Goal: Contribute content: Contribute content

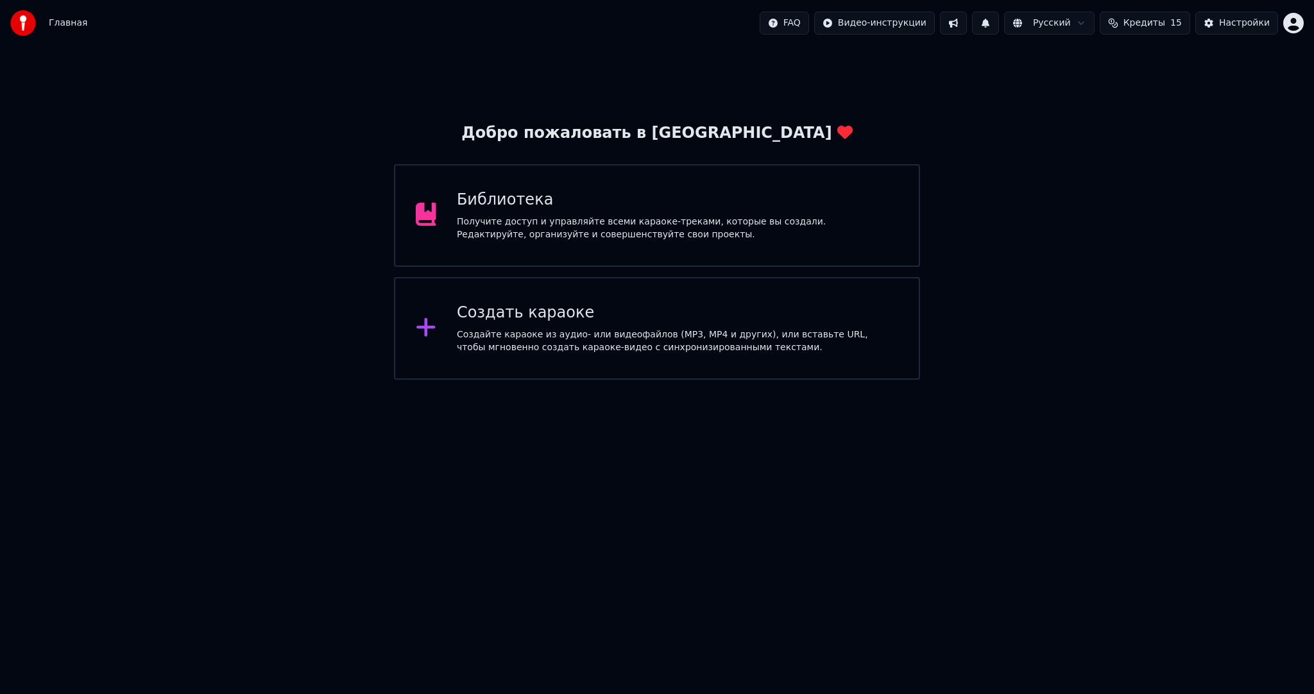
click at [486, 317] on div "Создать караоке" at bounding box center [678, 313] width 442 height 21
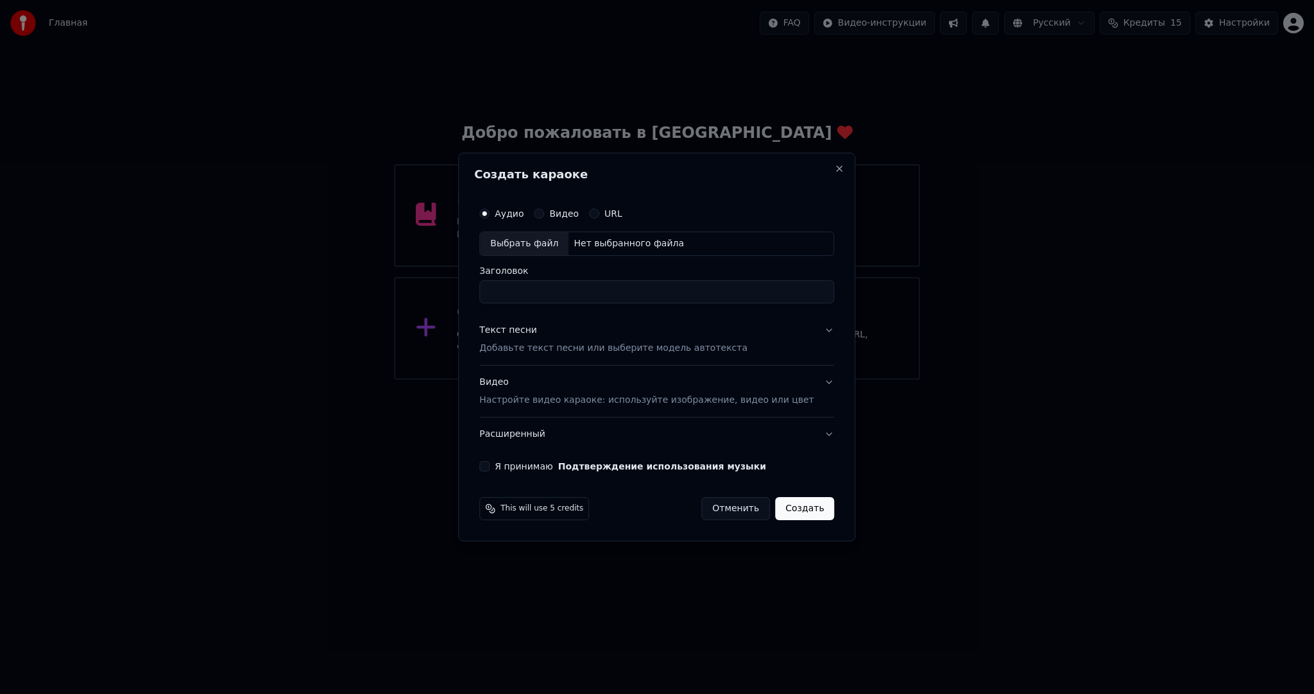
click at [519, 231] on div "Аудио Видео URL Выбрать файл Нет выбранного файла" at bounding box center [656, 228] width 355 height 55
click at [523, 242] on div "Выбрать файл" at bounding box center [524, 243] width 89 height 23
type input "**********"
click at [534, 339] on div "Текст песни Добавьте текст песни или выберите модель автотекста" at bounding box center [613, 339] width 268 height 31
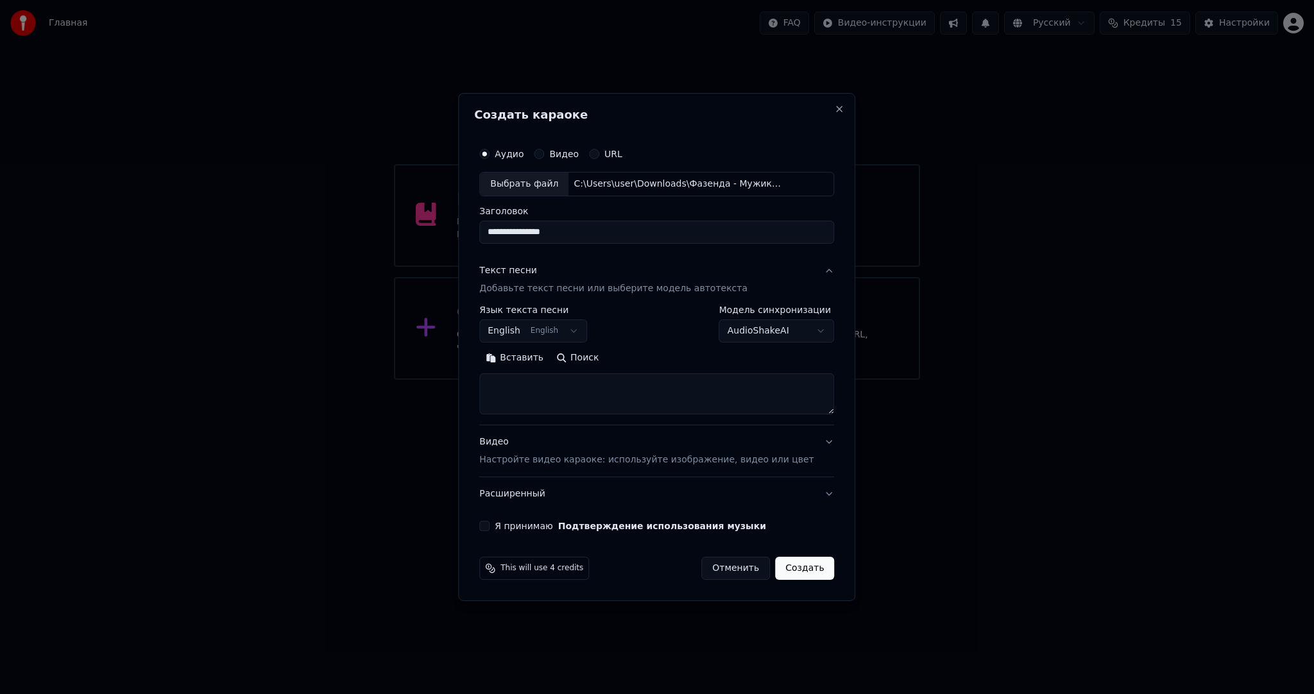
click at [531, 329] on button "English English" at bounding box center [533, 331] width 108 height 23
select select "**"
click at [531, 354] on button "Вставить" at bounding box center [514, 358] width 71 height 21
click at [490, 528] on button "Я принимаю Подтверждение использования музыки" at bounding box center [484, 526] width 10 height 10
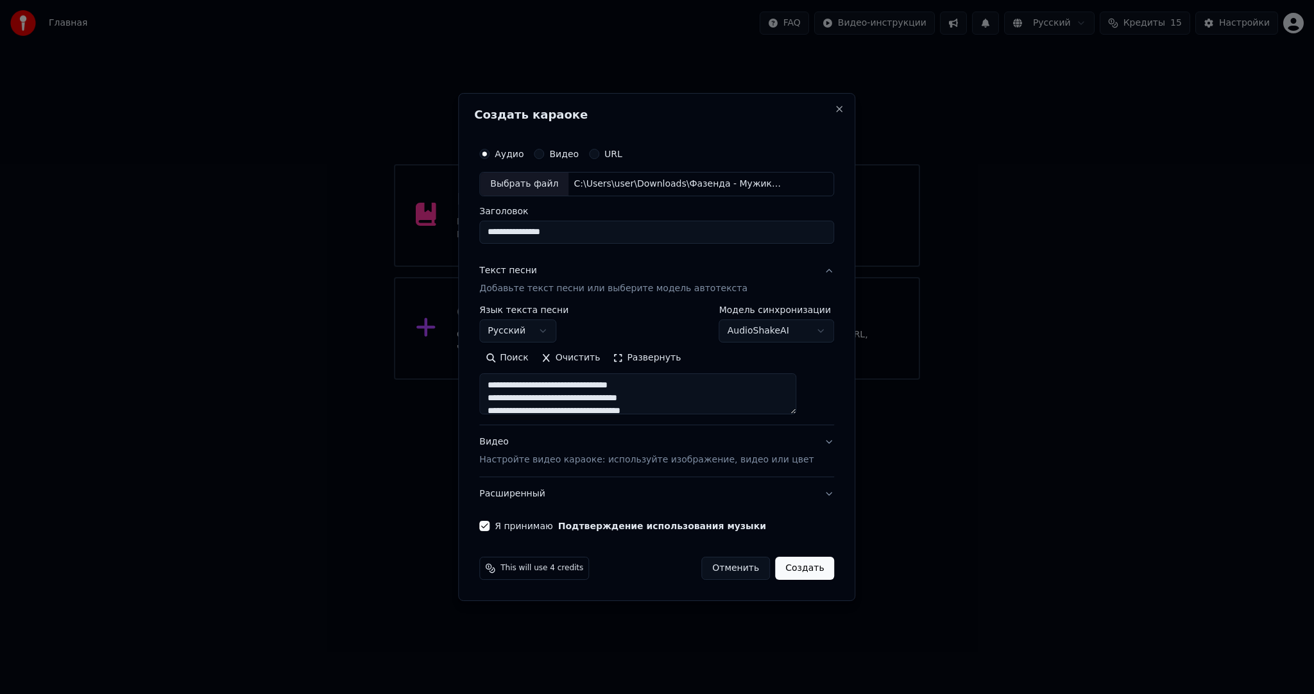
click at [779, 565] on button "Создать" at bounding box center [804, 568] width 59 height 23
type textarea "**********"
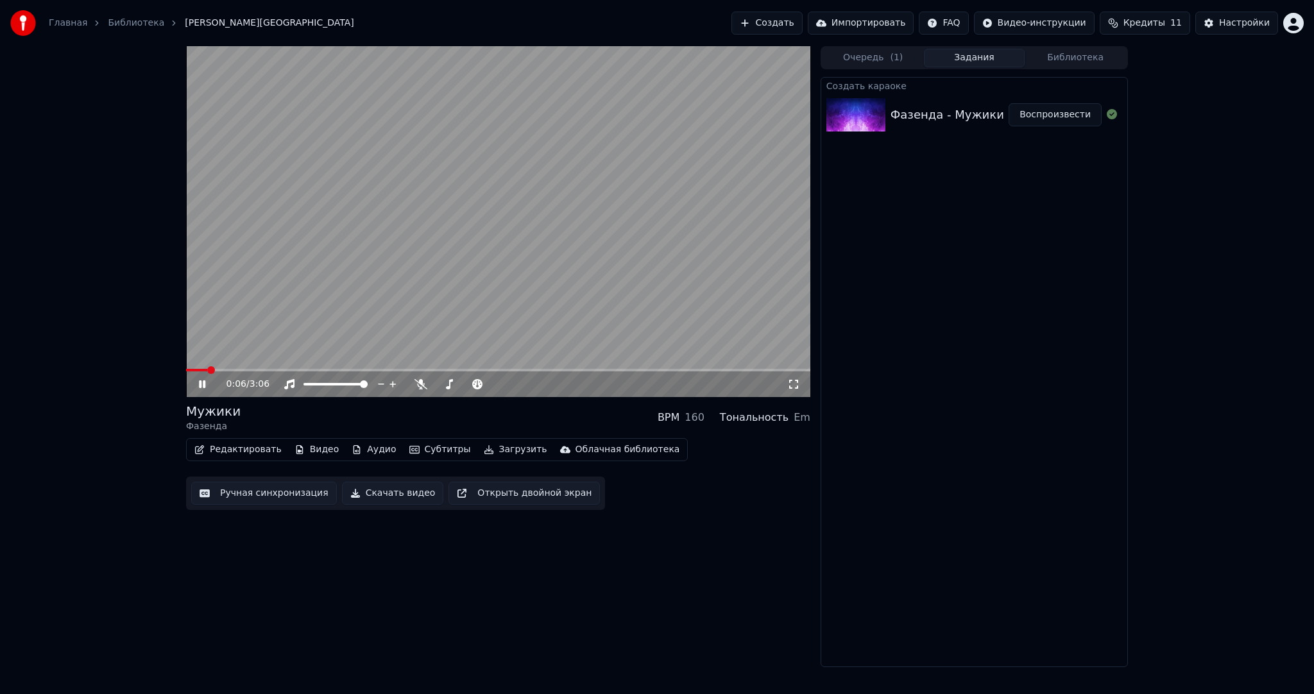
click at [386, 289] on video at bounding box center [498, 221] width 624 height 351
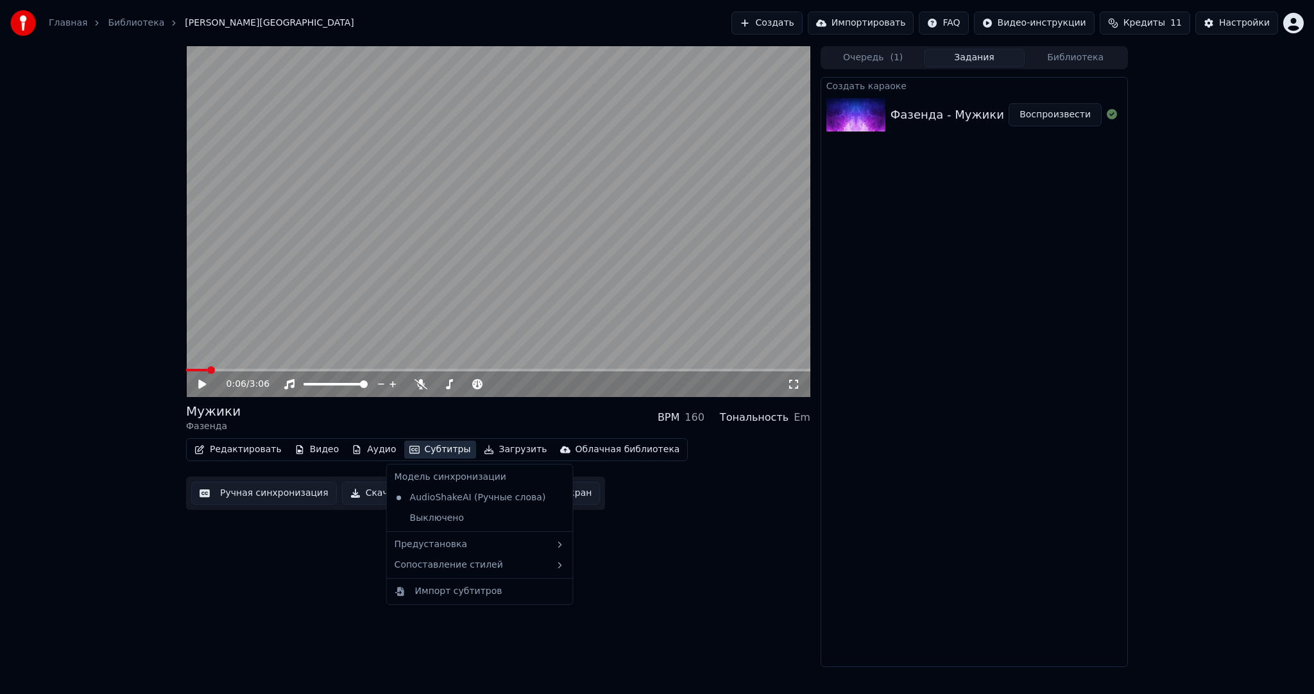
click at [427, 451] on button "Субтитры" at bounding box center [440, 450] width 72 height 18
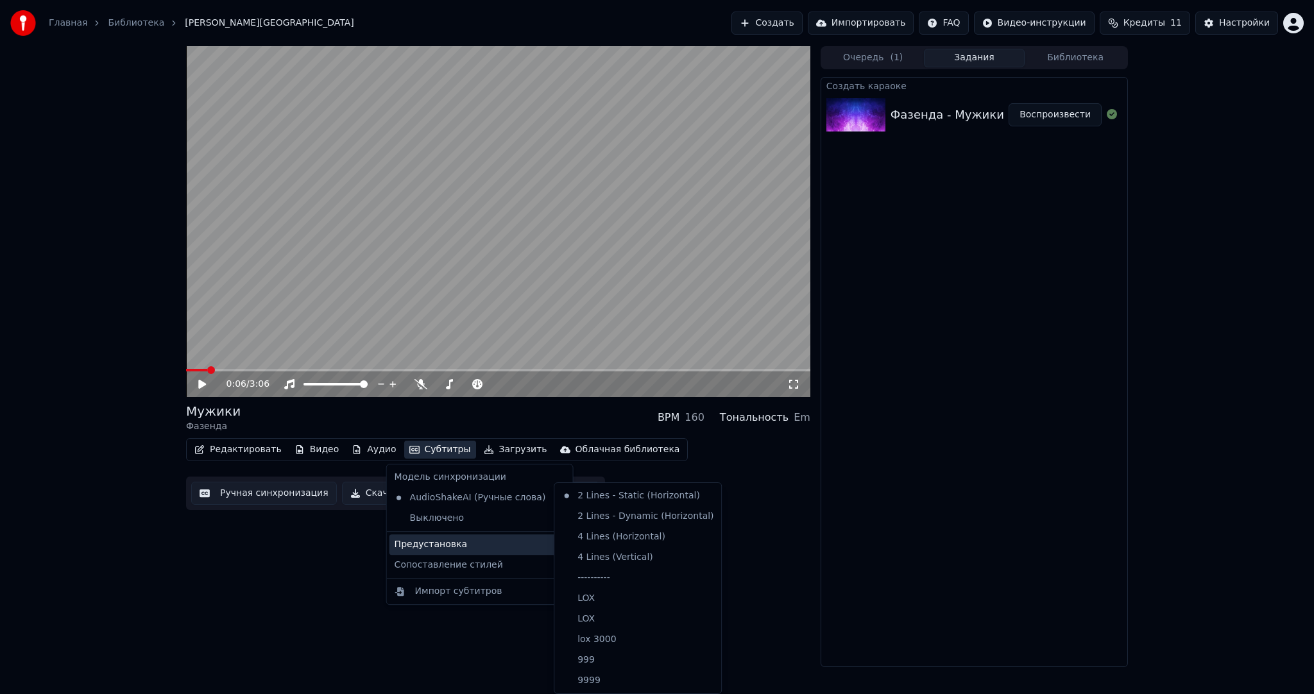
click at [472, 544] on div "Предустановка" at bounding box center [480, 545] width 181 height 21
click at [596, 574] on div "----------" at bounding box center [638, 578] width 162 height 21
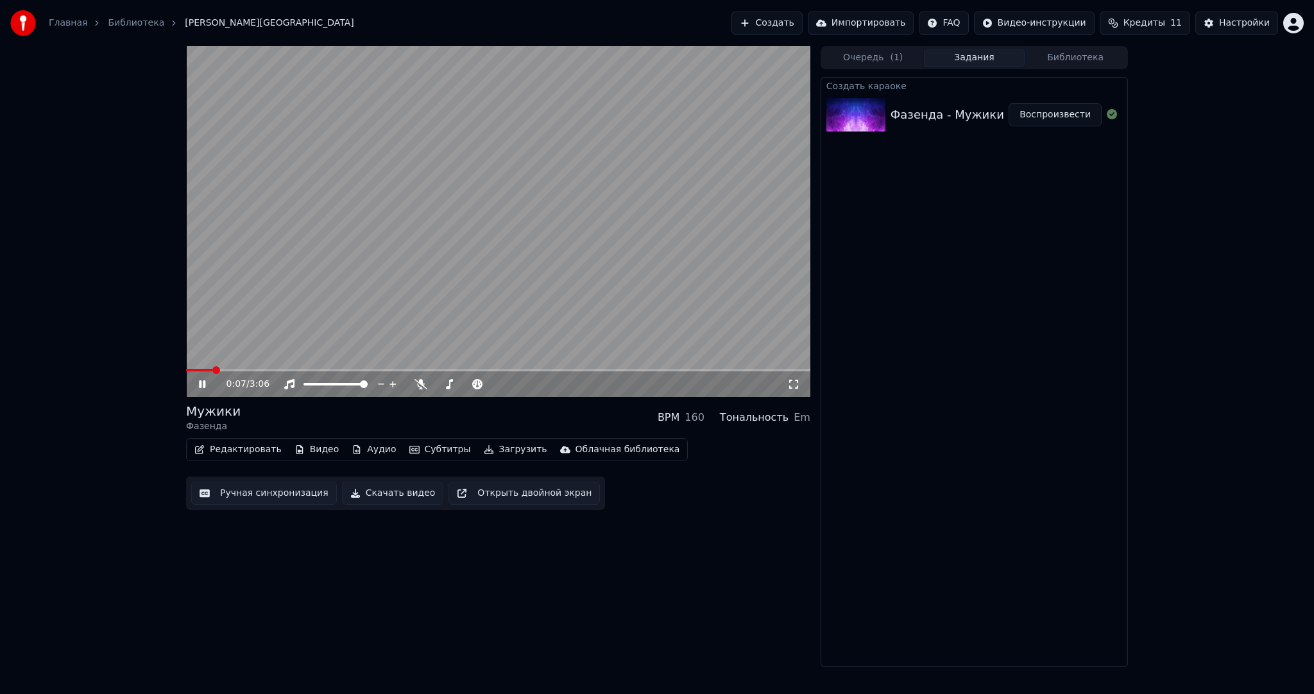
click at [262, 495] on button "Ручная синхронизация" at bounding box center [264, 493] width 146 height 23
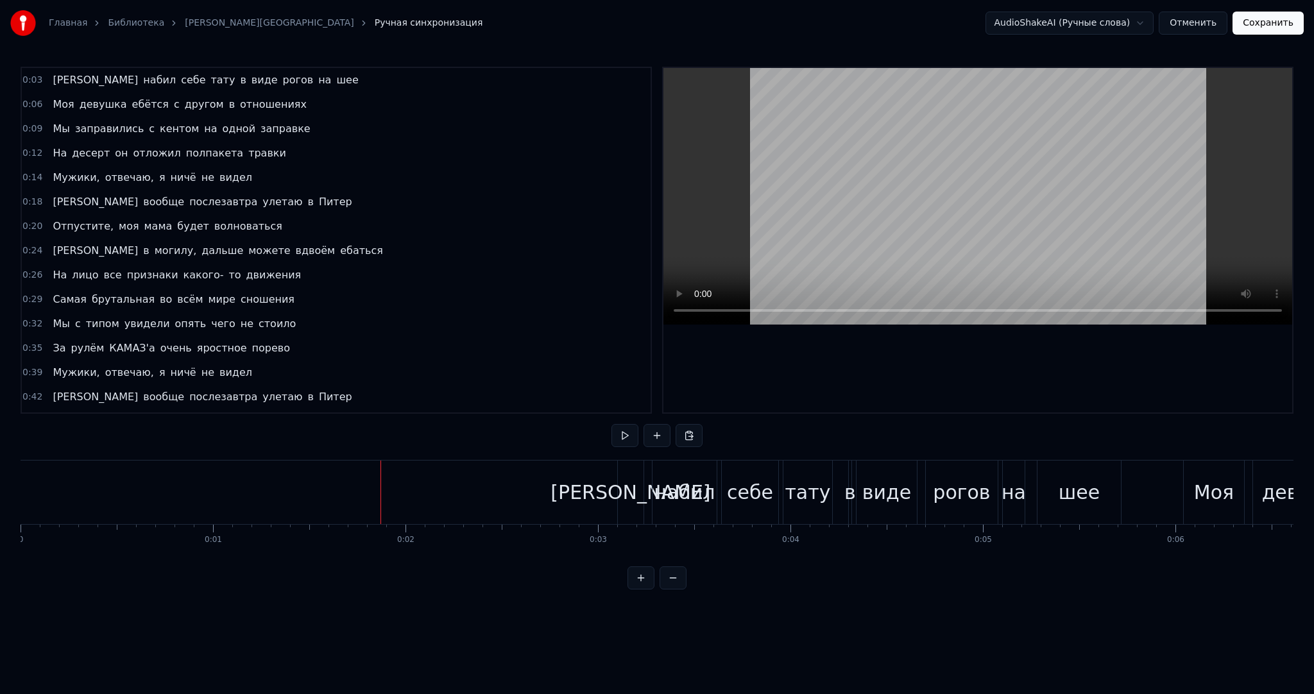
click at [619, 436] on button at bounding box center [625, 435] width 27 height 23
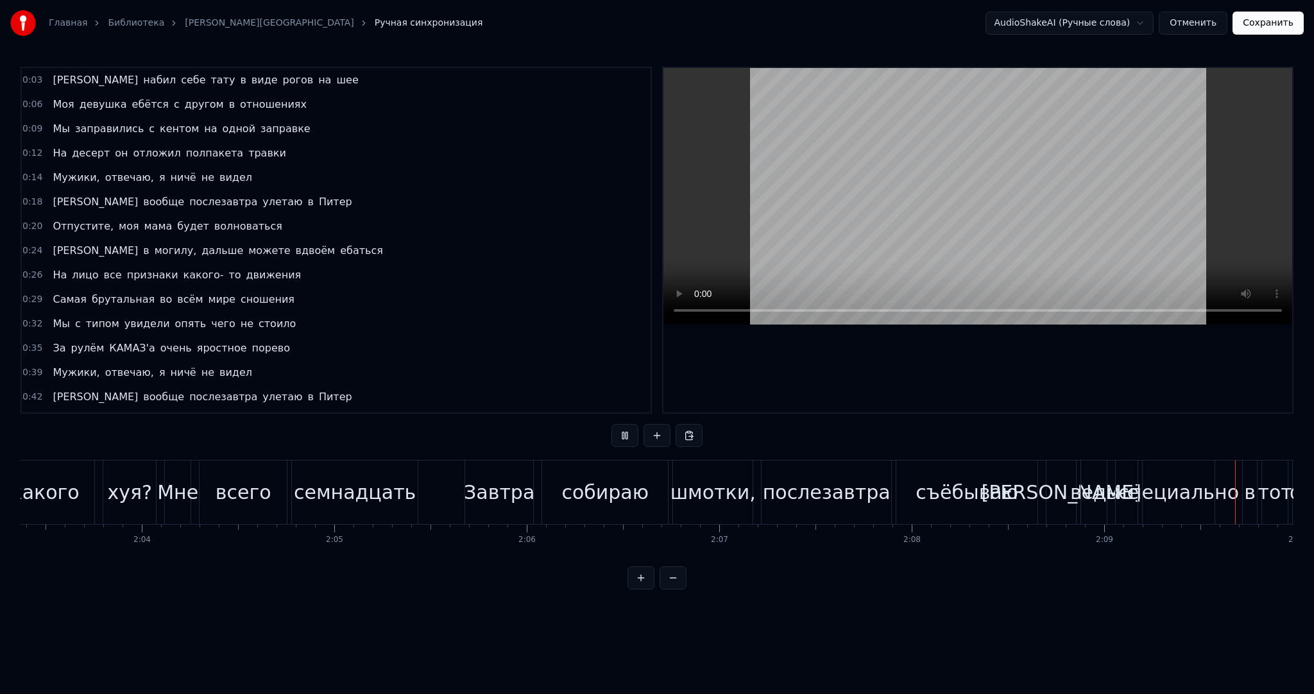
scroll to position [0, 24928]
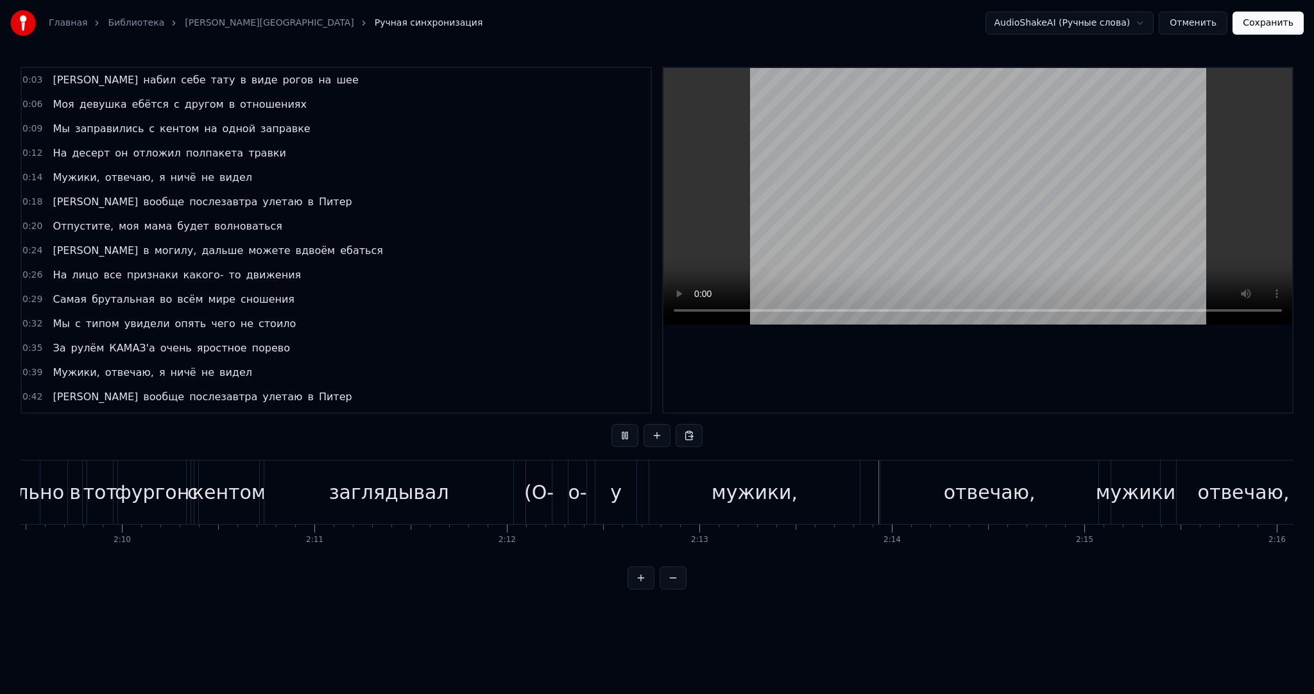
click at [431, 494] on div "заглядывал" at bounding box center [389, 492] width 120 height 29
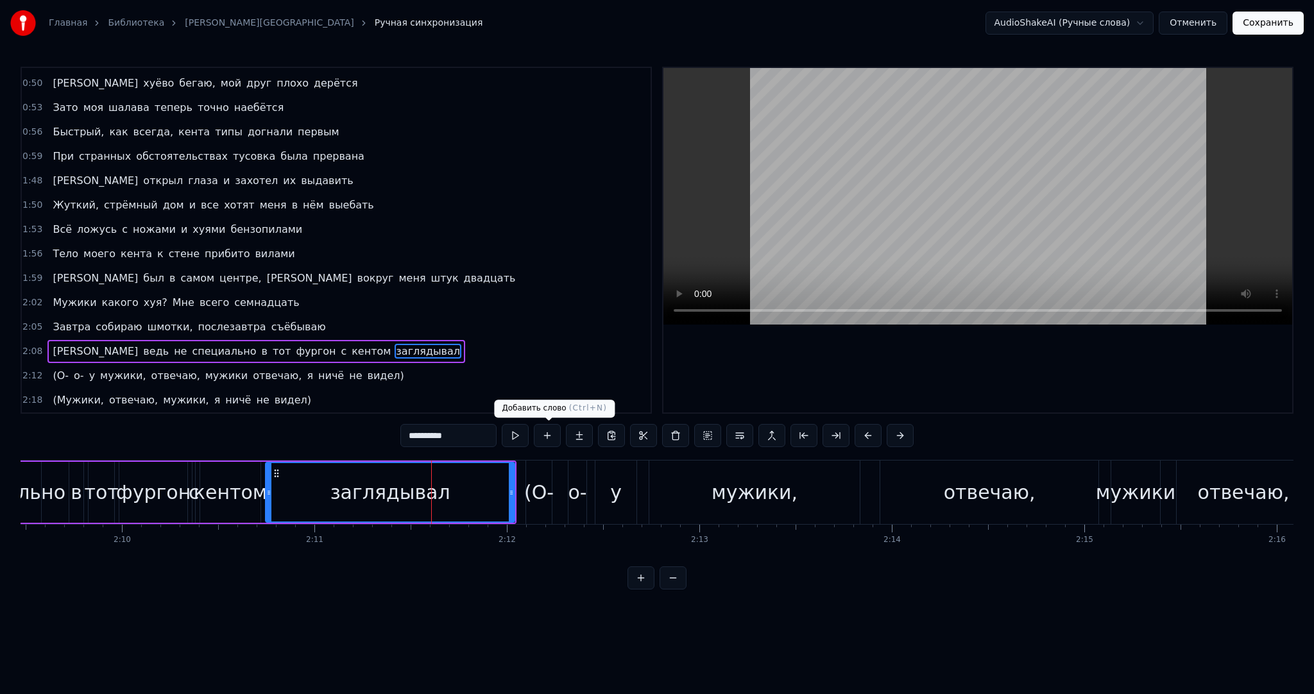
click at [524, 433] on button at bounding box center [515, 435] width 27 height 23
drag, startPoint x: 513, startPoint y: 486, endPoint x: 452, endPoint y: 486, distance: 61.0
click at [452, 486] on div "заглядывал" at bounding box center [390, 492] width 250 height 61
drag, startPoint x: 513, startPoint y: 475, endPoint x: 431, endPoint y: 475, distance: 82.1
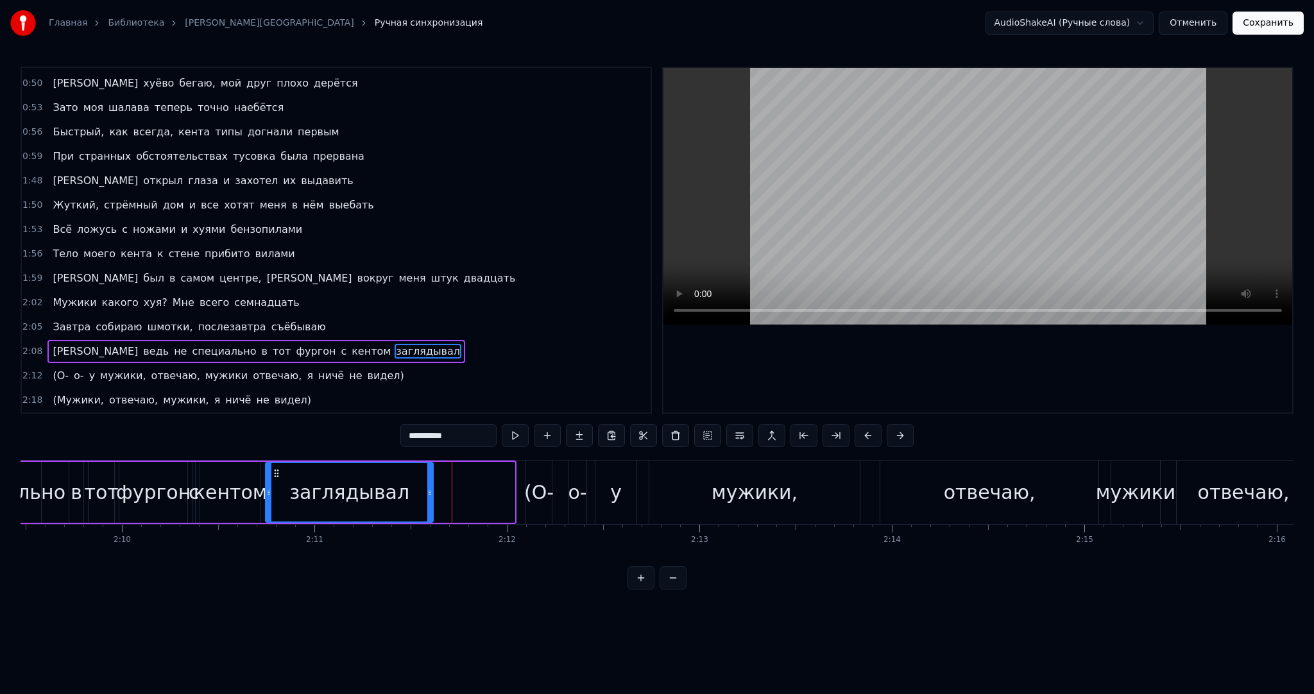
click at [431, 475] on div at bounding box center [429, 492] width 5 height 58
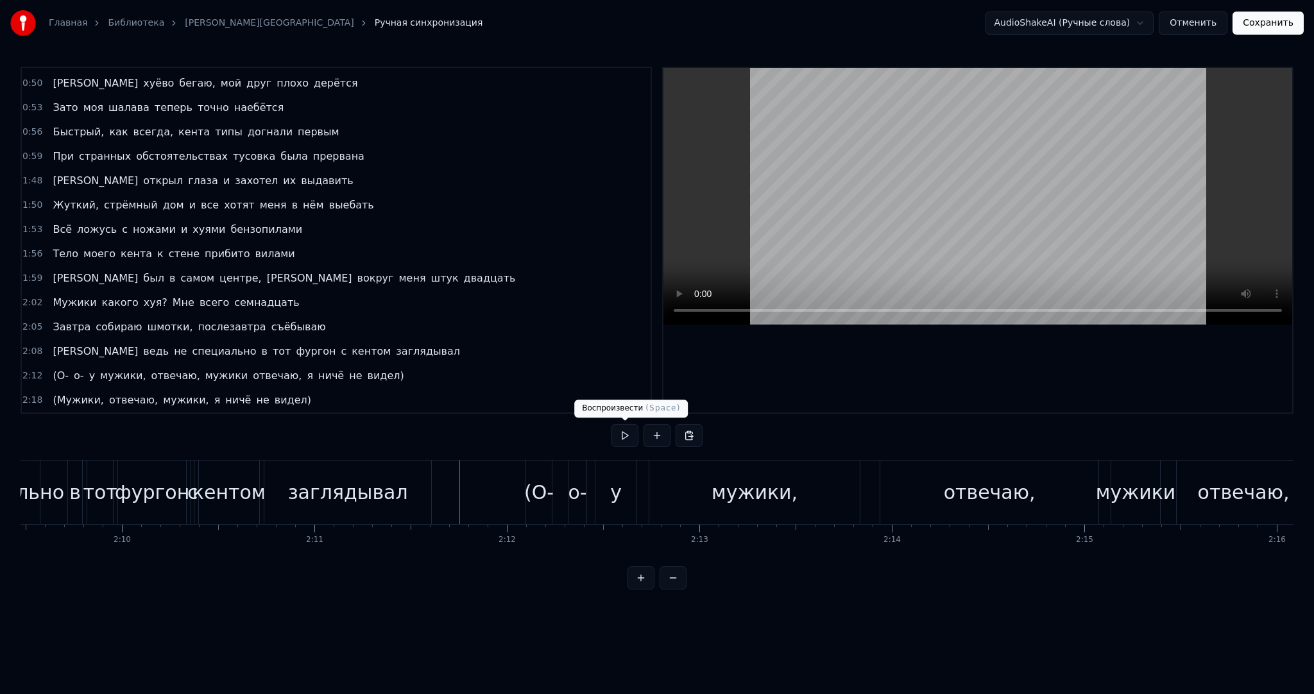
click at [621, 436] on button at bounding box center [625, 435] width 27 height 23
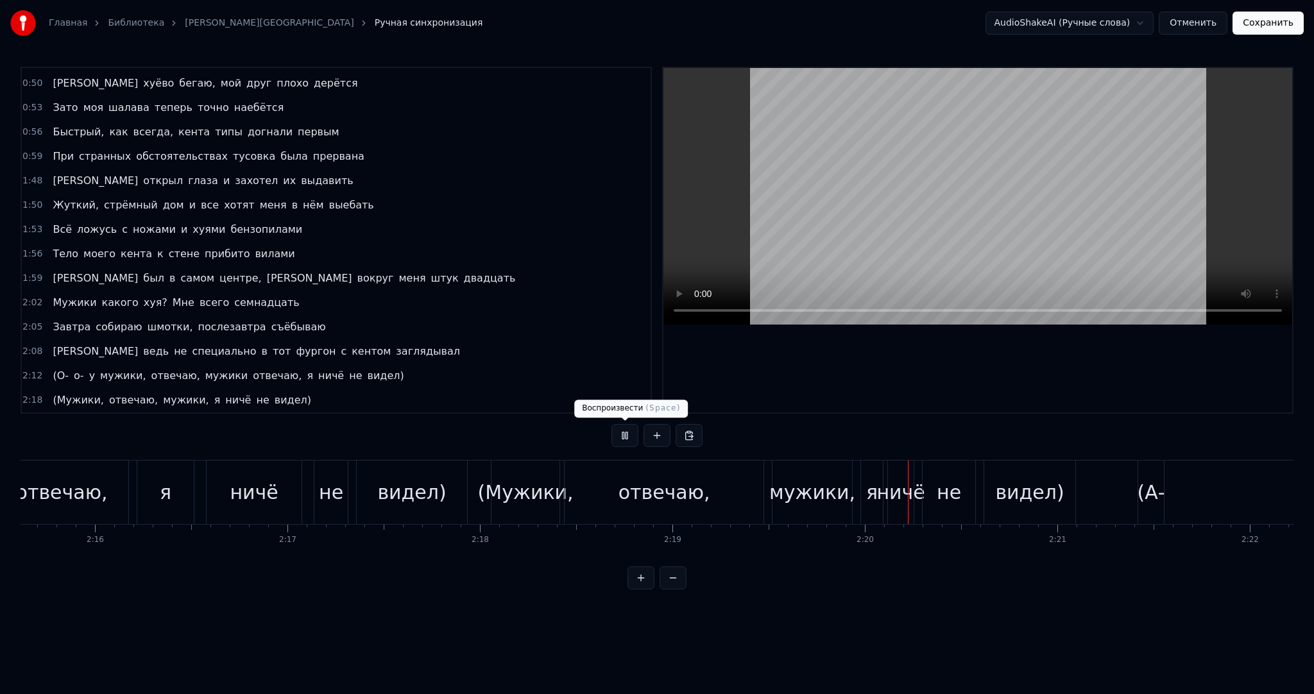
click at [616, 433] on button at bounding box center [625, 435] width 27 height 23
click at [612, 483] on div "отвечаю," at bounding box center [664, 493] width 199 height 64
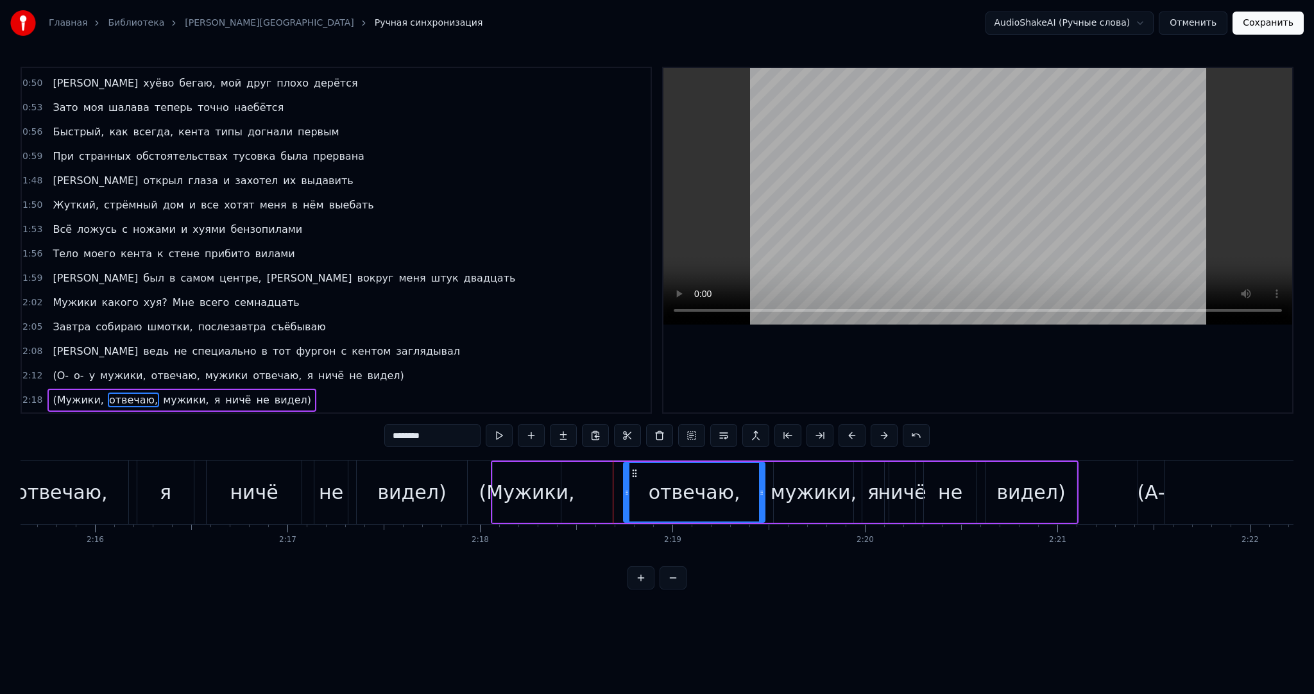
drag, startPoint x: 569, startPoint y: 483, endPoint x: 626, endPoint y: 485, distance: 57.8
click at [626, 485] on div at bounding box center [626, 492] width 5 height 58
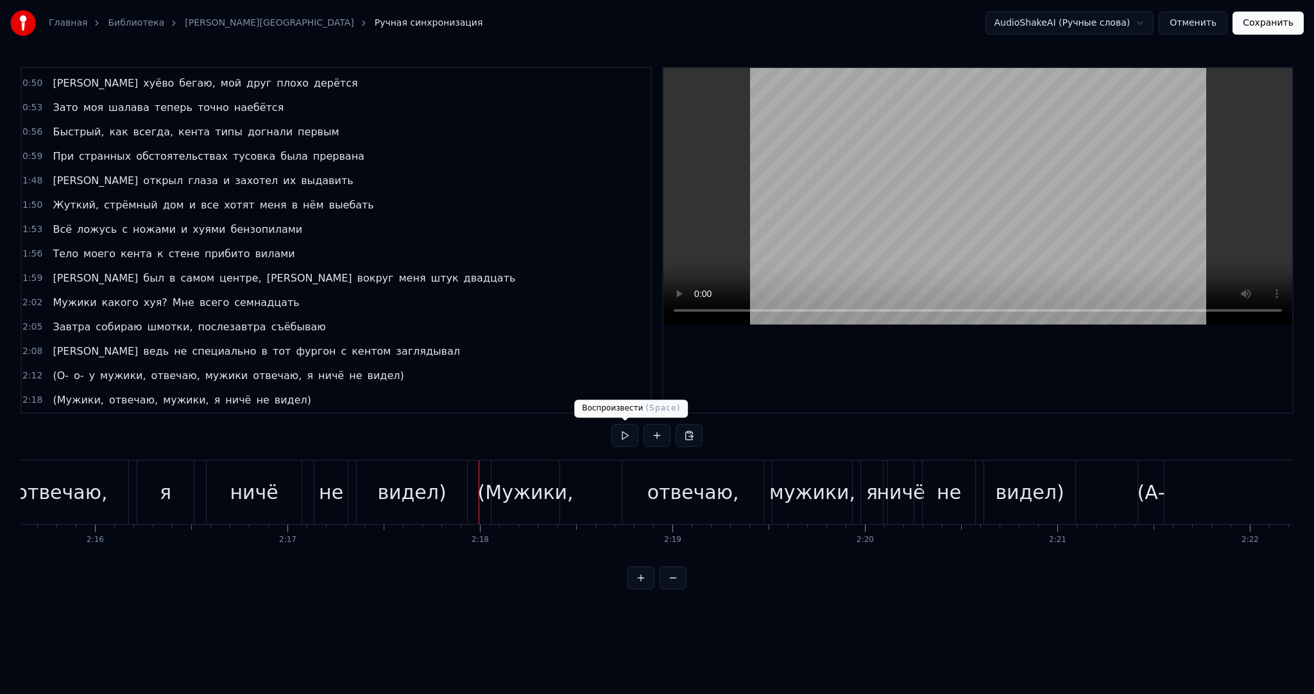
click at [622, 431] on button at bounding box center [625, 435] width 27 height 23
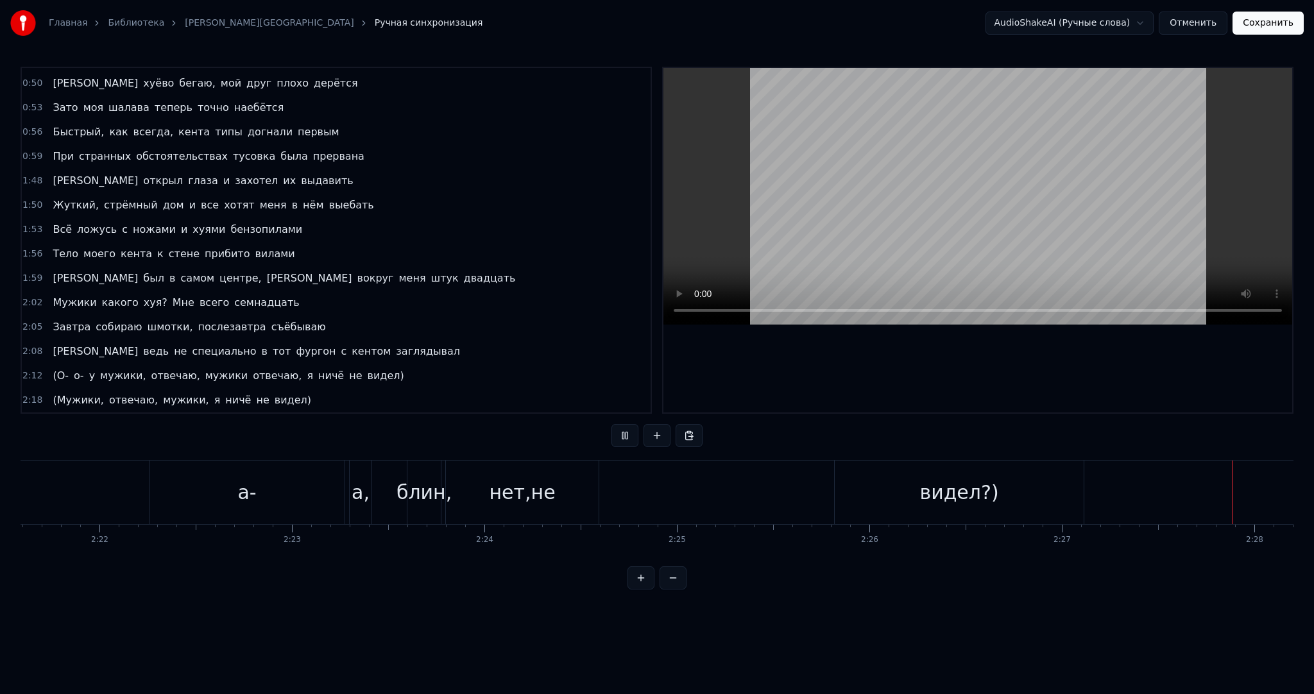
scroll to position [0, 28436]
click at [1000, 175] on video at bounding box center [978, 196] width 629 height 257
click at [1281, 28] on button "Сохранить" at bounding box center [1268, 23] width 71 height 23
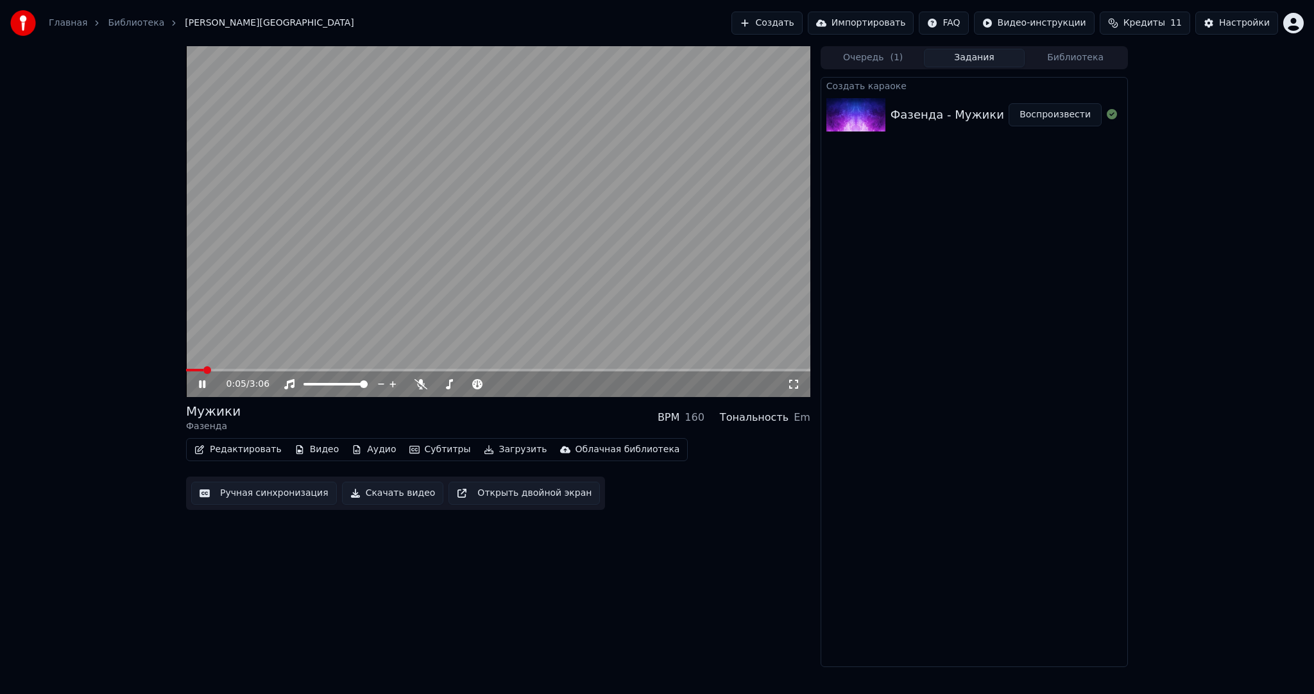
click at [477, 255] on video at bounding box center [498, 221] width 624 height 351
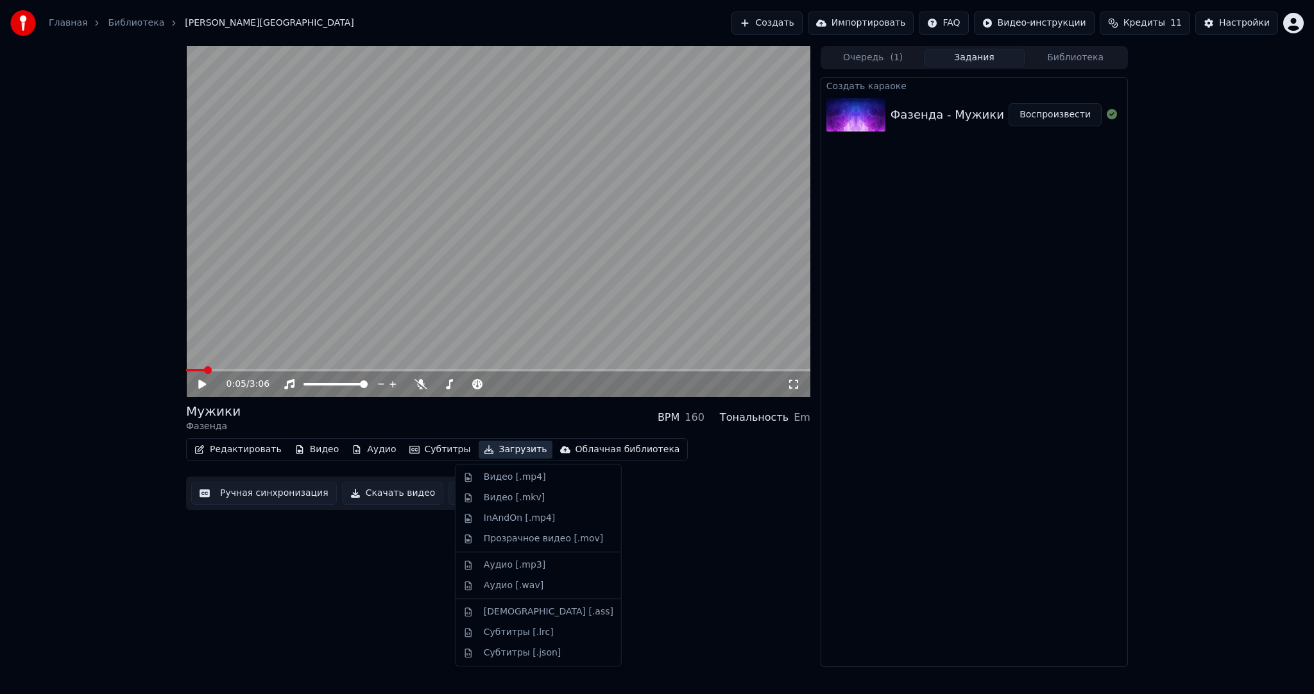
click at [493, 449] on button "Загрузить" at bounding box center [516, 450] width 74 height 18
click at [506, 472] on div "Видео [.mp4]" at bounding box center [515, 477] width 62 height 13
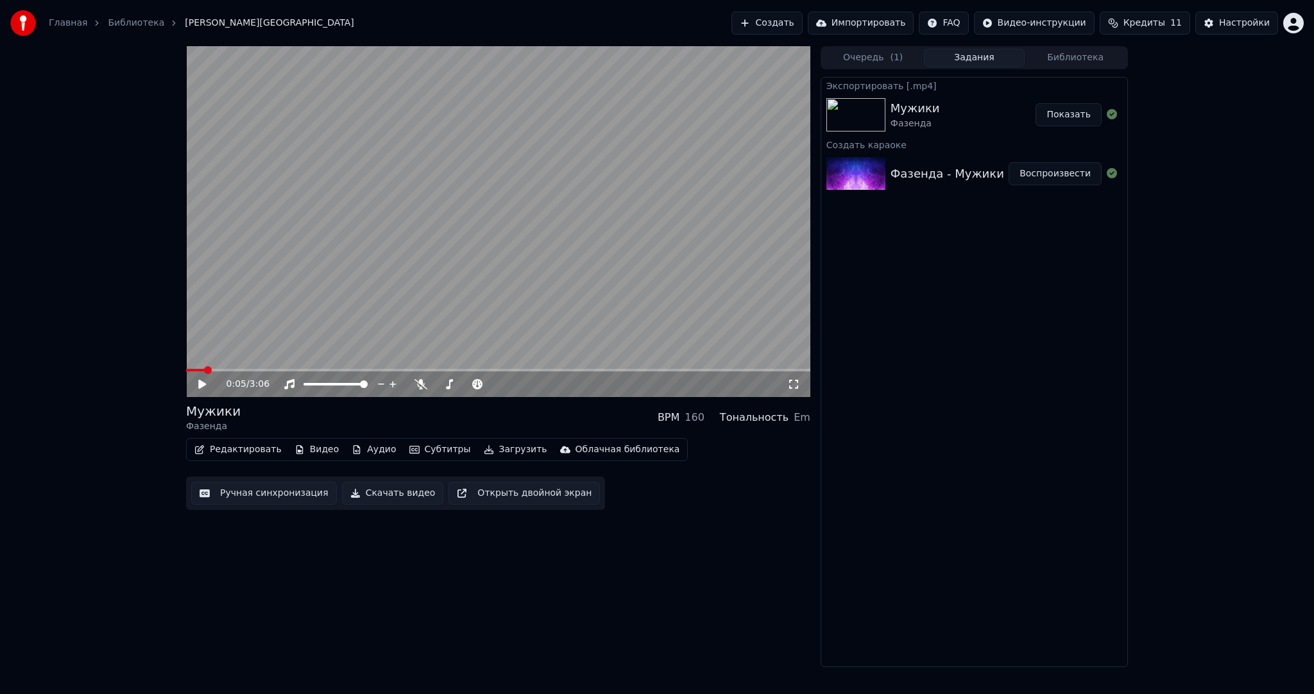
click at [1061, 53] on button "Библиотека" at bounding box center [1075, 58] width 101 height 19
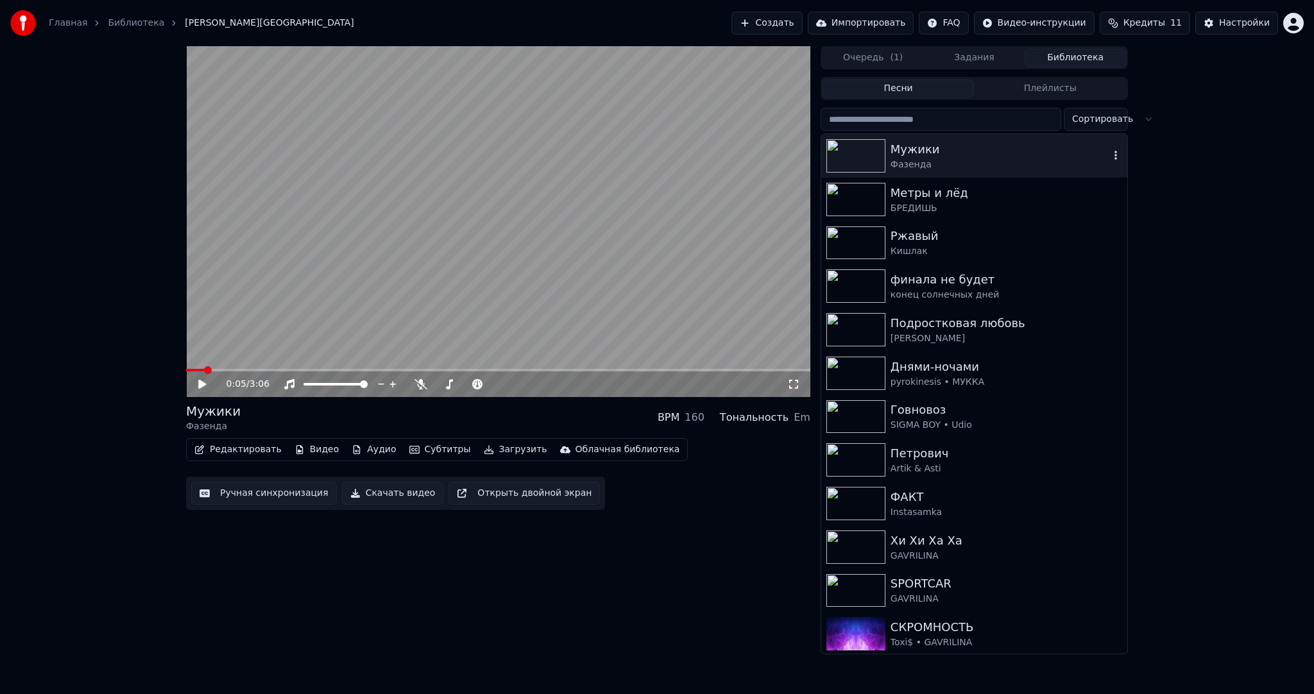
click at [973, 162] on div "Фазенда" at bounding box center [1000, 165] width 219 height 13
click at [942, 211] on div "БРЕДИШЬ" at bounding box center [1000, 208] width 219 height 13
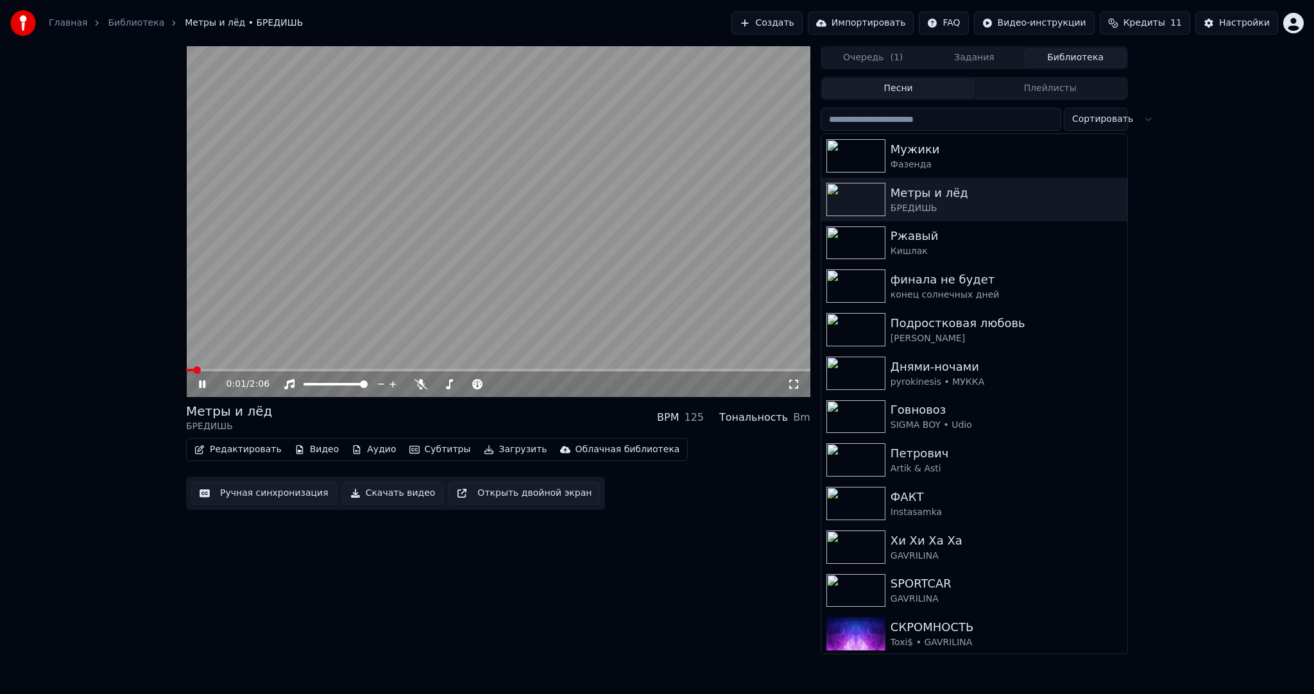
click at [511, 192] on video at bounding box center [498, 221] width 624 height 351
click at [944, 59] on button "Задания" at bounding box center [974, 58] width 101 height 19
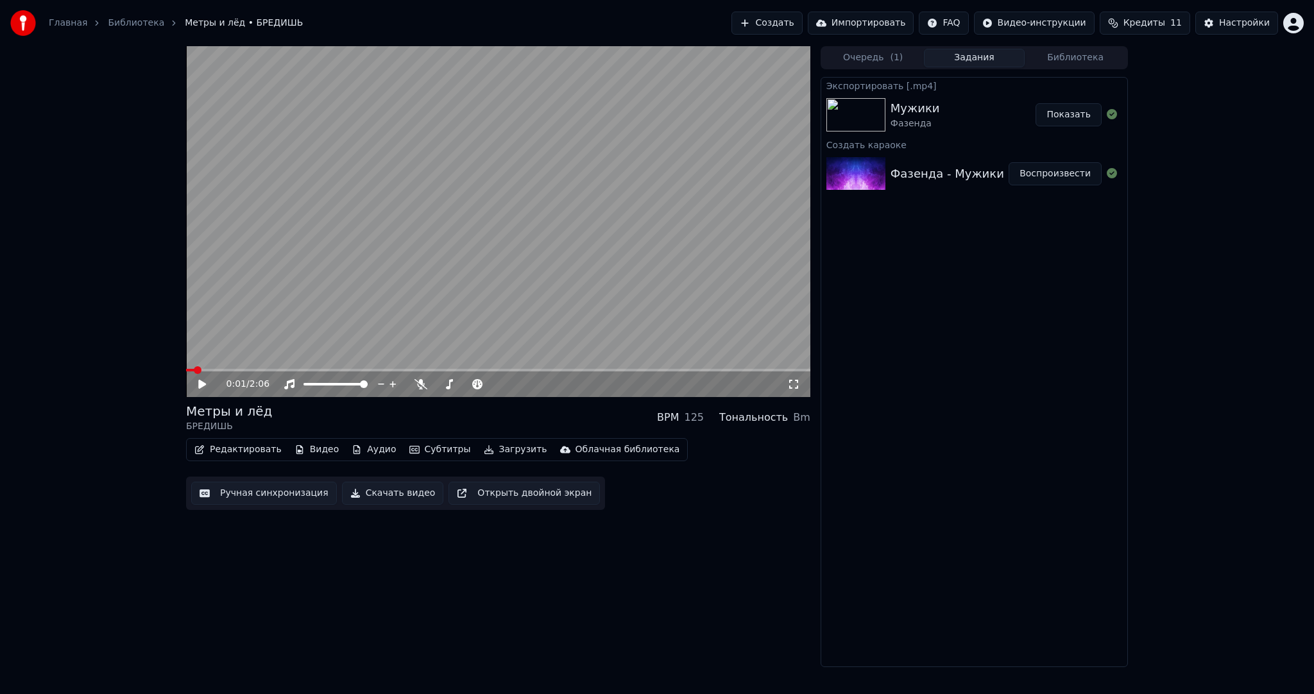
click at [802, 17] on button "Создать" at bounding box center [767, 23] width 71 height 23
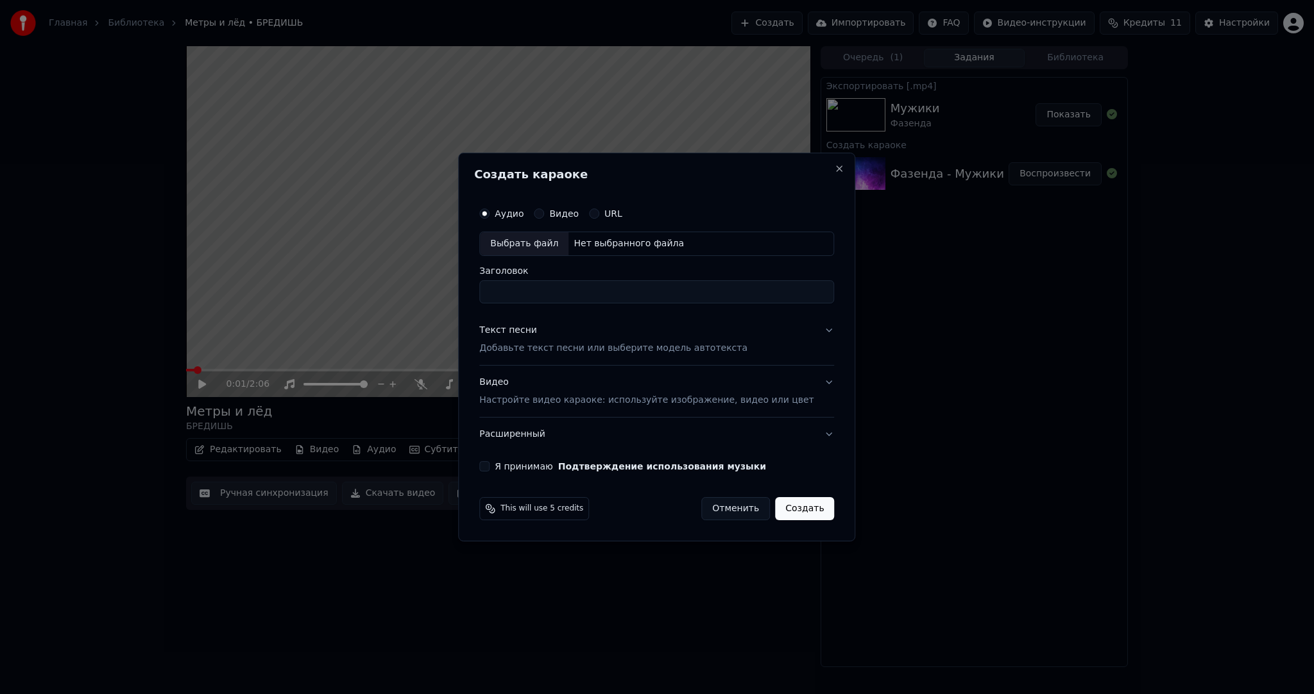
click at [543, 242] on div "Выбрать файл" at bounding box center [524, 243] width 89 height 23
type input "**********"
click at [551, 339] on div "Текст песни Добавьте текст песни или выберите модель автотекста" at bounding box center [613, 339] width 268 height 31
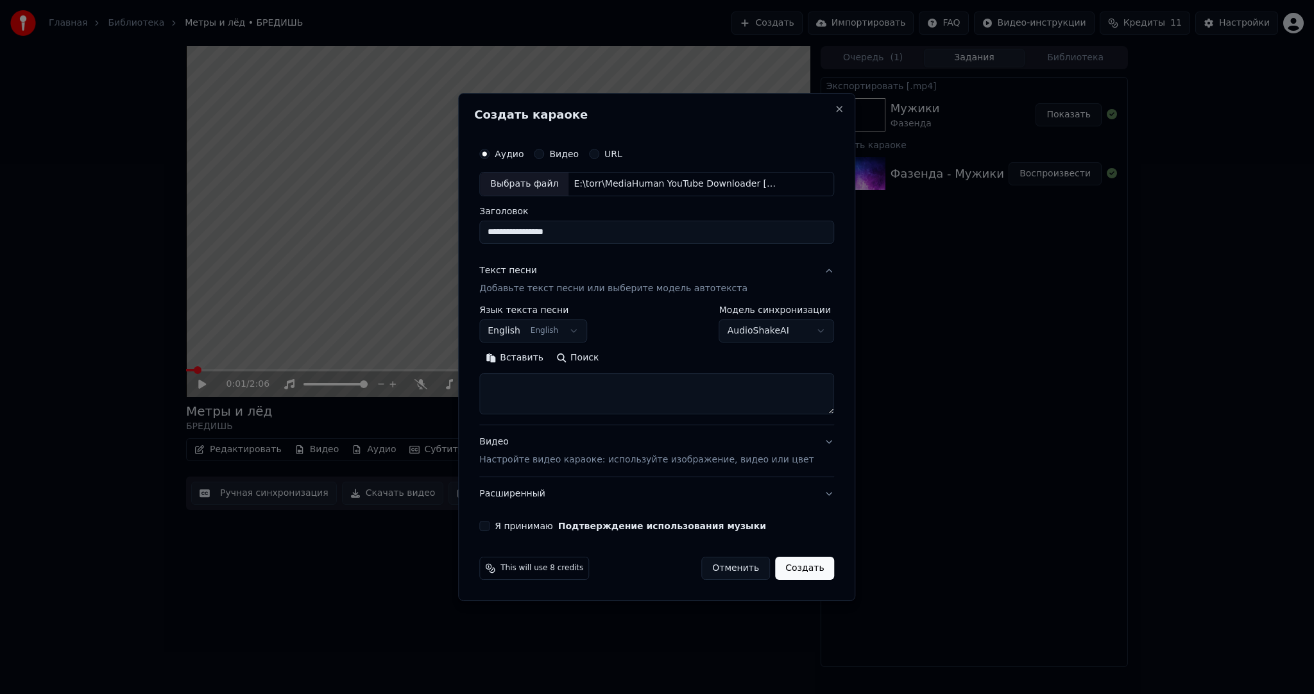
click at [552, 332] on body "**********" at bounding box center [657, 347] width 1314 height 694
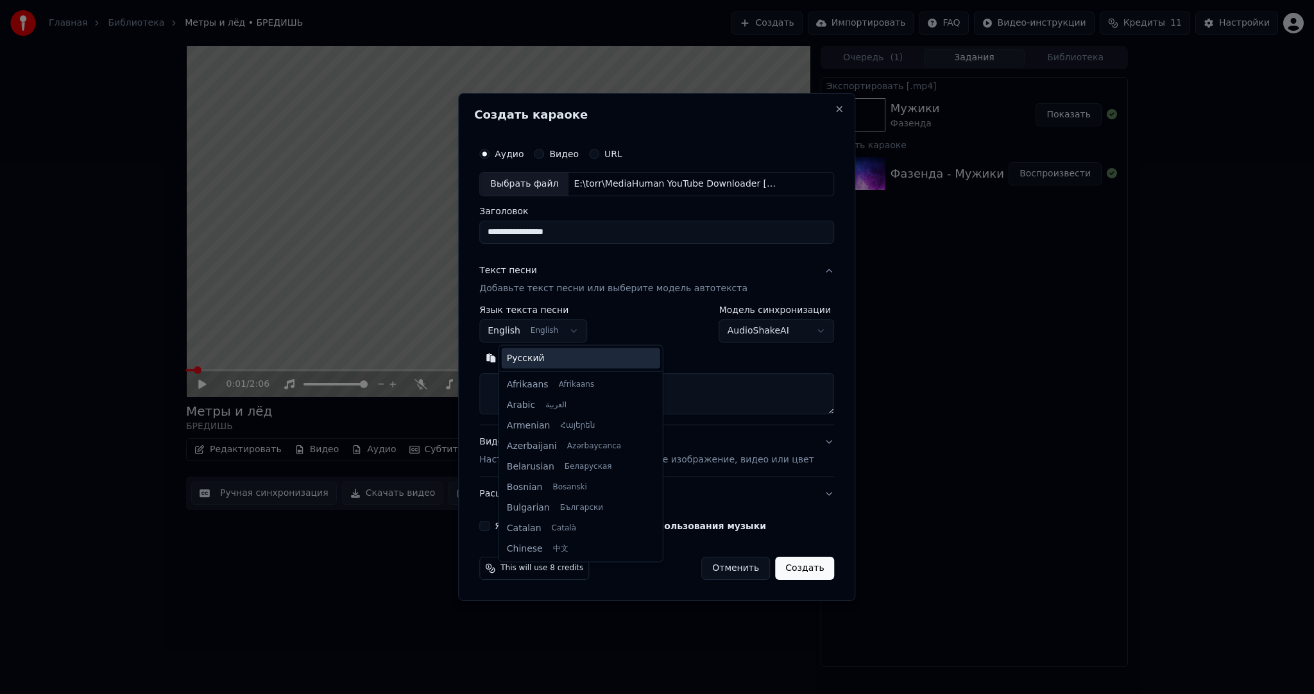
scroll to position [103, 0]
select select "**"
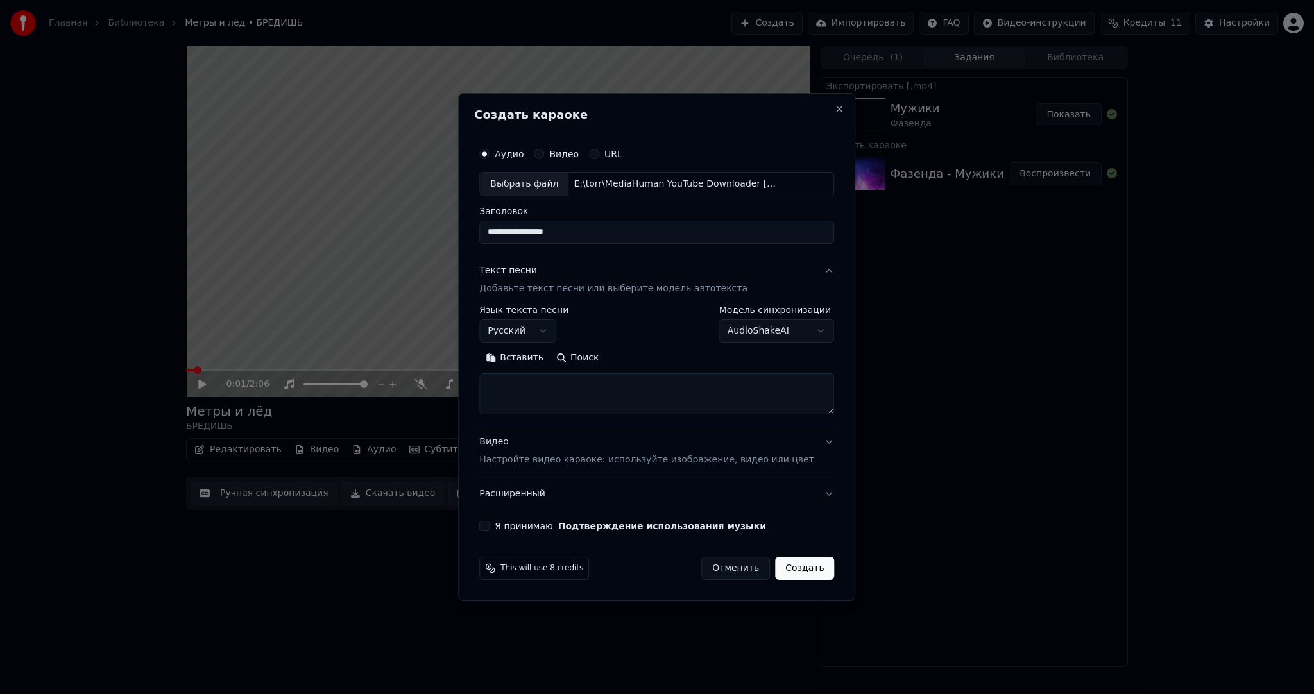
click at [569, 390] on textarea at bounding box center [656, 394] width 355 height 41
click at [625, 413] on textarea at bounding box center [656, 394] width 355 height 41
paste textarea "**********"
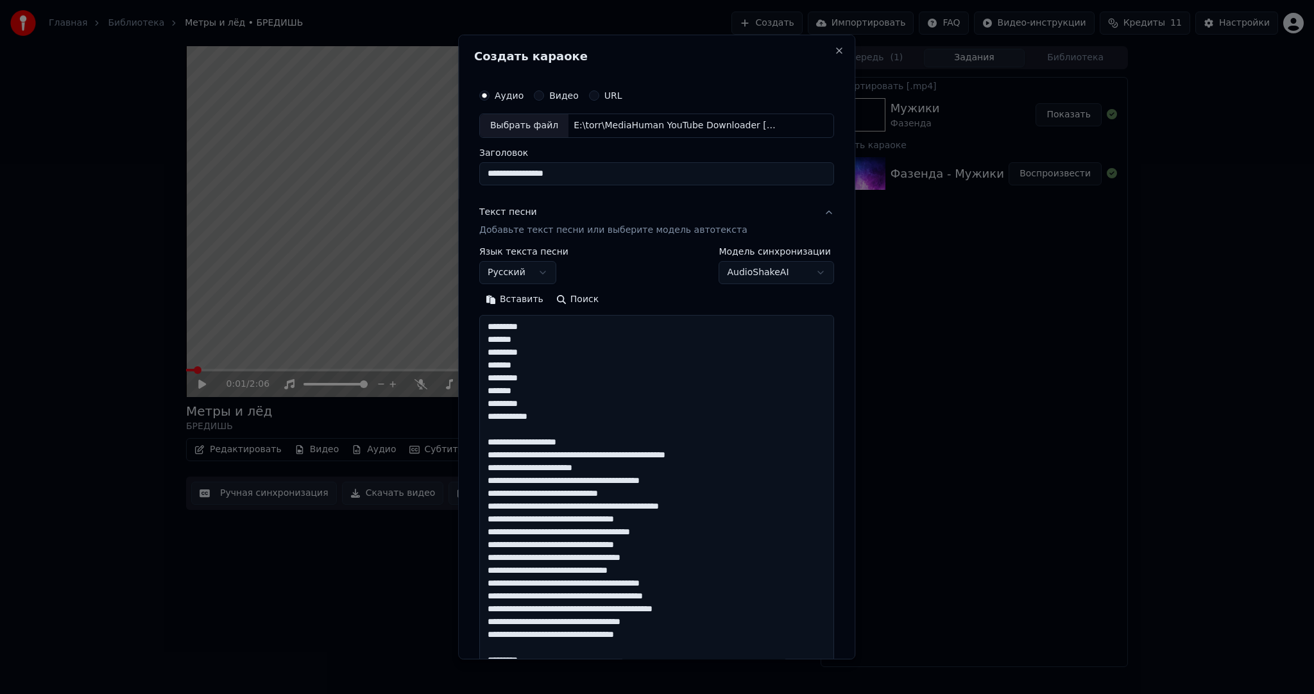
scroll to position [786, 0]
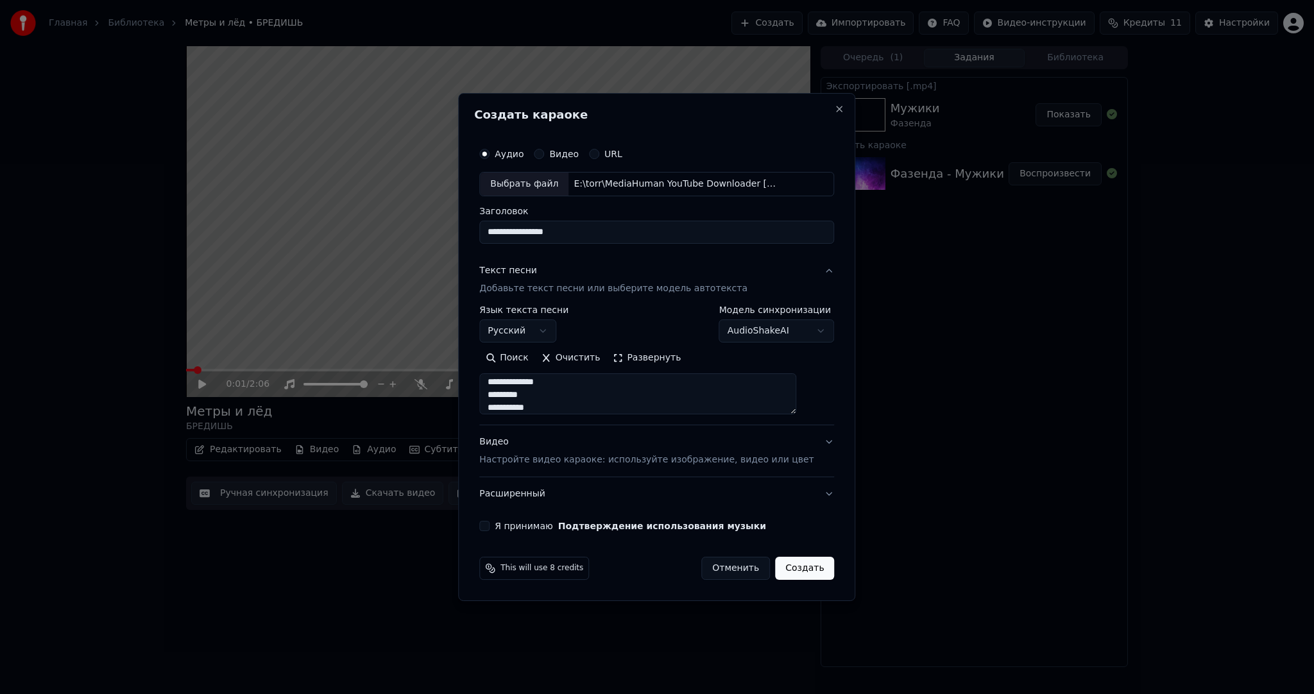
type textarea "**********"
click at [750, 334] on body "**********" at bounding box center [657, 347] width 1314 height 694
click at [744, 335] on body "**********" at bounding box center [657, 347] width 1314 height 694
click at [581, 449] on div "Видео Настройте видео караоке: используйте изображение, видео или цвет" at bounding box center [646, 451] width 334 height 31
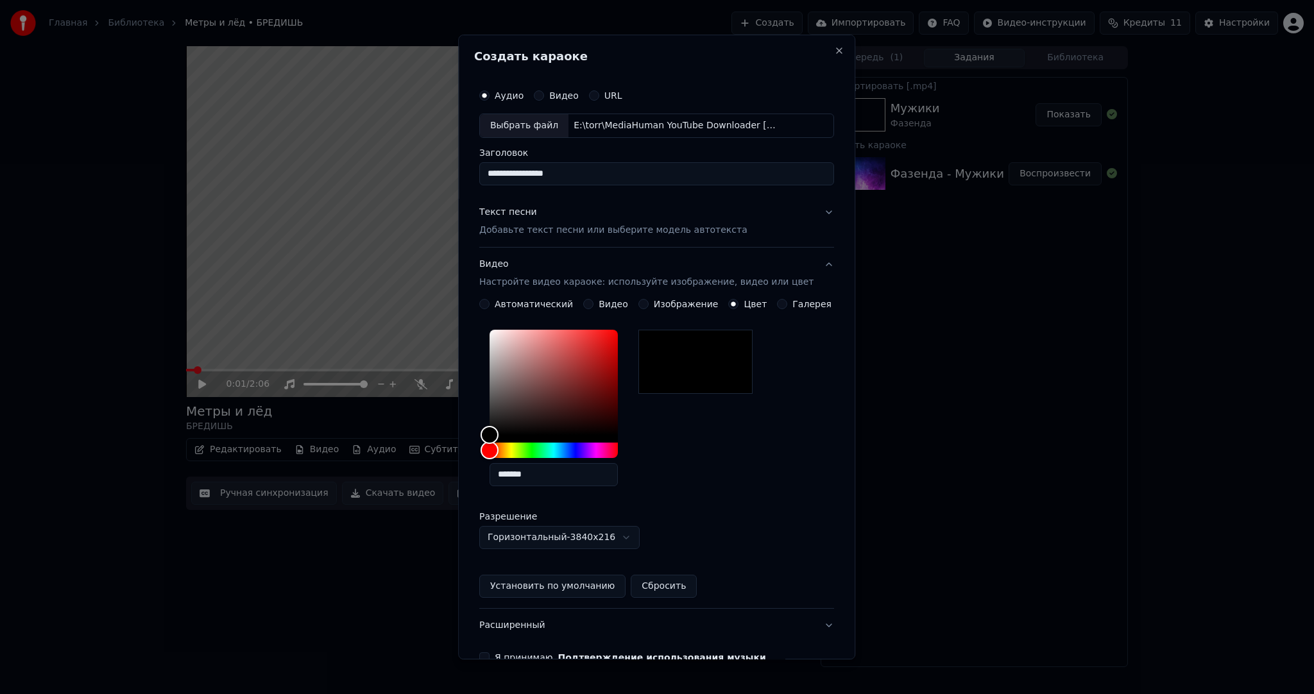
click at [591, 304] on button "Видео" at bounding box center [588, 304] width 10 height 10
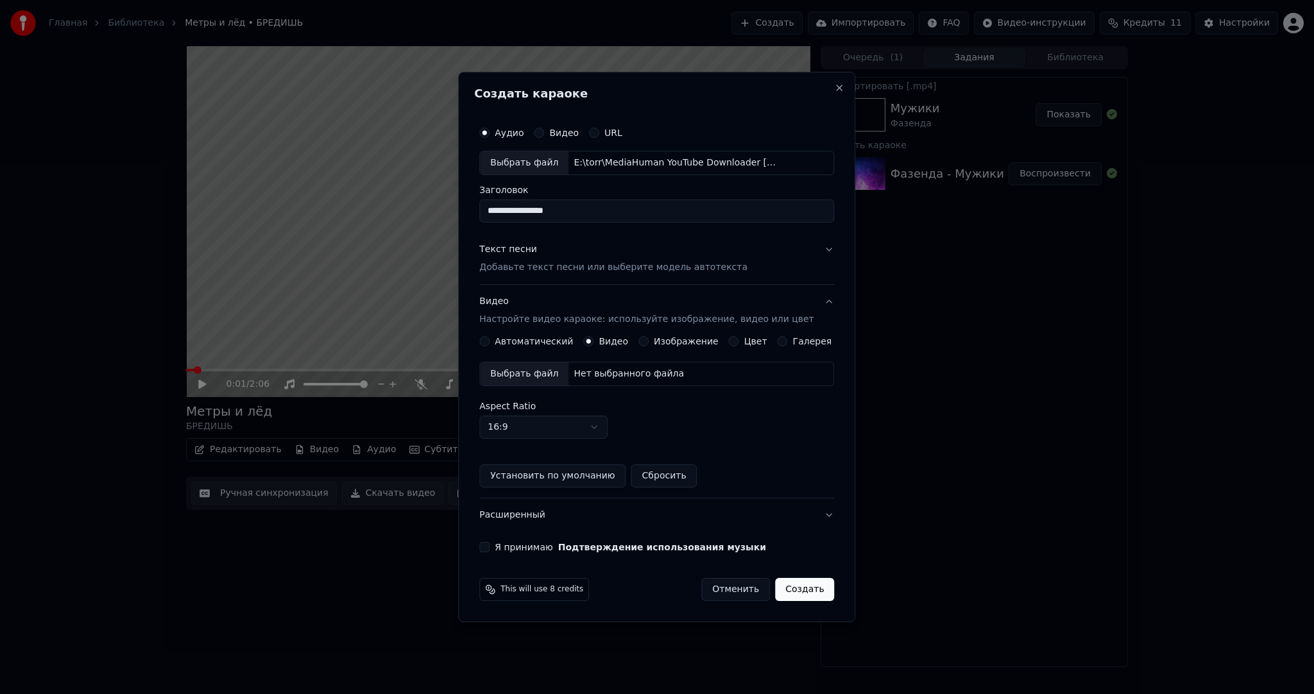
click at [547, 373] on div "Выбрать файл" at bounding box center [524, 374] width 89 height 23
click at [490, 542] on button "Я принимаю Подтверждение использования музыки" at bounding box center [484, 547] width 10 height 10
click at [776, 585] on button "Создать" at bounding box center [804, 589] width 59 height 23
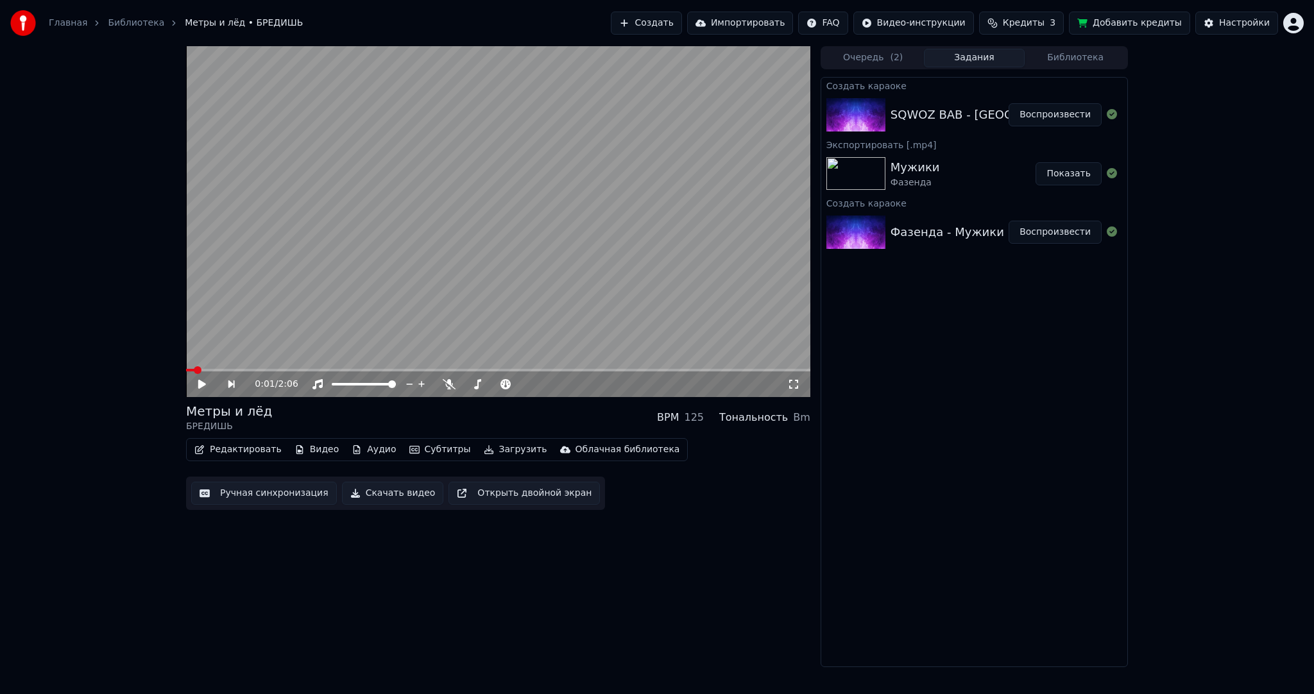
click at [1044, 114] on button "Воспроизвести" at bounding box center [1055, 114] width 93 height 23
click at [472, 264] on video at bounding box center [498, 221] width 624 height 351
click at [336, 275] on video at bounding box center [498, 221] width 624 height 351
click at [284, 487] on button "Ручная синхронизация" at bounding box center [264, 493] width 146 height 23
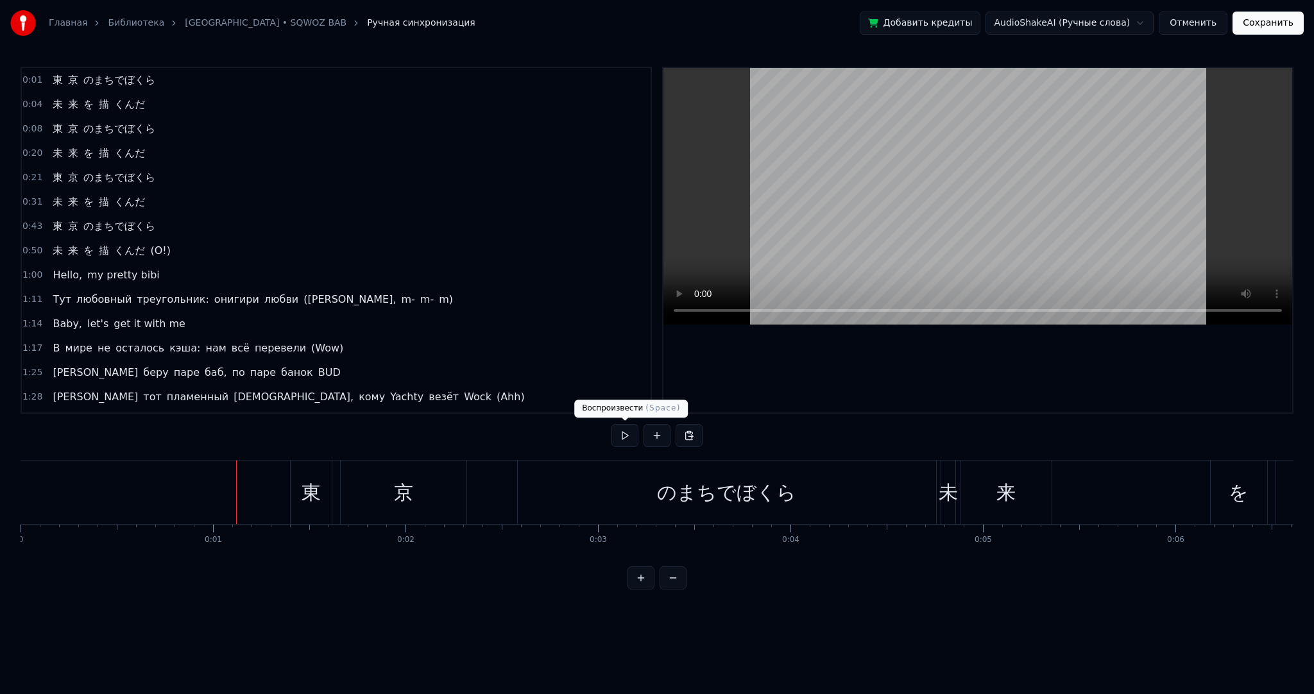
click at [623, 431] on button at bounding box center [625, 435] width 27 height 23
click at [1199, 18] on button "Отменить" at bounding box center [1193, 23] width 69 height 23
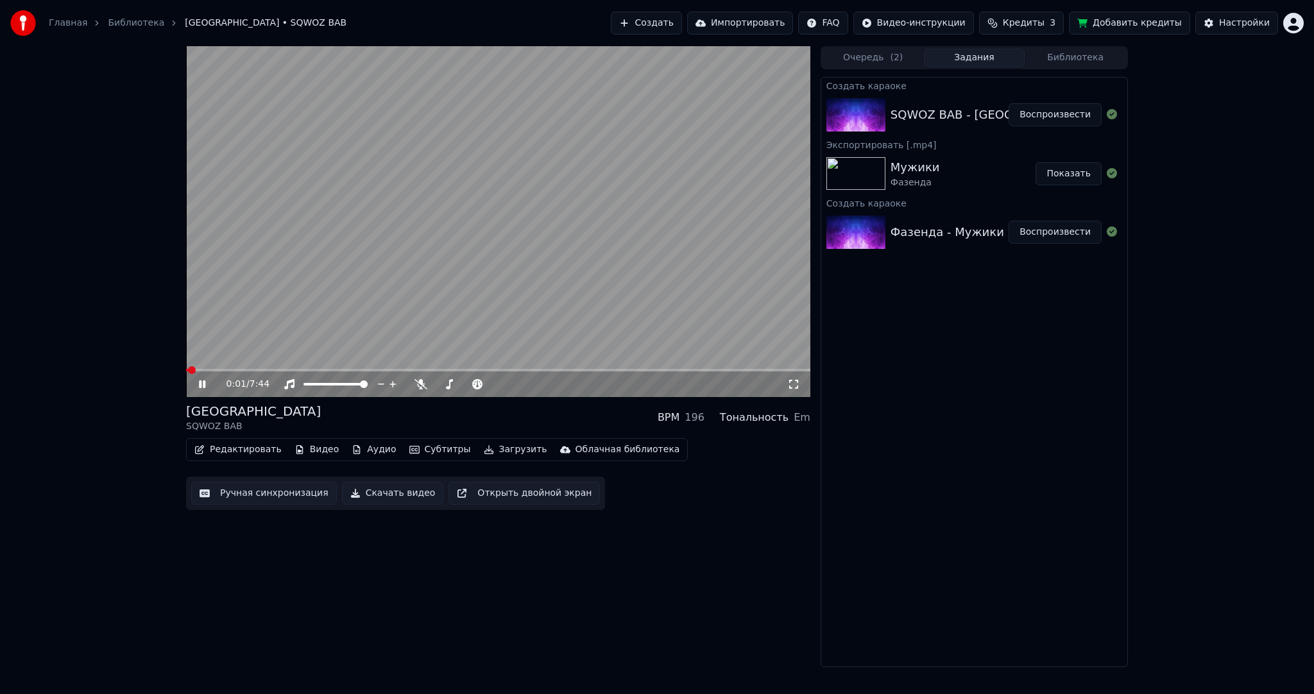
click at [565, 235] on video at bounding box center [498, 221] width 624 height 351
click at [1226, 24] on div "Настройки" at bounding box center [1244, 23] width 51 height 13
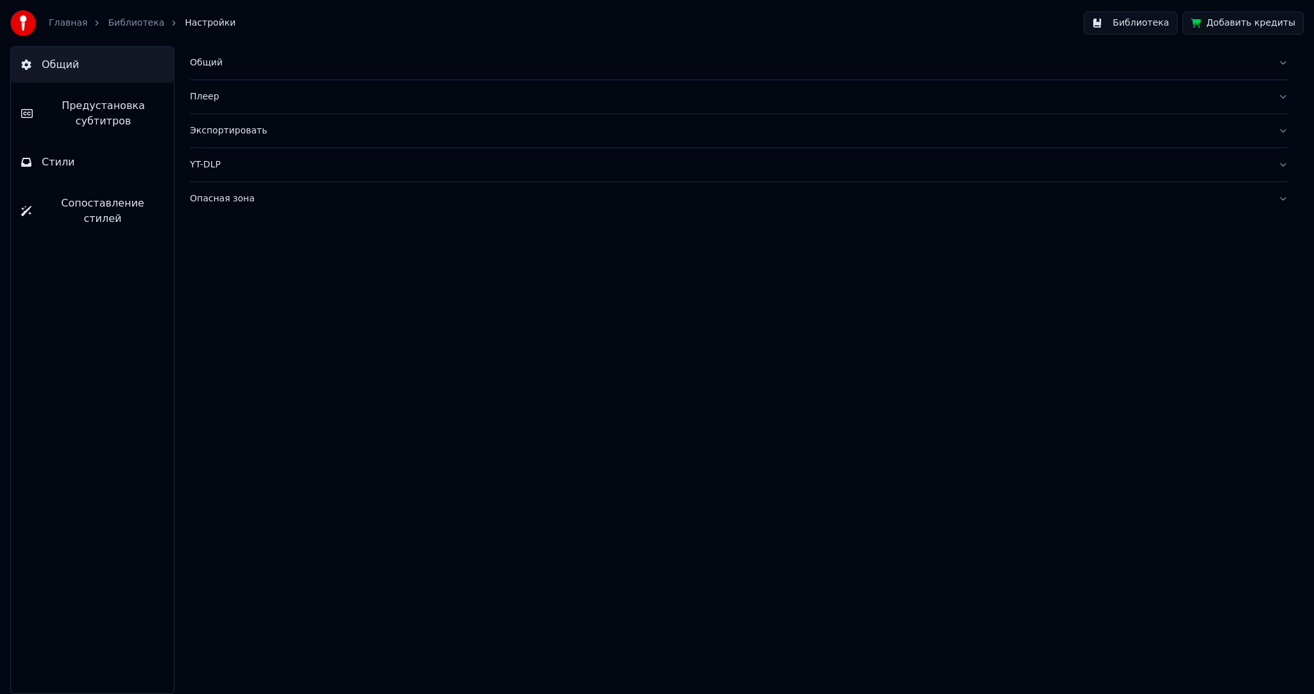
click at [113, 103] on span "Предустановка субтитров" at bounding box center [103, 113] width 121 height 31
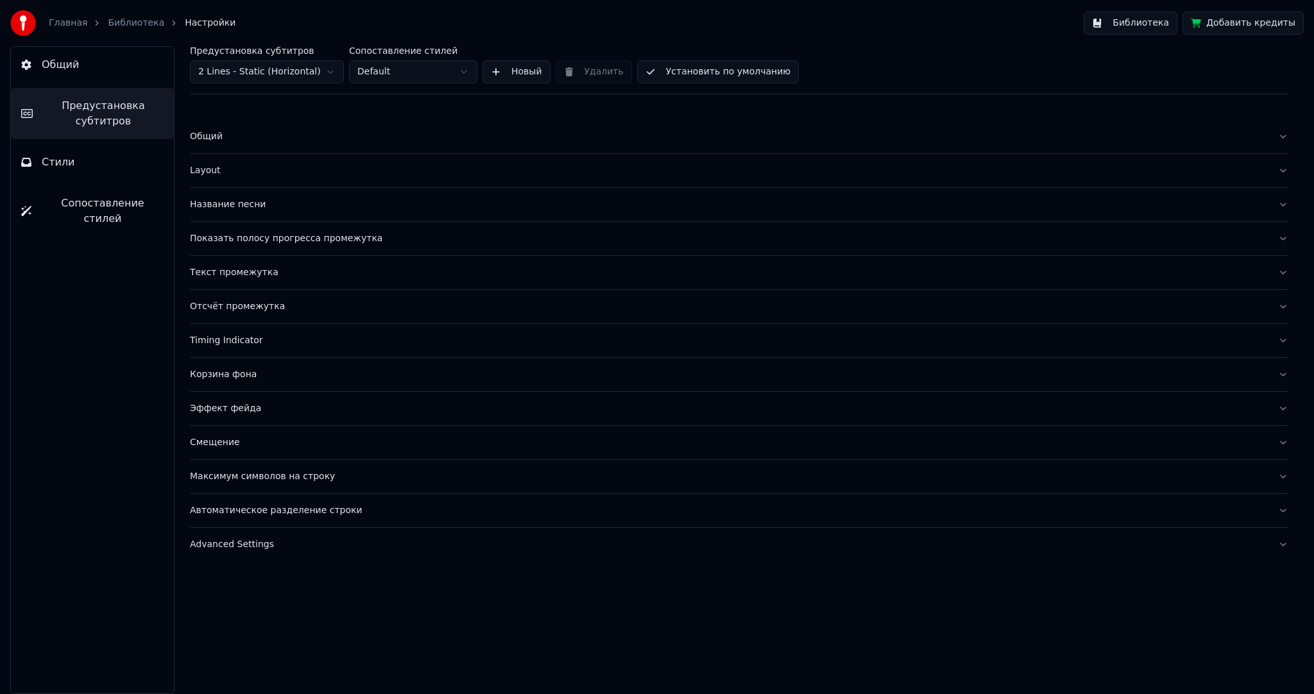
click at [124, 69] on button "Общий" at bounding box center [92, 65] width 163 height 36
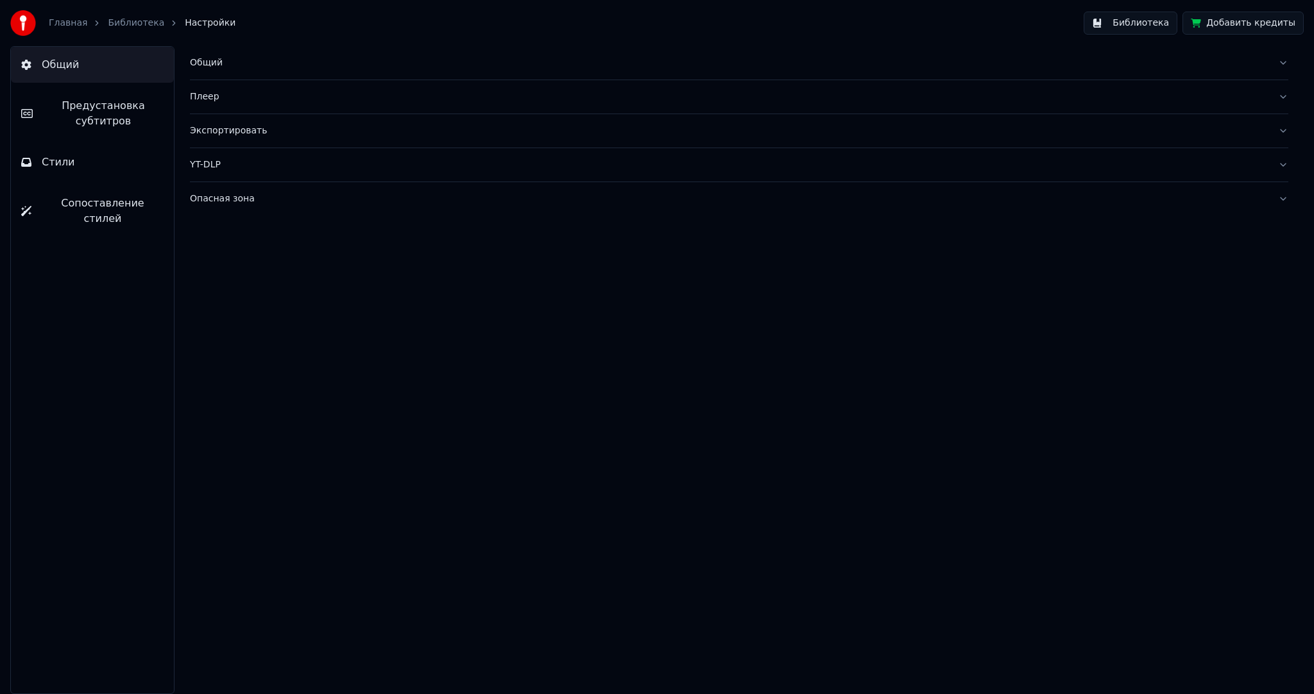
click at [126, 106] on span "Предустановка субтитров" at bounding box center [103, 113] width 121 height 31
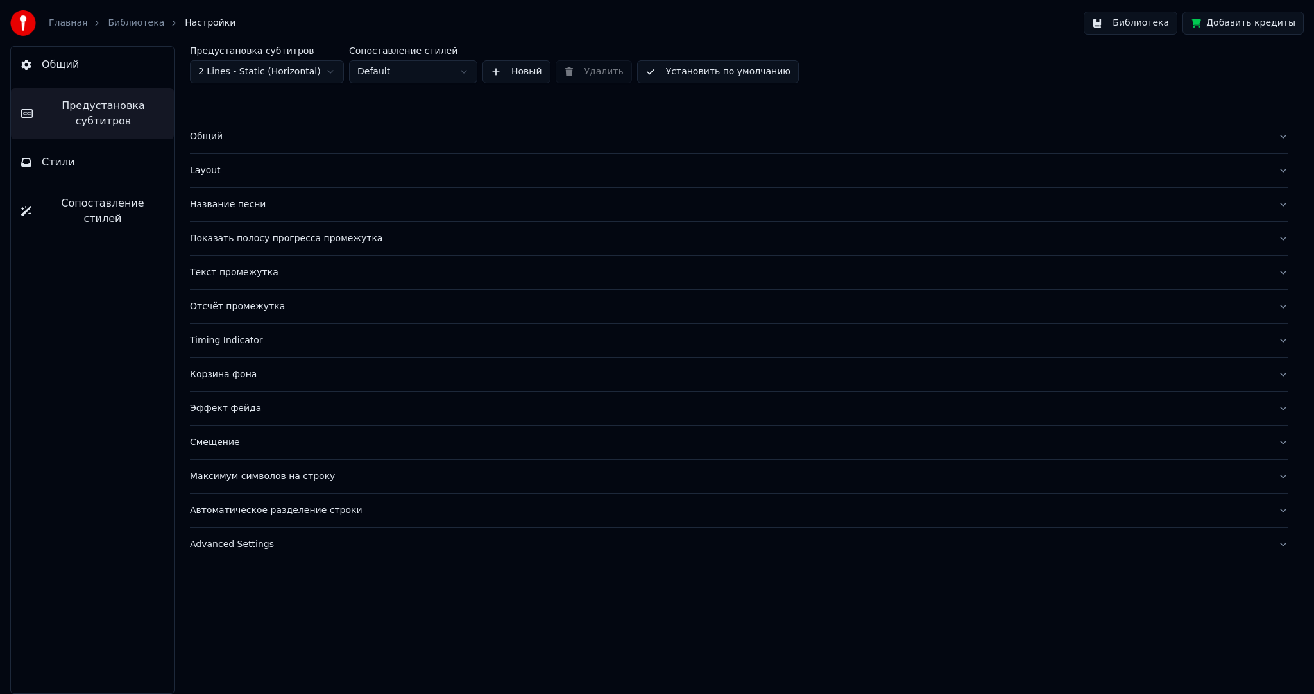
click at [247, 62] on html "Главная Библиотека Настройки Библиотека Добавить кредиты Общий Предустановка су…" at bounding box center [657, 347] width 1314 height 694
click at [406, 69] on html "Главная Библиотека Настройки Библиотека Добавить кредиты Общий Предустановка су…" at bounding box center [657, 347] width 1314 height 694
click at [420, 70] on html "Главная Библиотека Настройки Библиотека Добавить кредиты Общий Предустановка су…" at bounding box center [657, 347] width 1314 height 694
click at [246, 277] on div "Текст промежутка" at bounding box center [729, 272] width 1078 height 13
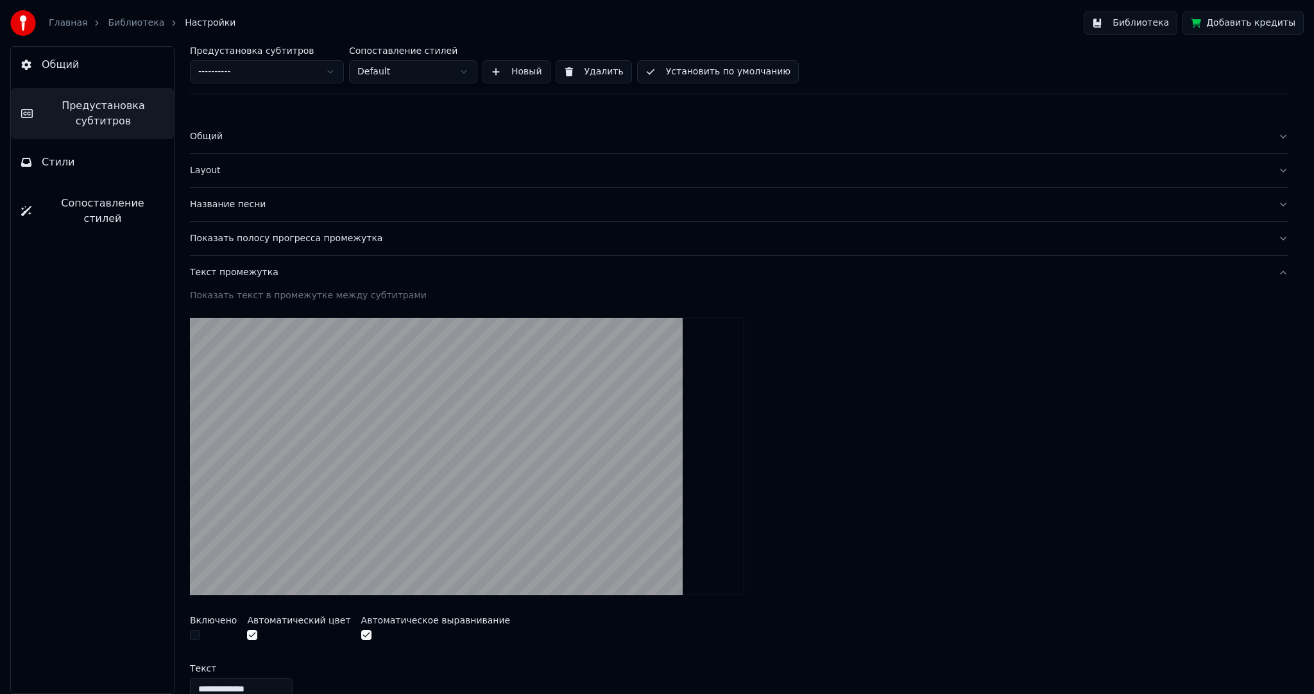
click at [250, 272] on div "Текст промежутка" at bounding box center [729, 272] width 1078 height 13
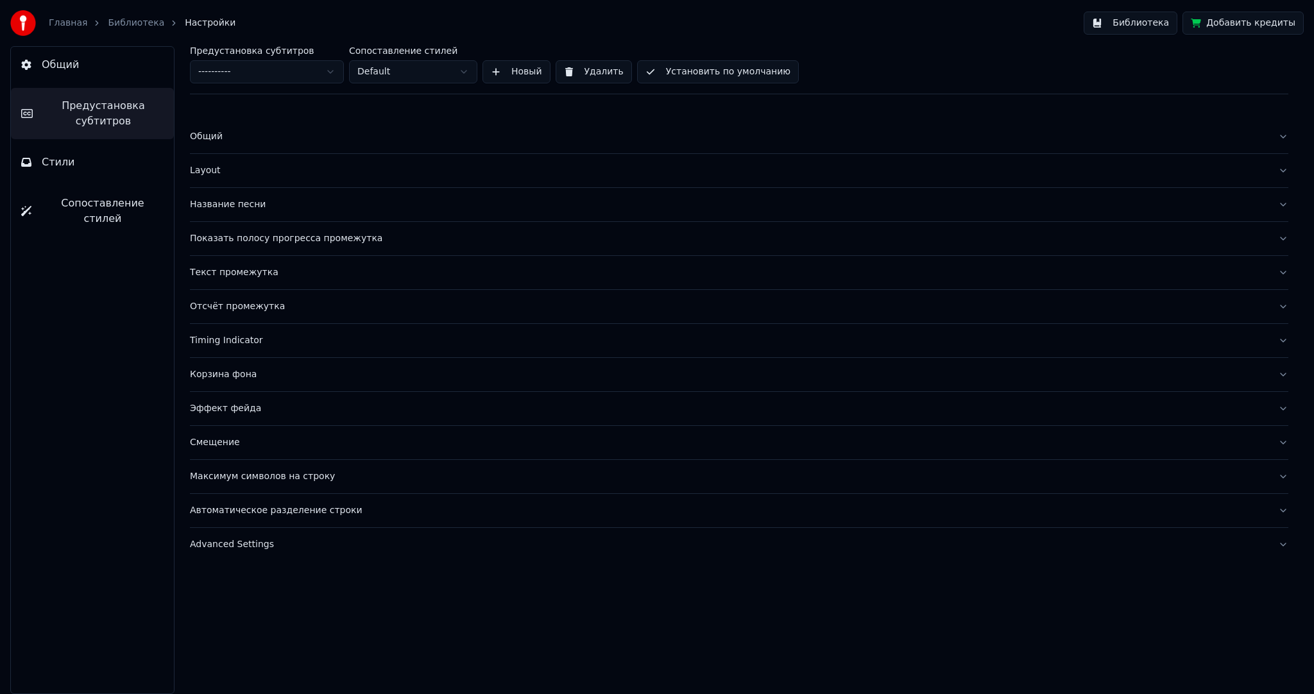
click at [257, 205] on div "Название песни" at bounding box center [729, 204] width 1078 height 13
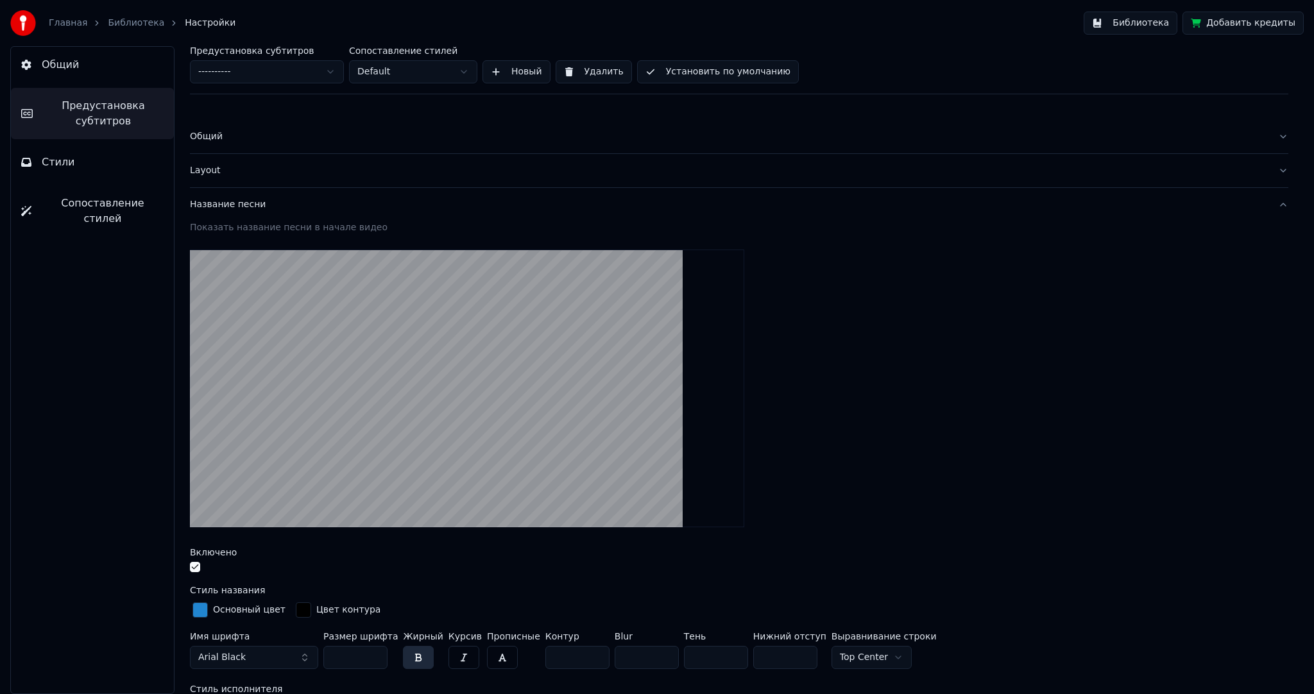
click at [258, 201] on div "Название песни" at bounding box center [729, 204] width 1078 height 13
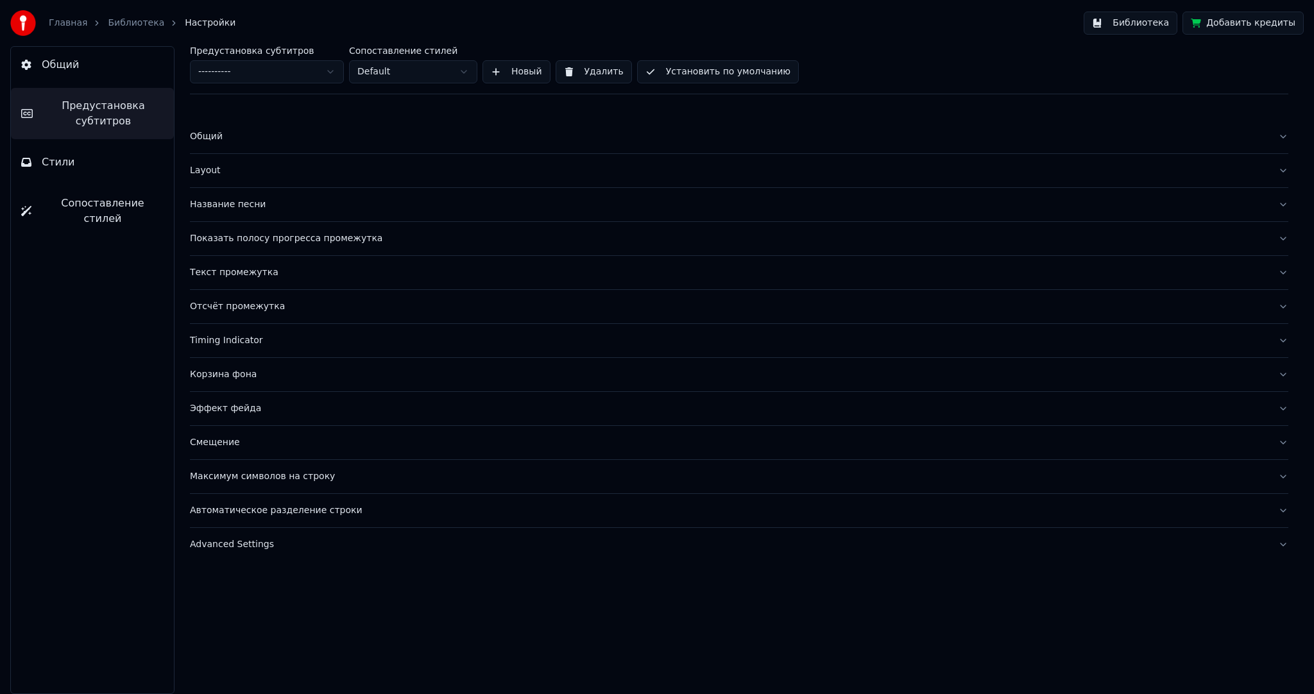
click at [258, 201] on div "Название песни" at bounding box center [729, 204] width 1078 height 13
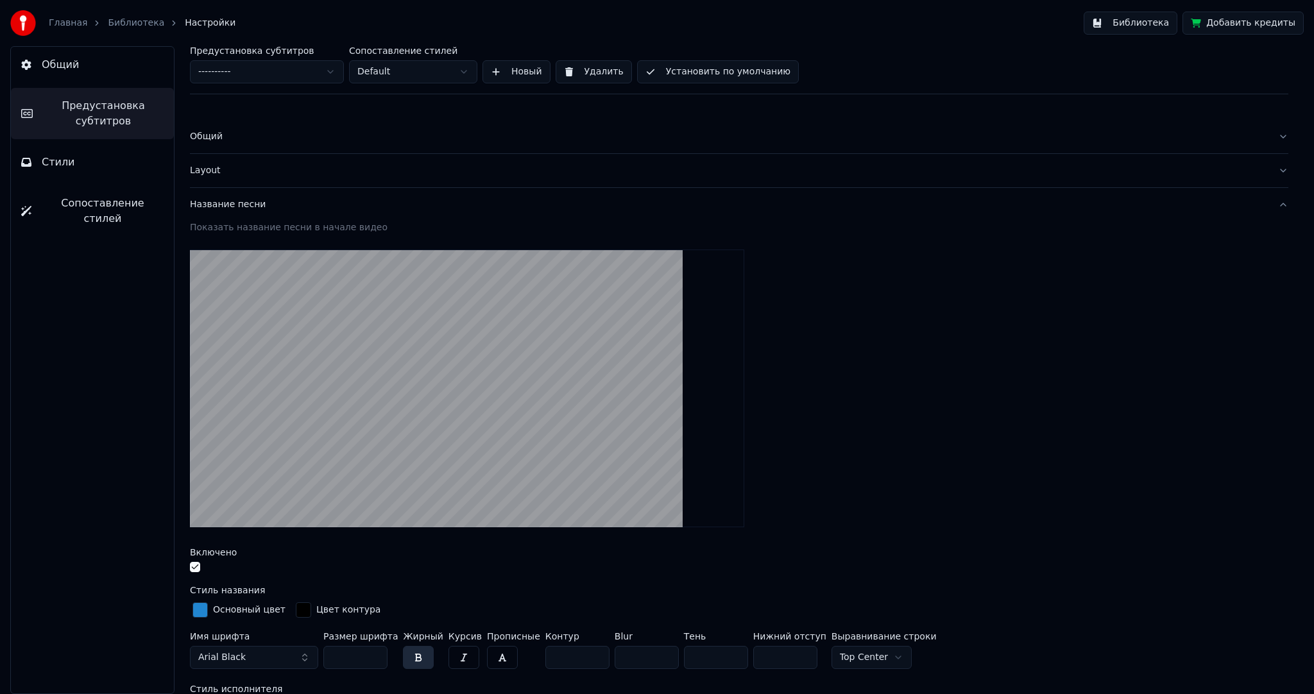
click at [264, 196] on button "Название песни" at bounding box center [739, 204] width 1099 height 33
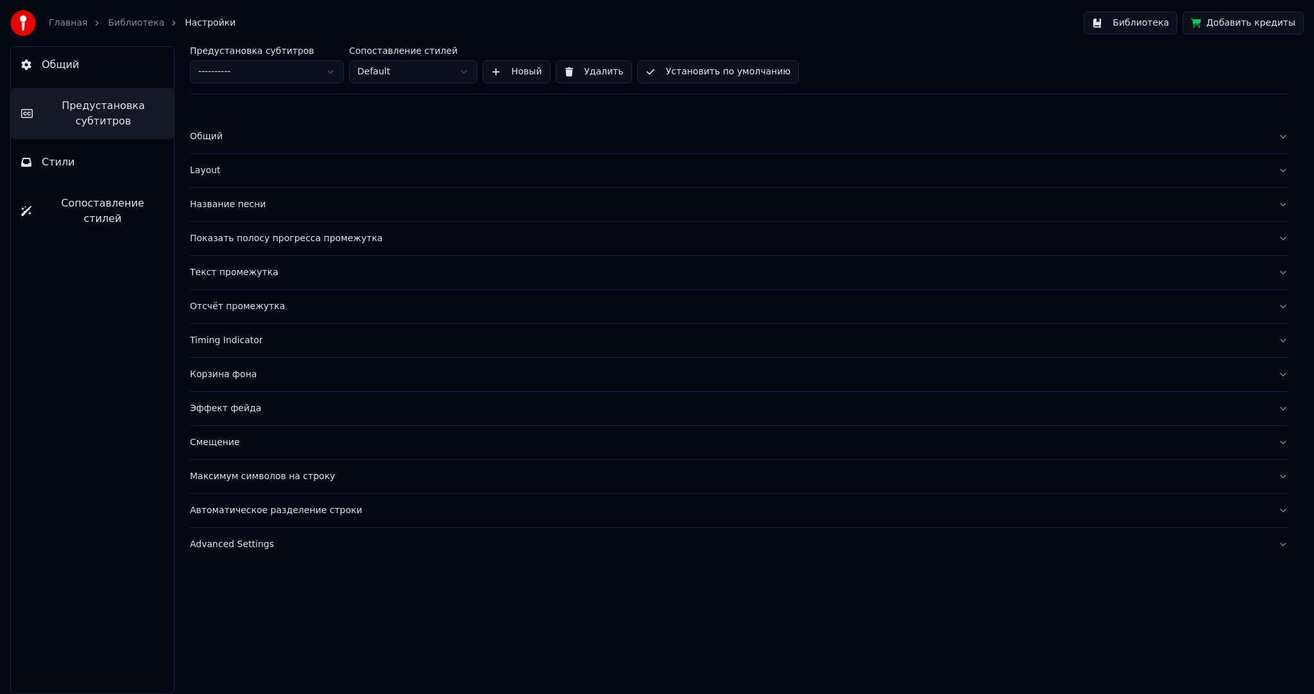
click at [249, 225] on button "Показать полосу прогресса промежутка" at bounding box center [739, 238] width 1099 height 33
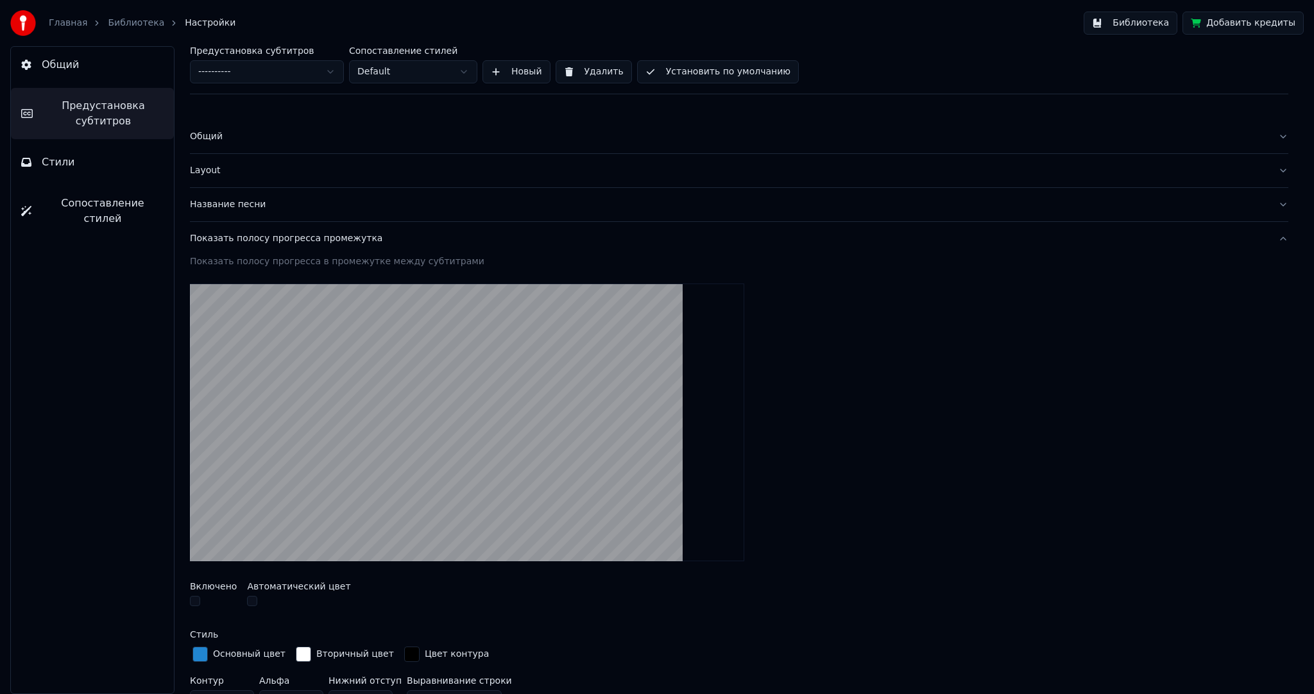
click at [257, 231] on button "Показать полосу прогресса промежутка" at bounding box center [739, 238] width 1099 height 33
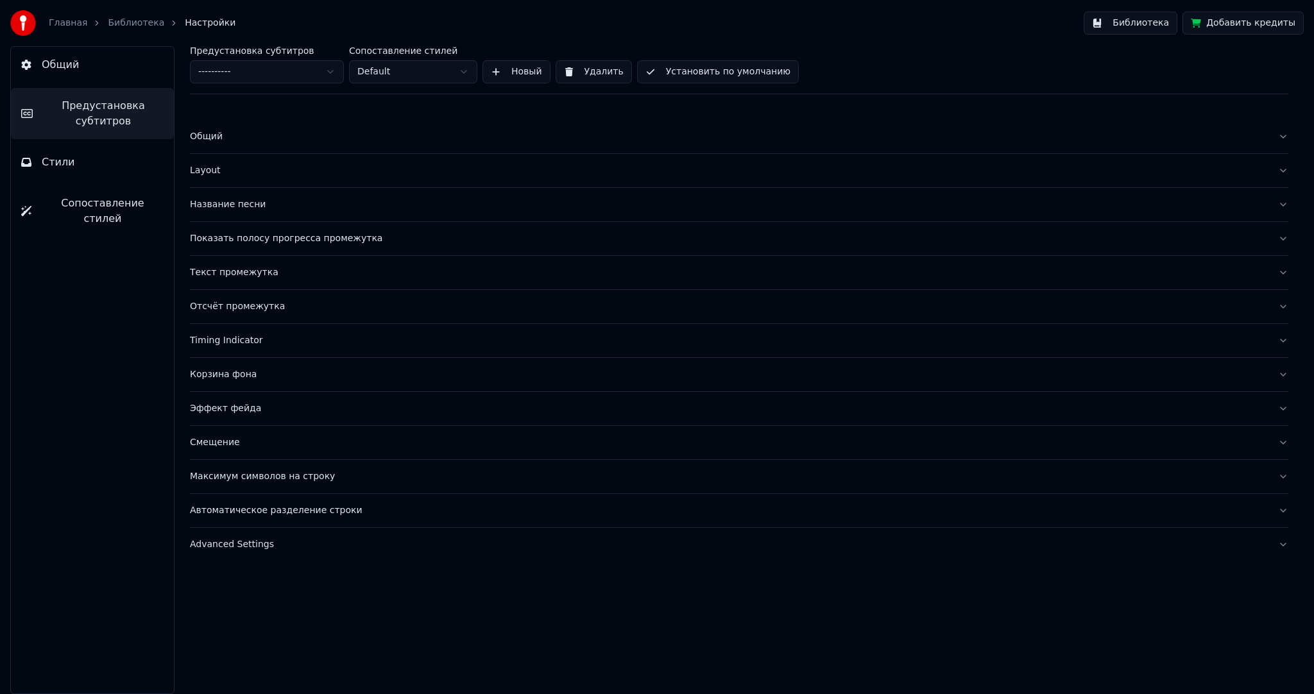
click at [258, 237] on div "Показать полосу прогресса промежутка" at bounding box center [729, 238] width 1078 height 13
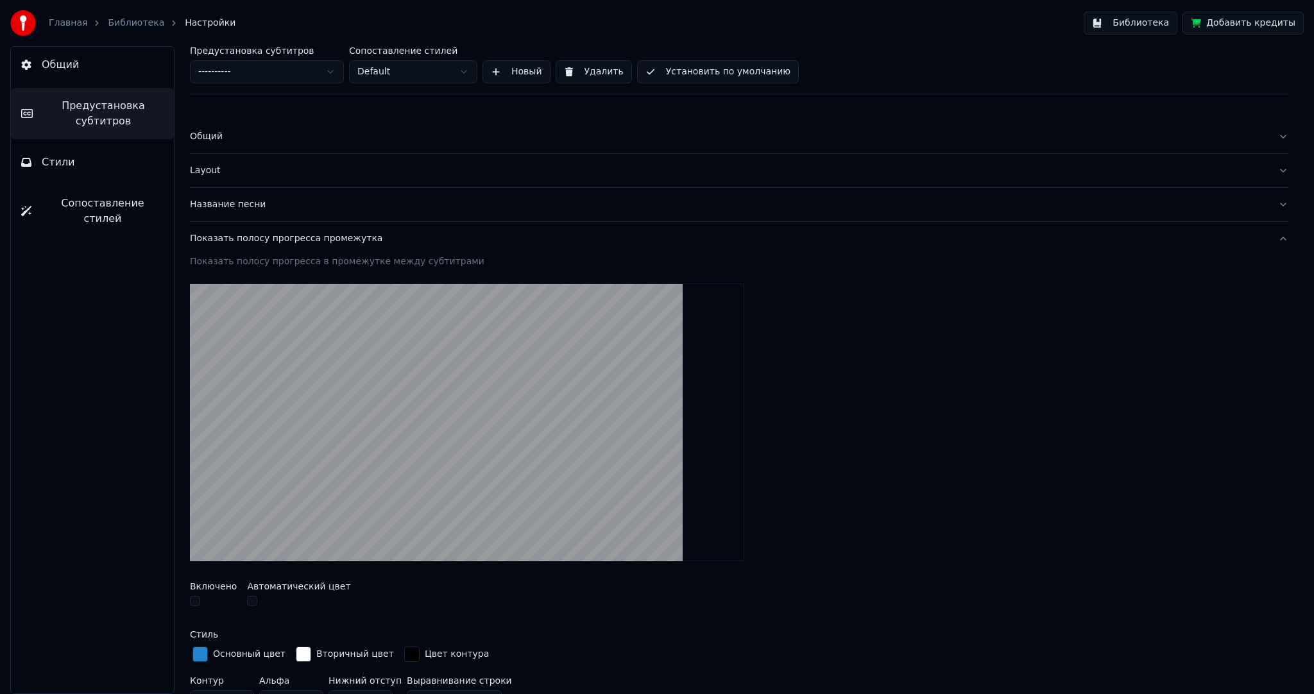
click at [258, 237] on div "Показать полосу прогресса промежутка" at bounding box center [729, 238] width 1078 height 13
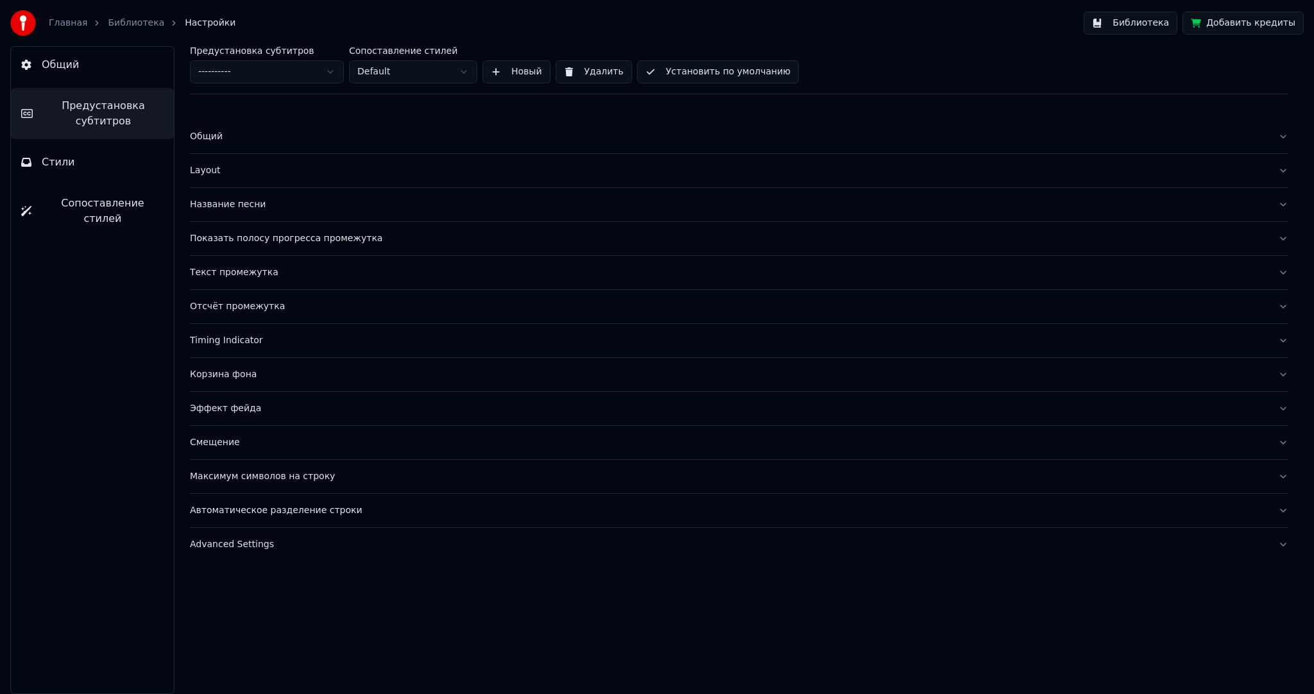
click at [252, 262] on button "Текст промежутка" at bounding box center [739, 272] width 1099 height 33
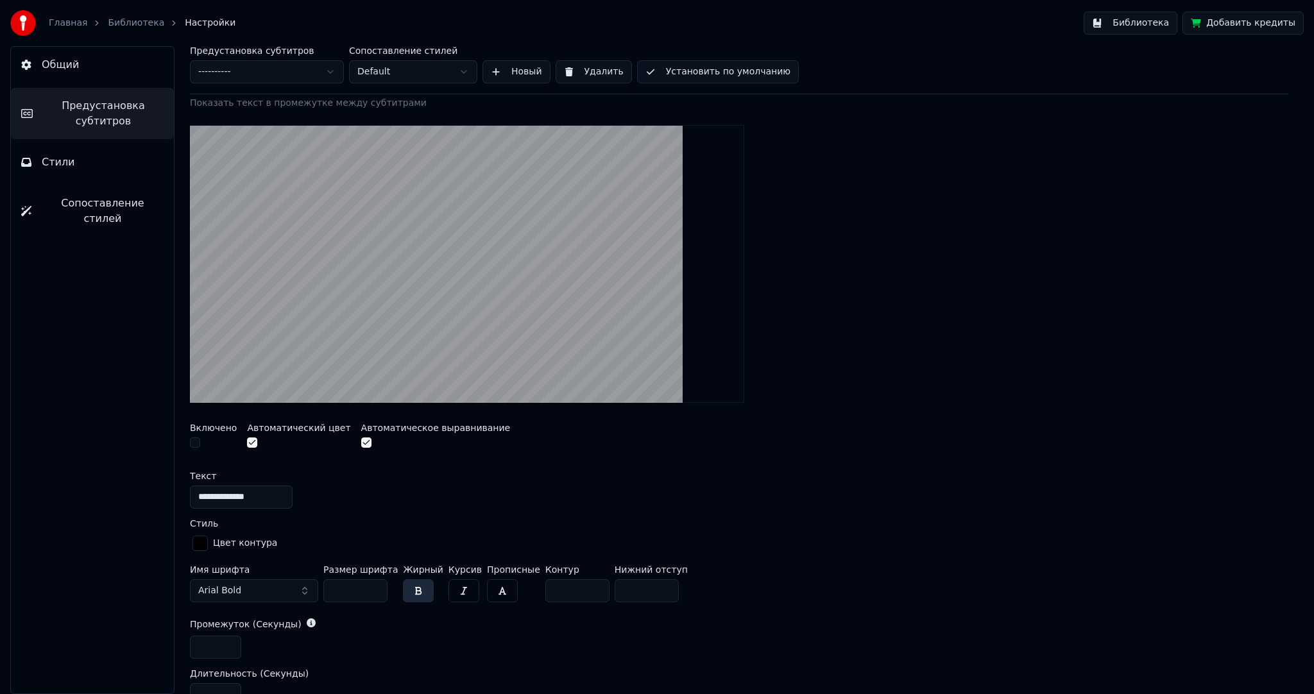
scroll to position [321, 0]
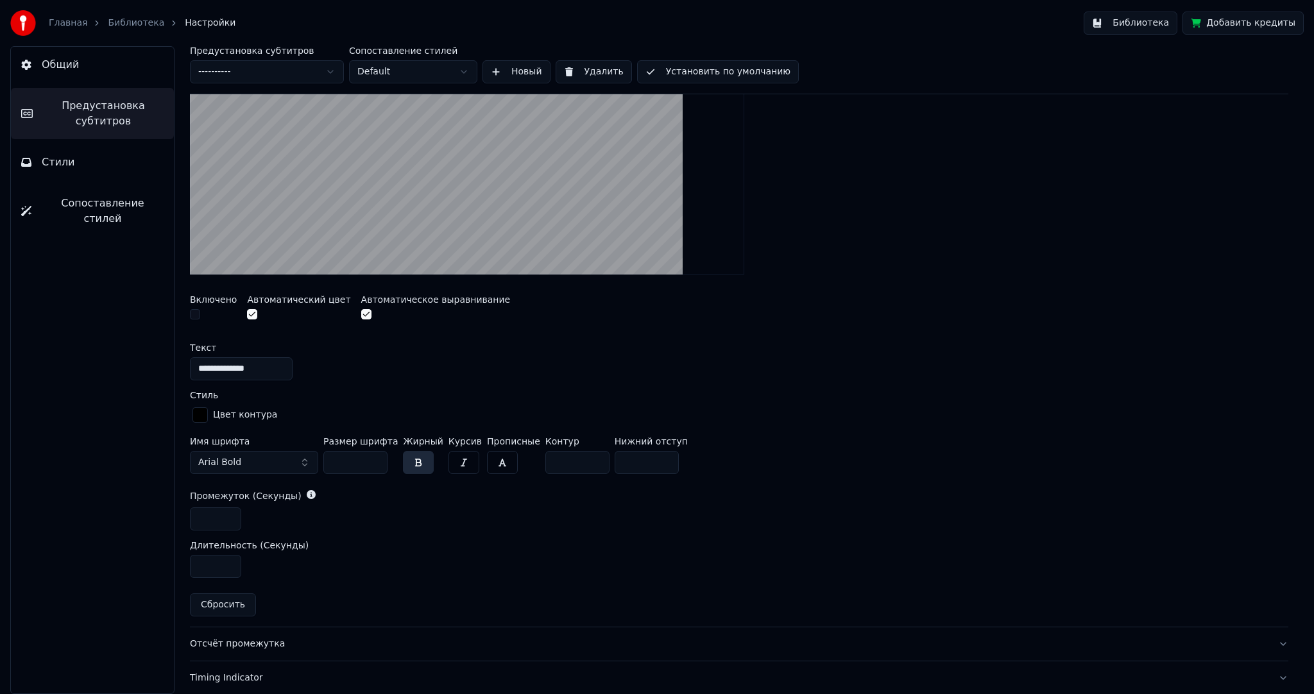
click at [280, 457] on button "Arial Bold" at bounding box center [254, 462] width 128 height 23
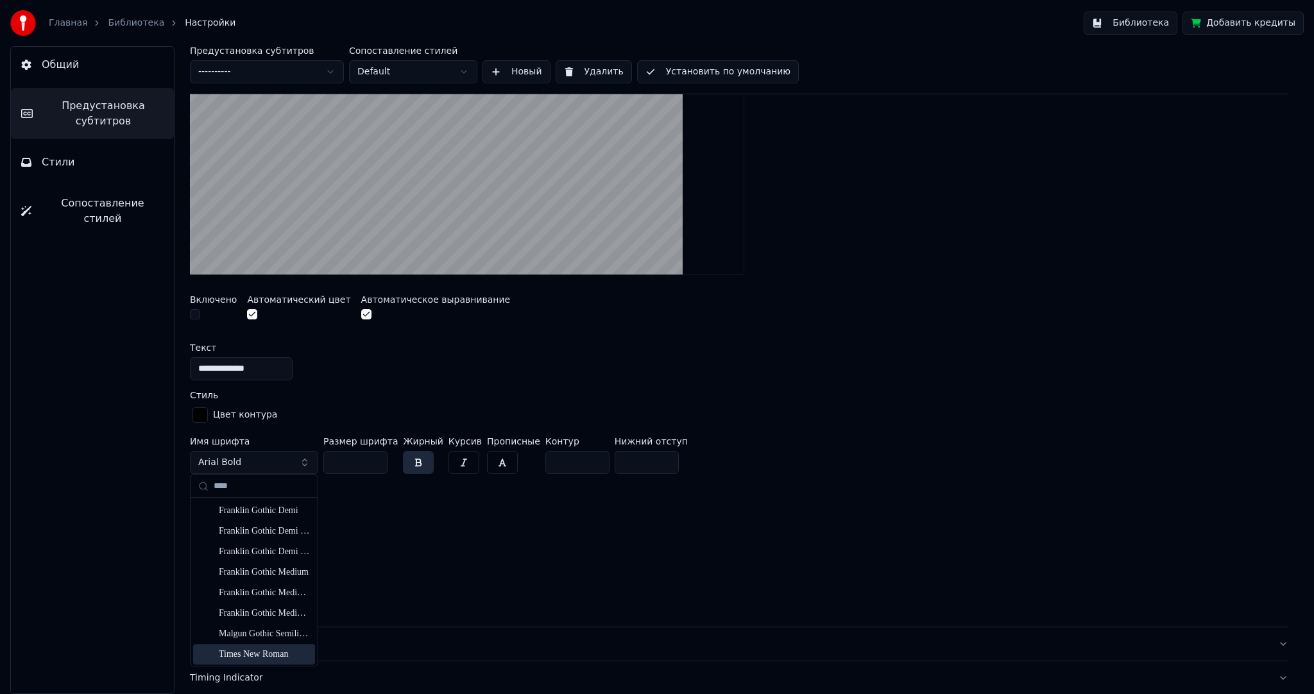
type input "****"
click at [261, 652] on div "Times New Roman" at bounding box center [264, 654] width 91 height 13
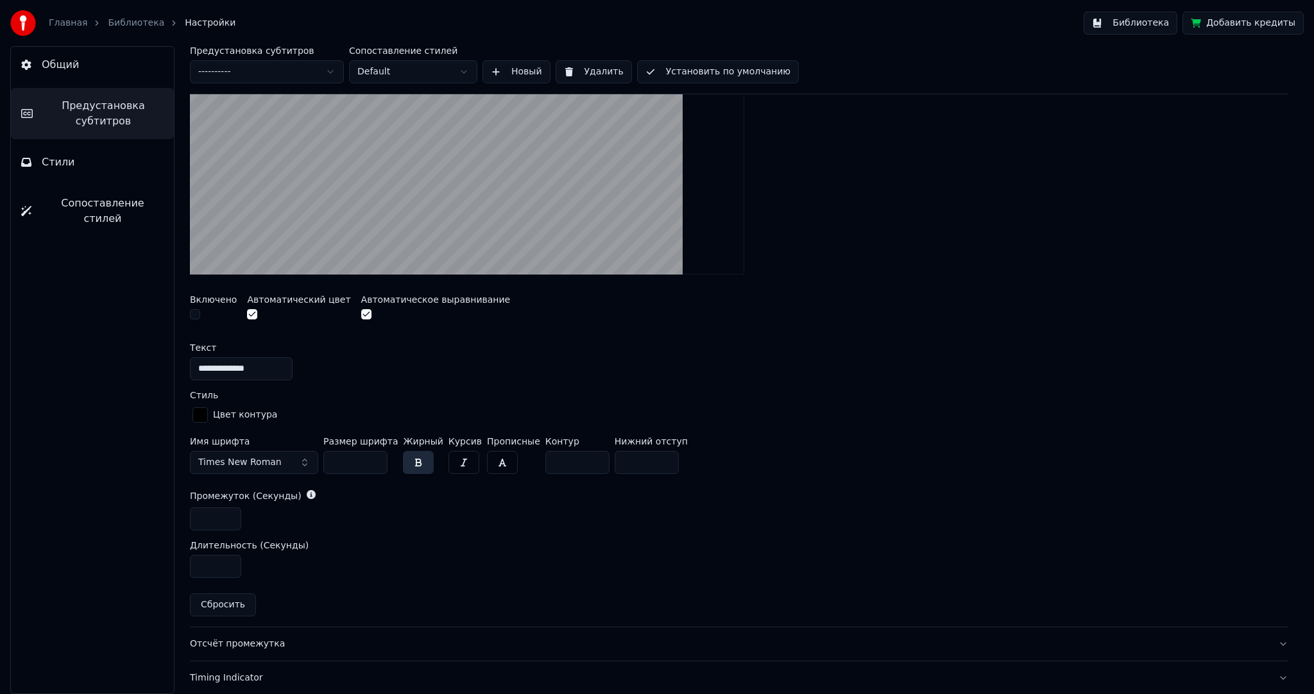
click at [522, 72] on button "Новый" at bounding box center [517, 71] width 68 height 23
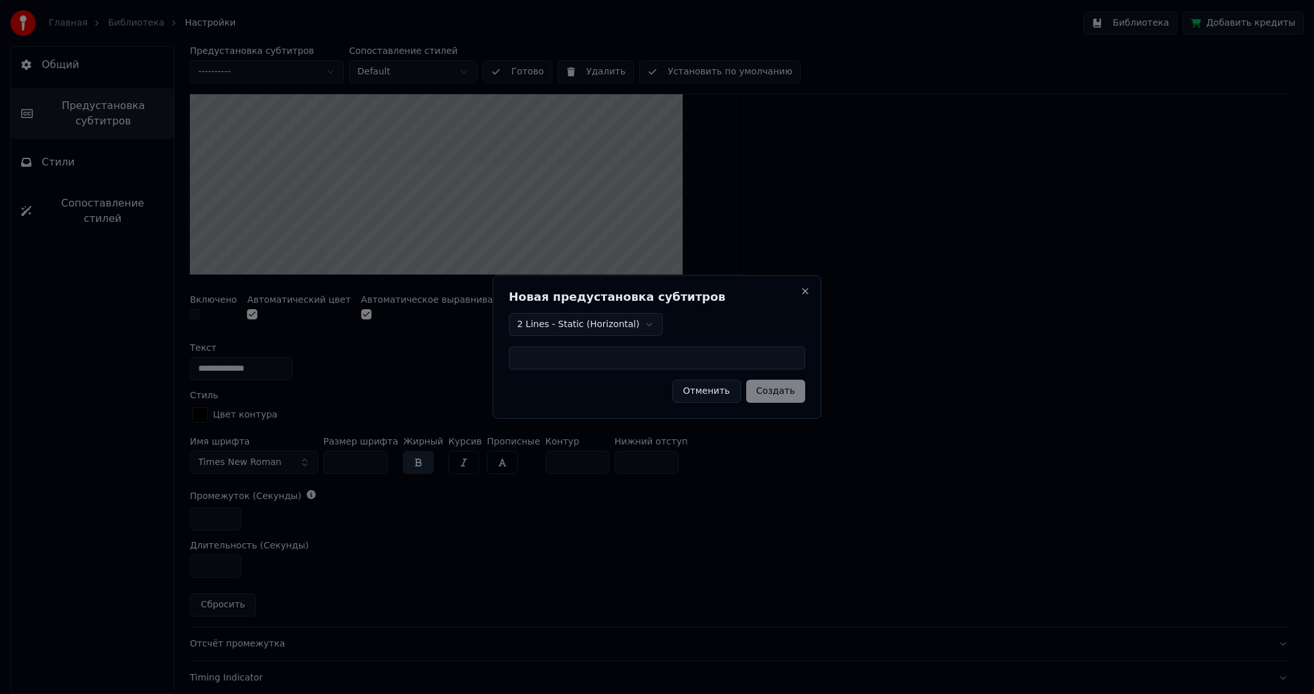
click at [621, 321] on body "**********" at bounding box center [657, 347] width 1314 height 694
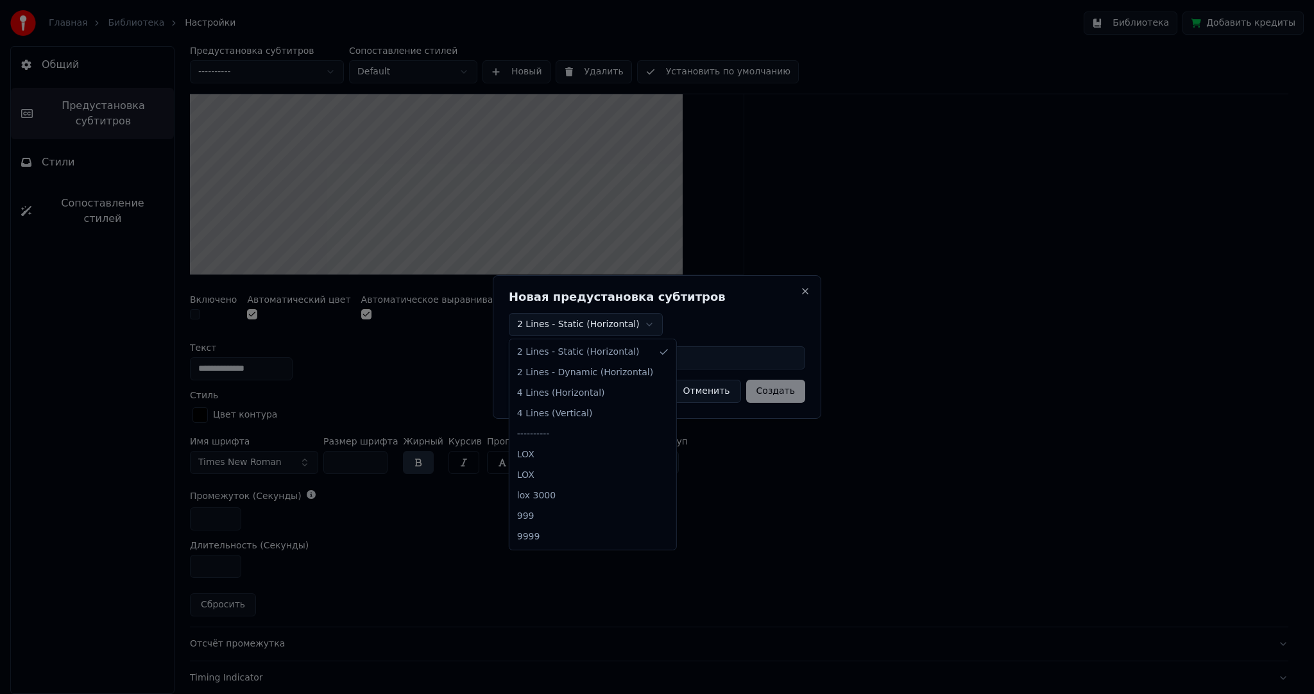
drag, startPoint x: 595, startPoint y: 528, endPoint x: 594, endPoint y: 482, distance: 46.2
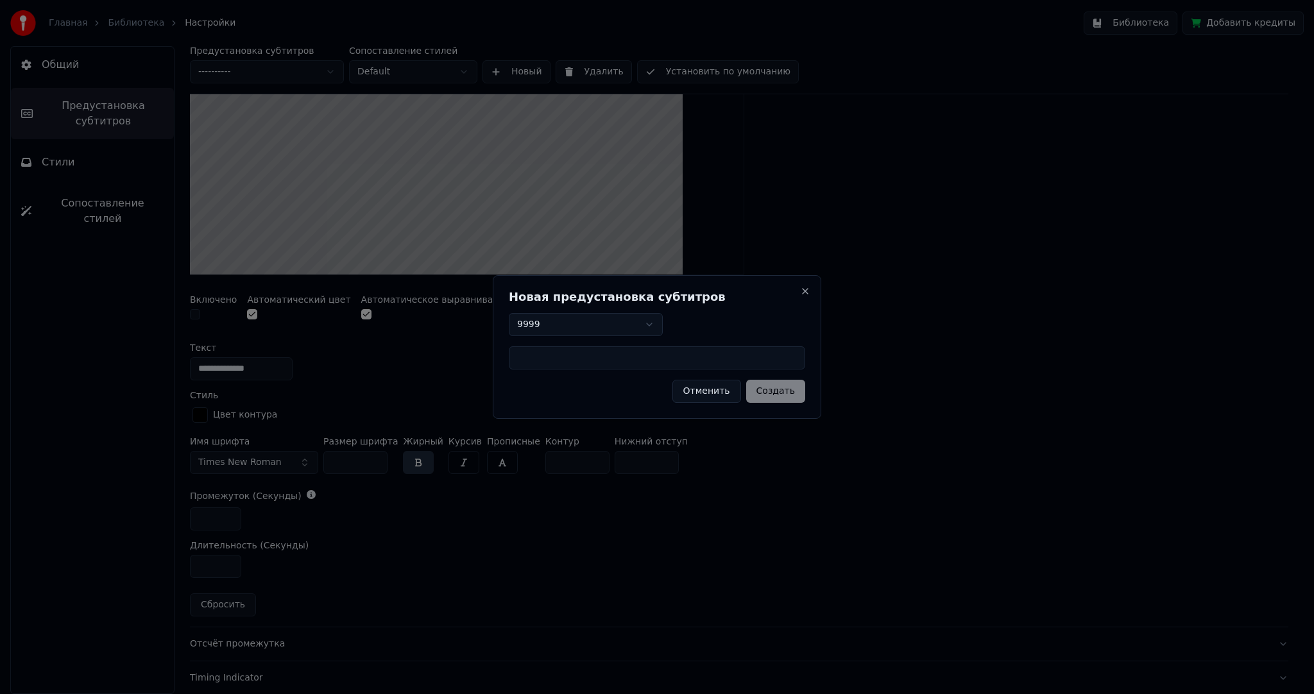
click at [578, 359] on input at bounding box center [657, 358] width 296 height 23
type input "***"
click at [768, 385] on button "Создать" at bounding box center [775, 391] width 59 height 23
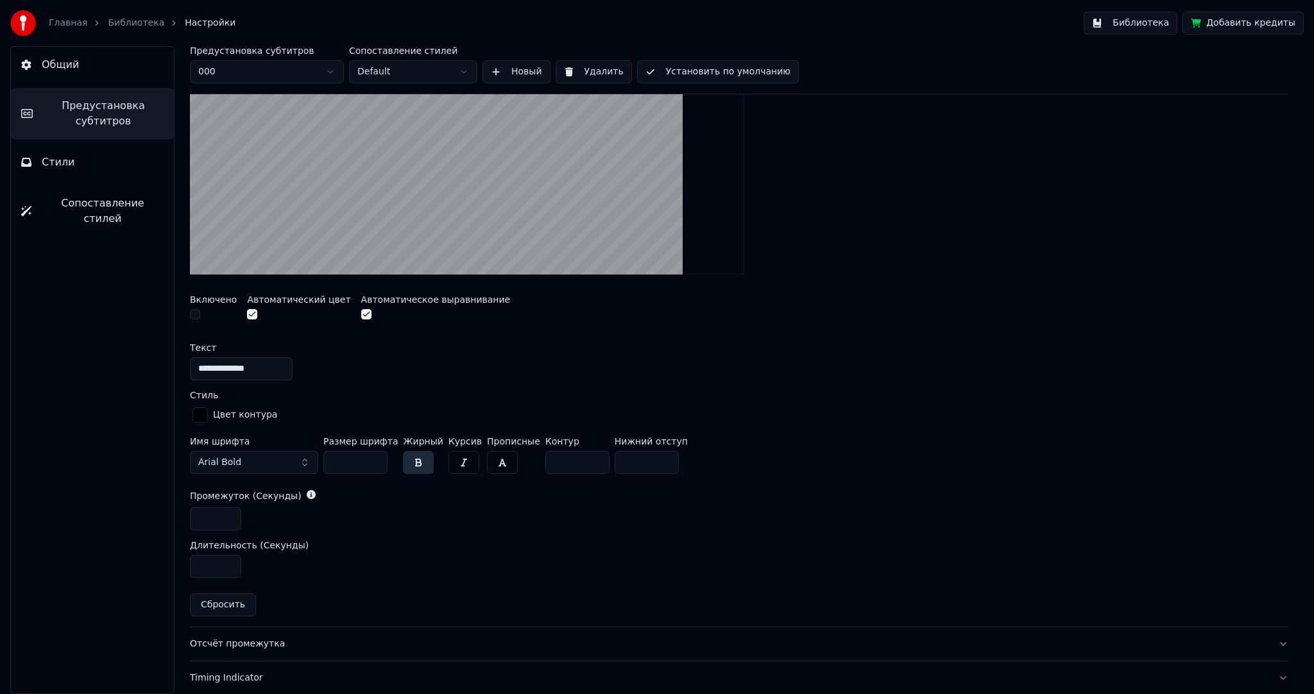
click at [144, 19] on link "Библиотека" at bounding box center [136, 23] width 56 height 13
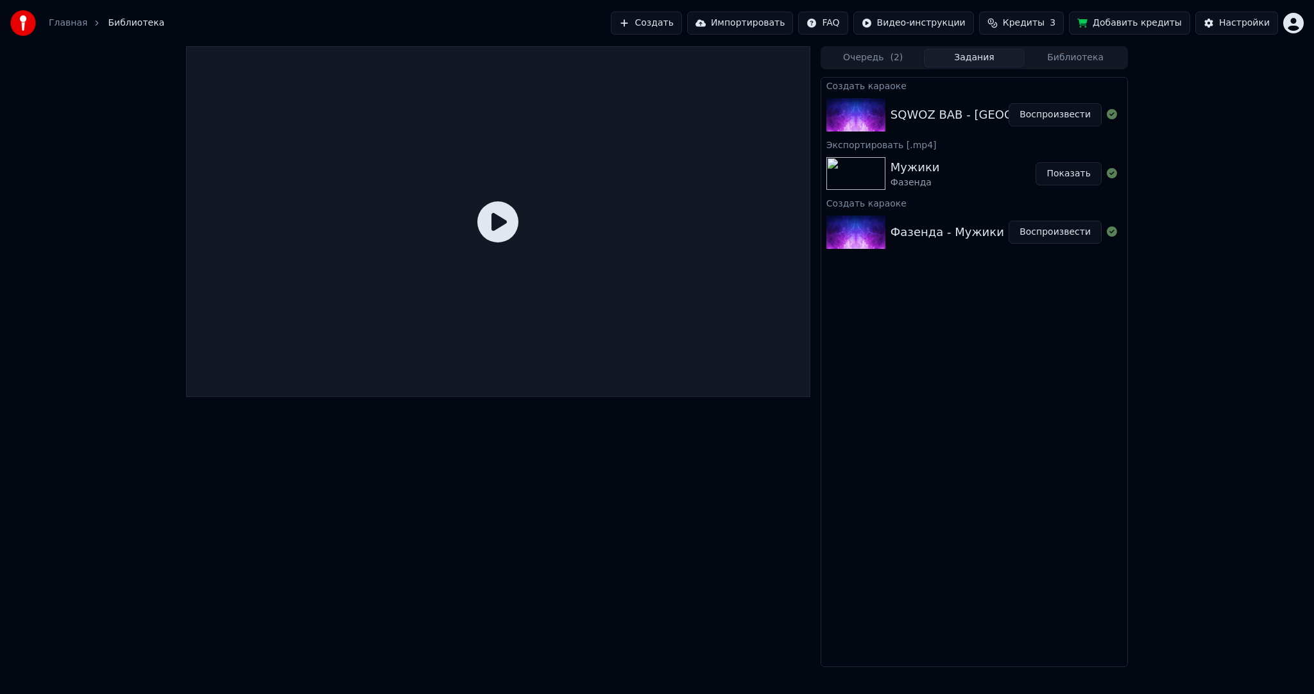
click at [1080, 116] on button "Воспроизвести" at bounding box center [1055, 114] width 93 height 23
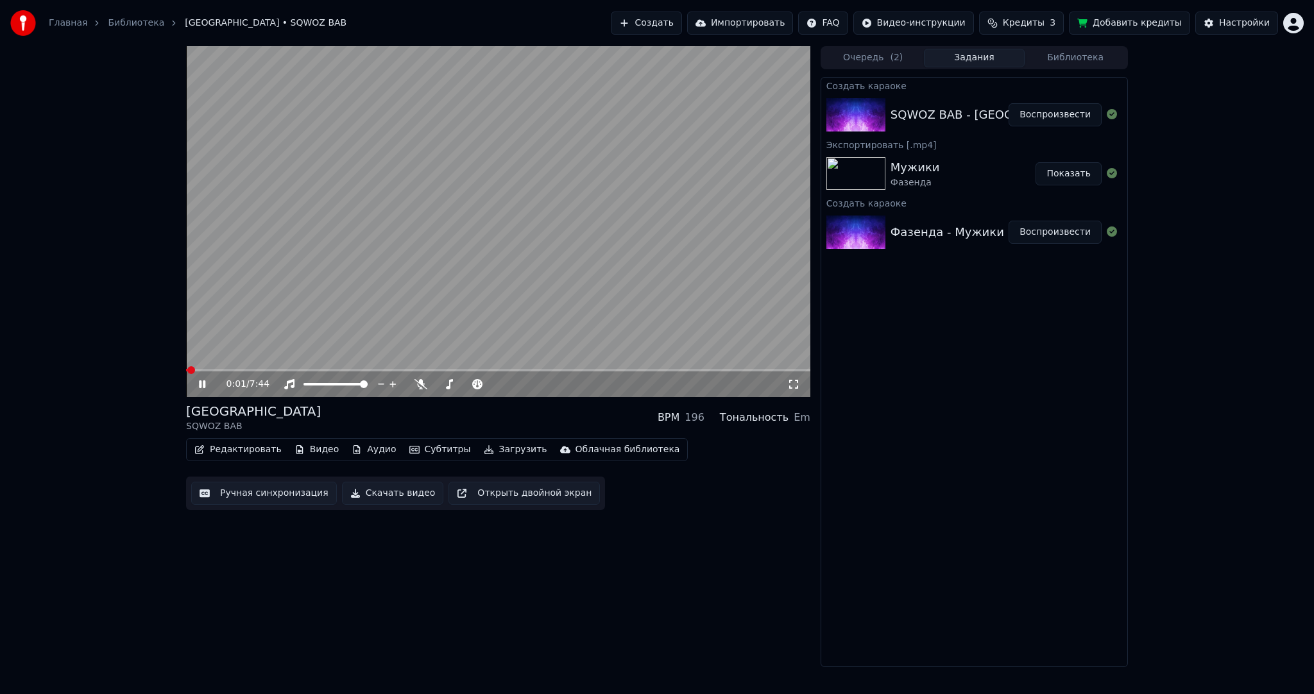
click at [456, 256] on video at bounding box center [498, 221] width 624 height 351
click at [425, 447] on button "Субтитры" at bounding box center [440, 450] width 72 height 18
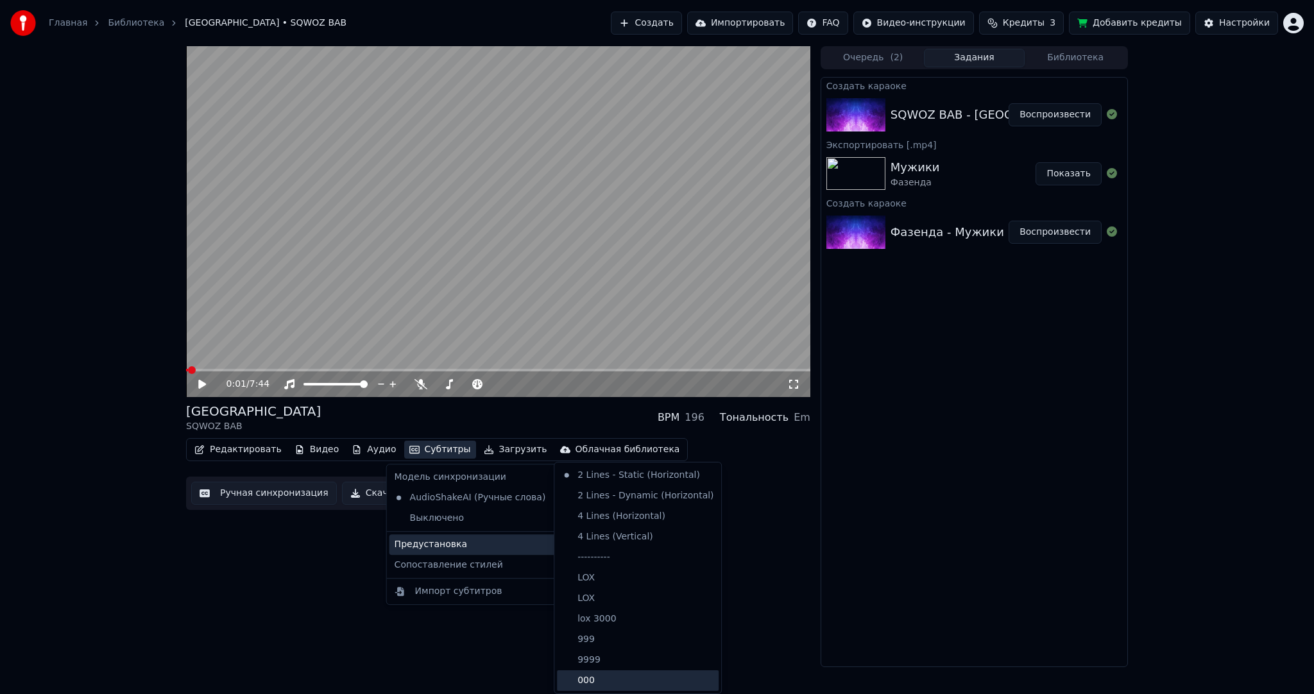
click at [614, 683] on div "000" at bounding box center [638, 681] width 162 height 21
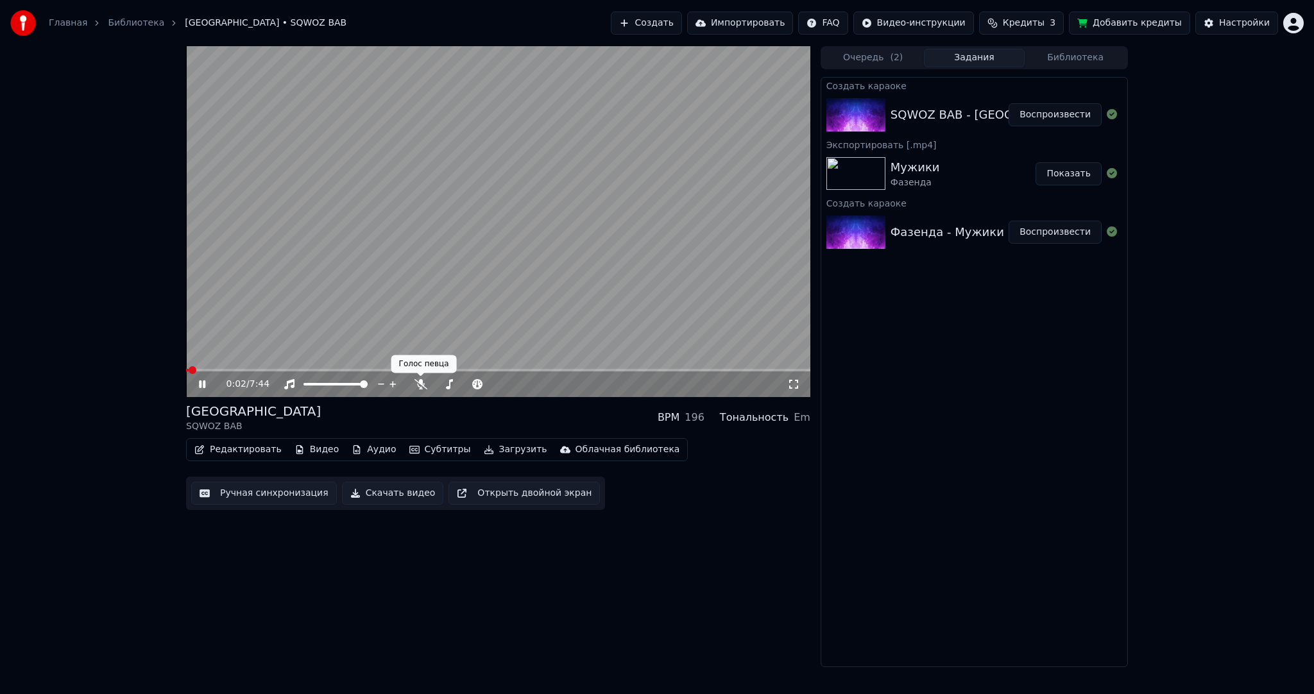
click at [420, 450] on button "Субтитры" at bounding box center [440, 450] width 72 height 18
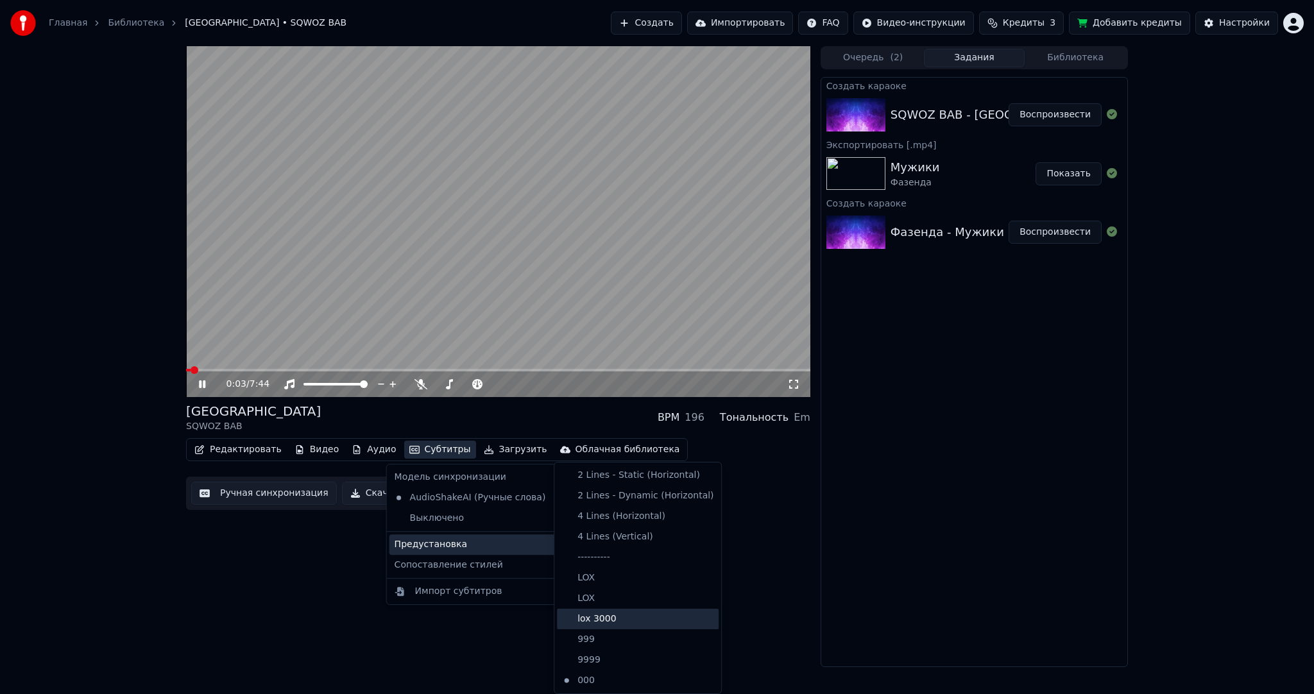
click at [630, 622] on div "lox 3000" at bounding box center [638, 619] width 162 height 21
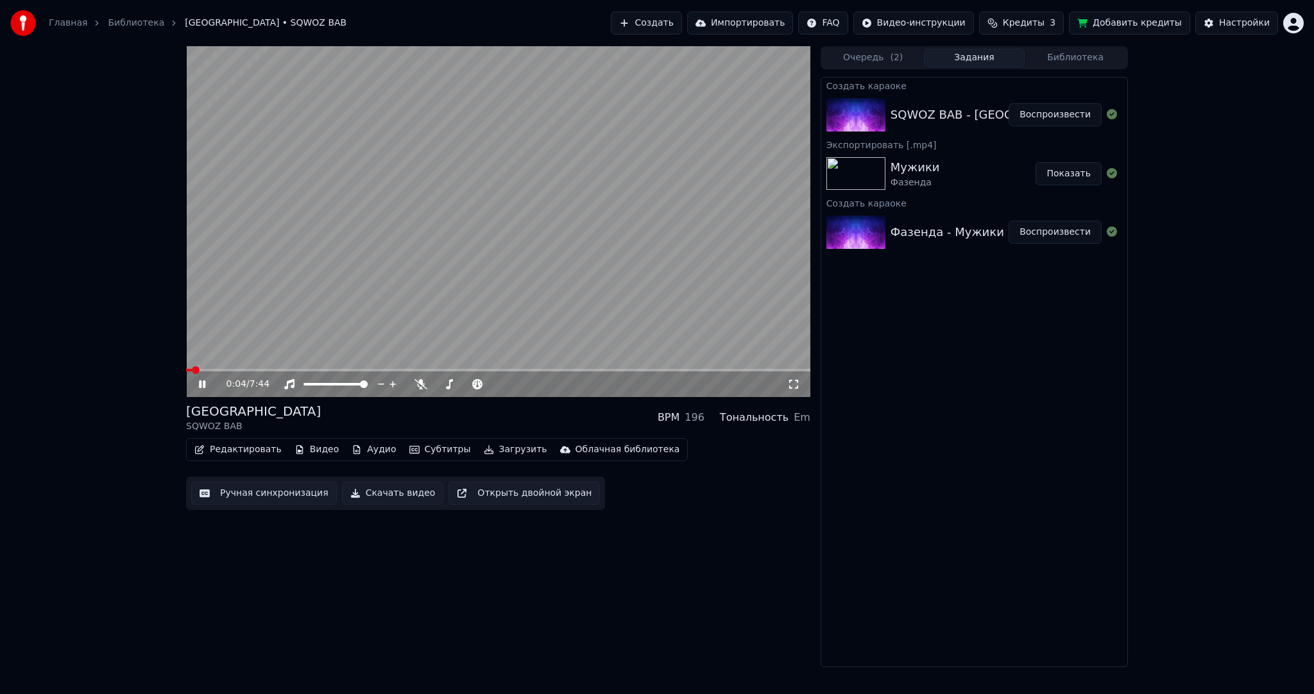
click at [429, 449] on button "Субтитры" at bounding box center [440, 450] width 72 height 18
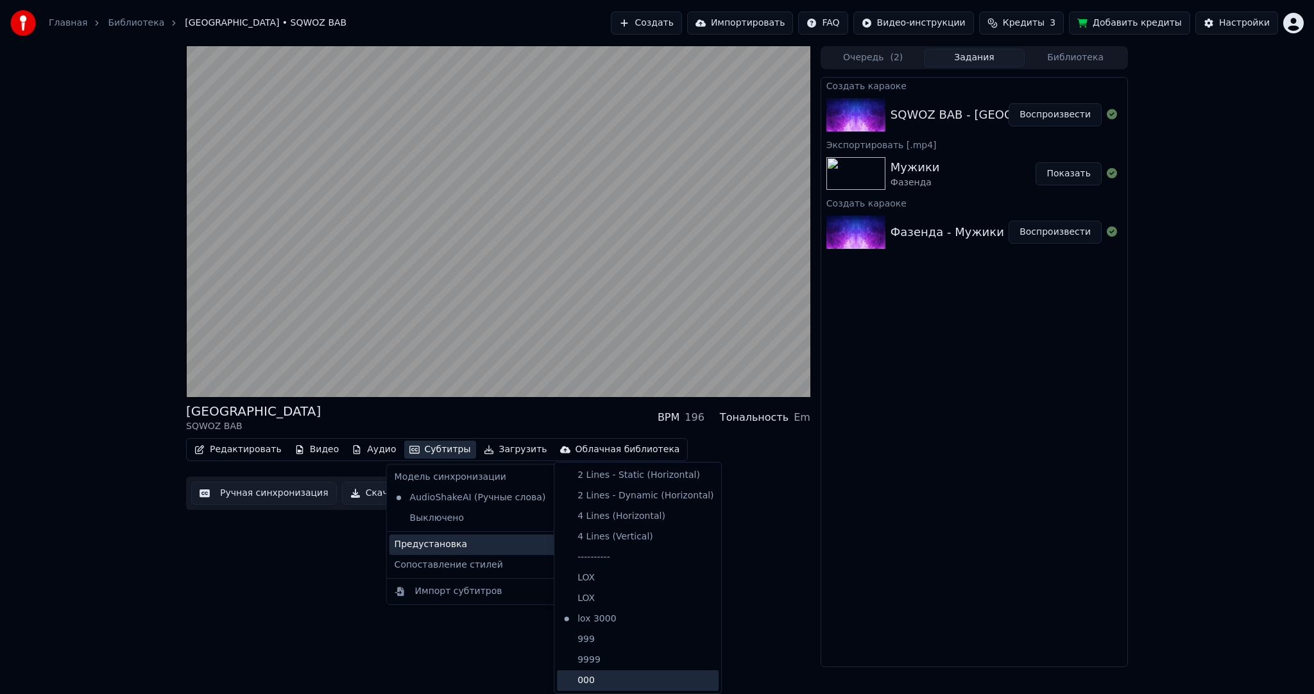
click at [616, 677] on div "000" at bounding box center [638, 681] width 162 height 21
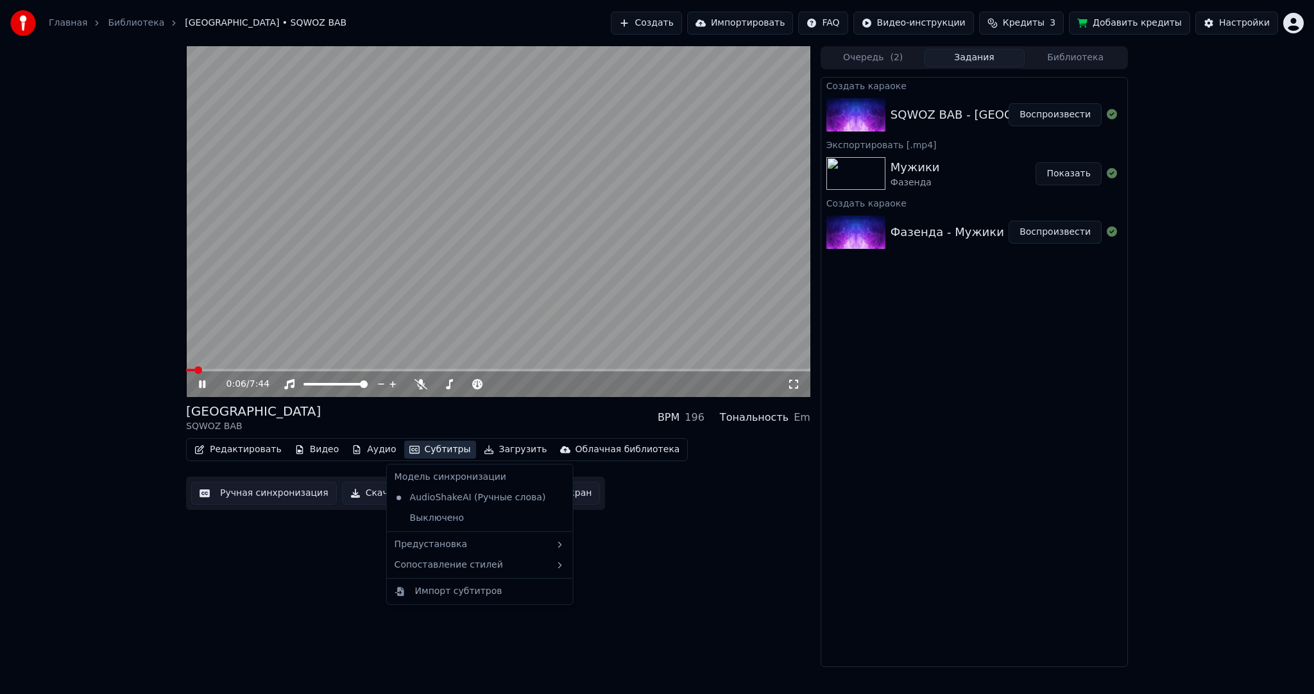
click at [426, 458] on button "Субтитры" at bounding box center [440, 450] width 72 height 18
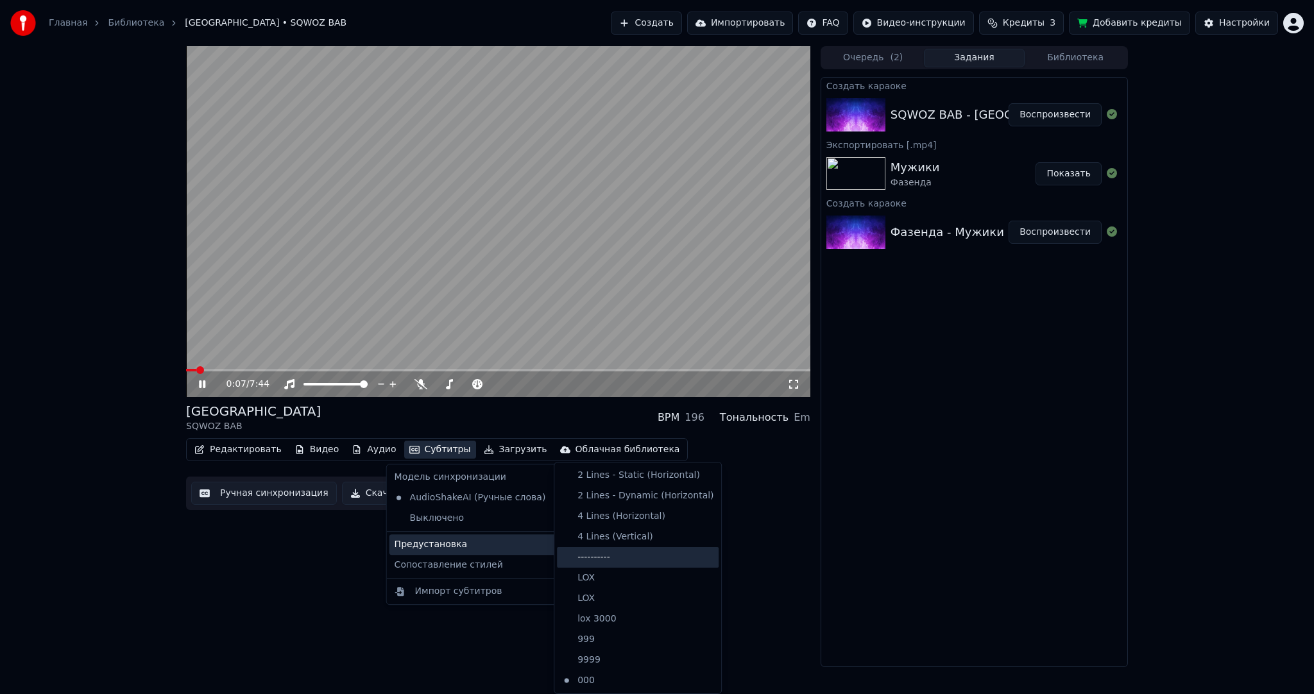
click at [629, 557] on div "----------" at bounding box center [638, 557] width 162 height 21
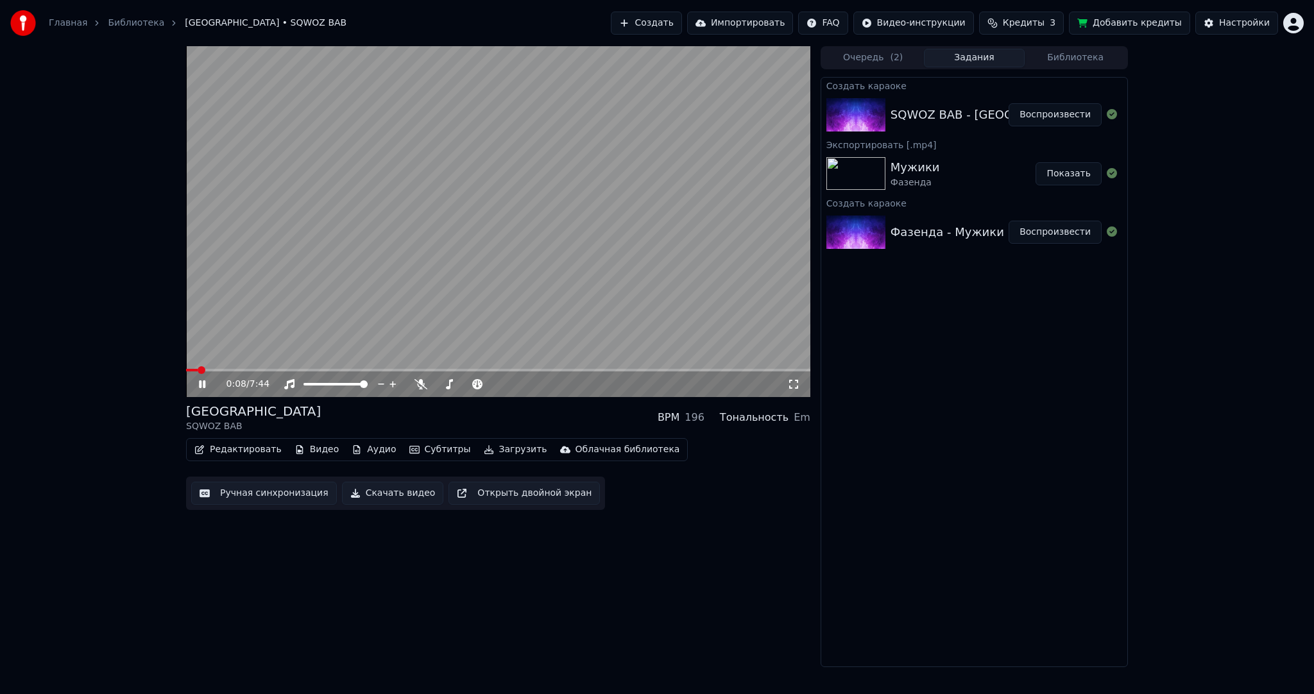
click at [489, 270] on video at bounding box center [498, 221] width 624 height 351
click at [528, 262] on video at bounding box center [498, 221] width 624 height 351
click at [1247, 25] on div "Настройки" at bounding box center [1244, 23] width 51 height 13
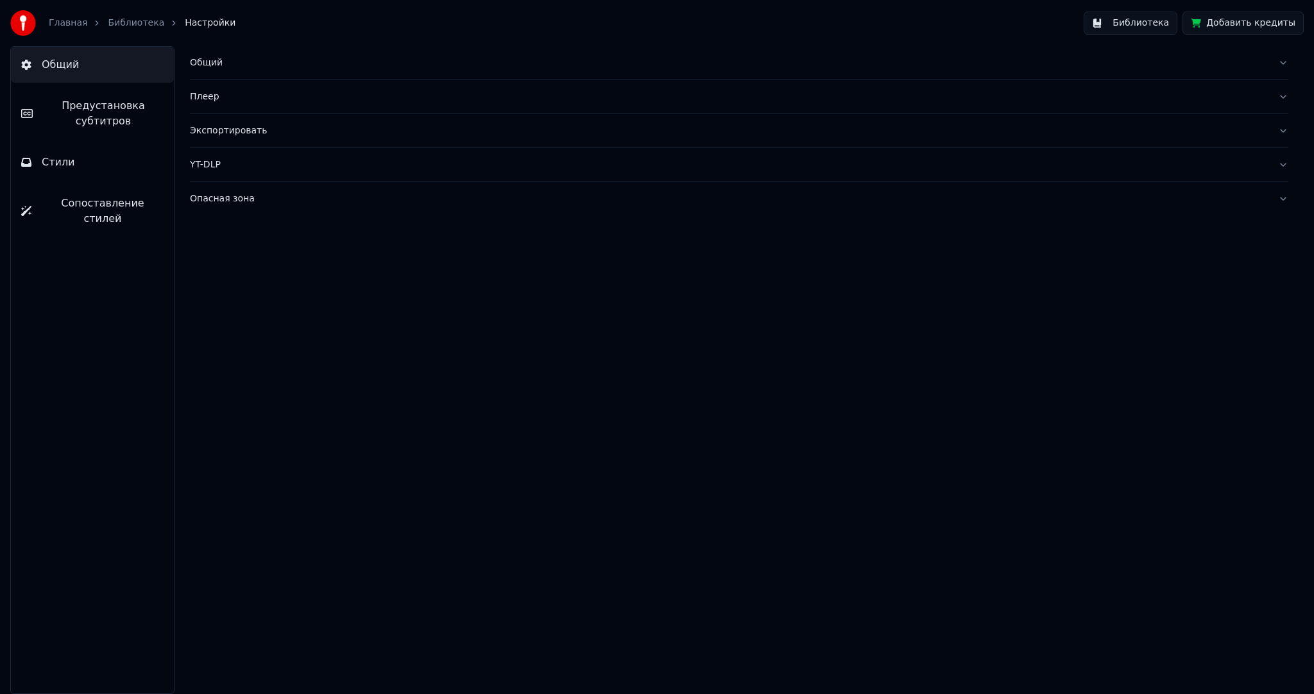
click at [120, 106] on span "Предустановка субтитров" at bounding box center [103, 113] width 121 height 31
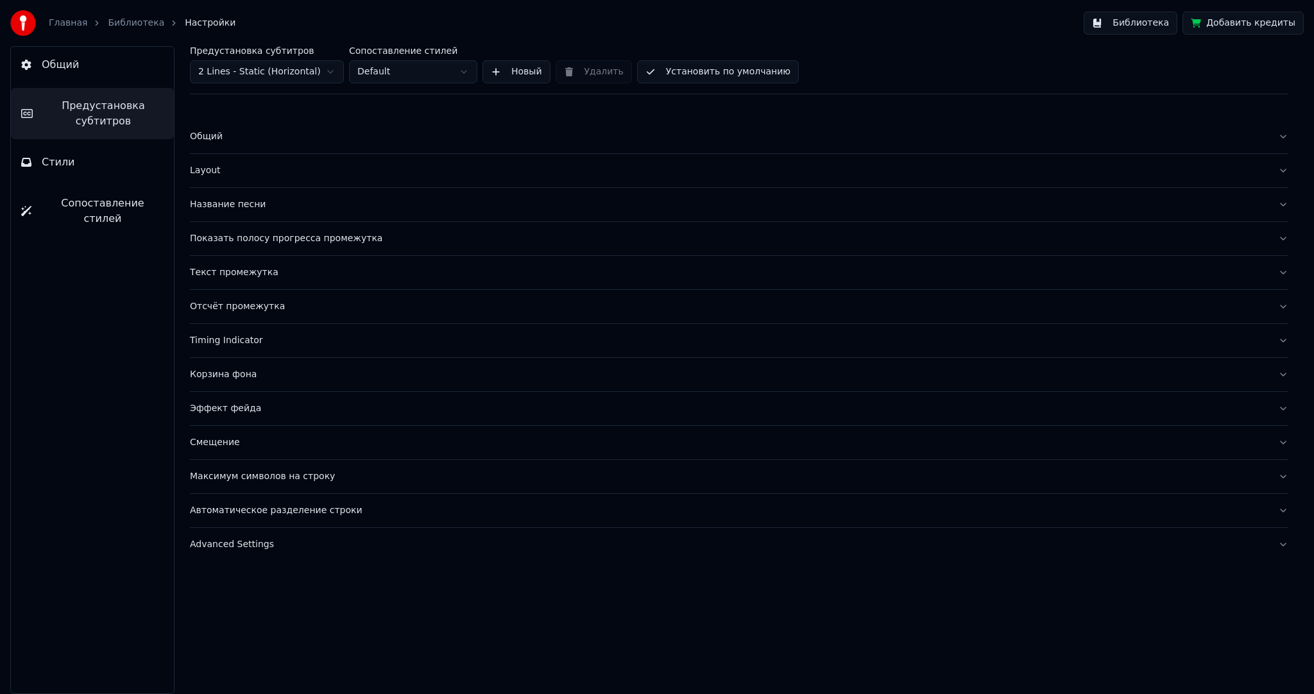
click at [252, 72] on html "Главная Библиотека Настройки Библиотека Добавить кредиты Общий Предустановка су…" at bounding box center [657, 347] width 1314 height 694
click at [88, 67] on html "Главная Библиотека Настройки Библиотека Добавить кредиты Общий Предустановка су…" at bounding box center [657, 347] width 1314 height 694
click at [111, 121] on span "Предустановка субтитров" at bounding box center [103, 113] width 121 height 31
click at [252, 71] on html "Главная Библиотека Настройки Библиотека Добавить кредиты Общий Предустановка су…" at bounding box center [657, 347] width 1314 height 694
click at [234, 372] on div "Корзина фона" at bounding box center [729, 374] width 1078 height 13
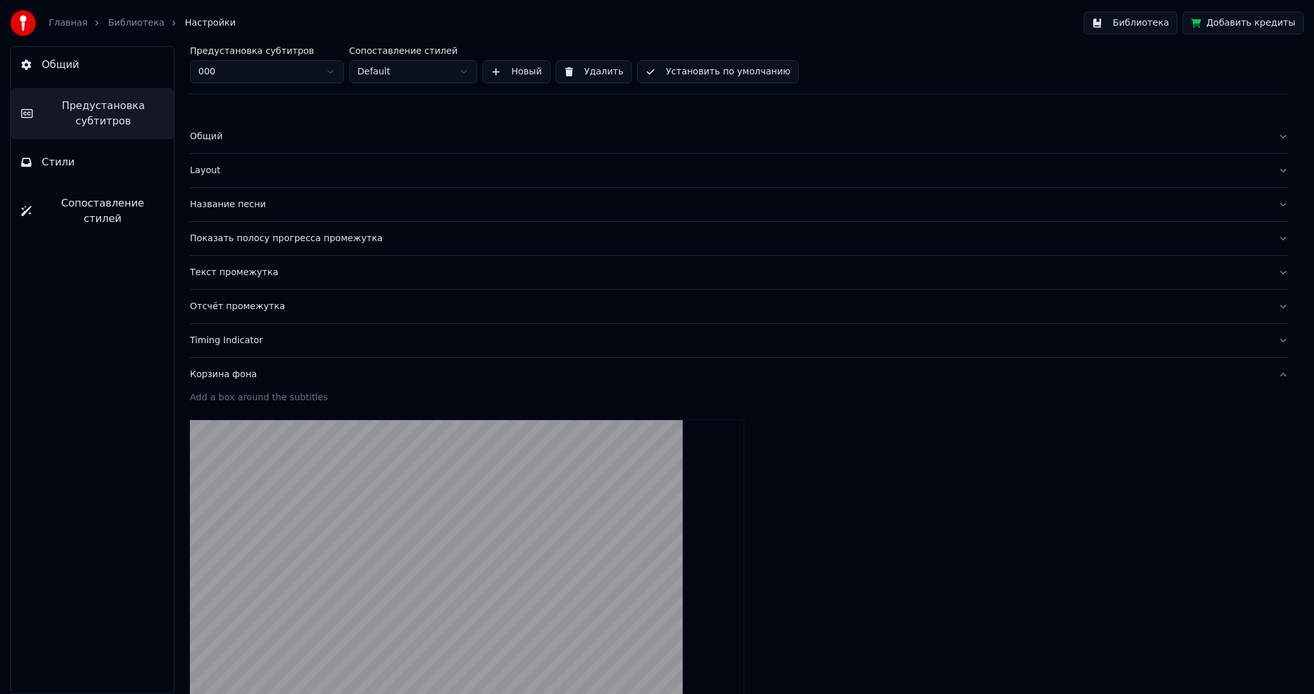
click at [238, 372] on div "Корзина фона" at bounding box center [729, 374] width 1078 height 13
click at [248, 334] on div "Timing Indicator" at bounding box center [729, 340] width 1078 height 13
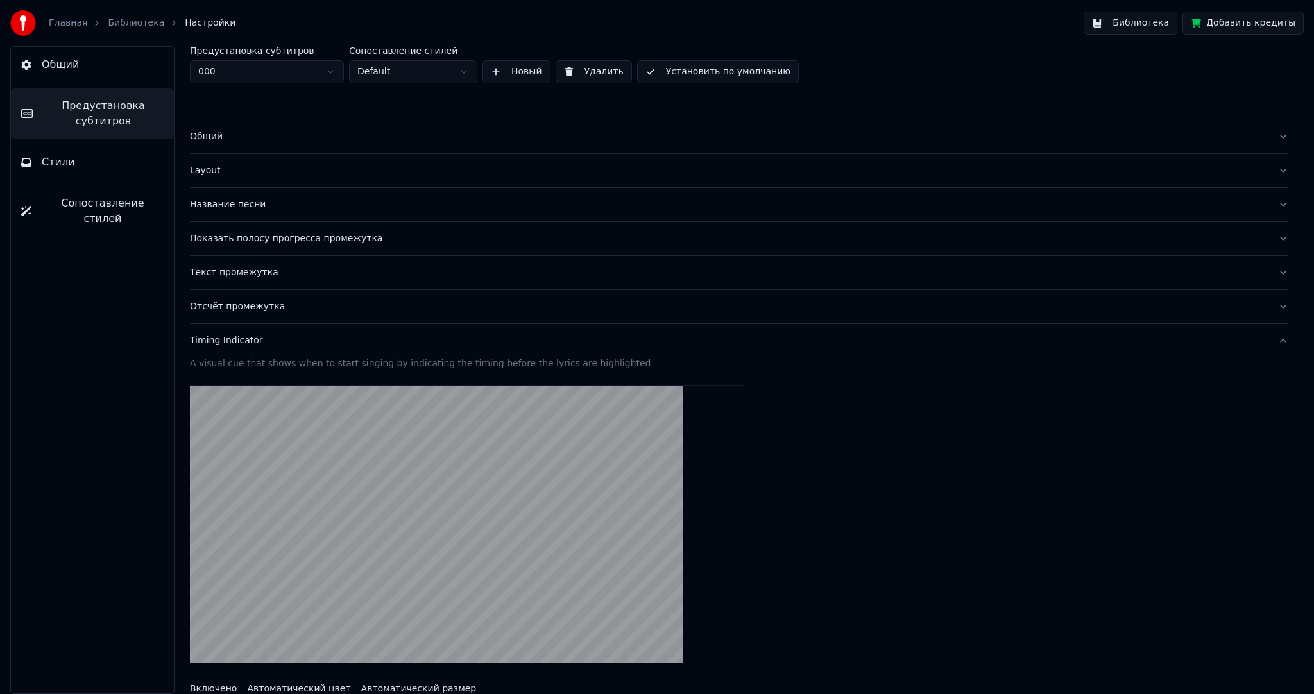
click at [255, 336] on div "Timing Indicator" at bounding box center [729, 340] width 1078 height 13
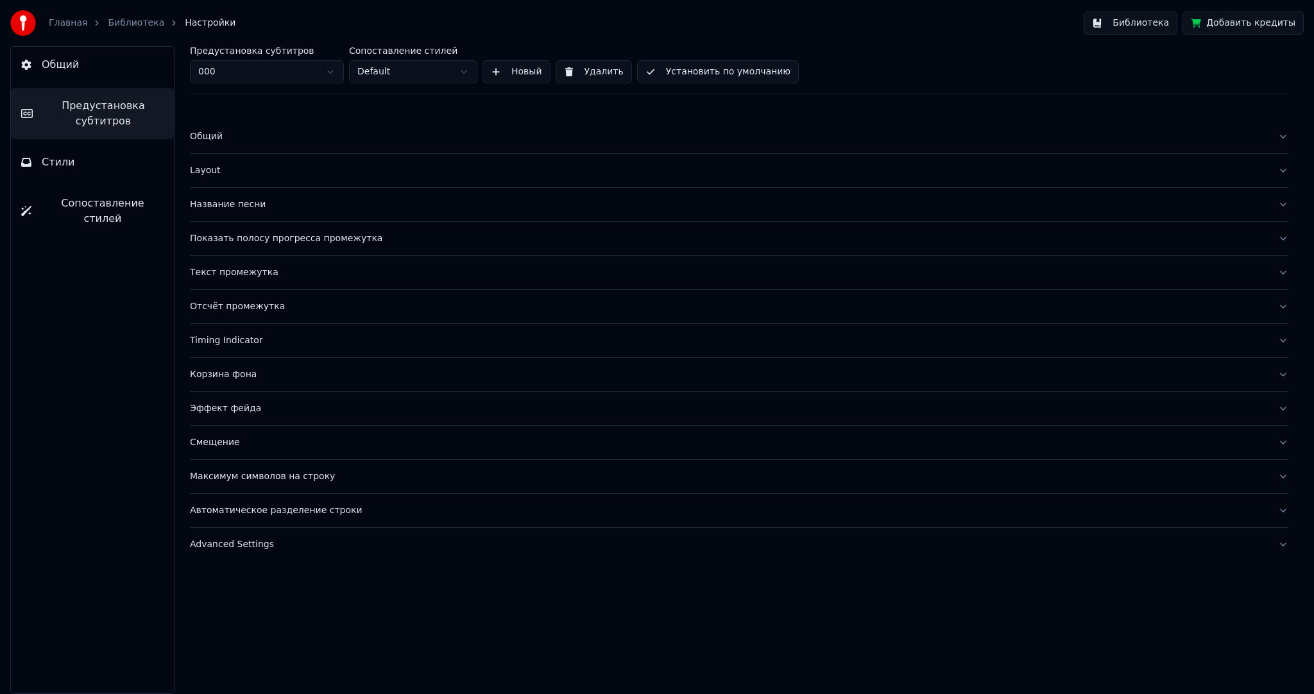
click at [259, 303] on div "Отсчёт промежутка" at bounding box center [729, 306] width 1078 height 13
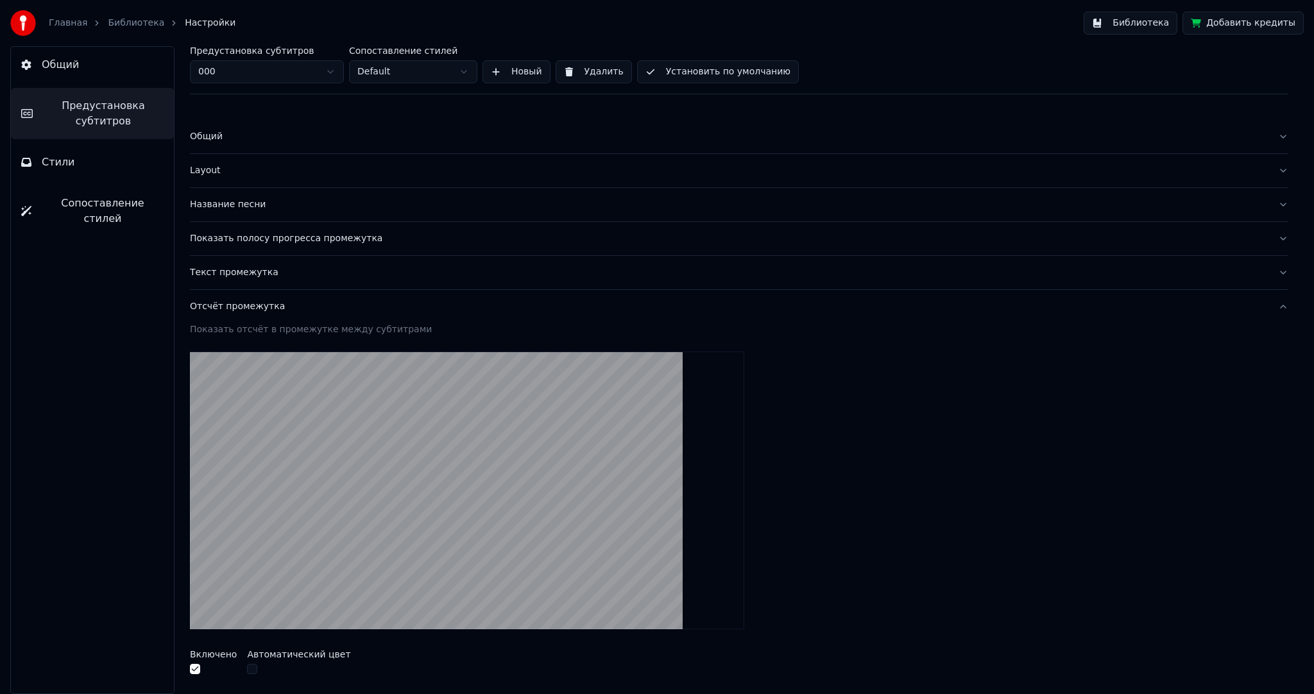
click at [270, 303] on div "Отсчёт промежутка" at bounding box center [729, 306] width 1078 height 13
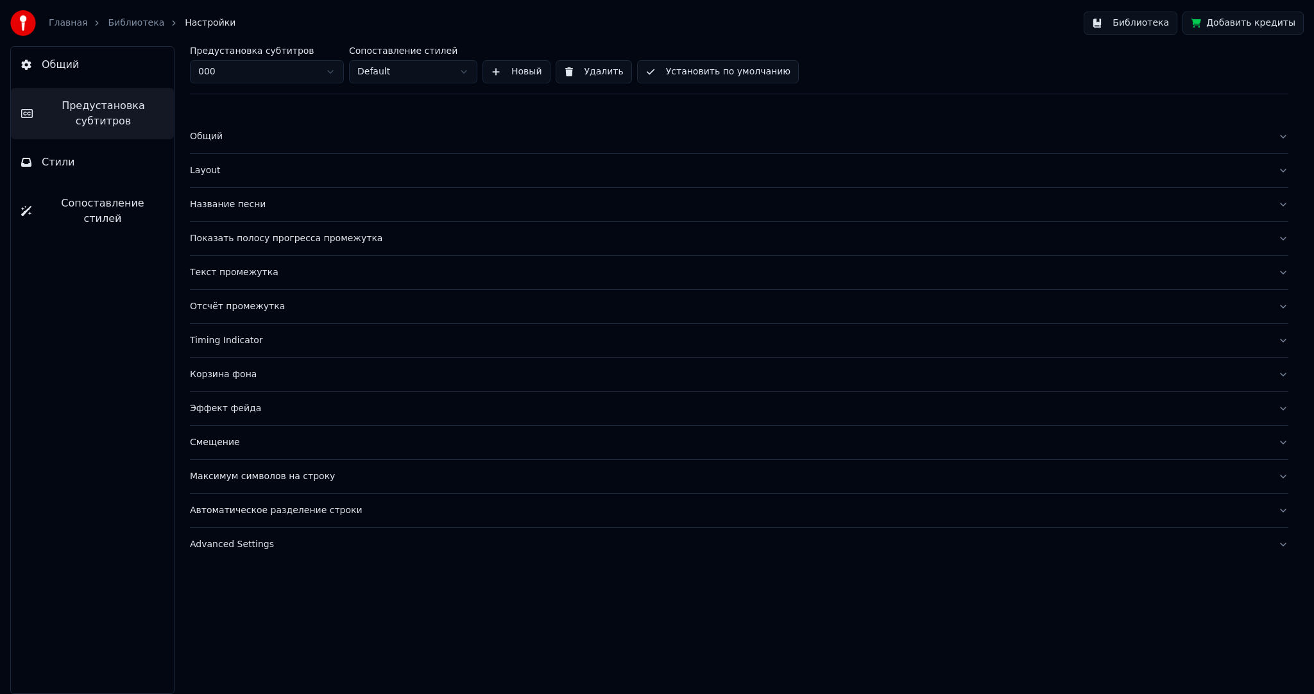
click at [268, 270] on div "Текст промежутка" at bounding box center [729, 272] width 1078 height 13
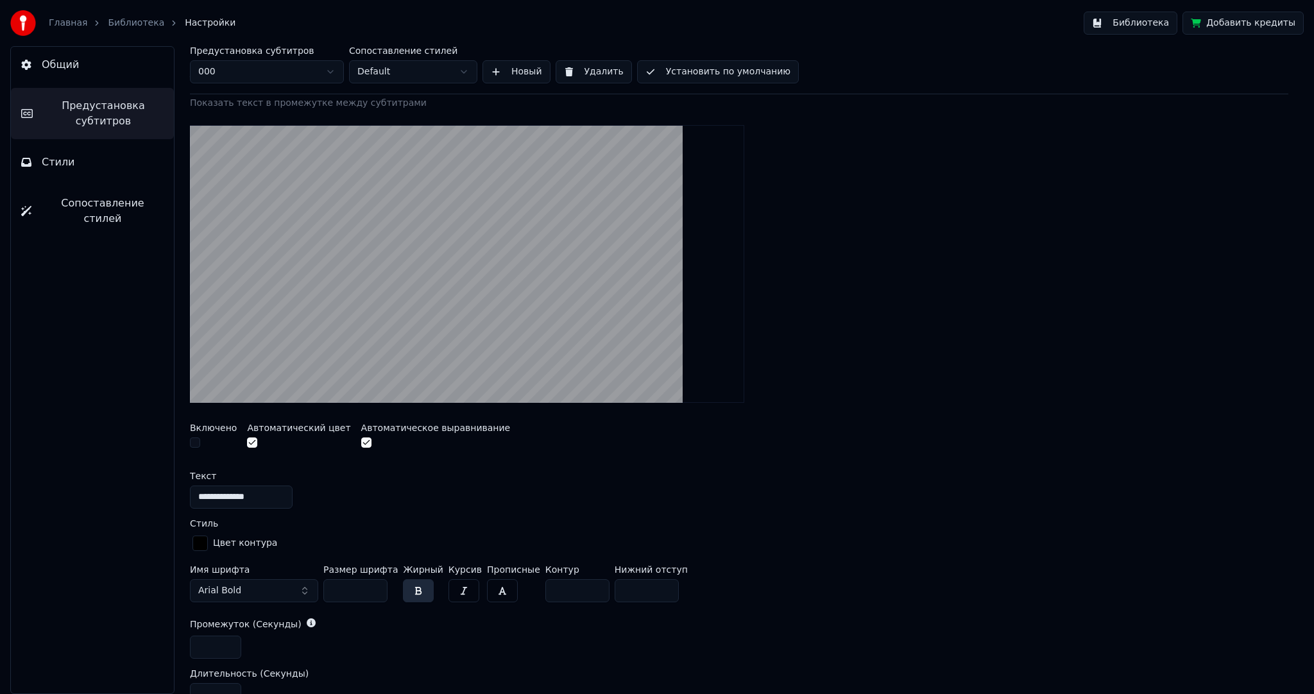
scroll to position [257, 0]
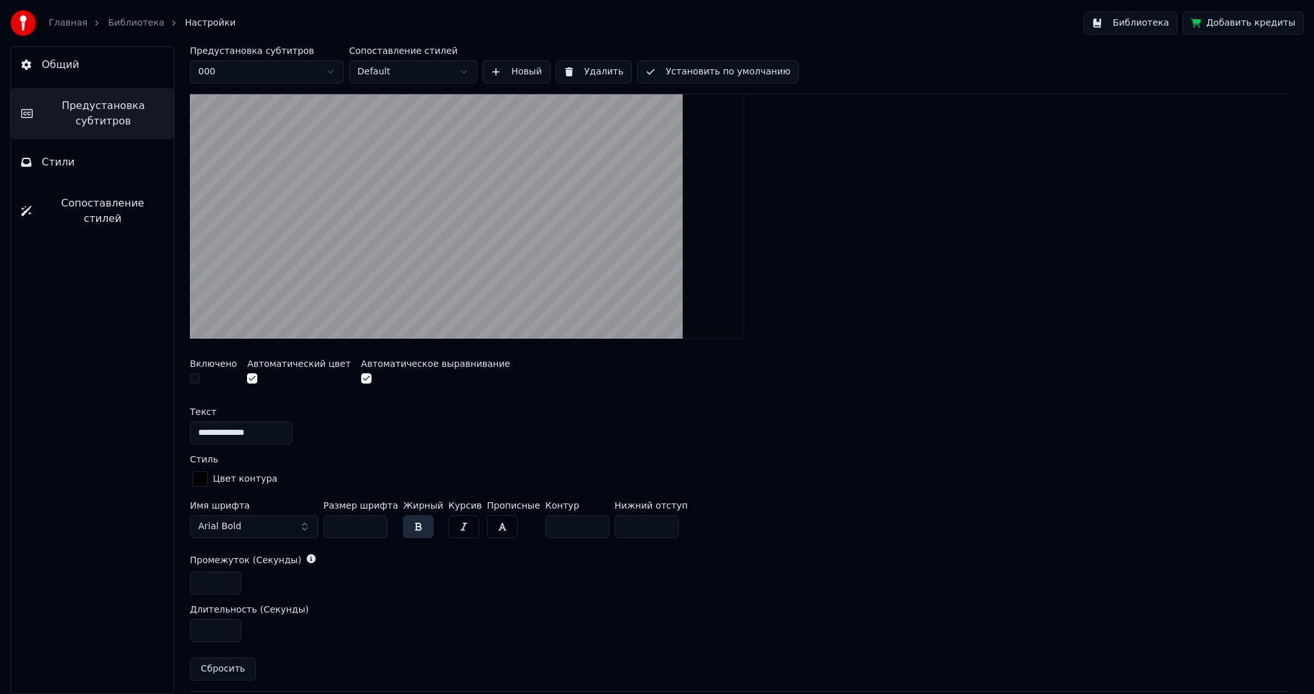
drag, startPoint x: 244, startPoint y: 528, endPoint x: 250, endPoint y: 522, distance: 8.6
click at [242, 528] on button "Arial Bold" at bounding box center [254, 526] width 128 height 23
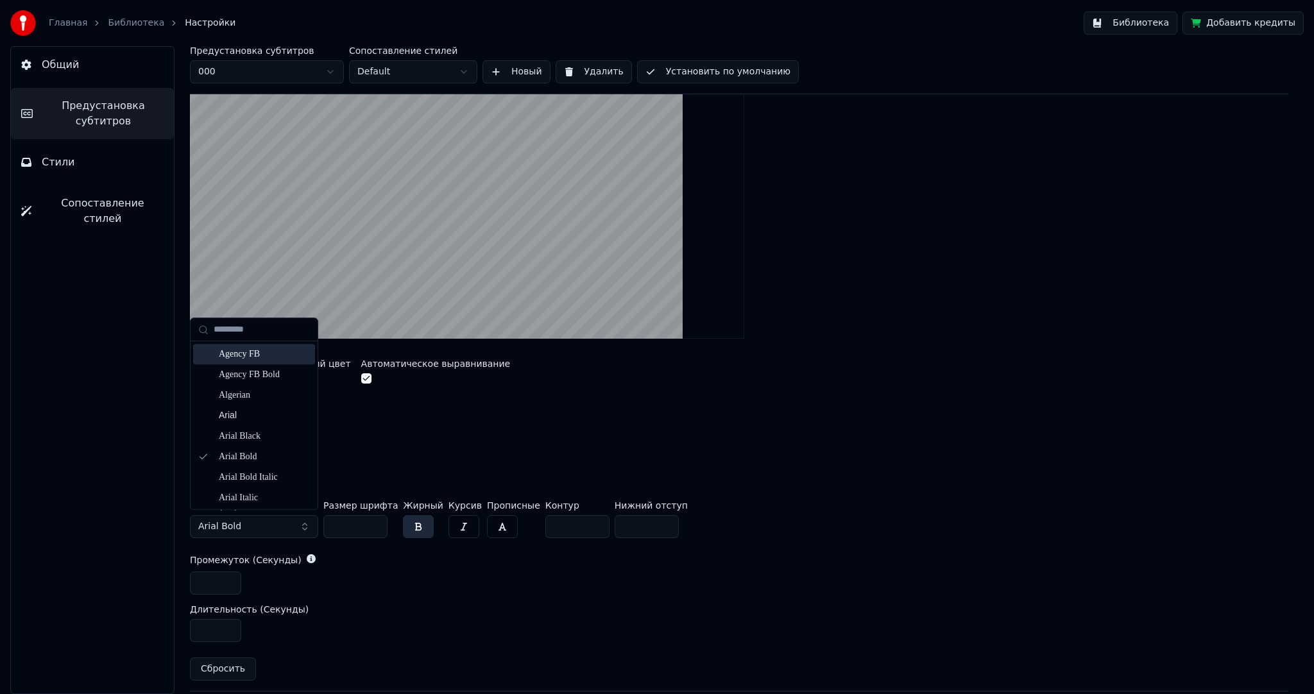
click at [277, 352] on div "Agency FB" at bounding box center [264, 354] width 91 height 13
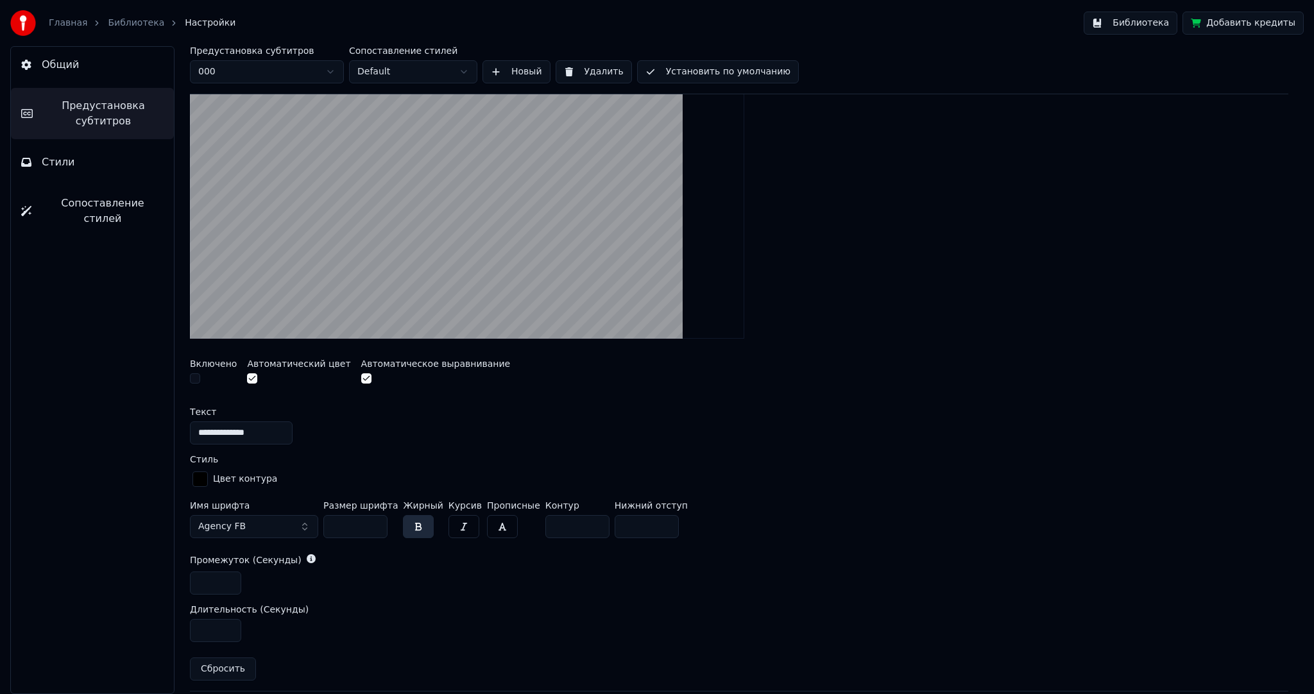
click at [259, 515] on button "Agency FB" at bounding box center [254, 526] width 128 height 23
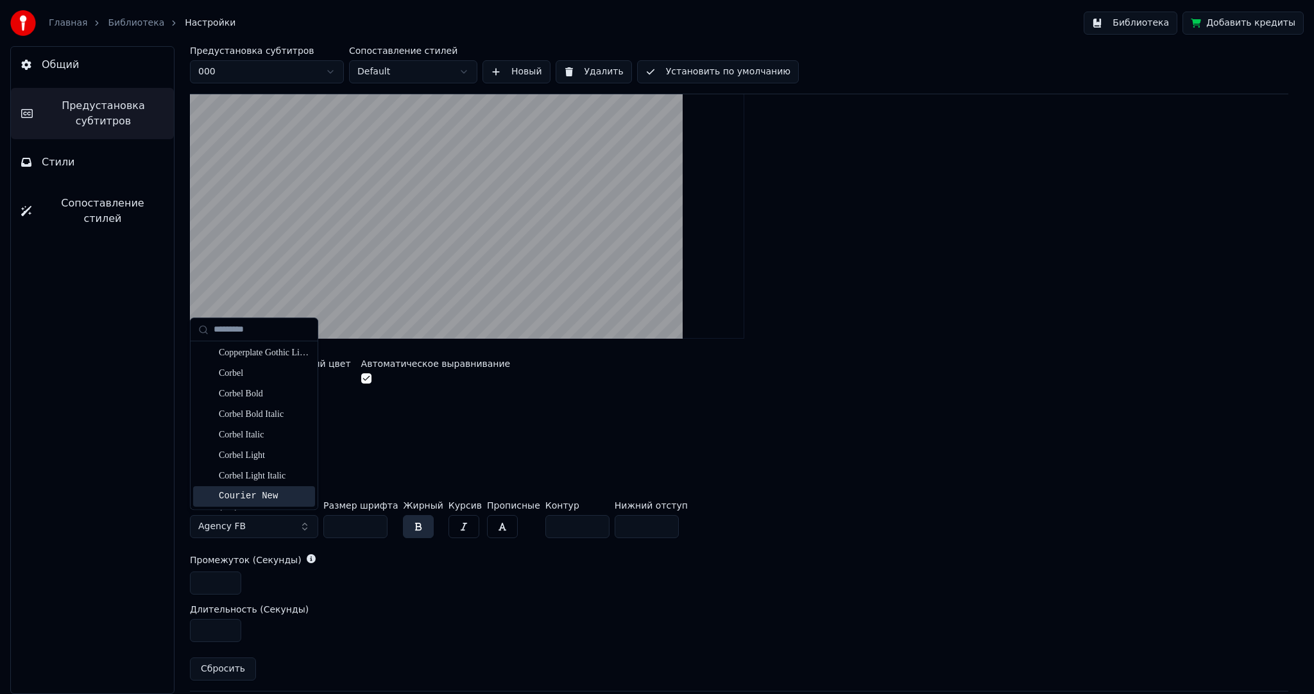
scroll to position [2118, 0]
click at [264, 390] on div "Corbel Light" at bounding box center [264, 392] width 91 height 13
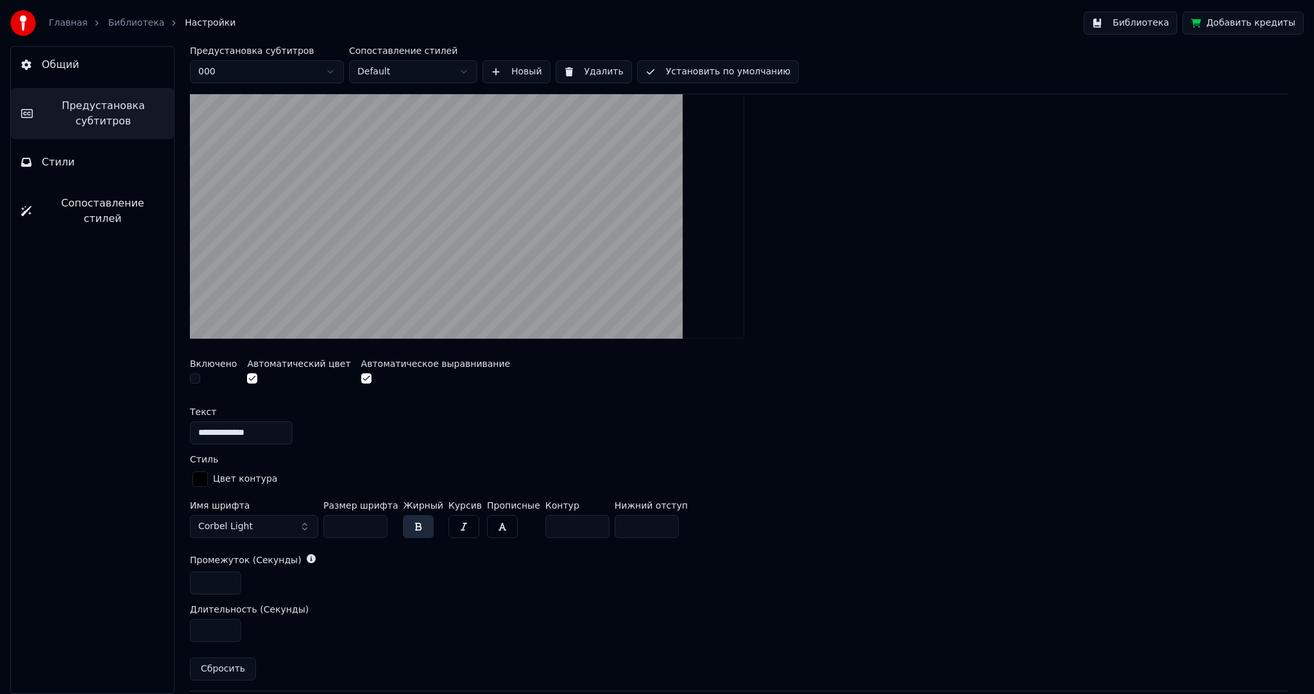
click at [244, 532] on button "Corbel Light" at bounding box center [254, 526] width 128 height 23
click at [259, 527] on button "Corbel Light" at bounding box center [254, 526] width 128 height 23
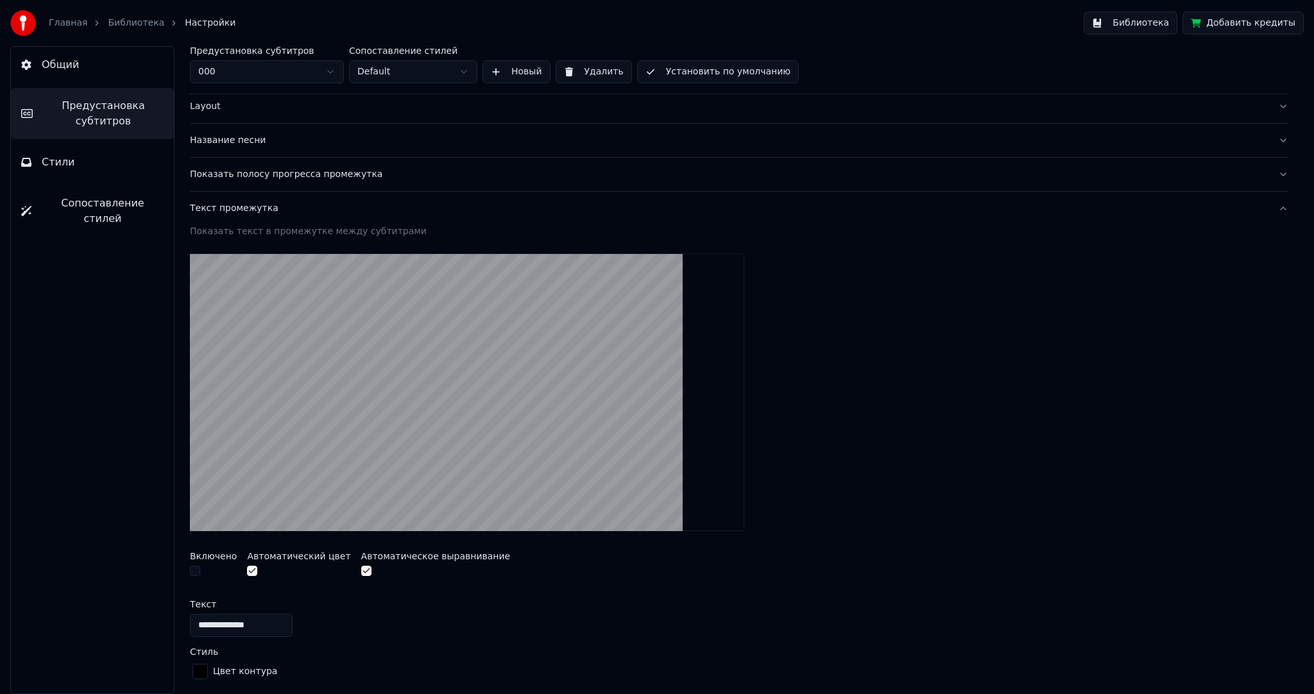
scroll to position [0, 0]
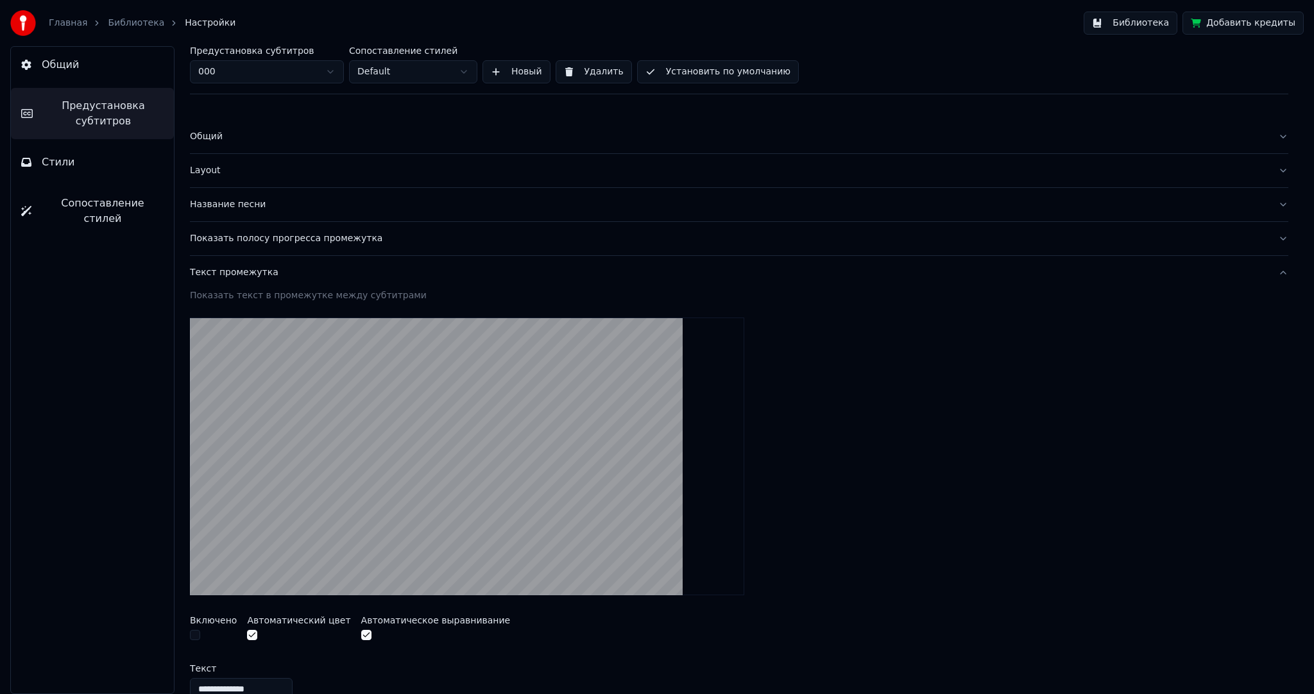
click at [253, 278] on div "Текст промежутка" at bounding box center [729, 272] width 1078 height 13
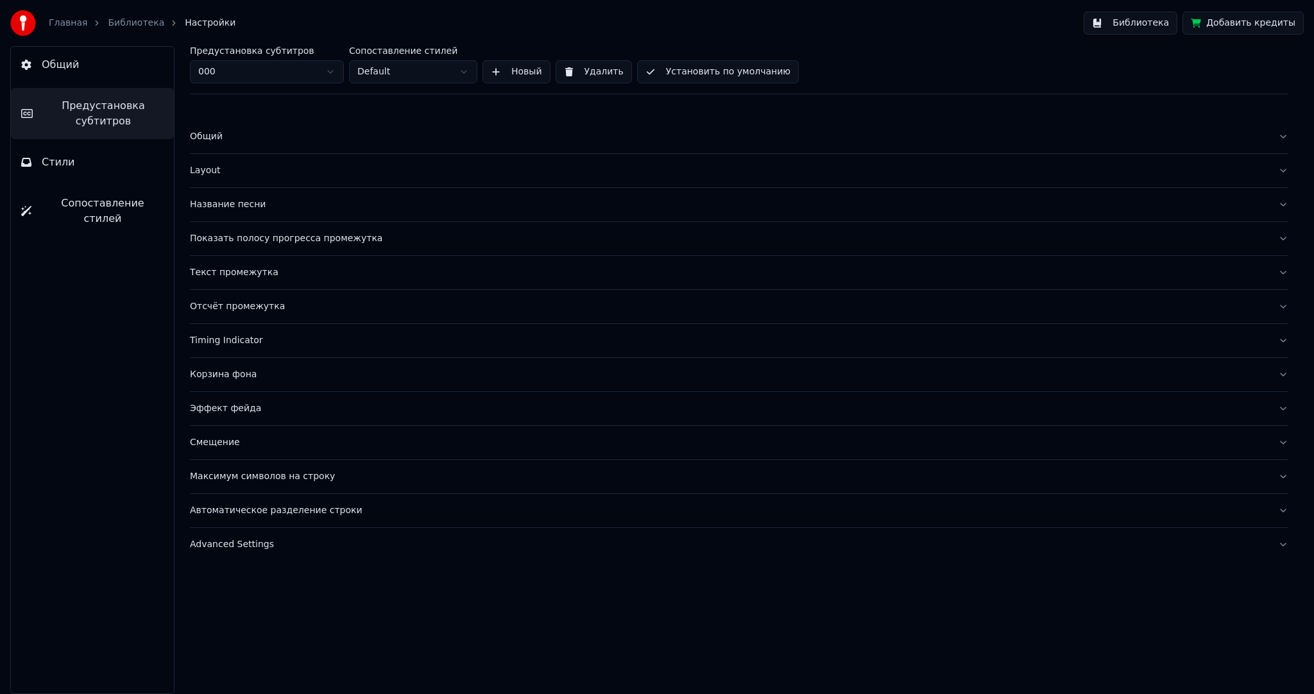
click at [251, 341] on div "Timing Indicator" at bounding box center [729, 340] width 1078 height 13
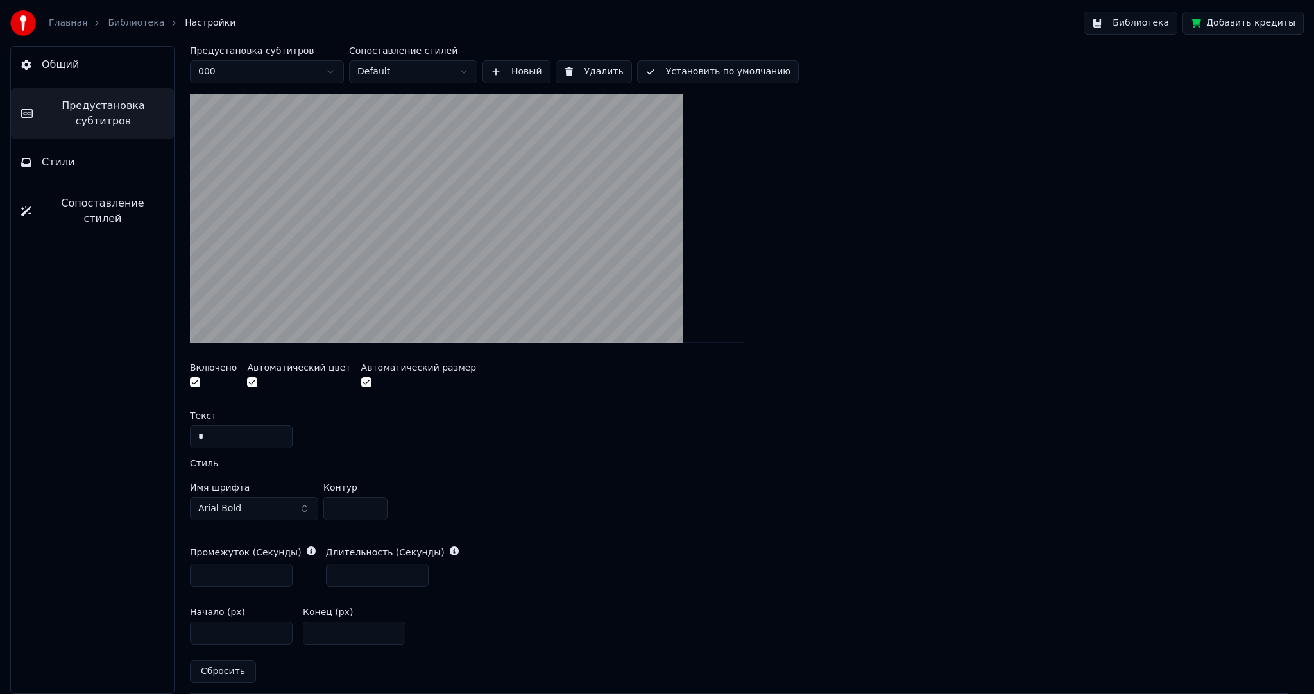
scroll to position [385, 0]
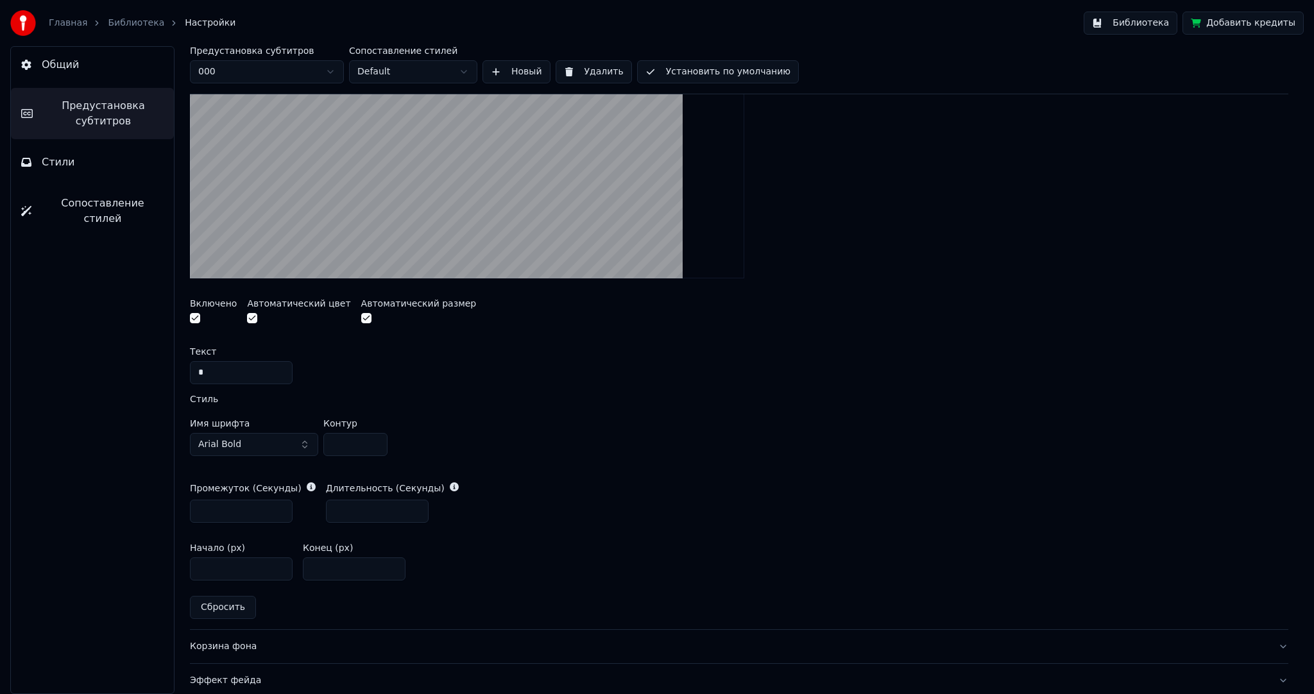
click at [250, 438] on button "Arial Bold" at bounding box center [254, 444] width 128 height 23
click at [250, 497] on div "Agency FB" at bounding box center [264, 493] width 91 height 13
click at [264, 437] on button "Agency FB" at bounding box center [254, 444] width 128 height 23
type input "*****"
click at [273, 497] on div "Times New Roman" at bounding box center [264, 493] width 91 height 13
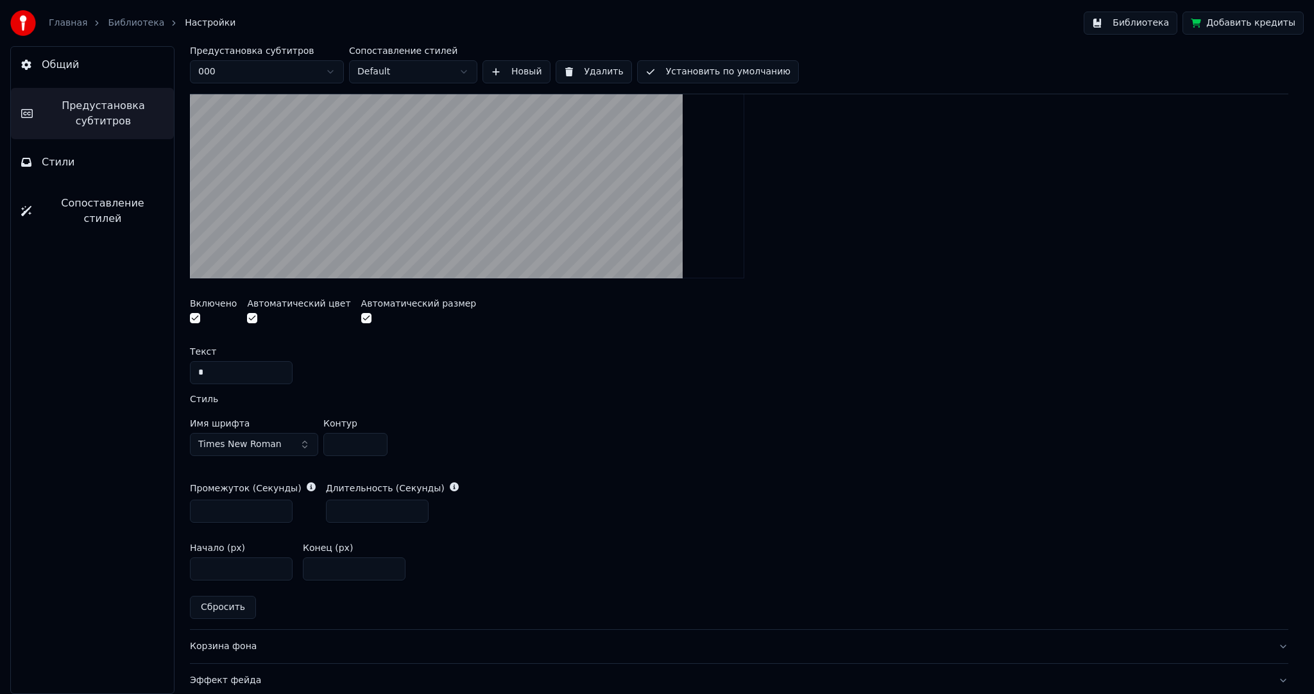
click at [126, 22] on link "Библиотека" at bounding box center [136, 23] width 56 height 13
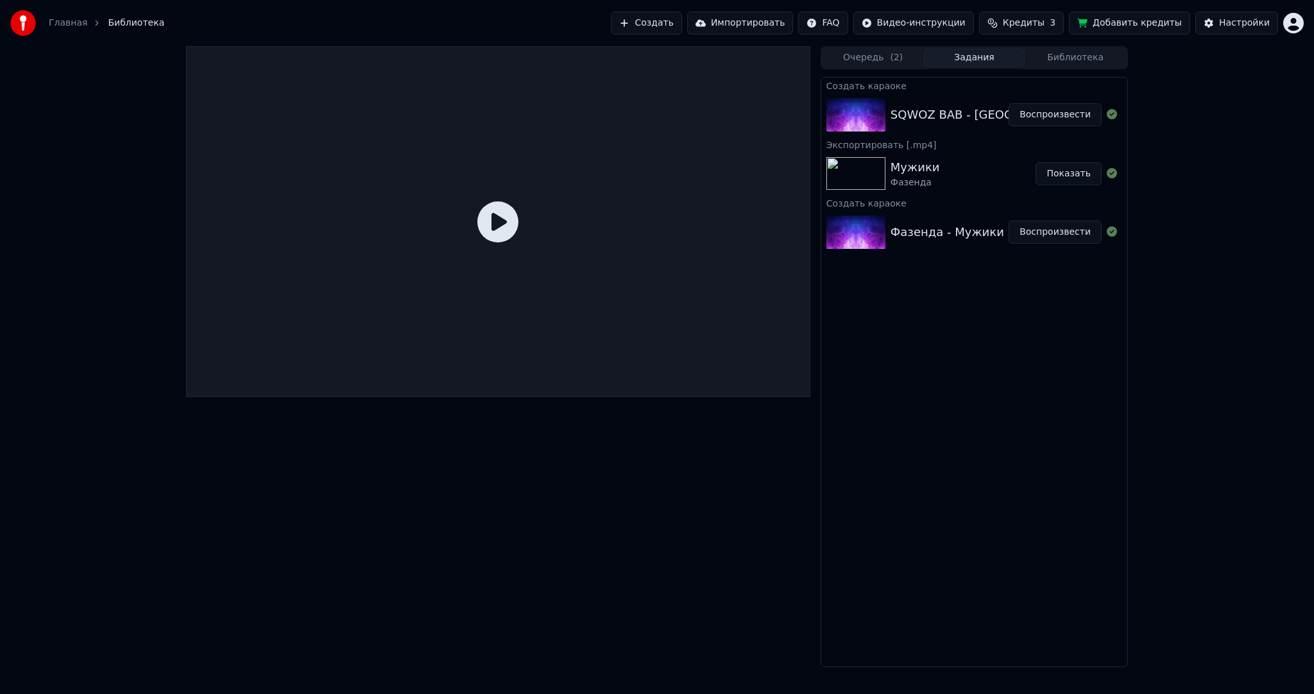
click at [1076, 112] on button "Воспроизвести" at bounding box center [1055, 114] width 93 height 23
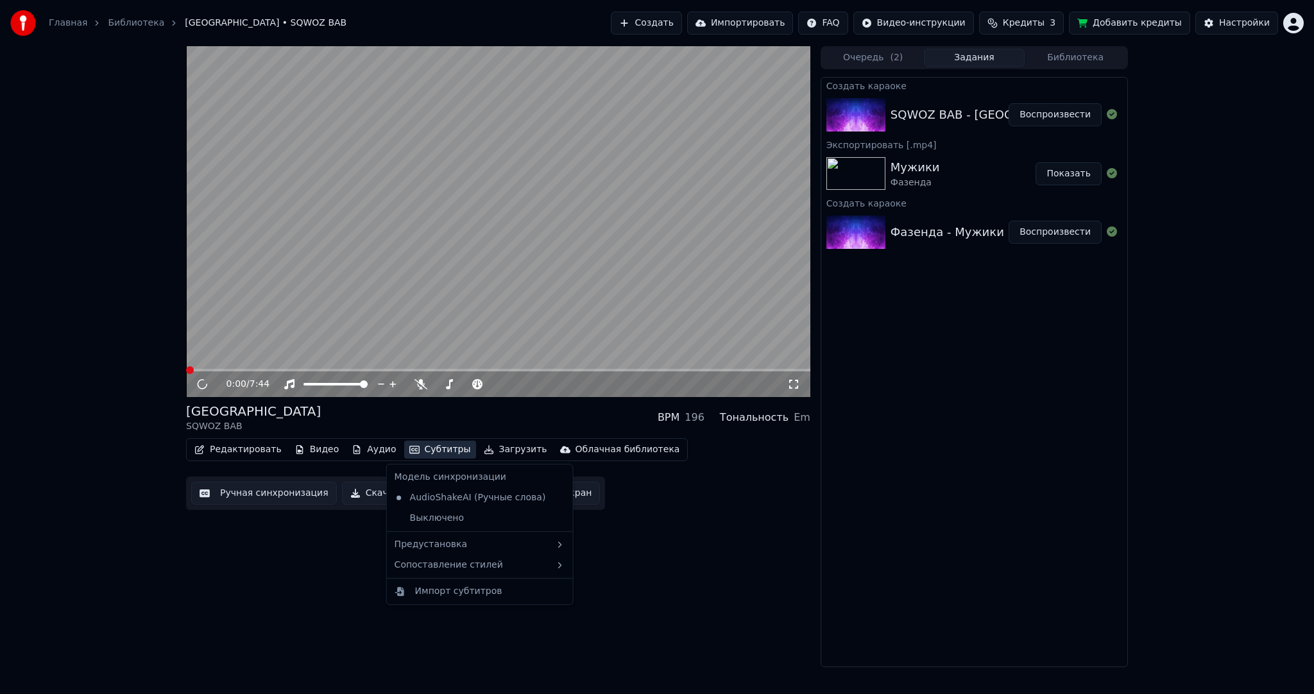
click at [428, 446] on button "Субтитры" at bounding box center [440, 450] width 72 height 18
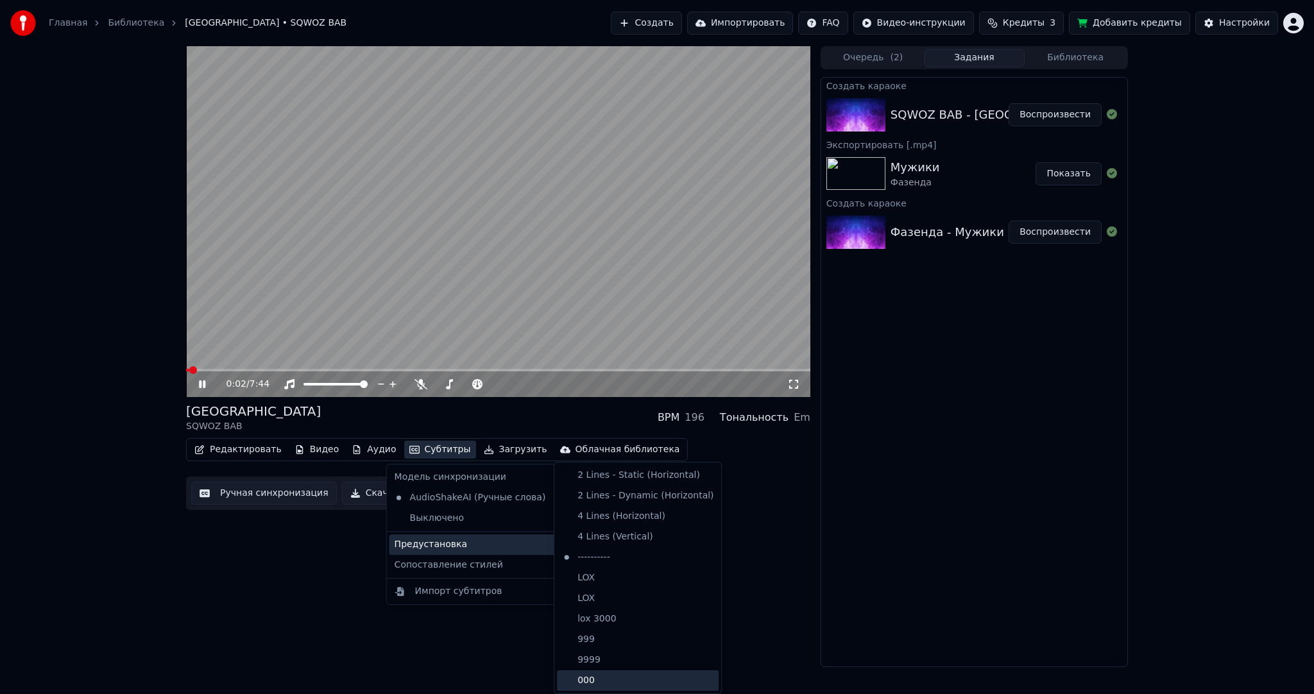
click at [612, 675] on div "000" at bounding box center [638, 681] width 162 height 21
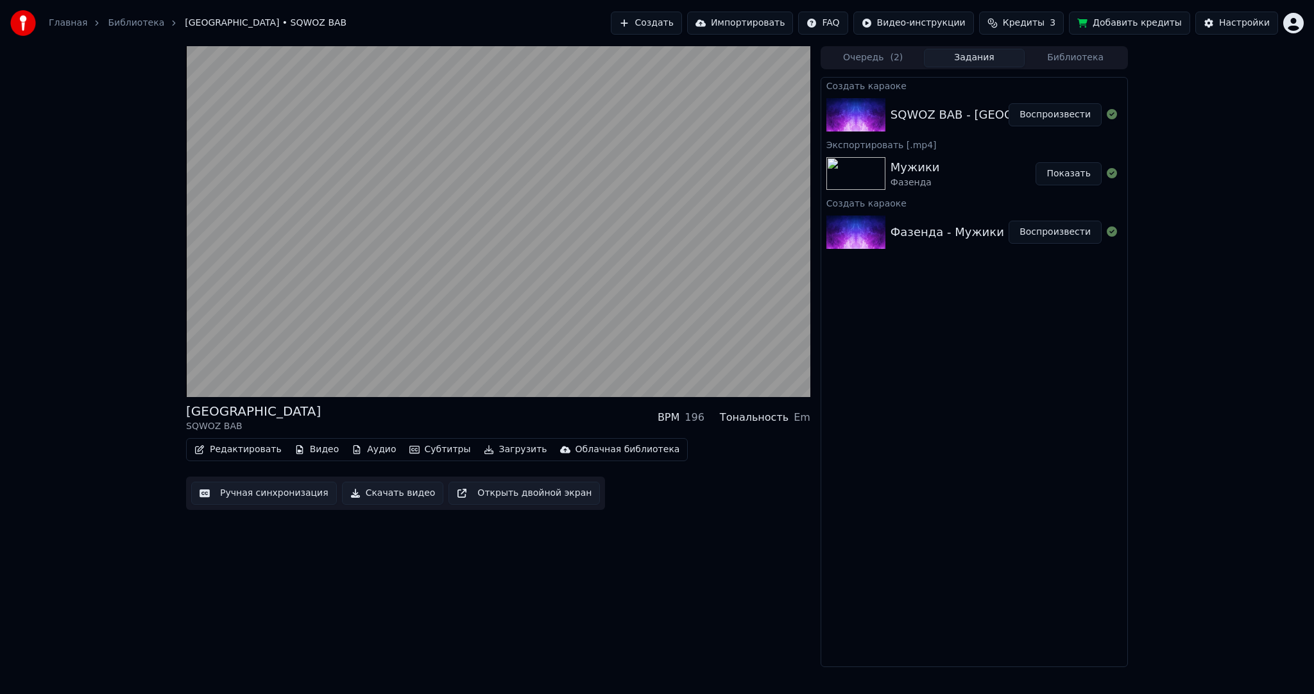
click at [425, 449] on button "Субтитры" at bounding box center [440, 450] width 72 height 18
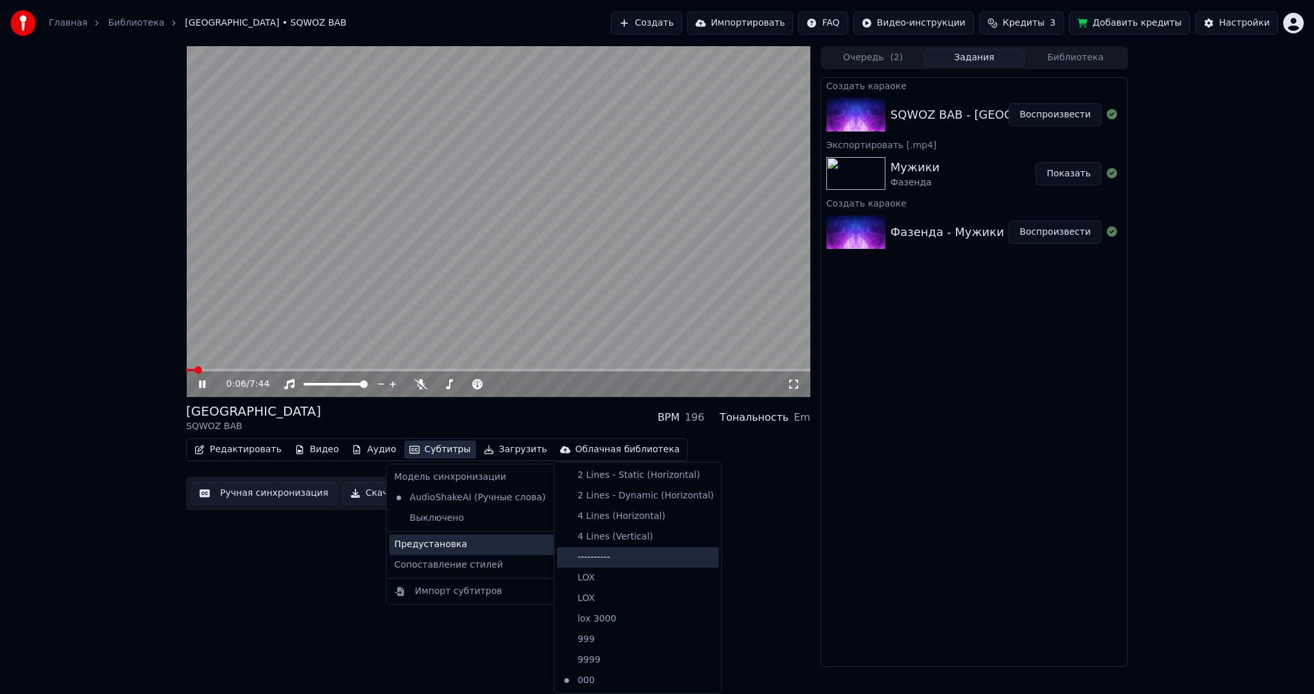
click at [630, 561] on div "----------" at bounding box center [638, 557] width 162 height 21
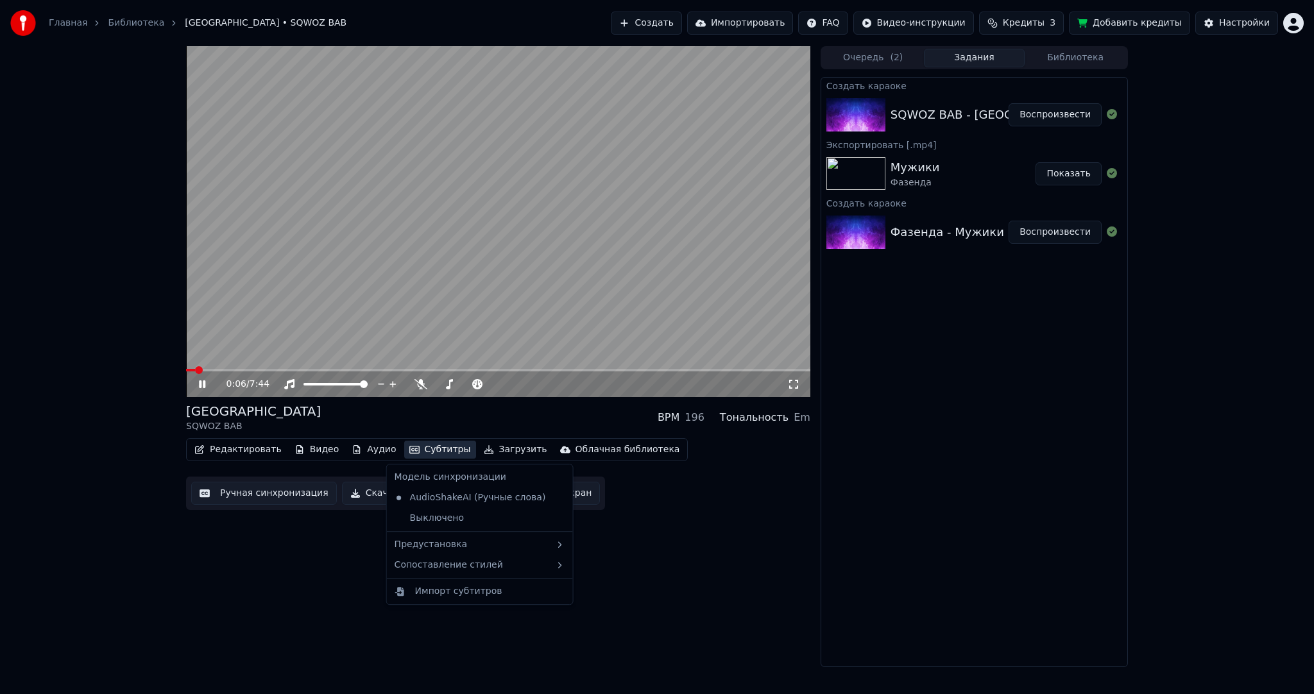
click at [418, 452] on button "Субтитры" at bounding box center [440, 450] width 72 height 18
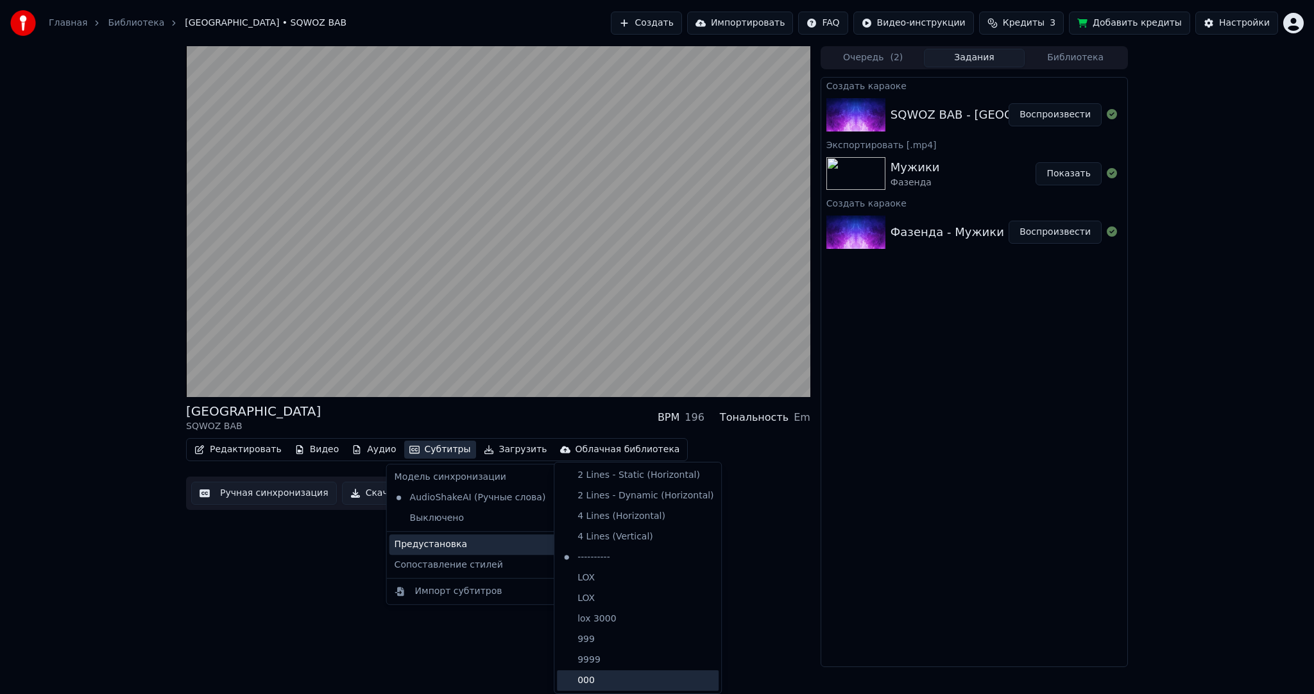
click at [613, 675] on div "000" at bounding box center [638, 681] width 162 height 21
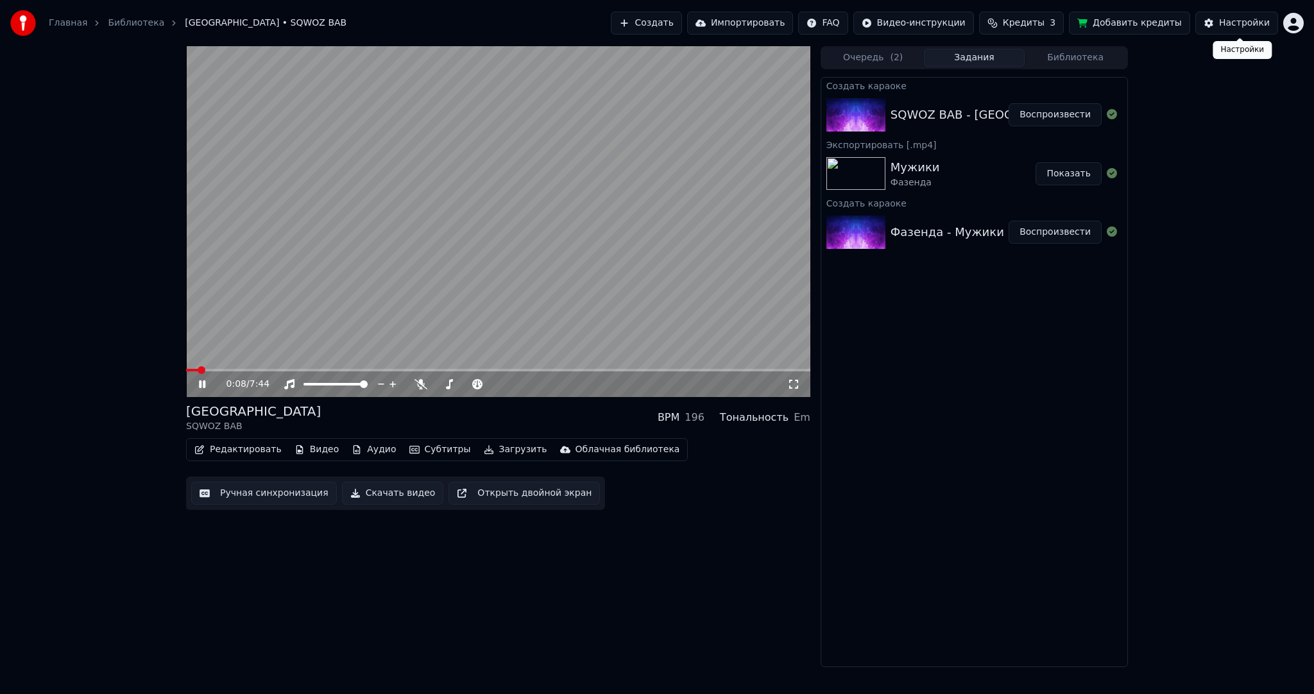
click at [1227, 26] on div "Настройки" at bounding box center [1244, 23] width 51 height 13
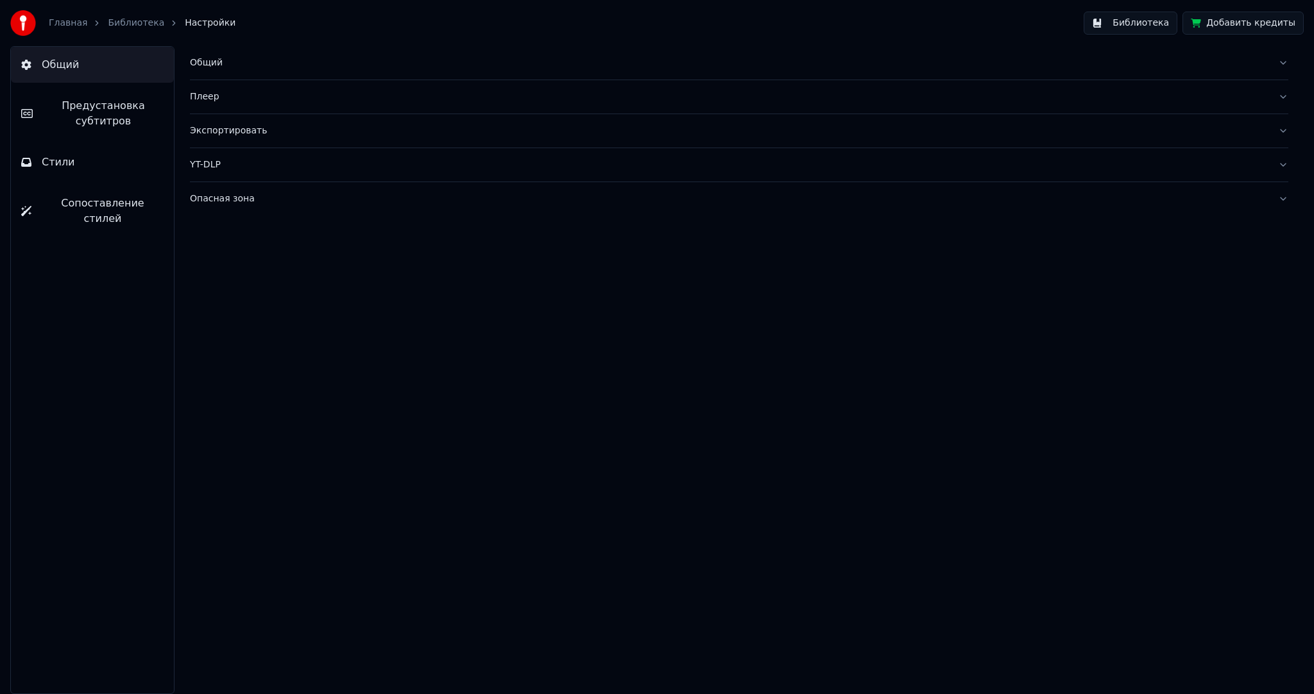
click at [147, 108] on span "Предустановка субтитров" at bounding box center [103, 113] width 121 height 31
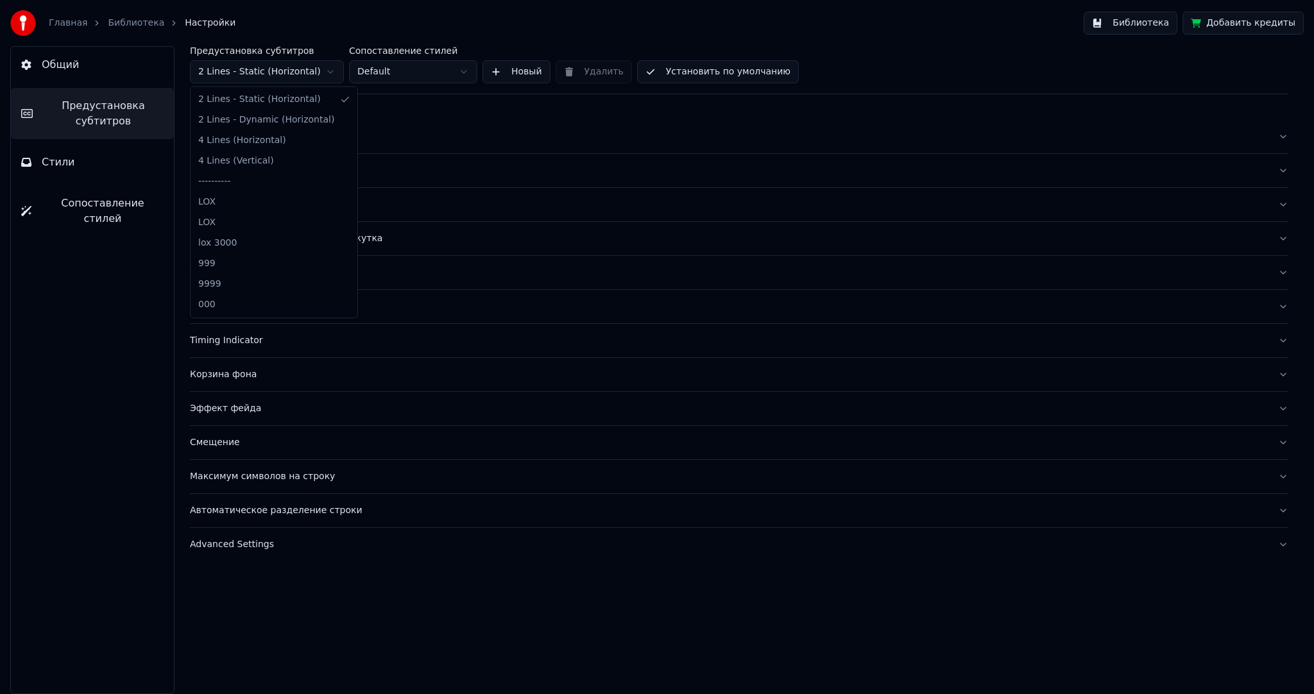
click at [272, 66] on html "Главная Библиотека Настройки Библиотека Добавить кредиты Общий Предустановка су…" at bounding box center [657, 347] width 1314 height 694
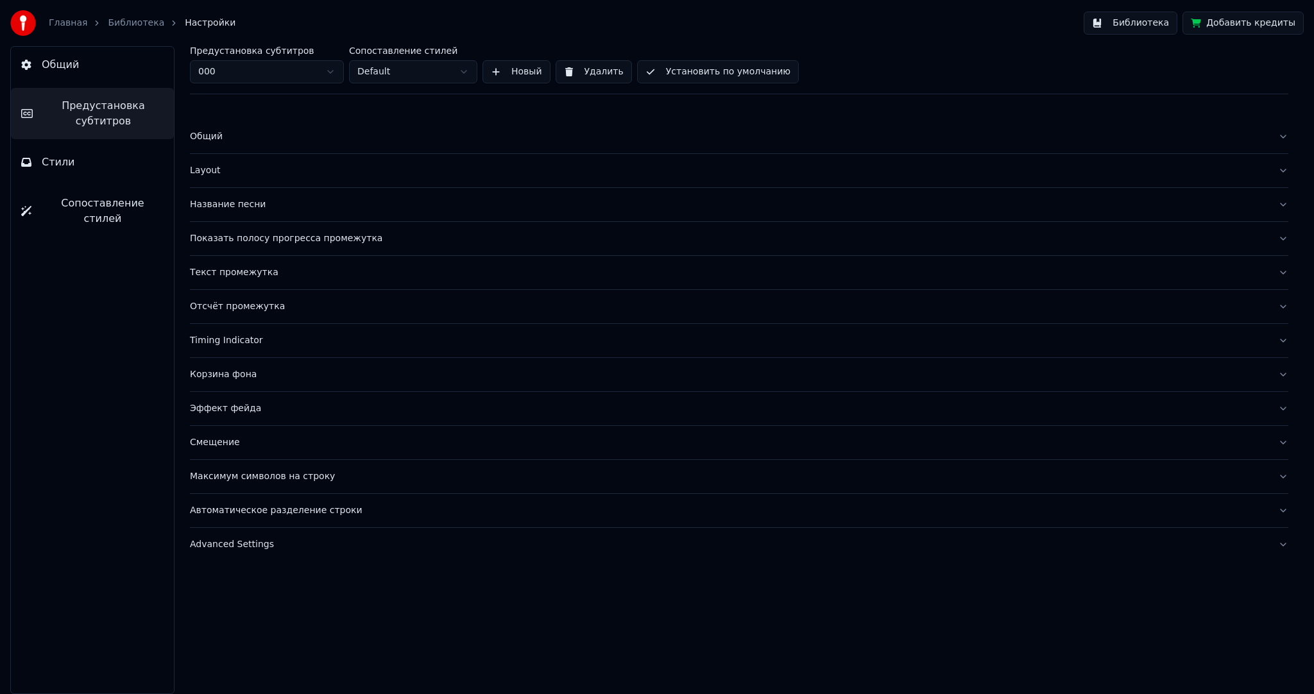
click at [415, 67] on html "Главная Библиотека Настройки Библиотека Добавить кредиты Общий Предустановка су…" at bounding box center [657, 347] width 1314 height 694
click at [429, 66] on html "Главная Библиотека Настройки Библиотека Добавить кредиты Общий Предустановка су…" at bounding box center [657, 347] width 1314 height 694
click at [384, 69] on html "Главная Библиотека Настройки Библиотека Добавить кредиты Общий Предустановка су…" at bounding box center [657, 347] width 1314 height 694
click at [392, 68] on html "Главная Библиотека Настройки Библиотека Добавить кредиты Общий Предустановка су…" at bounding box center [657, 347] width 1314 height 694
click at [239, 348] on button "Timing Indicator" at bounding box center [739, 340] width 1099 height 33
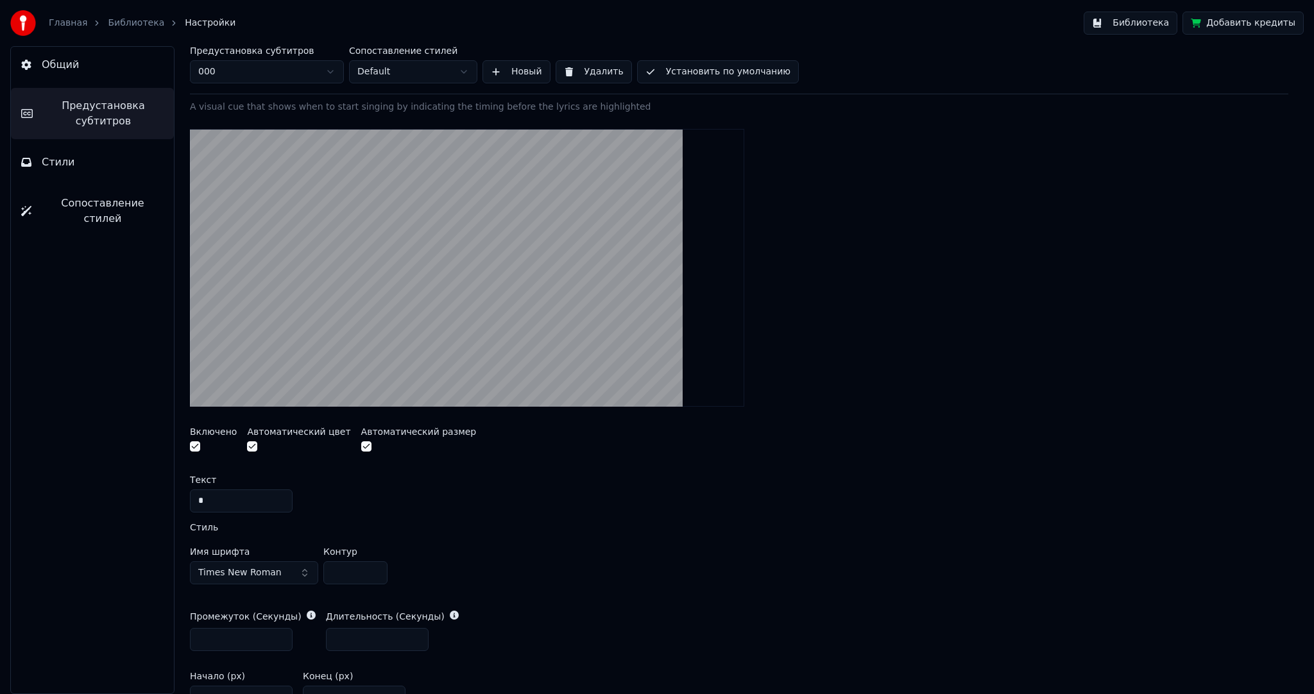
scroll to position [321, 0]
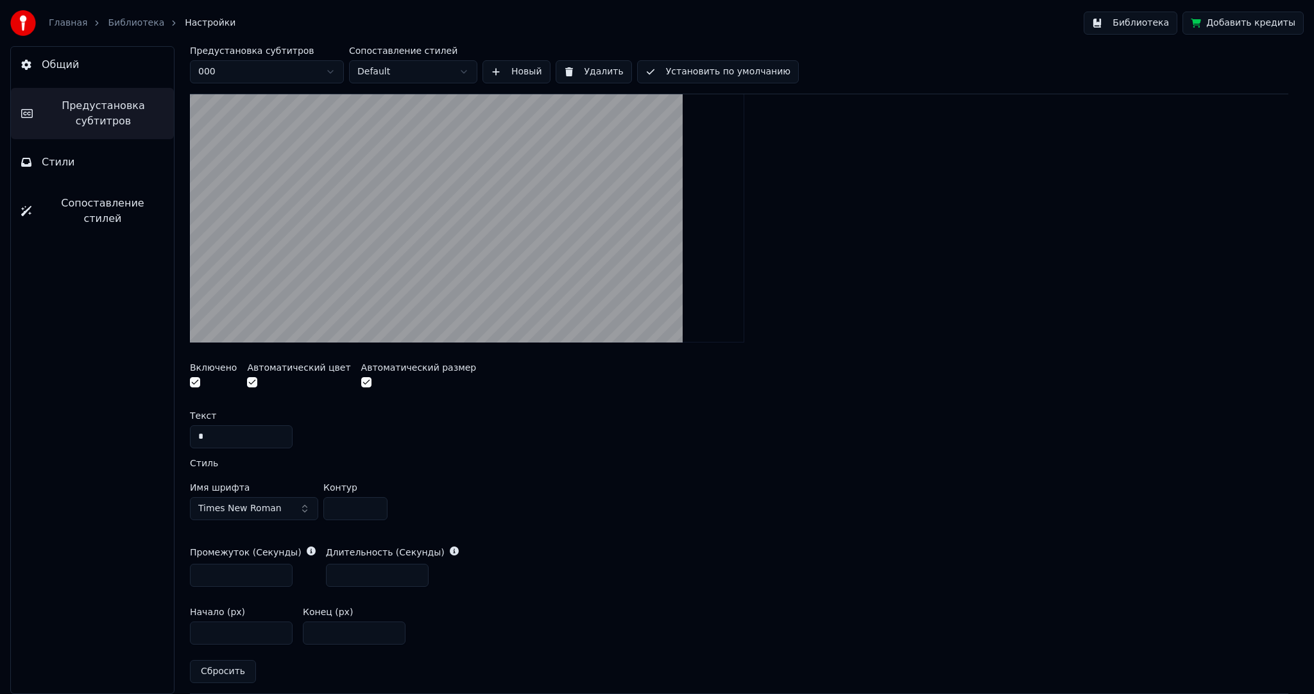
click at [250, 504] on span "Times New Roman" at bounding box center [239, 509] width 83 height 13
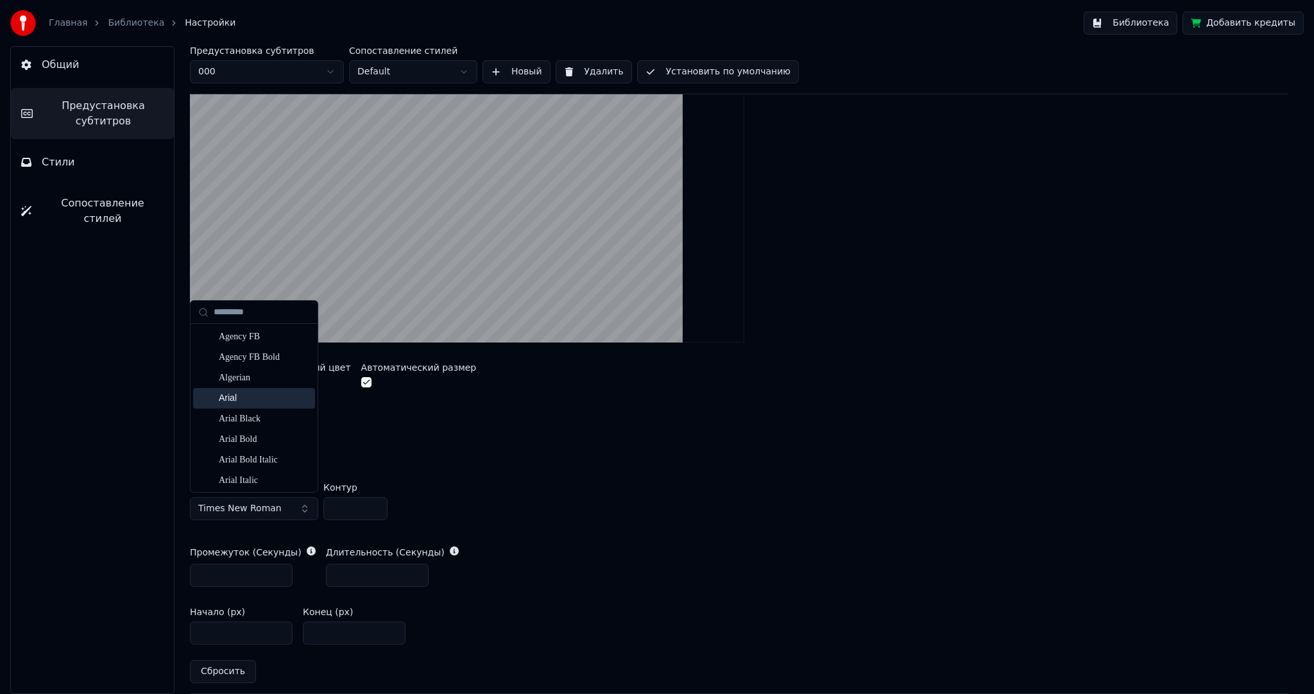
click at [250, 390] on div "Arial" at bounding box center [254, 398] width 122 height 21
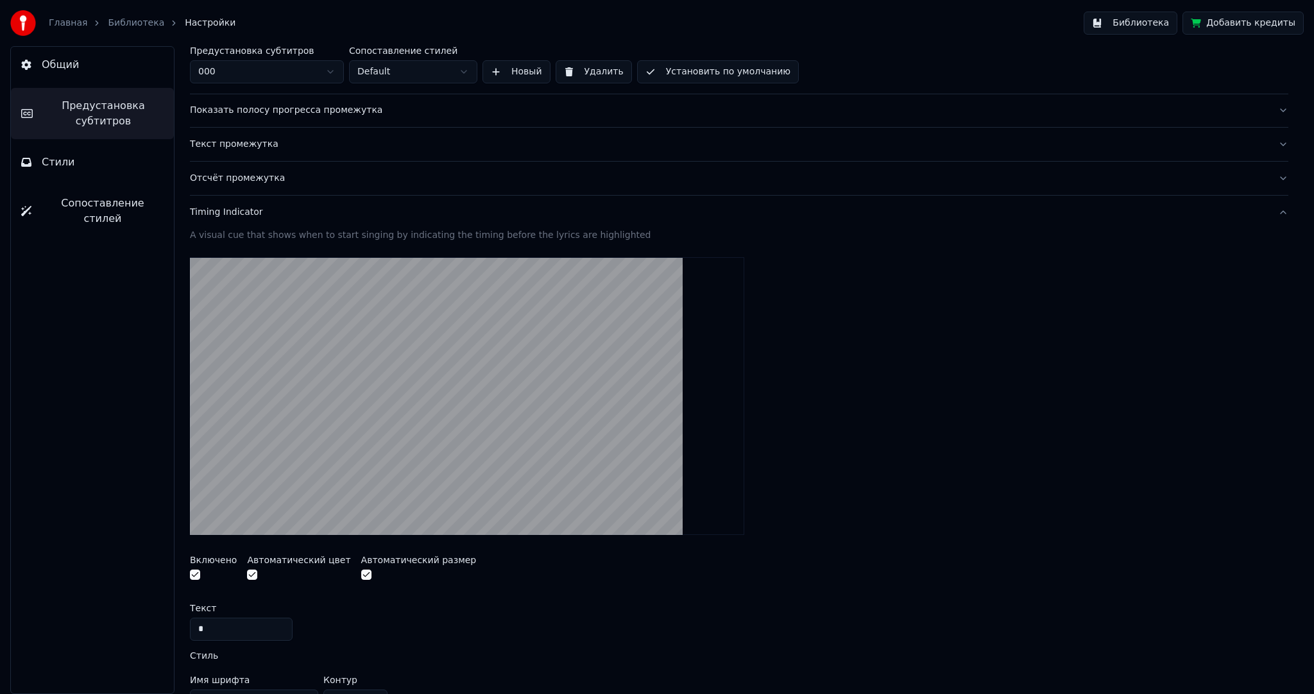
scroll to position [64, 0]
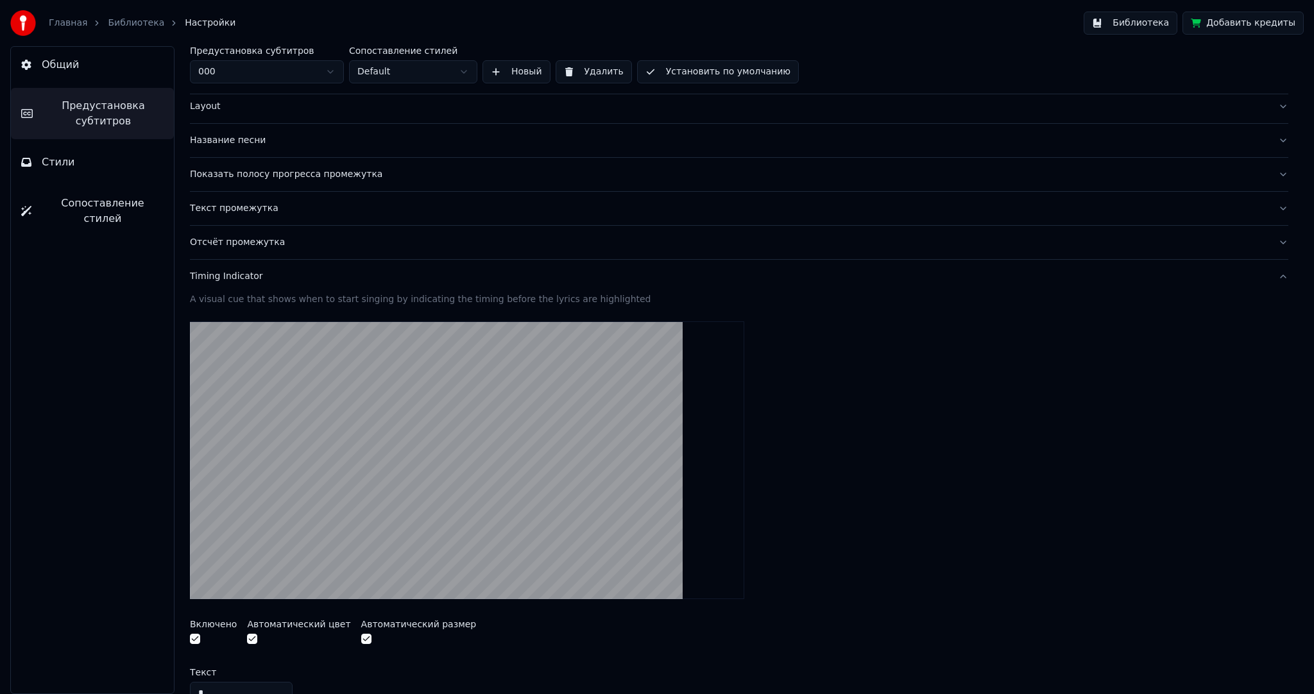
click at [531, 67] on button "Новый" at bounding box center [517, 71] width 68 height 23
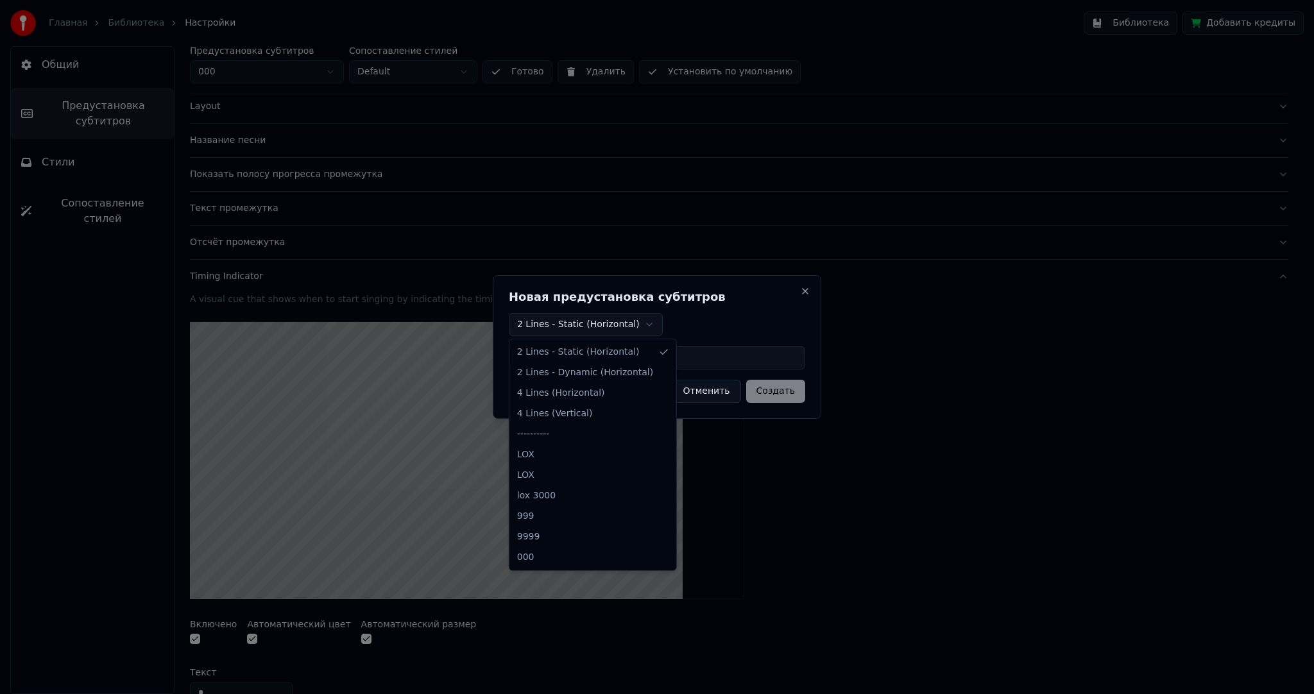
click at [608, 329] on body "Главная Библиотека Настройки Библиотека Добавить кредиты Общий Предустановка су…" at bounding box center [657, 347] width 1314 height 694
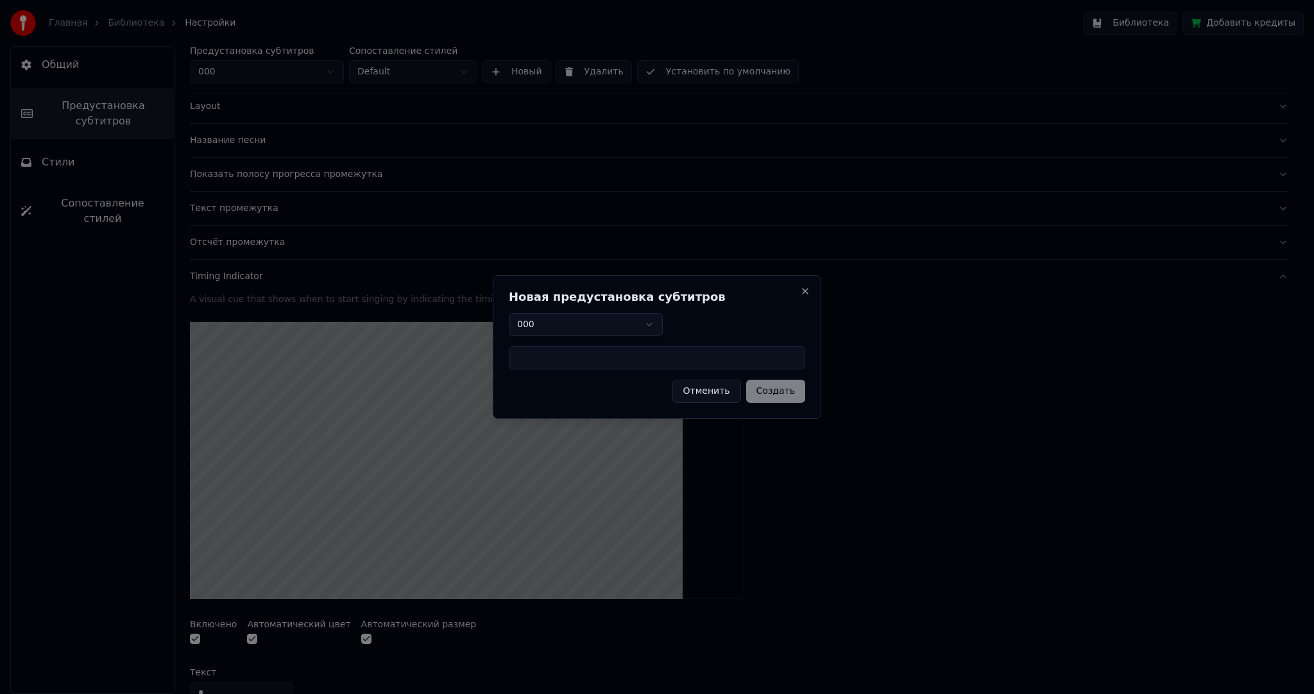
click at [734, 366] on input at bounding box center [657, 358] width 296 height 23
type input "****"
click at [790, 382] on button "Создать" at bounding box center [775, 391] width 59 height 23
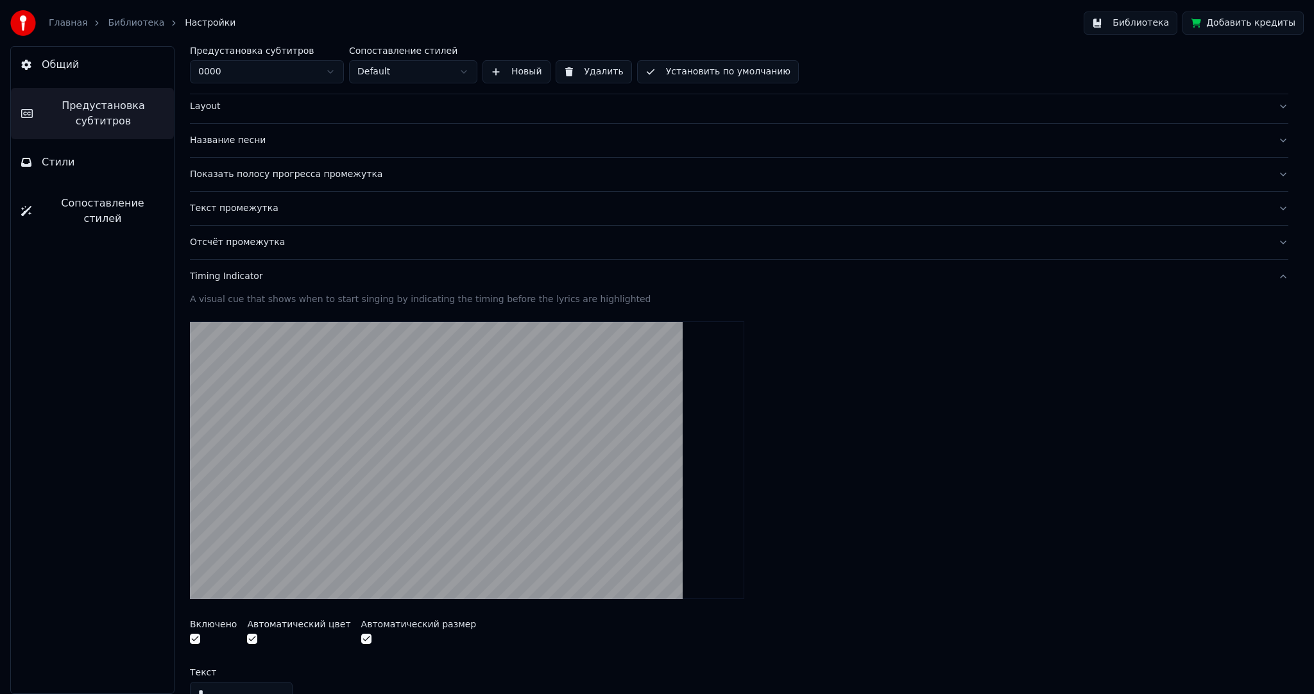
click at [117, 17] on link "Библиотека" at bounding box center [136, 23] width 56 height 13
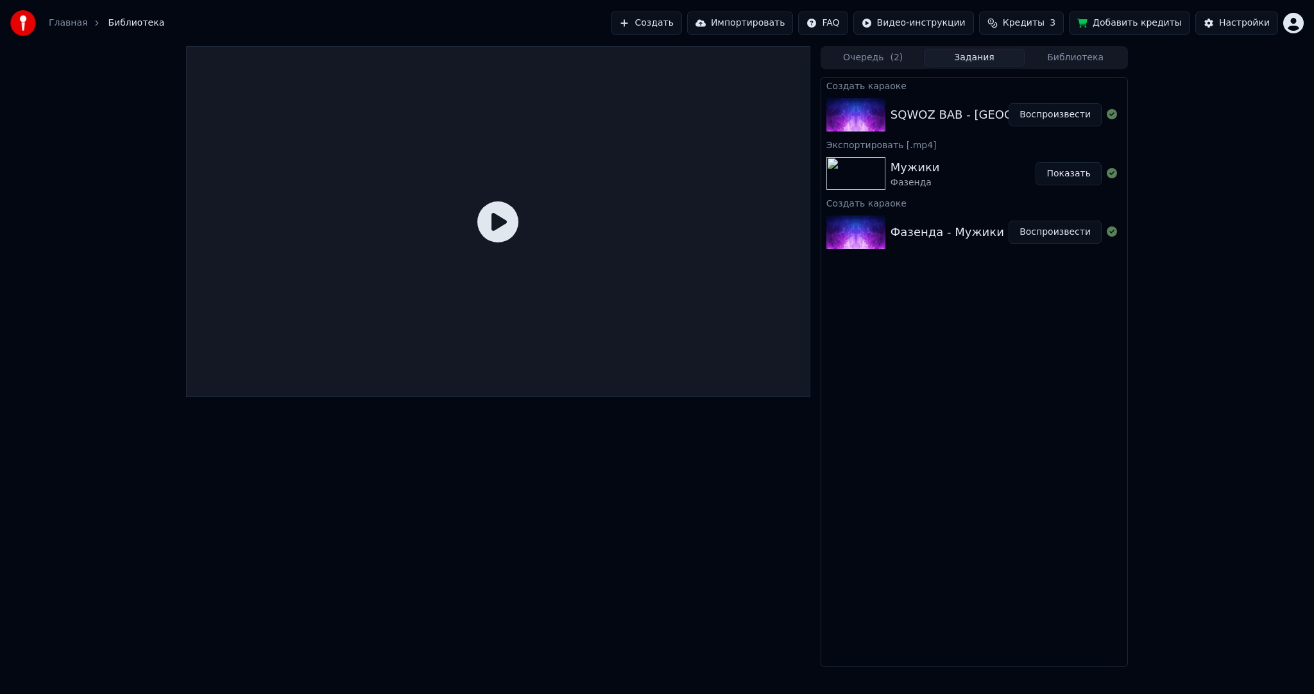
click at [1052, 114] on button "Воспроизвести" at bounding box center [1055, 114] width 93 height 23
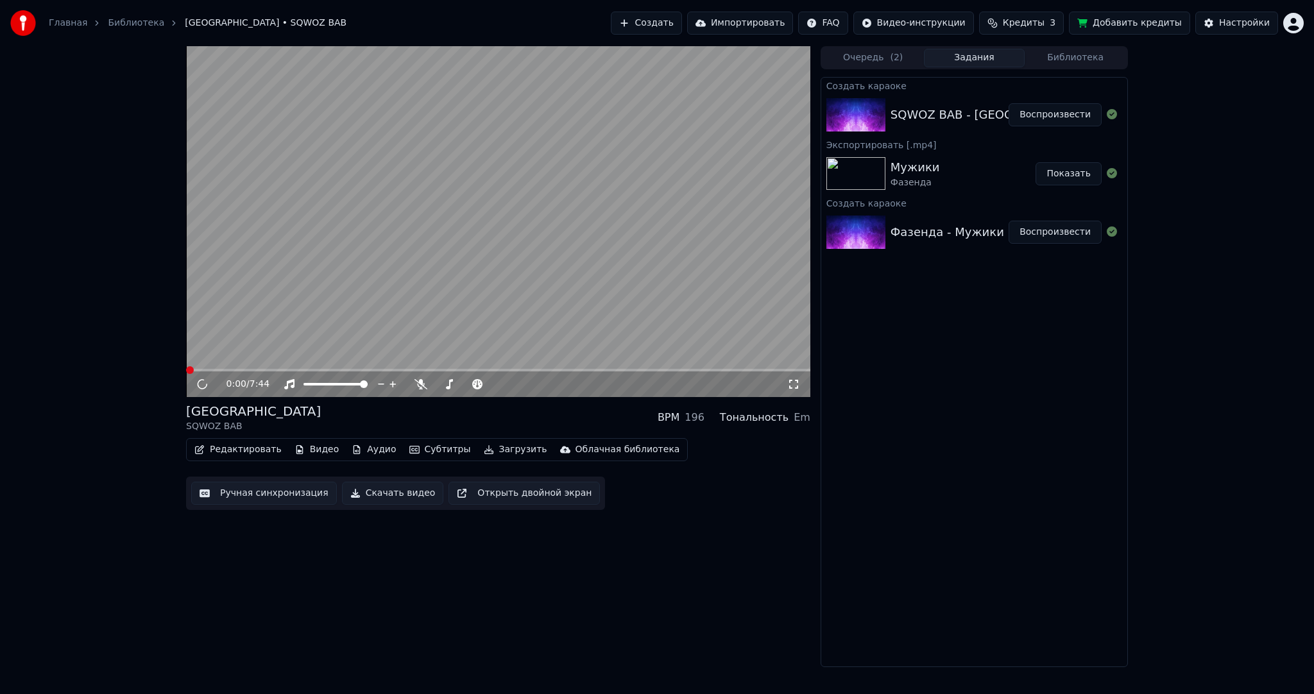
click at [429, 448] on button "Субтитры" at bounding box center [440, 450] width 72 height 18
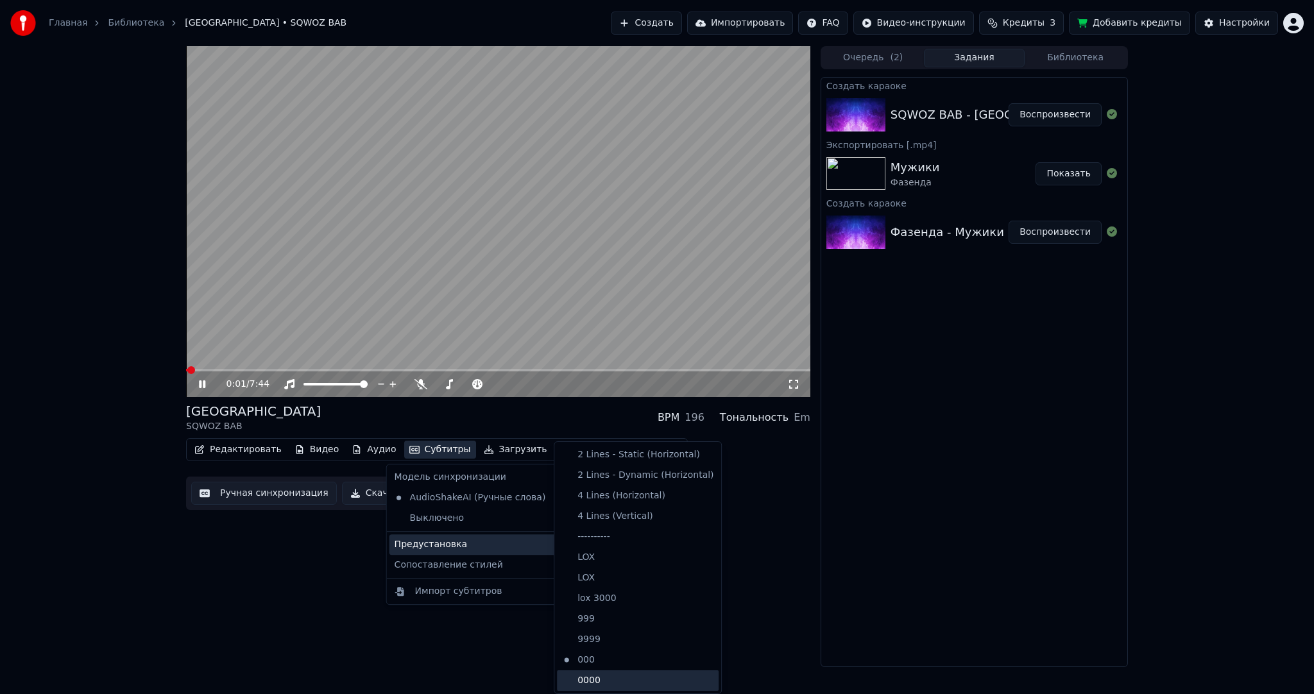
click at [615, 680] on div "0000" at bounding box center [638, 681] width 162 height 21
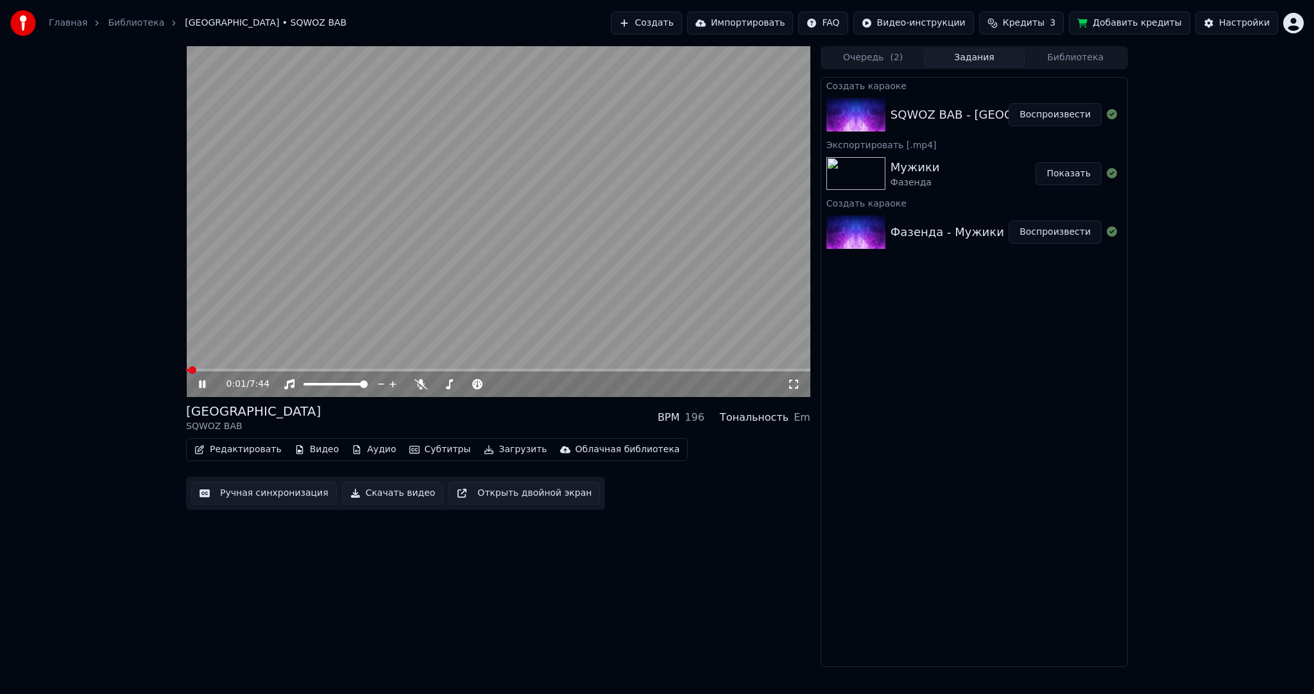
click at [511, 262] on video at bounding box center [498, 221] width 624 height 351
click at [1222, 23] on button "Настройки" at bounding box center [1237, 23] width 83 height 23
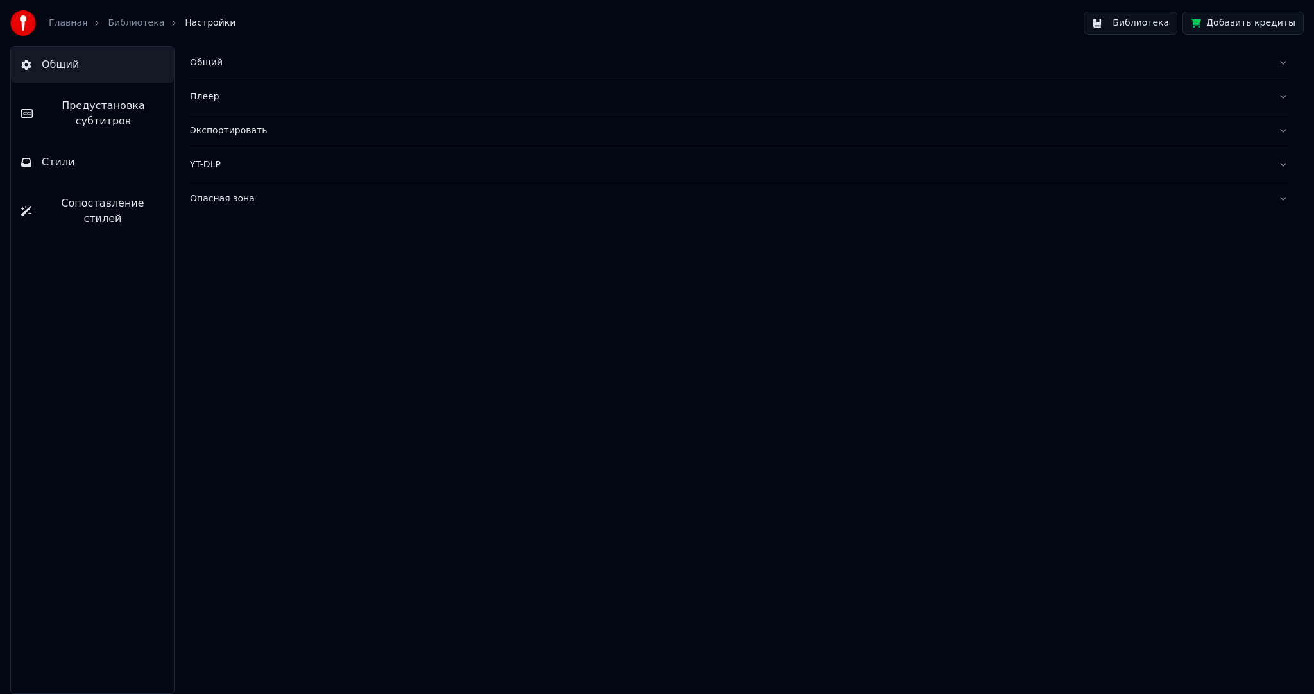
click at [104, 87] on div "Общий Предустановка субтитров Стили Сопоставление стилей" at bounding box center [92, 370] width 164 height 648
click at [107, 96] on button "Предустановка субтитров" at bounding box center [92, 113] width 163 height 51
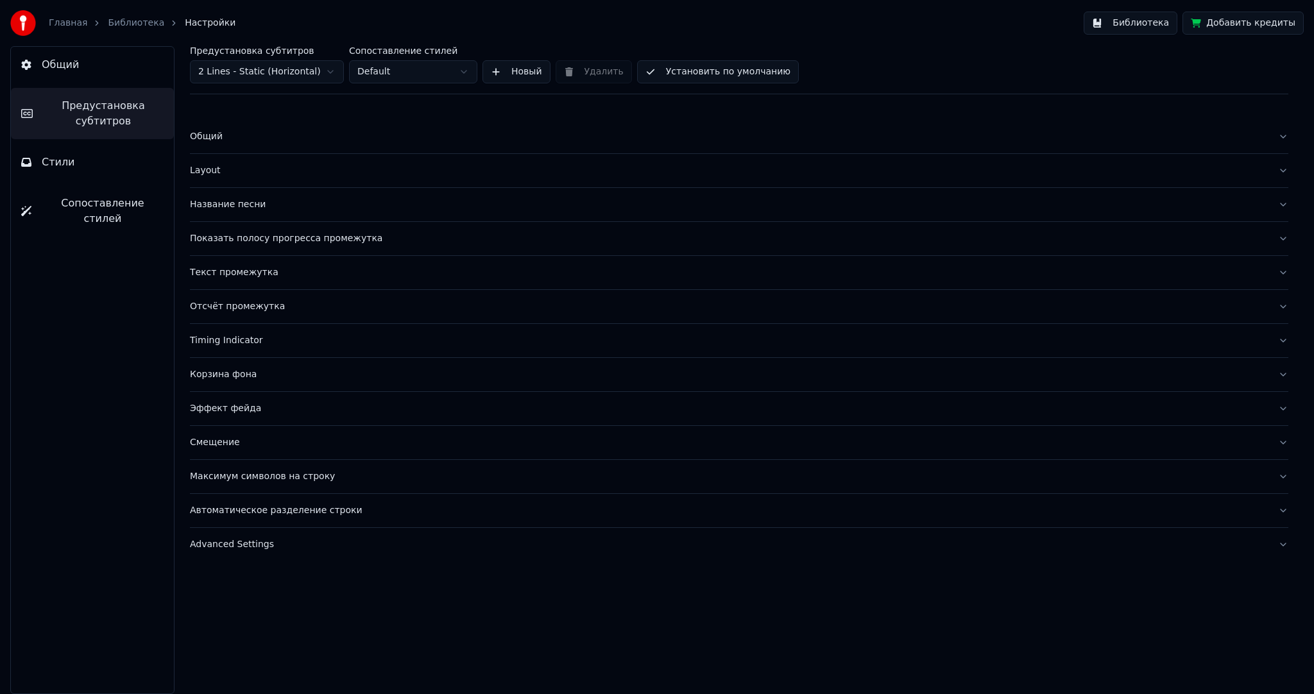
click at [262, 51] on label "Предустановка субтитров" at bounding box center [267, 50] width 154 height 9
click at [269, 62] on html "Главная Библиотека Настройки Библиотека Добавить кредиты Общий Предустановка су…" at bounding box center [657, 347] width 1314 height 694
click at [243, 379] on div "Корзина фона" at bounding box center [729, 374] width 1078 height 13
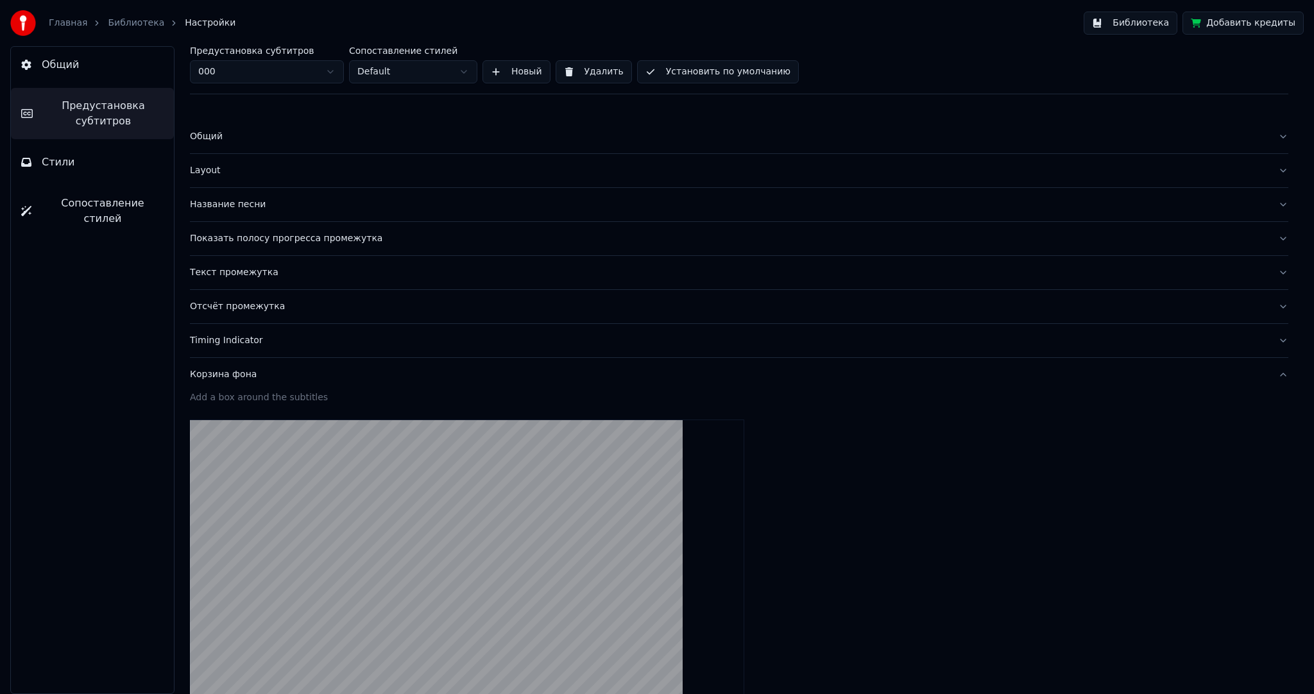
click at [233, 374] on div "Корзина фона" at bounding box center [729, 374] width 1078 height 13
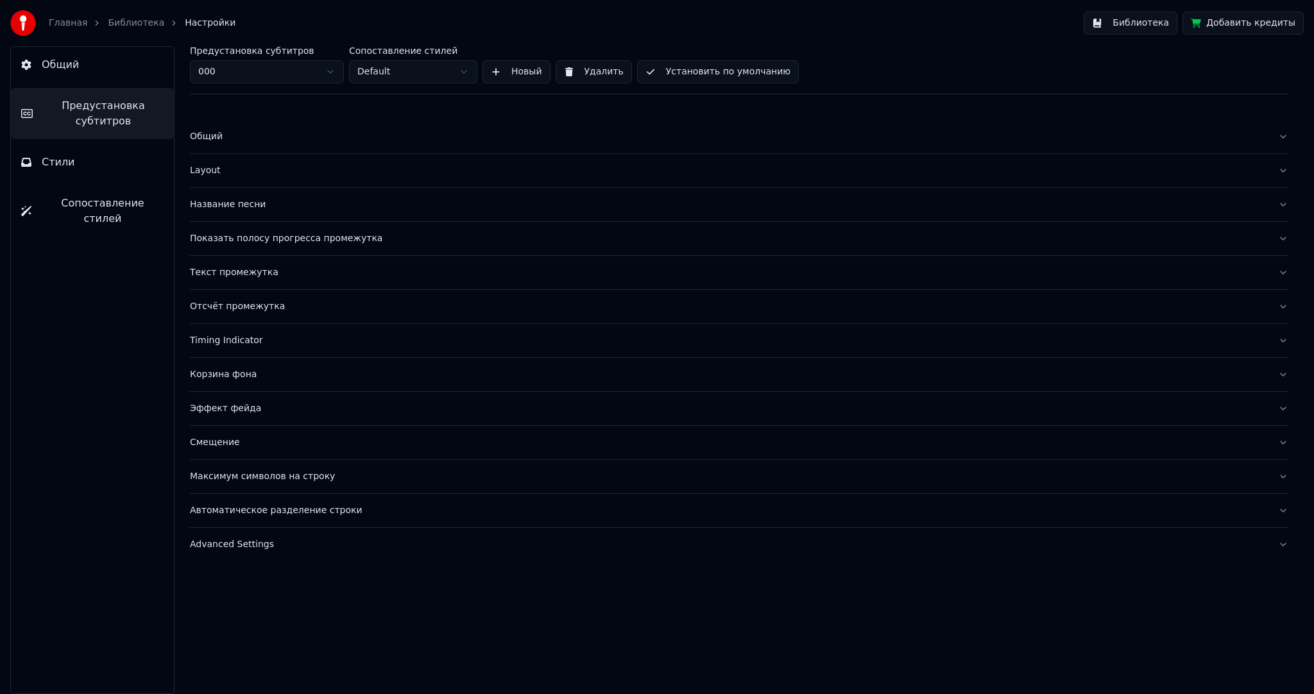
click at [241, 400] on button "Эффект фейда" at bounding box center [739, 408] width 1099 height 33
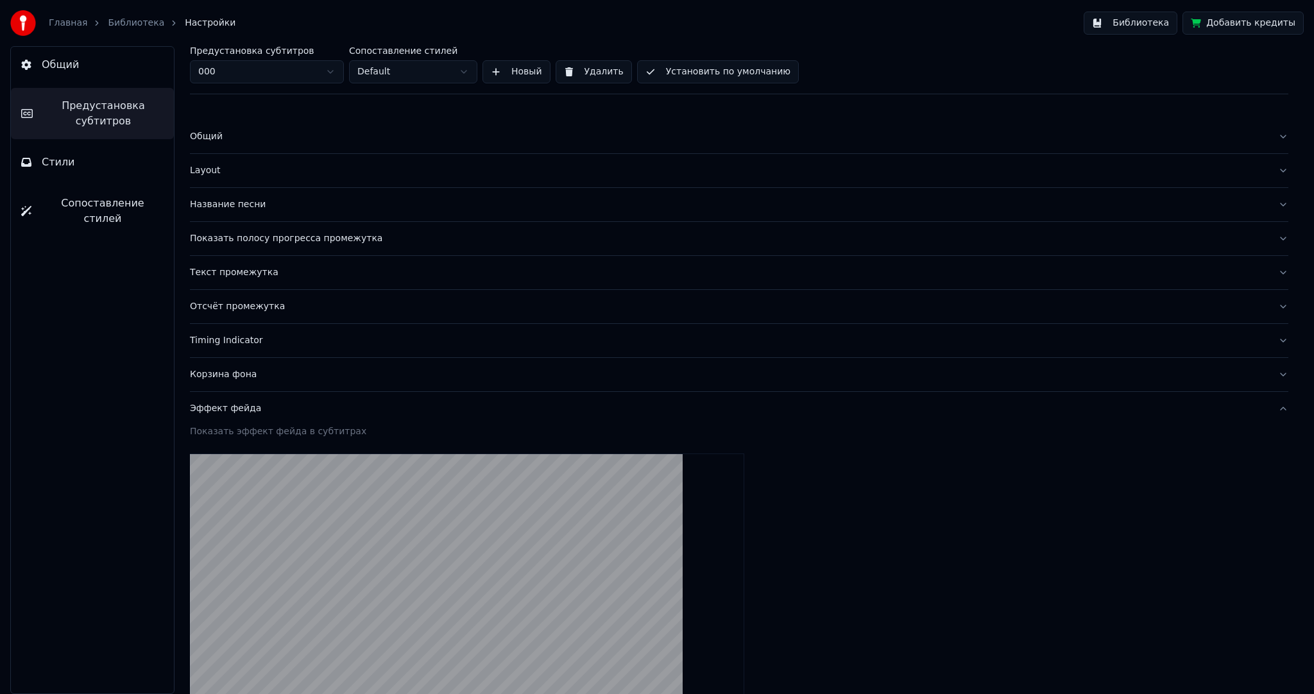
click at [249, 406] on div "Эффект фейда" at bounding box center [729, 408] width 1078 height 13
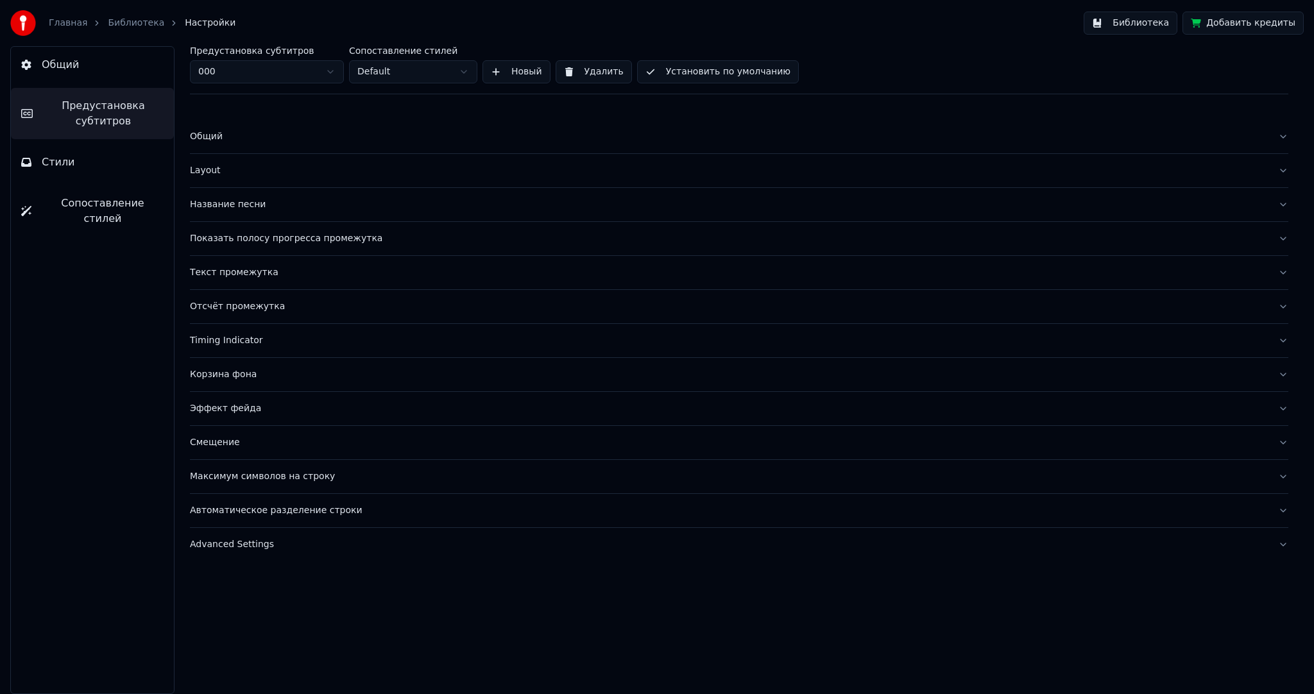
click at [249, 311] on div "Отсчёт промежутка" at bounding box center [729, 306] width 1078 height 13
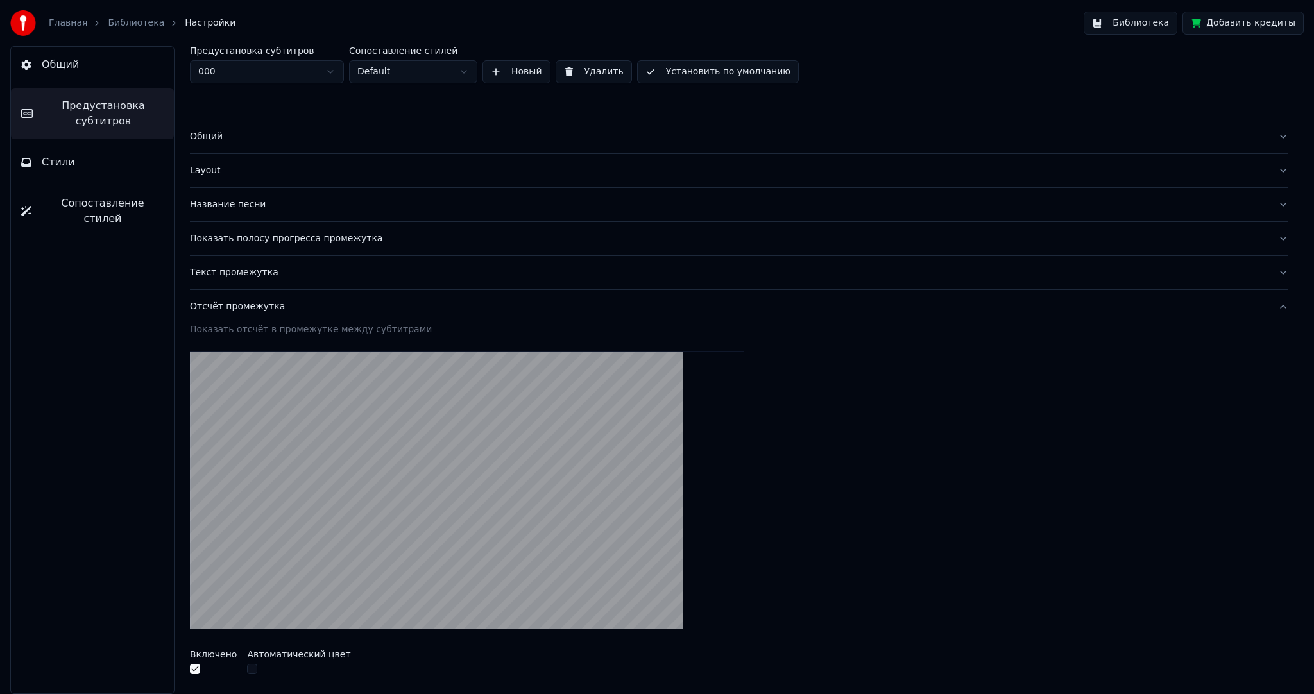
click at [262, 306] on div "Отсчёт промежутка" at bounding box center [729, 306] width 1078 height 13
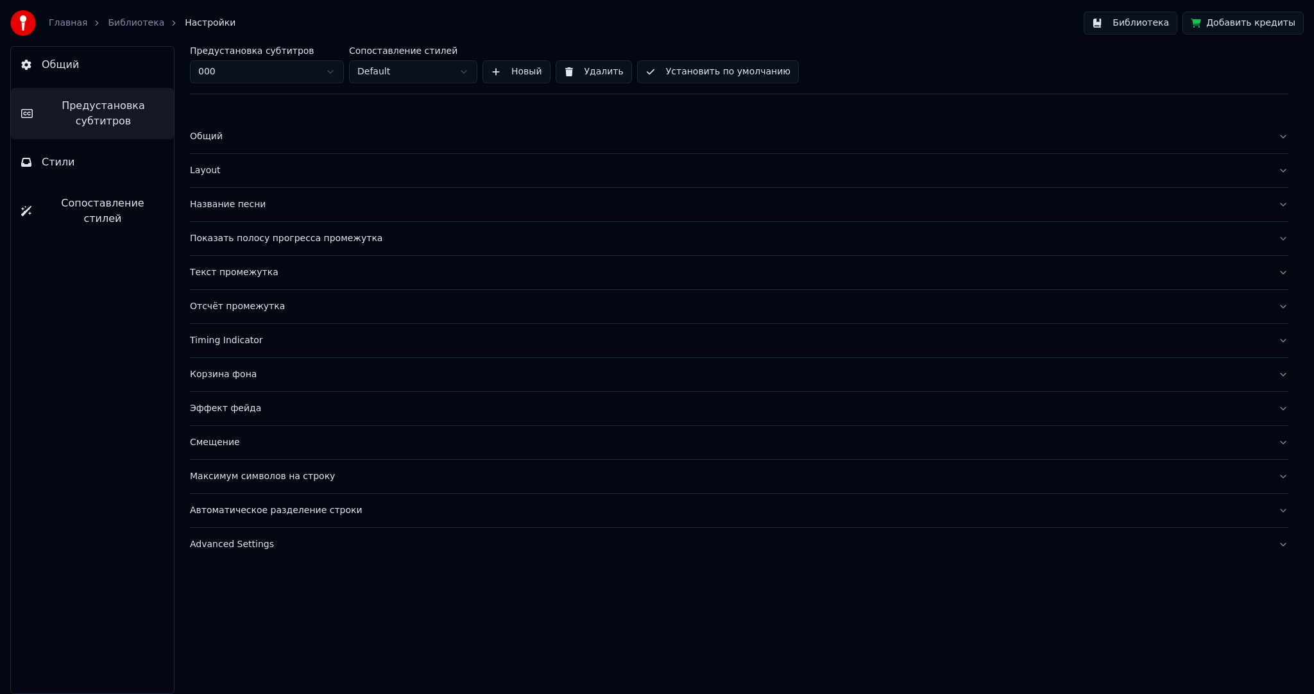
click at [262, 268] on div "Текст промежутка" at bounding box center [729, 272] width 1078 height 13
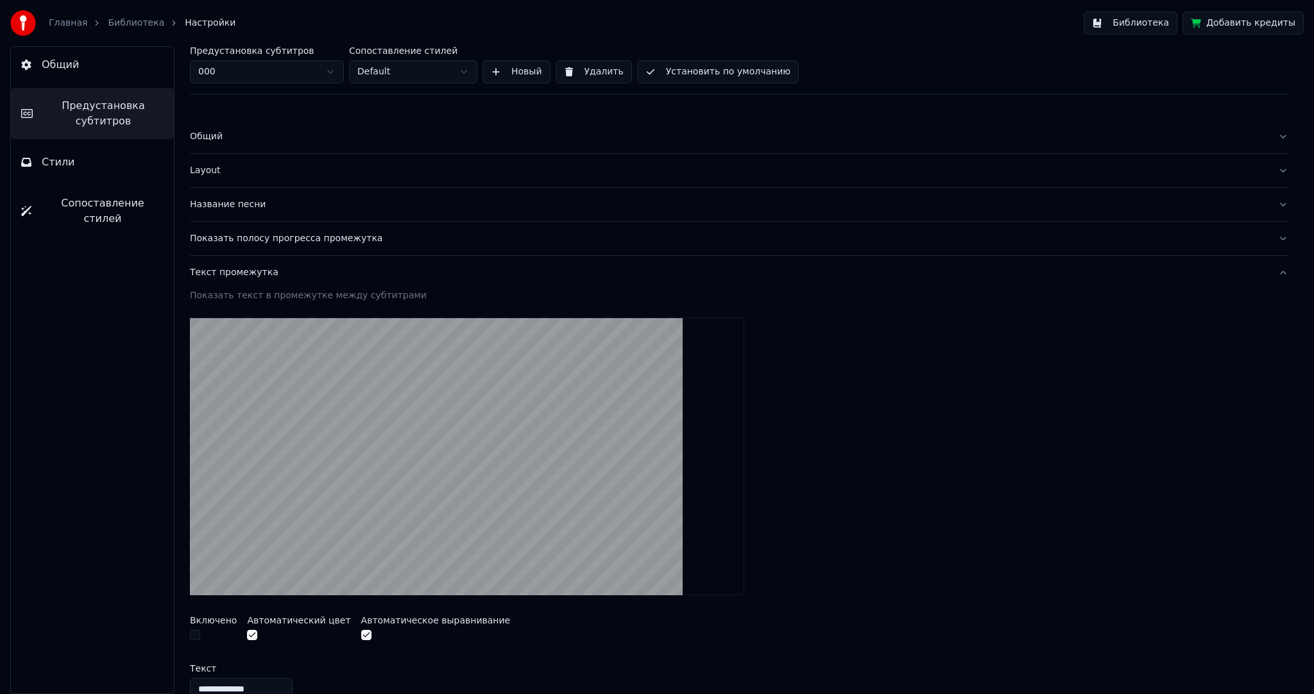
scroll to position [321, 0]
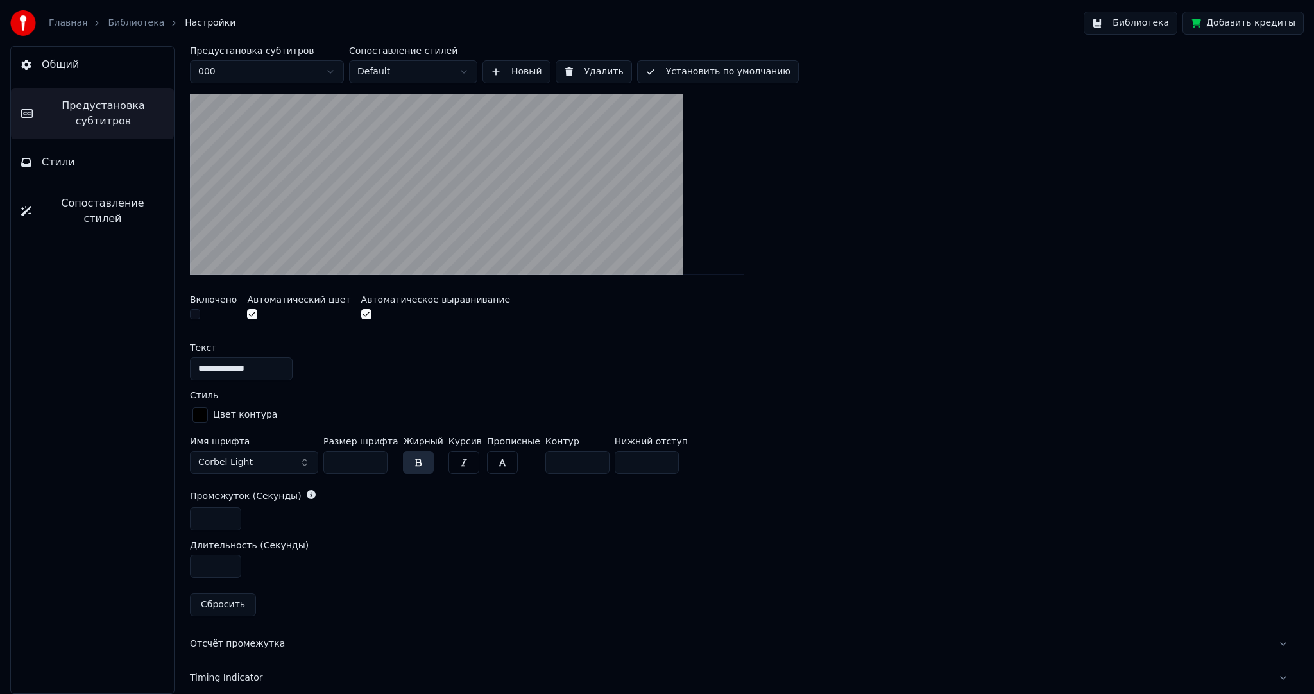
click at [264, 451] on button "Corbel Light" at bounding box center [254, 462] width 128 height 23
click at [265, 455] on button "Corbel Light" at bounding box center [254, 462] width 128 height 23
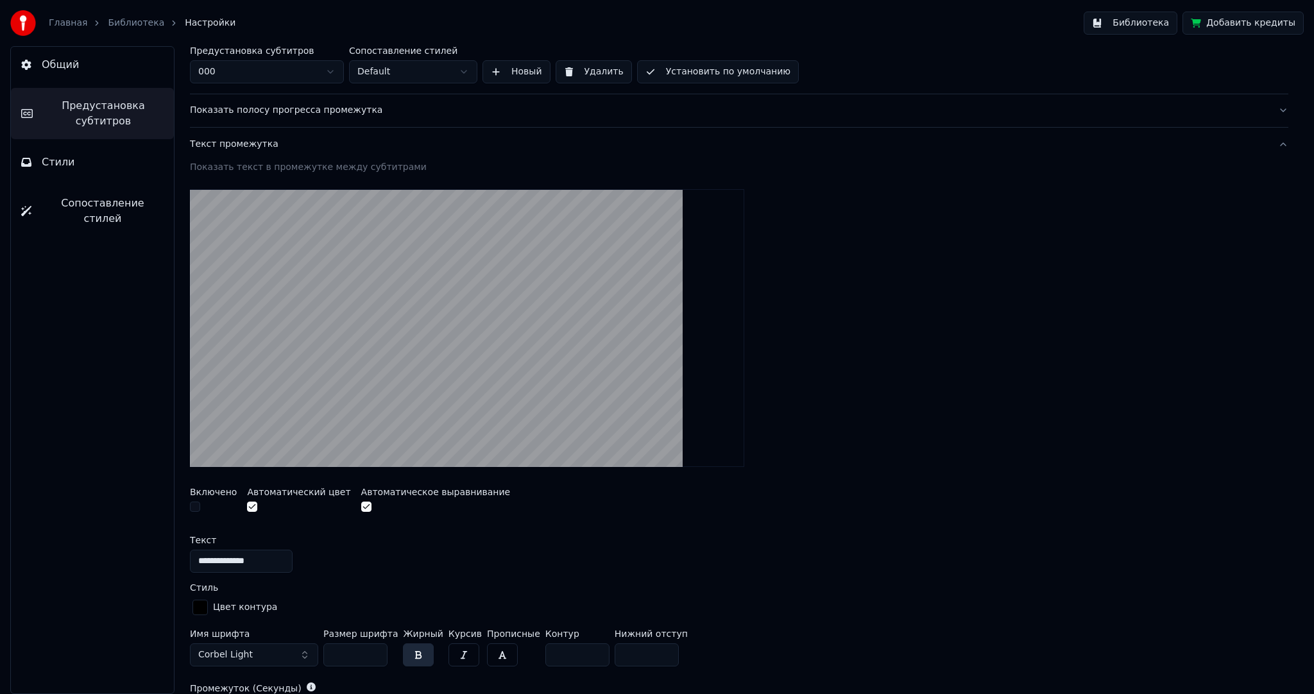
click at [234, 152] on button "Текст промежутка" at bounding box center [739, 144] width 1099 height 33
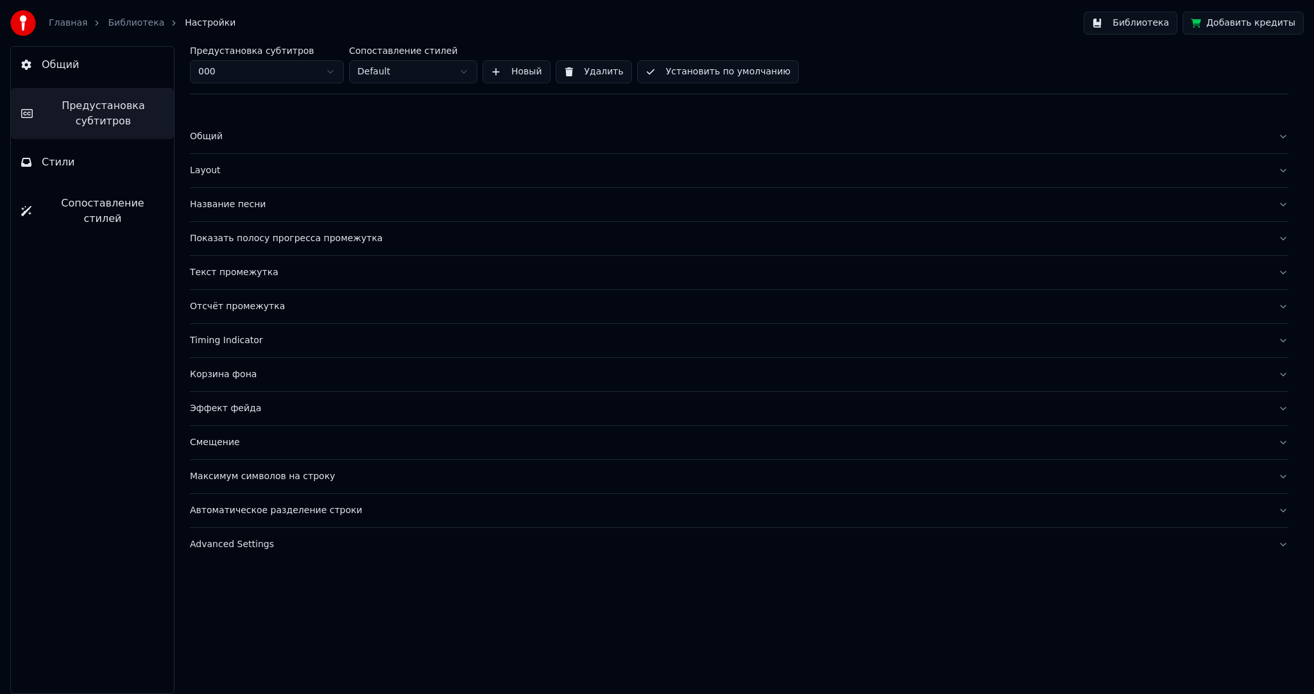
click at [246, 344] on div "Timing Indicator" at bounding box center [729, 340] width 1078 height 13
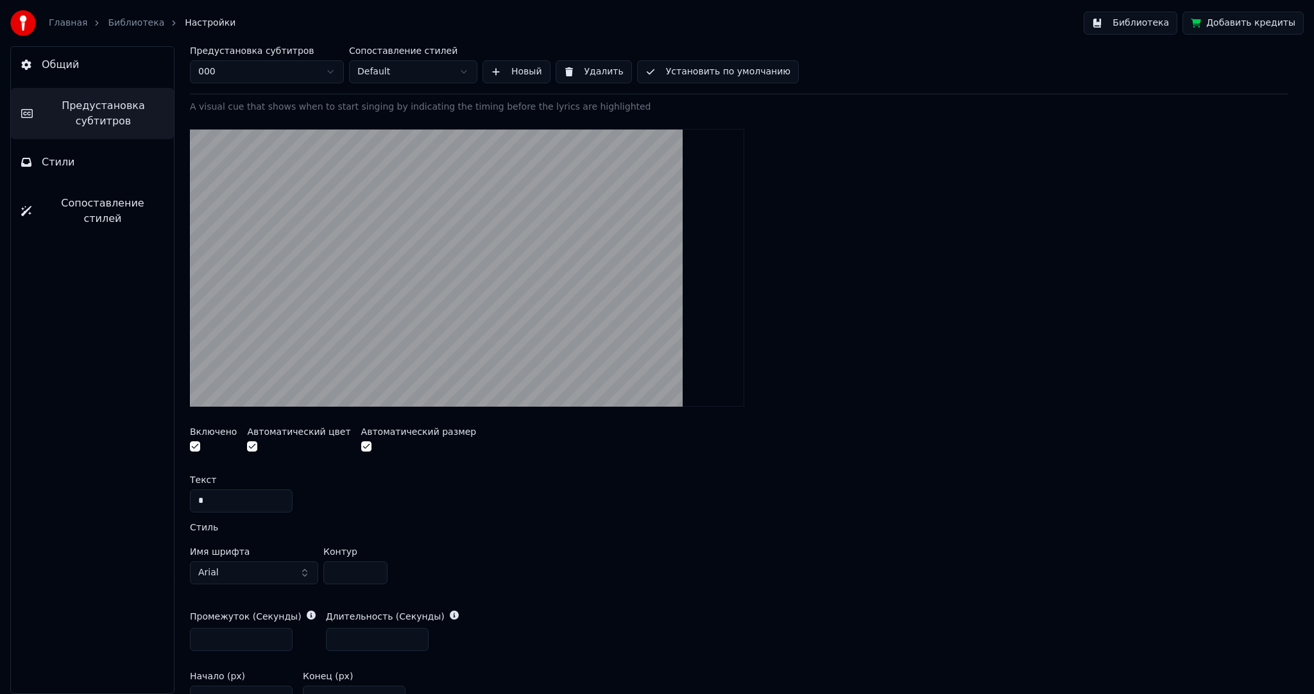
scroll to position [385, 0]
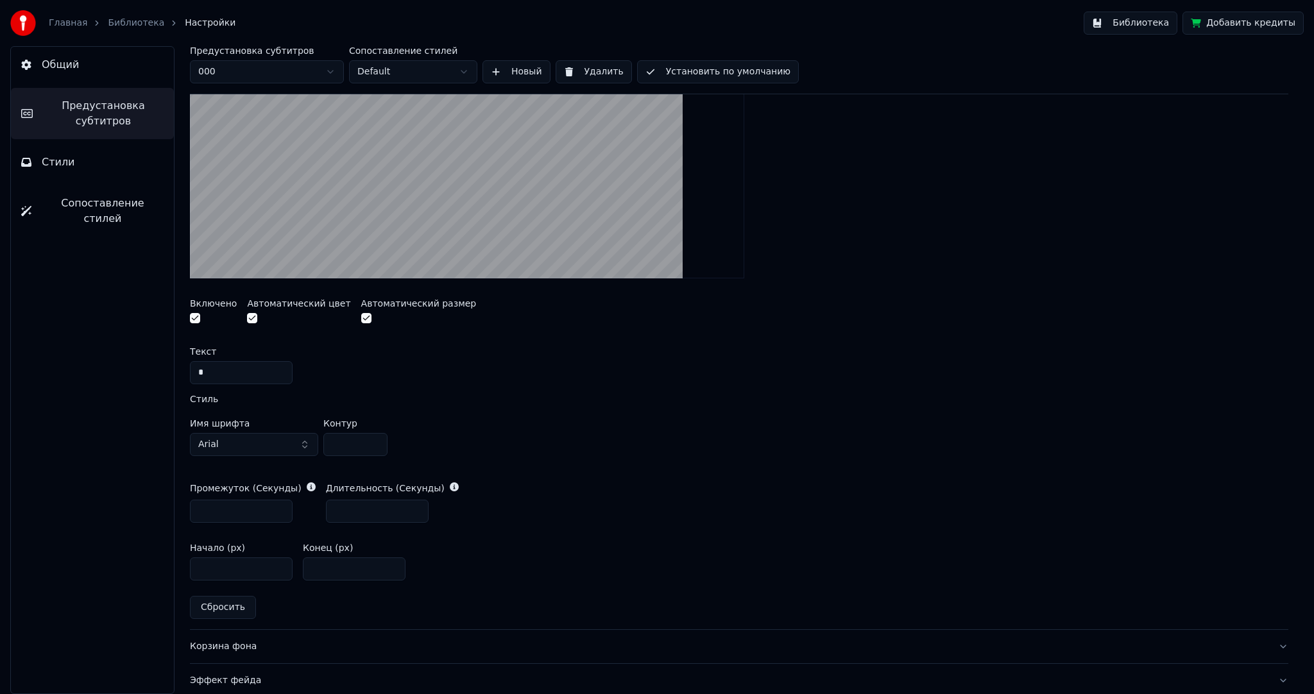
click at [254, 437] on button "Arial" at bounding box center [254, 444] width 128 height 23
click at [242, 434] on button "Arial" at bounding box center [254, 444] width 128 height 23
click at [248, 443] on button "Arial" at bounding box center [254, 444] width 128 height 23
click at [240, 472] on input "text" at bounding box center [262, 469] width 96 height 26
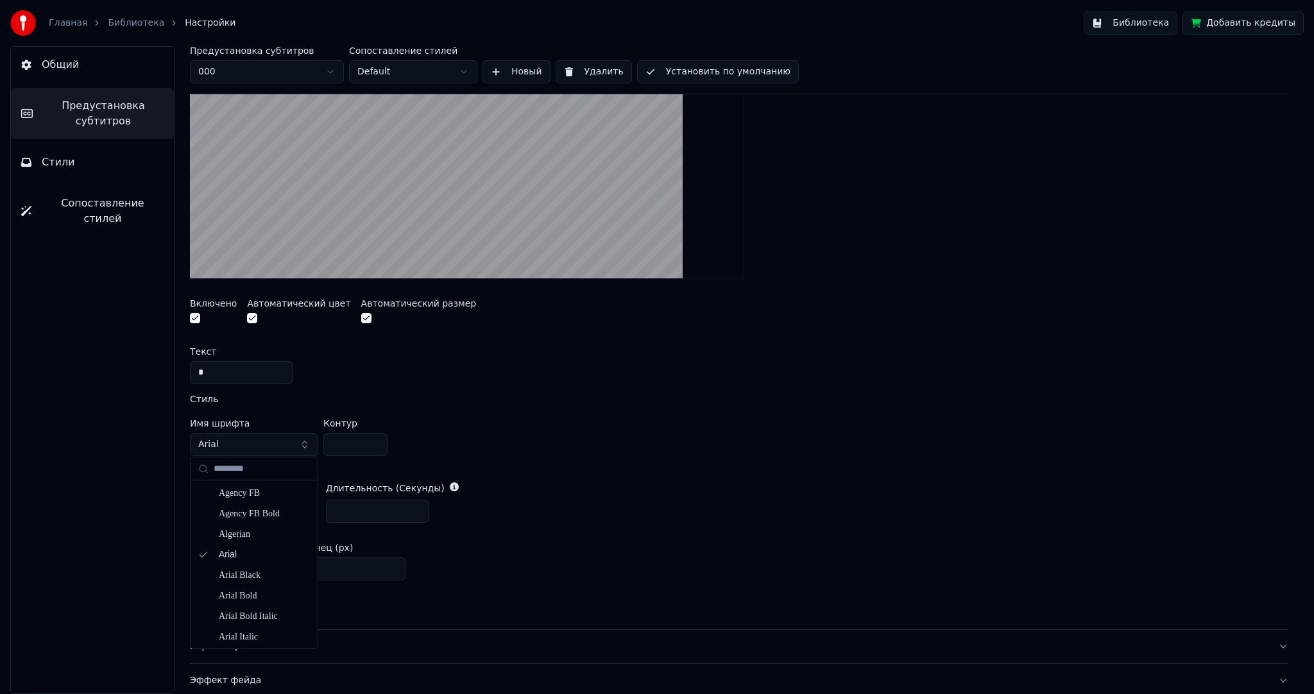
type input "*"
type input "****"
click at [269, 498] on div "Font Awesome 5 Brands Regular" at bounding box center [264, 498] width 91 height 13
drag, startPoint x: 189, startPoint y: 366, endPoint x: 127, endPoint y: 361, distance: 61.8
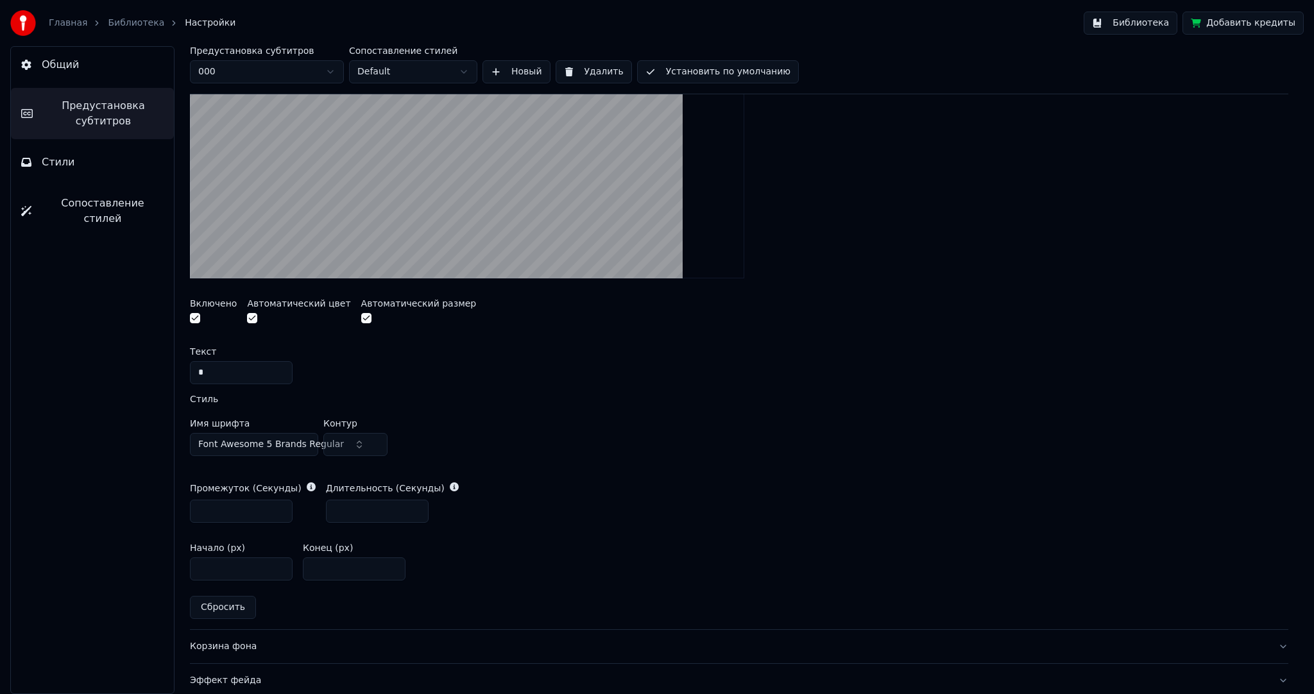
click at [127, 361] on div "Общий Предустановка субтитров Стили Сопоставление стилей Предустановка субтитро…" at bounding box center [657, 370] width 1314 height 648
type input "*"
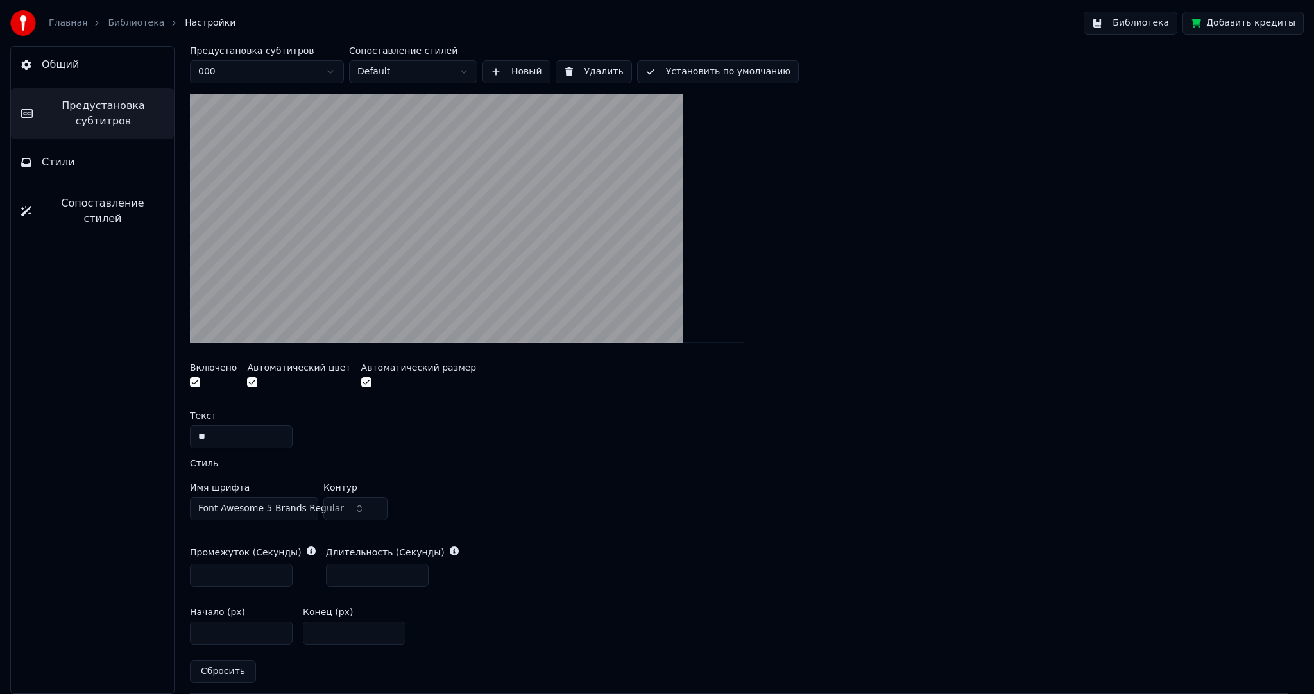
type input "*"
paste input "*******"
type input "*******"
click at [254, 510] on span "Font Awesome 5 Brands Regular" at bounding box center [271, 509] width 146 height 13
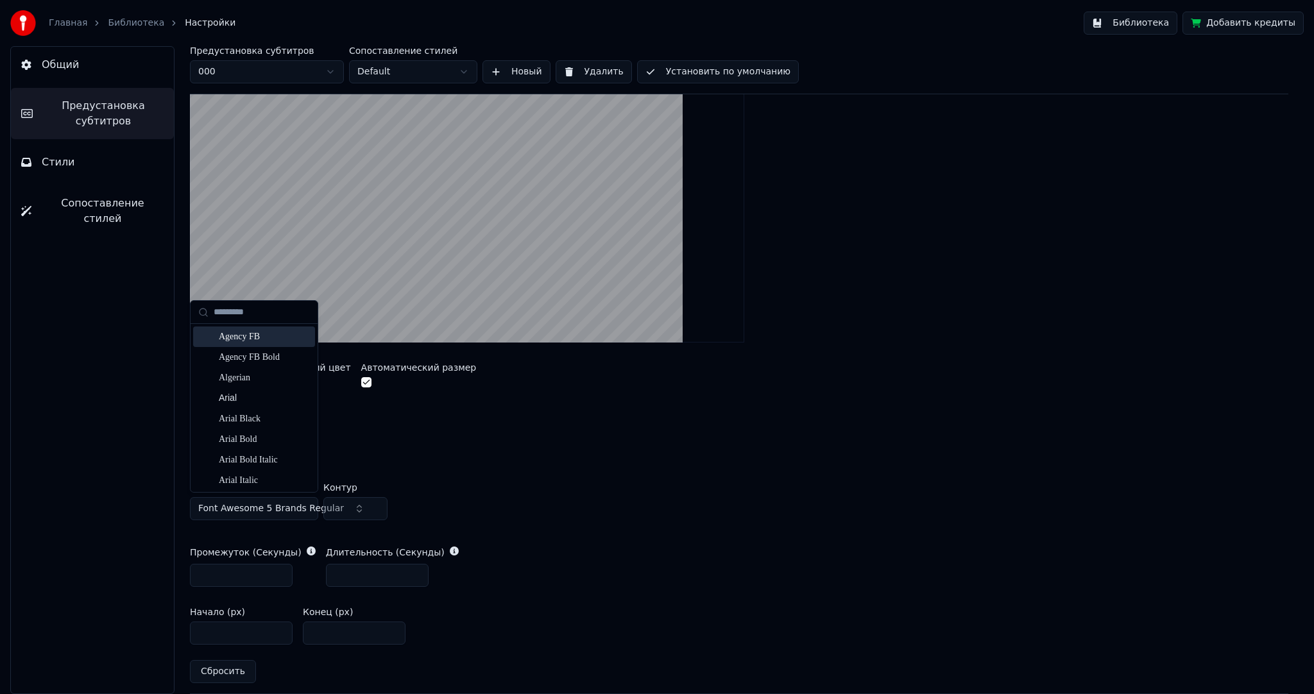
click at [242, 329] on div "Agency FB" at bounding box center [254, 337] width 122 height 21
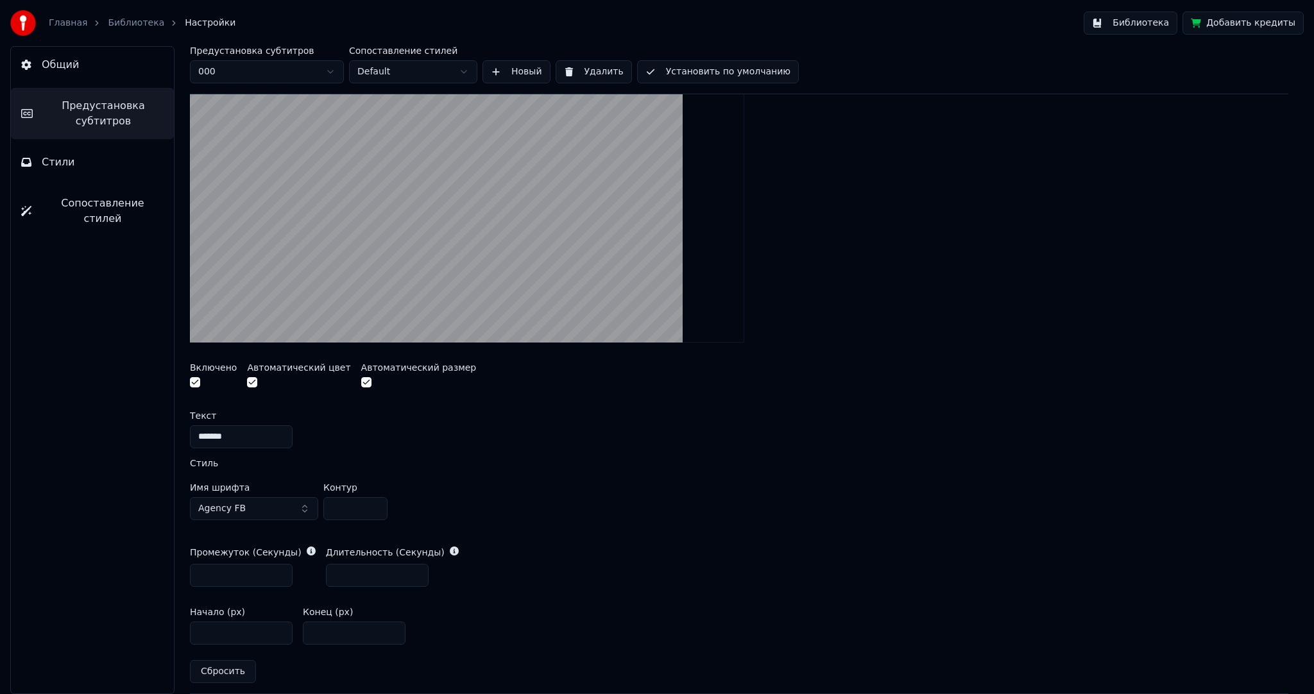
click at [264, 504] on button "Agency FB" at bounding box center [254, 508] width 128 height 23
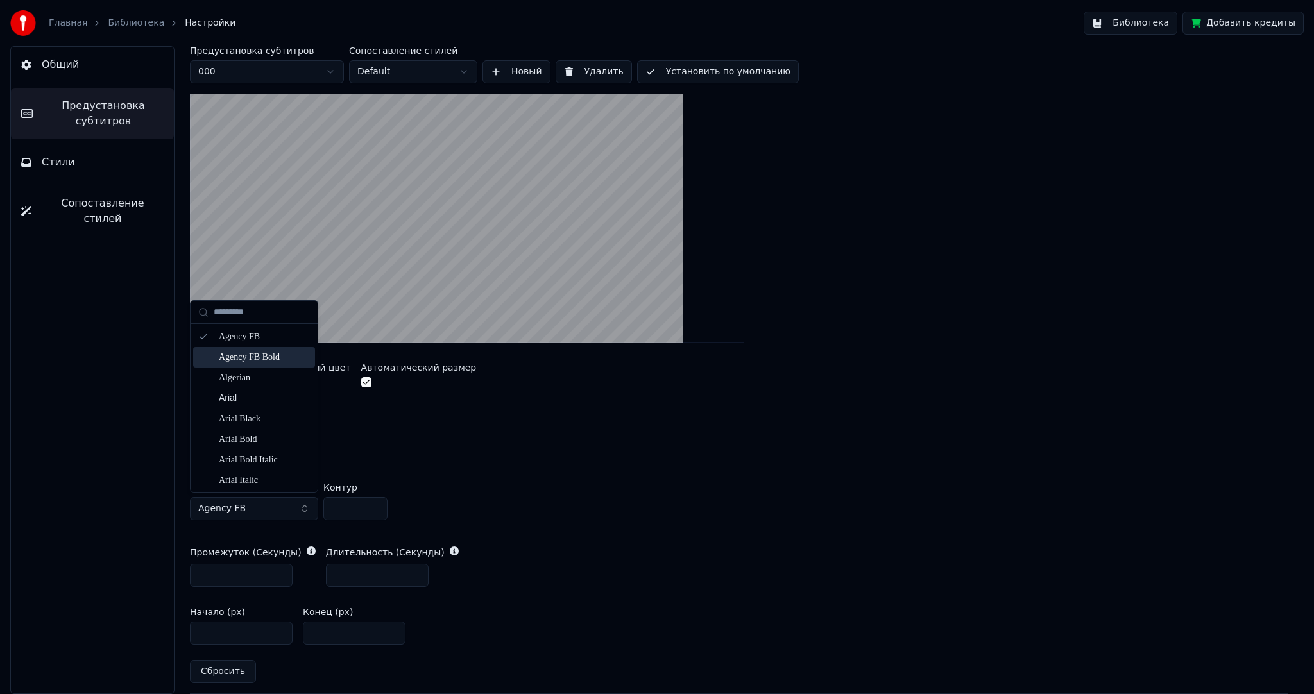
click at [246, 348] on div "Agency FB Bold" at bounding box center [254, 357] width 122 height 21
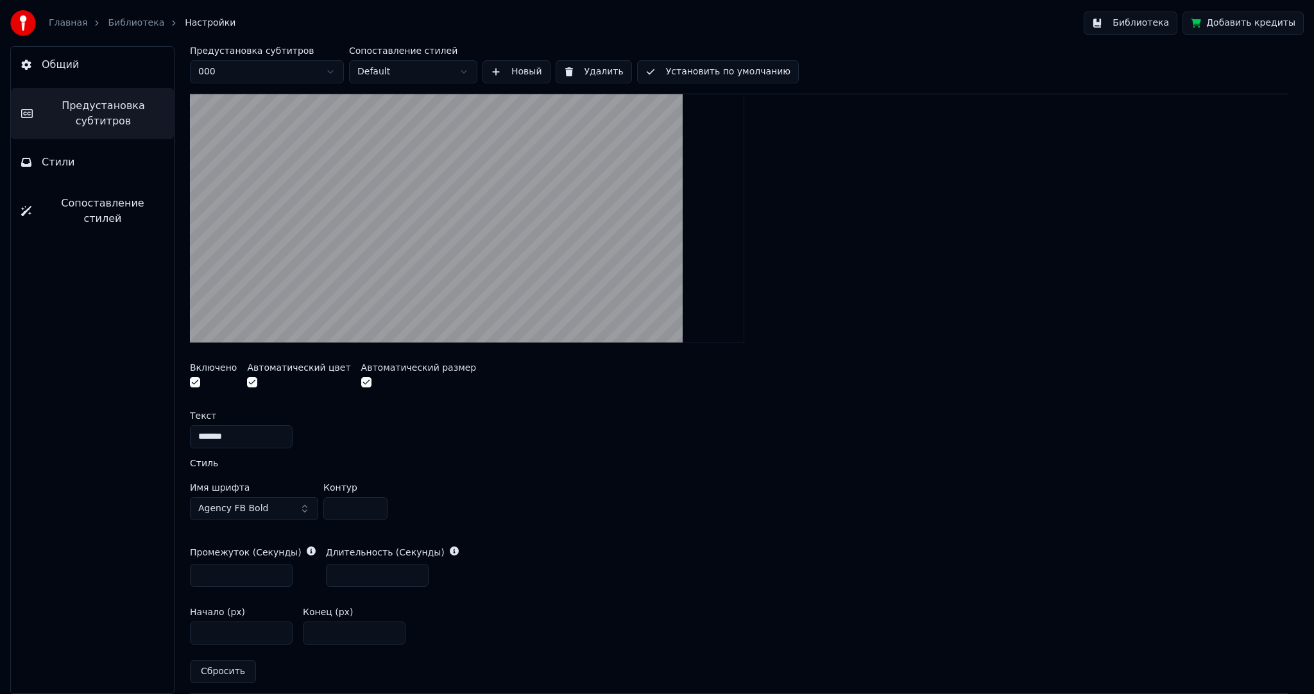
click at [262, 506] on button "Agency FB Bold" at bounding box center [254, 508] width 128 height 23
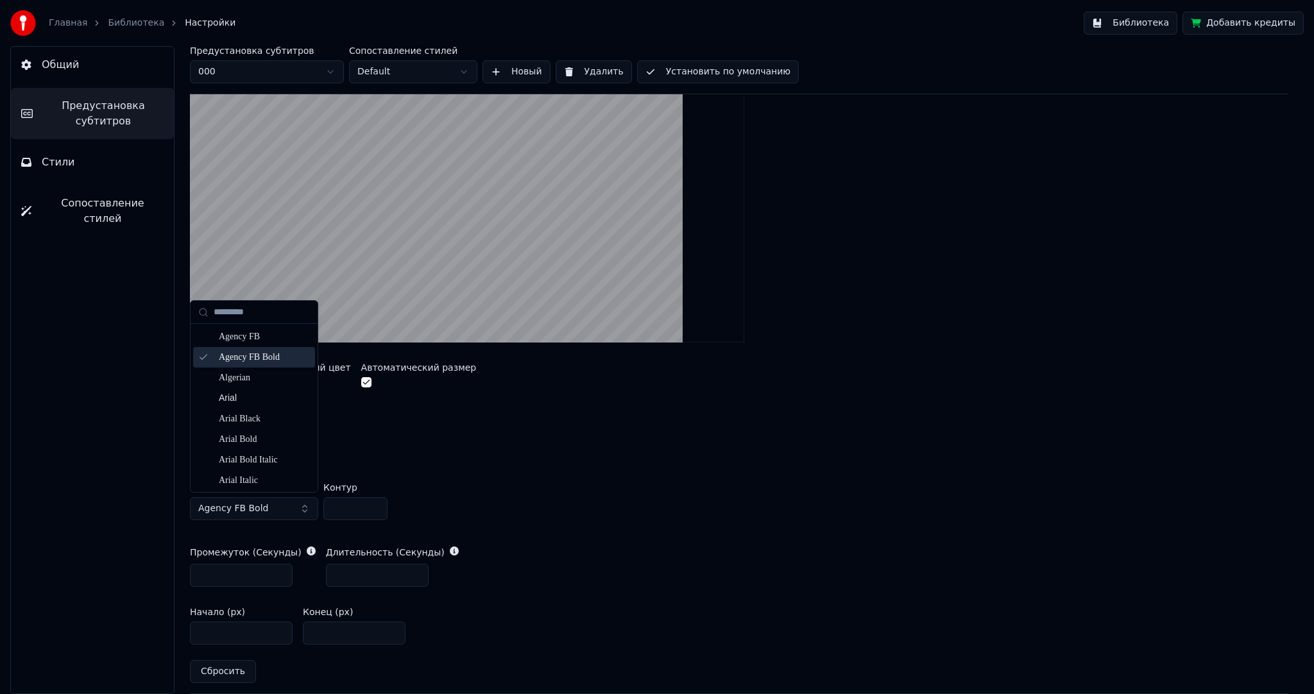
click at [252, 352] on div "Agency FB Bold" at bounding box center [264, 357] width 91 height 13
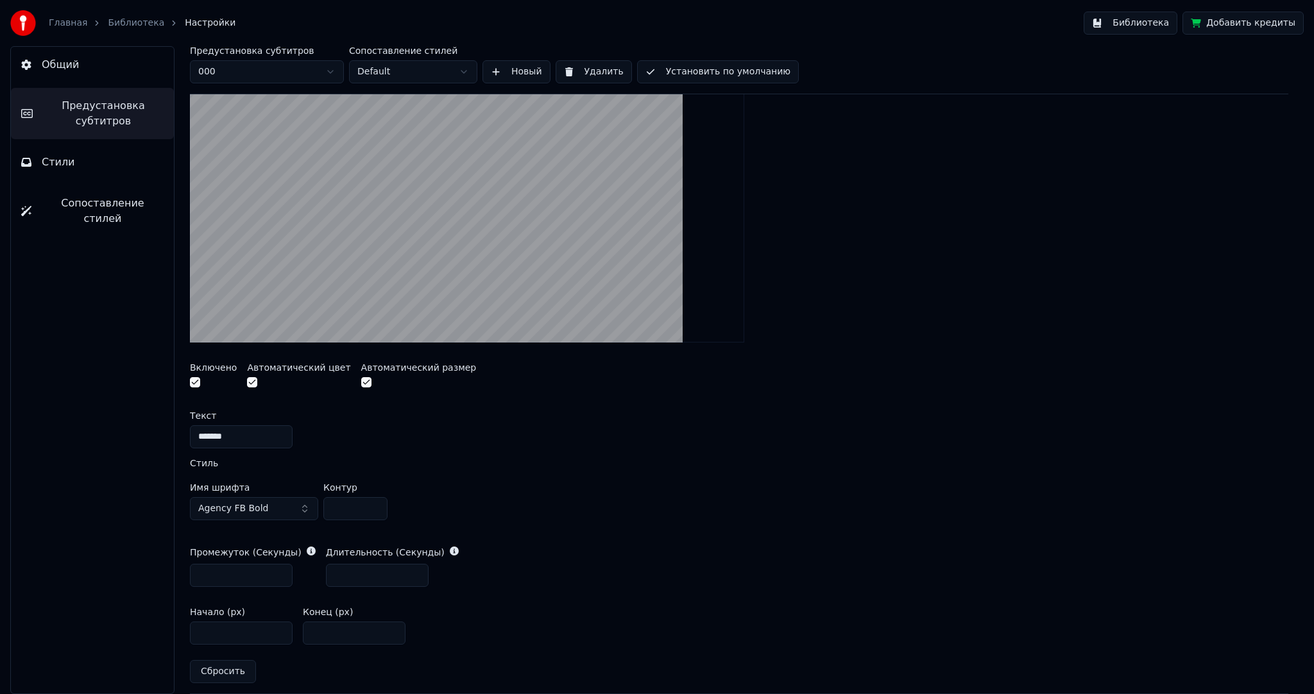
click at [254, 504] on span "Agency FB Bold" at bounding box center [233, 509] width 70 height 13
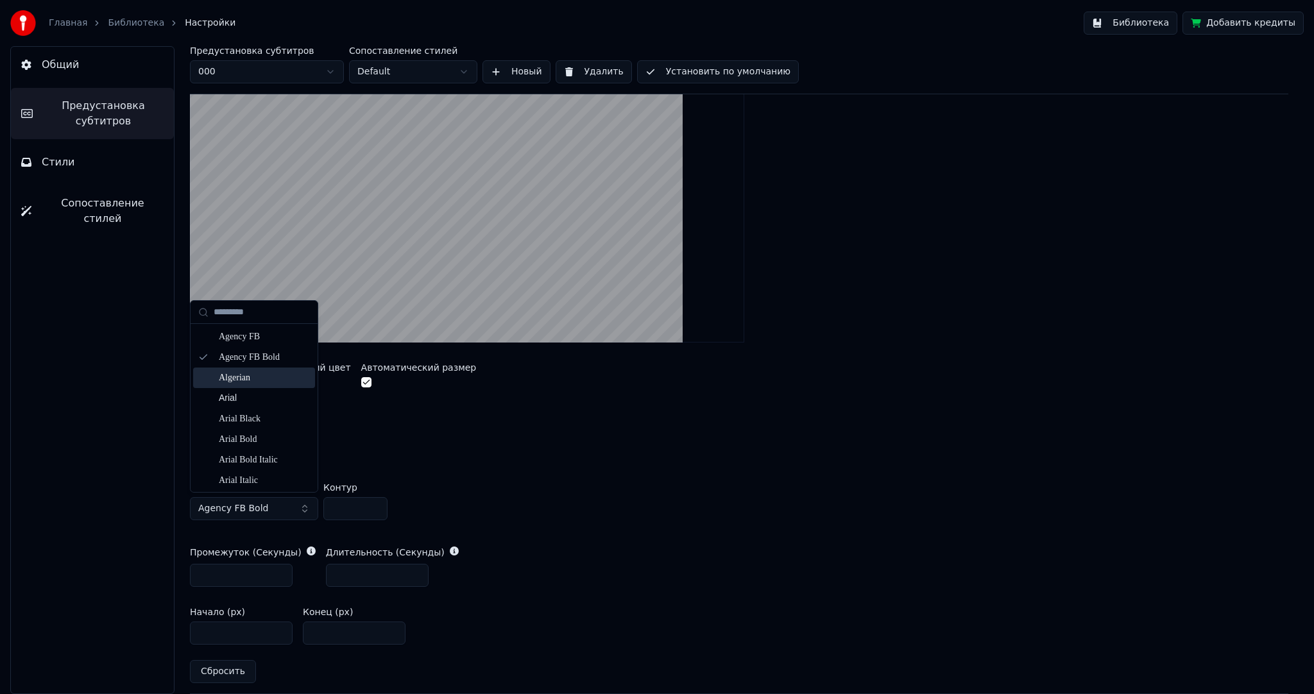
click at [241, 377] on div "Algerian" at bounding box center [264, 378] width 91 height 13
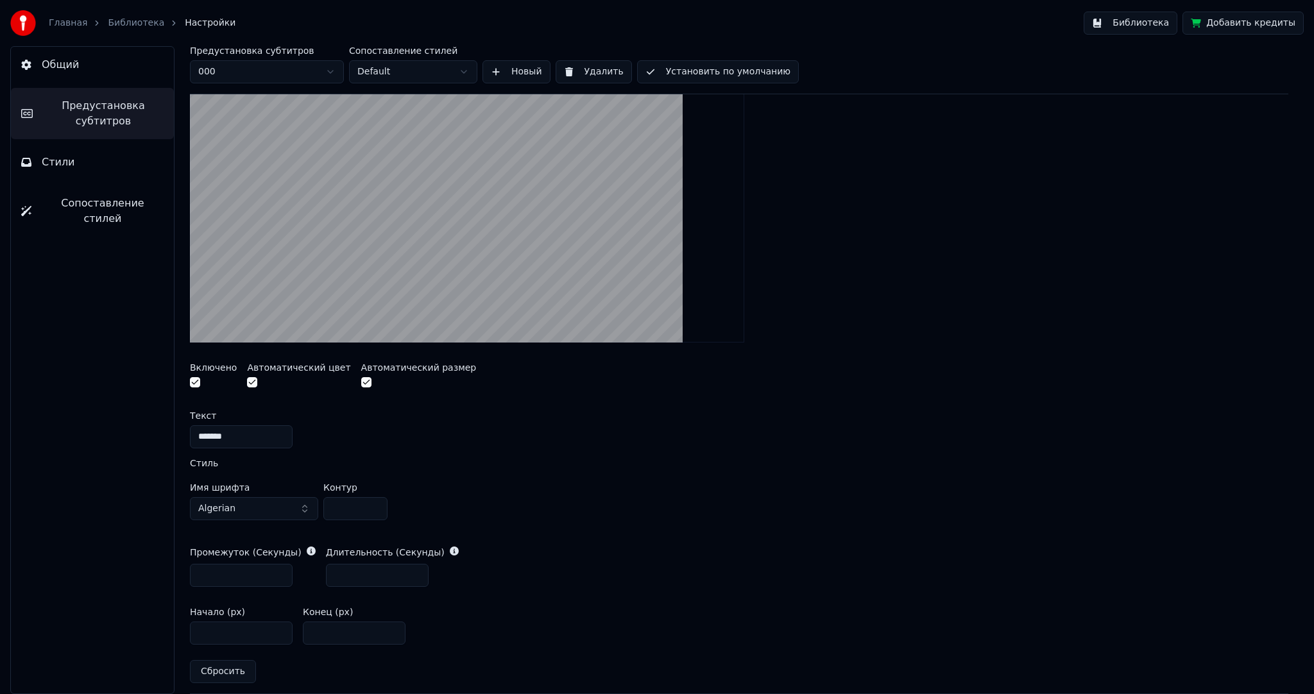
click at [264, 511] on button "Algerian" at bounding box center [254, 508] width 128 height 23
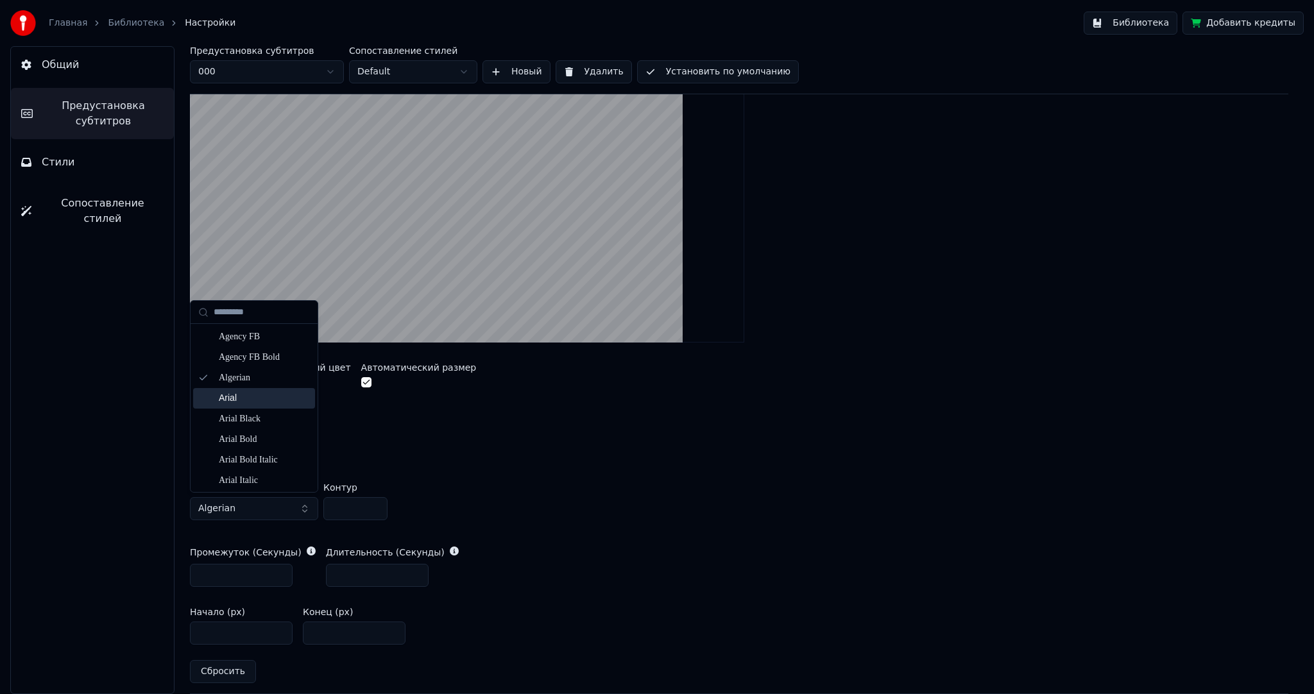
click at [249, 393] on div "Arial" at bounding box center [264, 398] width 91 height 13
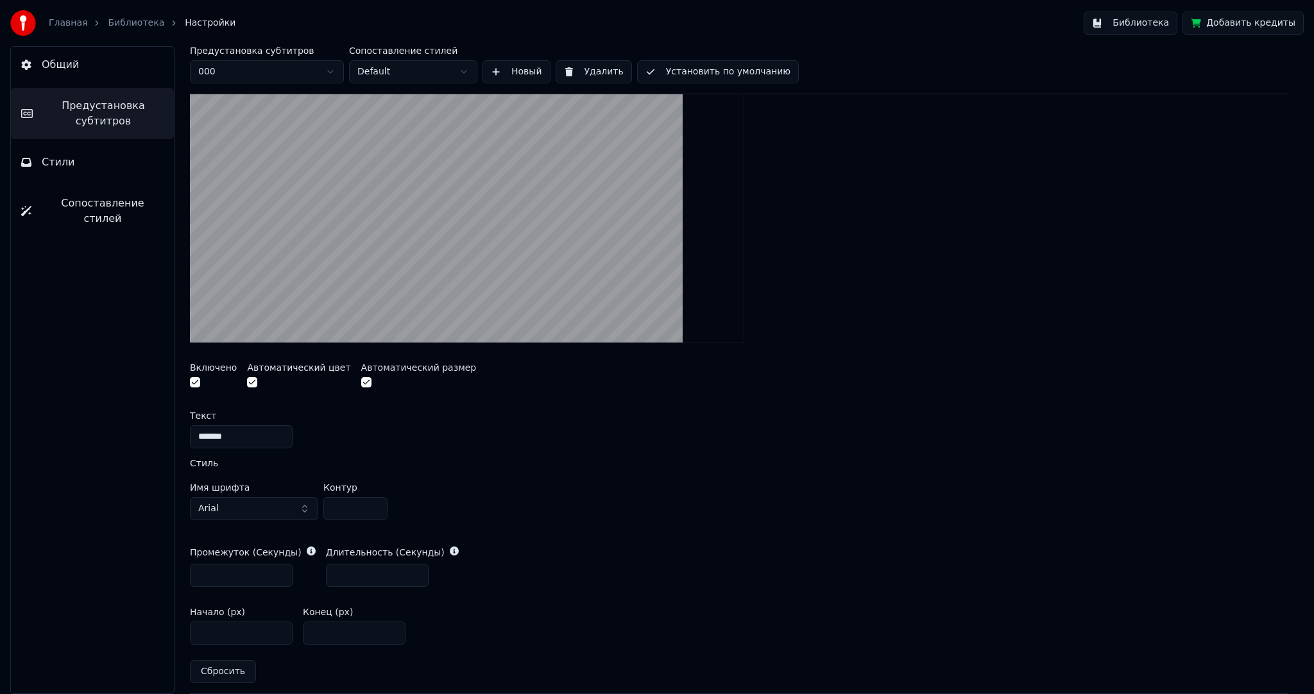
click at [259, 499] on button "Arial" at bounding box center [254, 508] width 128 height 23
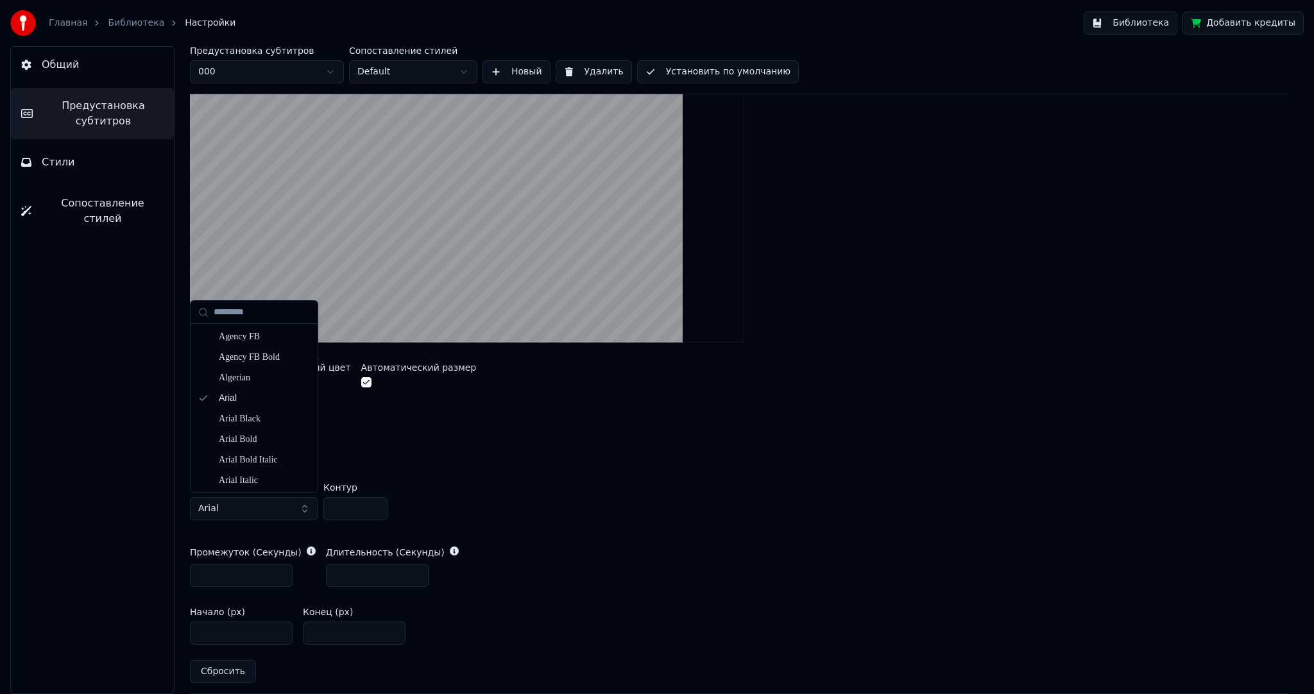
click at [259, 499] on button "Arial" at bounding box center [254, 508] width 128 height 23
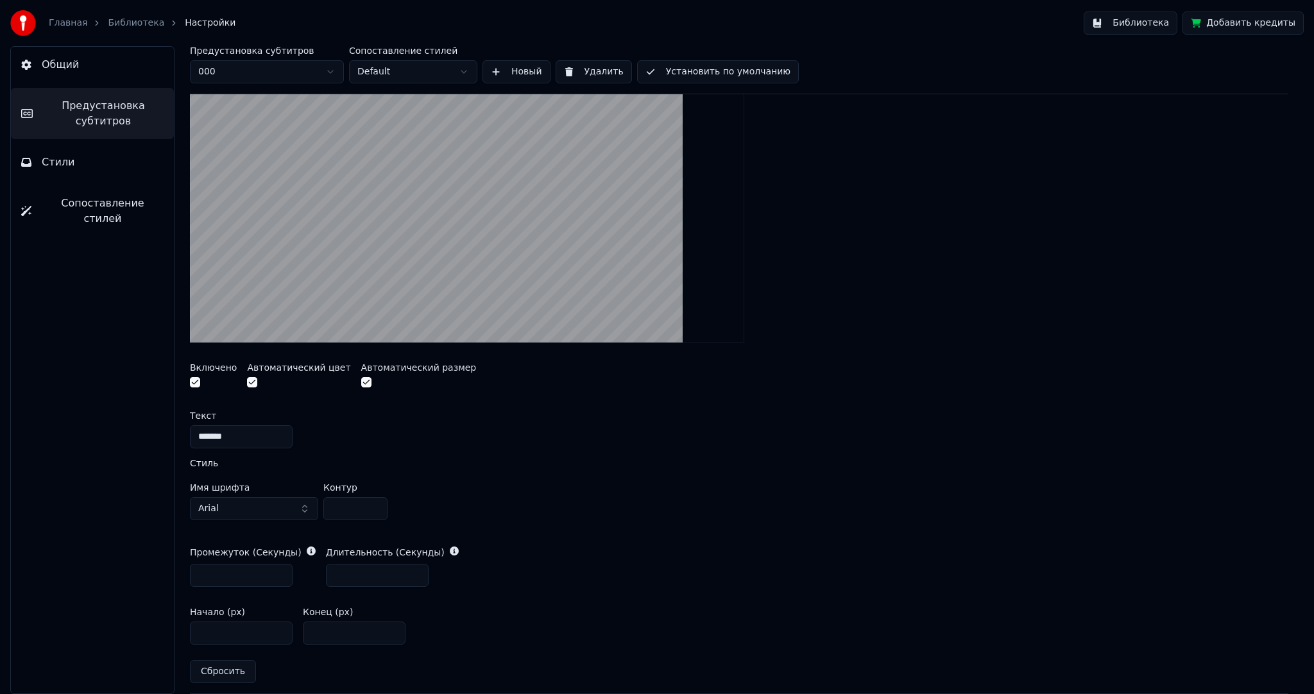
scroll to position [347, 0]
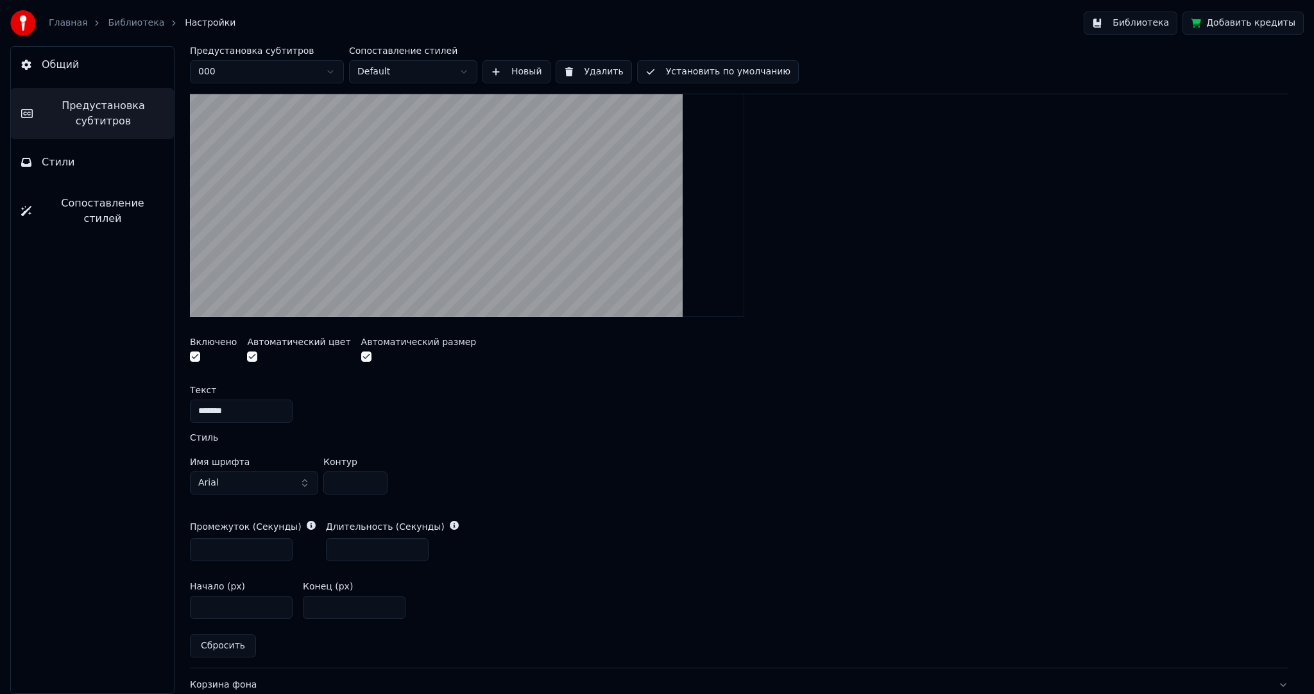
click at [270, 485] on button "Arial" at bounding box center [254, 483] width 128 height 23
click at [234, 606] on div "Arial Black" at bounding box center [254, 614] width 122 height 21
click at [251, 483] on button "Arial Black" at bounding box center [254, 483] width 128 height 23
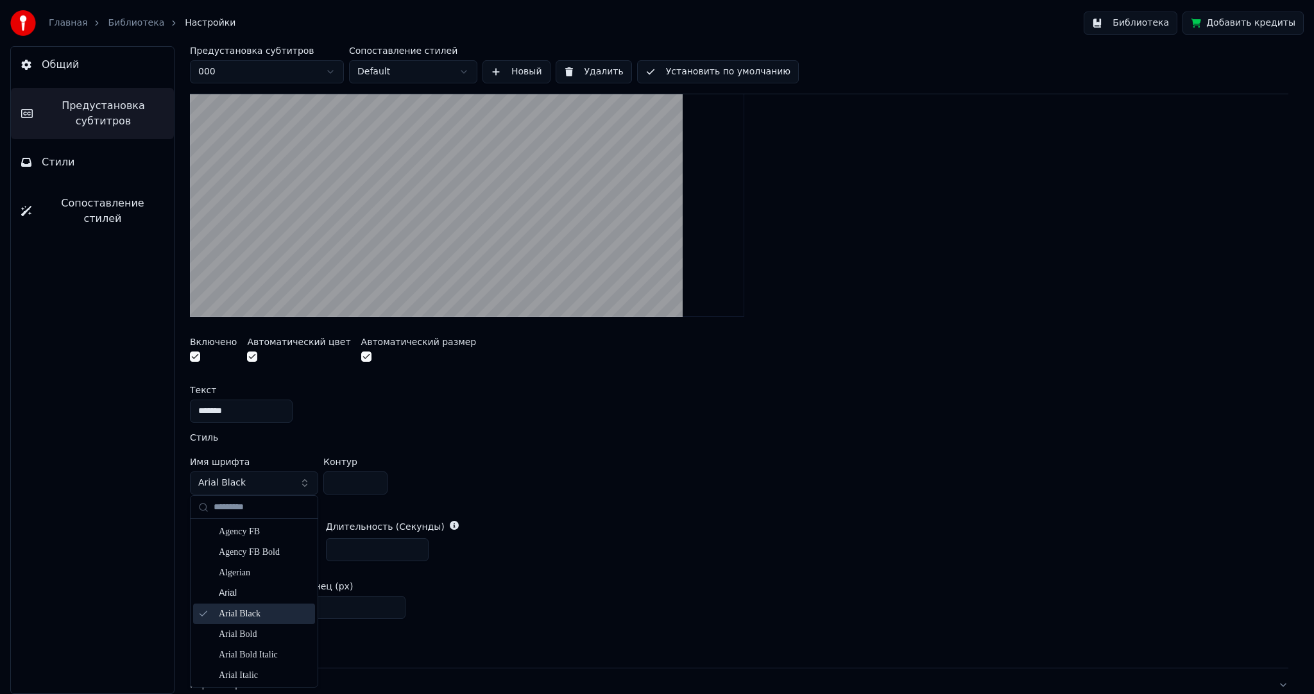
click at [257, 631] on div "Arial Bold" at bounding box center [264, 634] width 91 height 13
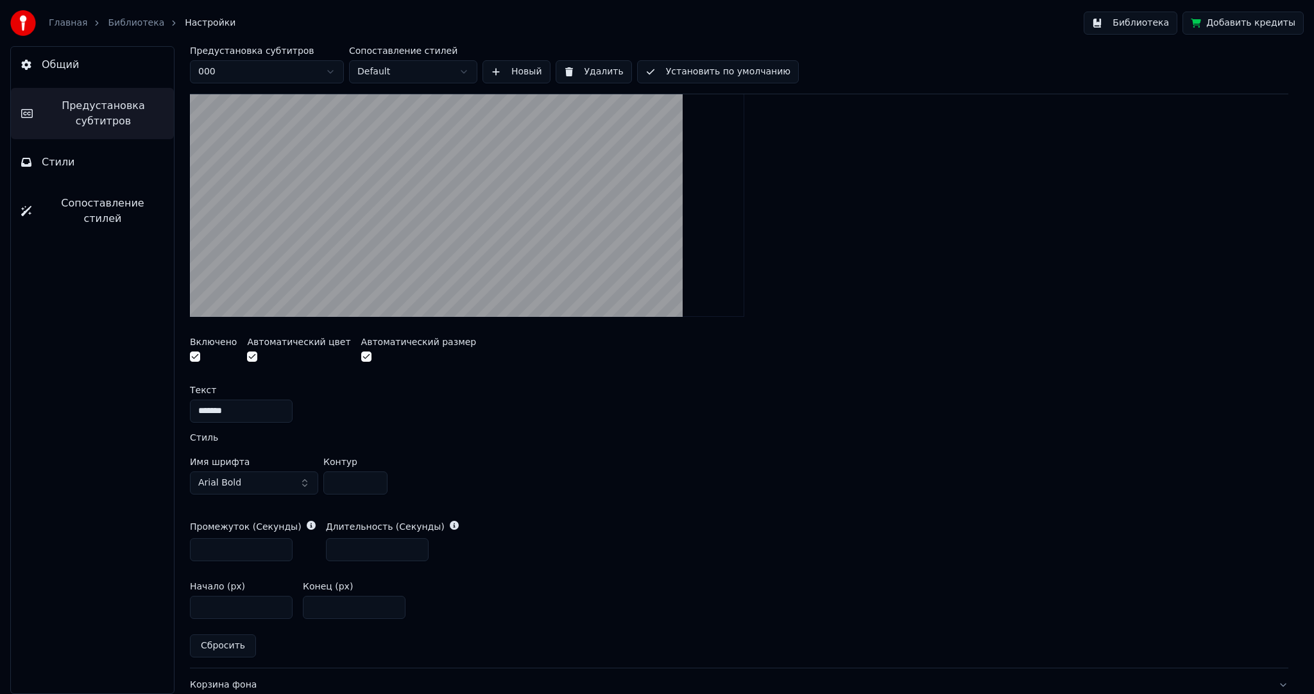
click at [254, 485] on button "Arial Bold" at bounding box center [254, 483] width 128 height 23
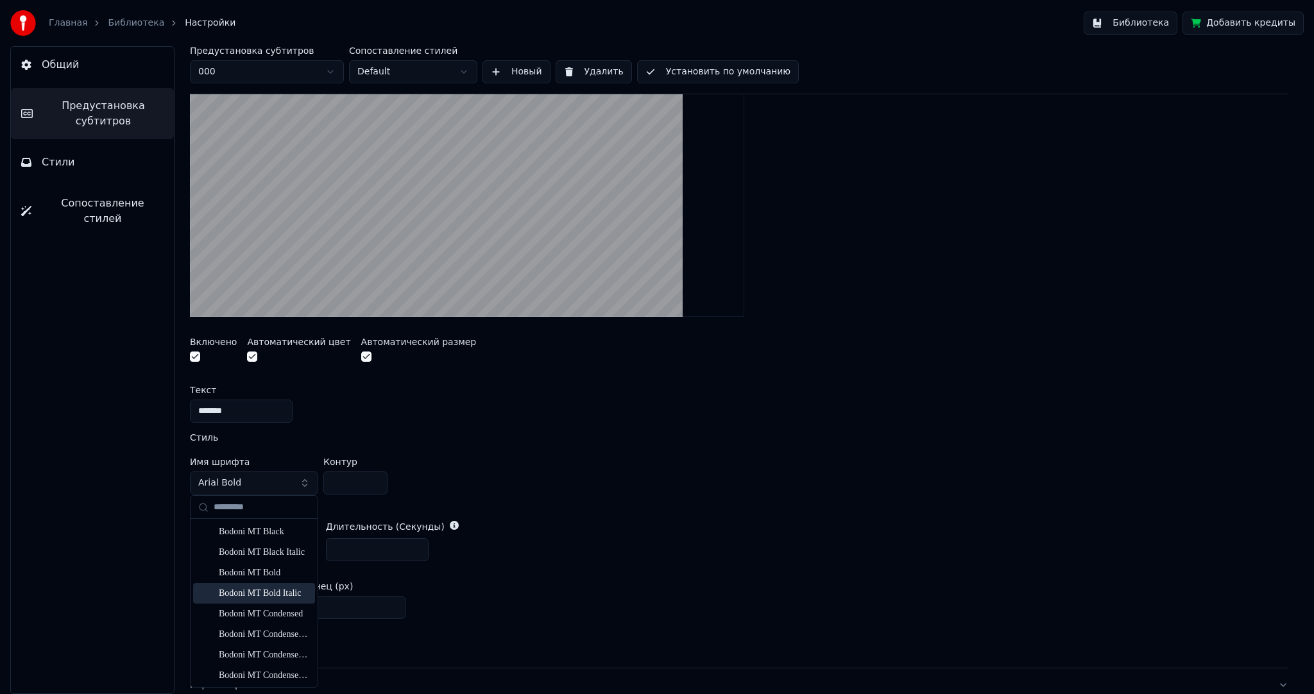
click at [235, 594] on div "Bodoni MT Bold Italic" at bounding box center [264, 593] width 91 height 13
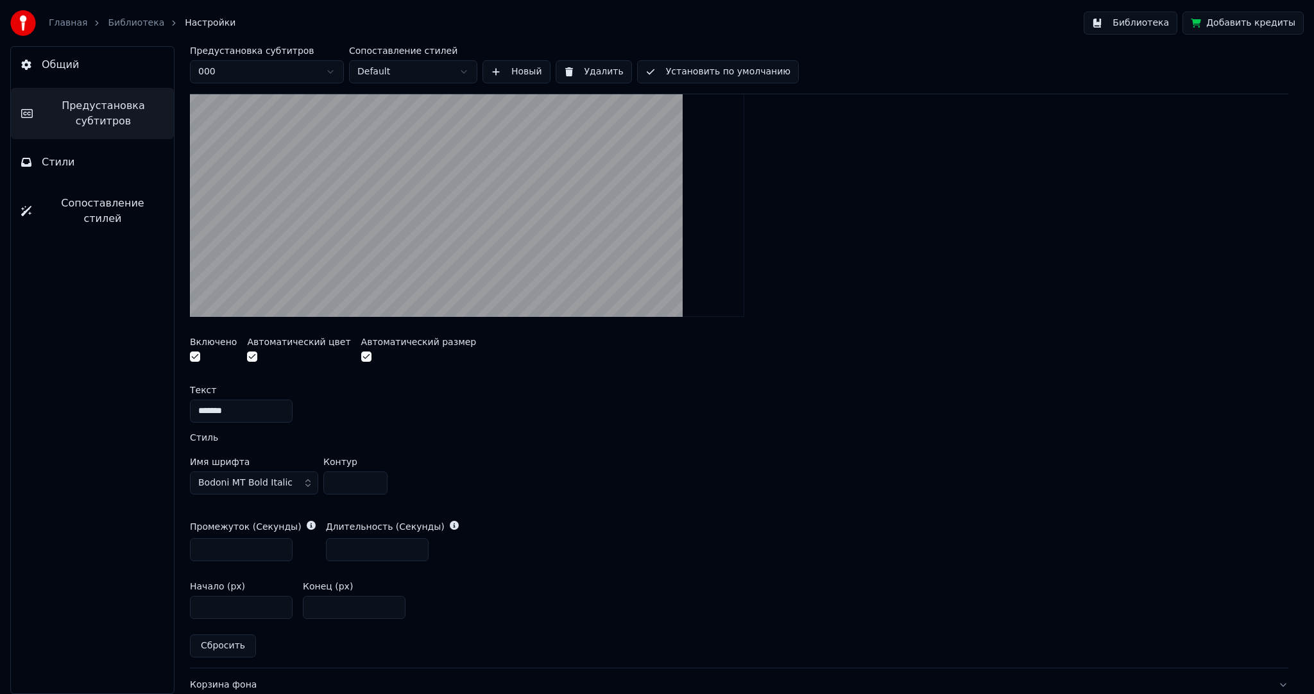
click at [237, 477] on span "Bodoni MT Bold Italic" at bounding box center [245, 483] width 94 height 13
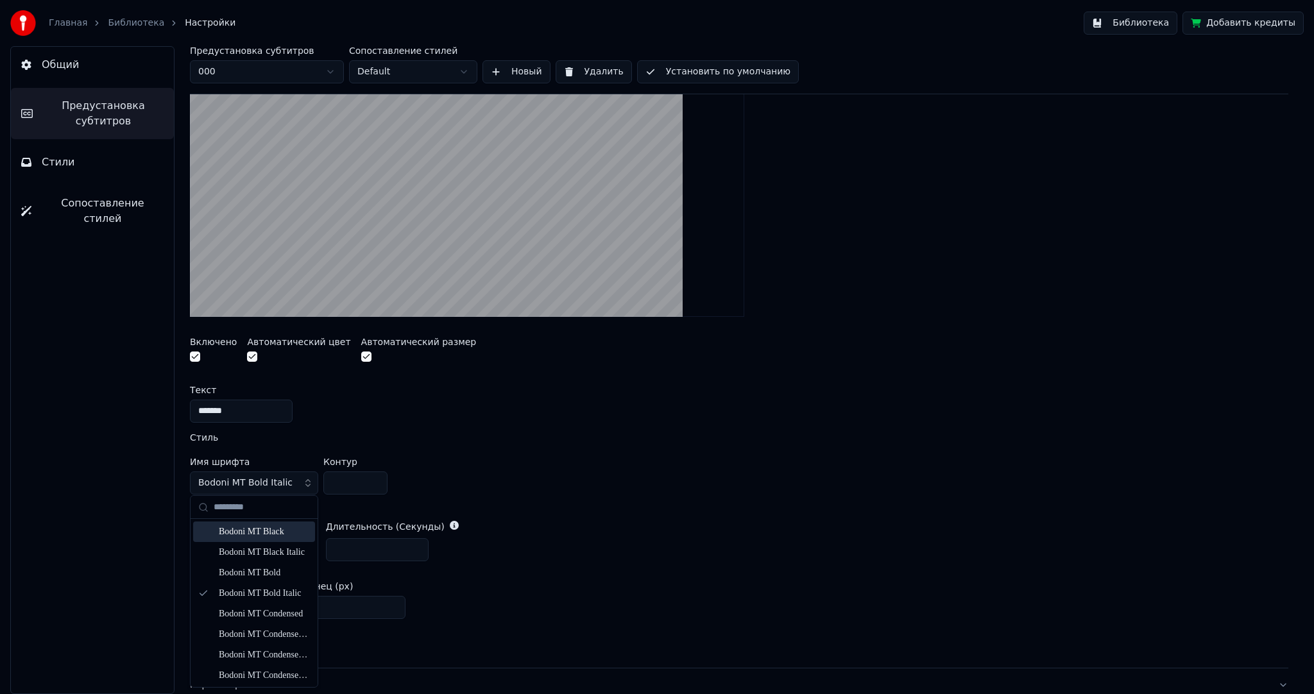
scroll to position [1155, 0]
click at [252, 606] on div "Calisto MT Italic" at bounding box center [264, 608] width 91 height 13
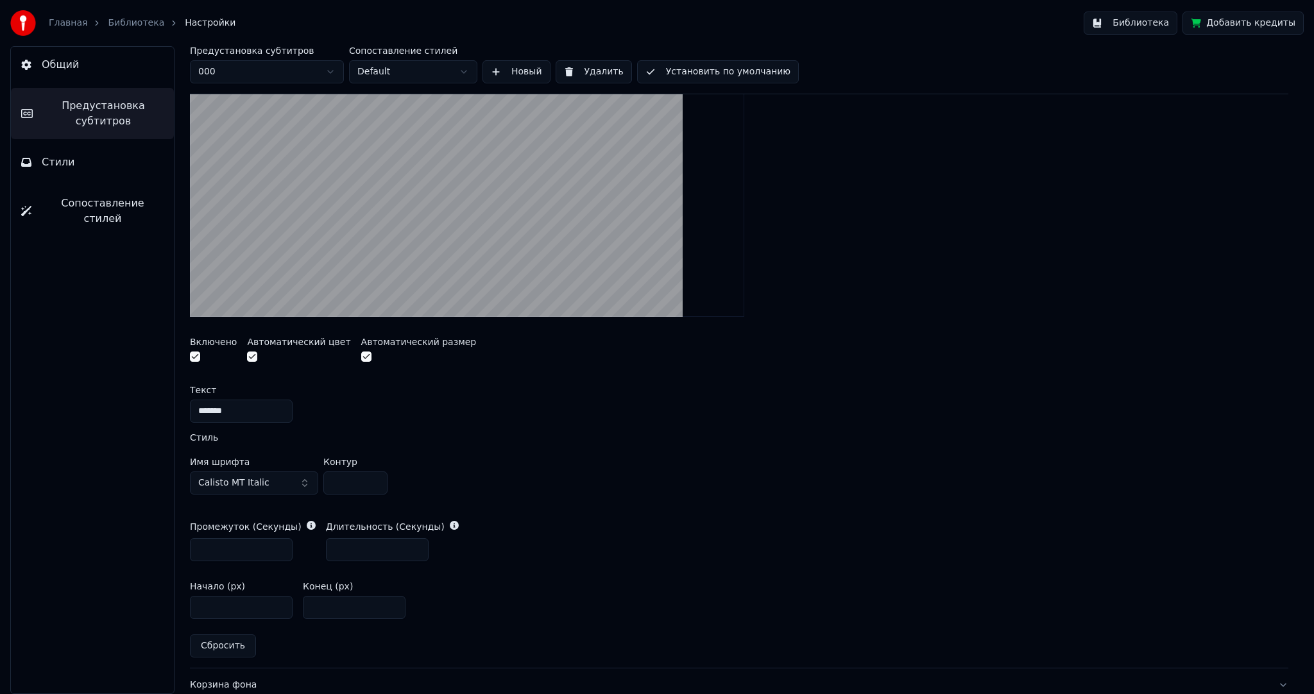
click at [259, 482] on span "Calisto MT Italic" at bounding box center [233, 483] width 71 height 13
click at [261, 585] on div "Calisto MT Bold Italic" at bounding box center [264, 587] width 91 height 13
click at [243, 478] on span "Calisto MT Bold Italic" at bounding box center [245, 483] width 94 height 13
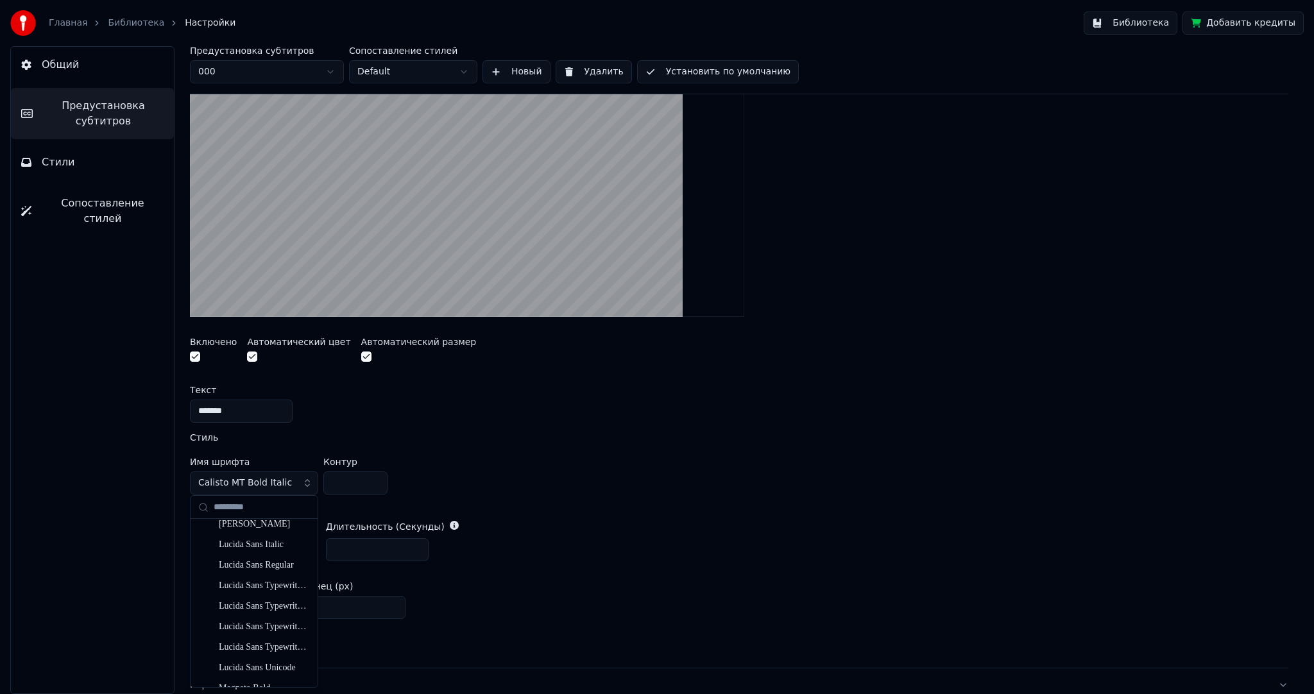
scroll to position [4359, 0]
click at [259, 601] on div "Material Design Icons [DATE] Regular" at bounding box center [264, 607] width 91 height 13
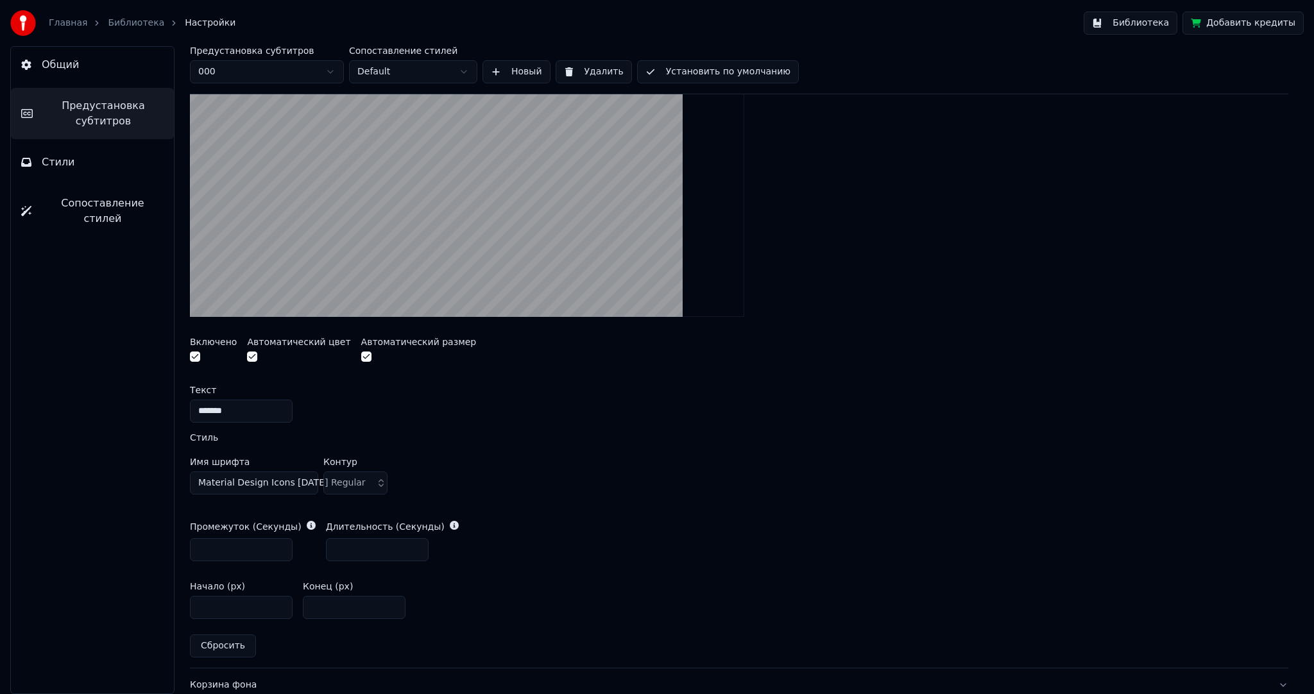
click at [252, 479] on span "Material Design Icons [DATE] Regular" at bounding box center [282, 483] width 168 height 13
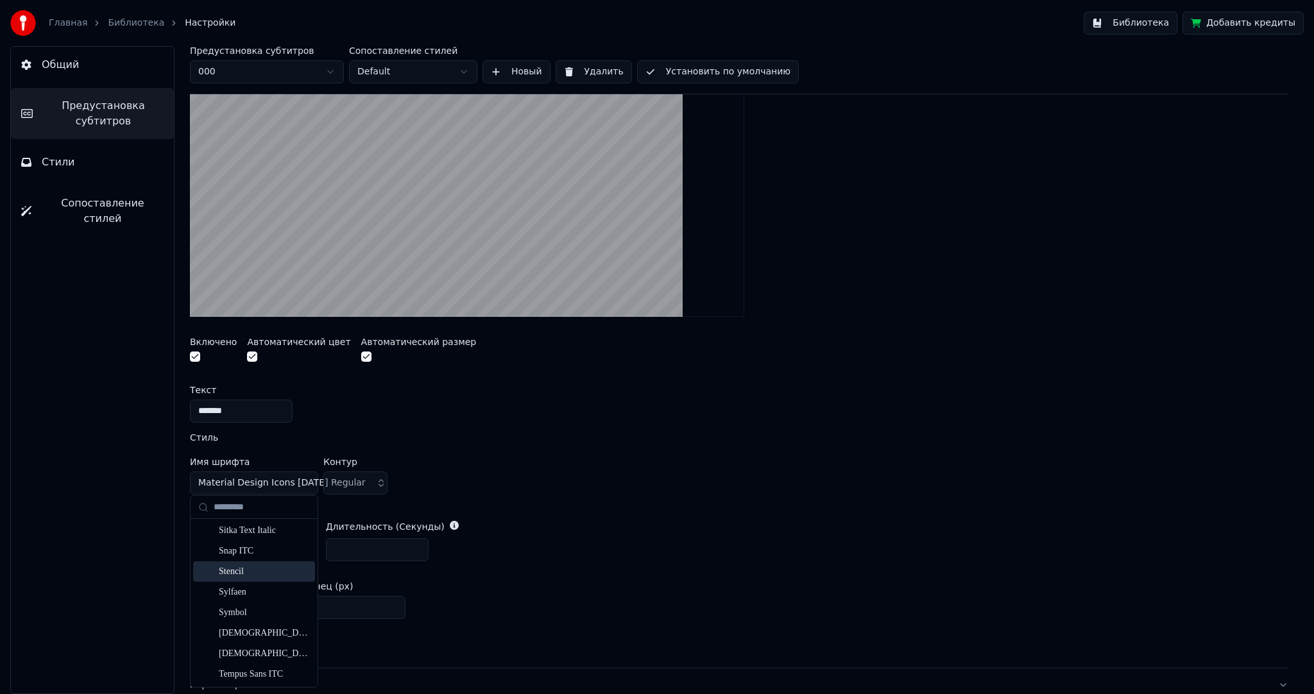
click at [249, 572] on div "Stencil" at bounding box center [264, 571] width 91 height 13
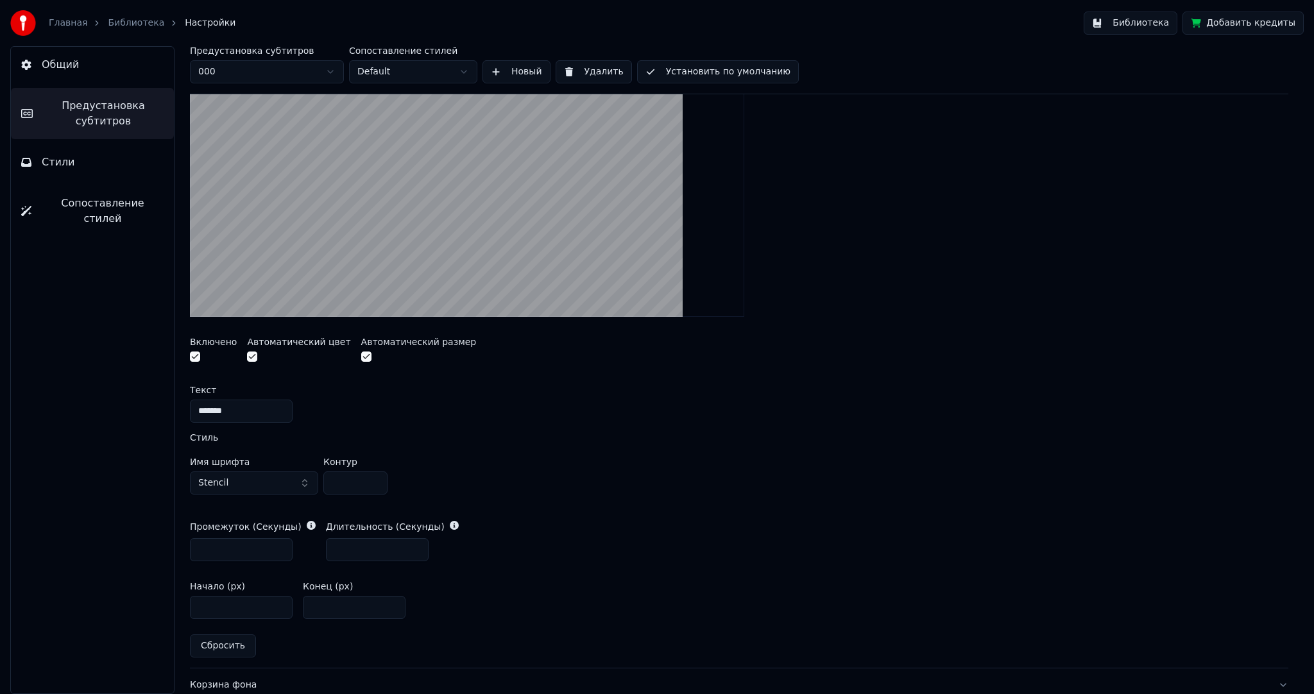
click at [257, 488] on button "Stencil" at bounding box center [254, 483] width 128 height 23
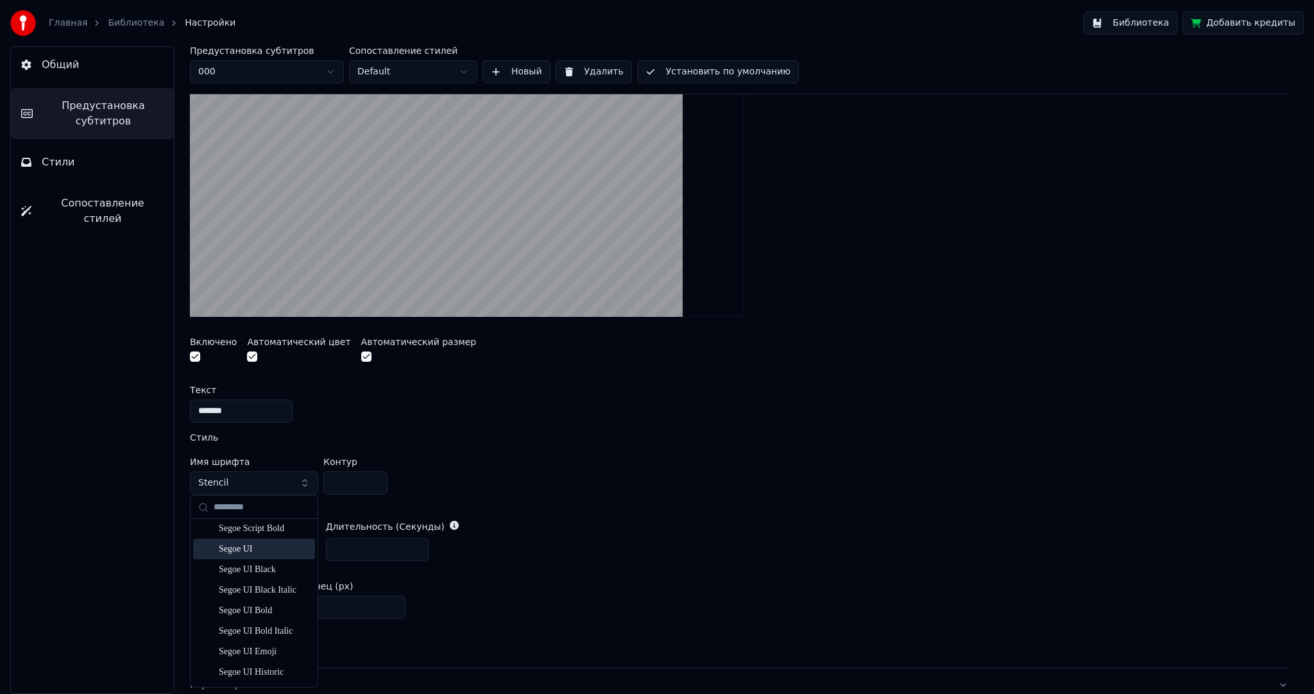
click at [267, 552] on div "Segoe UI" at bounding box center [264, 549] width 91 height 13
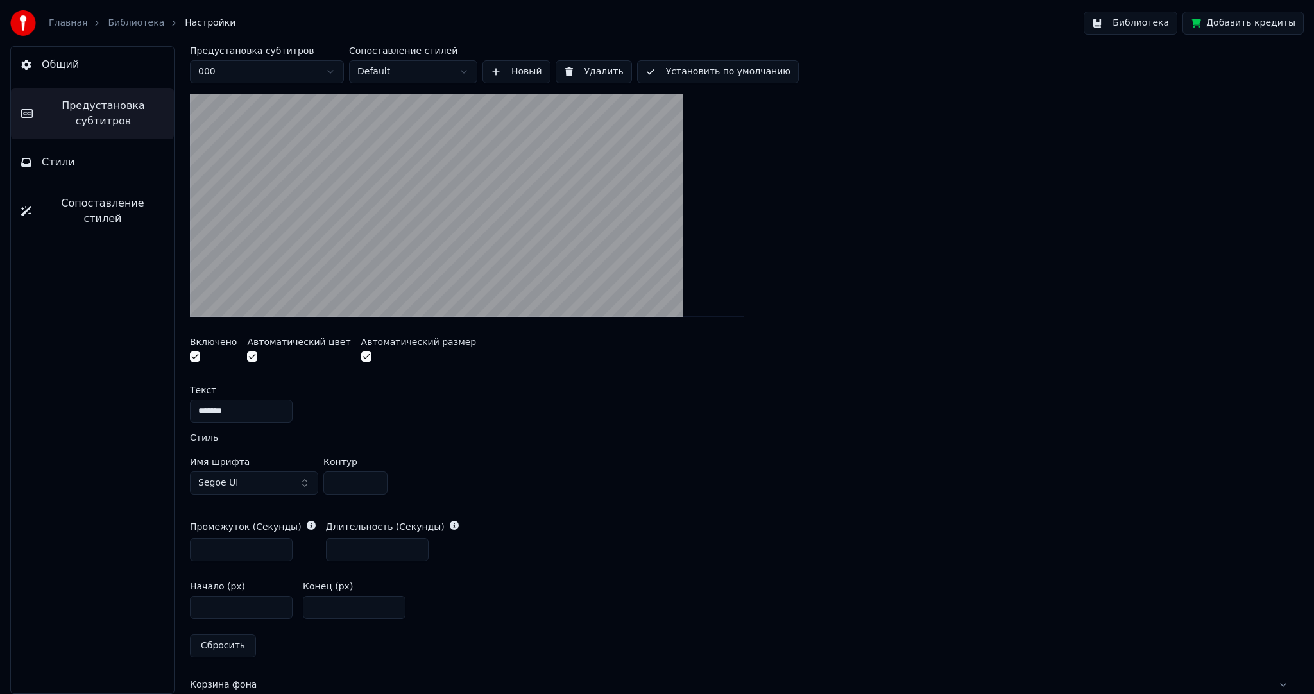
click at [282, 477] on button "Segoe UI" at bounding box center [254, 483] width 128 height 23
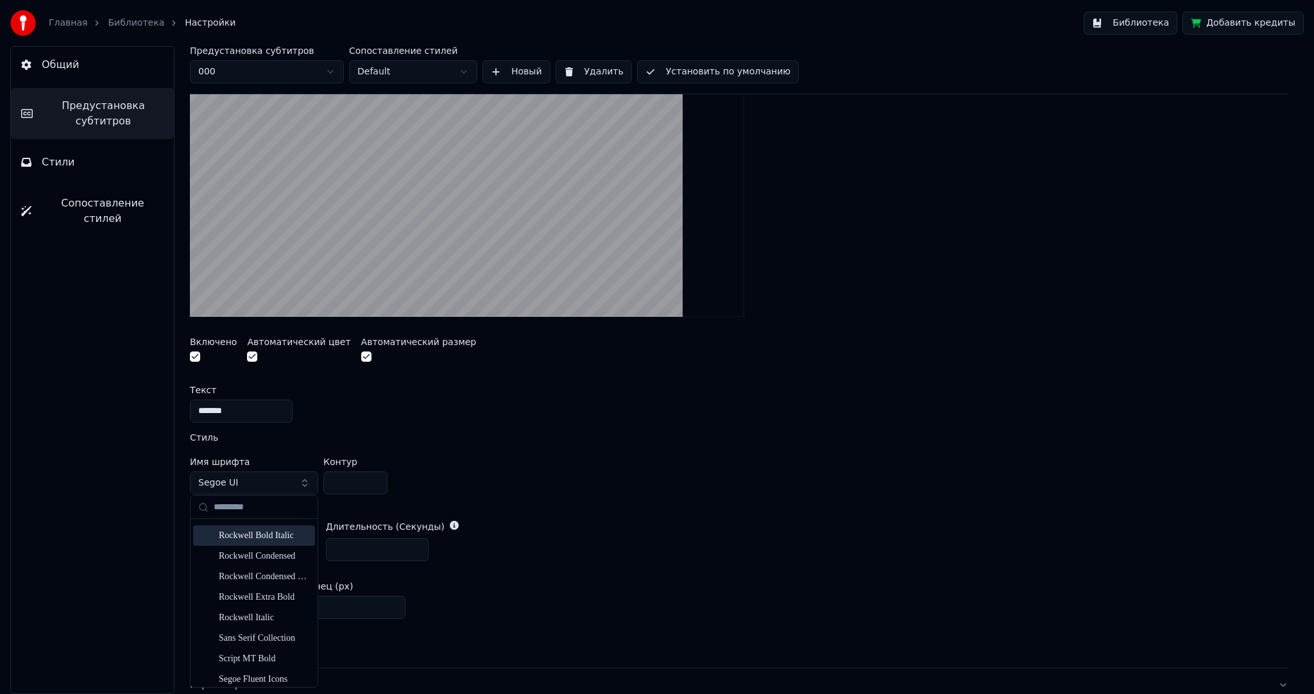
click at [262, 542] on div "Rockwell Bold Italic" at bounding box center [254, 536] width 122 height 21
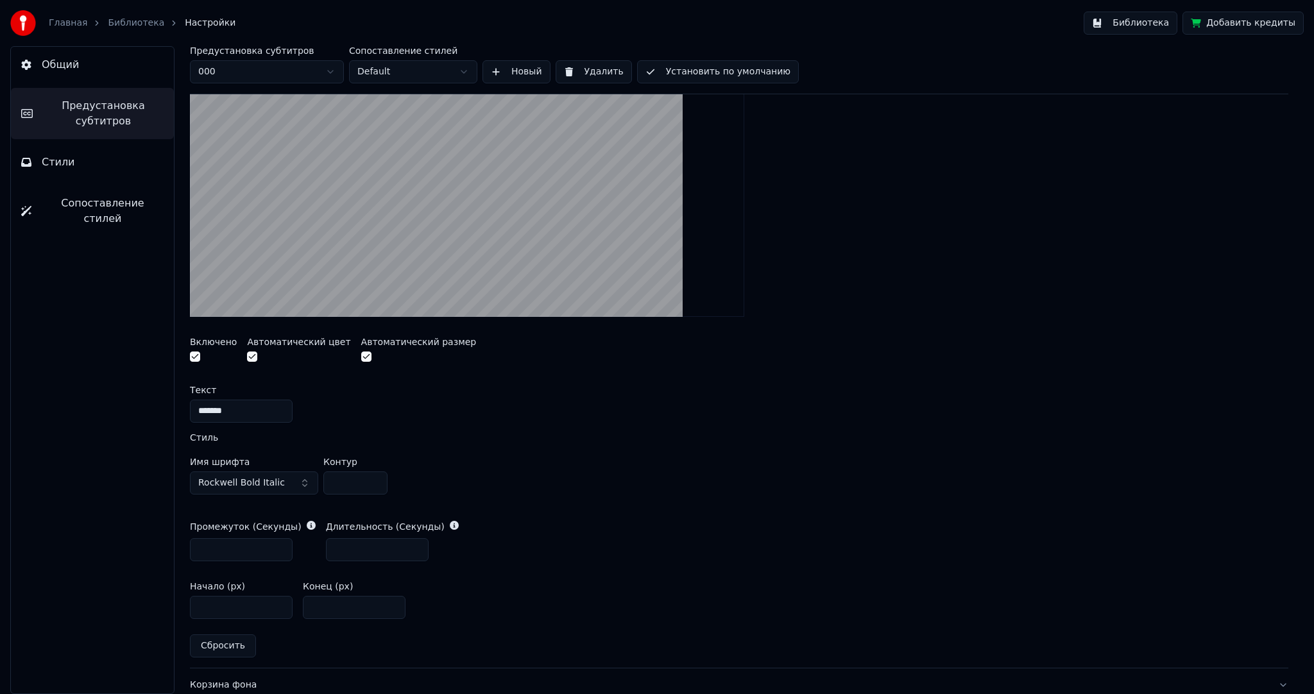
click at [272, 483] on span "Rockwell Bold Italic" at bounding box center [241, 483] width 87 height 13
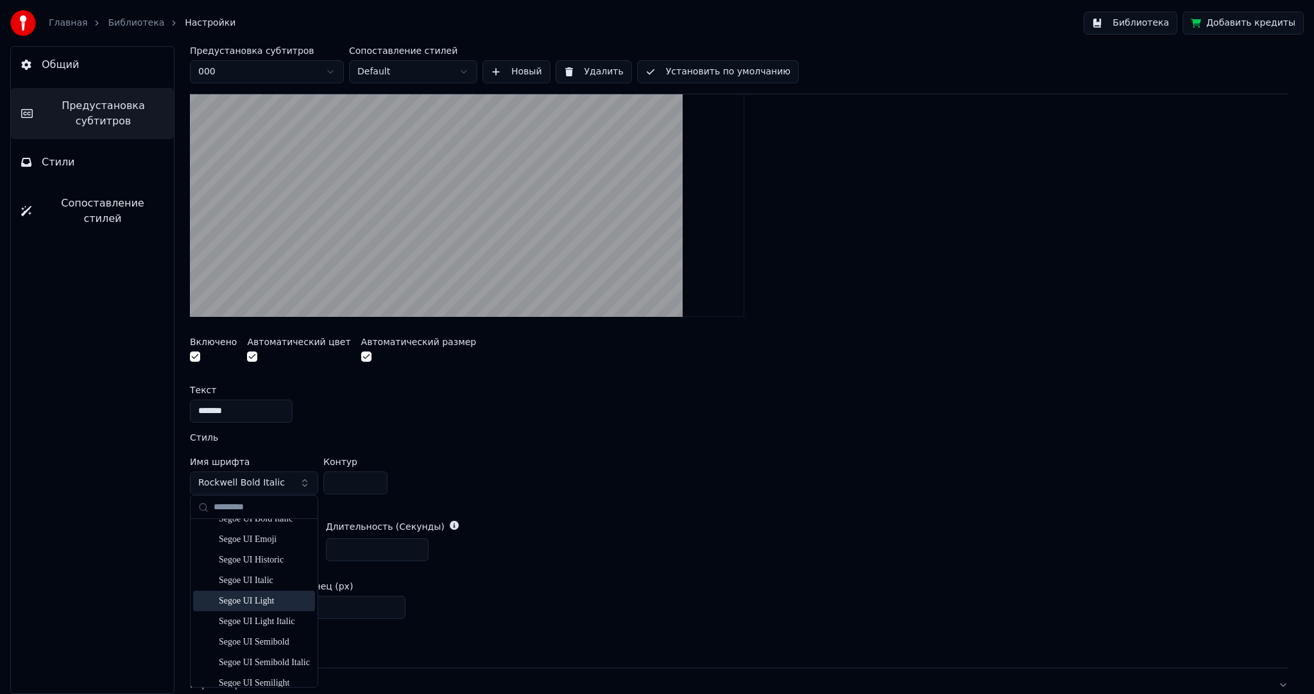
click at [266, 603] on div "Segoe UI Light" at bounding box center [264, 601] width 91 height 13
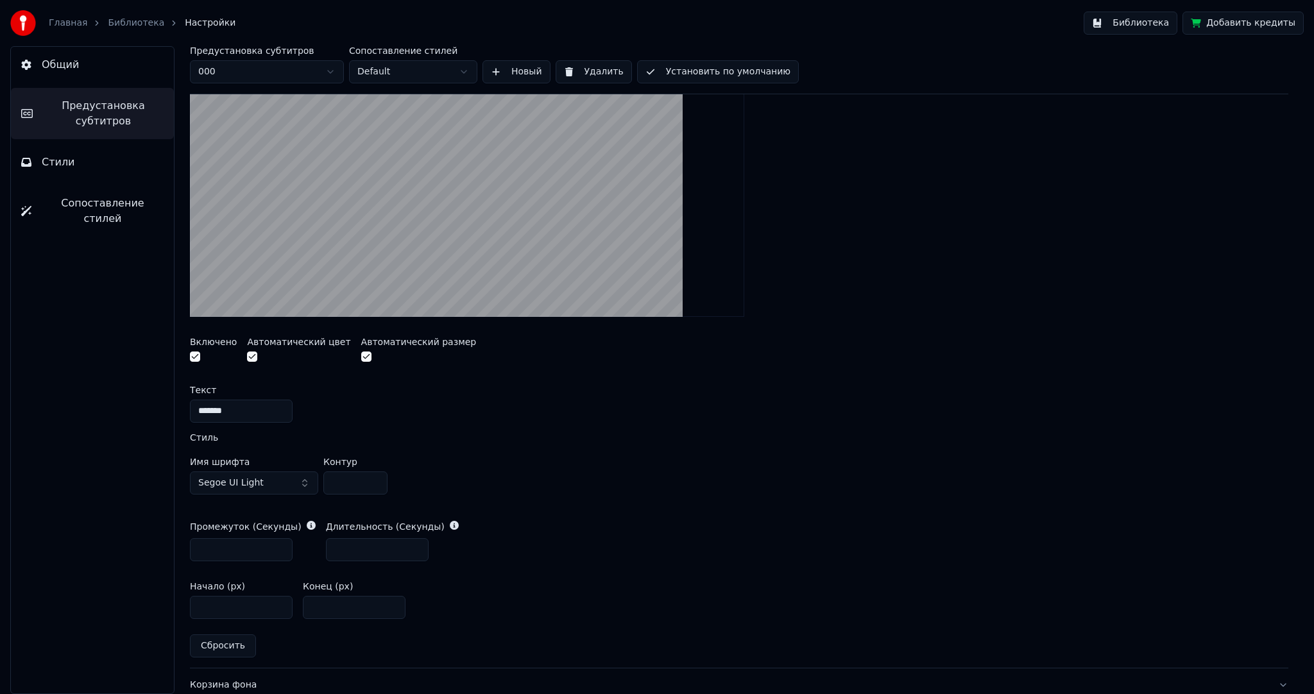
click at [265, 475] on button "Segoe UI Light" at bounding box center [254, 483] width 128 height 23
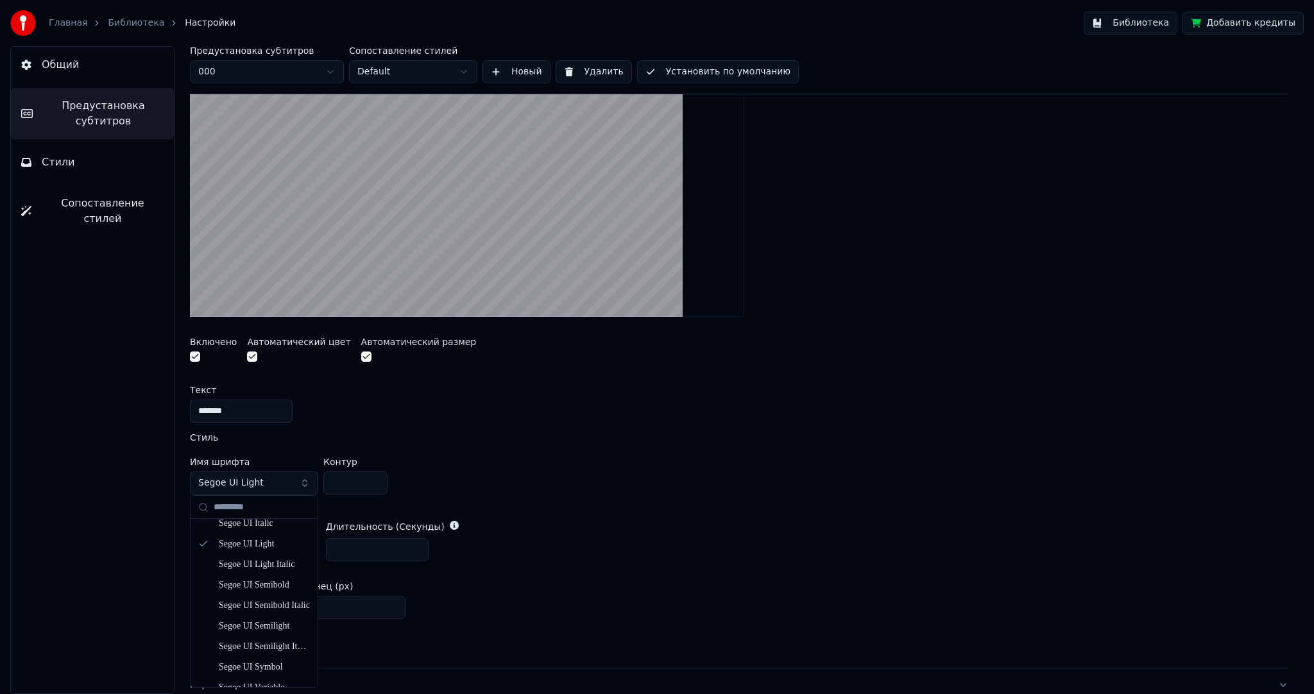
scroll to position [7452, 0]
click at [270, 617] on div "Yu Gothic UI Light" at bounding box center [264, 612] width 91 height 13
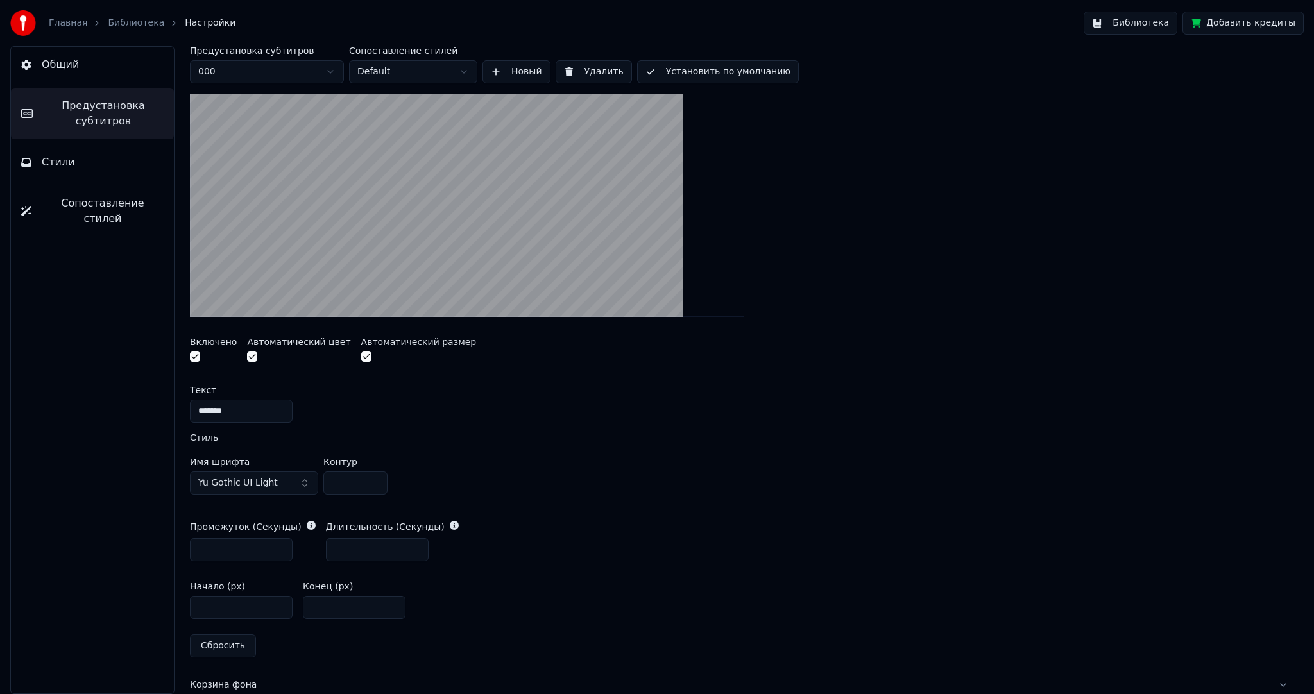
click at [271, 486] on span "Yu Gothic UI Light" at bounding box center [238, 483] width 80 height 13
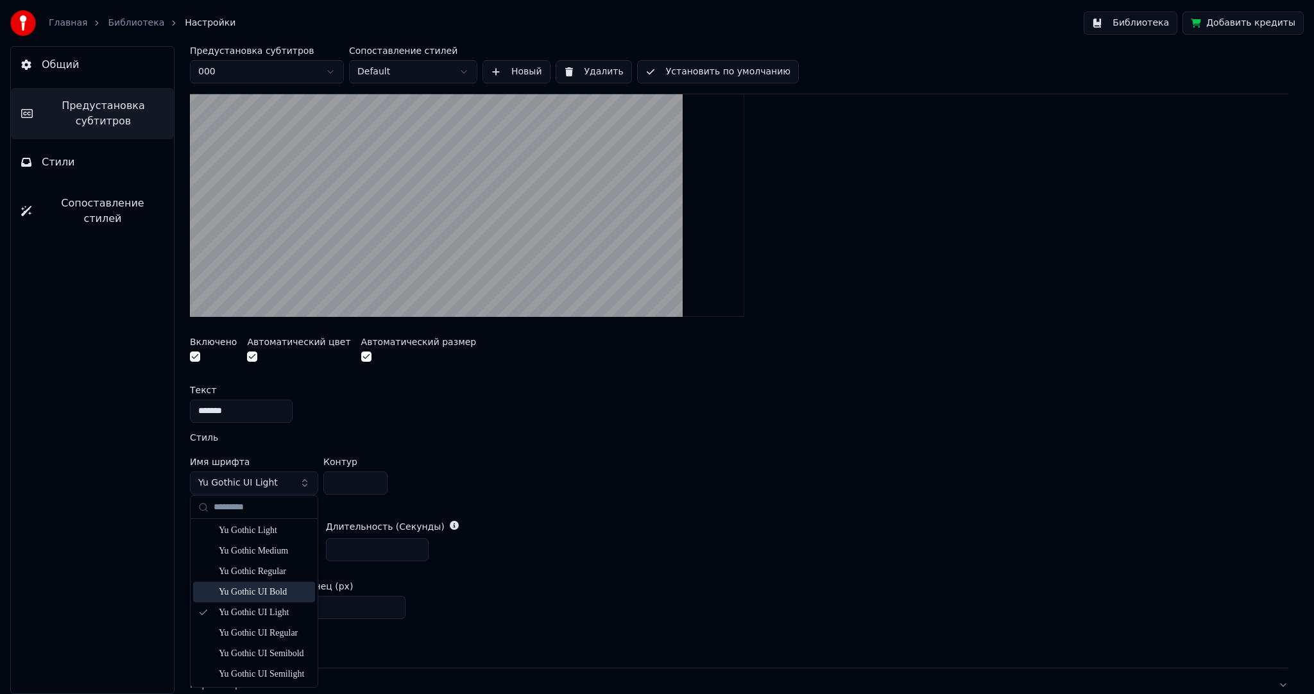
click at [262, 598] on div "Yu Gothic UI Bold" at bounding box center [264, 592] width 91 height 13
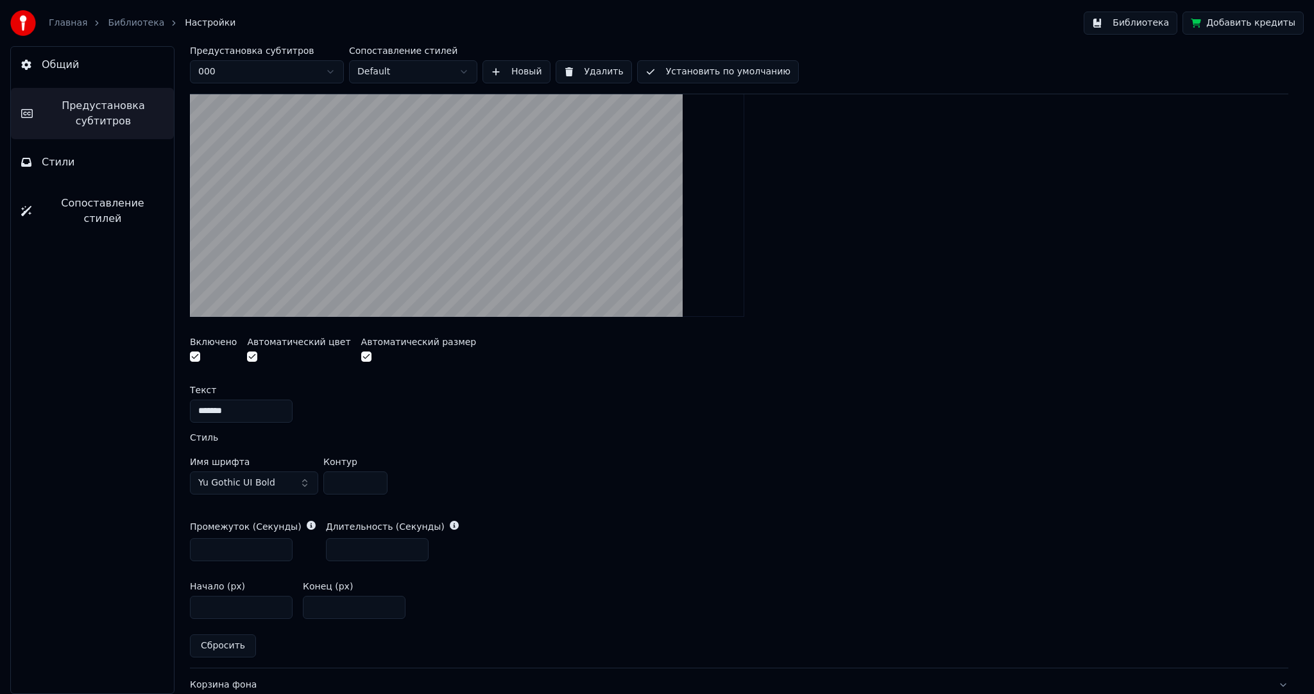
click at [264, 482] on span "Yu Gothic UI Bold" at bounding box center [236, 483] width 77 height 13
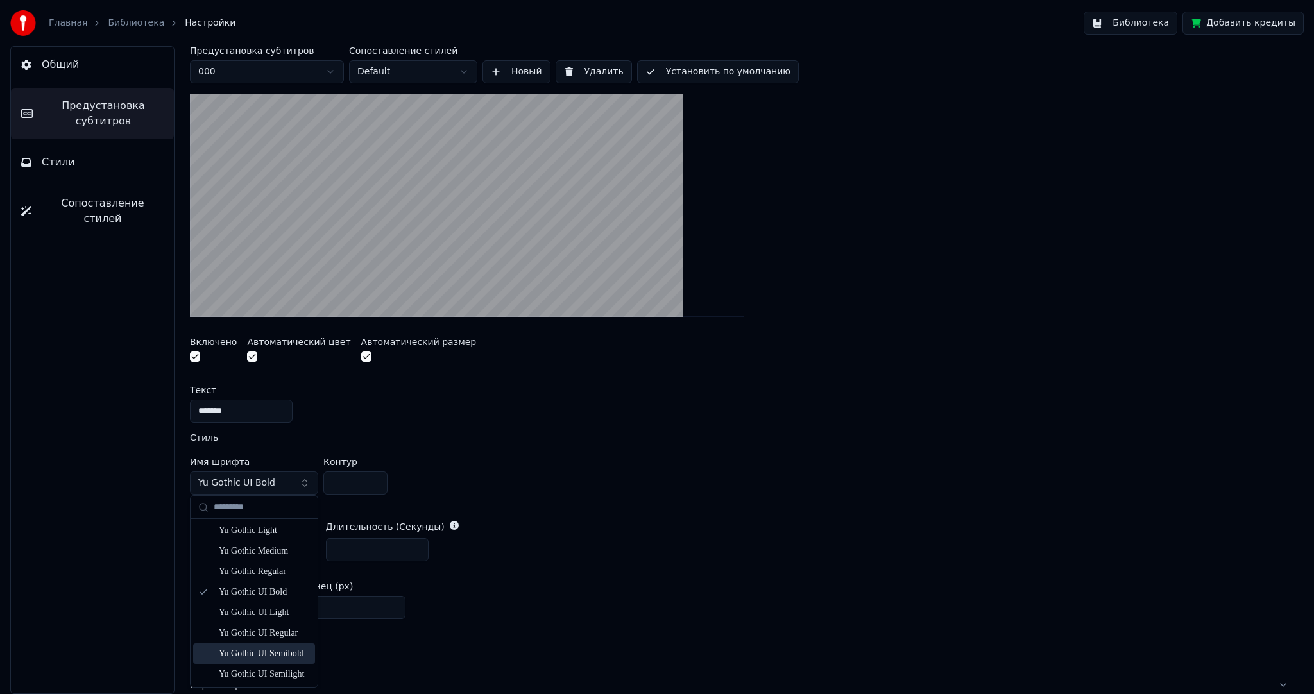
click at [280, 657] on div "Yu Gothic UI Semibold" at bounding box center [264, 654] width 91 height 13
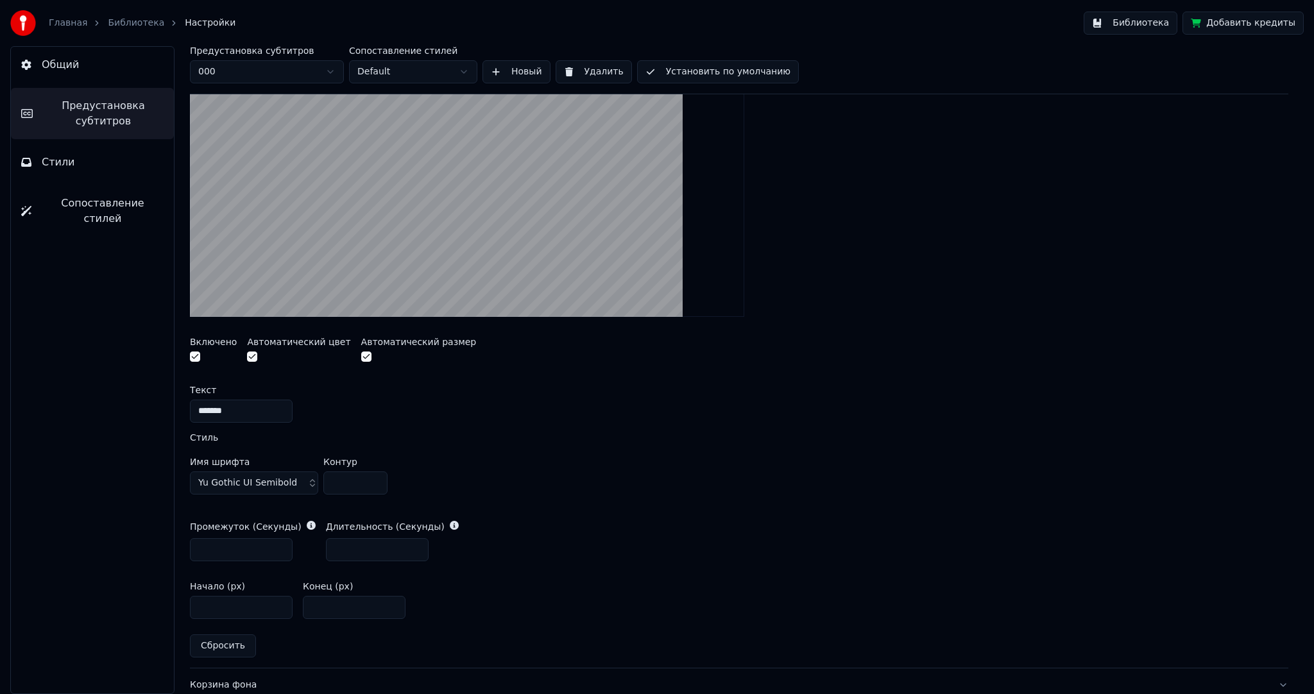
click at [275, 483] on span "Yu Gothic UI Semibold" at bounding box center [247, 483] width 99 height 13
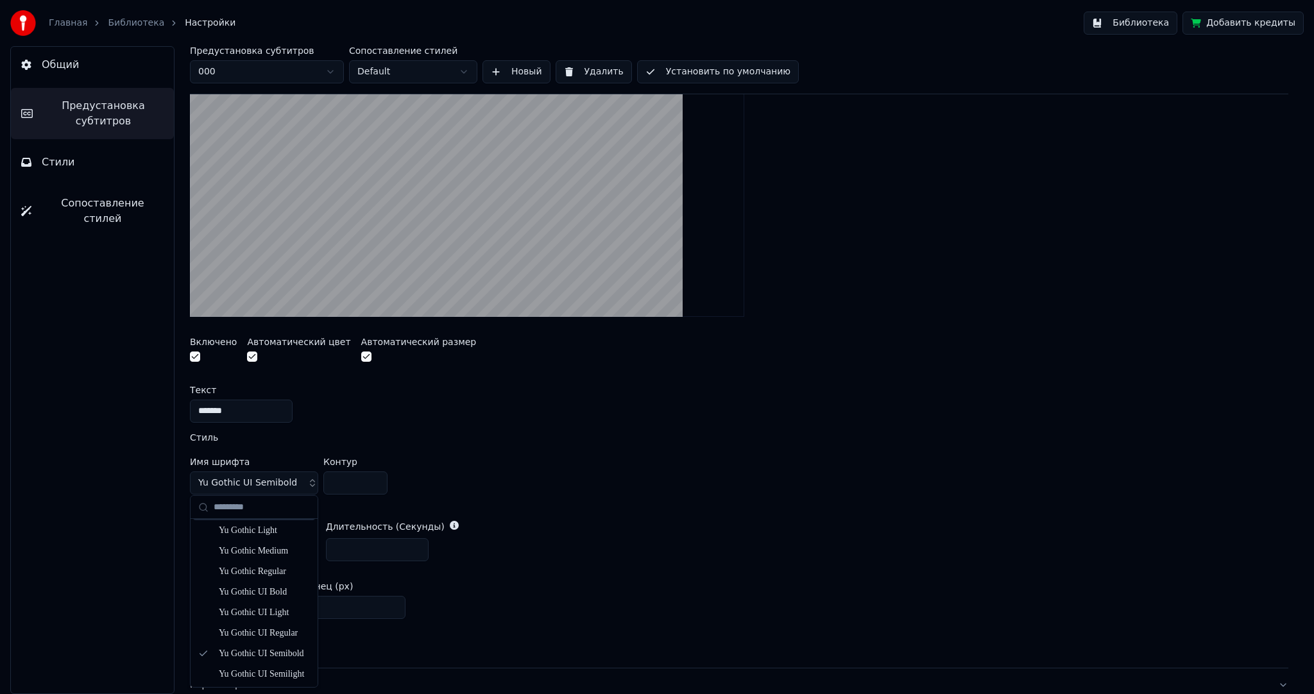
scroll to position [7388, 0]
click at [286, 612] on div "Yu Gothic Medium" at bounding box center [264, 615] width 91 height 13
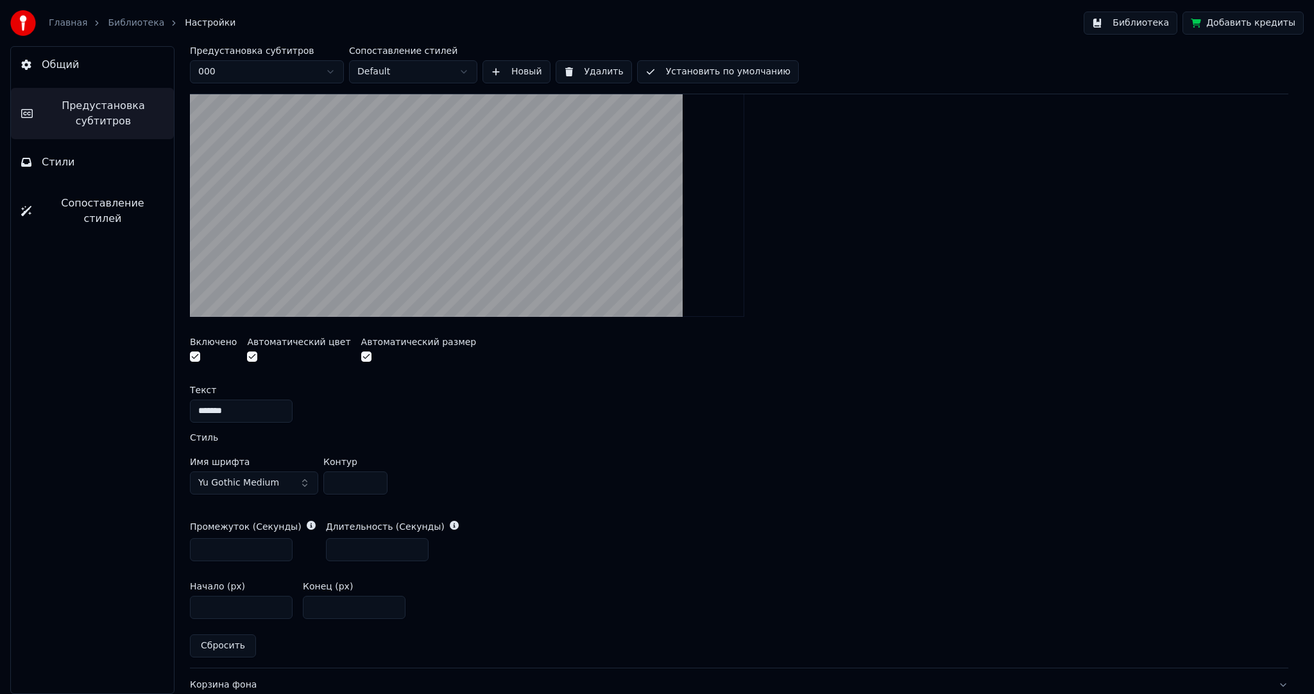
click at [316, 65] on html "Главная Библиотека Настройки Библиотека Добавить кредиты Общий Предустановка су…" at bounding box center [657, 347] width 1314 height 694
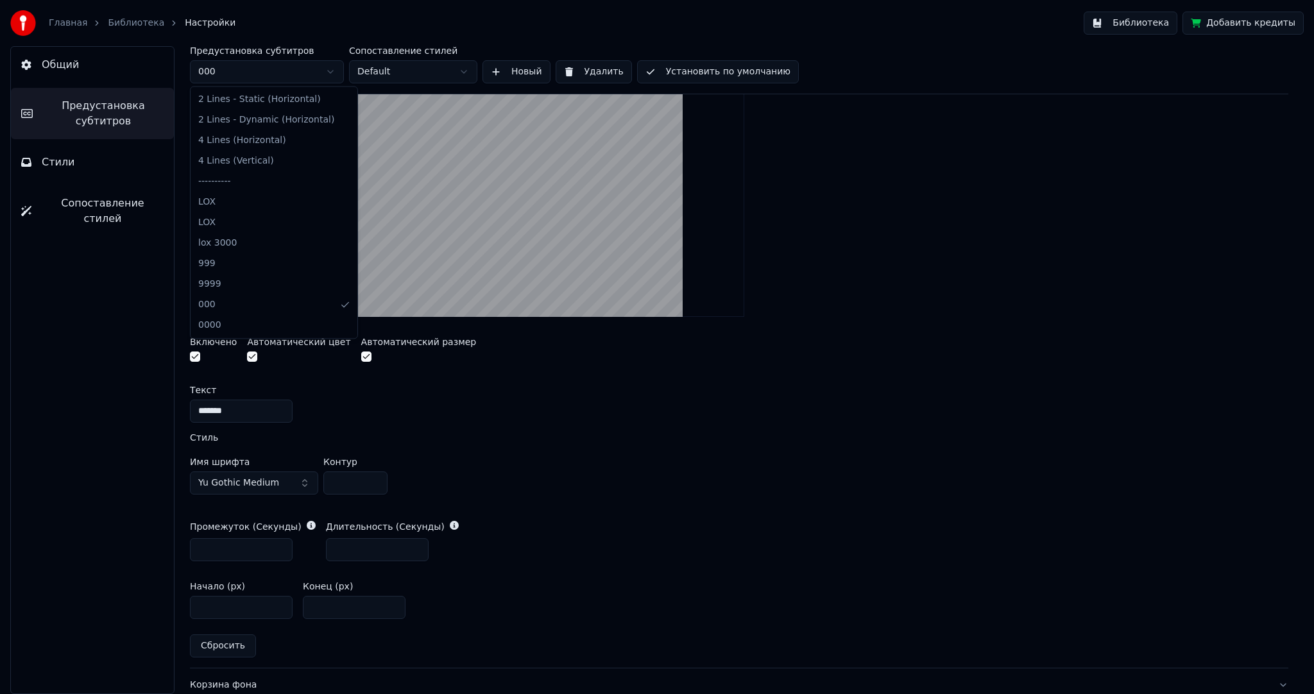
click at [316, 65] on html "Главная Библиотека Настройки Библиотека Добавить кредиты Общий Предустановка су…" at bounding box center [657, 347] width 1314 height 694
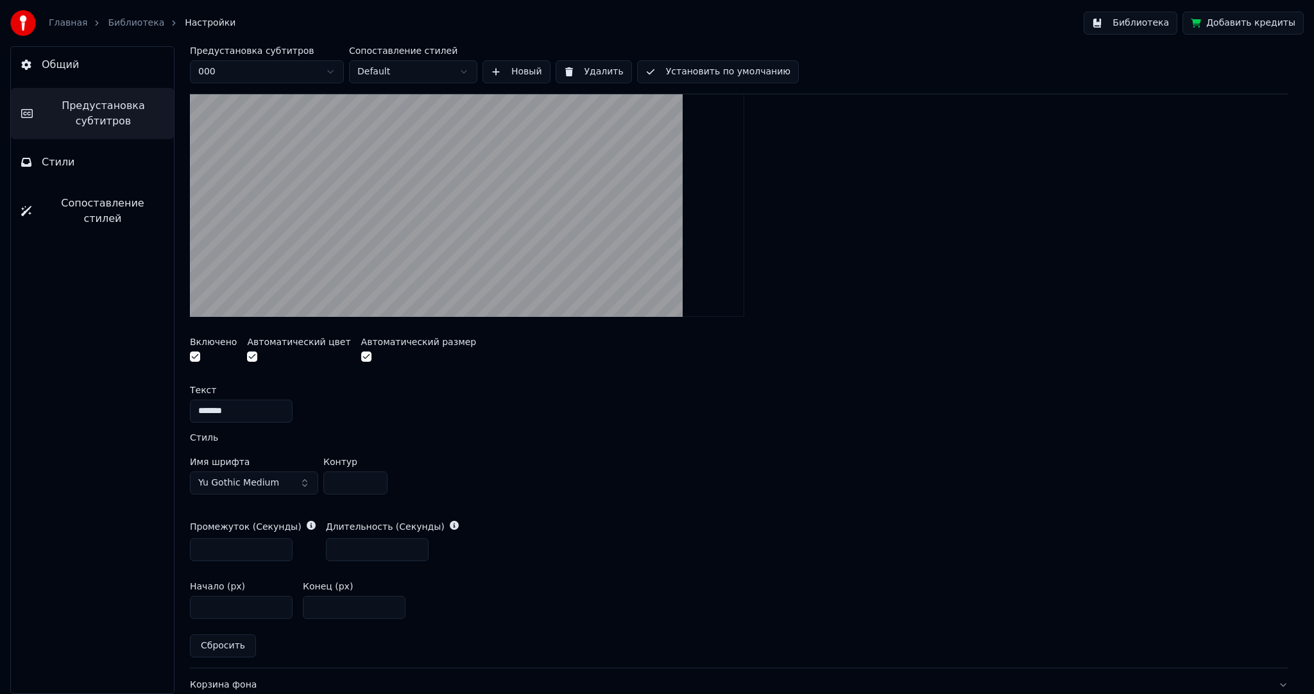
click at [272, 73] on html "Главная Библиотека Настройки Библиотека Добавить кредиты Общий Предустановка су…" at bounding box center [657, 347] width 1314 height 694
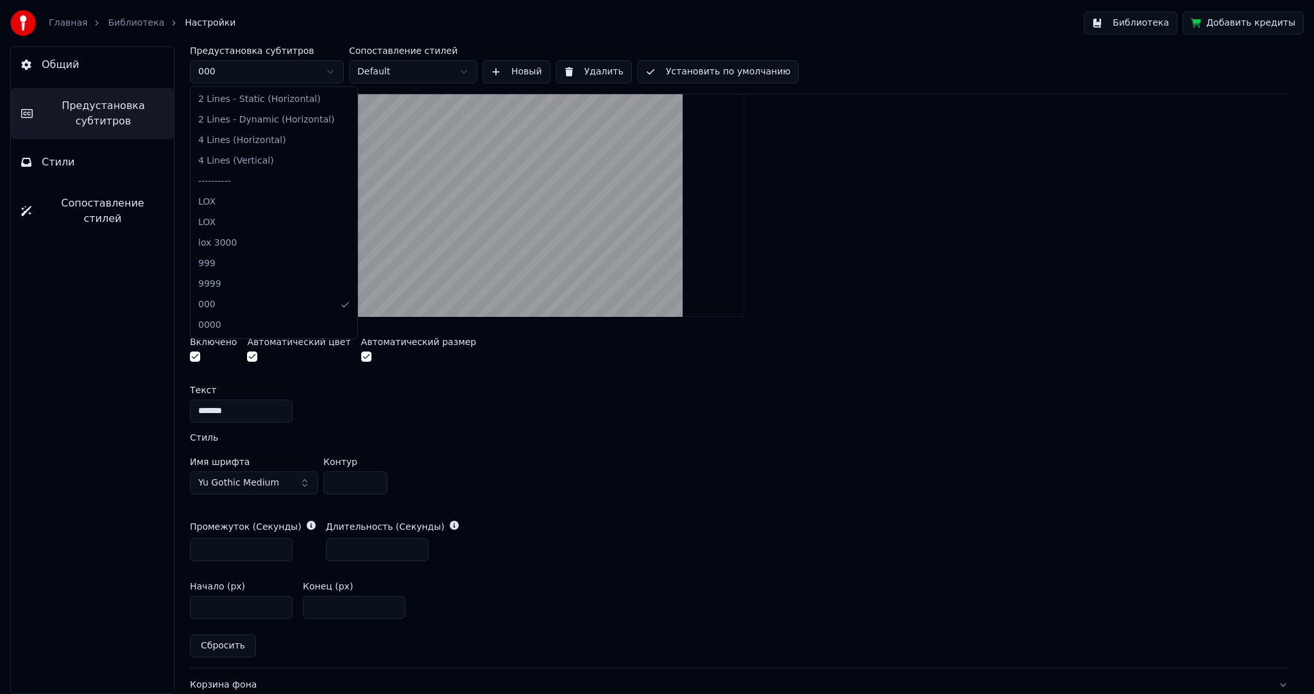
type input "*"
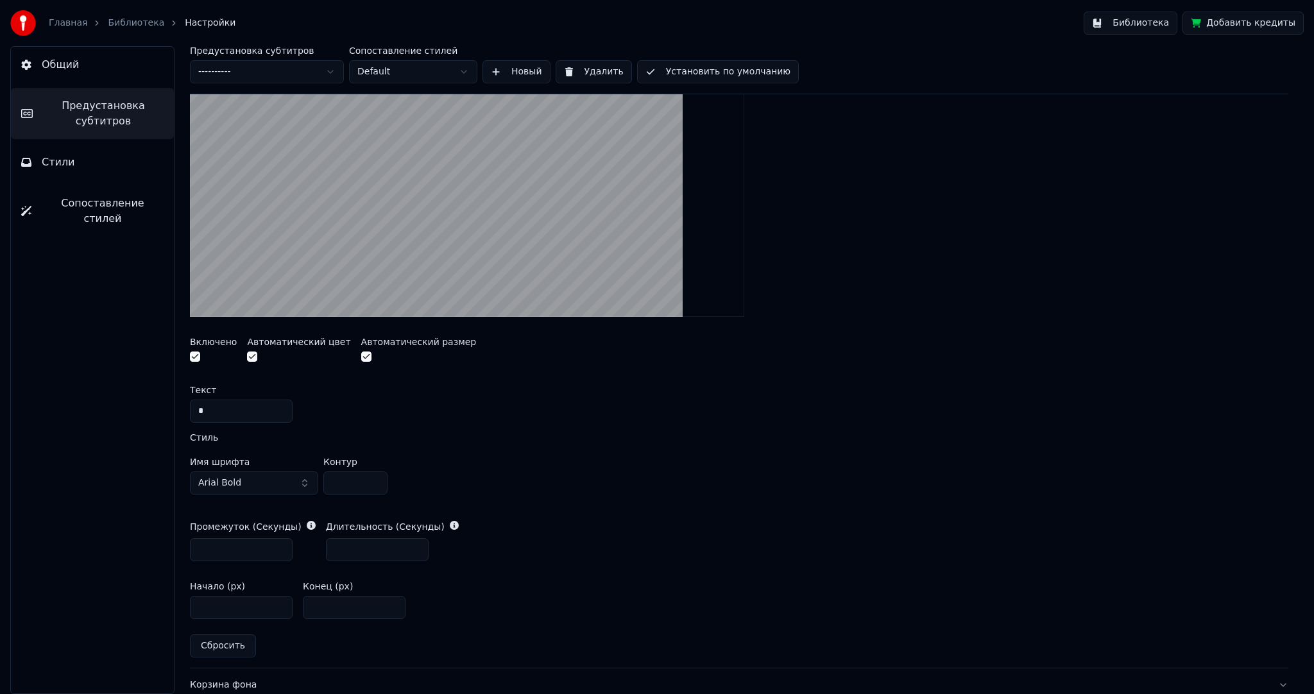
click at [242, 479] on button "Arial Bold" at bounding box center [254, 483] width 128 height 23
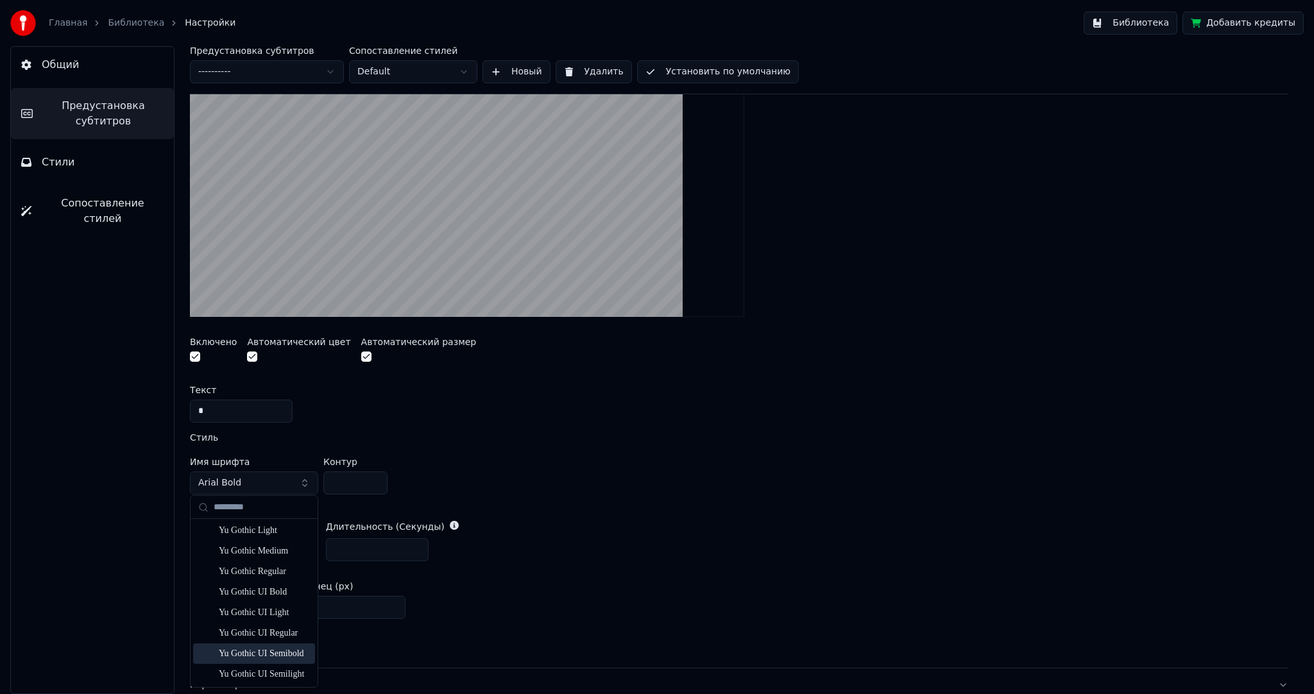
click at [259, 655] on div "Yu Gothic UI Semibold" at bounding box center [264, 654] width 91 height 13
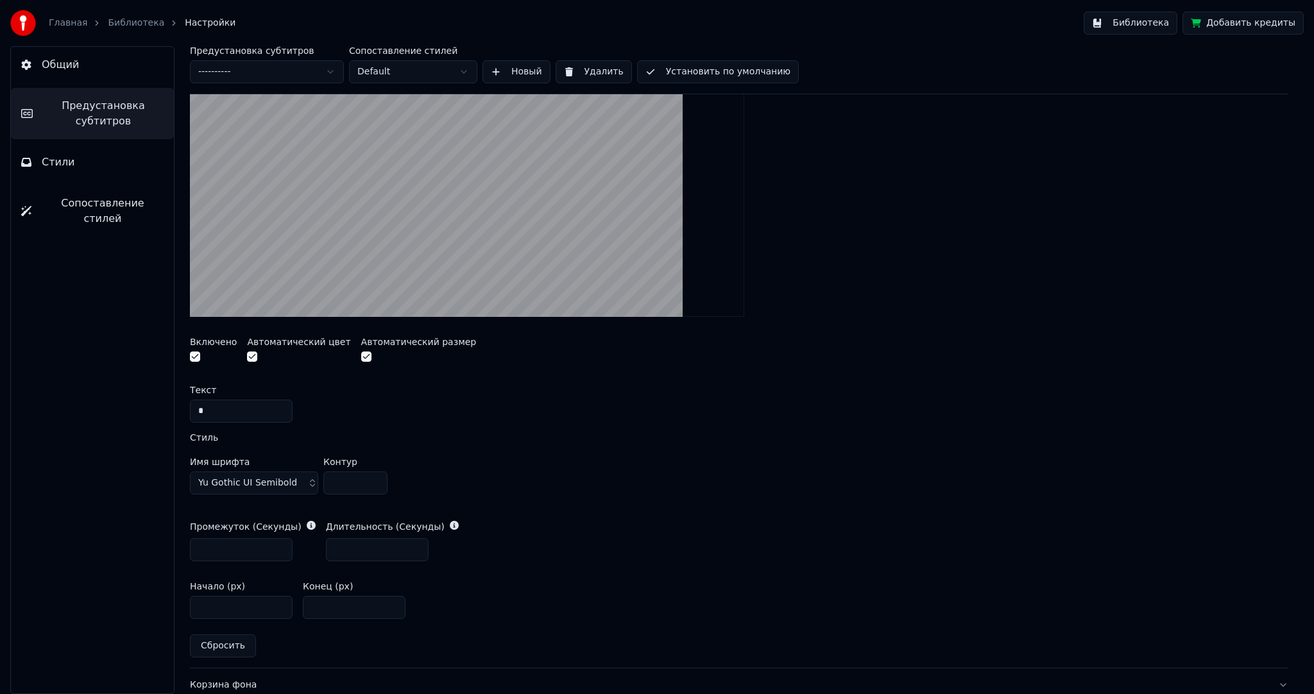
click at [124, 22] on link "Библиотека" at bounding box center [136, 23] width 56 height 13
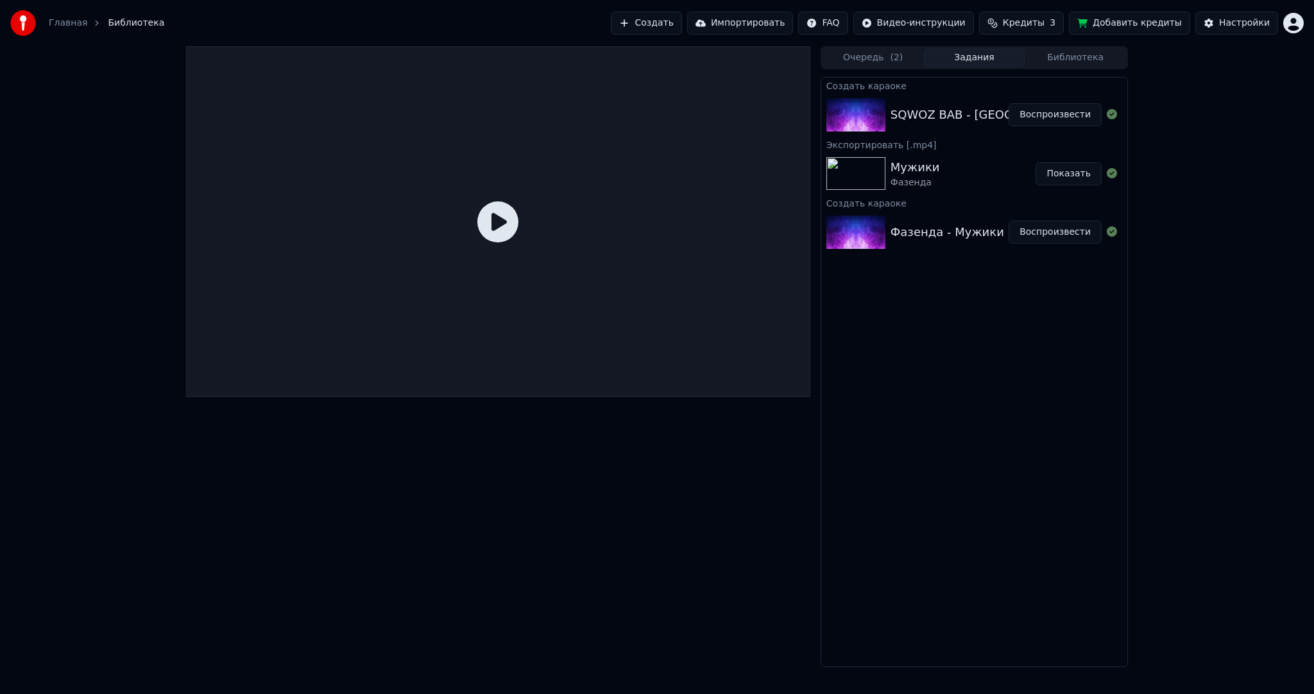
click at [1083, 113] on button "Воспроизвести" at bounding box center [1055, 114] width 93 height 23
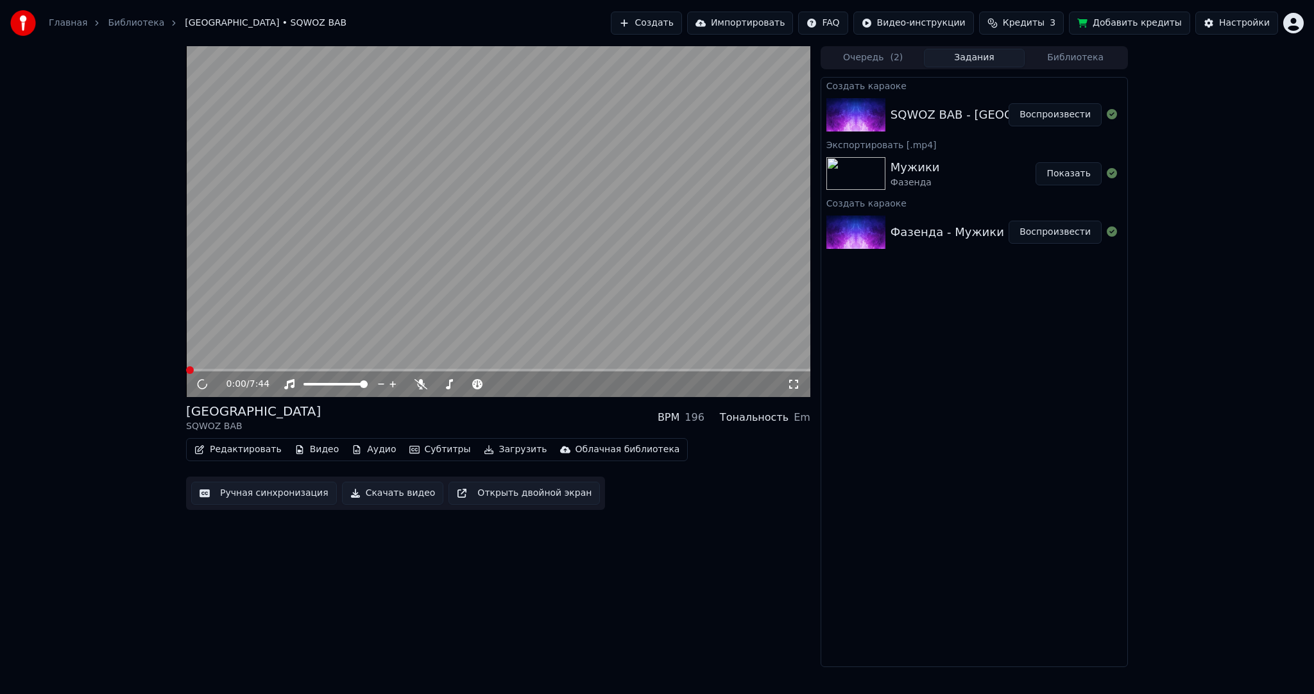
click at [454, 295] on video at bounding box center [498, 221] width 624 height 351
click at [409, 447] on icon "button" at bounding box center [414, 450] width 10 height 8
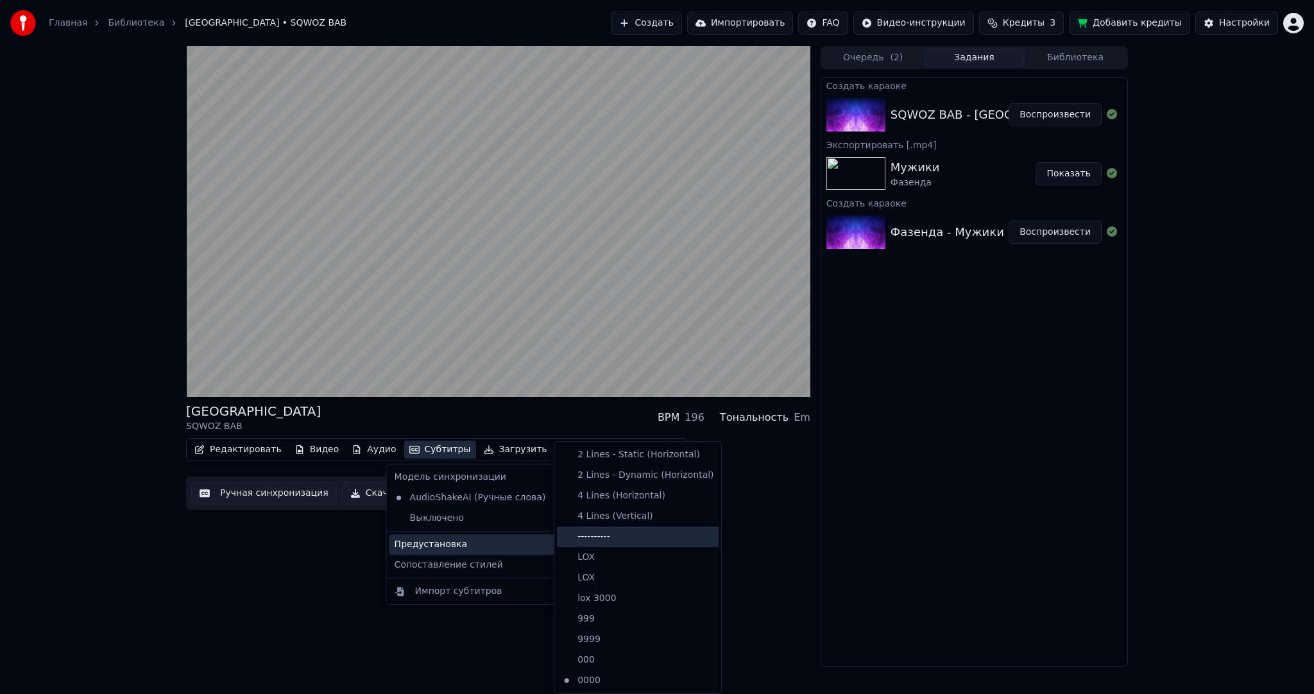
click at [618, 536] on div "----------" at bounding box center [638, 537] width 162 height 21
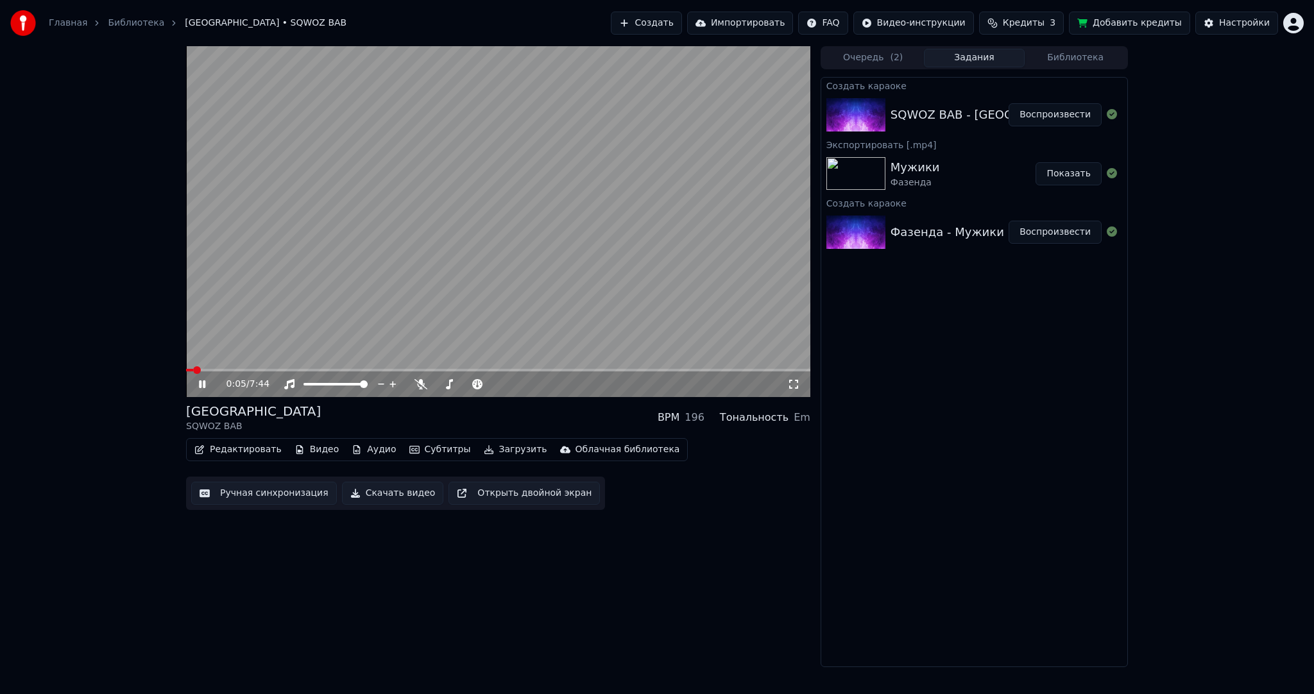
click at [386, 284] on video at bounding box center [498, 221] width 624 height 351
click at [257, 490] on button "Ручная синхронизация" at bounding box center [264, 493] width 146 height 23
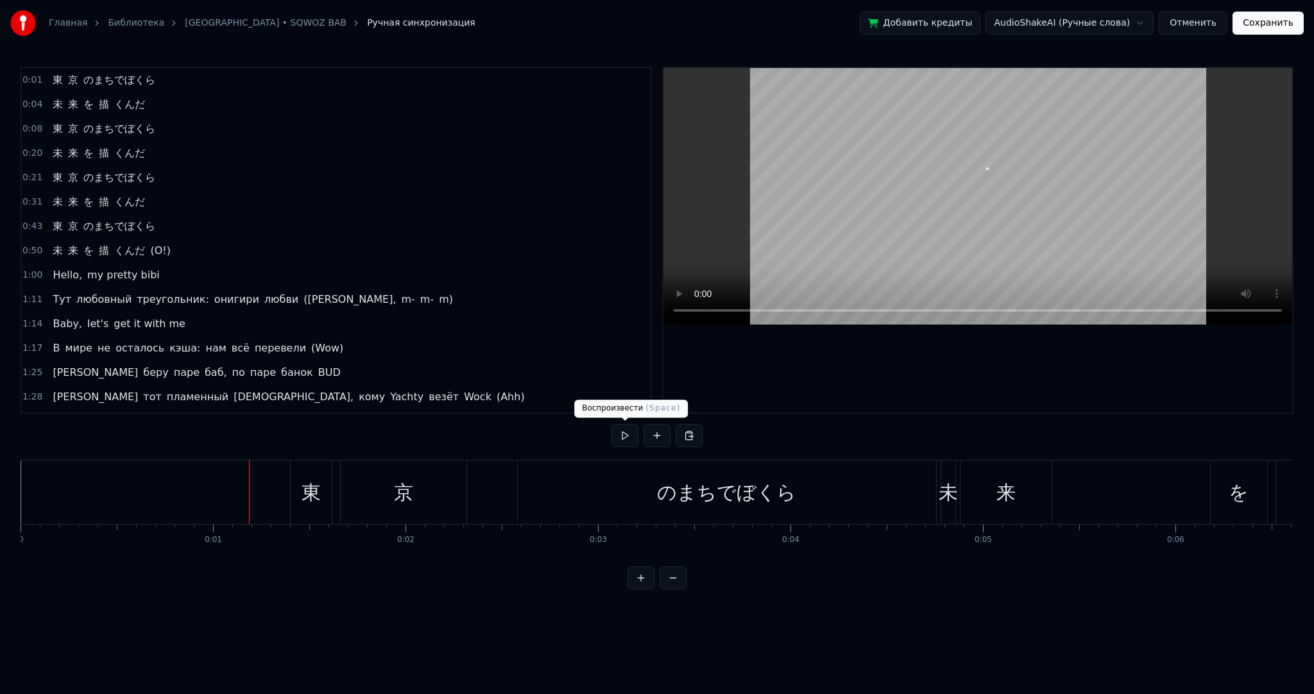
click at [616, 434] on button at bounding box center [625, 435] width 27 height 23
click at [621, 438] on button at bounding box center [625, 435] width 27 height 23
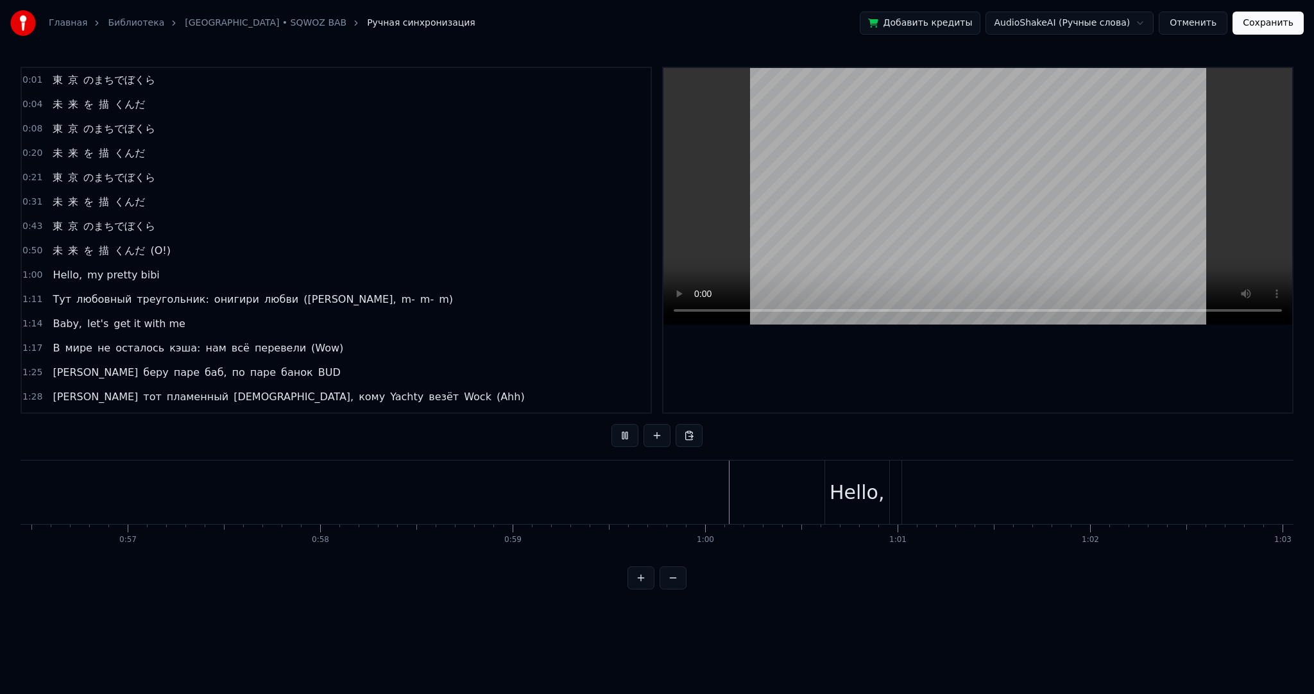
scroll to position [0, 12062]
click at [627, 438] on button at bounding box center [625, 435] width 27 height 23
click at [655, 492] on div "my pretty bibi" at bounding box center [673, 492] width 135 height 29
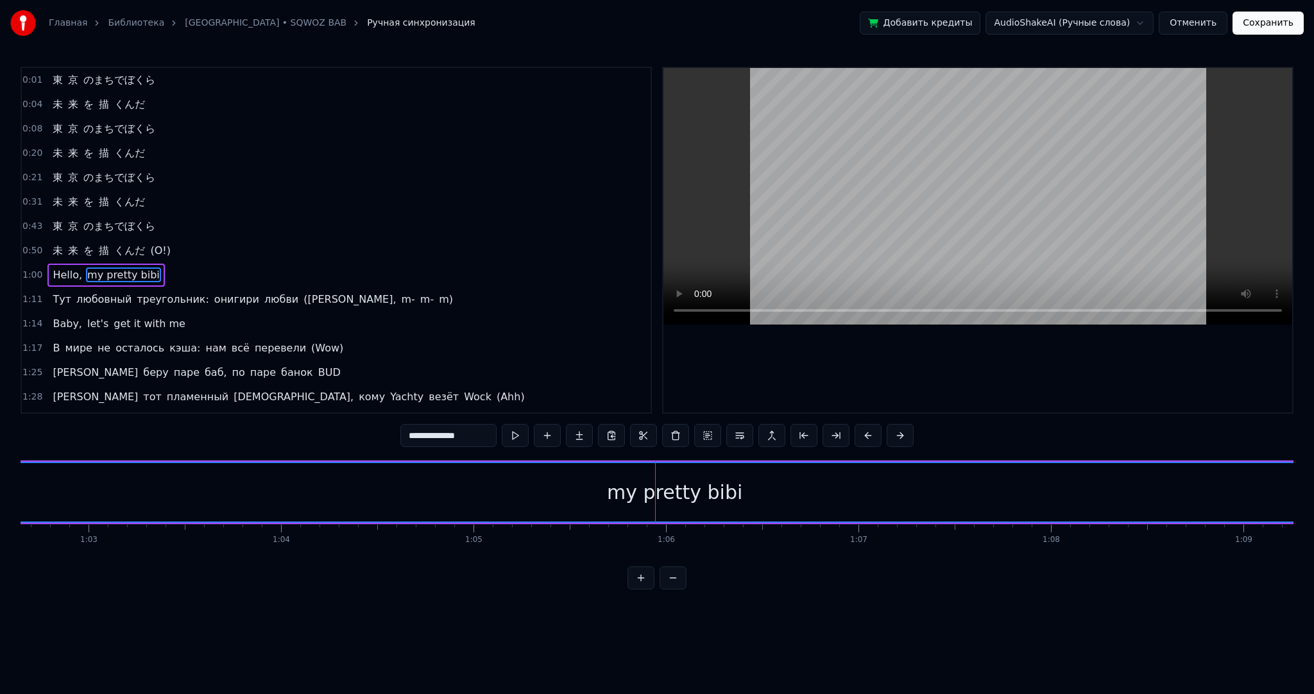
scroll to position [28, 0]
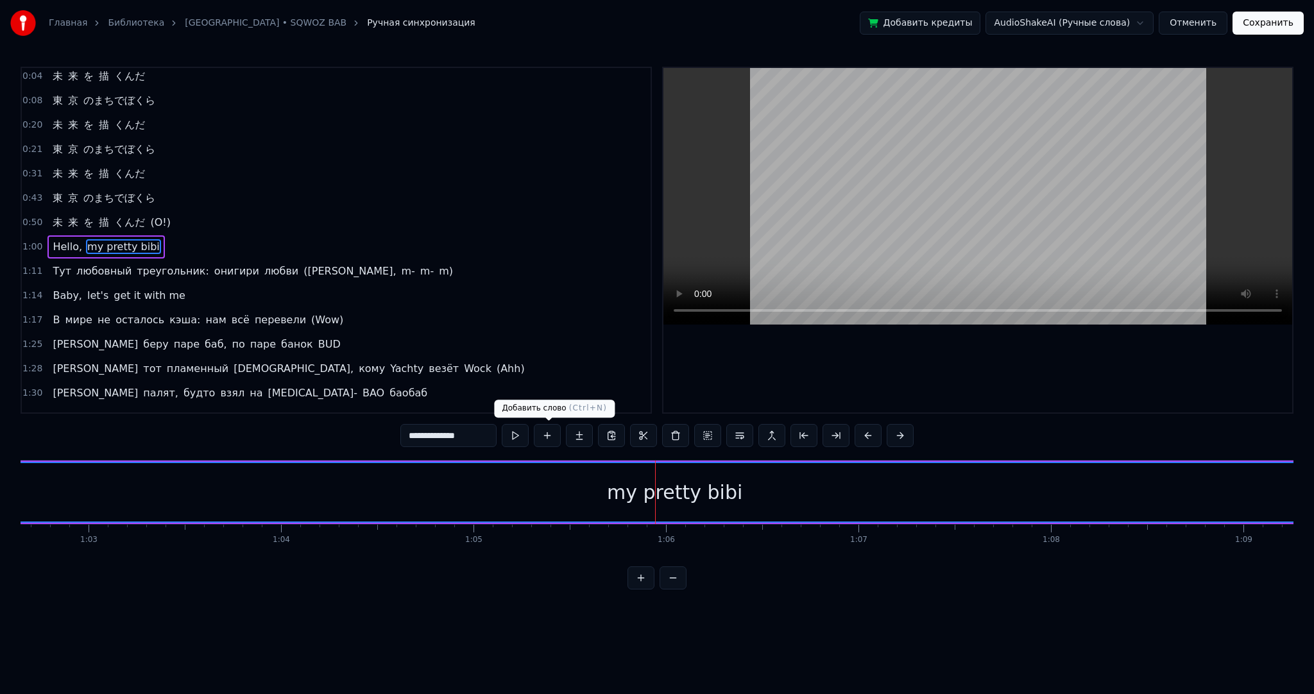
click at [527, 435] on button at bounding box center [515, 435] width 27 height 23
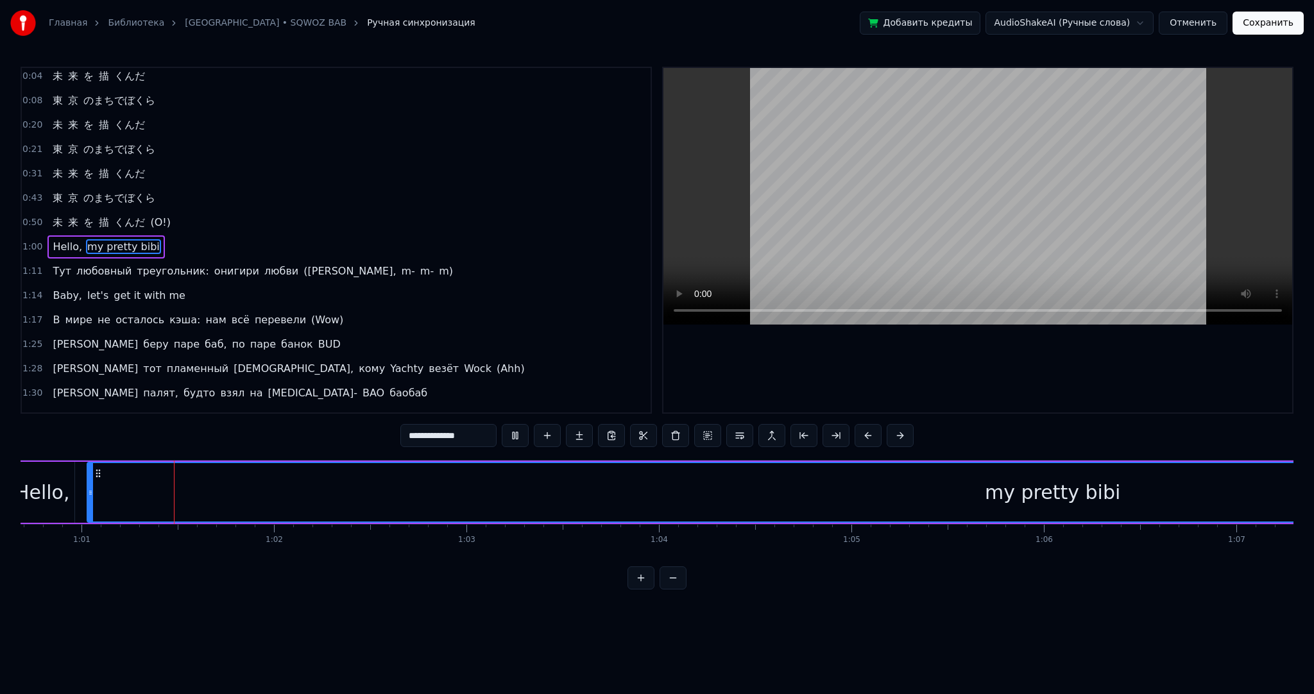
click at [527, 435] on button at bounding box center [515, 435] width 27 height 23
click at [528, 438] on button at bounding box center [515, 435] width 27 height 23
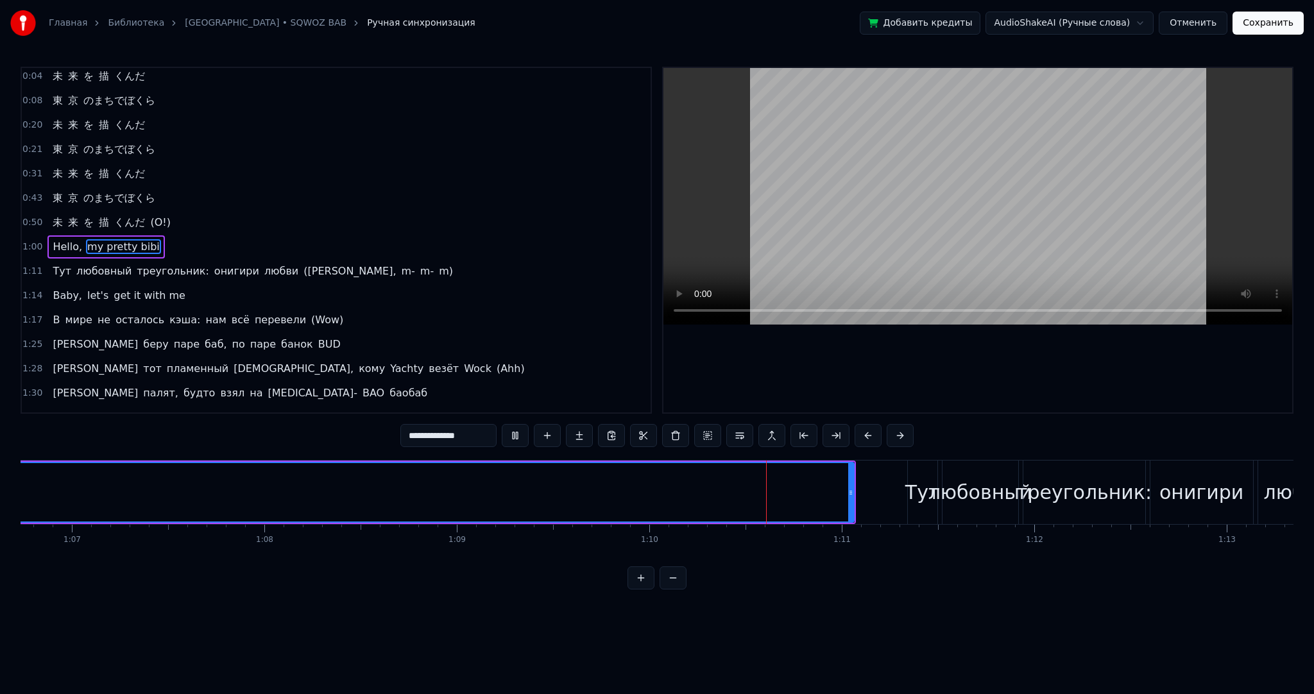
click at [515, 438] on button at bounding box center [515, 435] width 27 height 23
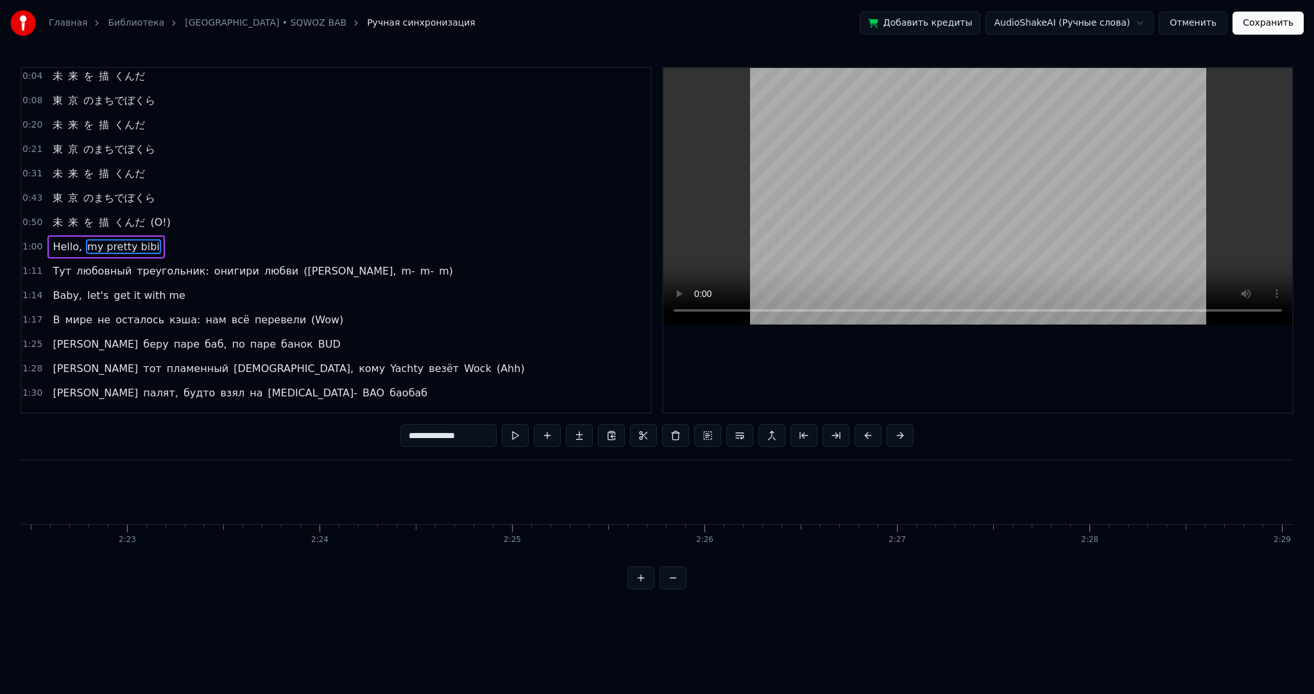
scroll to position [0, 27720]
click at [72, 241] on span "Hello," at bounding box center [67, 246] width 32 height 15
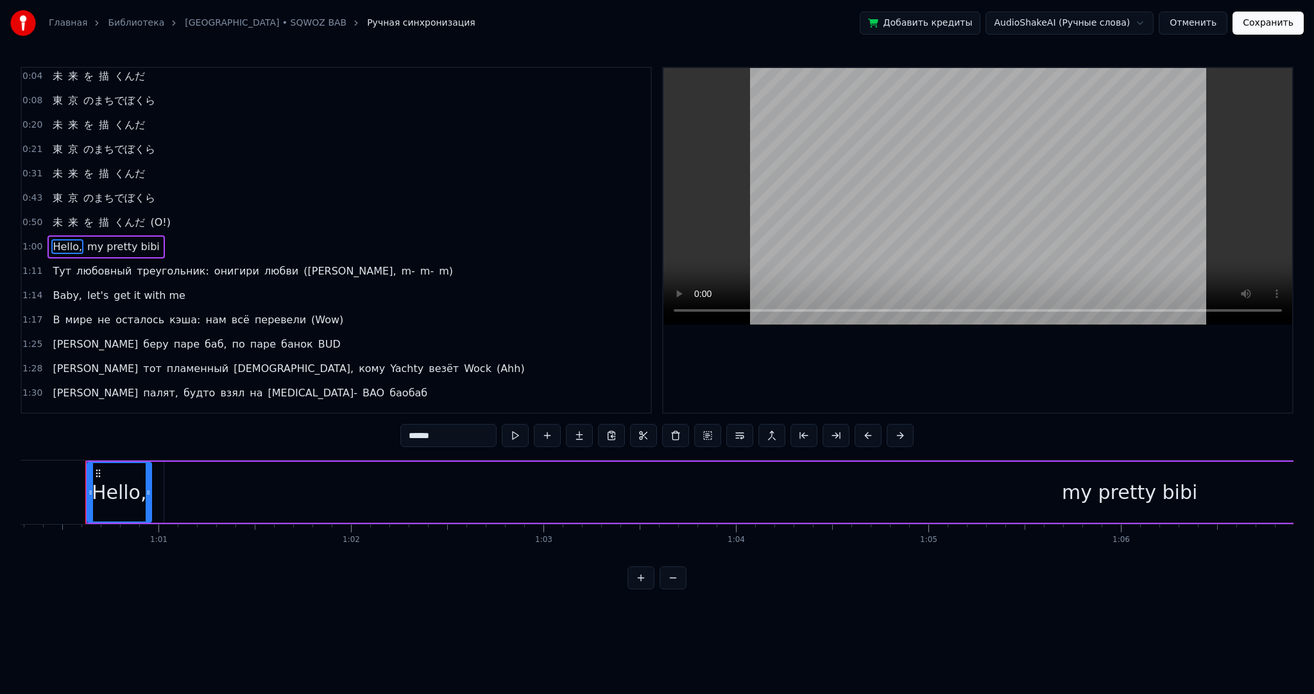
drag, startPoint x: 175, startPoint y: 485, endPoint x: 164, endPoint y: 485, distance: 10.3
click at [174, 485] on div "my pretty bibi" at bounding box center [1130, 492] width 1932 height 61
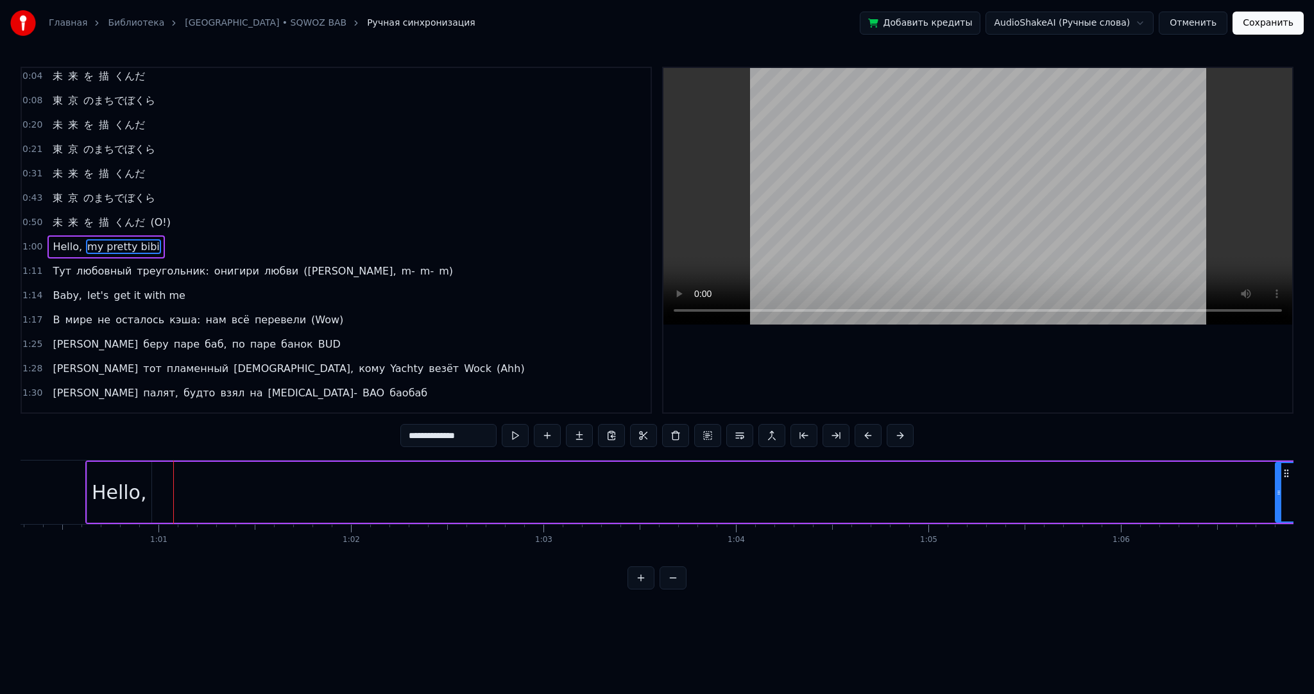
drag, startPoint x: 167, startPoint y: 485, endPoint x: 1278, endPoint y: 494, distance: 1111.6
click at [1278, 494] on div at bounding box center [1278, 492] width 5 height 58
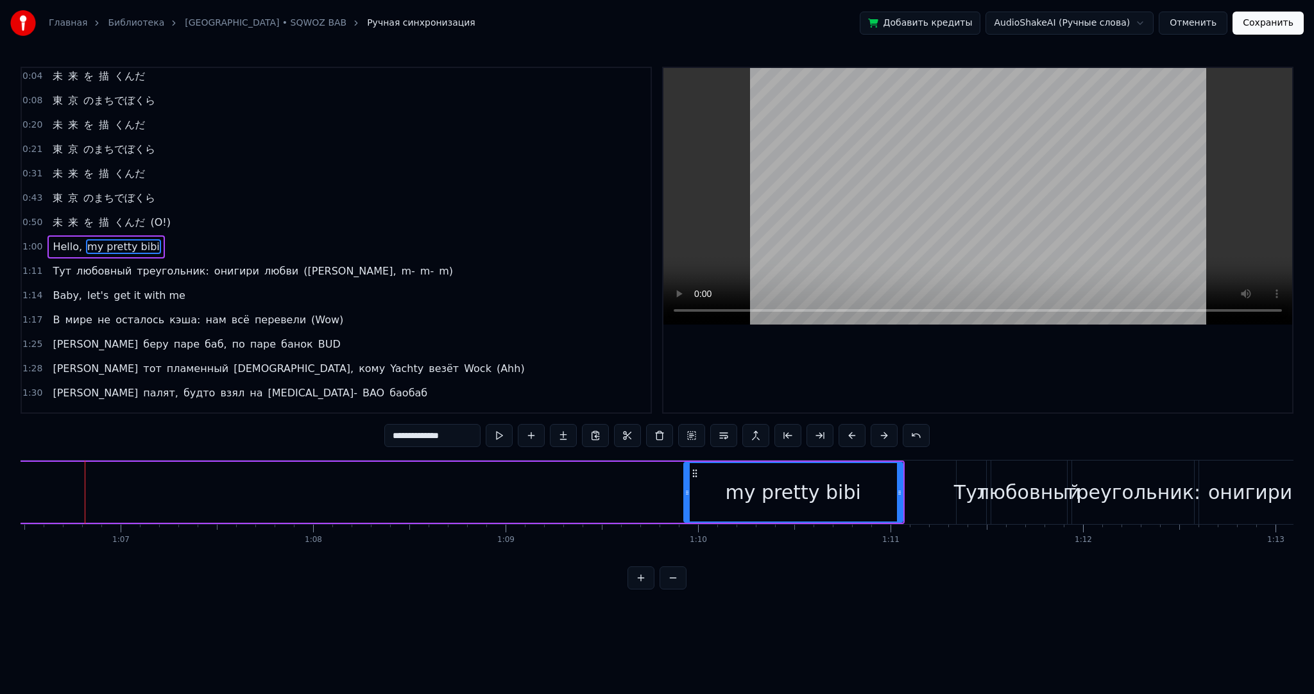
drag, startPoint x: 87, startPoint y: 492, endPoint x: 634, endPoint y: 462, distance: 548.2
click at [685, 477] on div at bounding box center [687, 492] width 5 height 58
click at [493, 435] on button at bounding box center [499, 435] width 27 height 23
click at [494, 435] on button at bounding box center [499, 435] width 27 height 23
click at [64, 239] on span "Hello," at bounding box center [67, 246] width 32 height 15
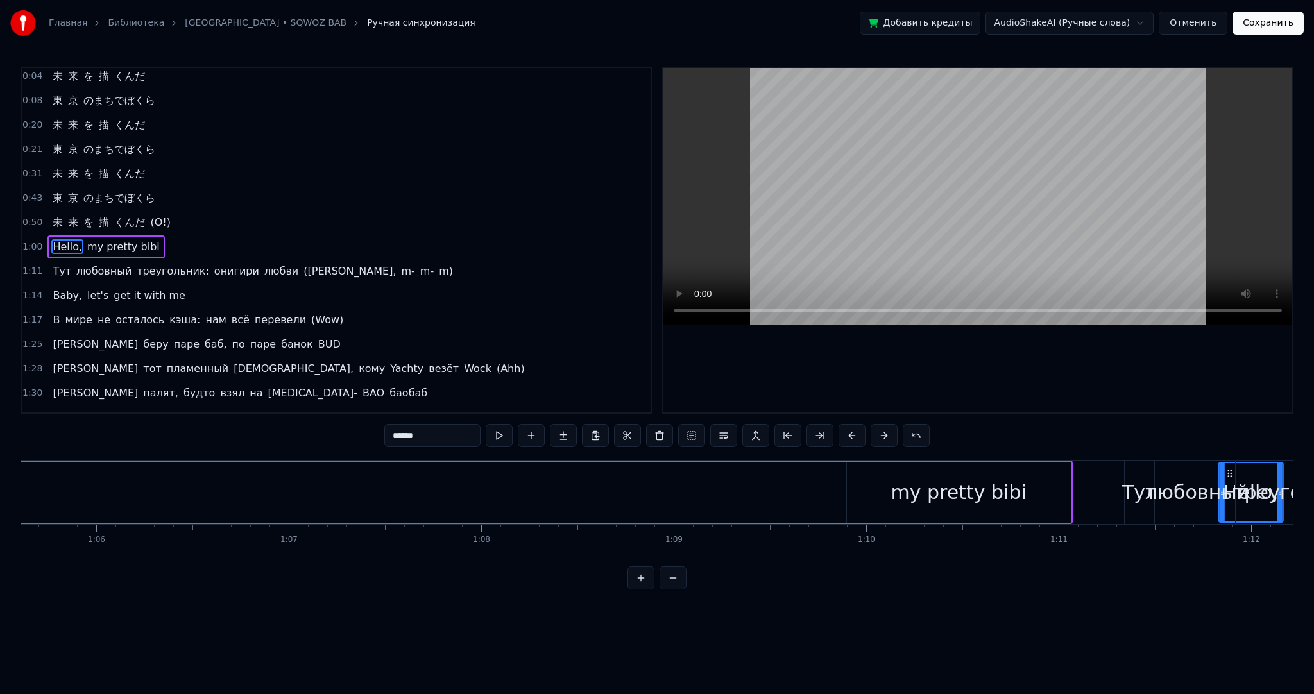
scroll to position [0, 12646]
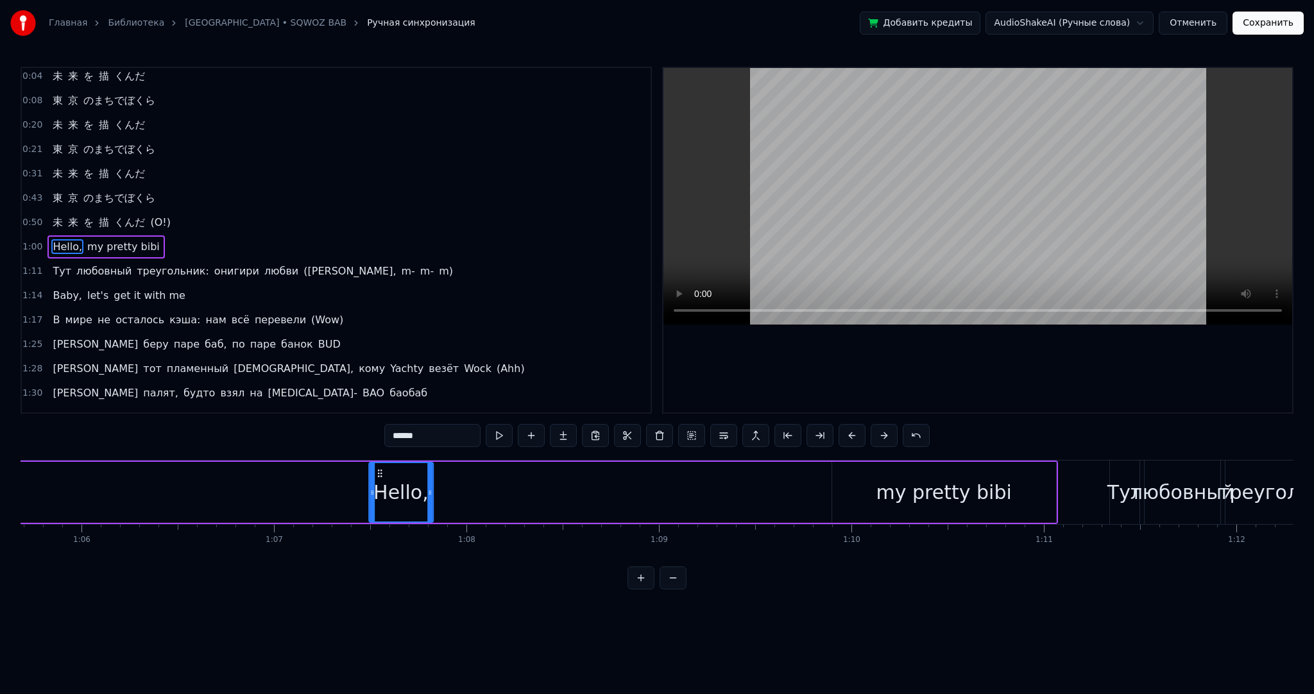
drag, startPoint x: 98, startPoint y: 470, endPoint x: 381, endPoint y: 486, distance: 284.1
click at [378, 486] on div "Hello," at bounding box center [401, 492] width 63 height 58
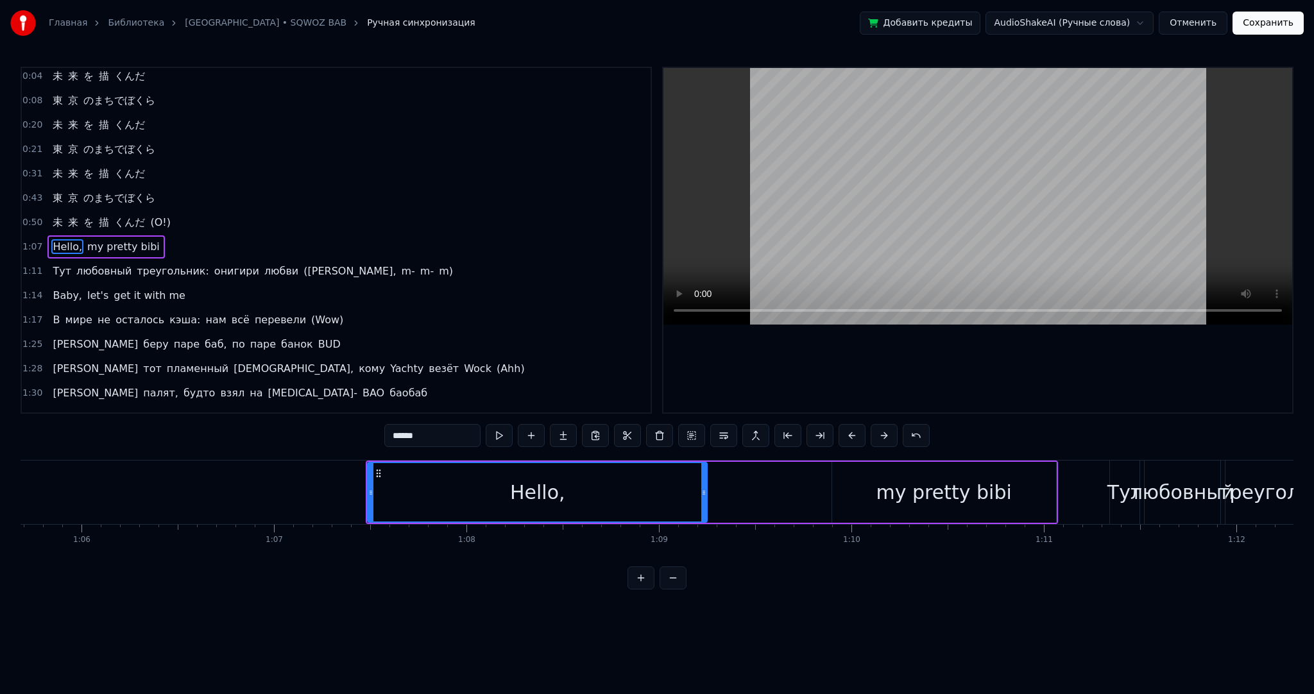
drag, startPoint x: 428, startPoint y: 488, endPoint x: 703, endPoint y: 493, distance: 275.4
click at [703, 493] on icon at bounding box center [703, 493] width 5 height 10
click at [509, 436] on button at bounding box center [499, 435] width 27 height 23
click at [855, 483] on div "my pretty bibi" at bounding box center [944, 492] width 224 height 61
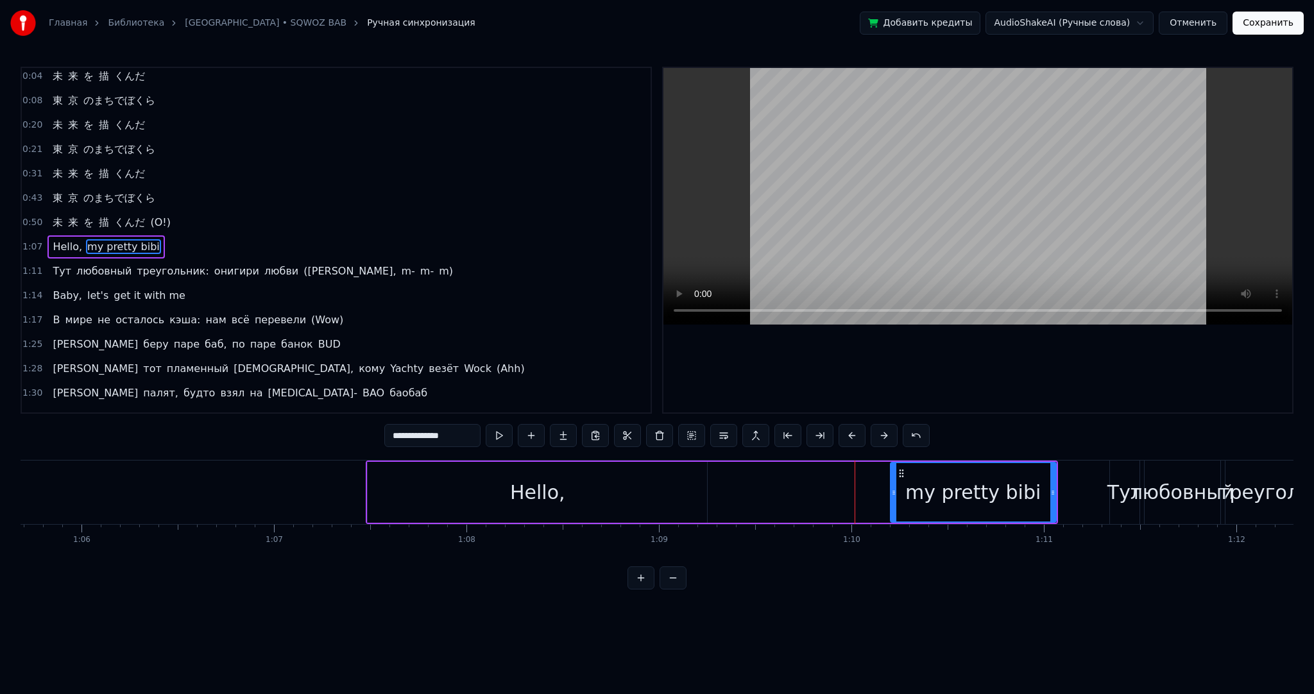
drag, startPoint x: 834, startPoint y: 483, endPoint x: 895, endPoint y: 483, distance: 60.3
click at [895, 483] on div at bounding box center [893, 492] width 5 height 58
click at [549, 485] on div "Hello," at bounding box center [537, 492] width 55 height 29
type input "******"
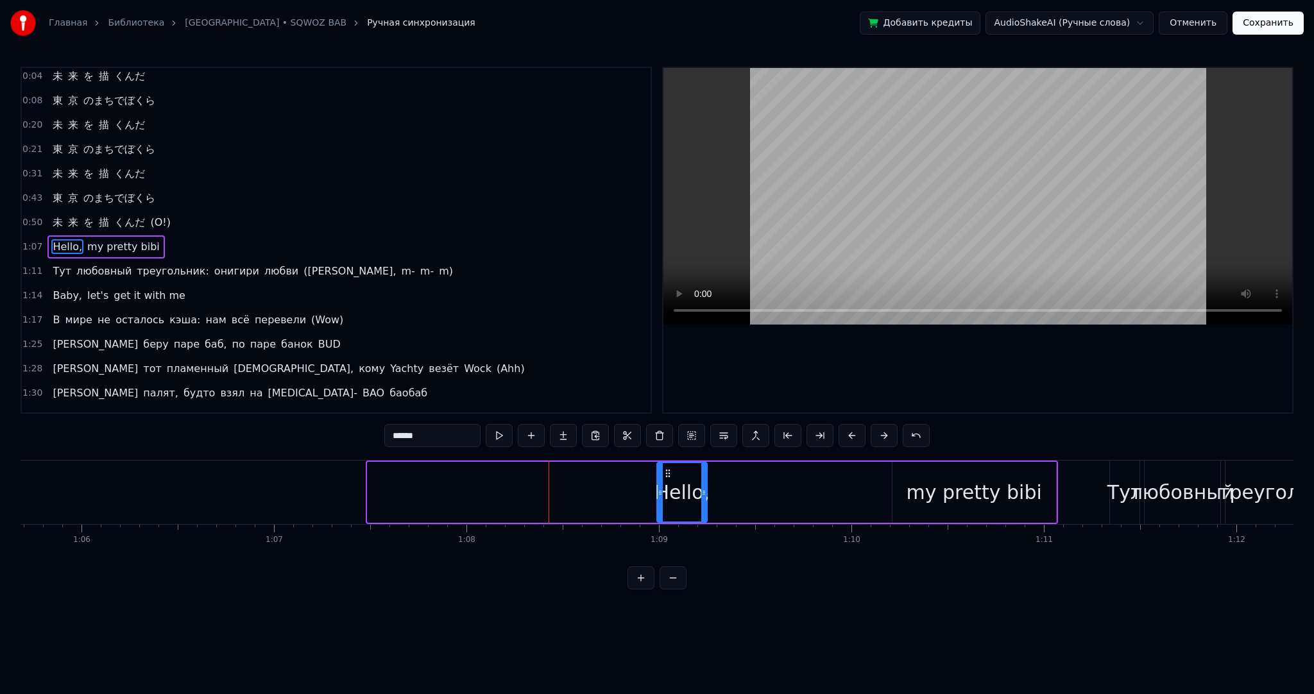
drag, startPoint x: 370, startPoint y: 488, endPoint x: 659, endPoint y: 498, distance: 289.6
click at [659, 498] on div at bounding box center [660, 492] width 5 height 58
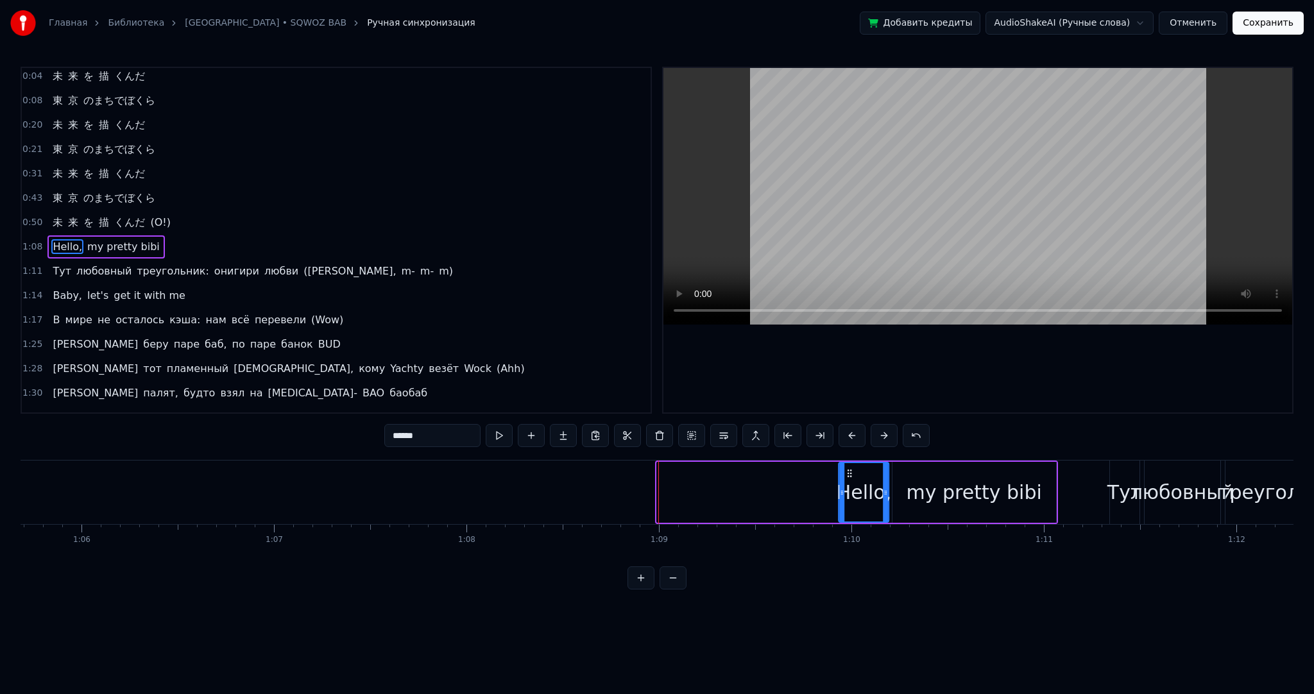
drag, startPoint x: 680, startPoint y: 472, endPoint x: 849, endPoint y: 470, distance: 168.8
click at [849, 470] on icon at bounding box center [850, 473] width 10 height 10
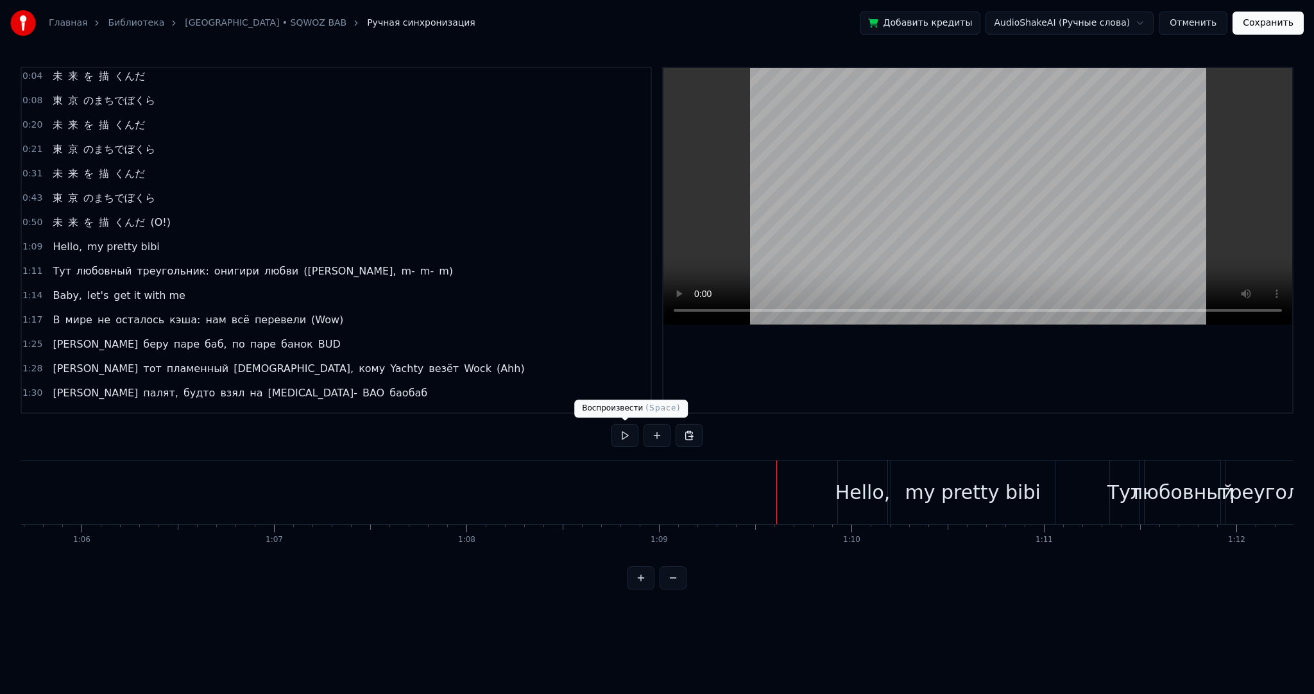
click at [626, 434] on button at bounding box center [625, 435] width 27 height 23
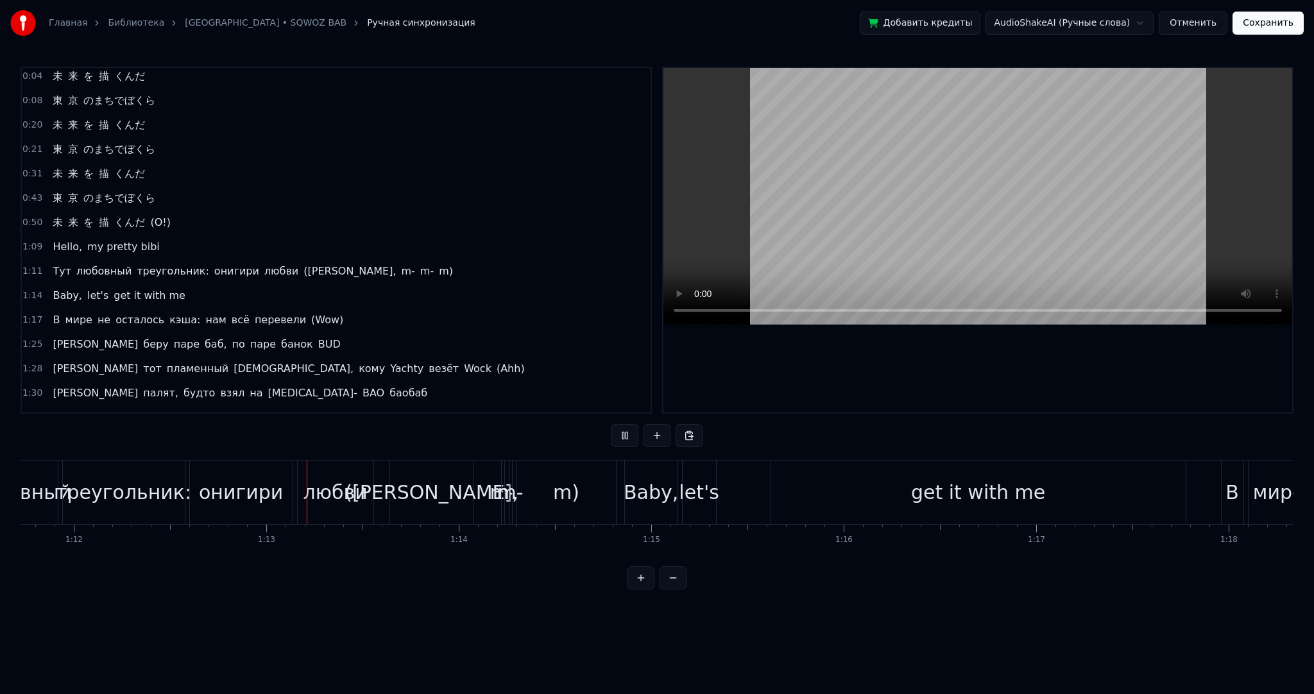
click at [626, 434] on button at bounding box center [625, 435] width 27 height 23
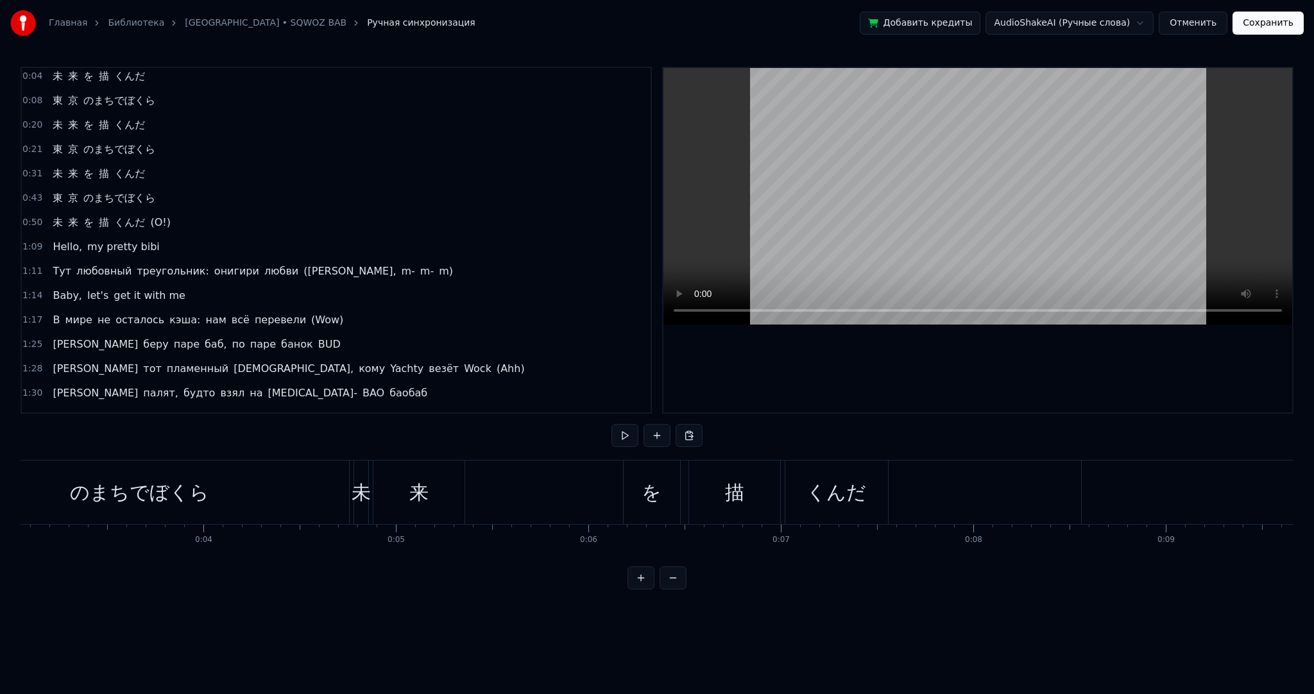
scroll to position [0, 440]
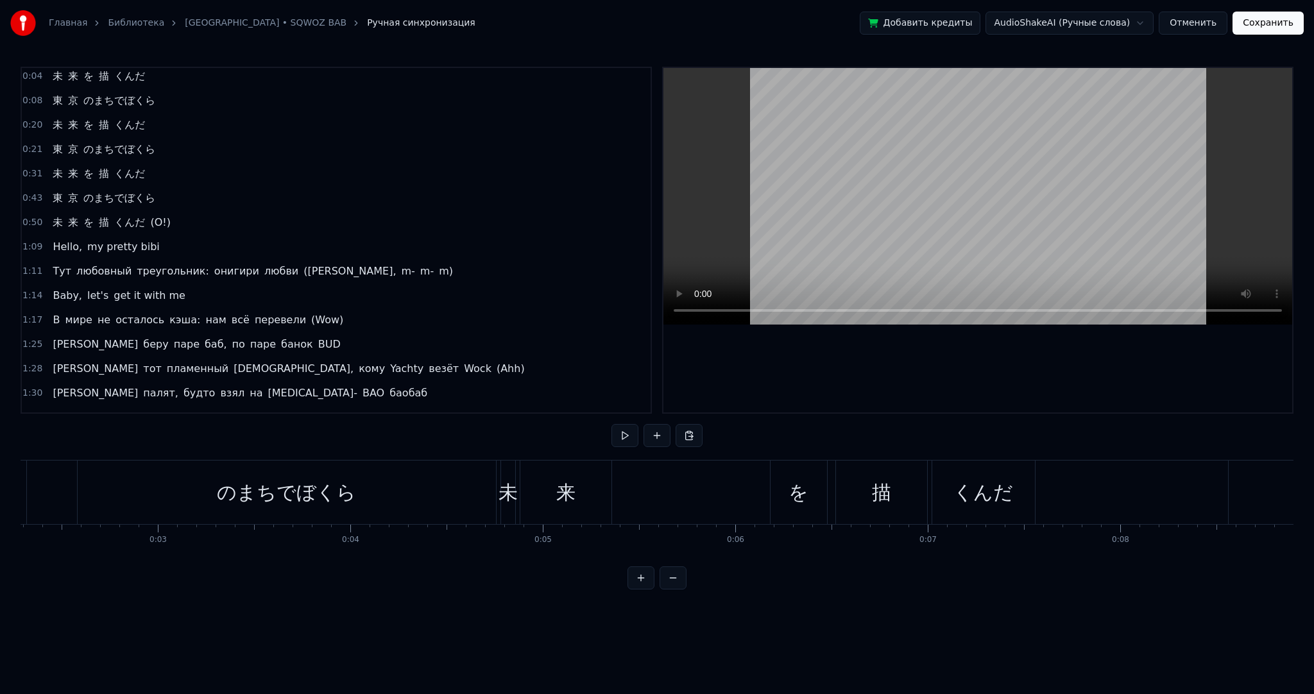
click at [52, 74] on span "未" at bounding box center [57, 76] width 13 height 15
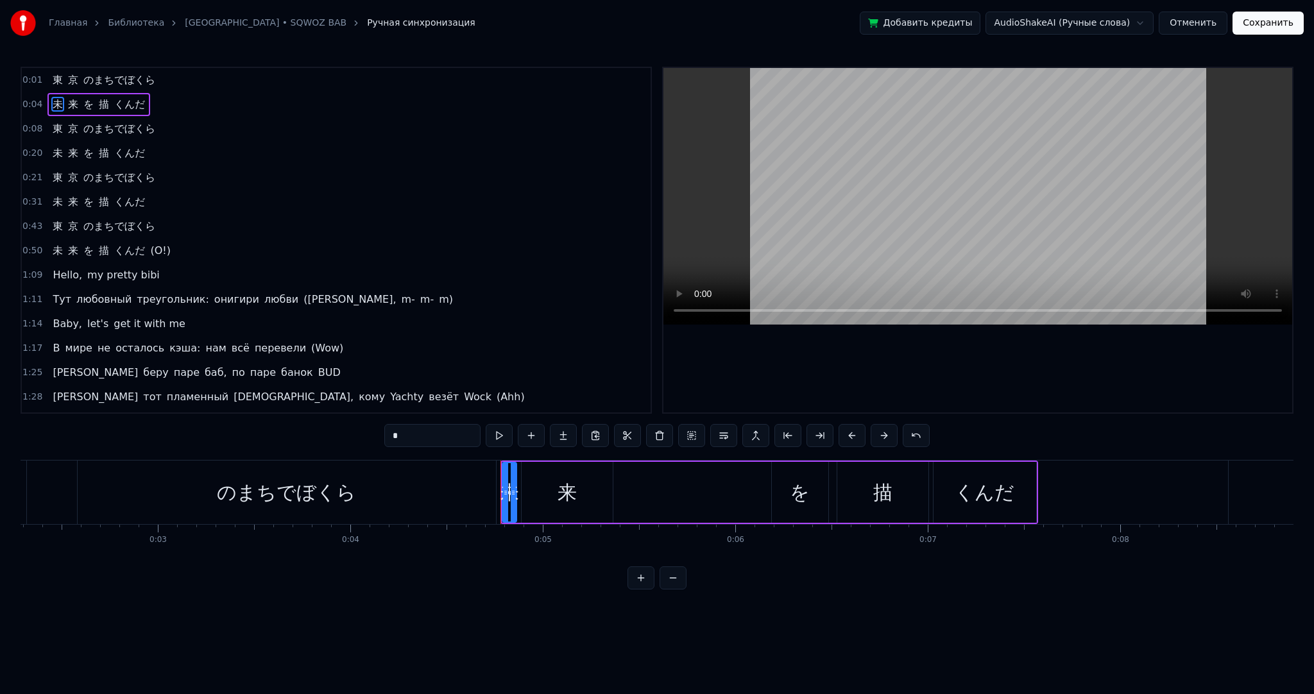
click at [399, 472] on div "のまちでぼくら" at bounding box center [287, 493] width 418 height 64
type input "*******"
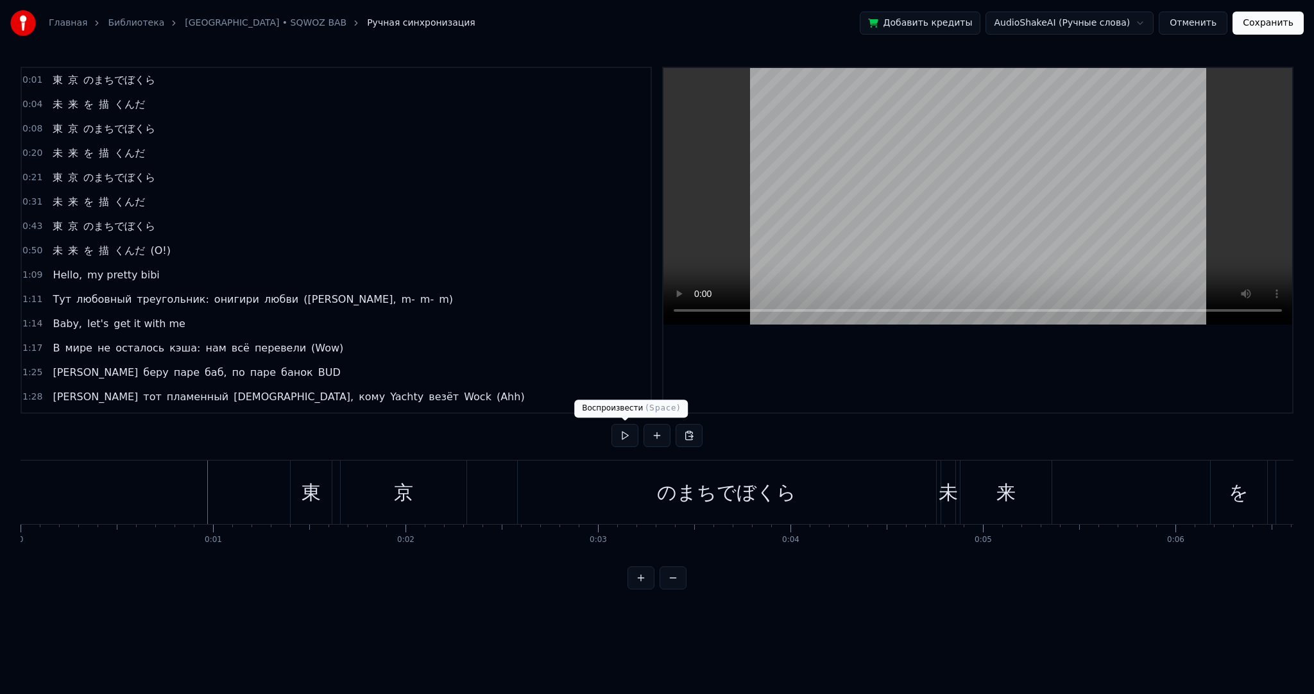
click at [620, 436] on button at bounding box center [625, 435] width 27 height 23
click at [623, 436] on button at bounding box center [625, 435] width 27 height 23
drag, startPoint x: 207, startPoint y: 495, endPoint x: 434, endPoint y: 490, distance: 227.9
click at [310, 485] on div "東" at bounding box center [311, 492] width 19 height 29
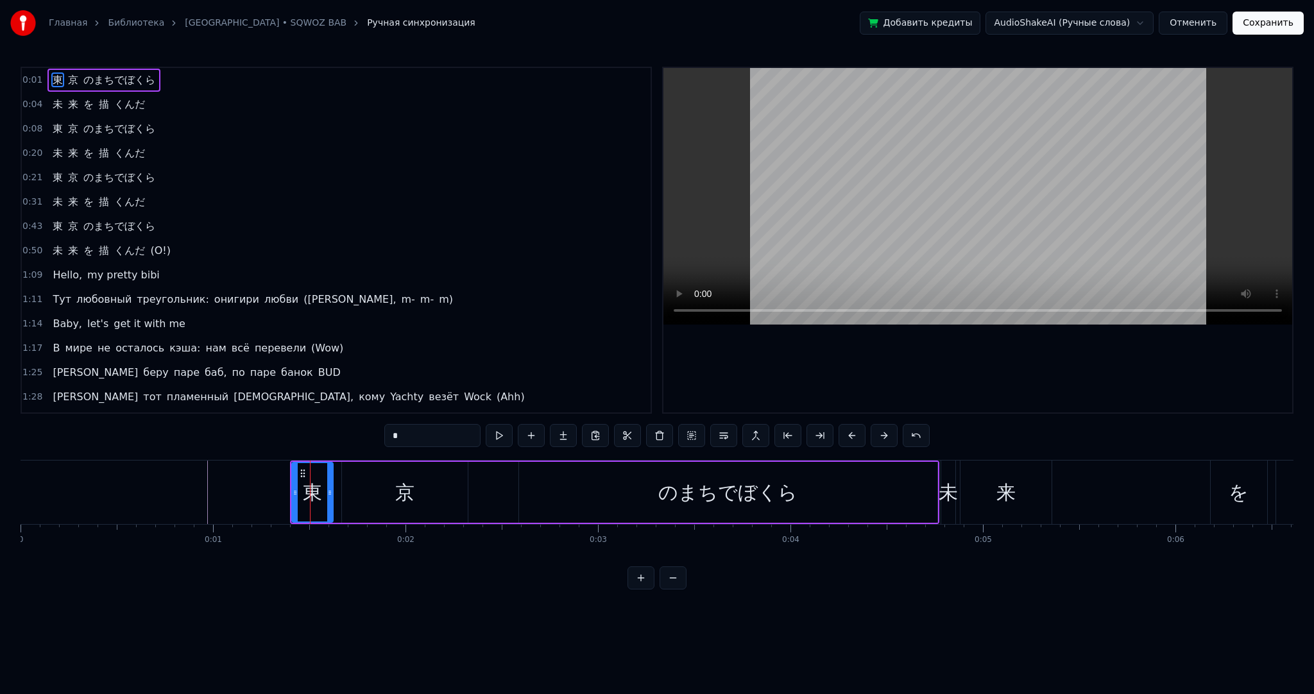
click at [501, 488] on div "東 京 のまちでぼくら" at bounding box center [614, 493] width 649 height 64
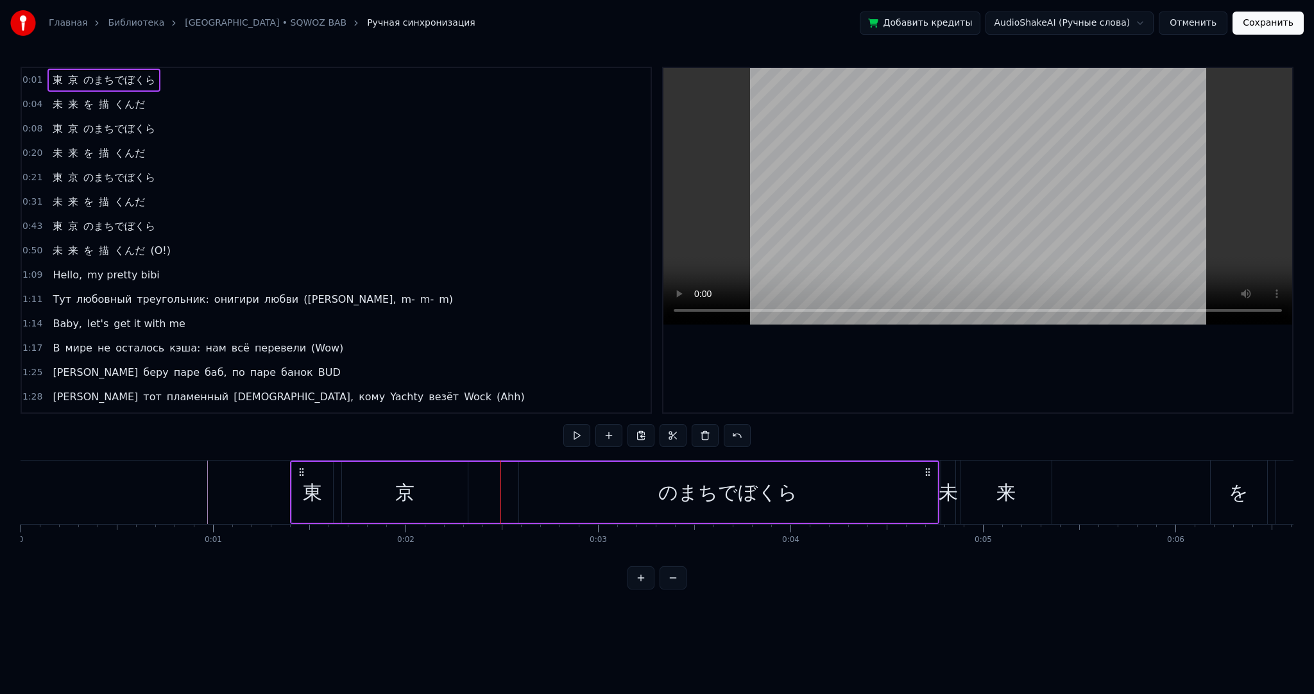
click at [580, 485] on div "のまちでぼくら" at bounding box center [728, 492] width 418 height 61
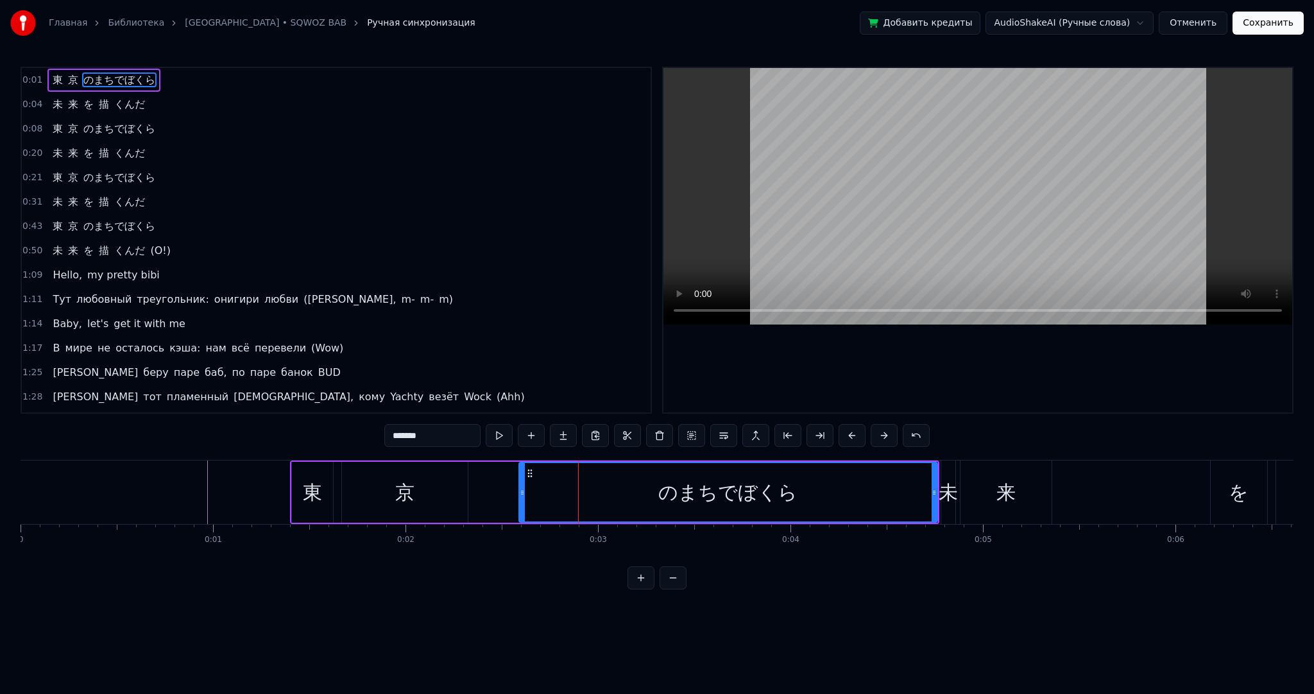
click at [56, 105] on span "未" at bounding box center [57, 104] width 13 height 15
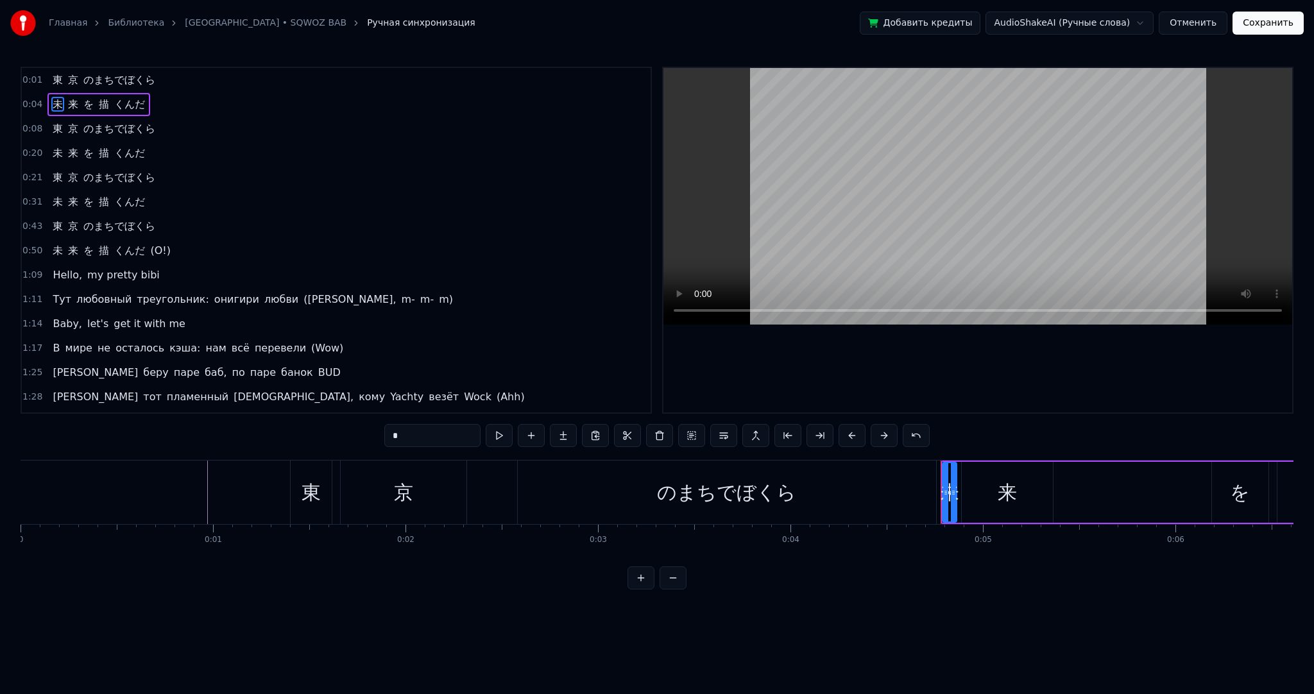
click at [67, 243] on span "来" at bounding box center [73, 250] width 13 height 15
type input "*"
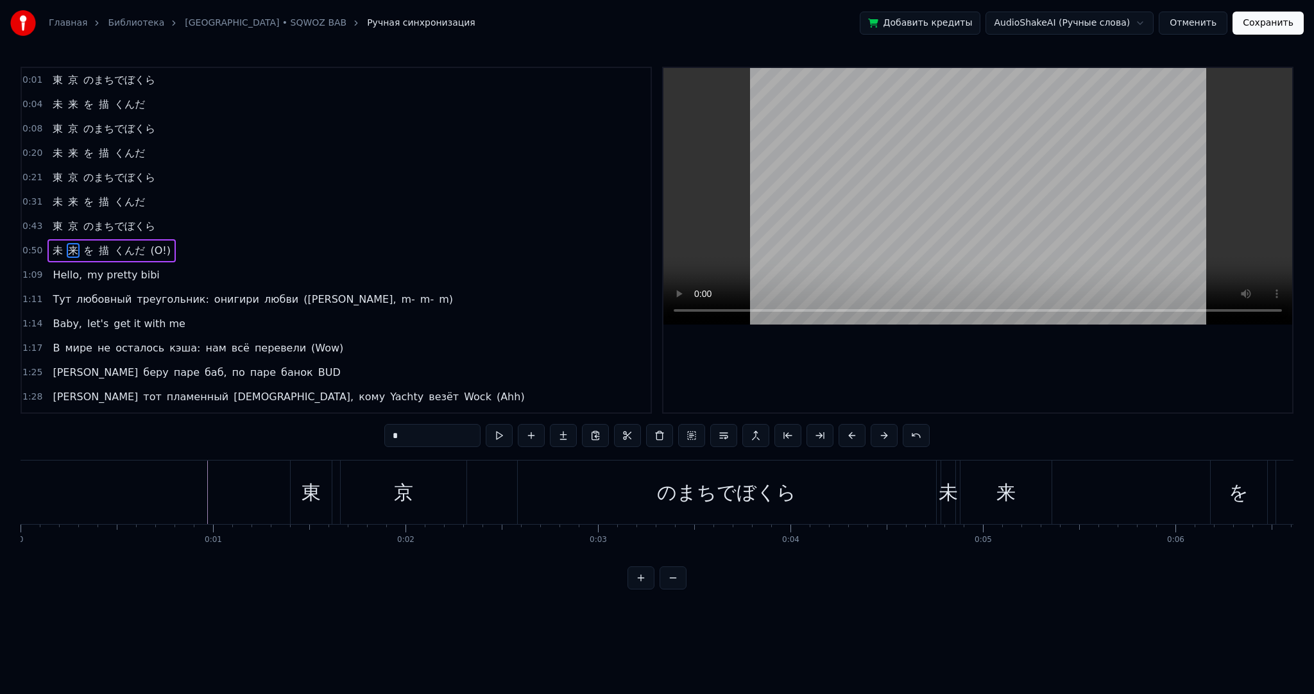
scroll to position [4, 0]
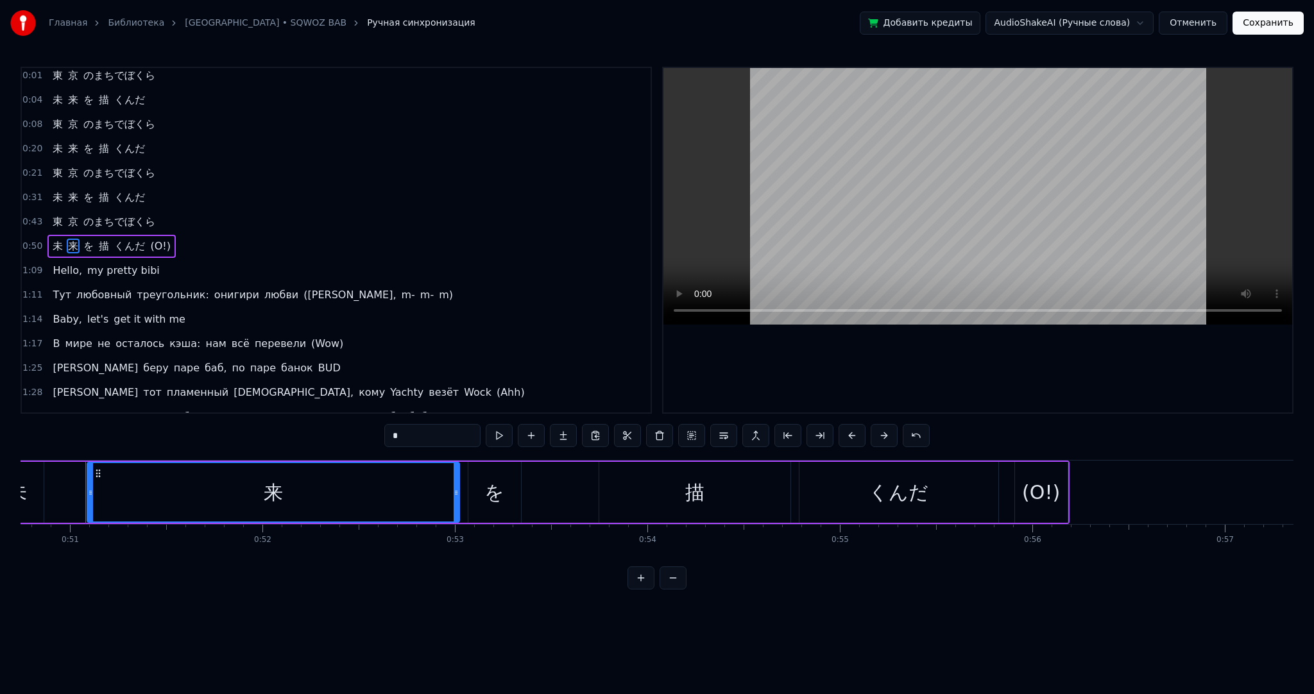
click at [53, 235] on div "未 来 を 描 くんだ (О!)" at bounding box center [111, 246] width 128 height 23
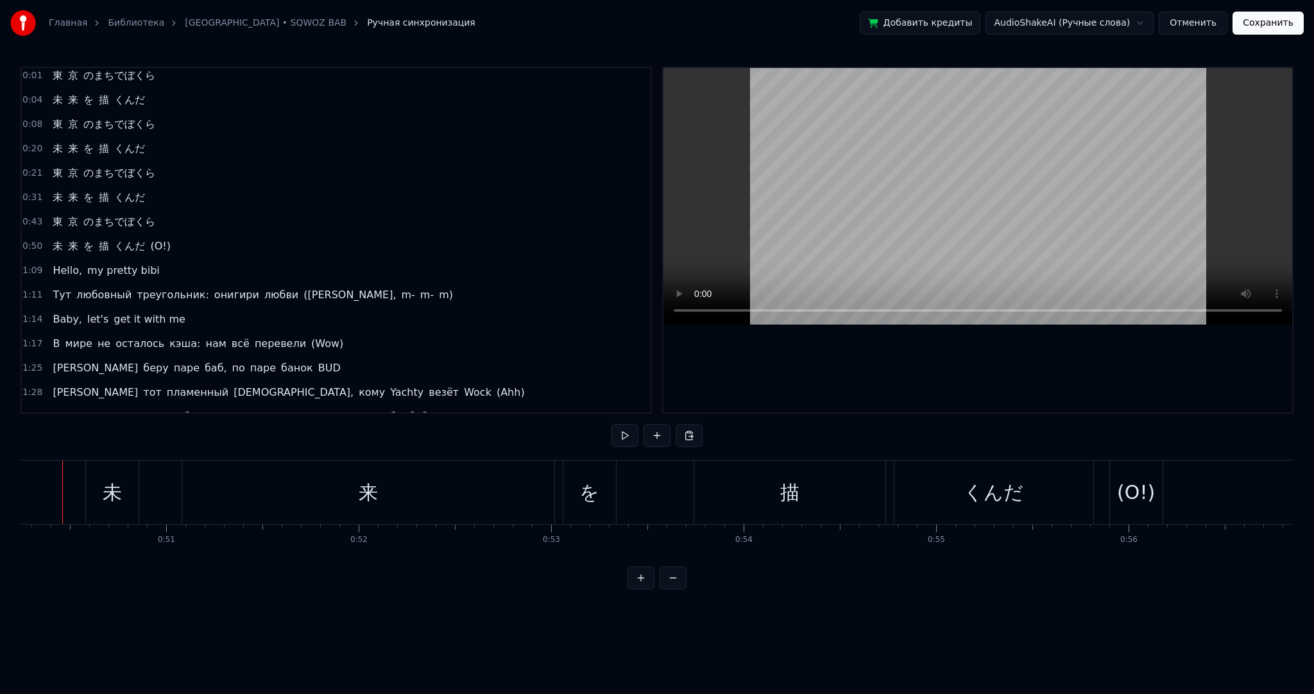
scroll to position [0, 9650]
click at [621, 435] on button at bounding box center [625, 435] width 27 height 23
click at [632, 434] on button at bounding box center [625, 435] width 27 height 23
click at [67, 235] on div "未 来 を 描 くんだ (О!)" at bounding box center [111, 246] width 128 height 23
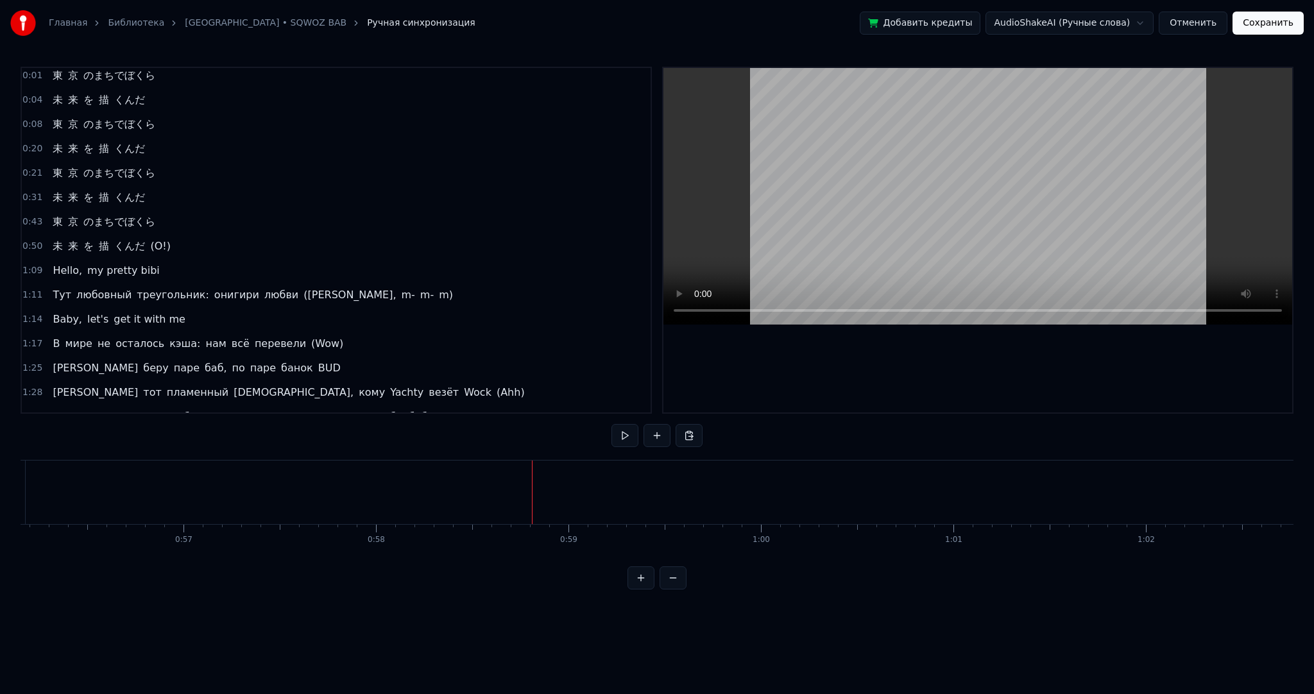
scroll to position [0, 9673]
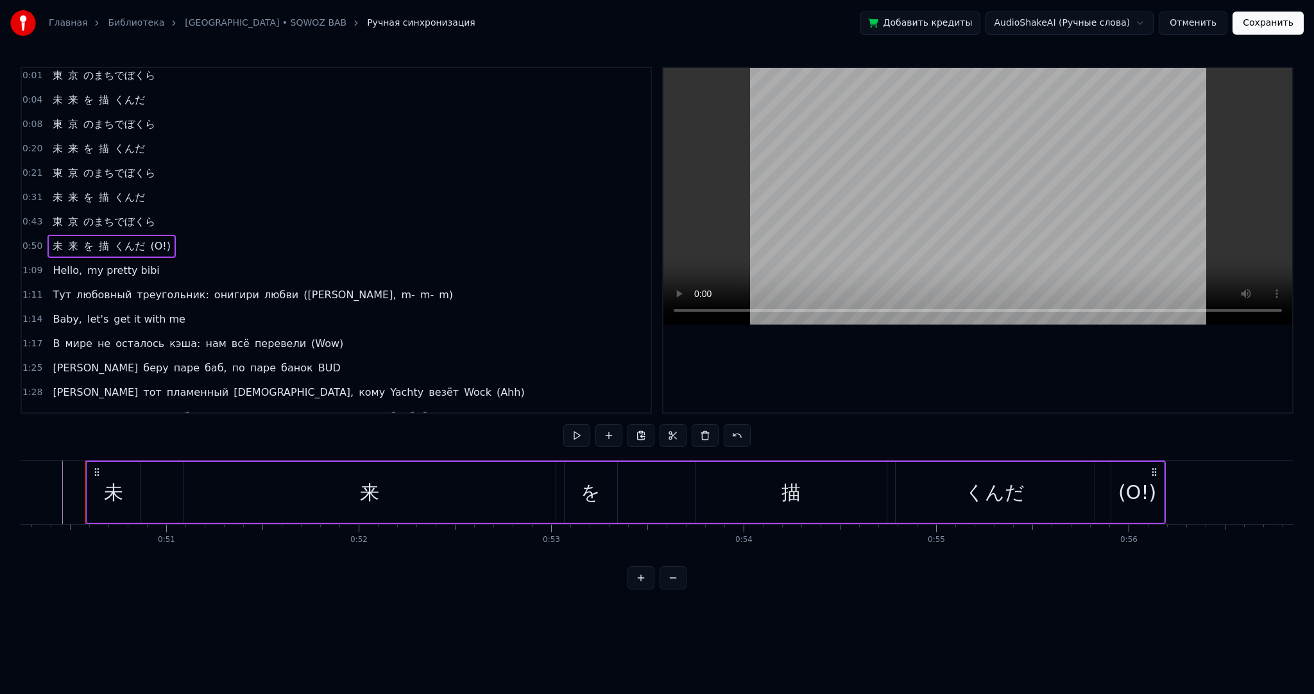
drag, startPoint x: 94, startPoint y: 465, endPoint x: 103, endPoint y: 470, distance: 9.8
click at [128, 465] on div "未" at bounding box center [113, 492] width 53 height 61
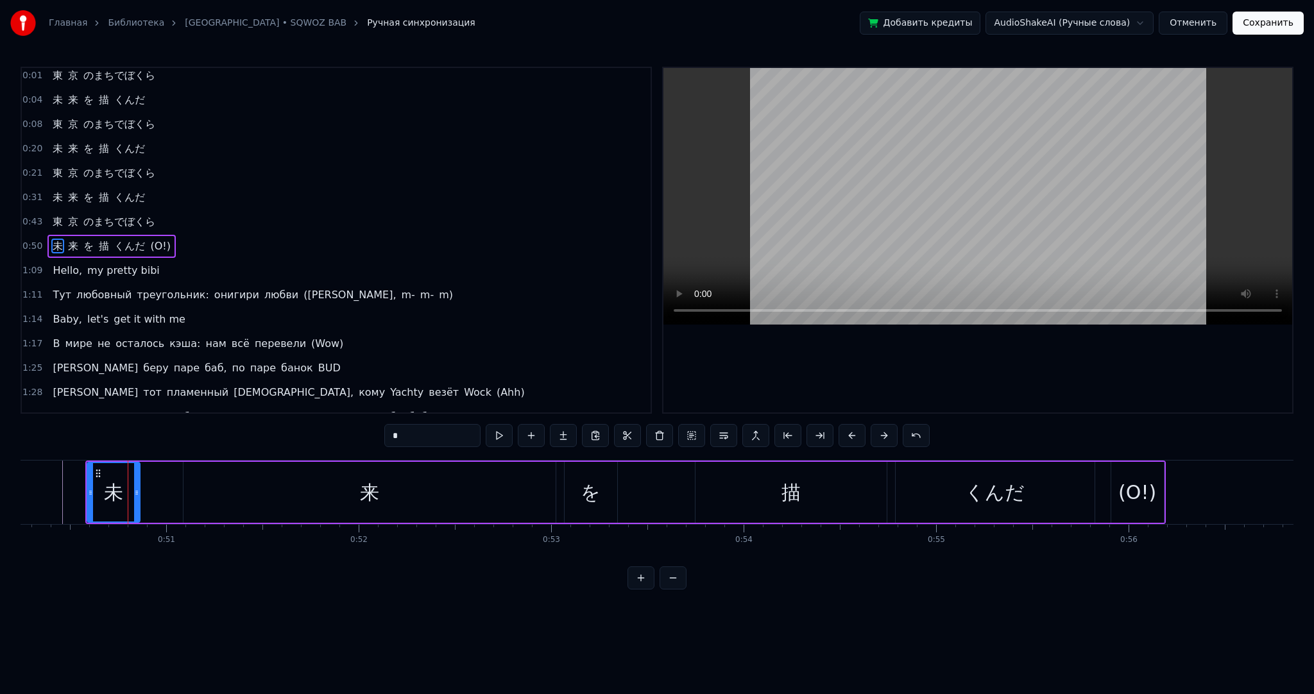
click at [88, 473] on div at bounding box center [90, 492] width 5 height 58
click at [61, 235] on div "未 来 を 描 くんだ (О!)" at bounding box center [111, 246] width 128 height 23
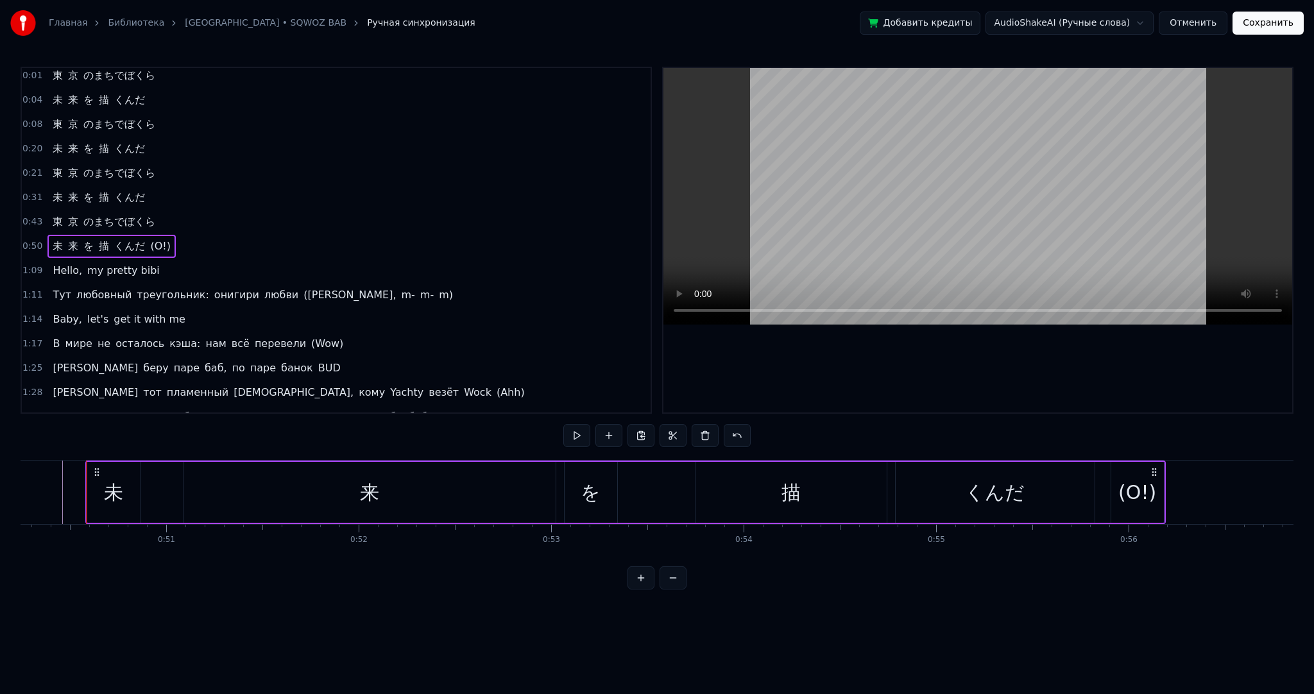
drag, startPoint x: 219, startPoint y: 478, endPoint x: 187, endPoint y: 472, distance: 32.0
click at [216, 478] on div "来" at bounding box center [370, 492] width 372 height 61
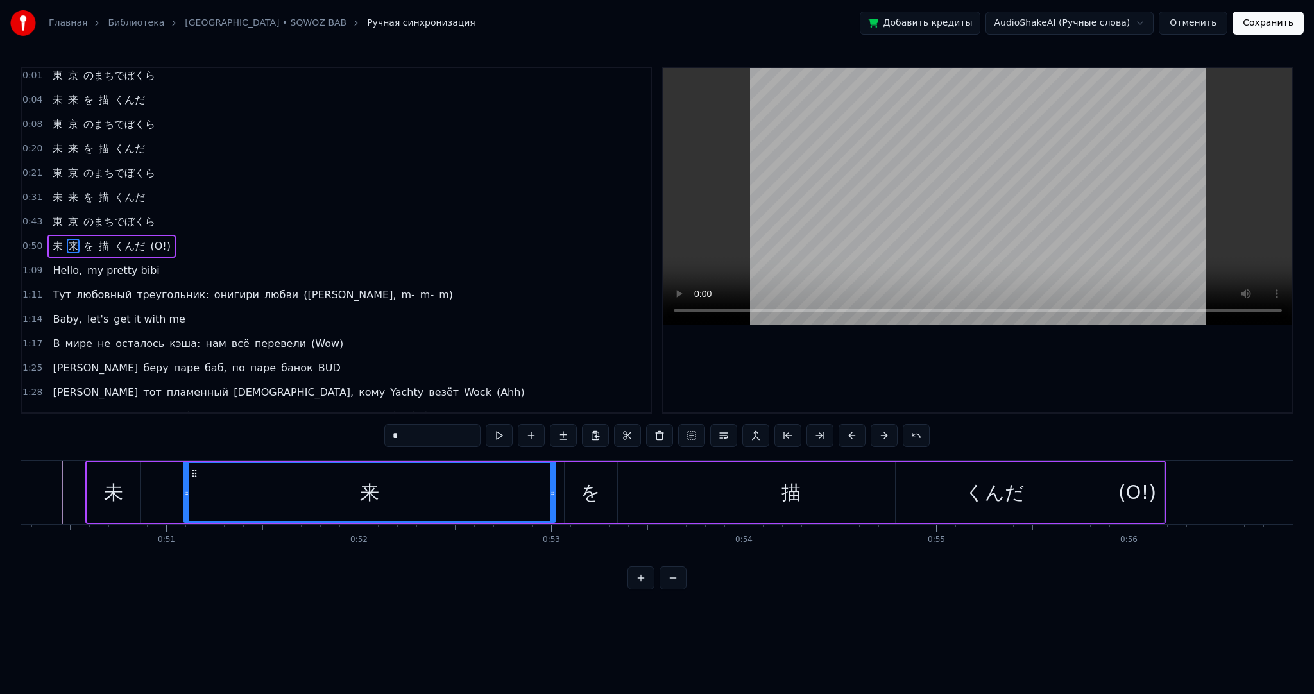
click at [175, 472] on div "未 来 を 描 くんだ (О!)" at bounding box center [625, 493] width 1081 height 64
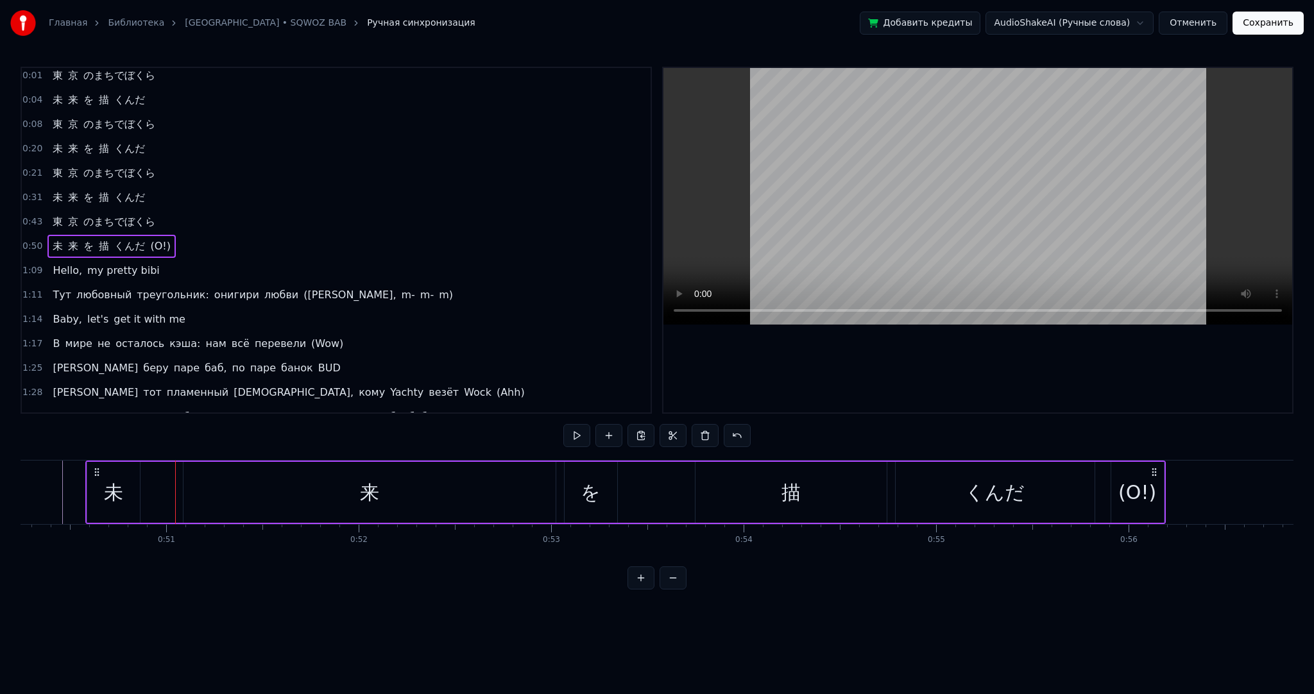
click at [176, 462] on div "未 来 を 描 くんだ (О!)" at bounding box center [625, 493] width 1081 height 64
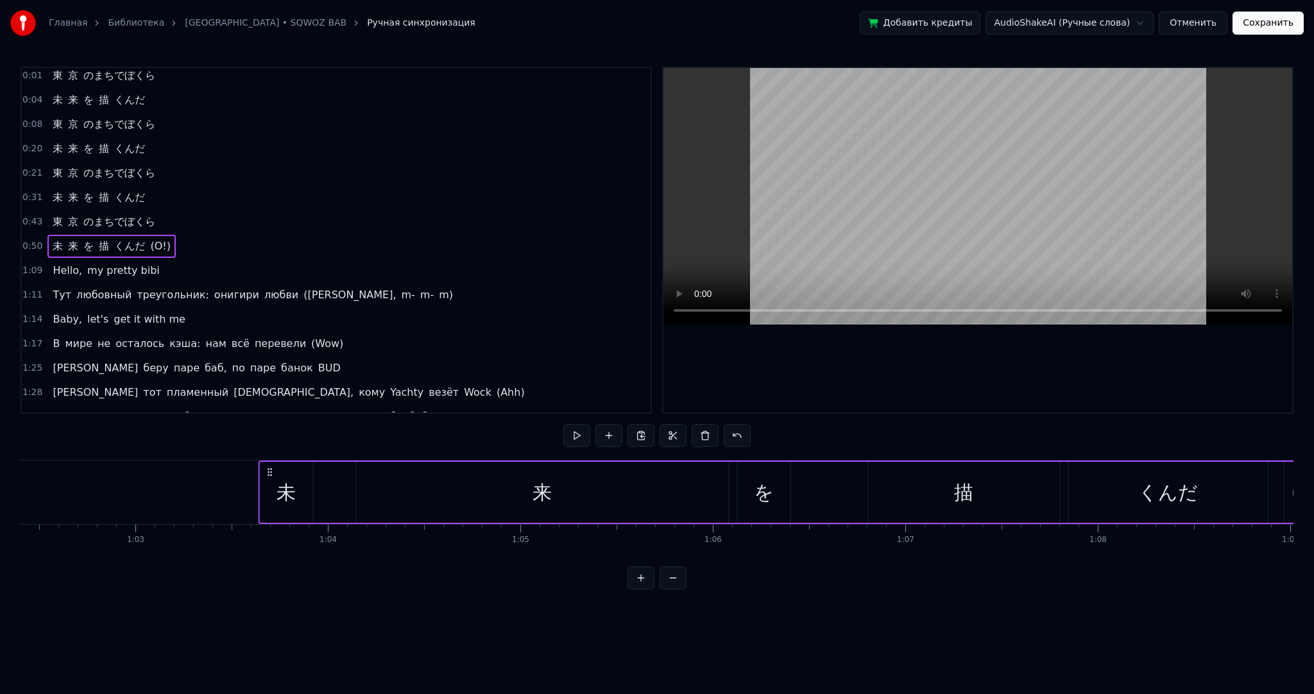
scroll to position [0, 12001]
drag, startPoint x: 96, startPoint y: 470, endPoint x: 275, endPoint y: 471, distance: 179.7
click at [275, 471] on icon at bounding box center [276, 472] width 10 height 10
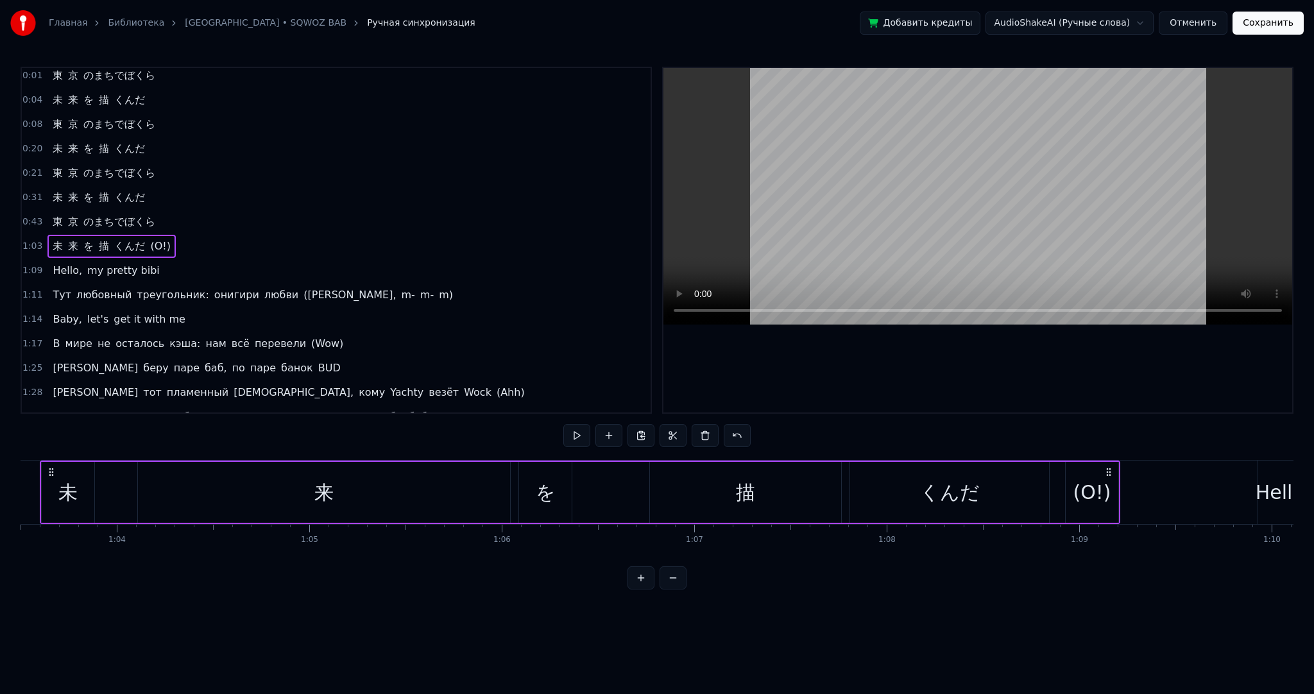
scroll to position [0, 12153]
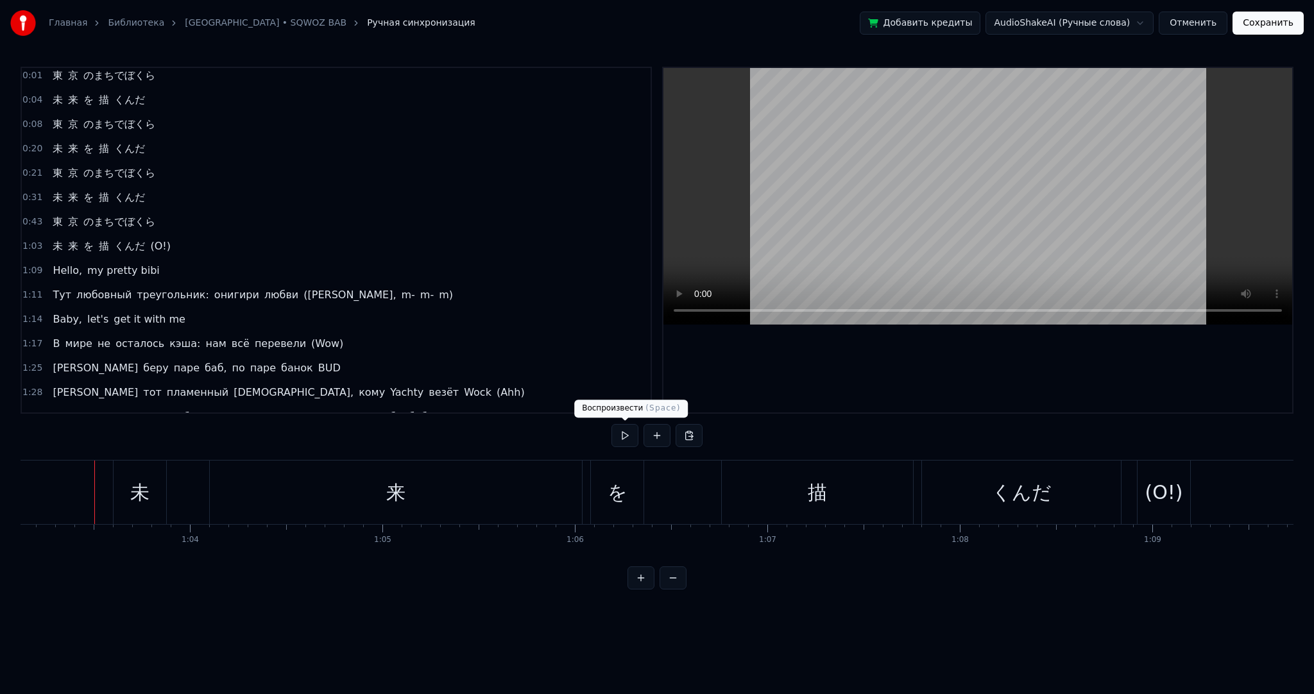
click at [617, 436] on button at bounding box center [625, 435] width 27 height 23
click at [623, 436] on button at bounding box center [625, 435] width 27 height 23
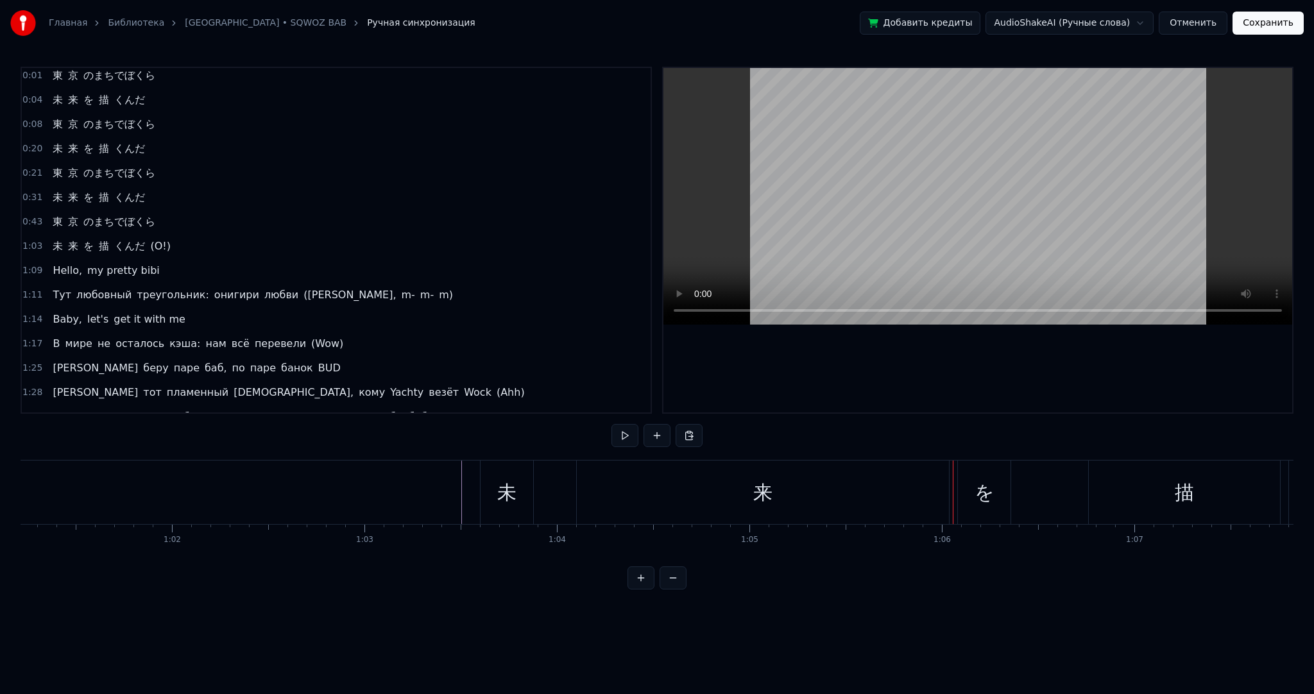
scroll to position [0, 11748]
click at [526, 474] on div "未" at bounding box center [544, 493] width 53 height 64
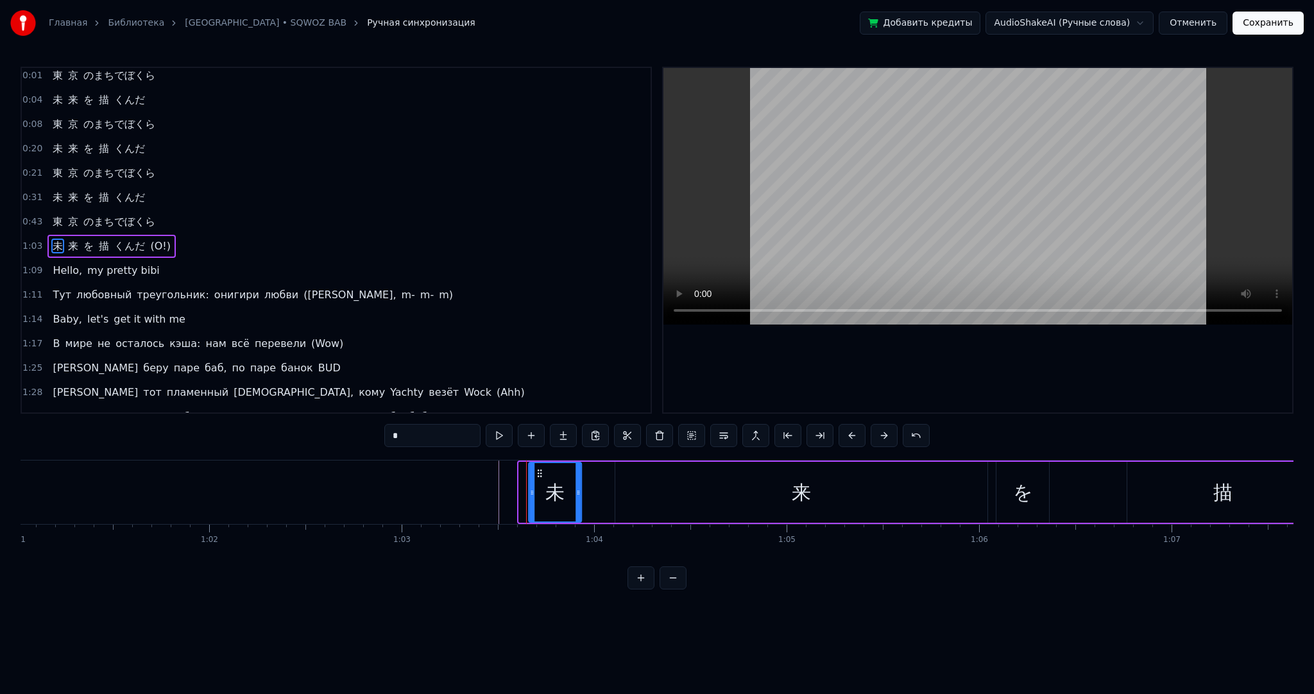
drag, startPoint x: 528, startPoint y: 470, endPoint x: 538, endPoint y: 475, distance: 10.6
click at [538, 475] on icon at bounding box center [540, 473] width 10 height 10
click at [530, 471] on div at bounding box center [531, 492] width 5 height 58
click at [589, 470] on div "未 来 を 描 くんだ (О!)" at bounding box center [1062, 493] width 1071 height 64
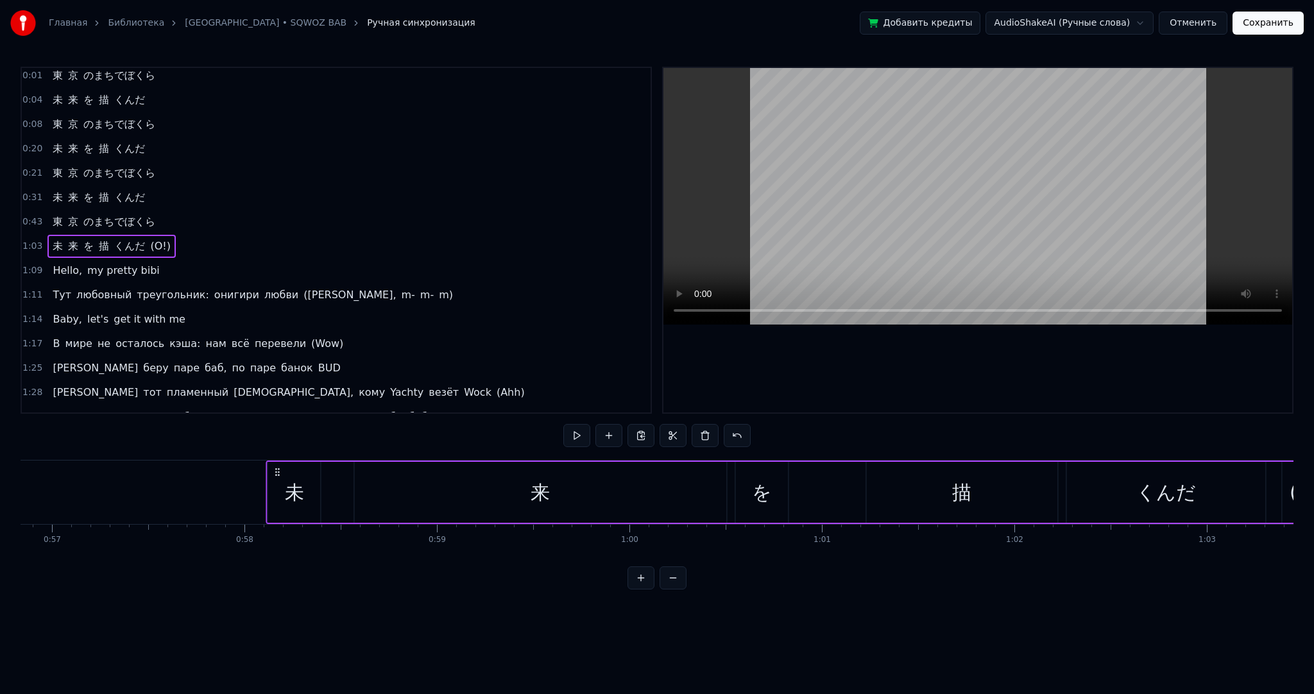
drag, startPoint x: 535, startPoint y: 468, endPoint x: 263, endPoint y: 434, distance: 274.2
click at [257, 434] on div "0:01 東 京 のまちでぼくら 0:04 未 来 を 描 くんだ 0:08 東 京 のまちでぼくら 0:20 未 来 を 描 くんだ 0:21 東 京 のま…" at bounding box center [657, 328] width 1273 height 523
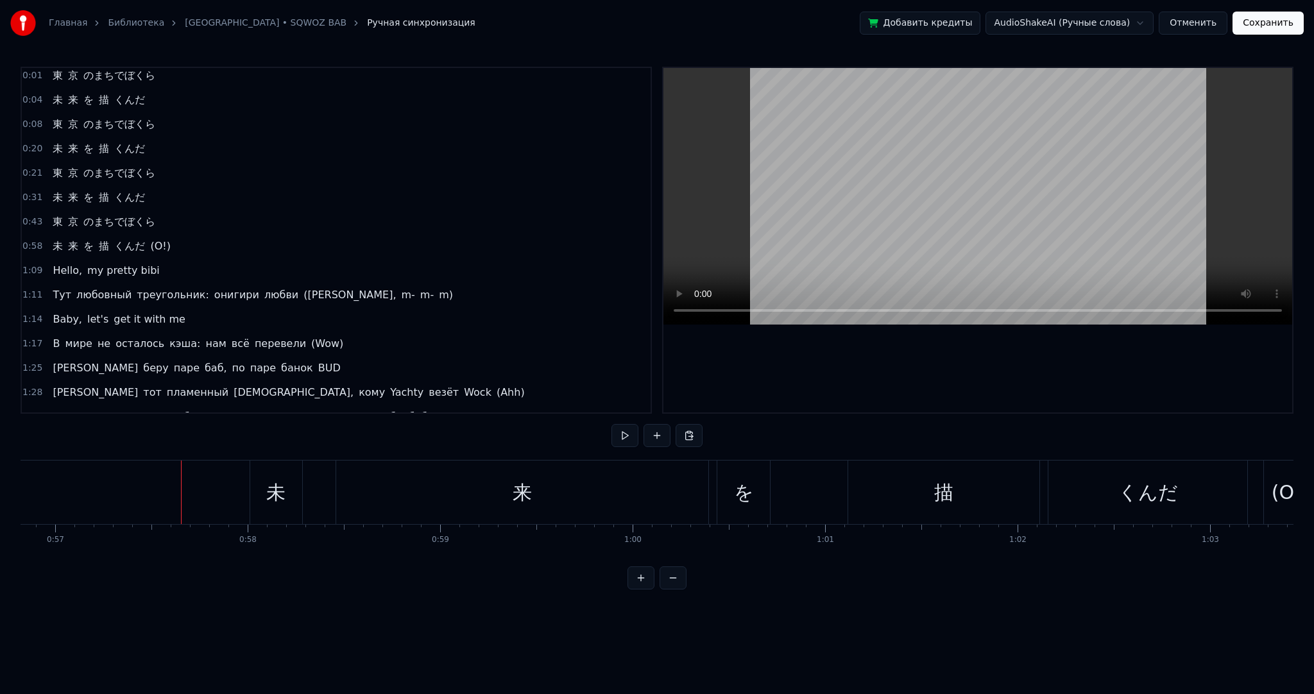
click at [621, 439] on button at bounding box center [625, 435] width 27 height 23
click at [635, 434] on button at bounding box center [625, 435] width 27 height 23
click at [642, 483] on div "描" at bounding box center [722, 493] width 191 height 64
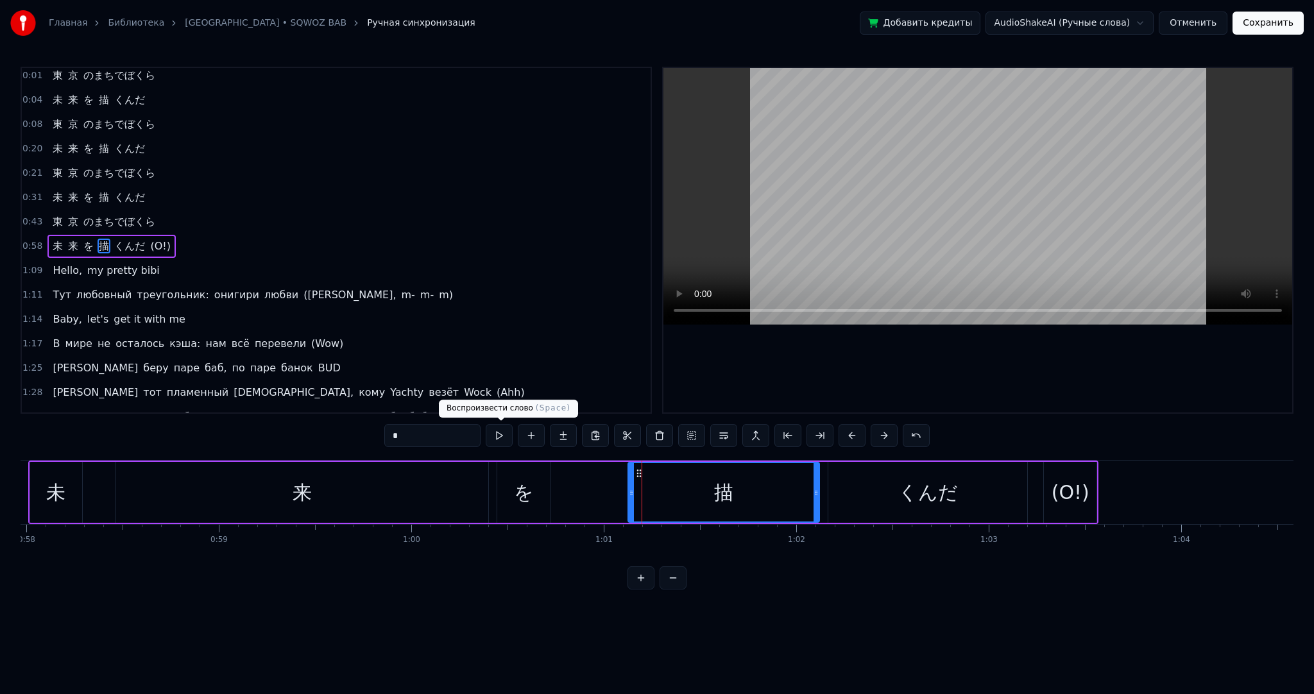
click at [506, 431] on button at bounding box center [499, 435] width 27 height 23
click at [506, 430] on button at bounding box center [499, 435] width 27 height 23
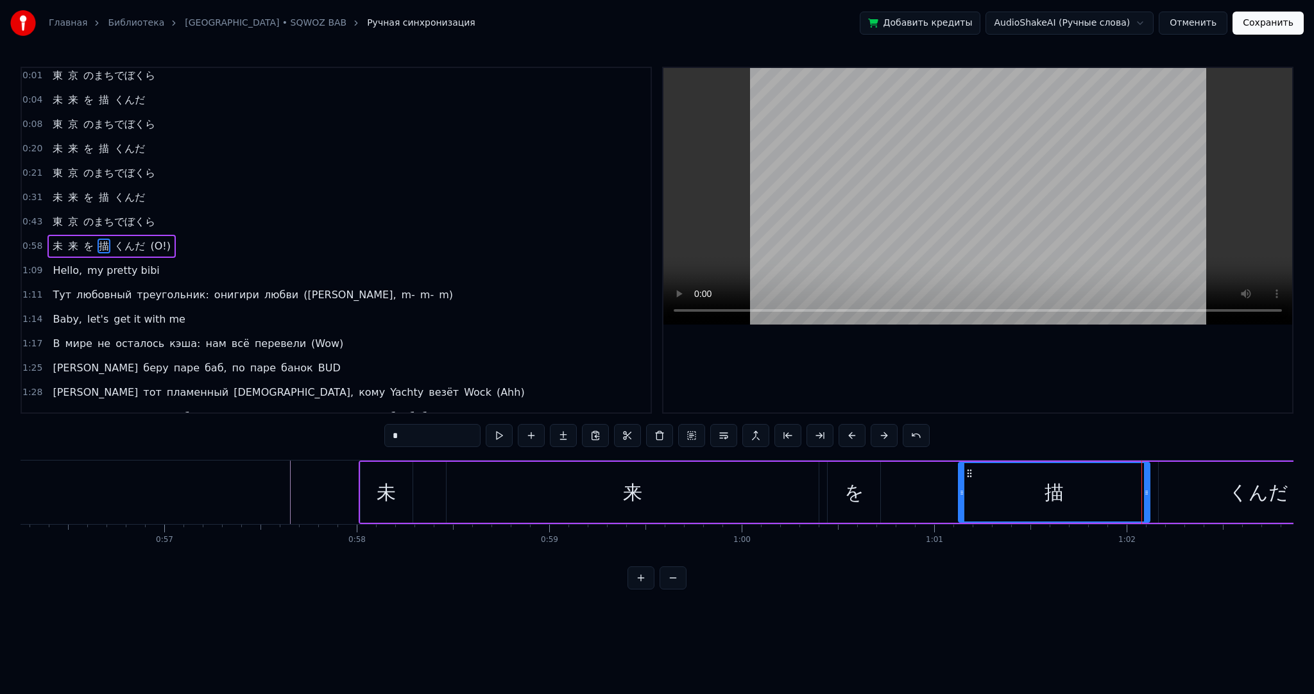
scroll to position [0, 10684]
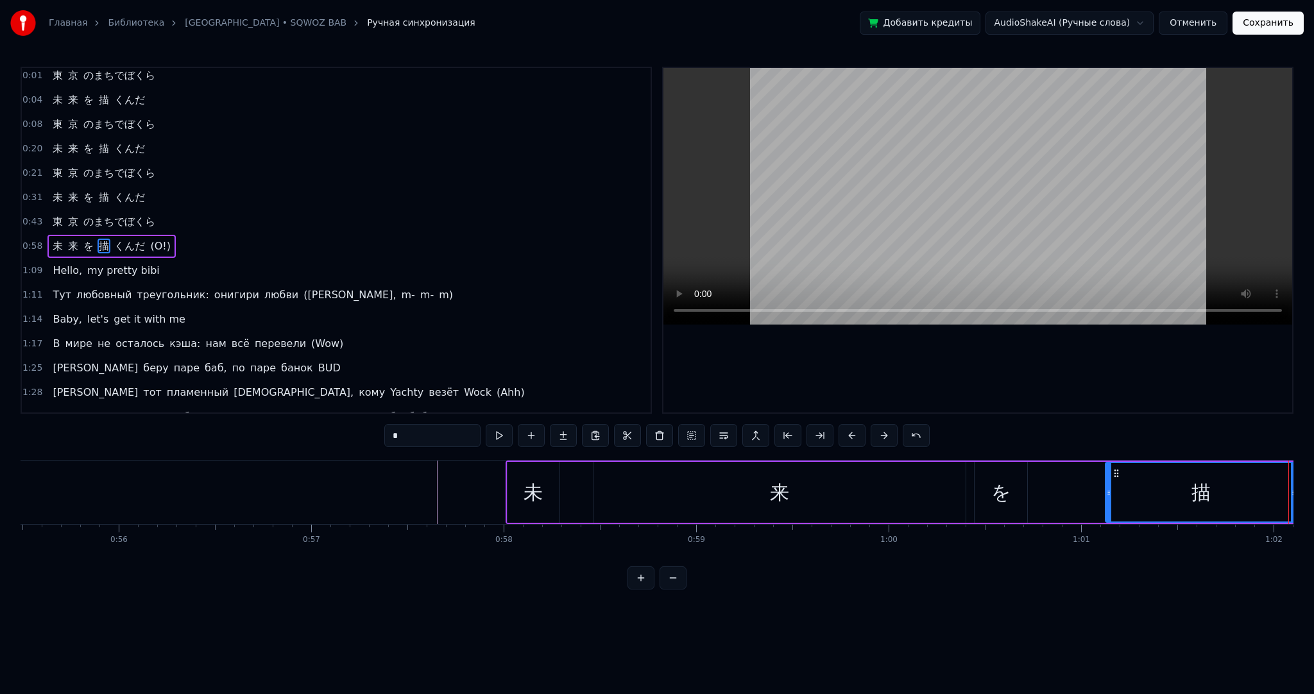
click at [524, 479] on div "未" at bounding box center [533, 492] width 19 height 29
type input "*"
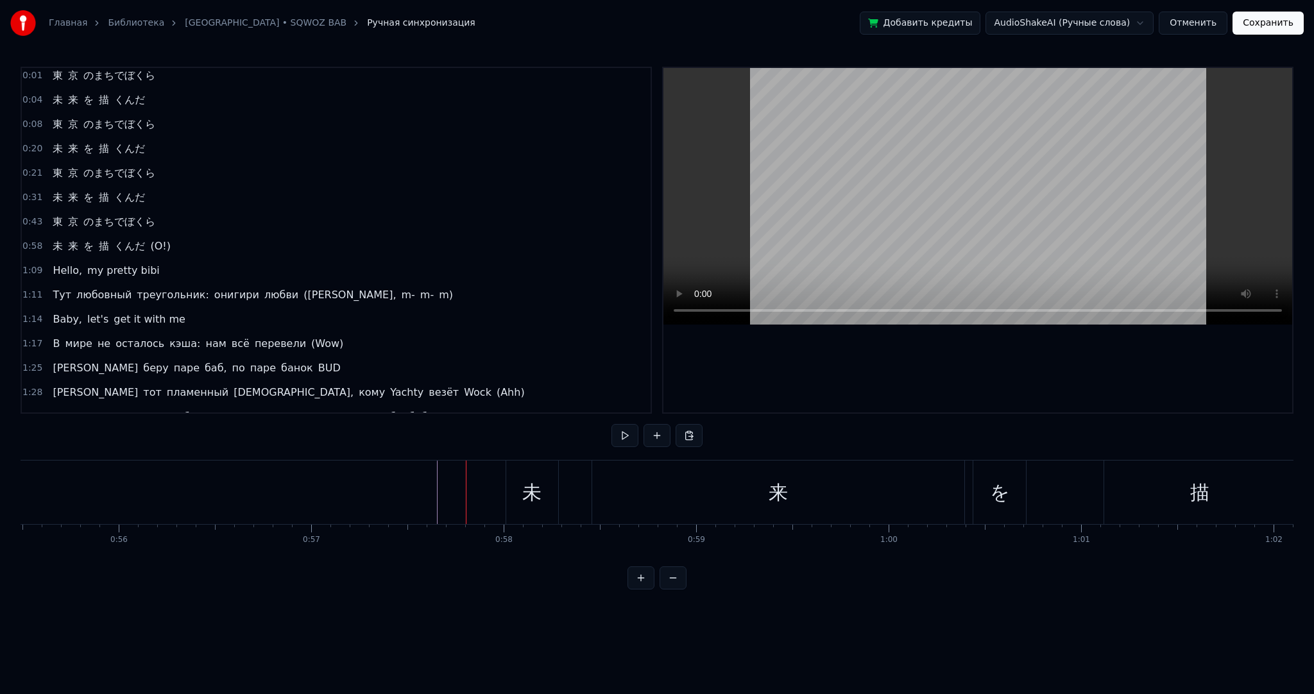
click at [525, 472] on div "未" at bounding box center [532, 493] width 53 height 64
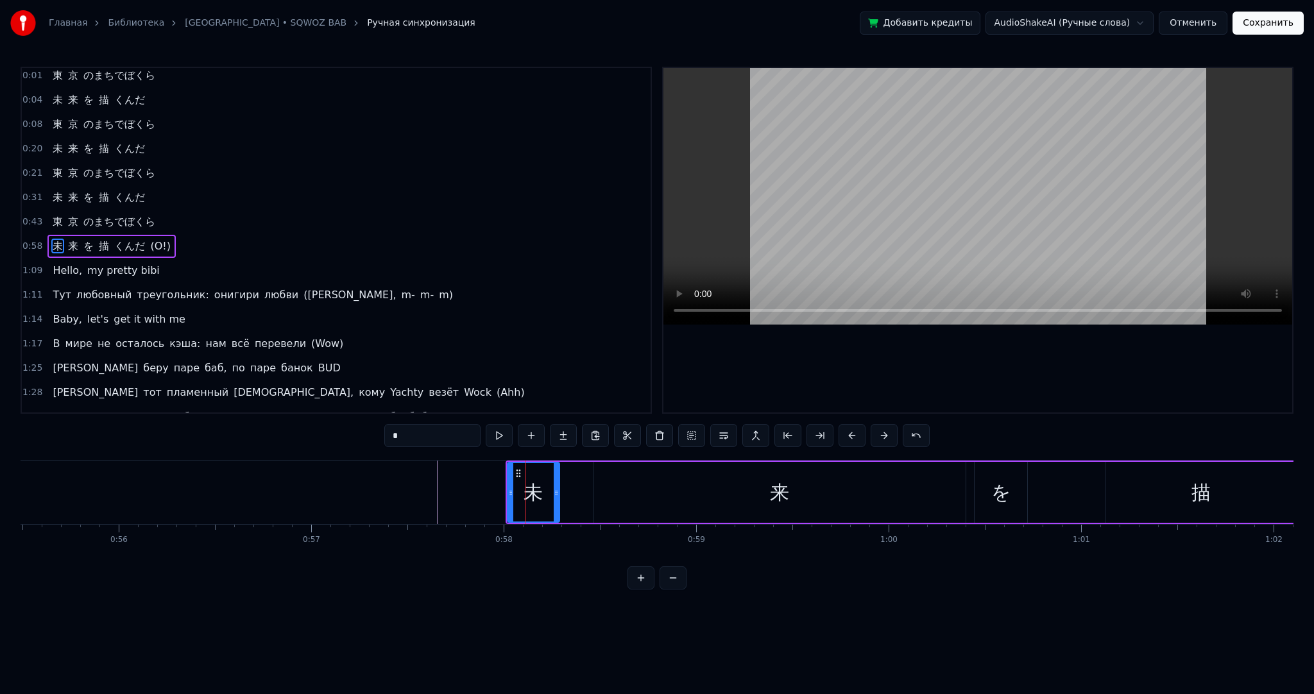
click at [576, 477] on div "未 来 を 描 くんだ (О!)" at bounding box center [1041, 493] width 1071 height 64
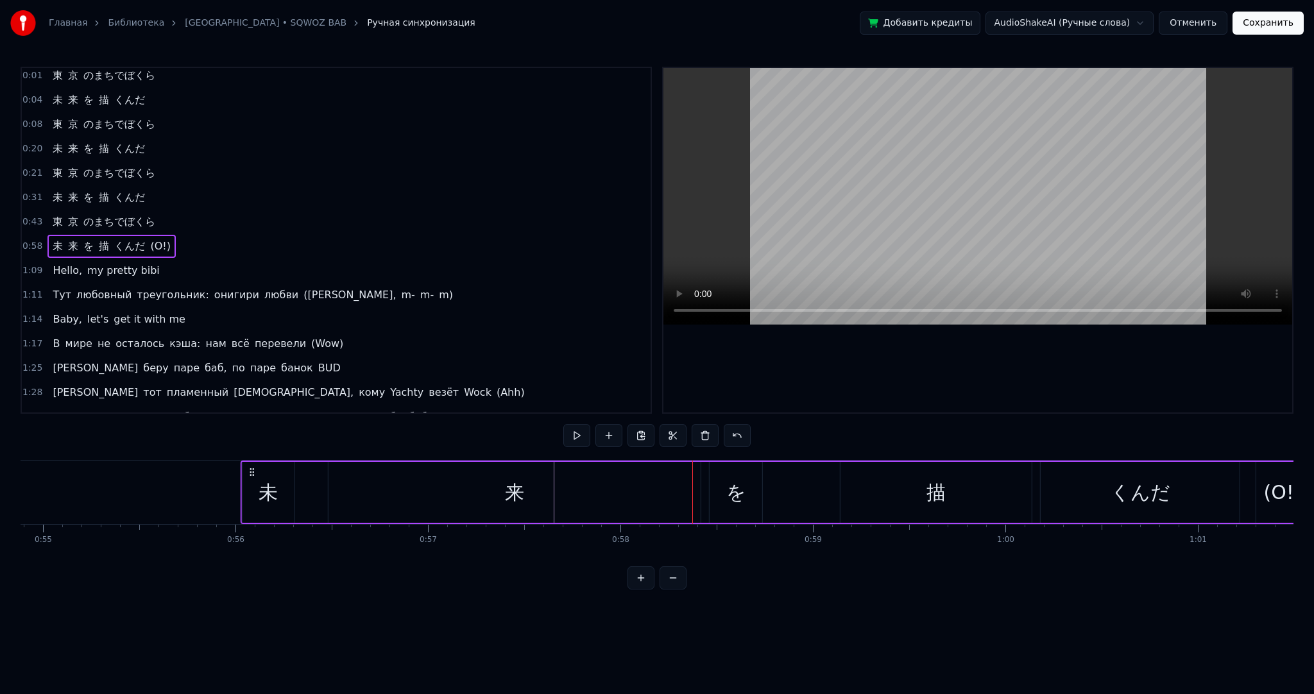
drag, startPoint x: 514, startPoint y: 472, endPoint x: 248, endPoint y: 458, distance: 266.1
click at [248, 458] on div "0:01 東 京 のまちでぼくら 0:04 未 来 を 描 くんだ 0:08 東 京 のまちでぼくら 0:20 未 来 を 描 くんだ 0:21 東 京 のま…" at bounding box center [657, 328] width 1273 height 523
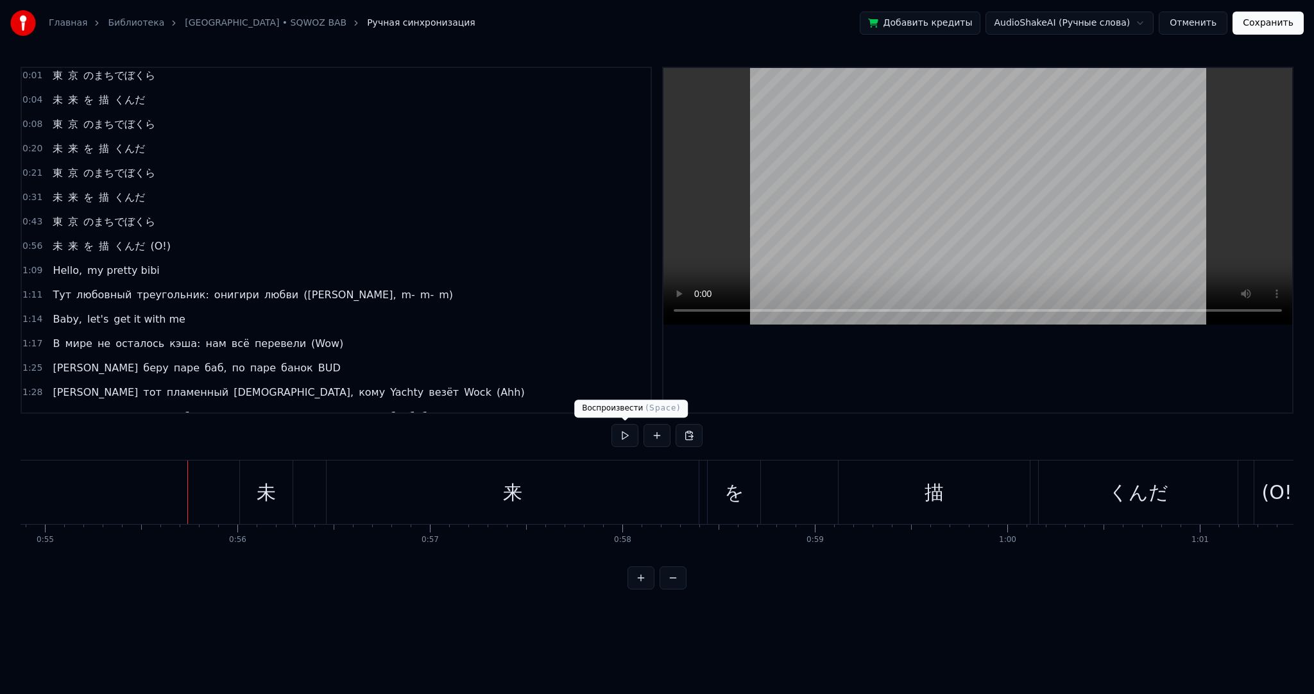
click at [615, 433] on button at bounding box center [625, 435] width 27 height 23
click at [624, 433] on button at bounding box center [625, 435] width 27 height 23
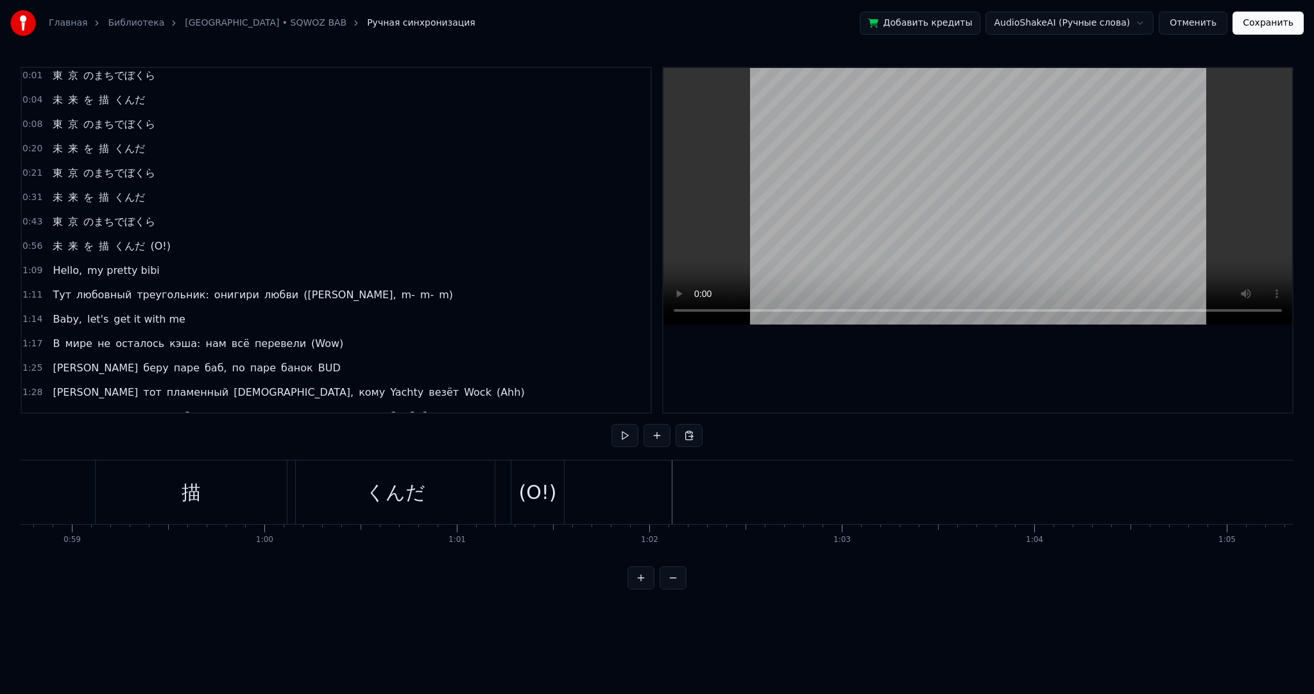
scroll to position [0, 11087]
click at [760, 476] on div "(О!)" at bounding box center [758, 493] width 53 height 64
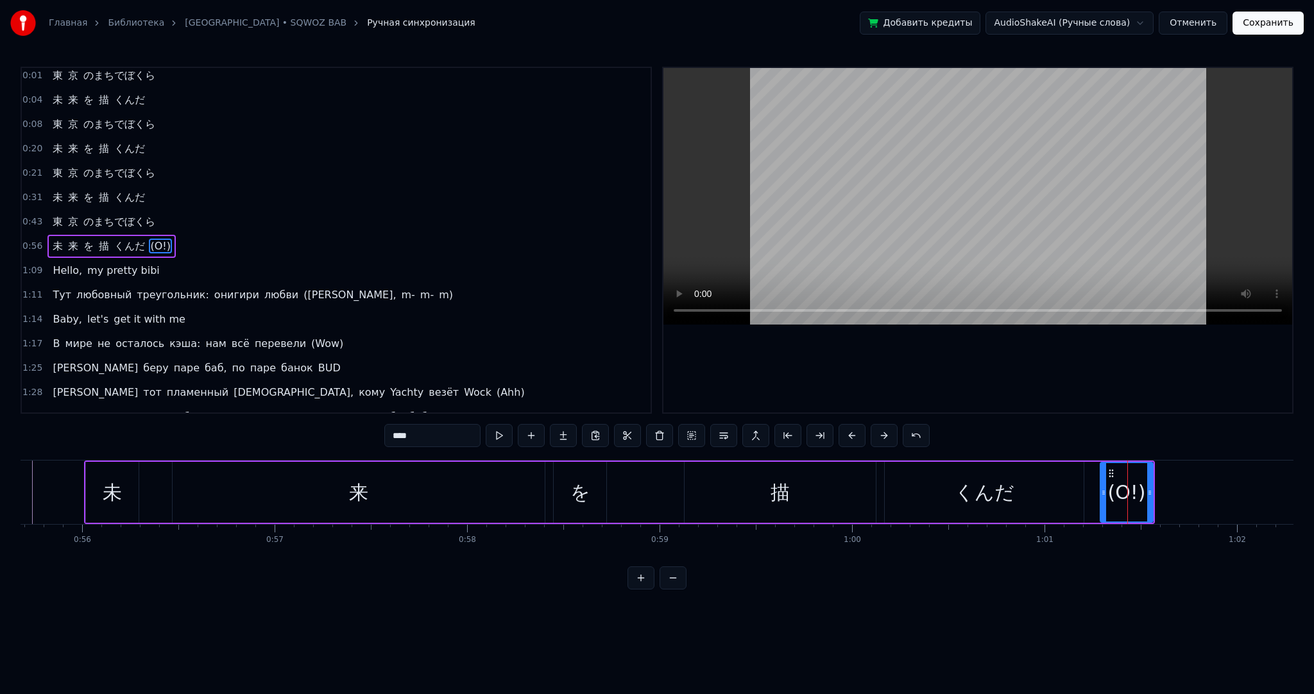
scroll to position [0, 10500]
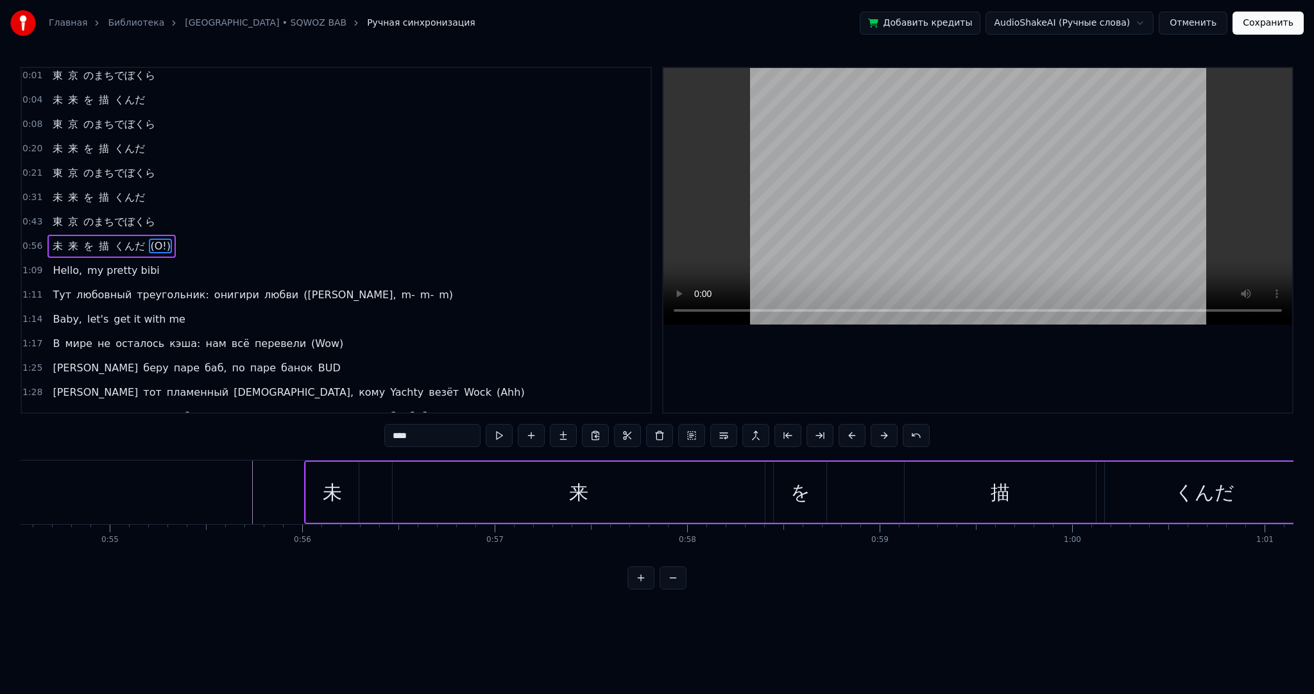
click at [350, 479] on div "未" at bounding box center [332, 492] width 53 height 61
type input "*"
click at [315, 472] on icon at bounding box center [316, 473] width 10 height 10
click at [381, 477] on div "未 来 を 描 くんだ (О!)" at bounding box center [840, 493] width 1072 height 64
click at [411, 479] on div "来" at bounding box center [579, 492] width 372 height 61
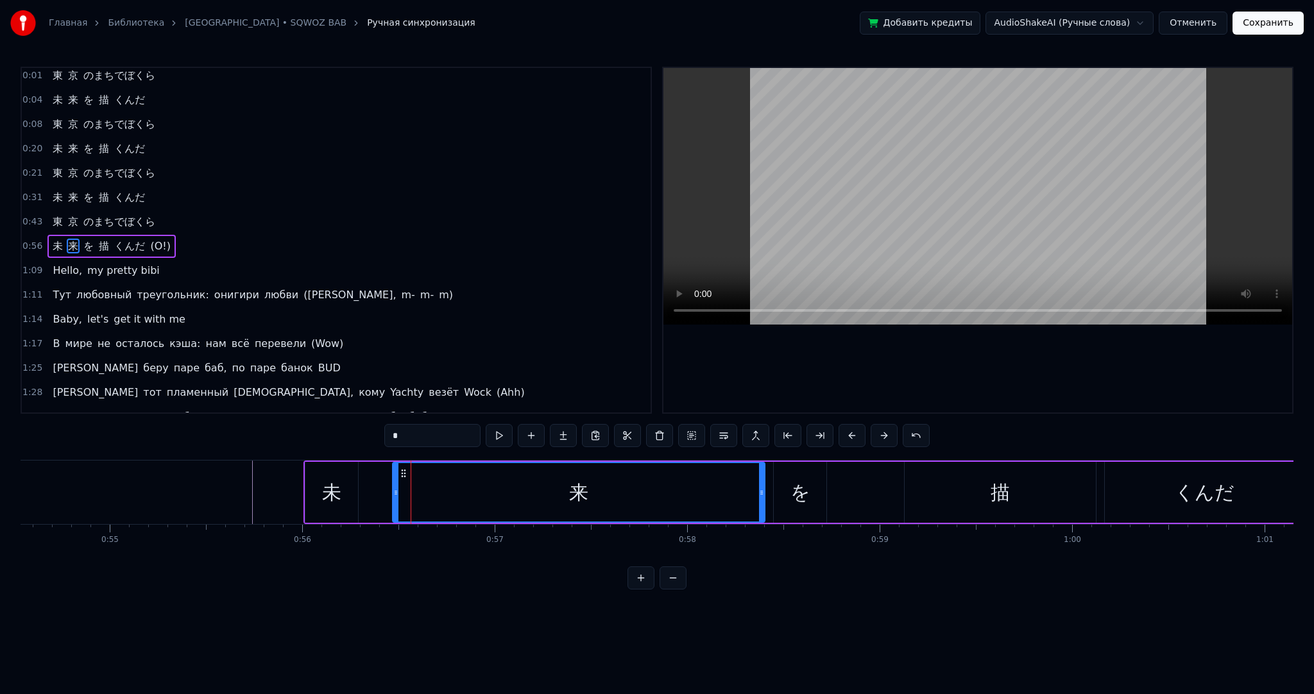
drag, startPoint x: 374, startPoint y: 478, endPoint x: 348, endPoint y: 475, distance: 26.5
click at [374, 477] on div "未 来 を 描 くんだ (О!)" at bounding box center [840, 493] width 1072 height 64
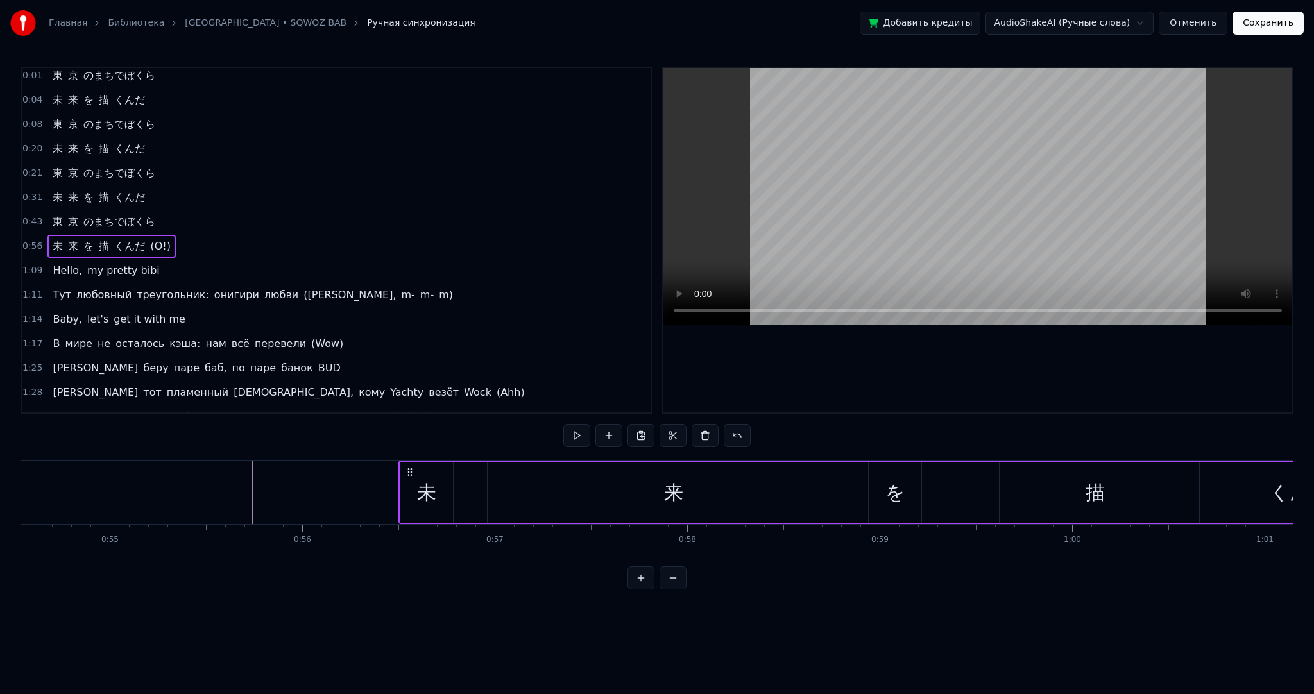
drag, startPoint x: 316, startPoint y: 470, endPoint x: 410, endPoint y: 472, distance: 94.4
click at [414, 472] on icon at bounding box center [410, 472] width 10 height 10
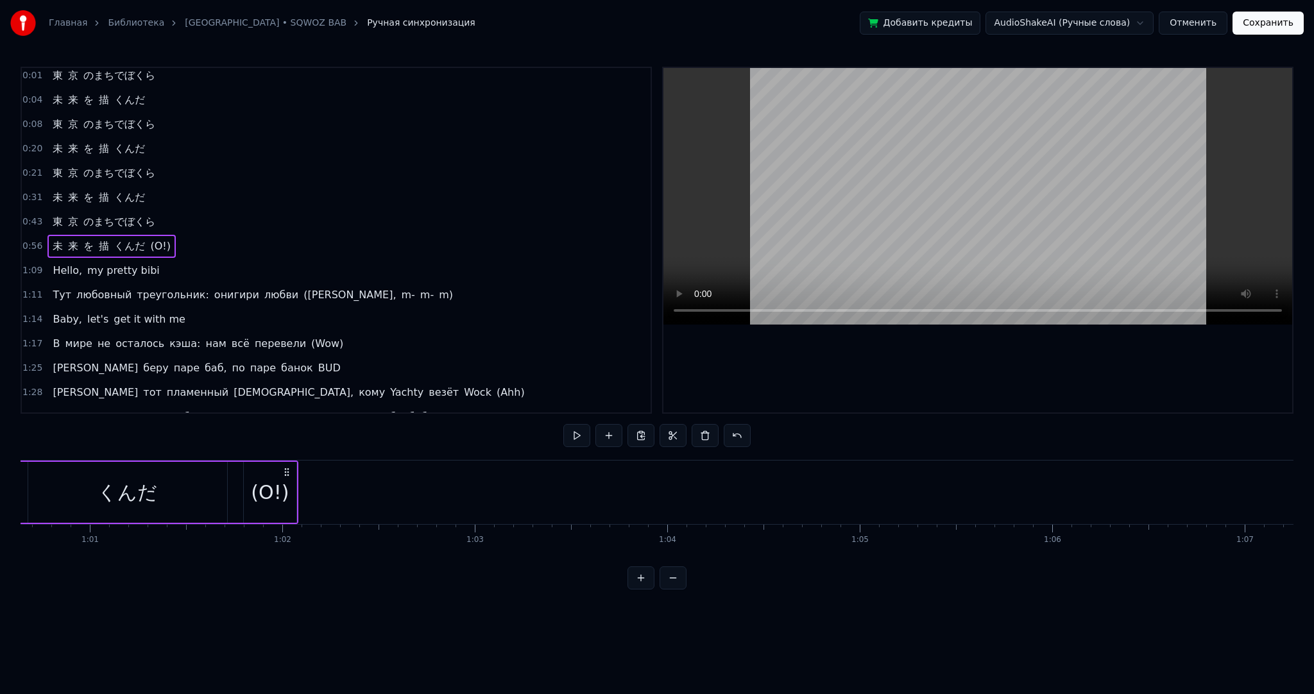
scroll to position [0, 11565]
click at [375, 486] on div "(О!)" at bounding box center [380, 492] width 38 height 29
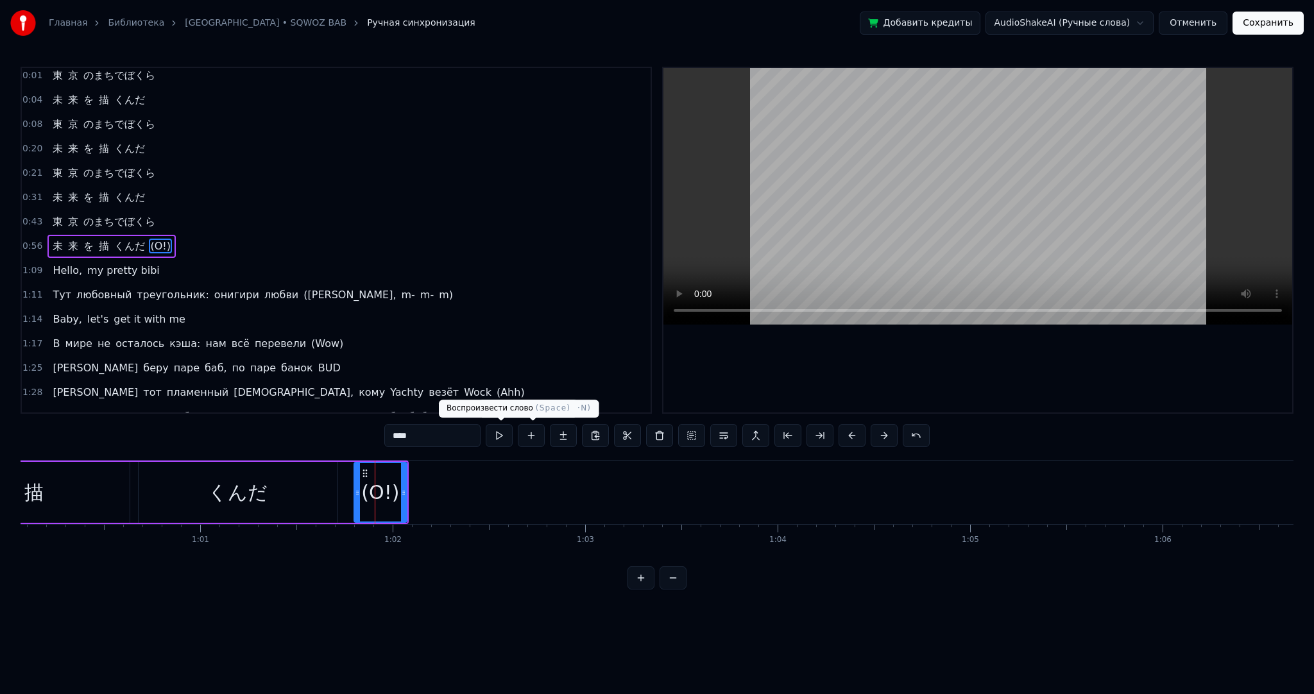
click at [508, 431] on button at bounding box center [499, 435] width 27 height 23
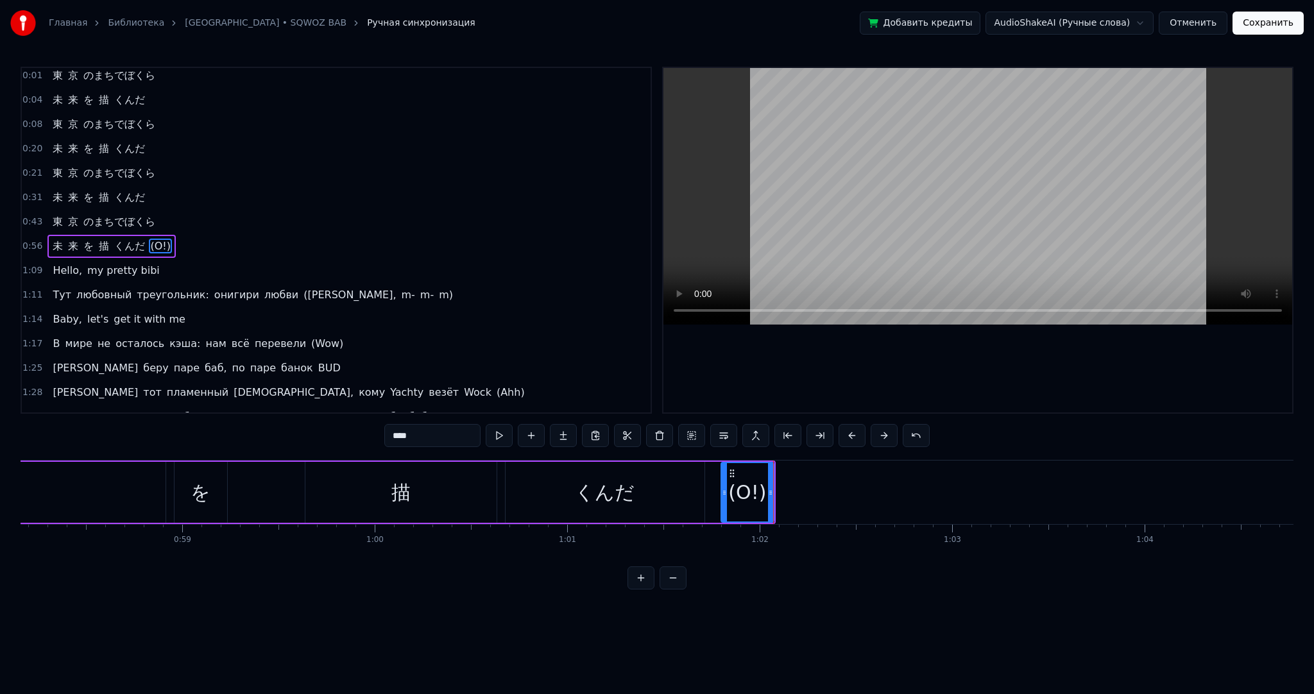
scroll to position [0, 11014]
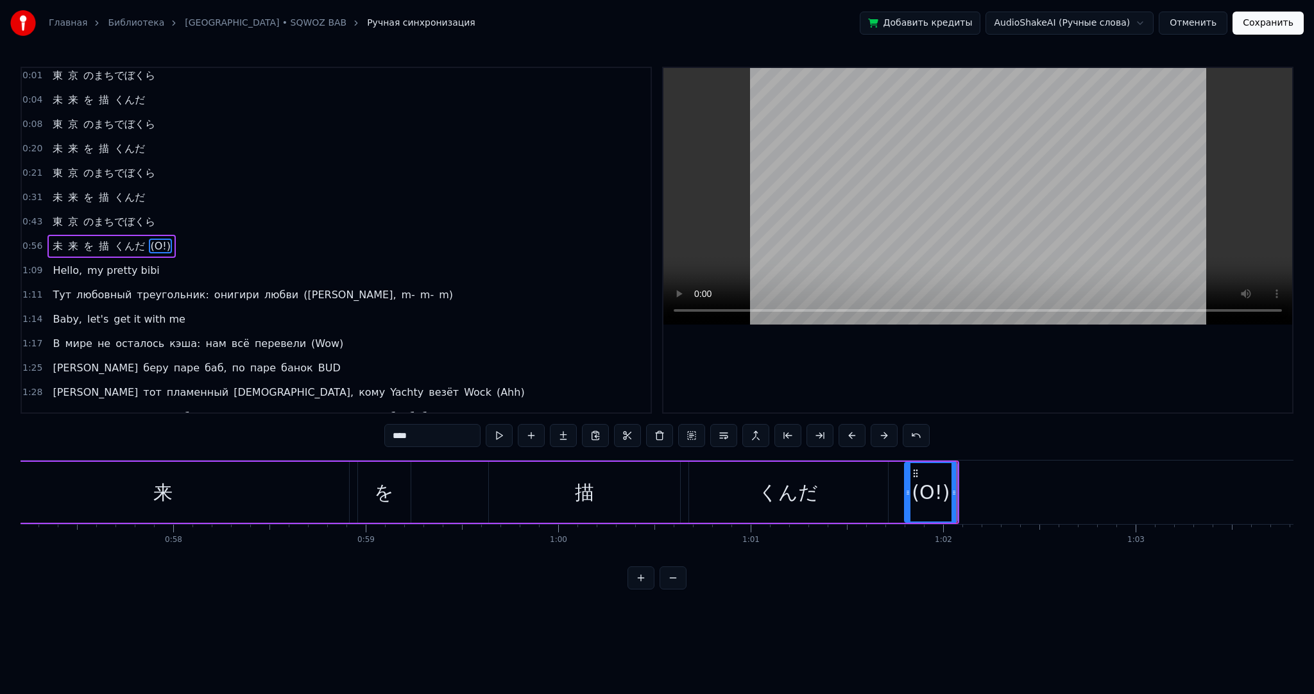
click at [676, 486] on div "描" at bounding box center [584, 492] width 191 height 61
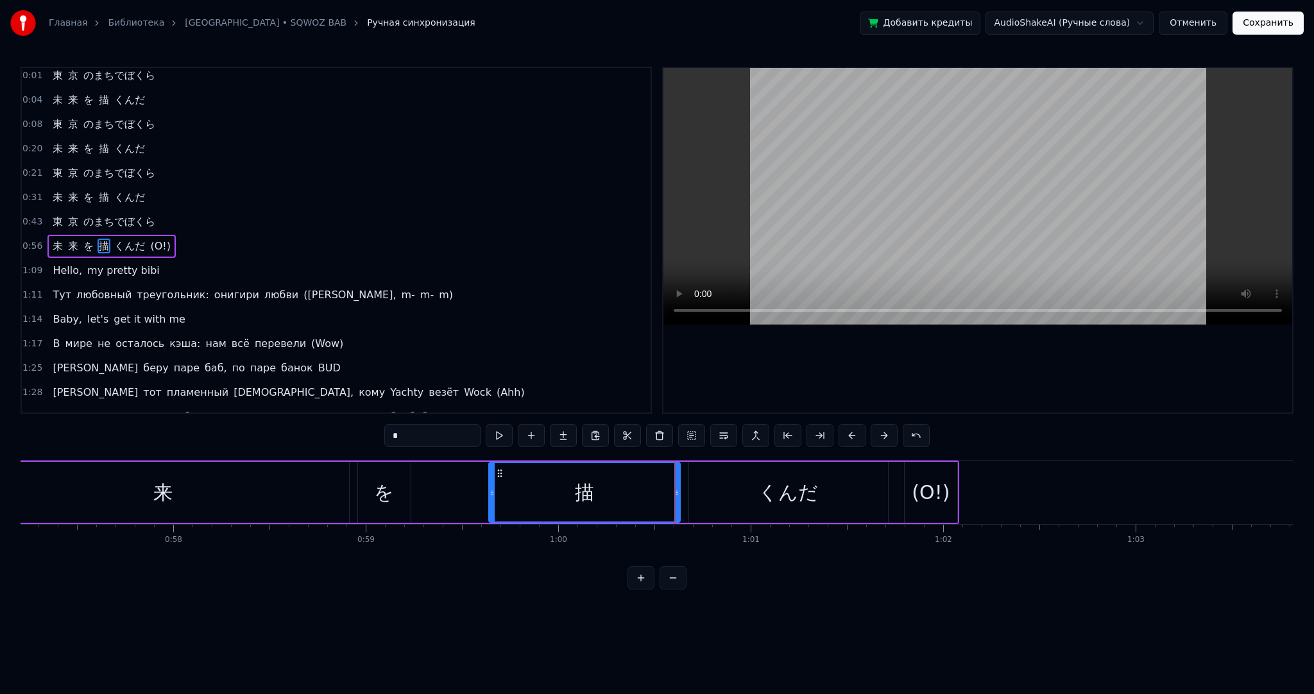
click at [707, 490] on div "くんだ" at bounding box center [788, 492] width 199 height 61
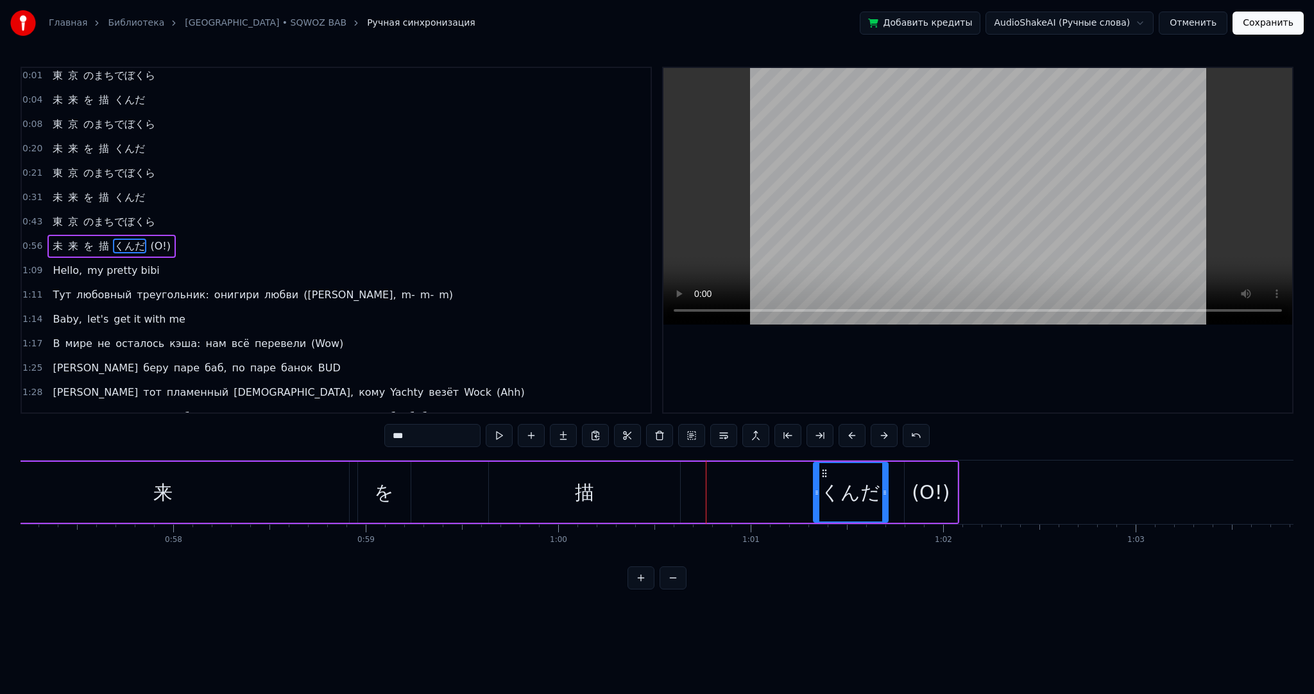
drag, startPoint x: 693, startPoint y: 490, endPoint x: 809, endPoint y: 493, distance: 115.5
click at [820, 493] on icon at bounding box center [816, 493] width 5 height 10
click at [587, 499] on div "描" at bounding box center [584, 492] width 19 height 29
drag, startPoint x: 492, startPoint y: 490, endPoint x: 630, endPoint y: 477, distance: 138.6
click at [626, 483] on div at bounding box center [625, 492] width 5 height 58
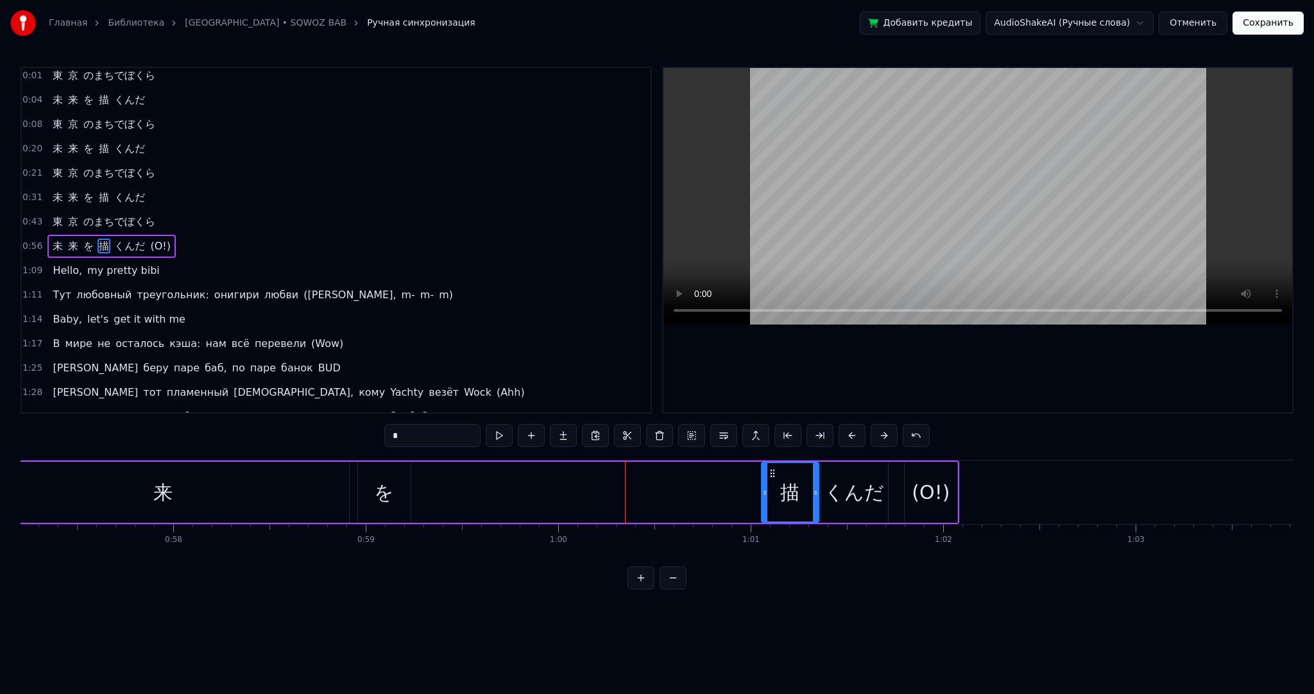
drag, startPoint x: 632, startPoint y: 471, endPoint x: 773, endPoint y: 474, distance: 140.6
click at [773, 474] on icon at bounding box center [773, 473] width 10 height 10
click at [387, 485] on div "を" at bounding box center [384, 492] width 20 height 29
drag, startPoint x: 366, startPoint y: 468, endPoint x: 720, endPoint y: 474, distance: 354.3
click at [720, 474] on icon at bounding box center [723, 473] width 10 height 10
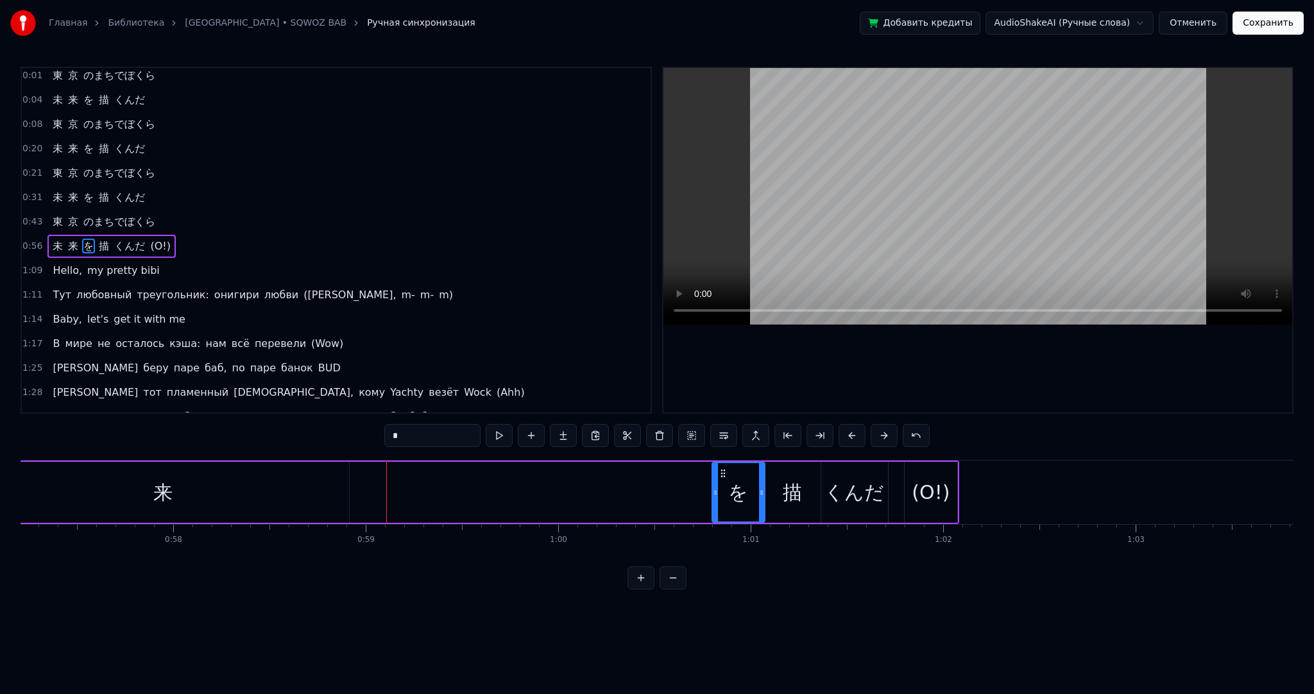
click at [308, 481] on div "来" at bounding box center [163, 492] width 372 height 61
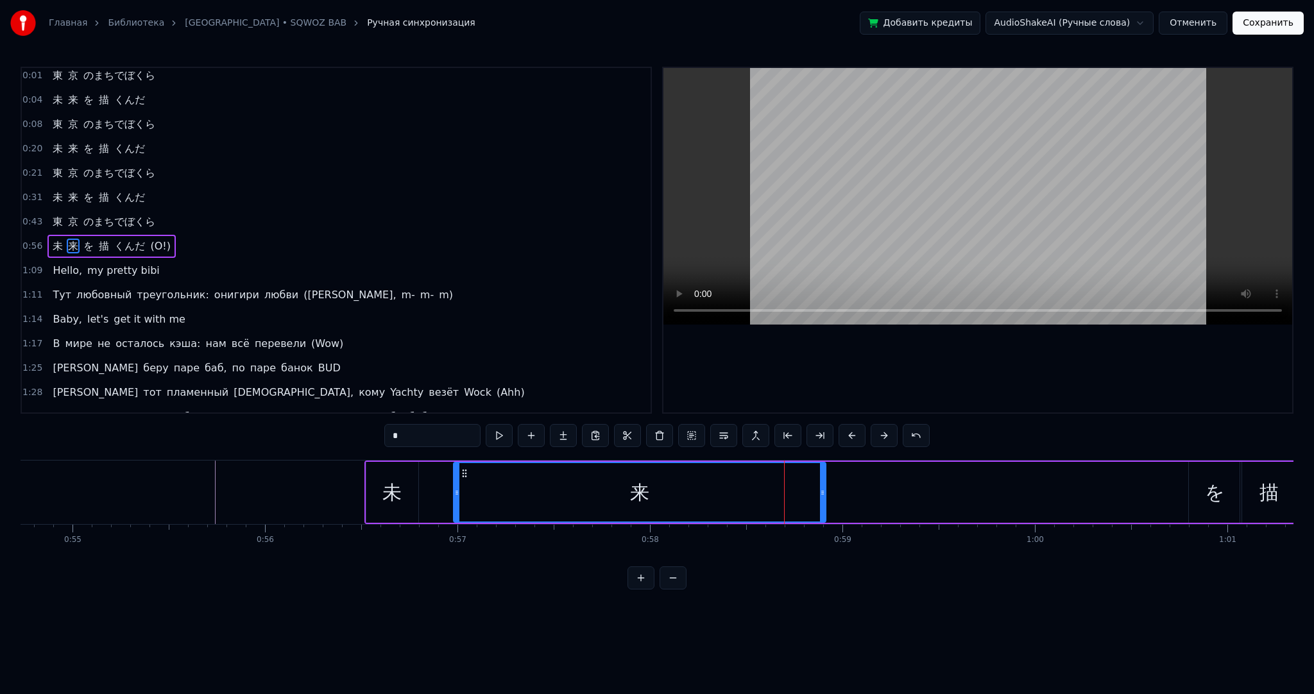
scroll to position [0, 10427]
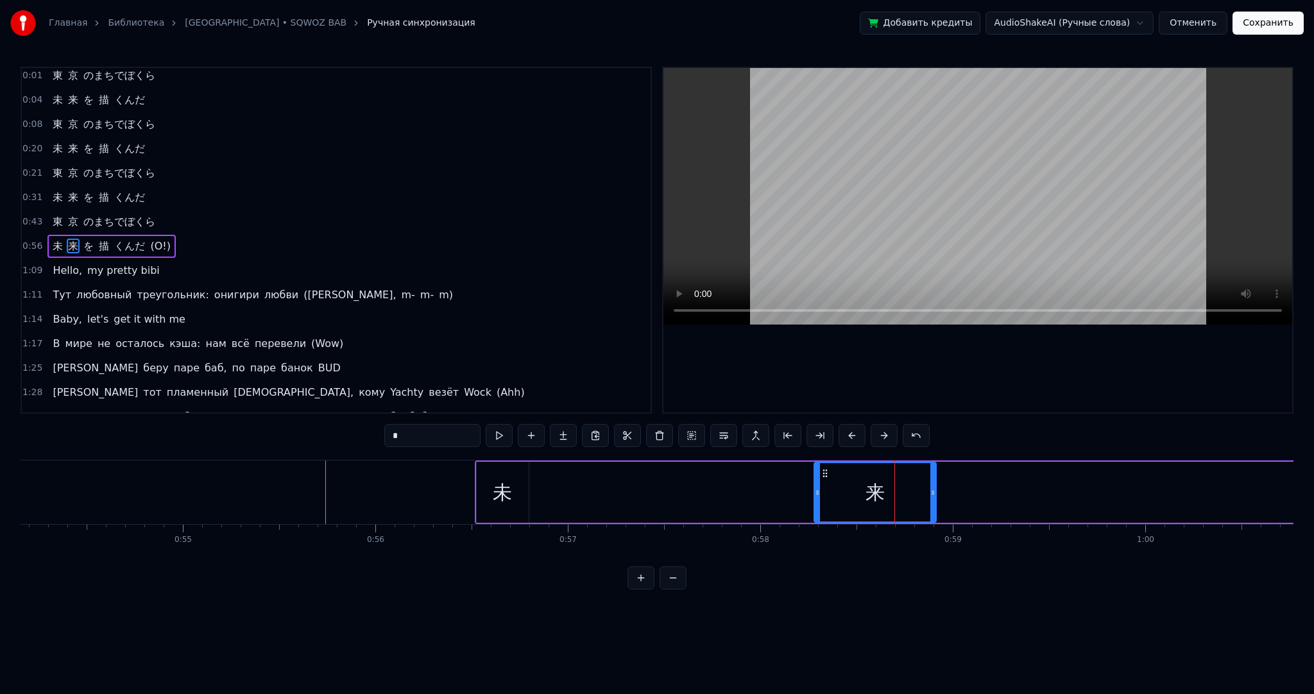
drag, startPoint x: 567, startPoint y: 493, endPoint x: 856, endPoint y: 483, distance: 289.0
click at [820, 494] on icon at bounding box center [817, 493] width 5 height 10
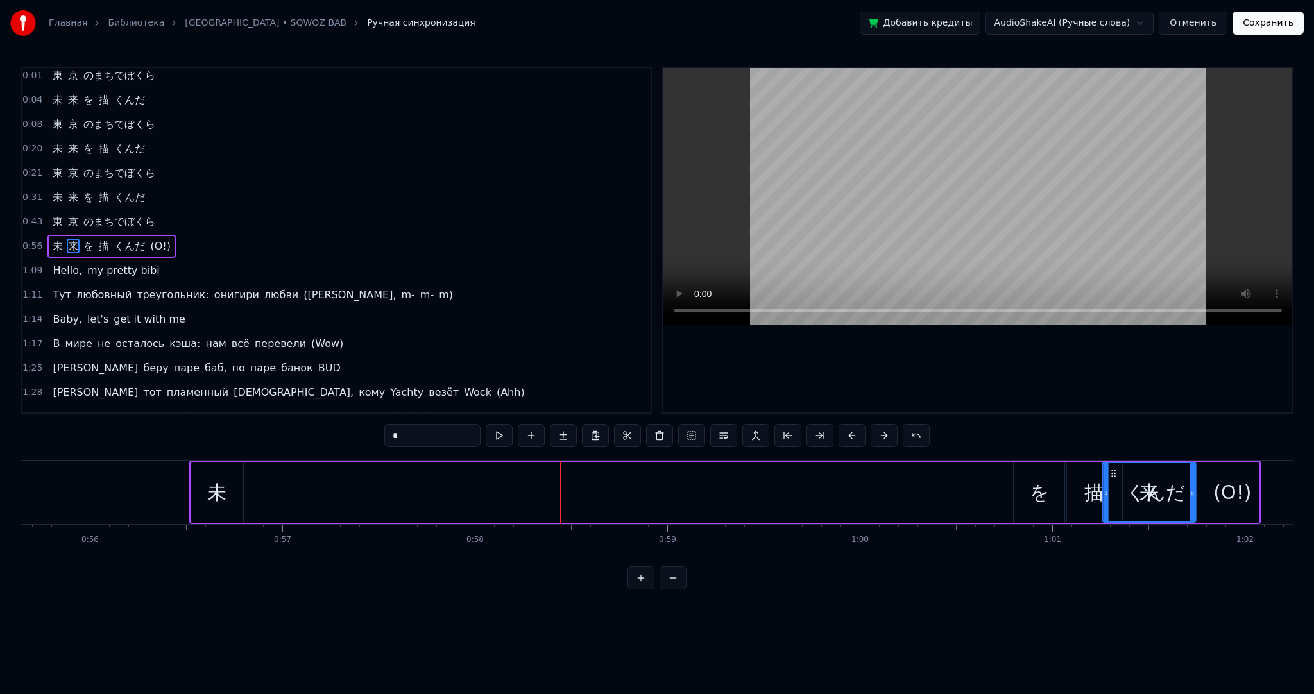
scroll to position [0, 10713]
drag, startPoint x: 860, startPoint y: 470, endPoint x: 928, endPoint y: 473, distance: 68.1
click at [928, 473] on icon at bounding box center [931, 473] width 10 height 10
click at [234, 496] on div "未" at bounding box center [217, 492] width 53 height 61
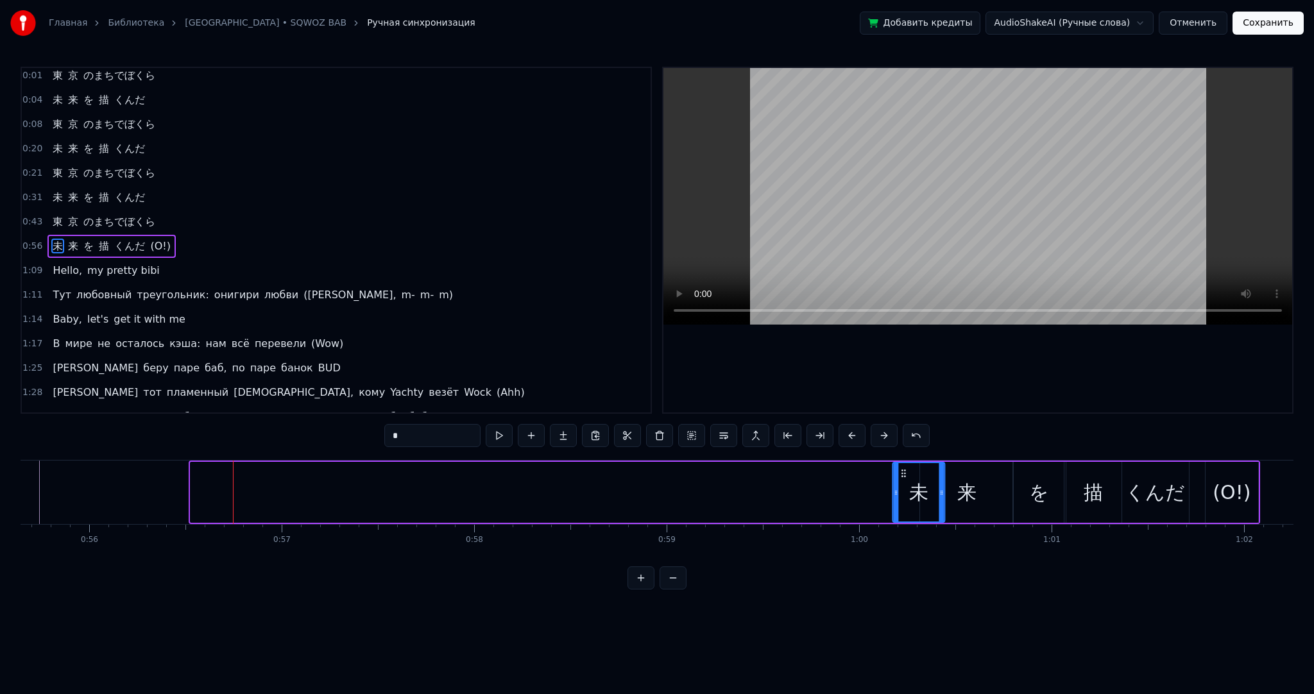
drag, startPoint x: 200, startPoint y: 471, endPoint x: 847, endPoint y: 470, distance: 647.6
click at [898, 469] on icon at bounding box center [903, 473] width 10 height 10
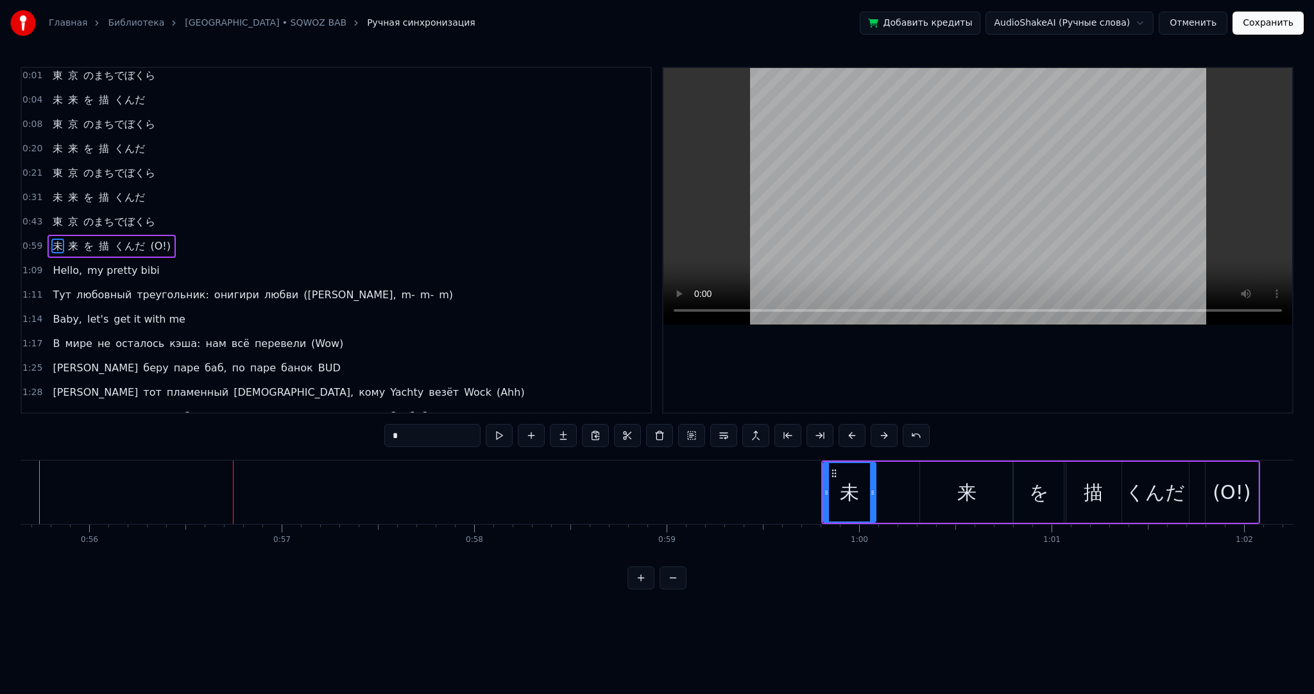
click at [942, 477] on div "来" at bounding box center [966, 492] width 93 height 61
drag, startPoint x: 923, startPoint y: 481, endPoint x: 950, endPoint y: 482, distance: 27.6
click at [950, 482] on div at bounding box center [951, 492] width 5 height 58
click at [827, 492] on div "未" at bounding box center [849, 492] width 53 height 61
type input "*"
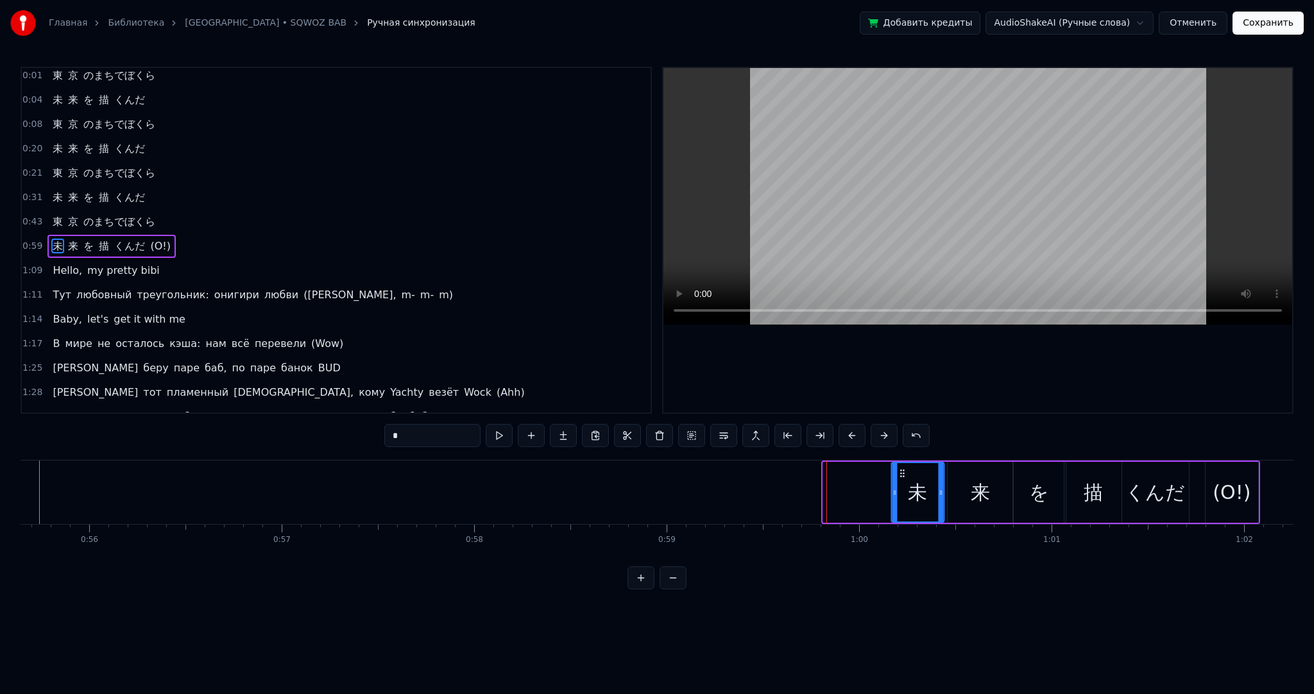
drag, startPoint x: 835, startPoint y: 472, endPoint x: 894, endPoint y: 470, distance: 59.1
click at [907, 469] on icon at bounding box center [902, 473] width 10 height 10
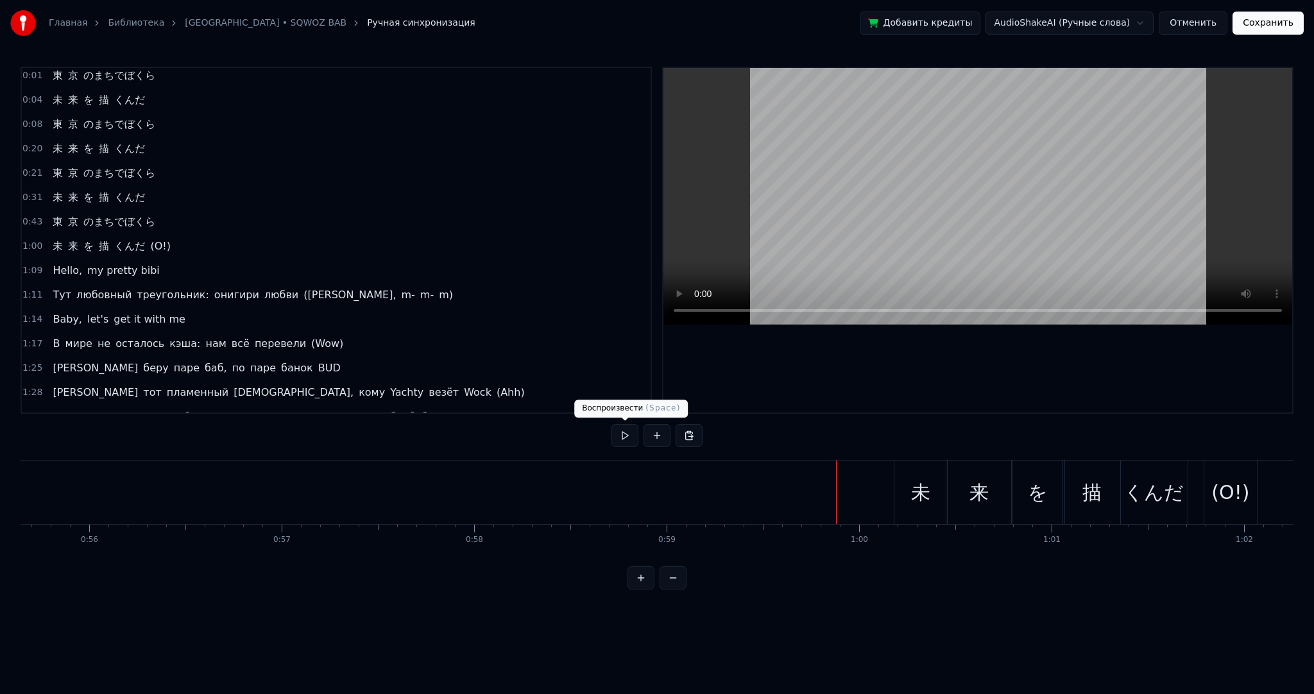
click at [622, 434] on button at bounding box center [625, 435] width 27 height 23
click at [624, 431] on button at bounding box center [625, 435] width 27 height 23
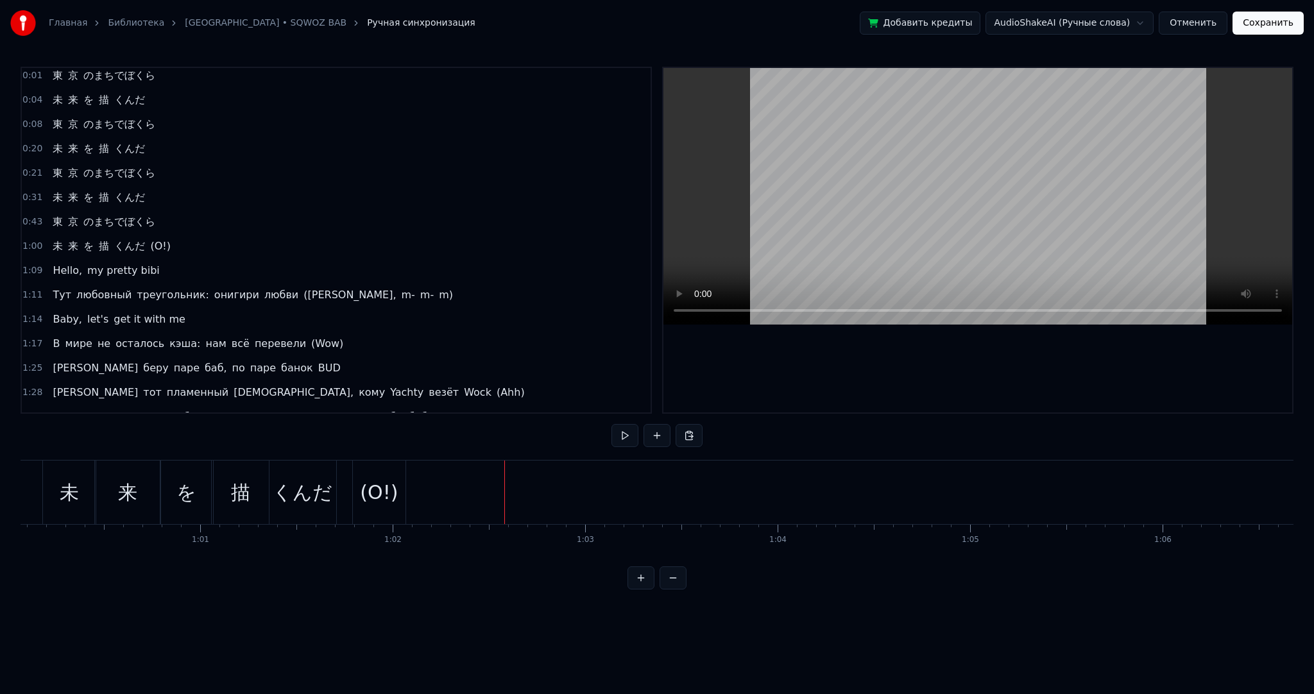
click at [58, 214] on span "東" at bounding box center [57, 221] width 13 height 15
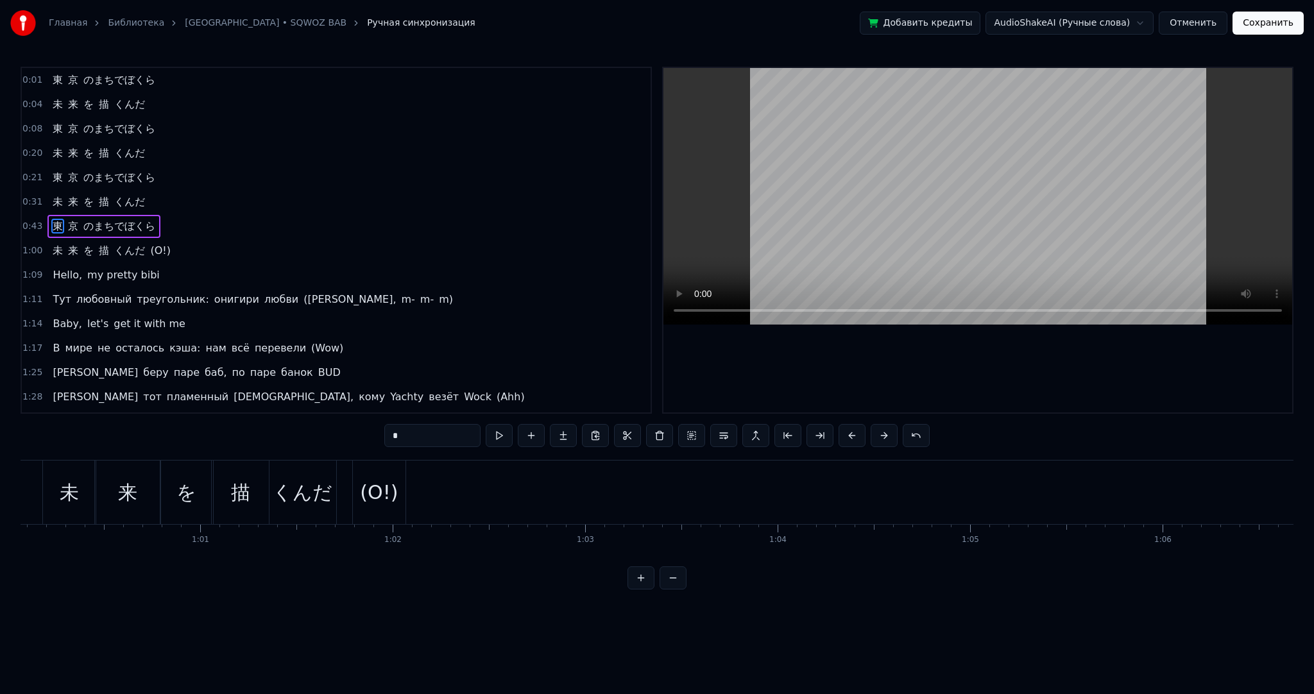
scroll to position [0, 8253]
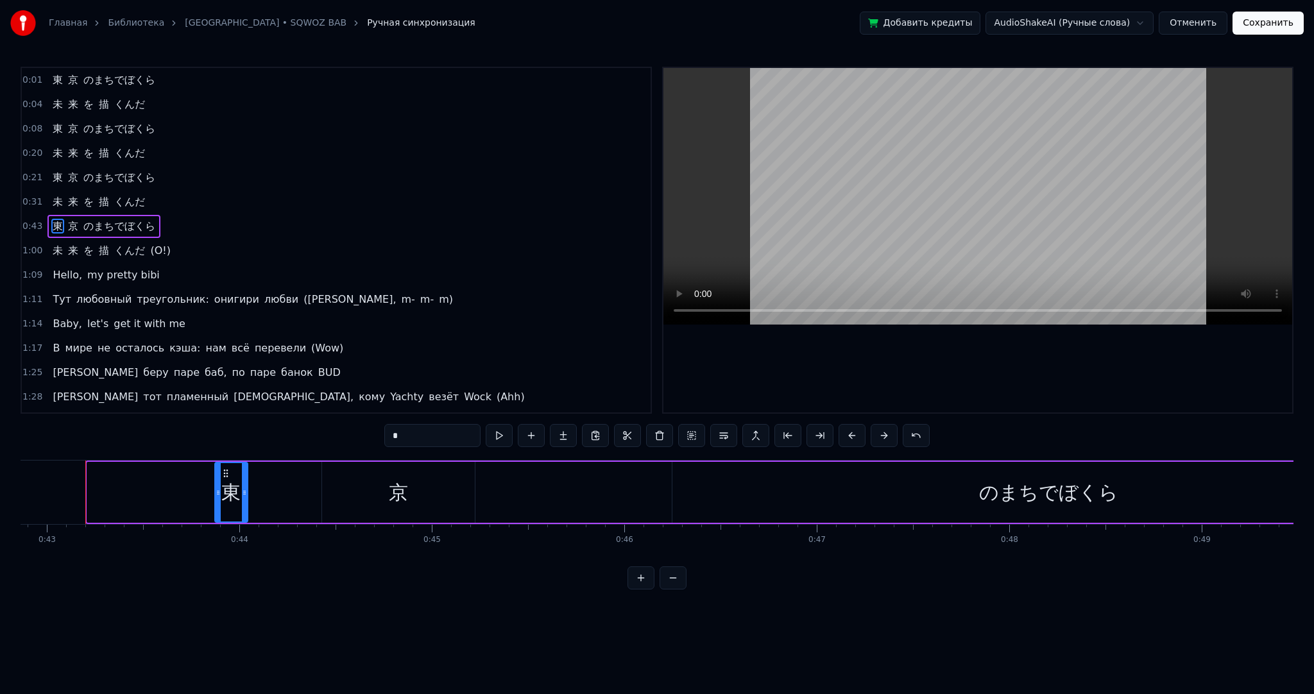
drag, startPoint x: 89, startPoint y: 477, endPoint x: 217, endPoint y: 470, distance: 127.9
click at [217, 470] on div at bounding box center [218, 492] width 5 height 58
click at [418, 490] on div "京" at bounding box center [398, 492] width 153 height 61
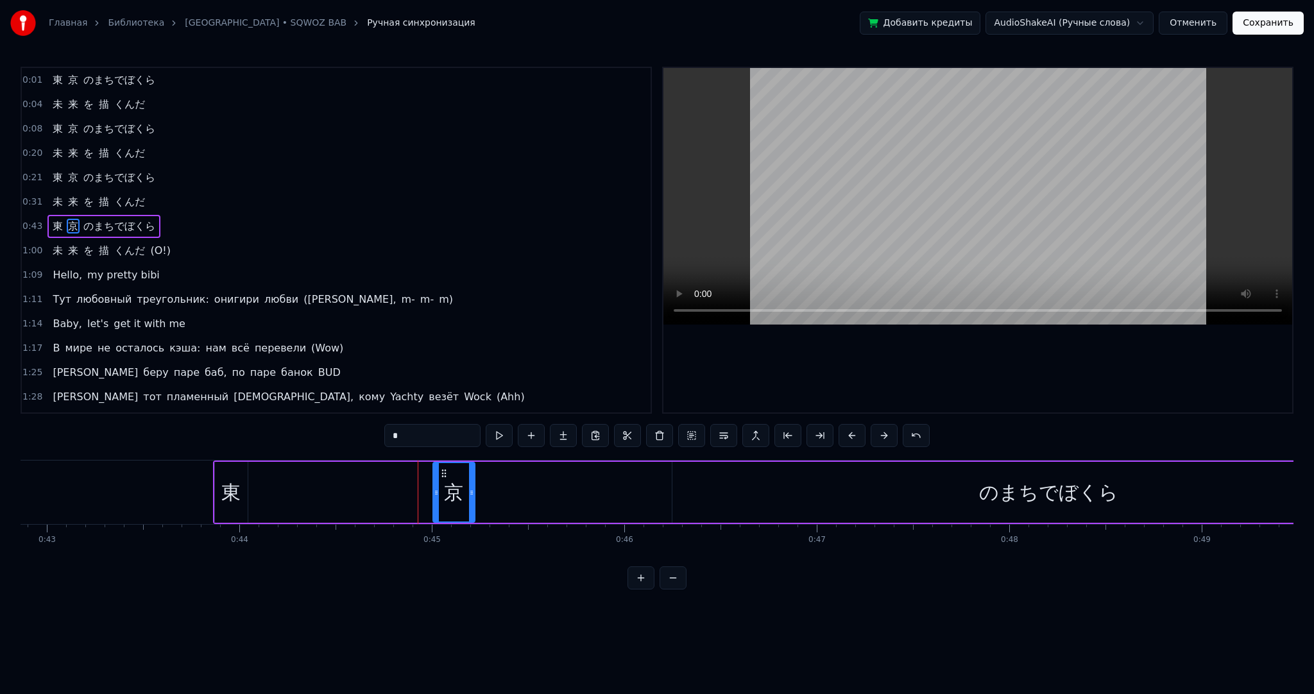
drag, startPoint x: 329, startPoint y: 490, endPoint x: 312, endPoint y: 479, distance: 19.6
click at [436, 485] on div at bounding box center [436, 492] width 5 height 58
click at [218, 477] on div "東" at bounding box center [231, 492] width 33 height 61
drag, startPoint x: 279, startPoint y: 470, endPoint x: 409, endPoint y: 469, distance: 129.6
click at [409, 469] on icon at bounding box center [412, 473] width 10 height 10
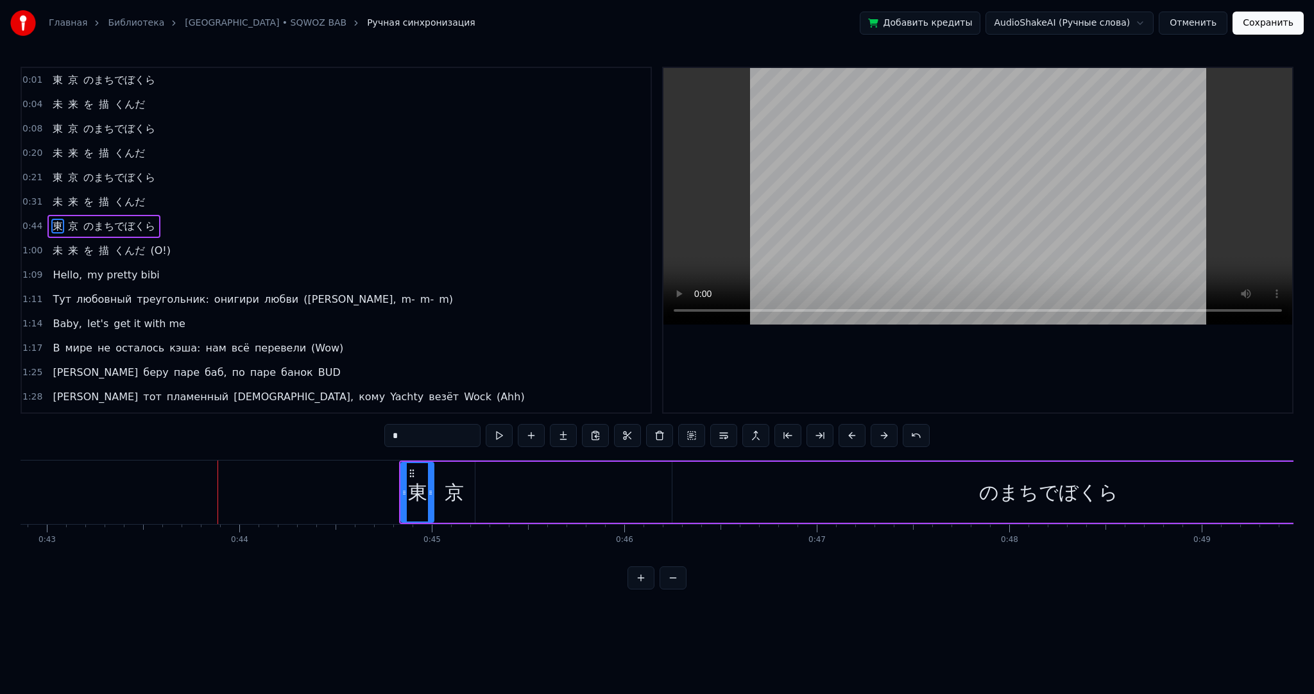
click at [83, 220] on span "のまちでぼくら" at bounding box center [119, 226] width 74 height 15
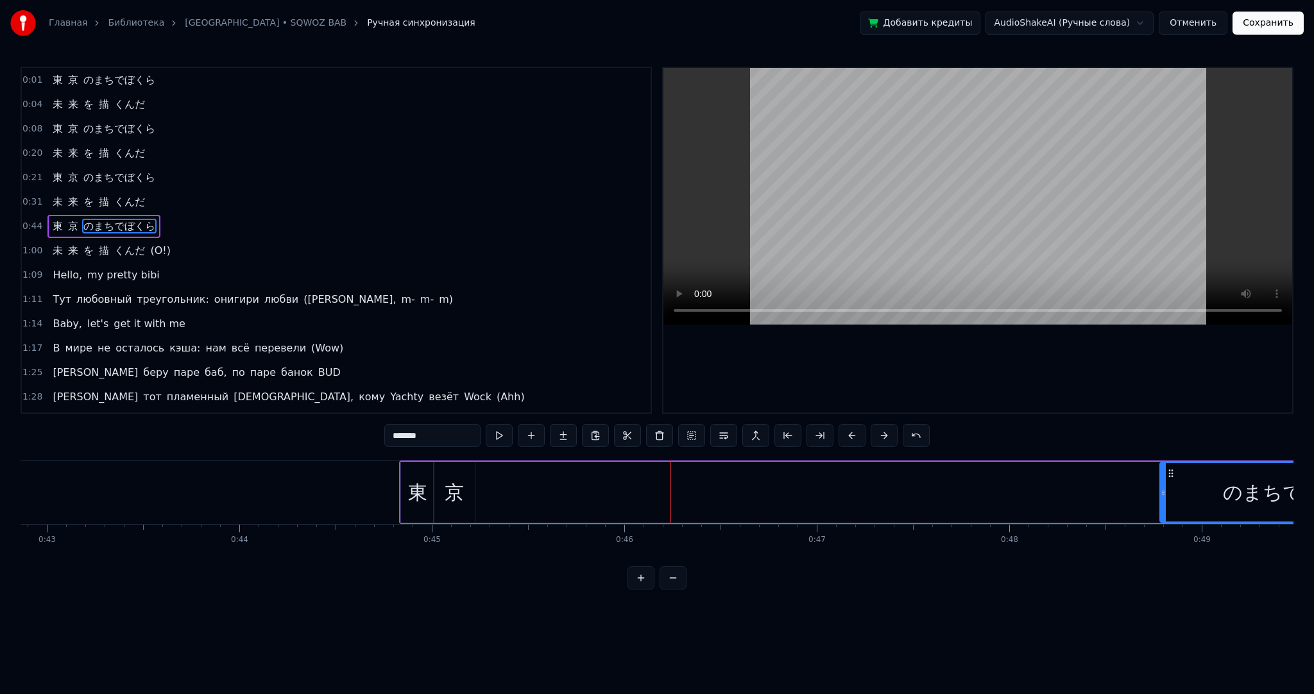
drag, startPoint x: 677, startPoint y: 476, endPoint x: 1165, endPoint y: 486, distance: 487.9
click at [1165, 486] on div at bounding box center [1163, 492] width 5 height 58
click at [442, 479] on div "京" at bounding box center [454, 492] width 41 height 61
type input "*"
drag, startPoint x: 442, startPoint y: 472, endPoint x: 681, endPoint y: 485, distance: 239.7
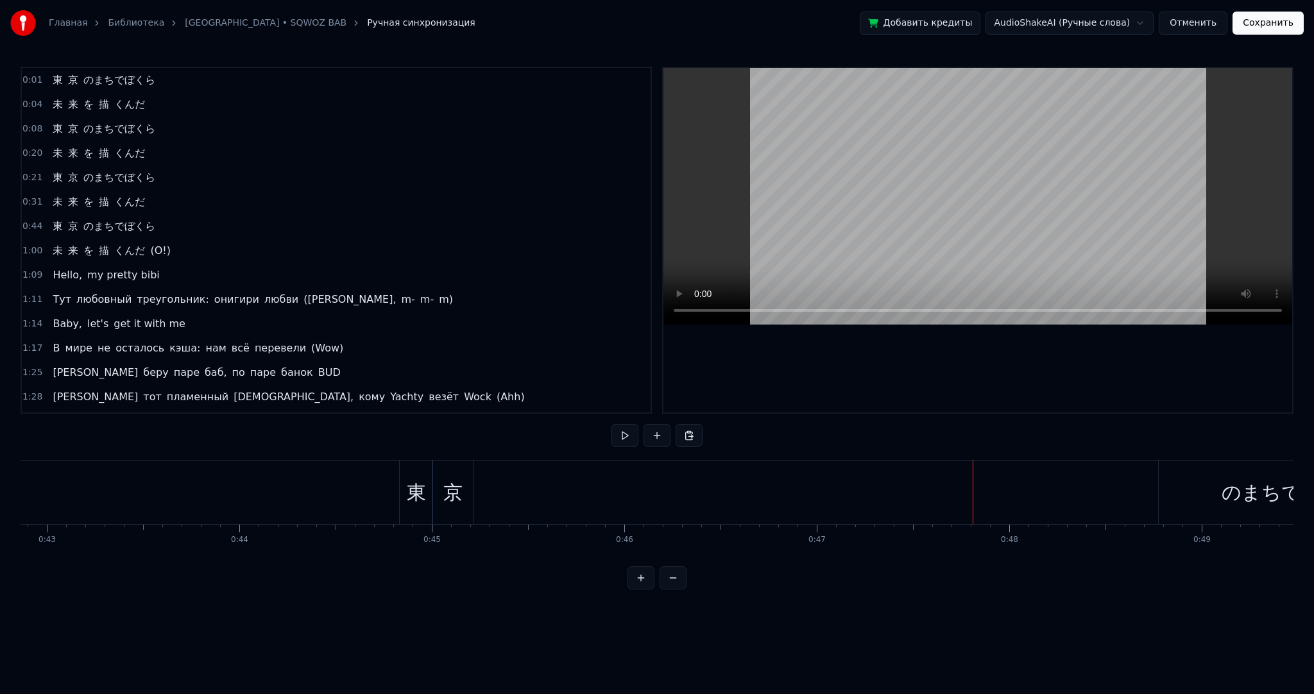
click at [1196, 502] on div "のまちでぼくら" at bounding box center [1292, 493] width 266 height 64
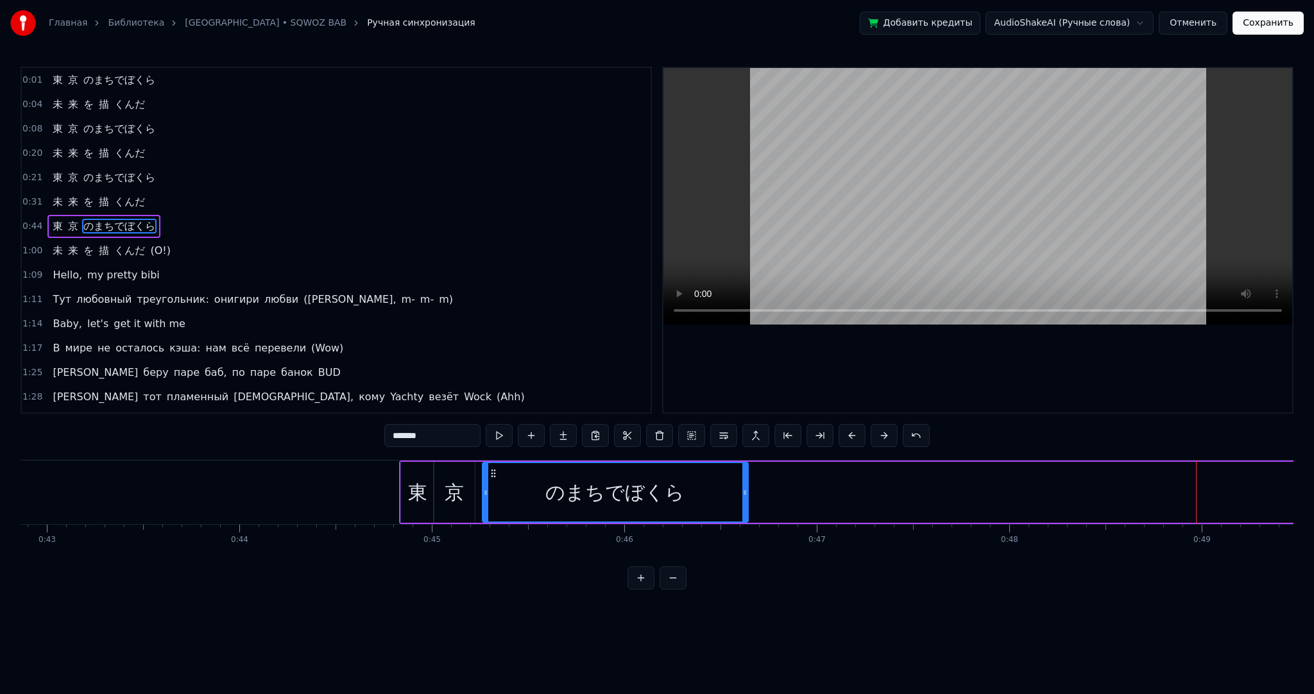
drag, startPoint x: 1170, startPoint y: 470, endPoint x: 492, endPoint y: 486, distance: 677.9
click at [492, 486] on div "のまちでぼくら" at bounding box center [615, 492] width 264 height 58
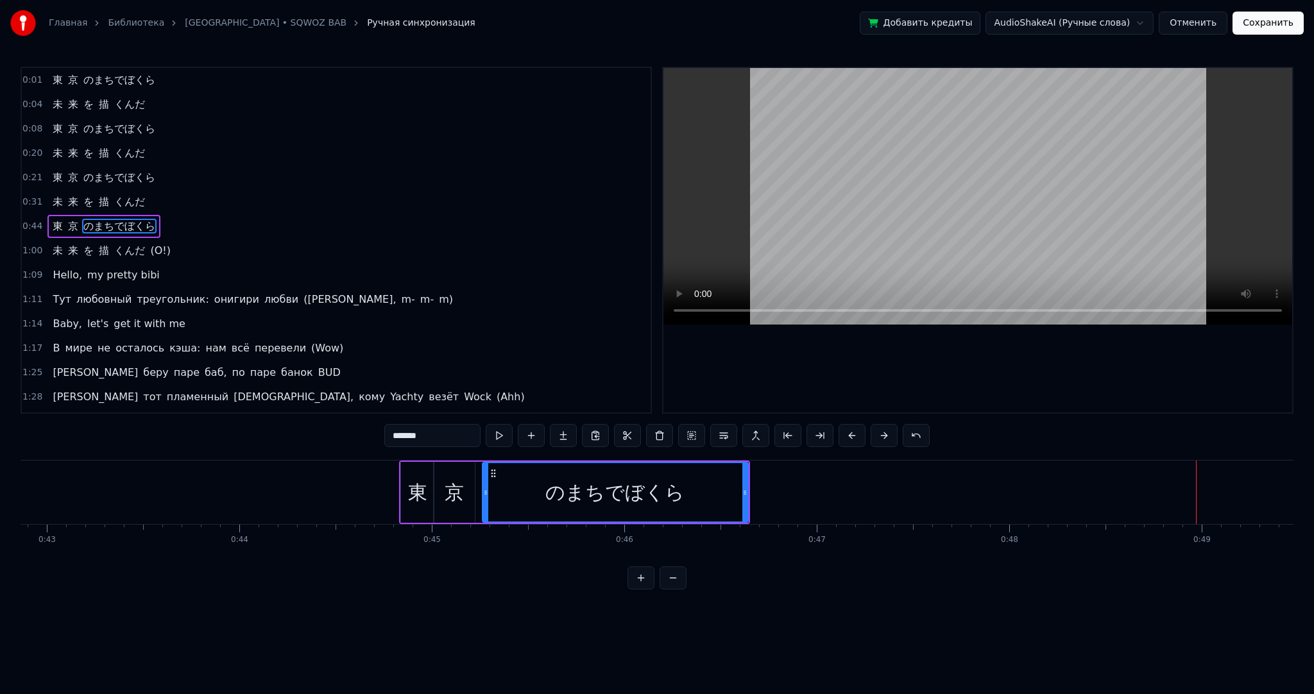
click at [411, 475] on div "東" at bounding box center [417, 492] width 33 height 61
type input "*"
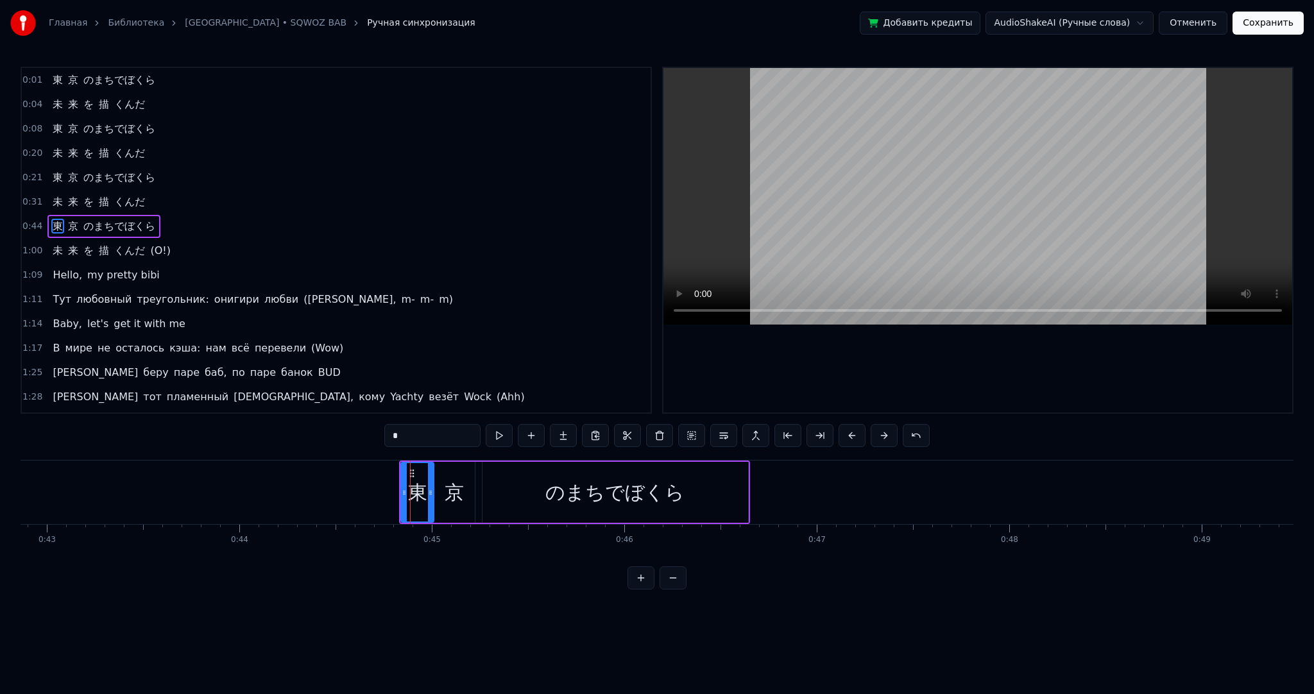
drag, startPoint x: 410, startPoint y: 469, endPoint x: 441, endPoint y: 472, distance: 31.0
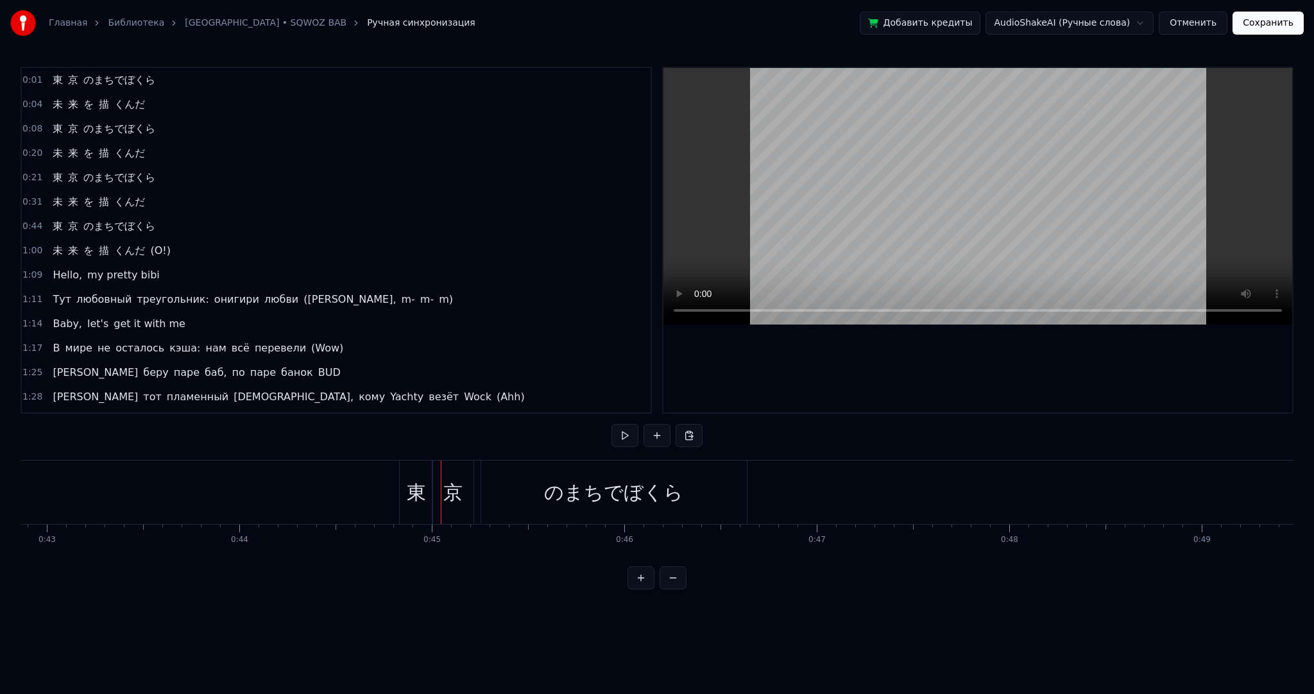
click at [526, 488] on div "のまちでぼくら" at bounding box center [614, 493] width 266 height 64
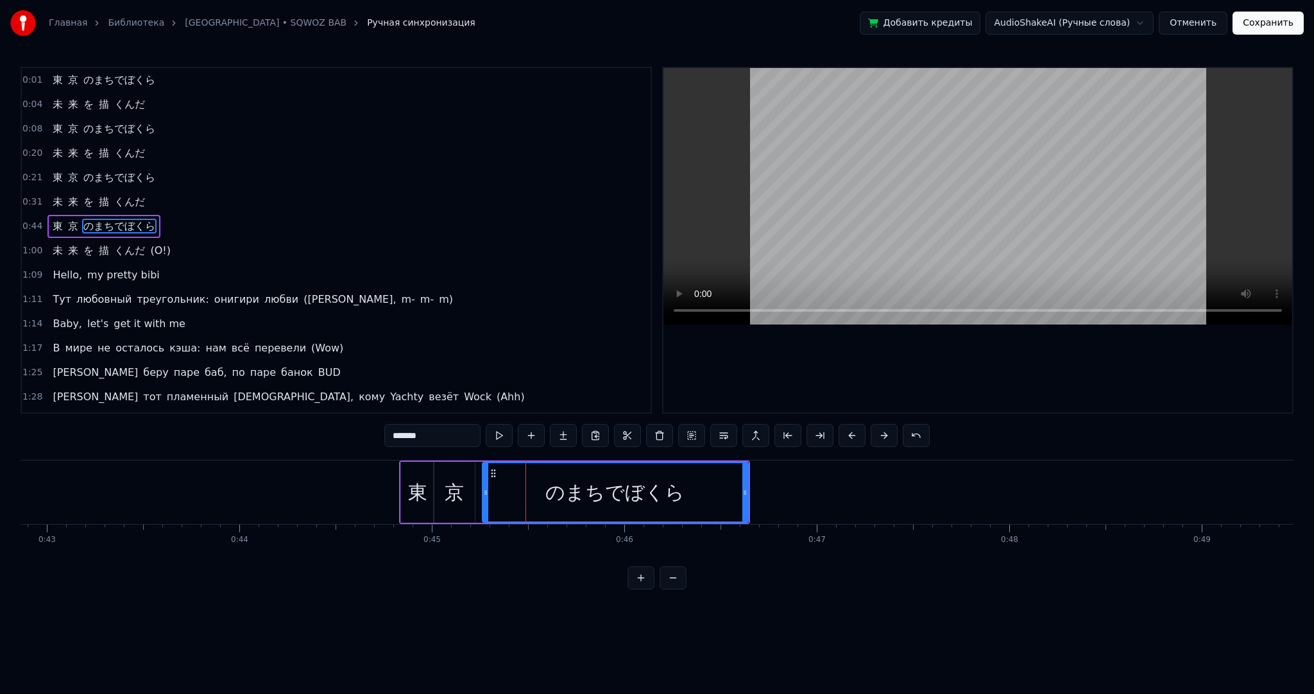
click at [483, 488] on icon at bounding box center [485, 493] width 5 height 10
click at [481, 488] on div at bounding box center [481, 493] width 1 height 64
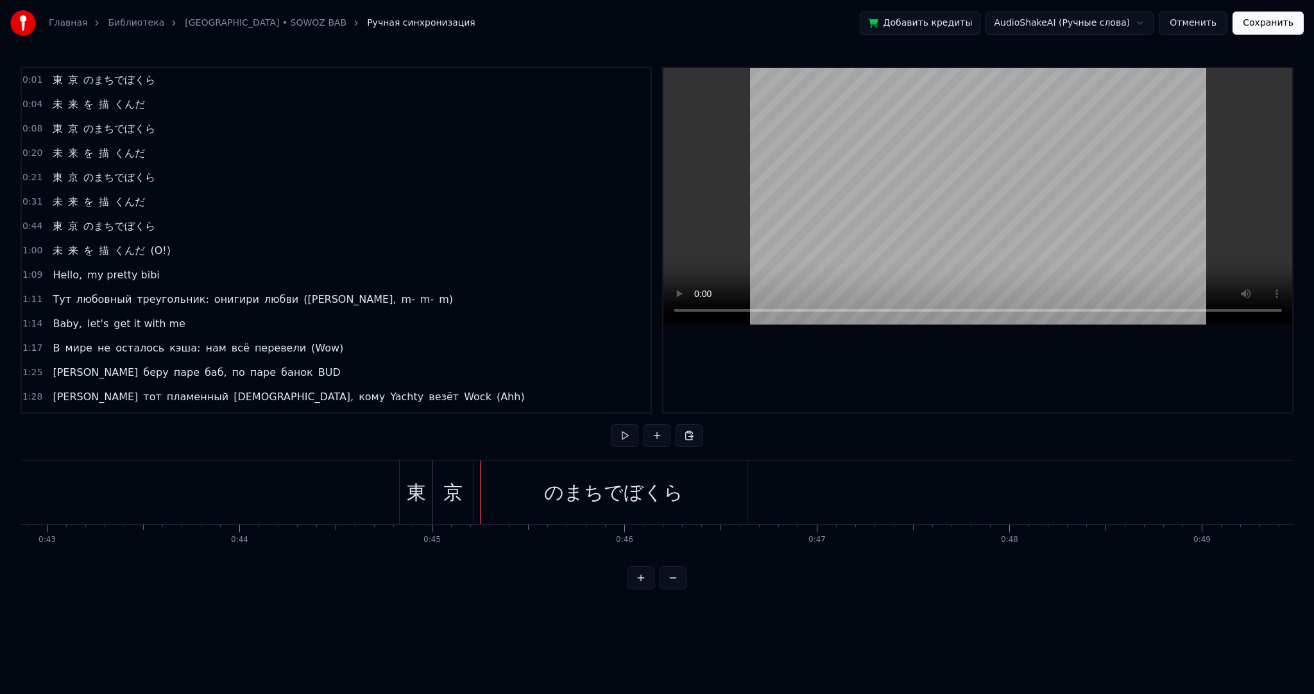
click at [408, 472] on div "東" at bounding box center [416, 493] width 33 height 64
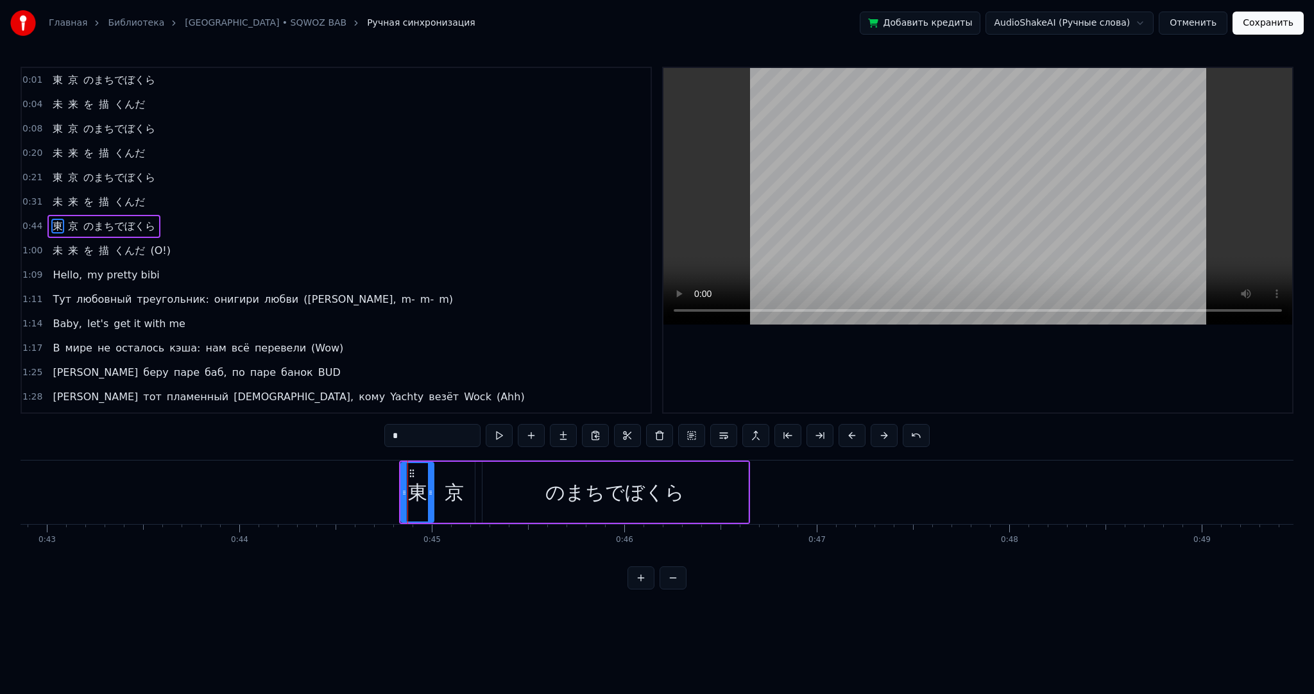
click at [737, 502] on div "のまちでぼくら" at bounding box center [616, 492] width 266 height 61
type input "*******"
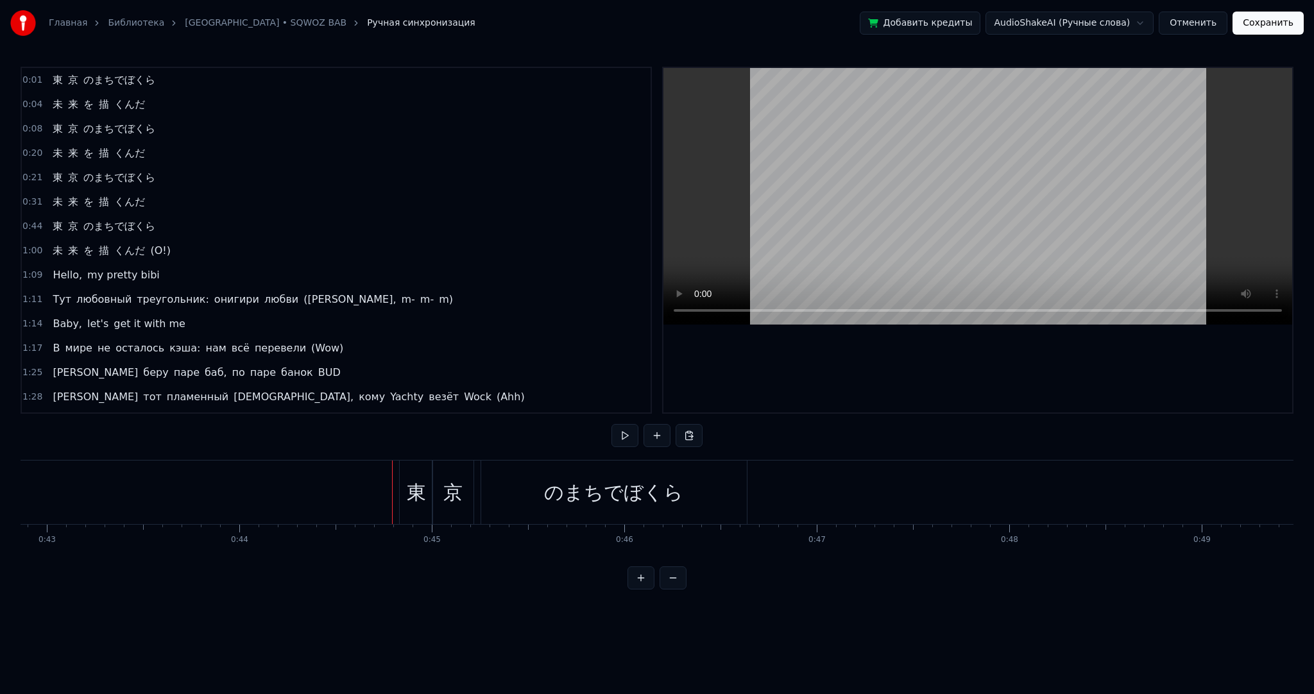
click at [404, 470] on div "東" at bounding box center [416, 493] width 33 height 64
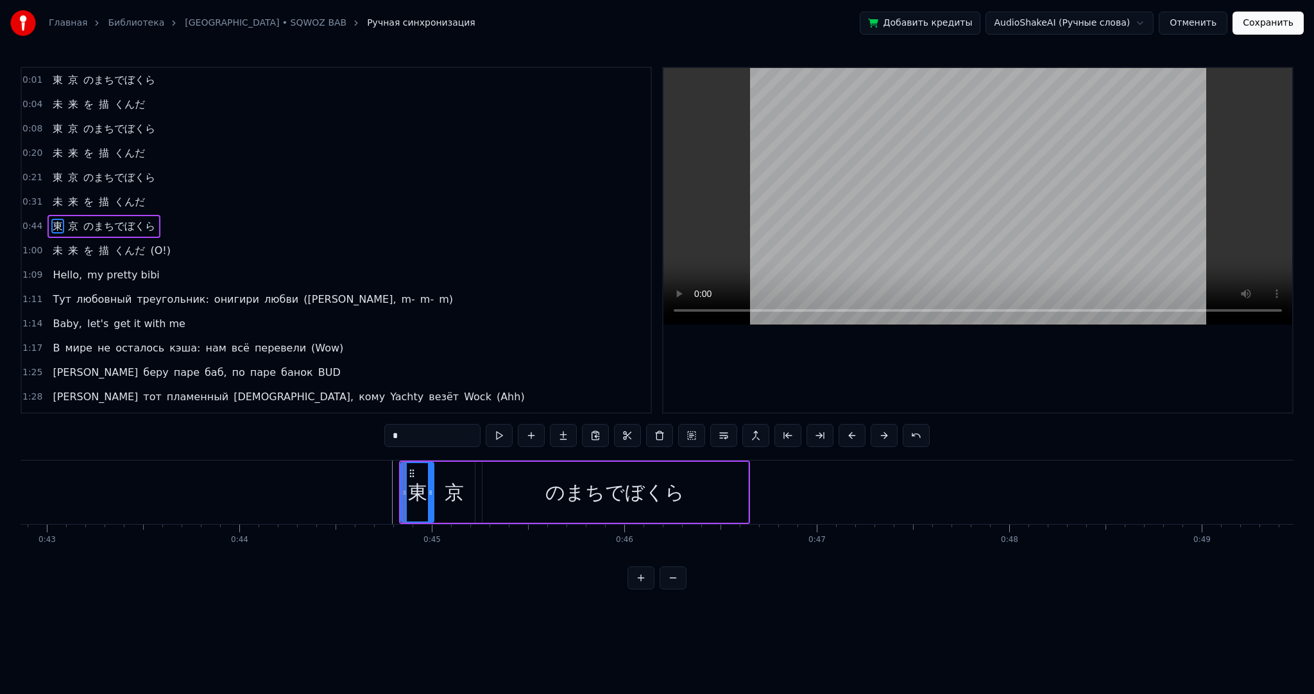
click at [476, 476] on div "東 京 のまちでぼくら" at bounding box center [574, 493] width 351 height 64
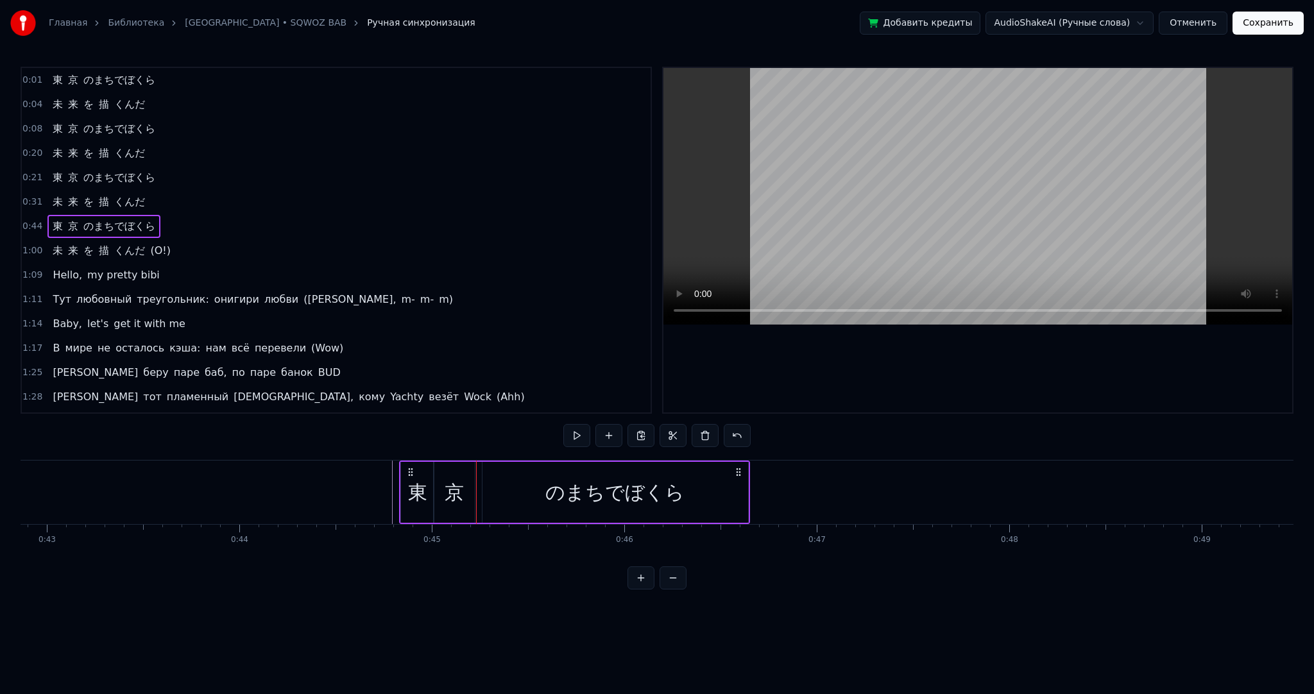
drag, startPoint x: 411, startPoint y: 466, endPoint x: 413, endPoint y: 475, distance: 9.3
click at [442, 481] on div "東 京 のまちでぼくら" at bounding box center [574, 493] width 351 height 64
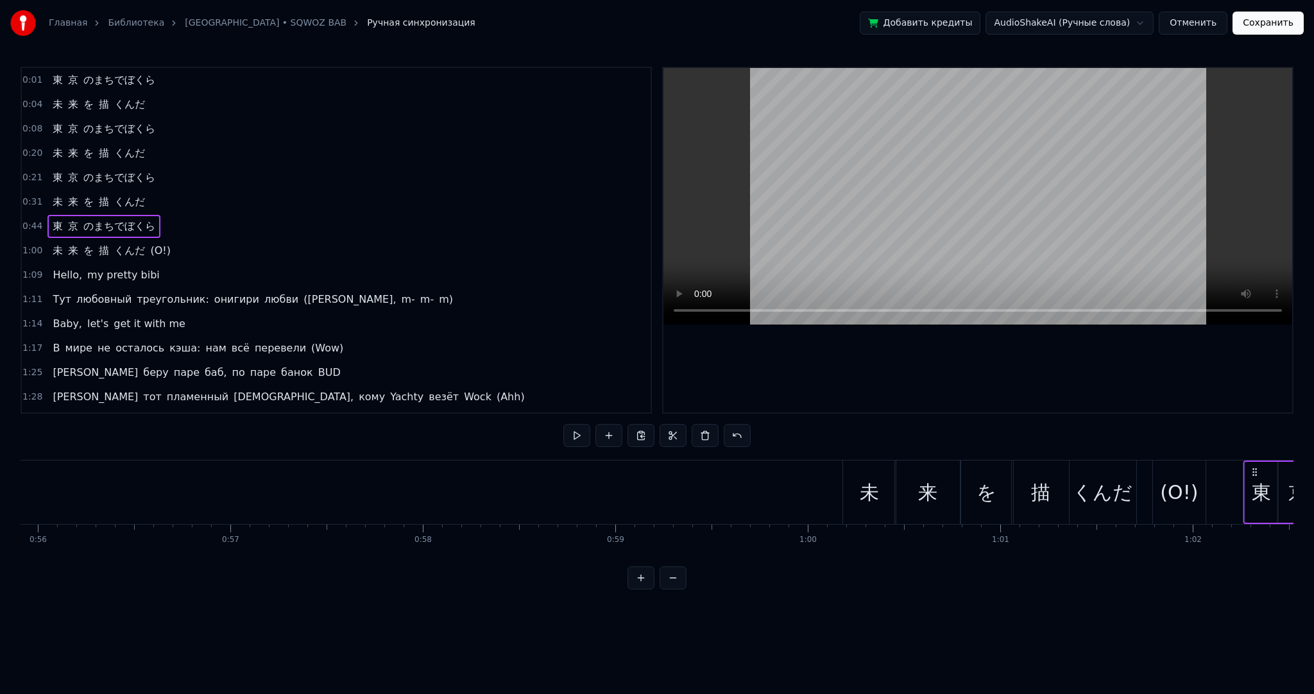
scroll to position [0, 10808]
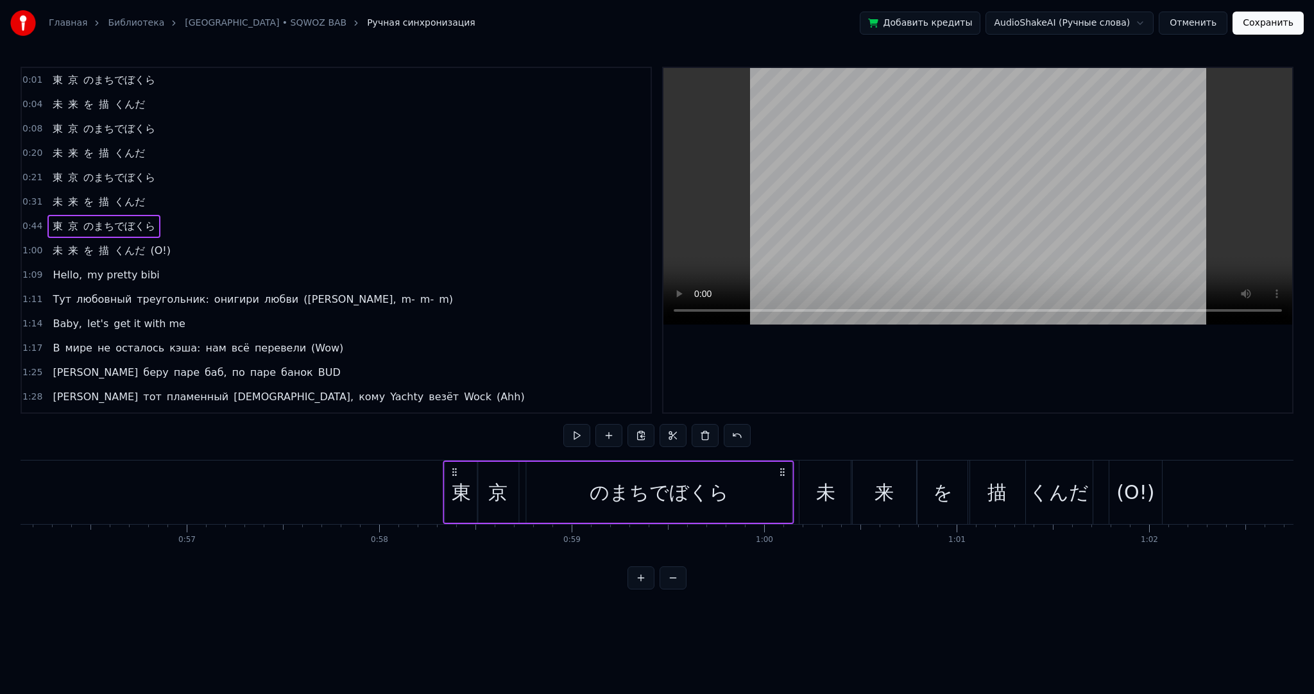
drag, startPoint x: 408, startPoint y: 472, endPoint x: 452, endPoint y: 486, distance: 45.7
click at [452, 486] on div "東 京 のまちでぼくら" at bounding box center [618, 493] width 351 height 64
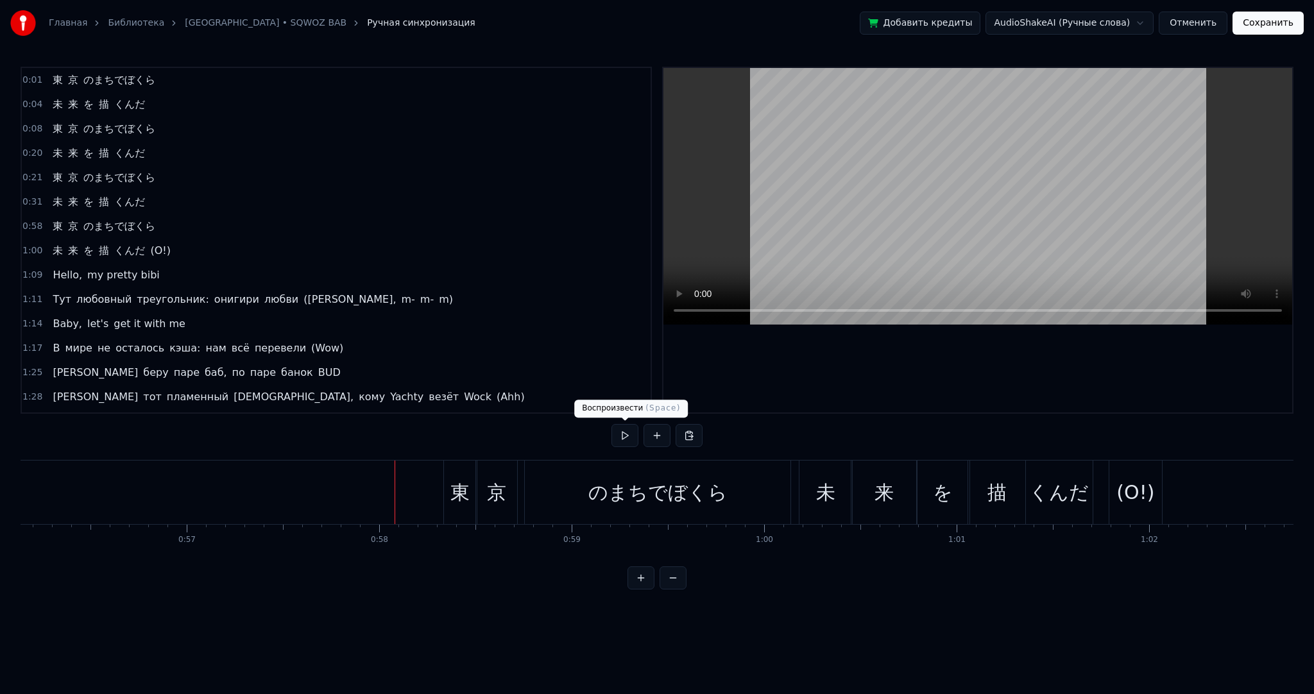
click at [629, 436] on button at bounding box center [625, 435] width 27 height 23
click at [631, 436] on button at bounding box center [625, 435] width 27 height 23
click at [54, 198] on span "未" at bounding box center [57, 201] width 13 height 15
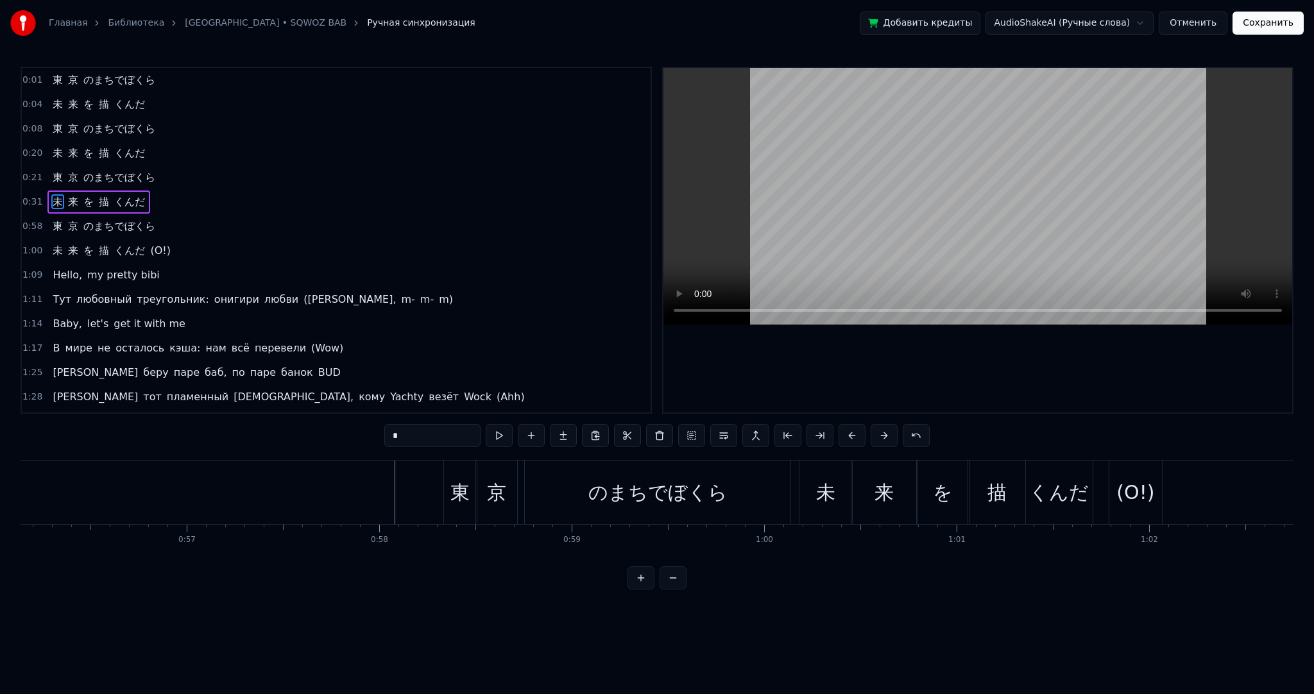
scroll to position [0, 6000]
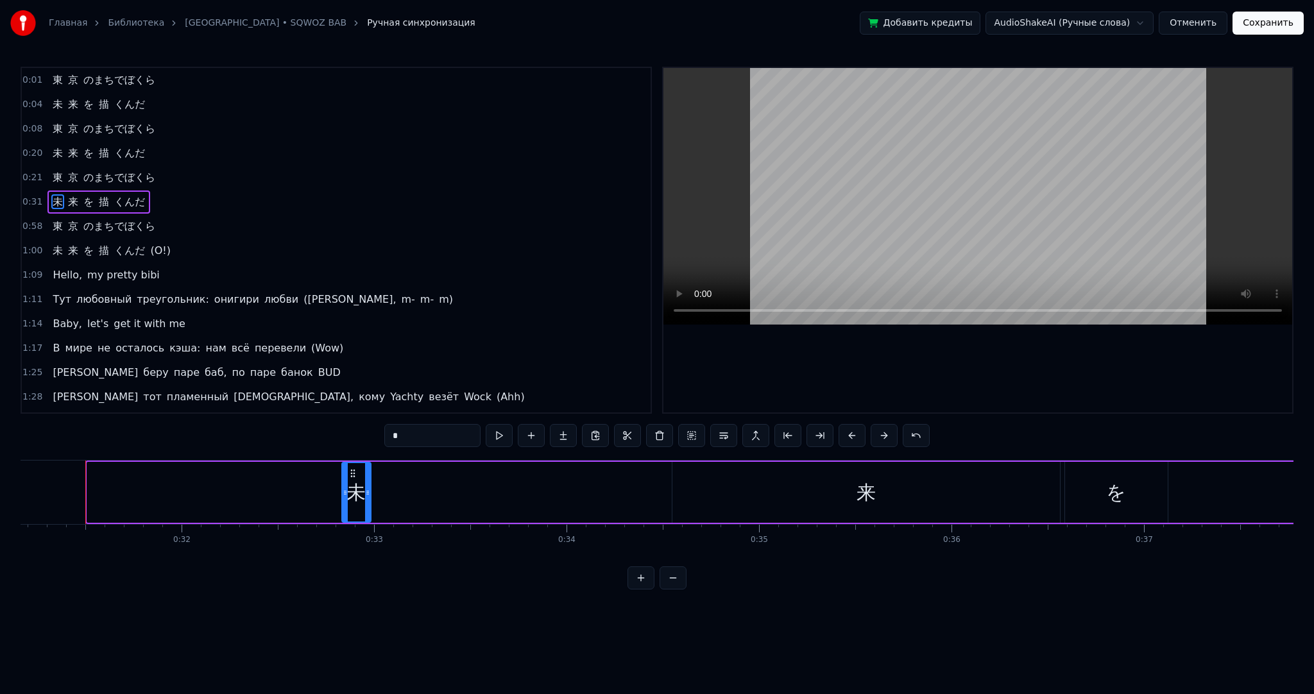
drag, startPoint x: 89, startPoint y: 483, endPoint x: 342, endPoint y: 482, distance: 252.9
click at [343, 482] on div at bounding box center [345, 492] width 5 height 58
click at [755, 485] on div "来" at bounding box center [867, 492] width 388 height 61
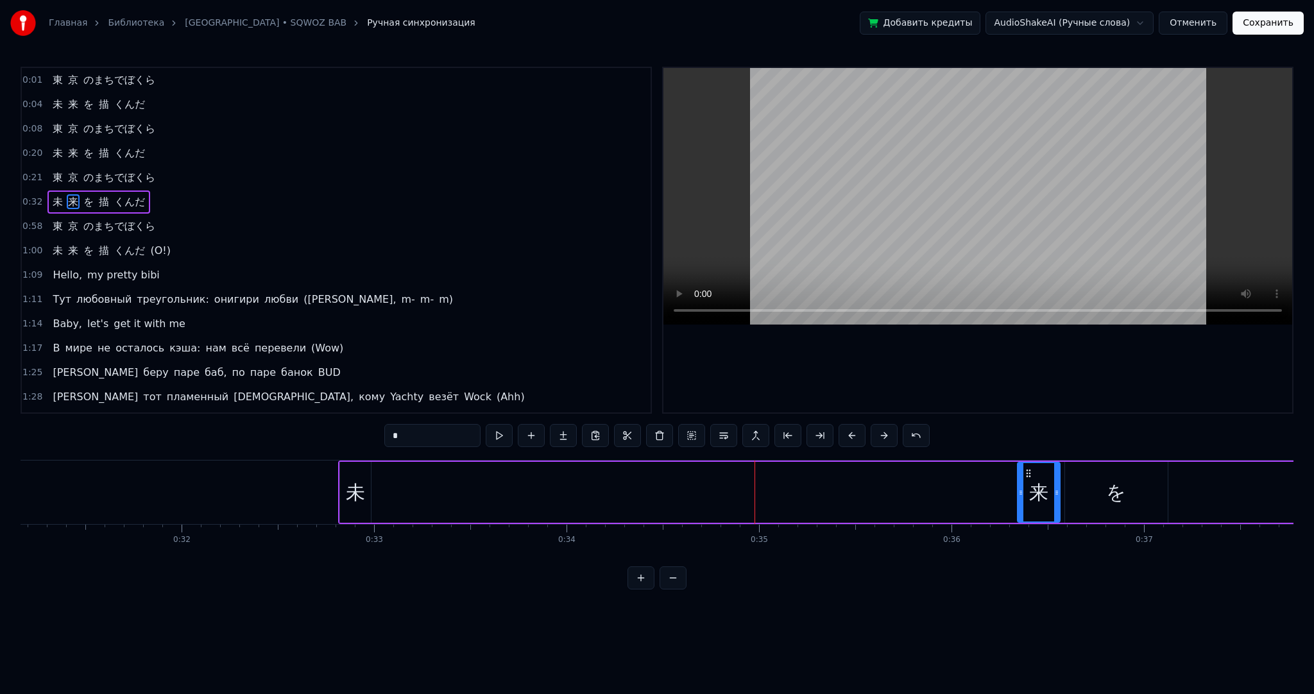
drag, startPoint x: 675, startPoint y: 494, endPoint x: 1022, endPoint y: 483, distance: 347.4
click at [1022, 483] on div at bounding box center [1020, 492] width 5 height 58
drag, startPoint x: 1031, startPoint y: 470, endPoint x: 389, endPoint y: 469, distance: 641.8
click at [389, 469] on icon at bounding box center [389, 473] width 10 height 10
click at [82, 194] on span "を" at bounding box center [88, 201] width 13 height 15
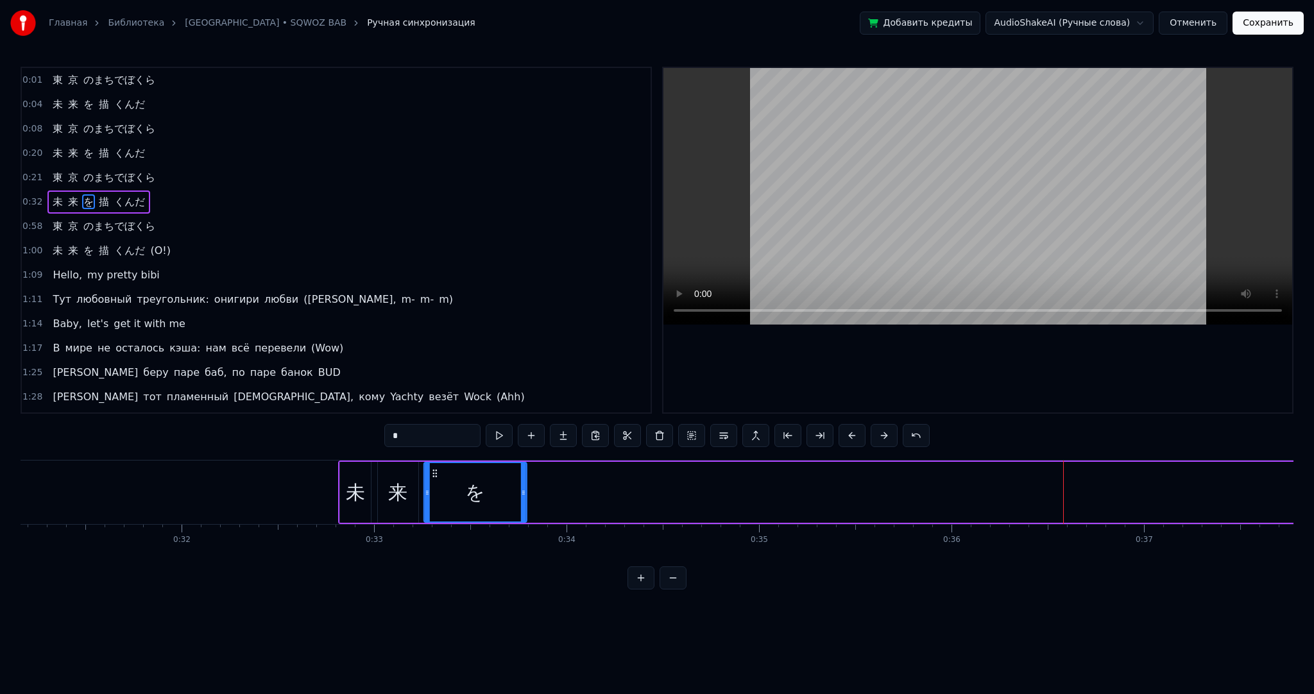
drag, startPoint x: 1074, startPoint y: 472, endPoint x: 433, endPoint y: 479, distance: 641.2
click at [433, 479] on div "を" at bounding box center [475, 492] width 101 height 58
click at [98, 199] on span "描" at bounding box center [104, 201] width 13 height 15
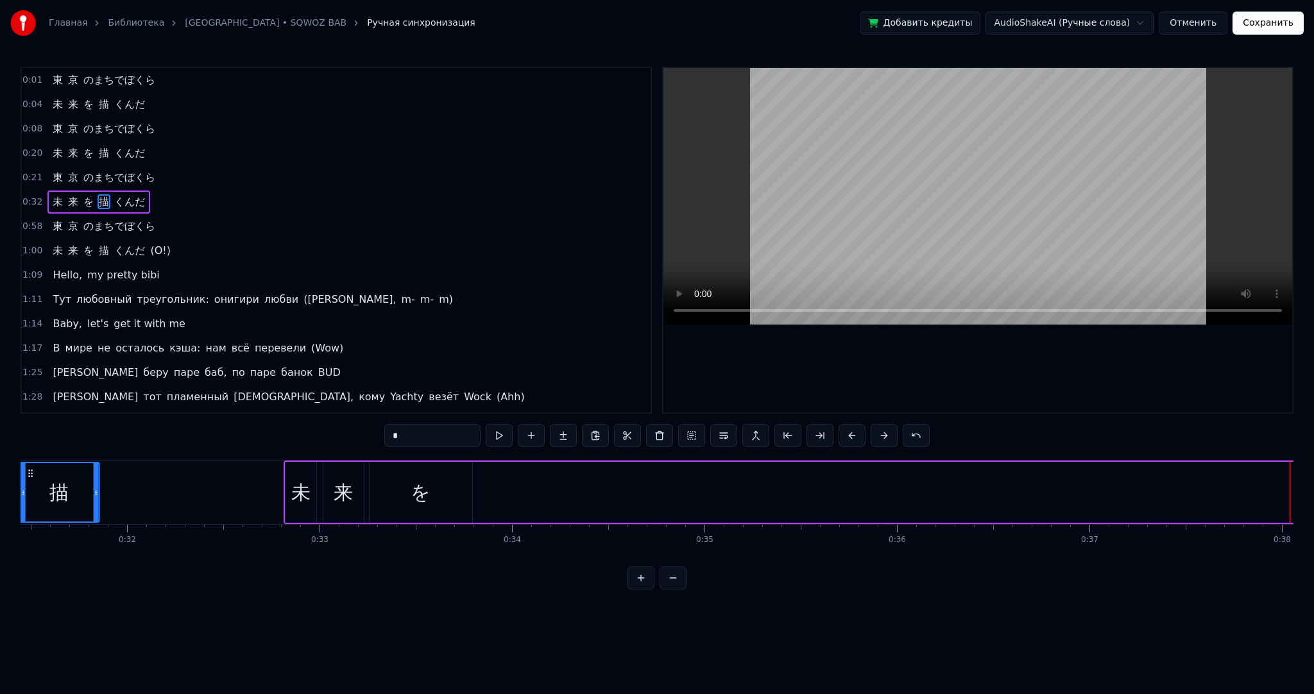
scroll to position [0, 5961]
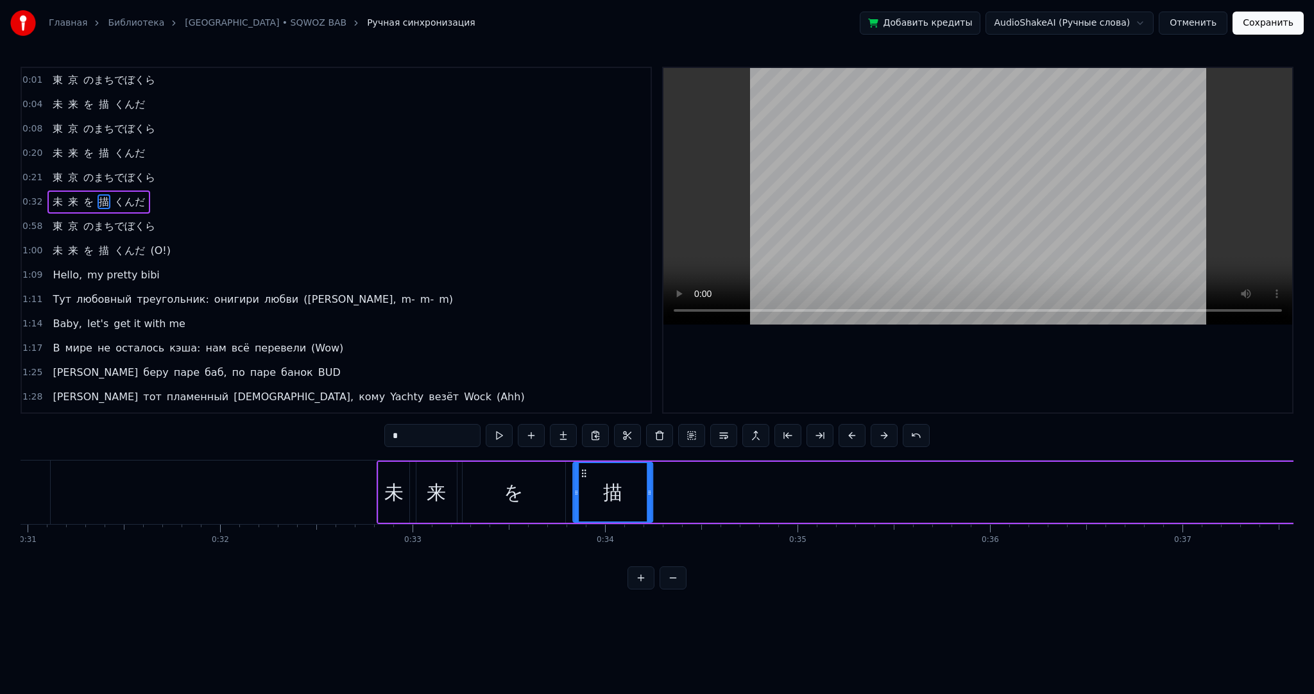
drag, startPoint x: 96, startPoint y: 470, endPoint x: 581, endPoint y: 483, distance: 486.0
click at [581, 483] on div "描" at bounding box center [613, 492] width 78 height 58
click at [127, 200] on span "くんだ" at bounding box center [129, 201] width 33 height 15
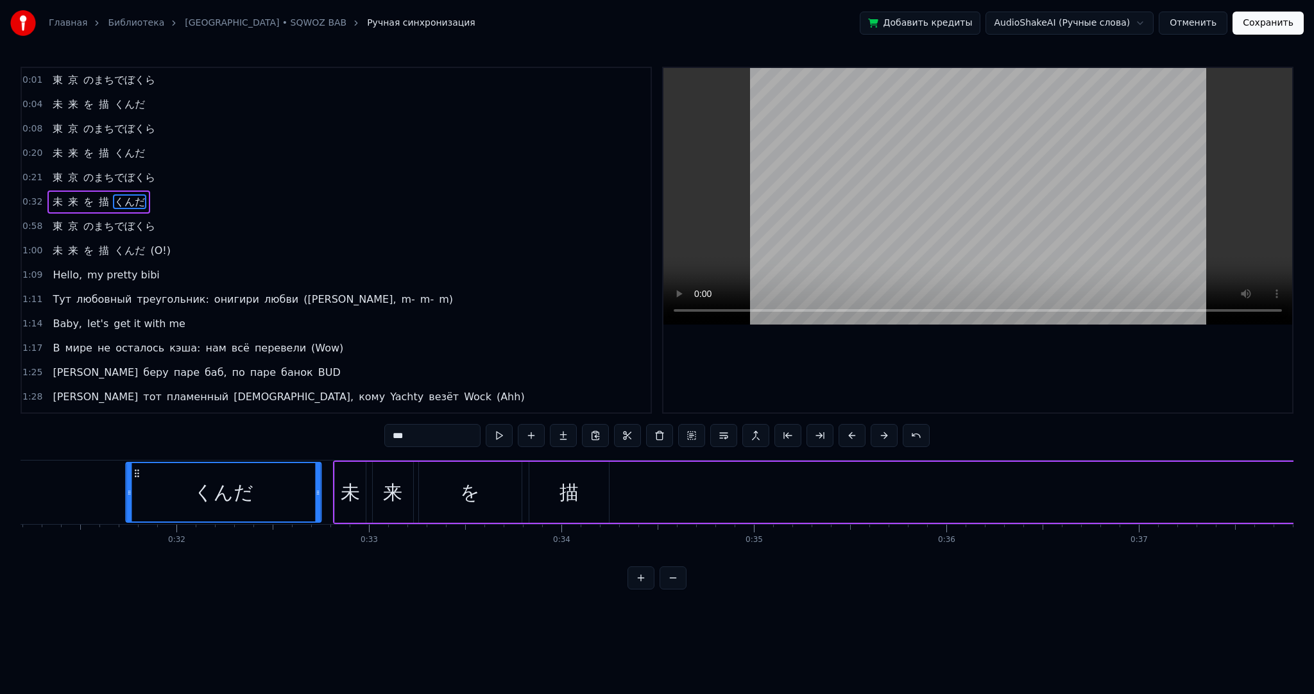
scroll to position [0, 6005]
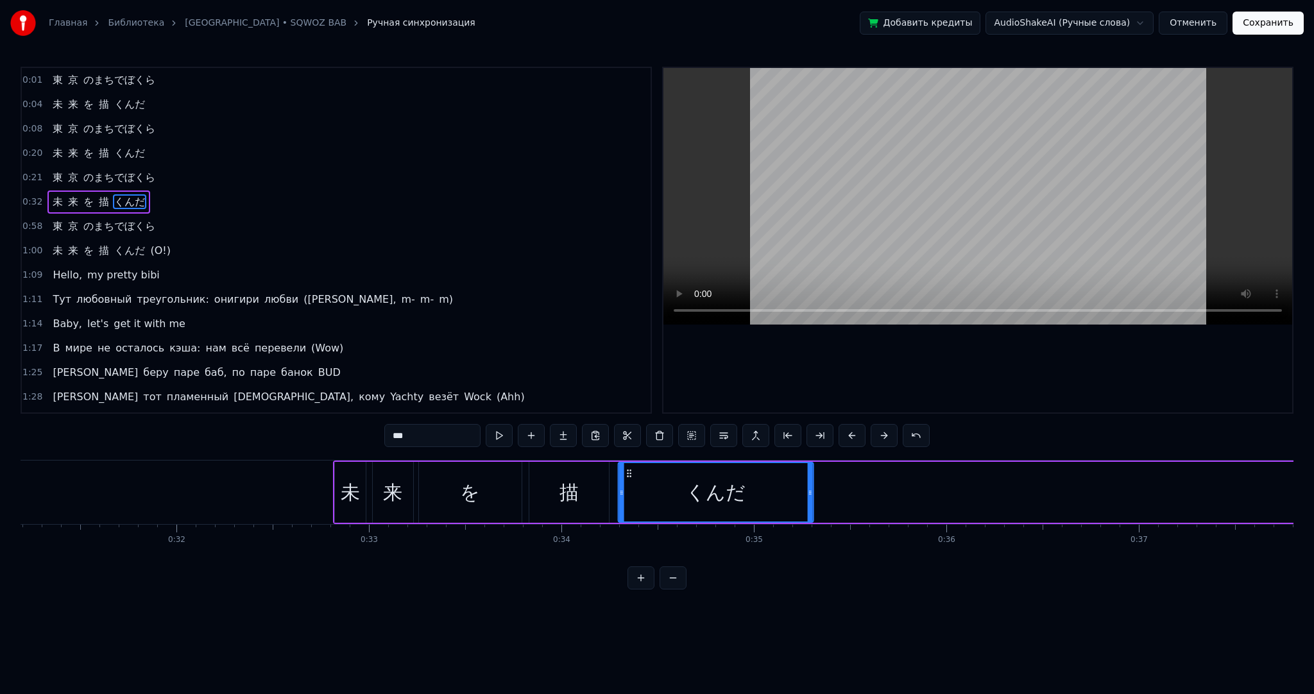
drag, startPoint x: 98, startPoint y: 472, endPoint x: 626, endPoint y: 481, distance: 528.9
click at [626, 481] on div "くんだ" at bounding box center [716, 492] width 194 height 58
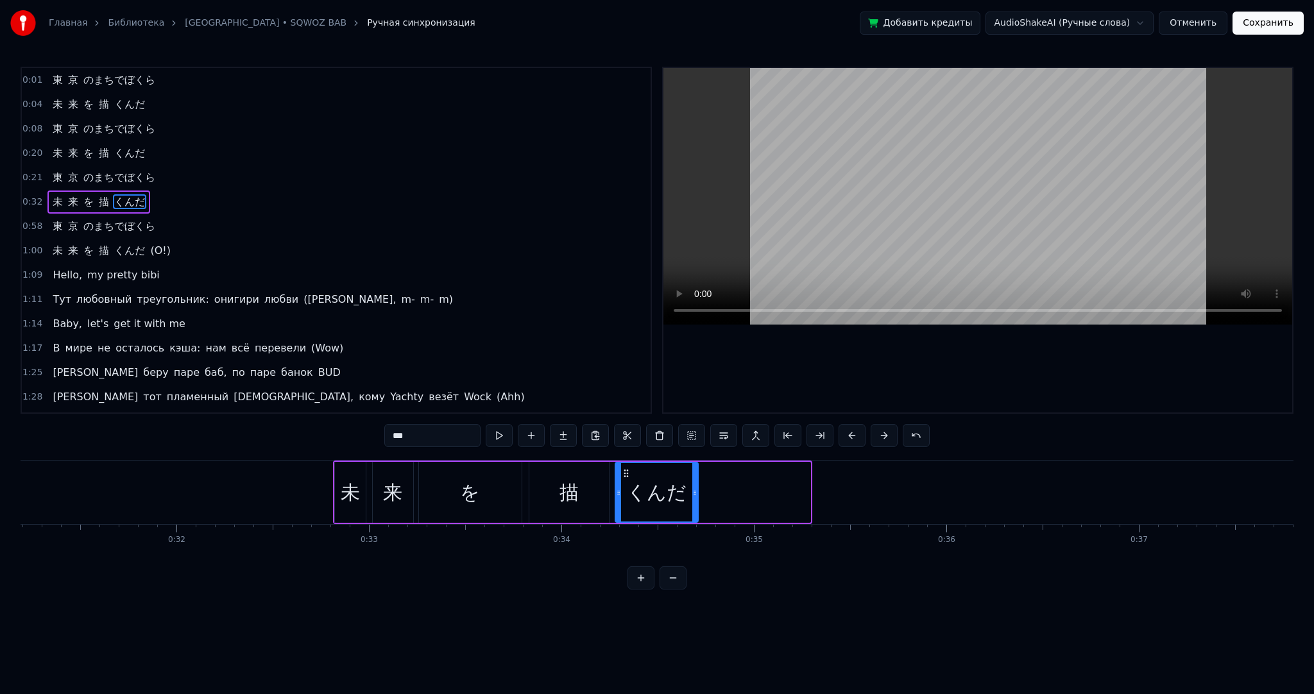
drag, startPoint x: 807, startPoint y: 488, endPoint x: 694, endPoint y: 491, distance: 112.3
click at [694, 491] on icon at bounding box center [694, 493] width 5 height 10
click at [349, 472] on div "未" at bounding box center [350, 492] width 31 height 61
type input "*"
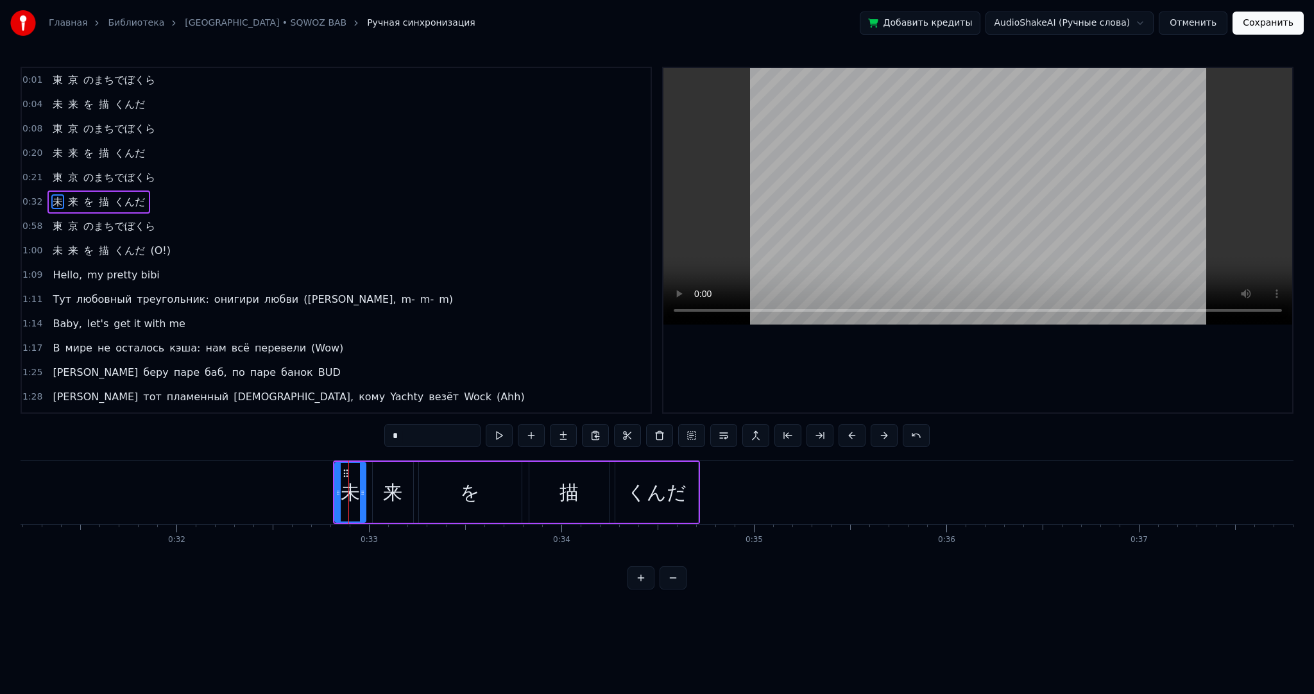
click at [365, 472] on div "未" at bounding box center [350, 492] width 32 height 61
click at [368, 472] on div "未 来 を 描 くんだ" at bounding box center [517, 493] width 368 height 64
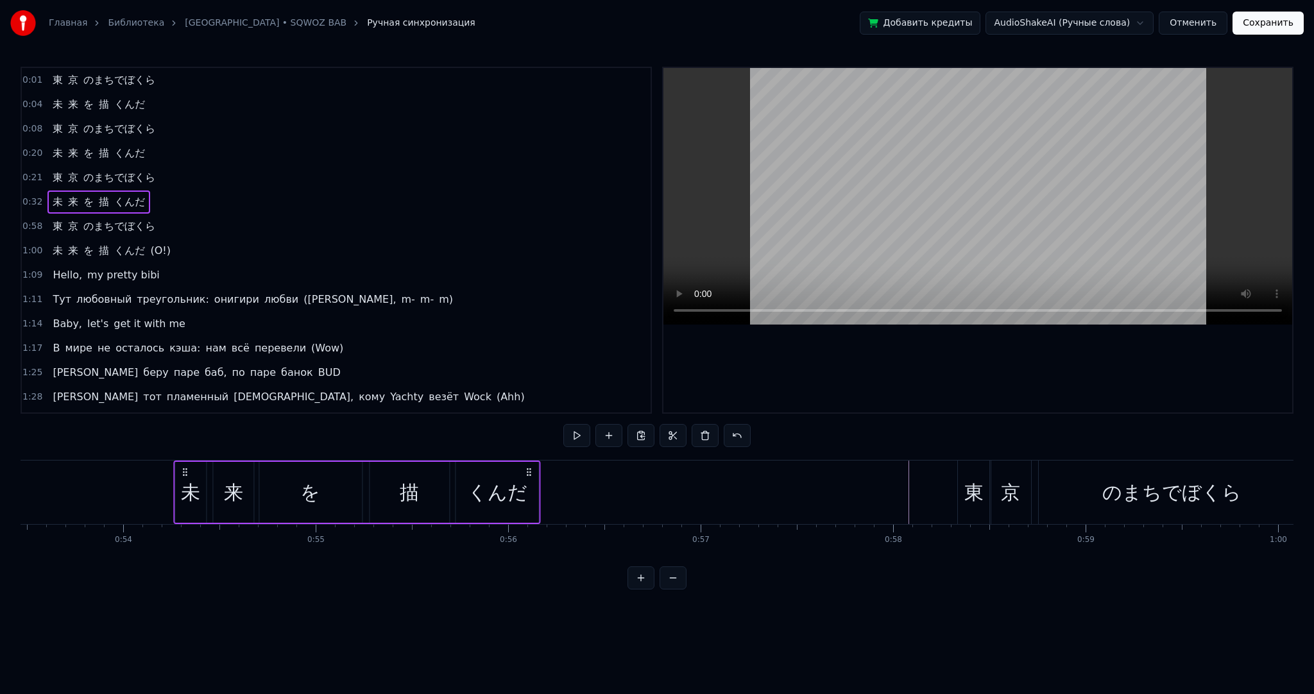
scroll to position [0, 10252]
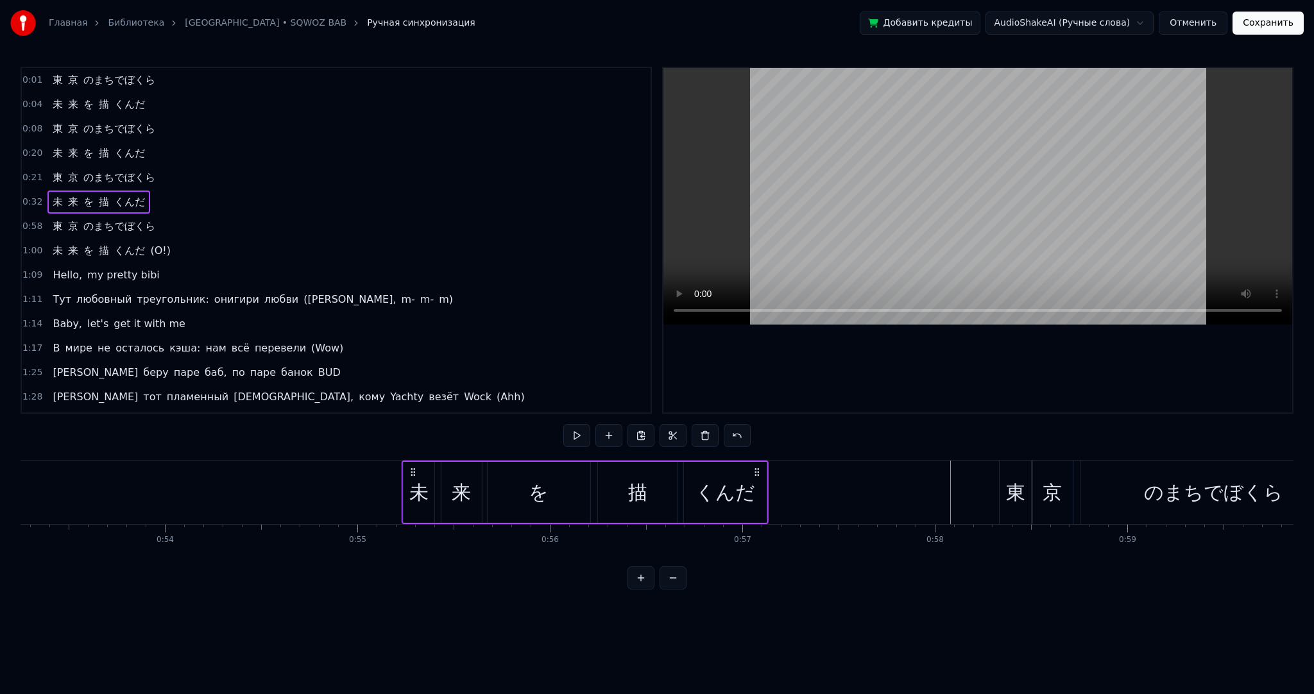
drag, startPoint x: 341, startPoint y: 470, endPoint x: 411, endPoint y: 443, distance: 74.4
click at [411, 443] on div "0:01 東 京 のまちでぼくら 0:04 未 来 を 描 くんだ 0:08 東 京 のまちでぼくら 0:20 未 来 を 描 くんだ 0:21 東 京 のま…" at bounding box center [657, 328] width 1273 height 523
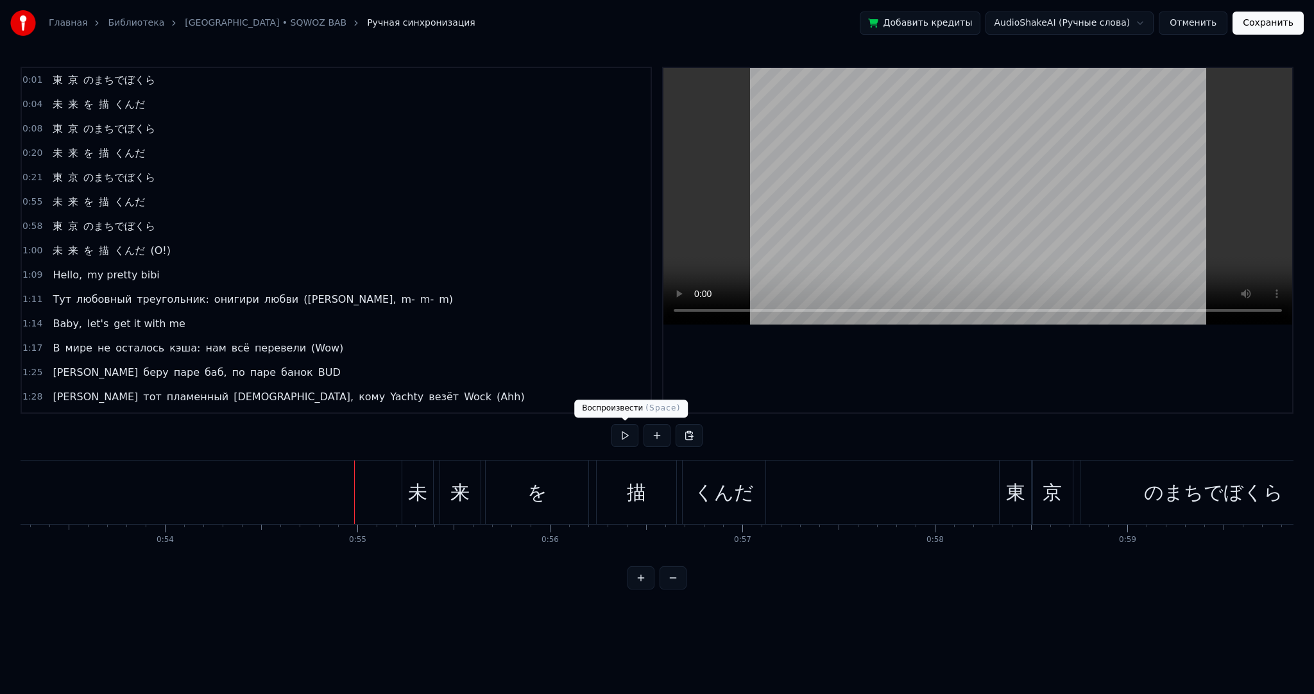
click at [620, 436] on button at bounding box center [625, 435] width 27 height 23
click at [1002, 490] on div "東" at bounding box center [1016, 493] width 33 height 64
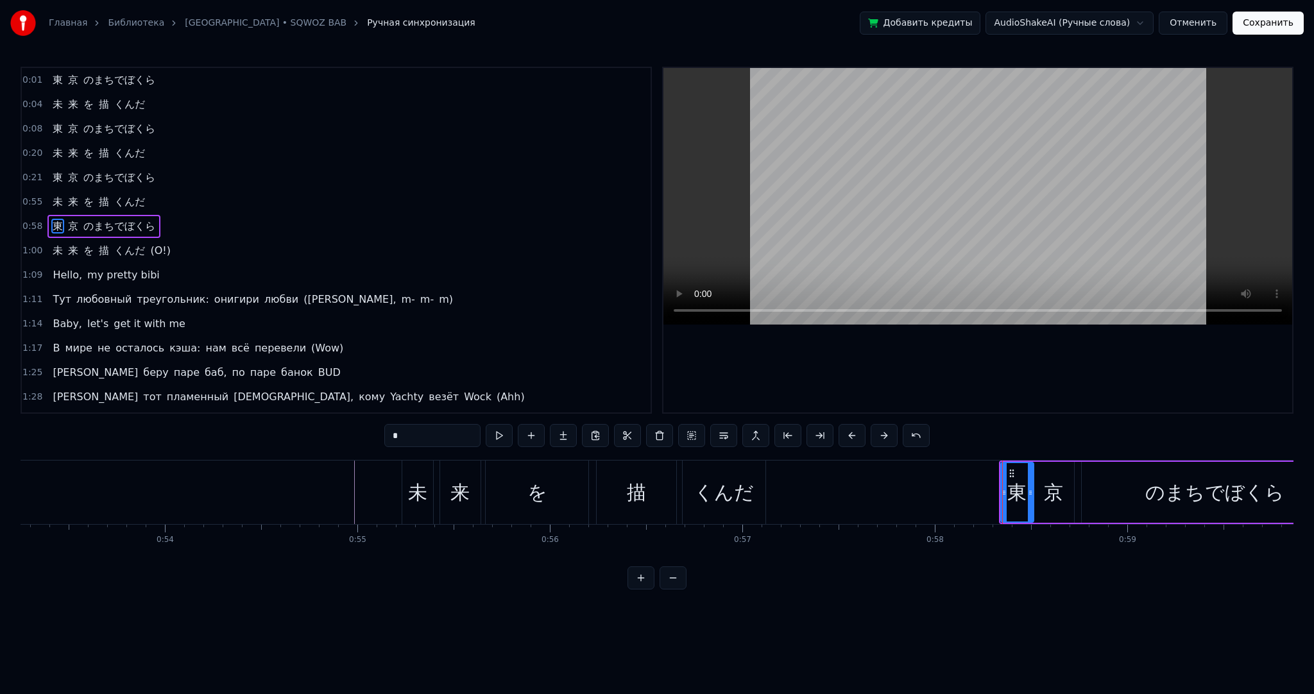
click at [1001, 490] on div "東" at bounding box center [1018, 492] width 34 height 61
drag, startPoint x: 1004, startPoint y: 490, endPoint x: 972, endPoint y: 490, distance: 32.1
click at [973, 490] on icon at bounding box center [974, 493] width 5 height 10
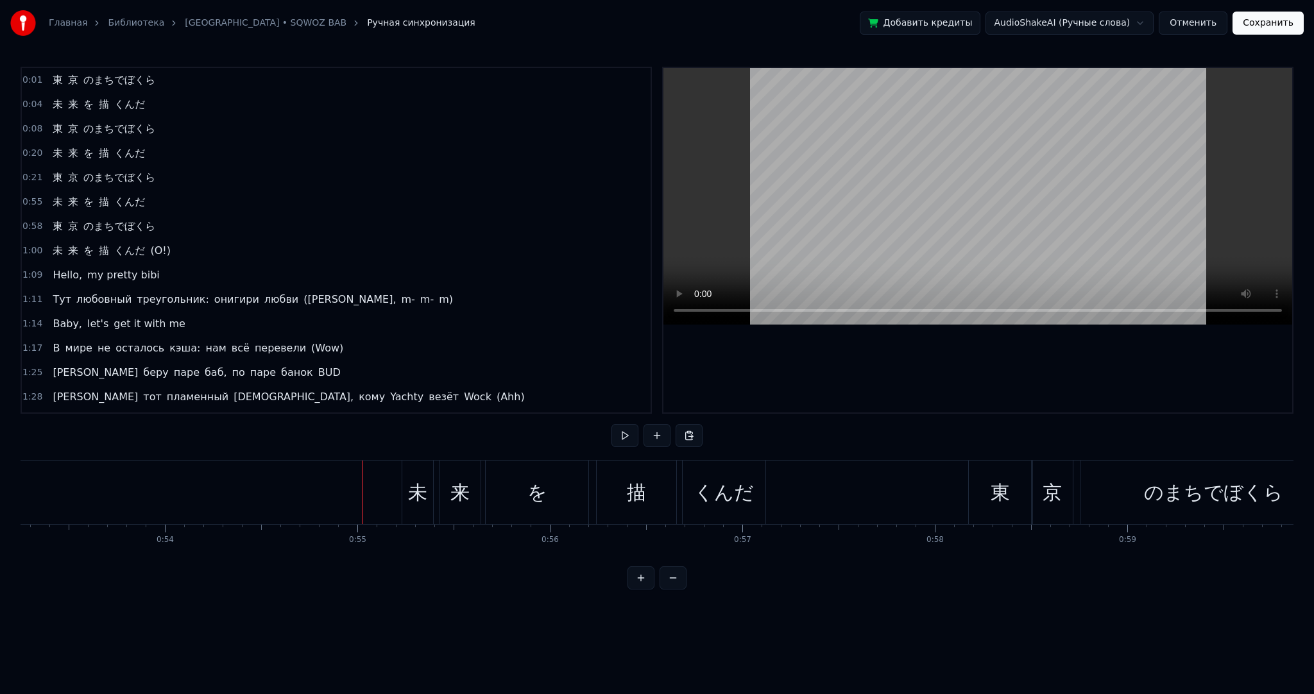
click at [126, 223] on span "のまちでぼくら" at bounding box center [119, 226] width 74 height 15
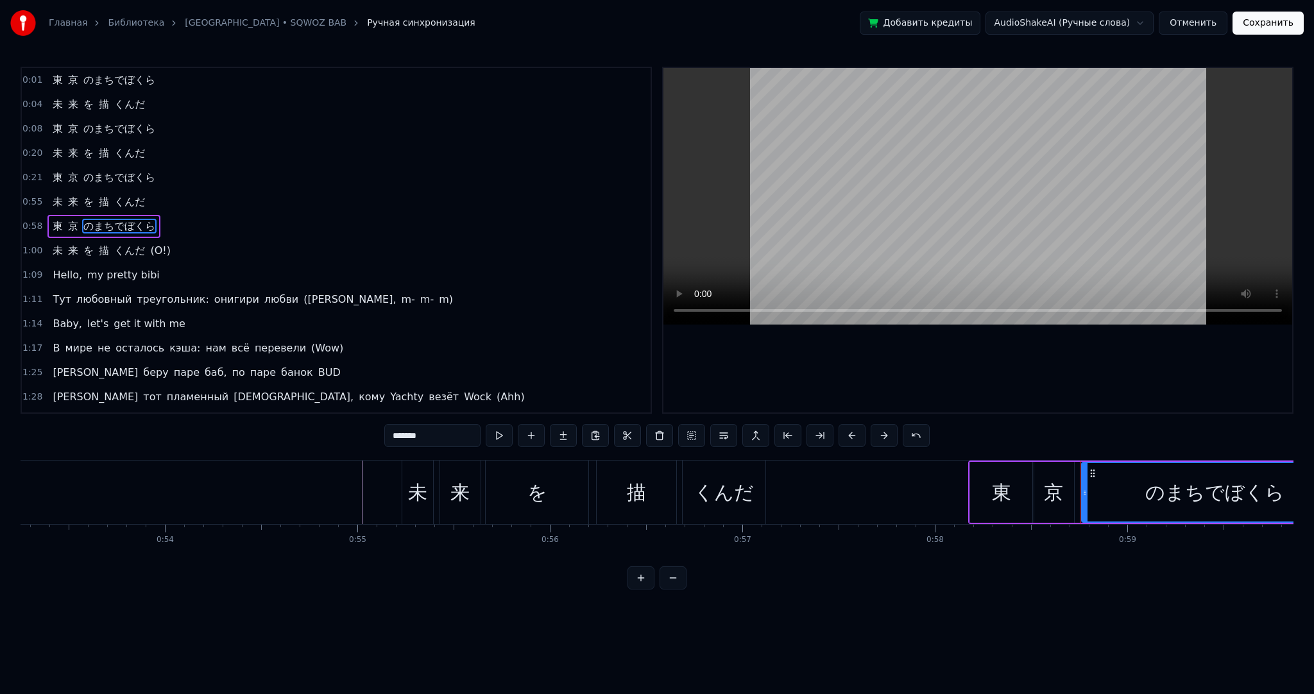
click at [101, 201] on span "描" at bounding box center [104, 201] width 13 height 15
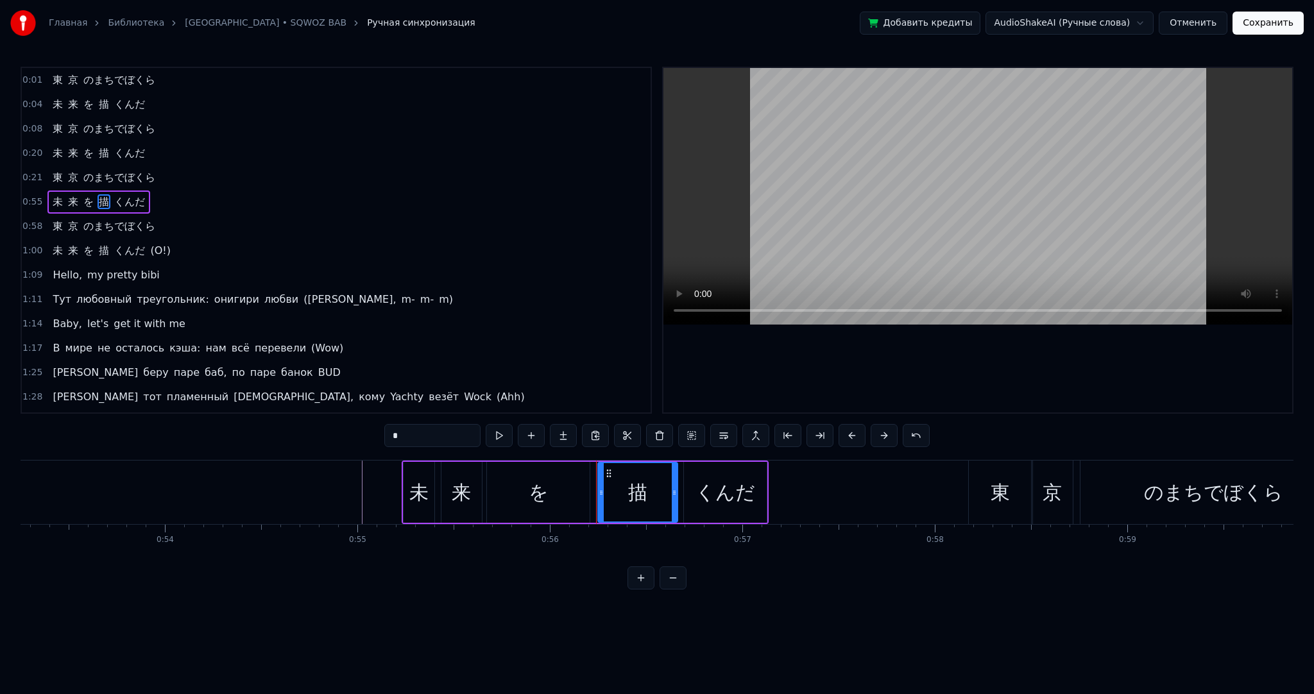
click at [53, 172] on span "東" at bounding box center [57, 177] width 13 height 15
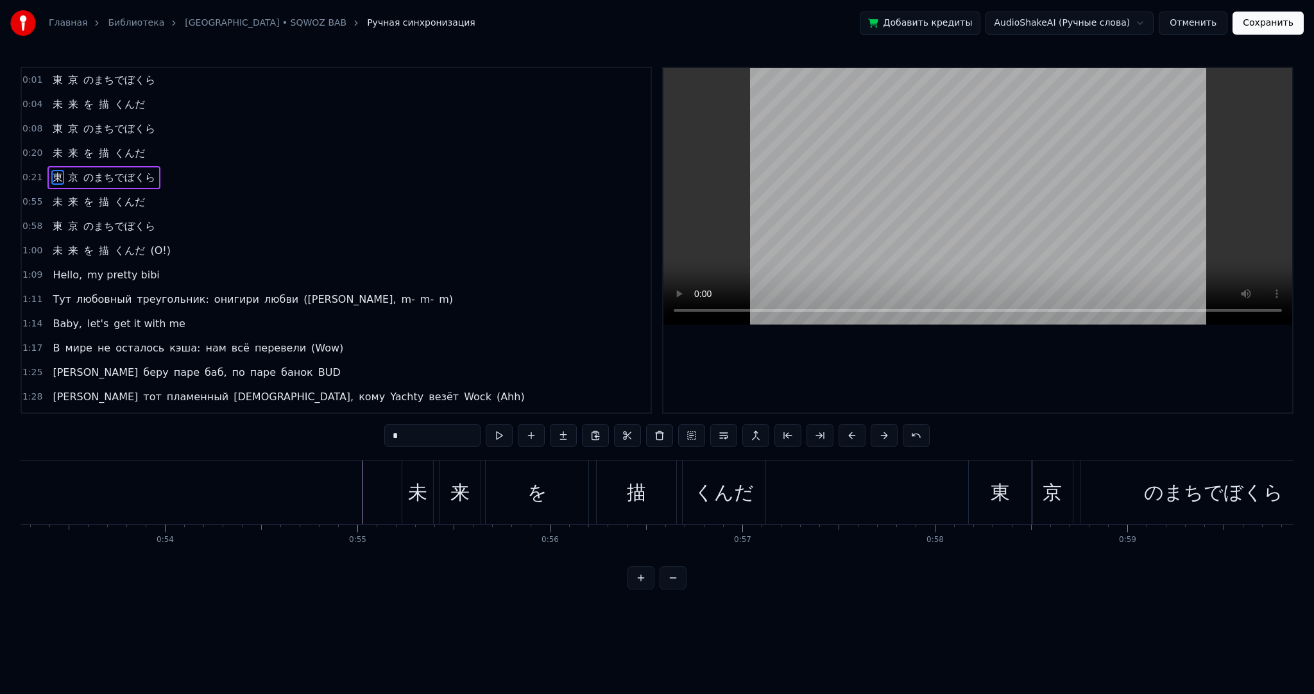
scroll to position [0, 4121]
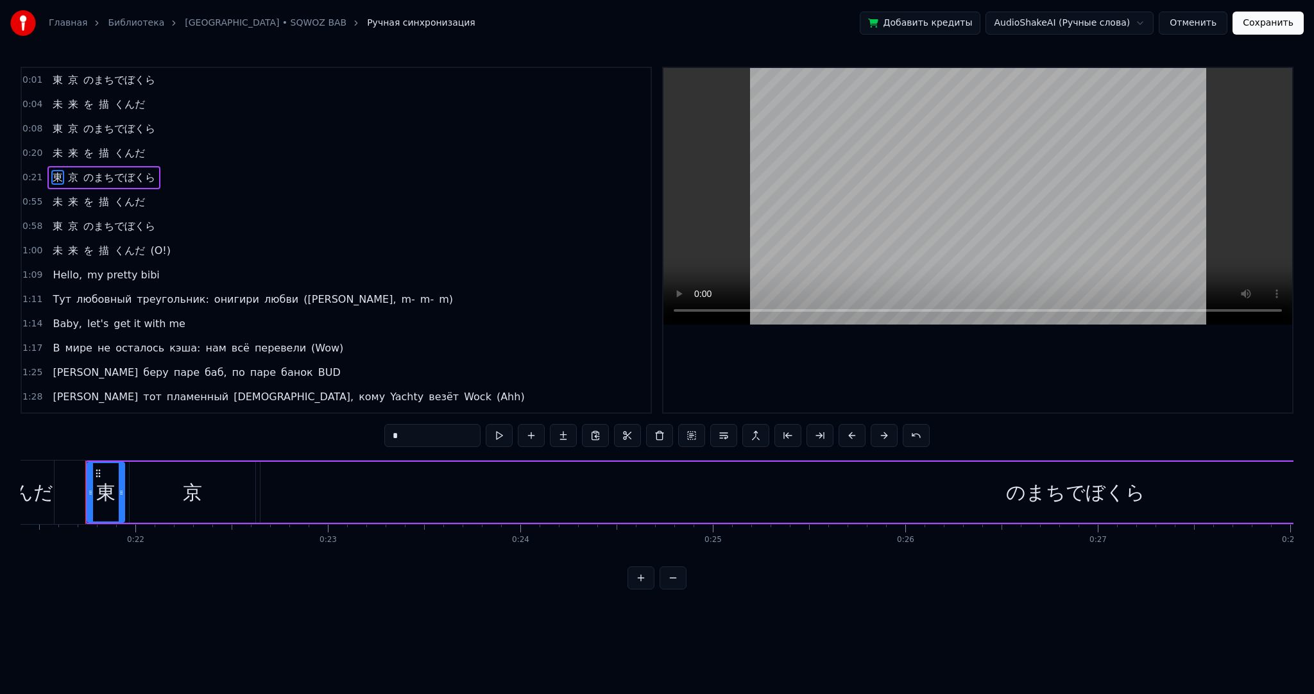
click at [200, 484] on div "京" at bounding box center [192, 492] width 19 height 29
drag, startPoint x: 146, startPoint y: 480, endPoint x: 213, endPoint y: 474, distance: 67.1
click at [203, 476] on div at bounding box center [203, 492] width 5 height 58
click at [446, 485] on div "のまちでぼくら" at bounding box center [1076, 492] width 1631 height 61
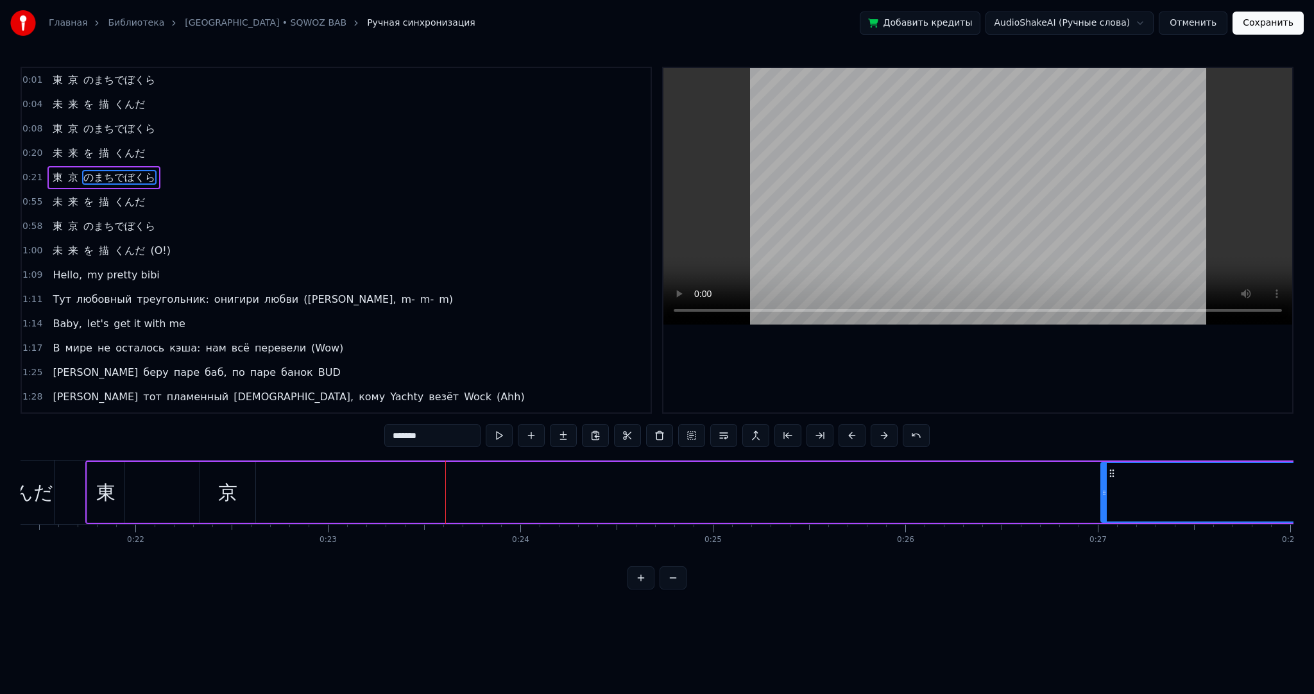
drag, startPoint x: 264, startPoint y: 476, endPoint x: 1106, endPoint y: 466, distance: 842.1
click at [1104, 465] on div at bounding box center [1104, 492] width 5 height 58
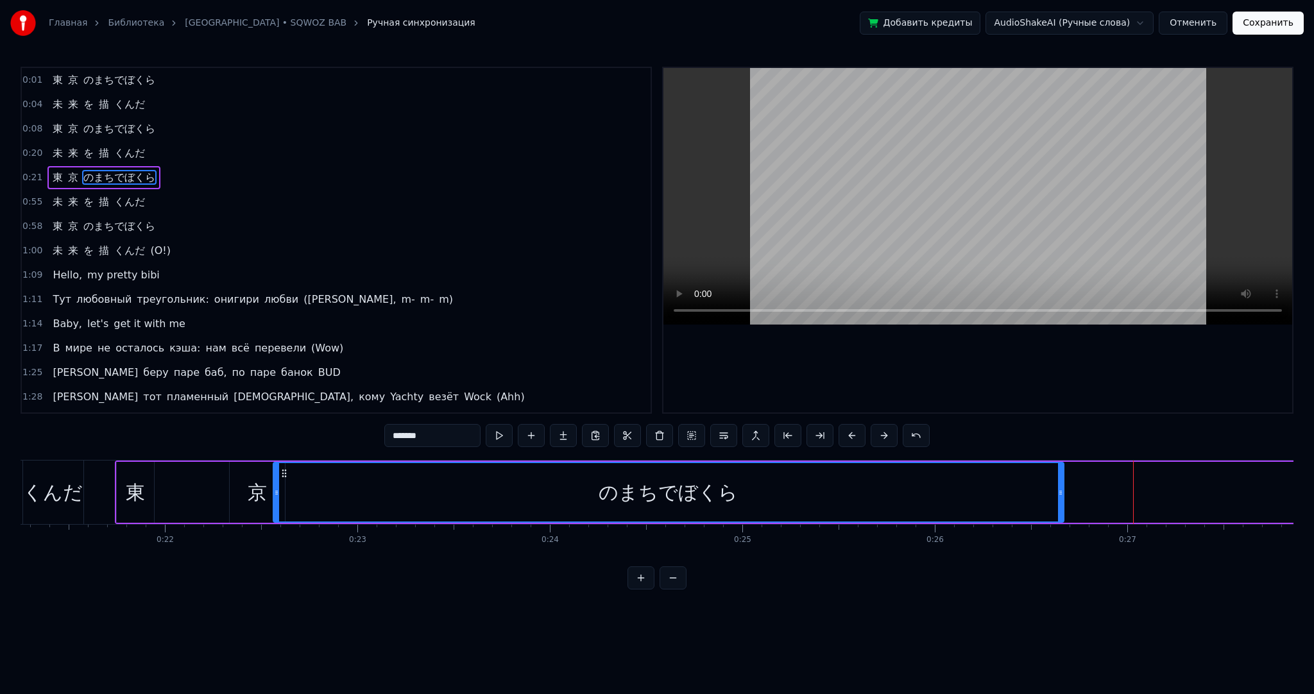
scroll to position [0, 4086]
drag, startPoint x: 1111, startPoint y: 469, endPoint x: 312, endPoint y: 452, distance: 799.2
click at [312, 452] on div "0:01 東 京 のまちでぼくら 0:04 未 来 を 描 くんだ 0:08 東 京 のまちでぼくら 0:20 未 来 を 描 くんだ 0:21 東 京 のま…" at bounding box center [657, 328] width 1273 height 523
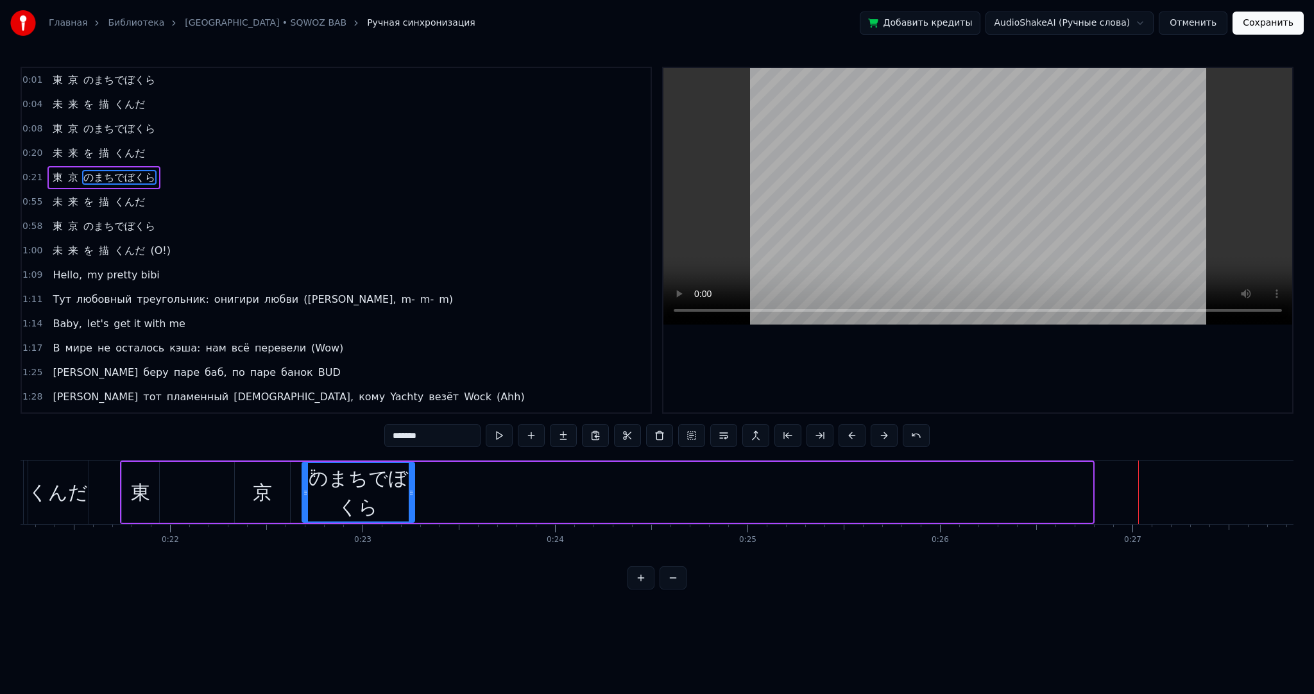
drag, startPoint x: 1089, startPoint y: 497, endPoint x: 286, endPoint y: 486, distance: 803.6
click at [409, 491] on icon at bounding box center [411, 493] width 5 height 10
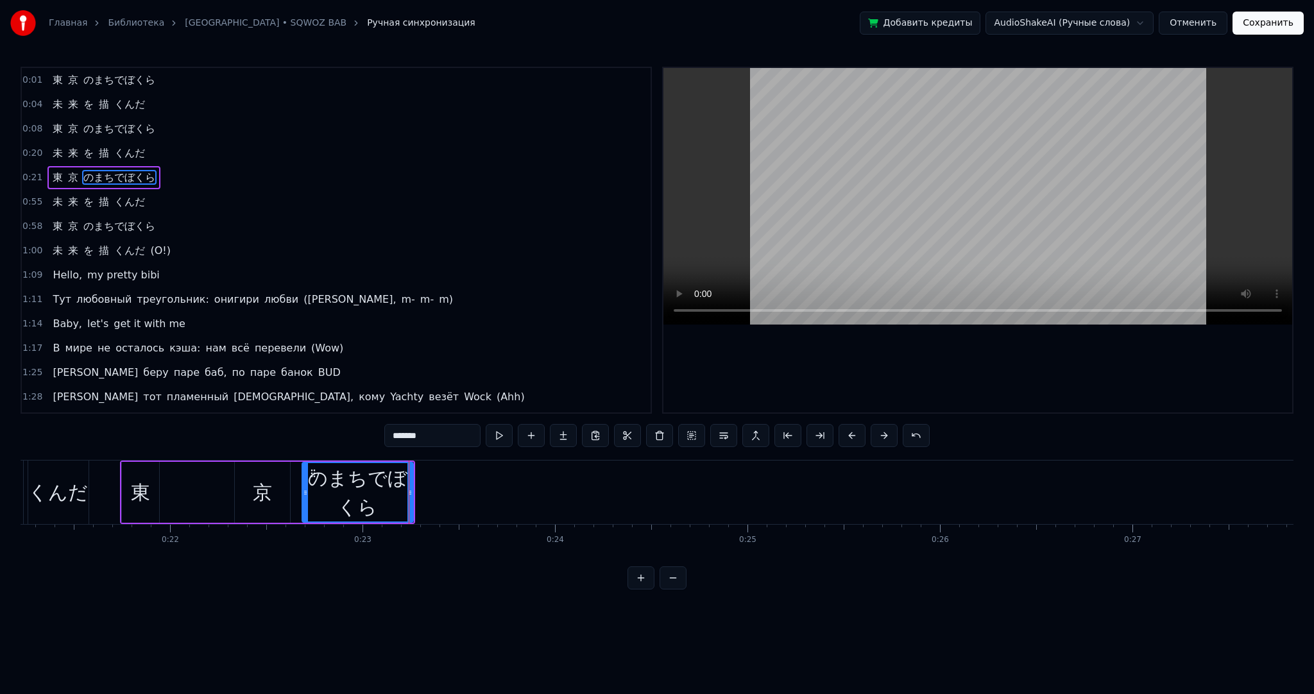
click at [157, 483] on div "東" at bounding box center [140, 492] width 37 height 61
type input "*"
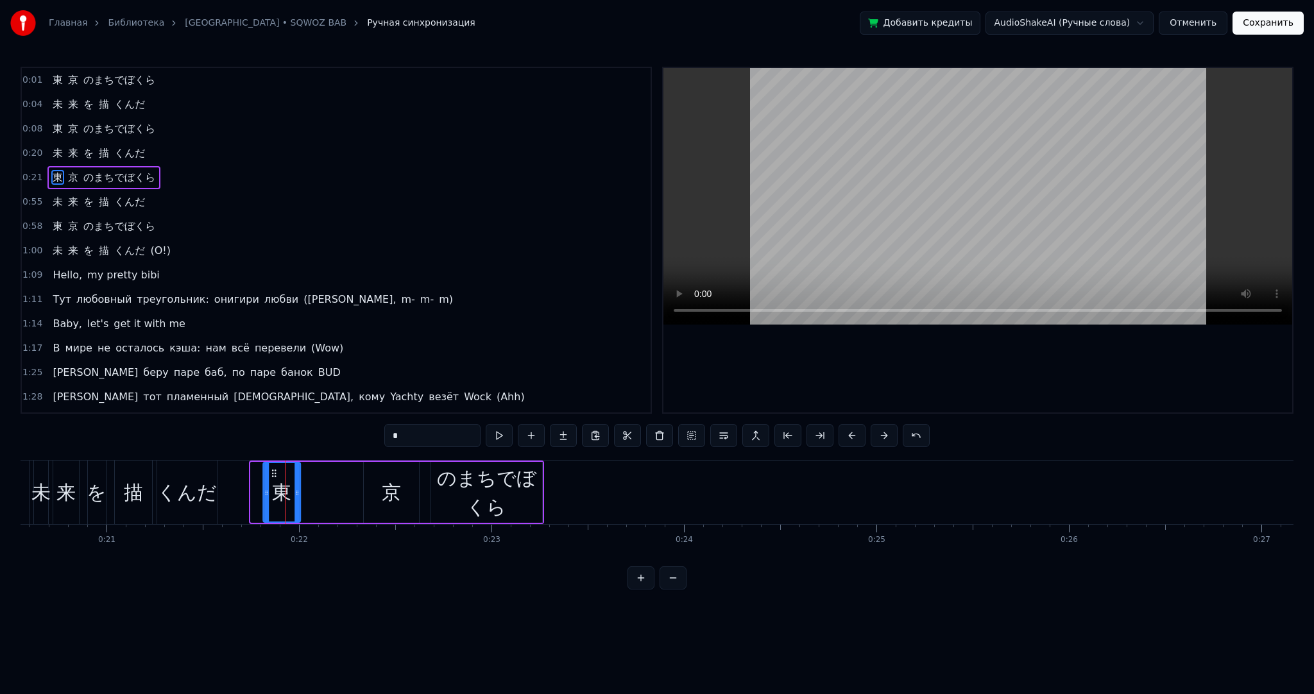
scroll to position [0, 3953]
drag, startPoint x: 133, startPoint y: 470, endPoint x: 334, endPoint y: 472, distance: 200.2
click at [334, 472] on icon at bounding box center [336, 473] width 10 height 10
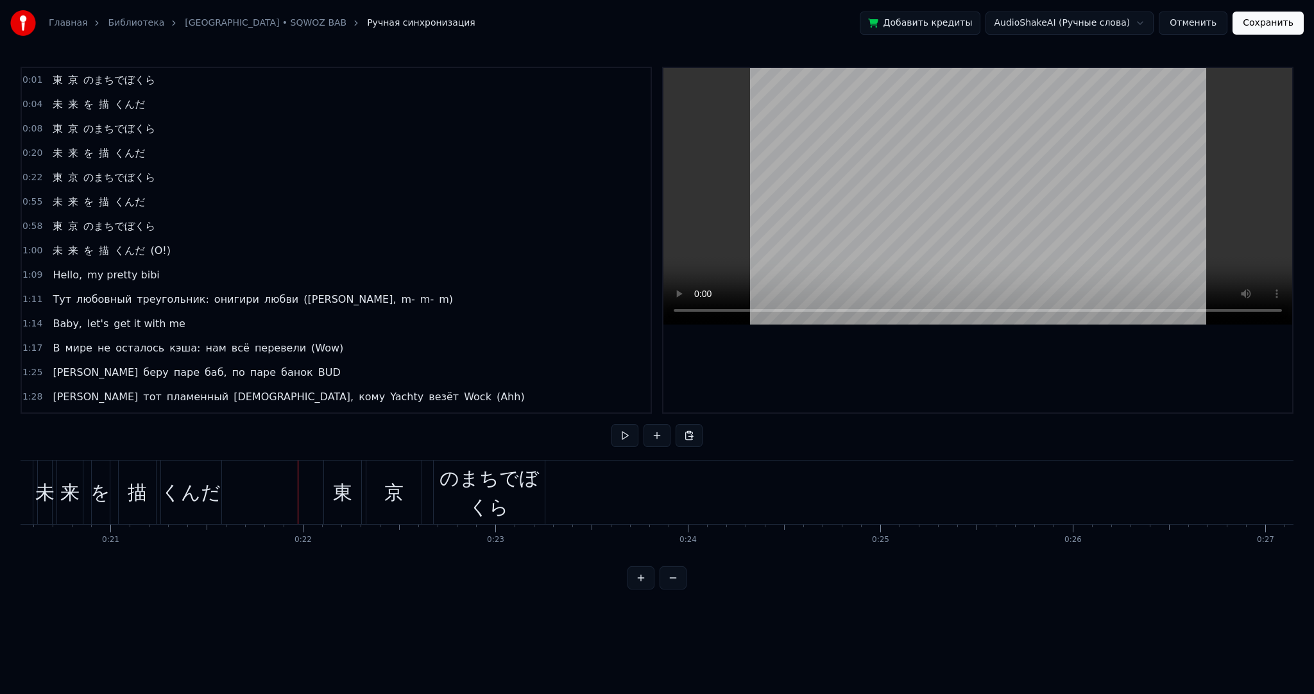
click at [339, 474] on div "東" at bounding box center [342, 493] width 37 height 64
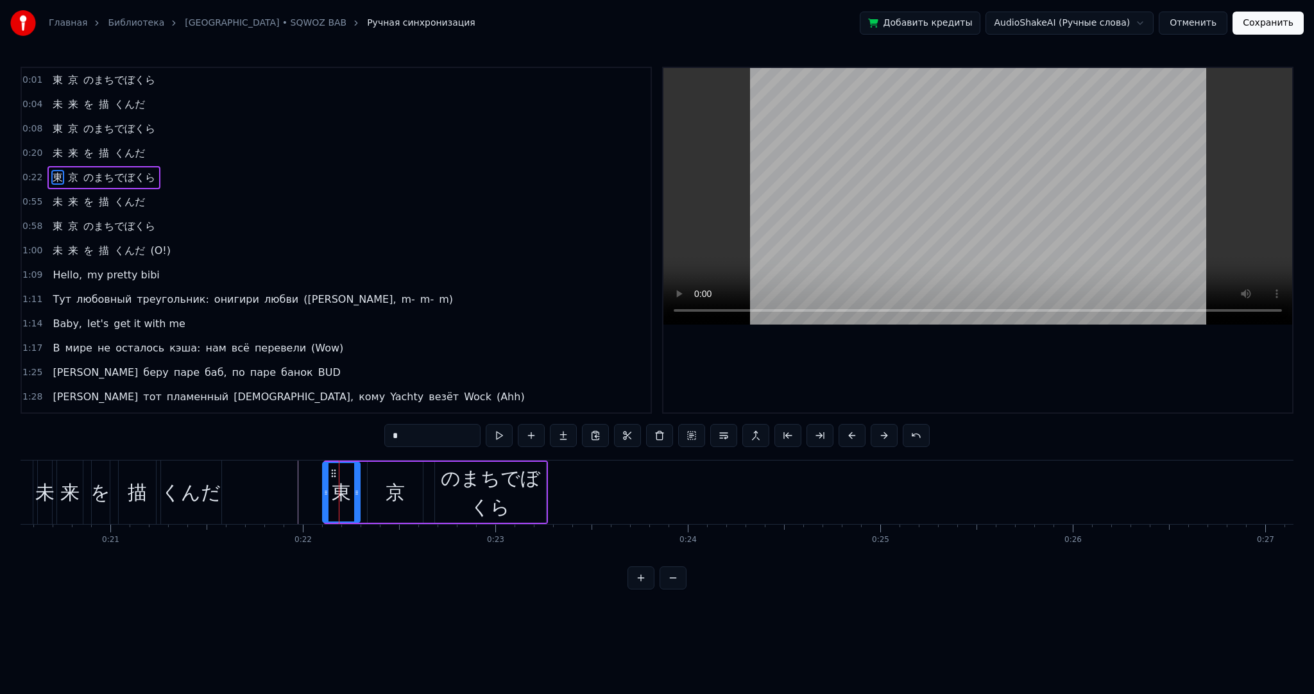
click at [334, 472] on icon at bounding box center [334, 473] width 10 height 10
click at [362, 475] on div "東 京 のまちでぼくら" at bounding box center [434, 493] width 227 height 64
click at [366, 477] on div "東 京 のまちでぼくら" at bounding box center [434, 493] width 227 height 64
click at [369, 479] on div "京" at bounding box center [395, 492] width 55 height 61
click at [365, 483] on div "東 京 のまちでぼくら" at bounding box center [434, 493] width 227 height 64
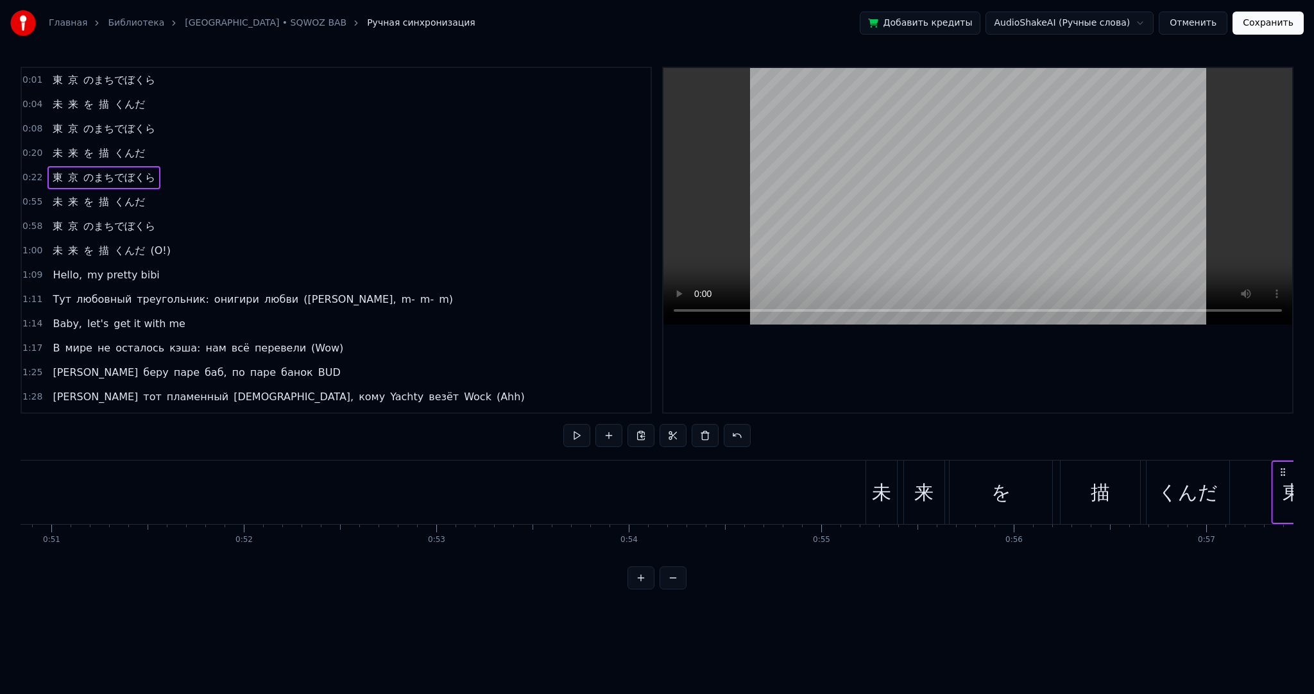
scroll to position [0, 9854]
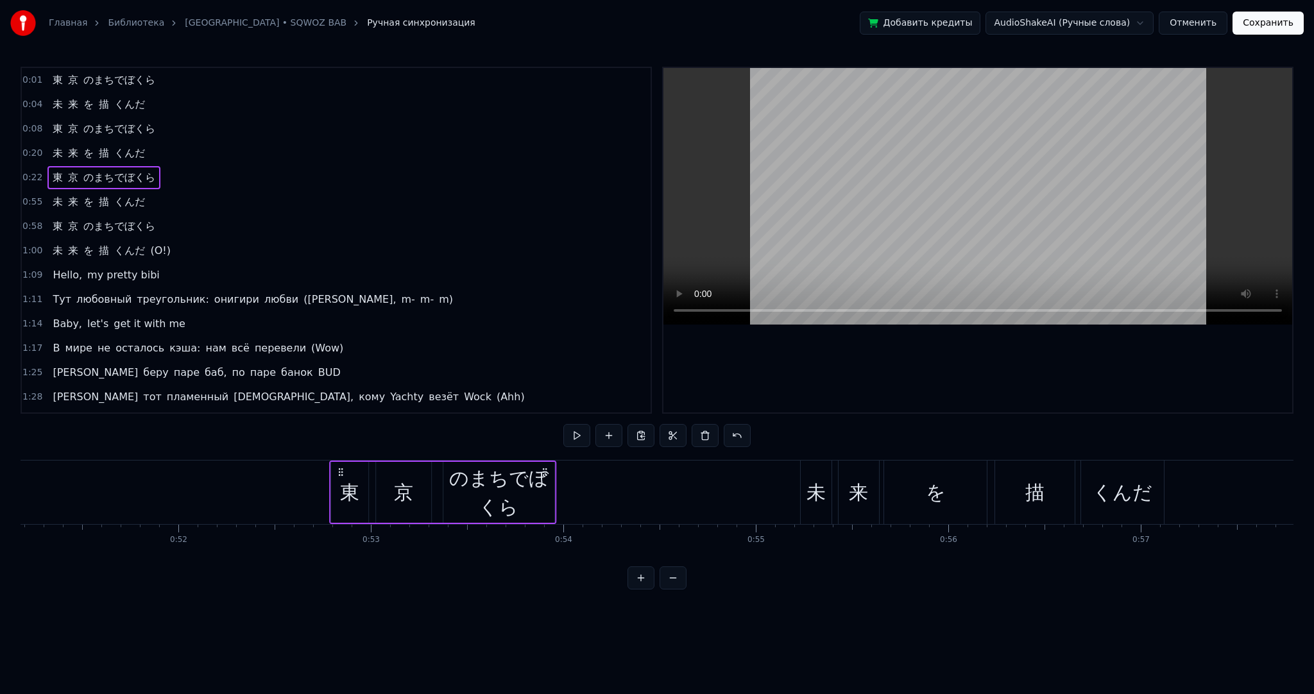
drag, startPoint x: 331, startPoint y: 470, endPoint x: 385, endPoint y: 486, distance: 56.4
click at [341, 488] on div "東 京 のまちでぼくら" at bounding box center [442, 493] width 227 height 64
click at [537, 494] on div "のまちでぼくら" at bounding box center [500, 493] width 111 height 58
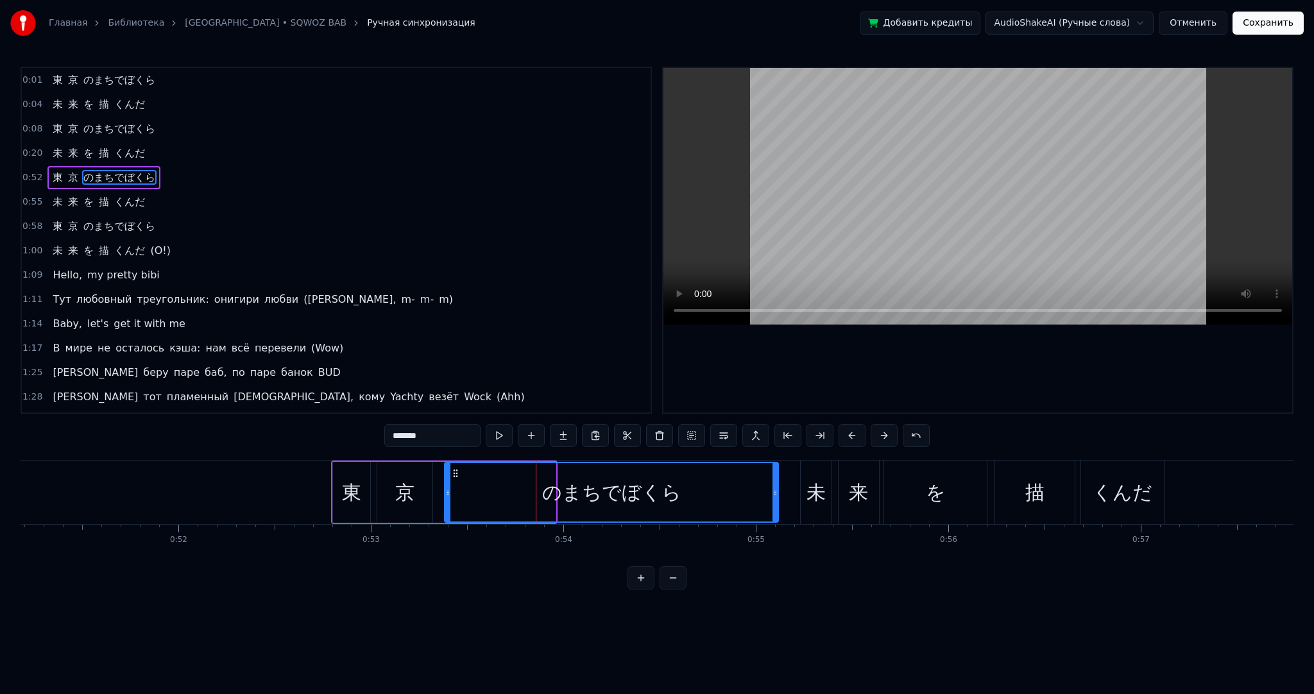
drag, startPoint x: 551, startPoint y: 494, endPoint x: 561, endPoint y: 488, distance: 11.2
click at [773, 495] on icon at bounding box center [775, 493] width 5 height 10
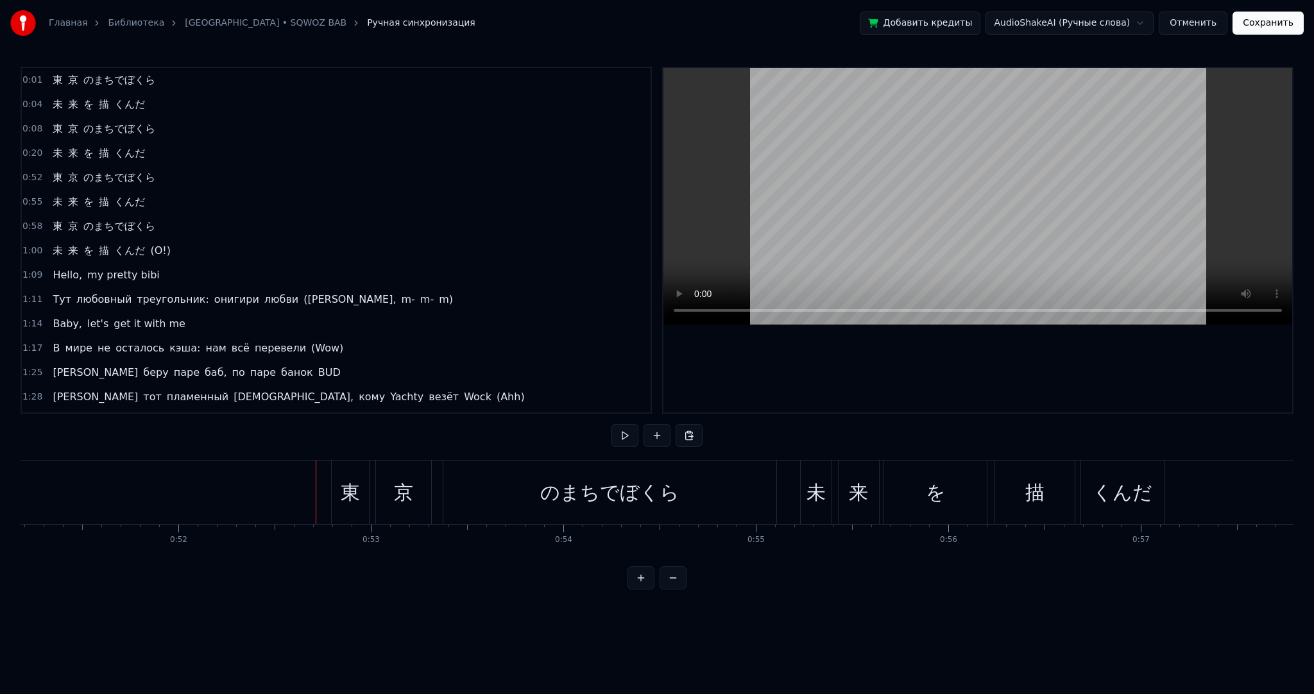
click at [624, 436] on button at bounding box center [625, 435] width 27 height 23
click at [628, 436] on button at bounding box center [625, 435] width 27 height 23
click at [338, 465] on div "東" at bounding box center [350, 493] width 37 height 64
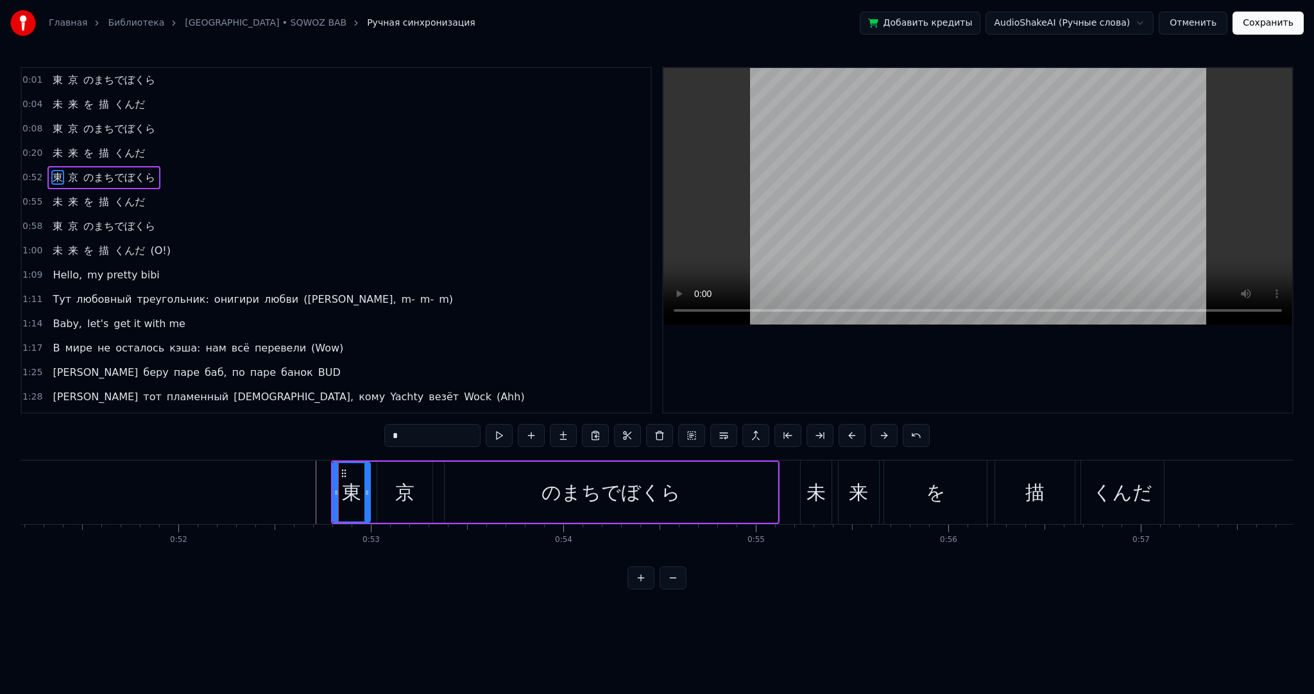
click at [51, 148] on span "未" at bounding box center [57, 153] width 13 height 15
type input "*"
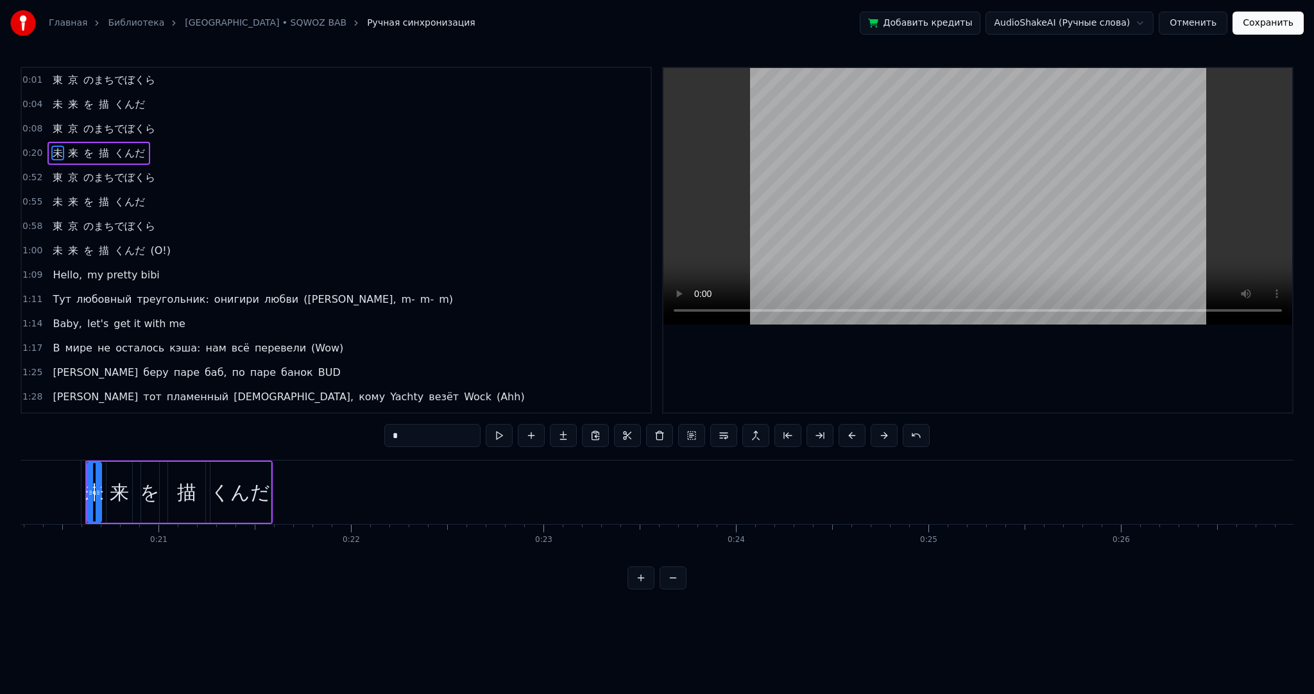
click at [103, 475] on div "未 来 を 描 くんだ" at bounding box center [178, 493] width 187 height 64
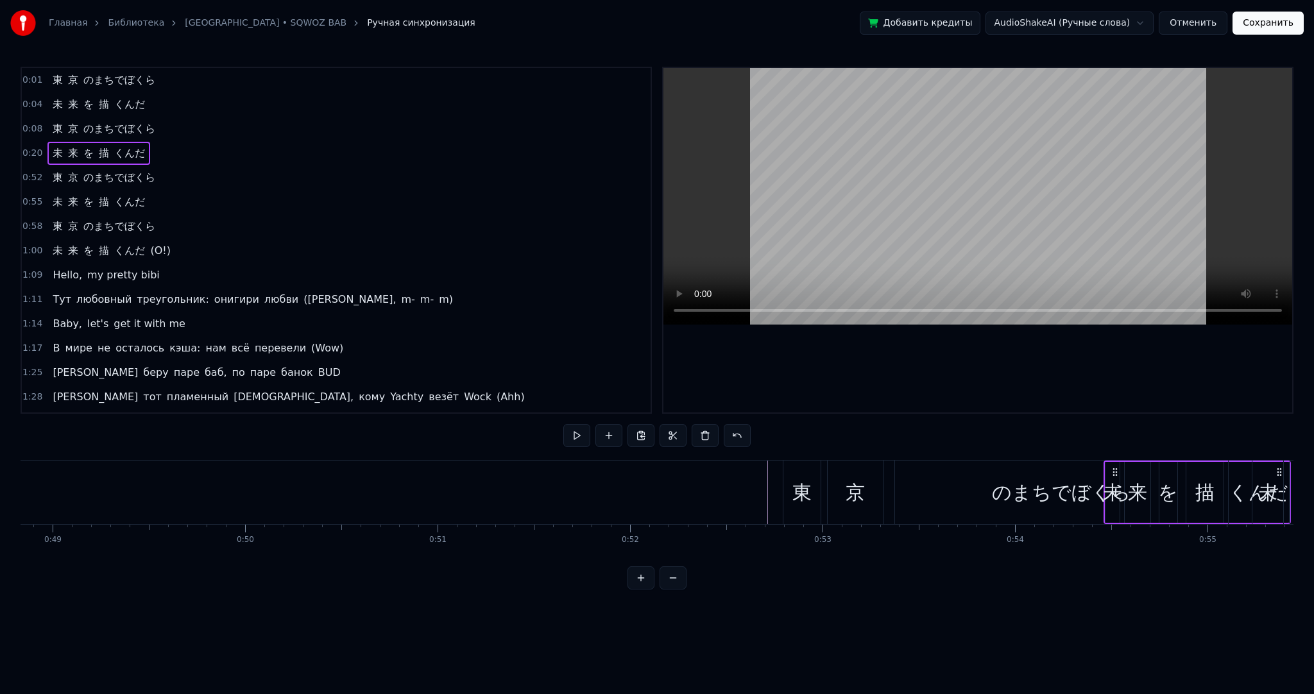
scroll to position [0, 9422]
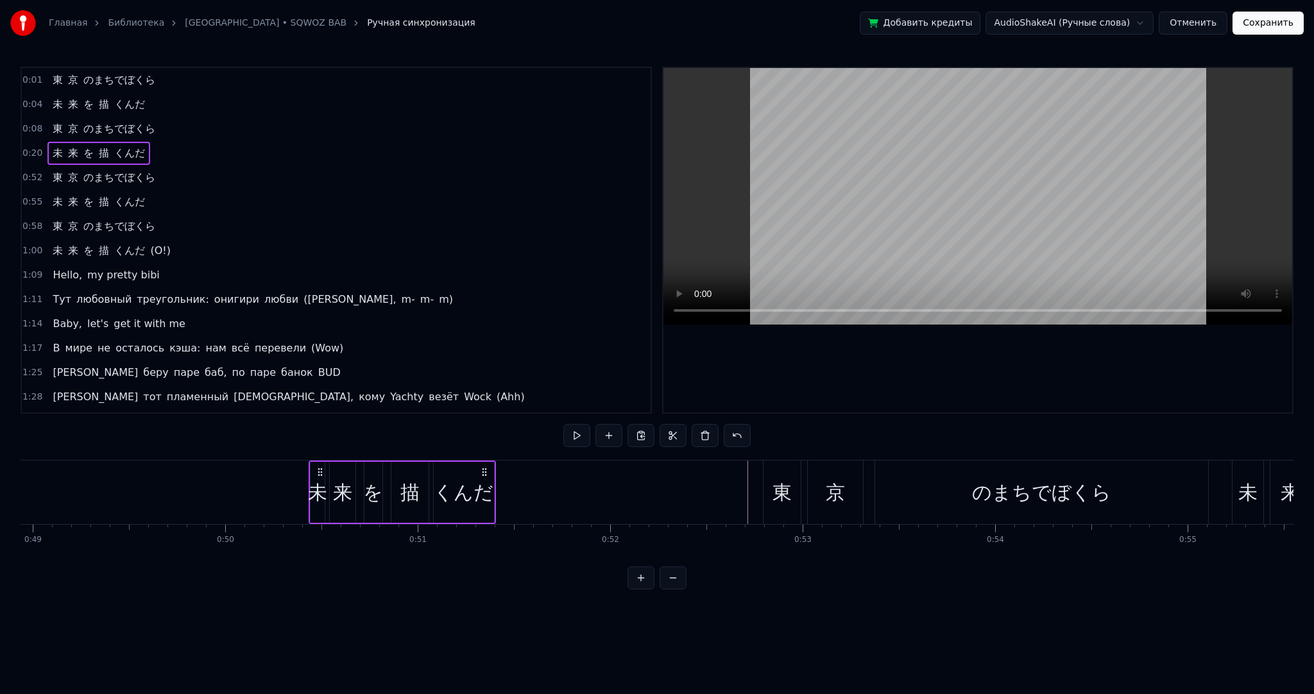
drag, startPoint x: 95, startPoint y: 472, endPoint x: 318, endPoint y: 474, distance: 223.3
click at [318, 474] on icon at bounding box center [320, 472] width 10 height 10
click at [462, 494] on div "くんだ" at bounding box center [464, 492] width 60 height 29
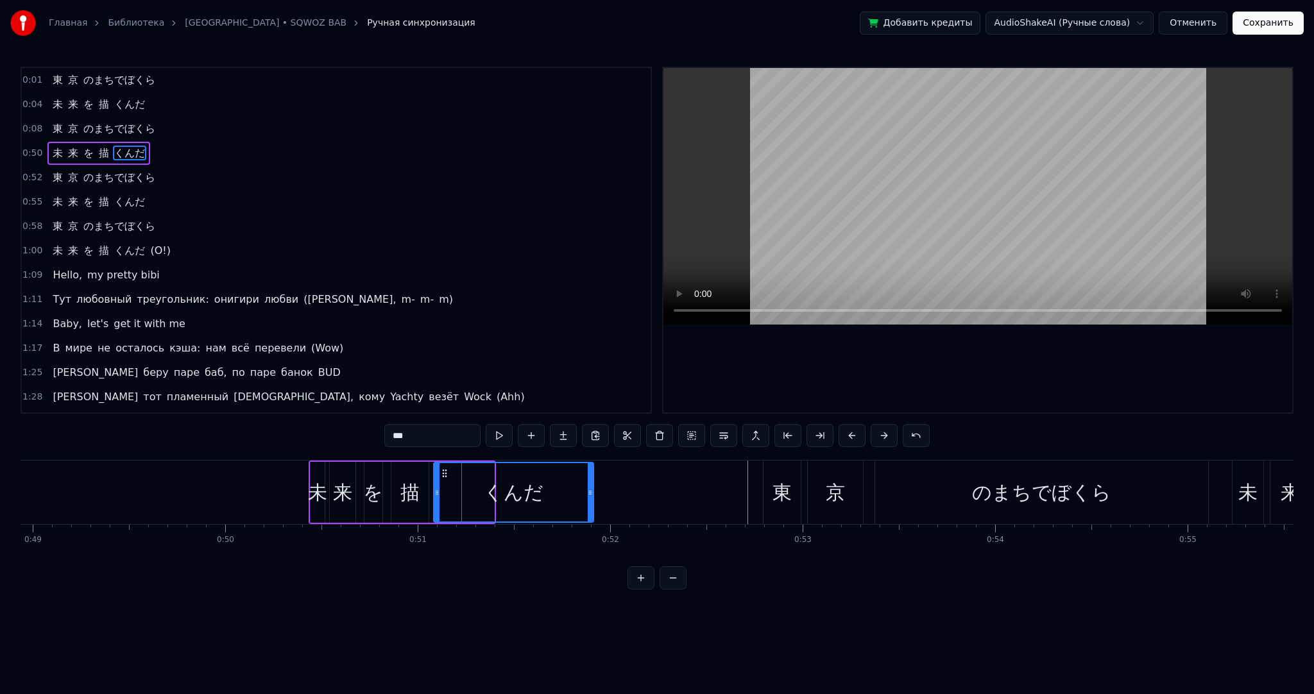
drag, startPoint x: 493, startPoint y: 497, endPoint x: 572, endPoint y: 490, distance: 79.9
click at [593, 493] on div at bounding box center [590, 492] width 5 height 58
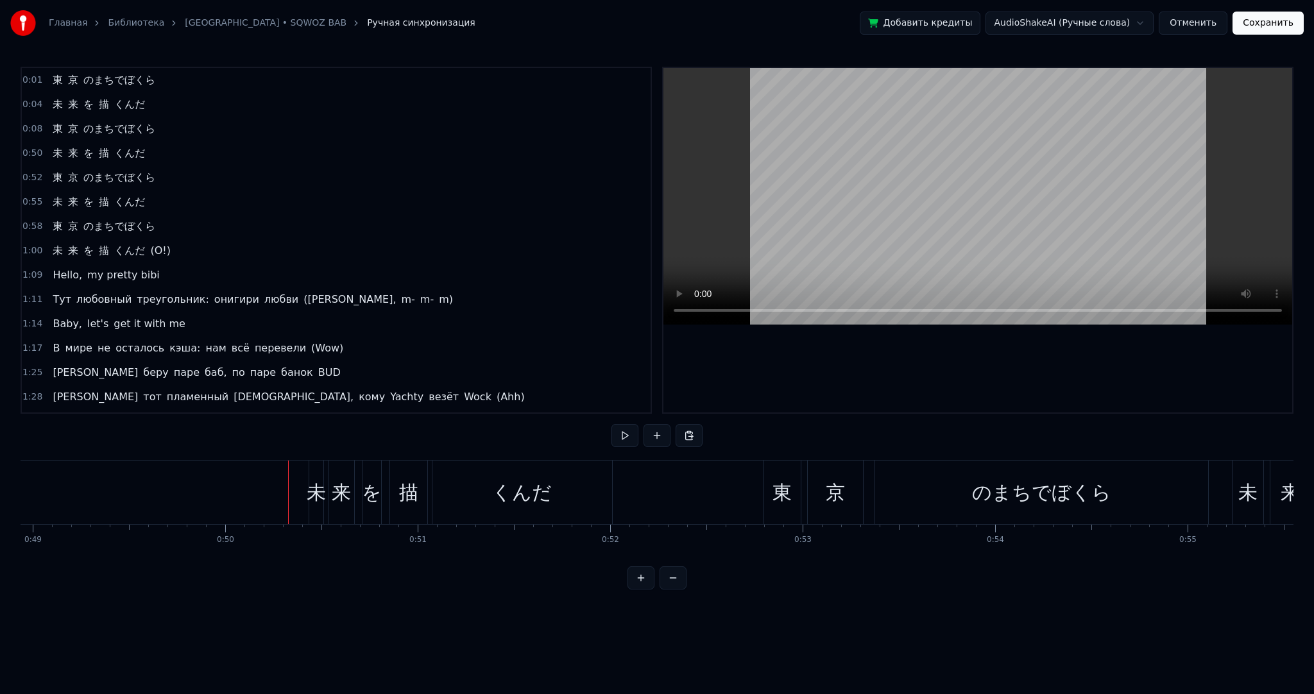
click at [630, 438] on button at bounding box center [625, 435] width 27 height 23
click at [631, 438] on button at bounding box center [625, 435] width 27 height 23
click at [312, 464] on div "未" at bounding box center [316, 493] width 14 height 64
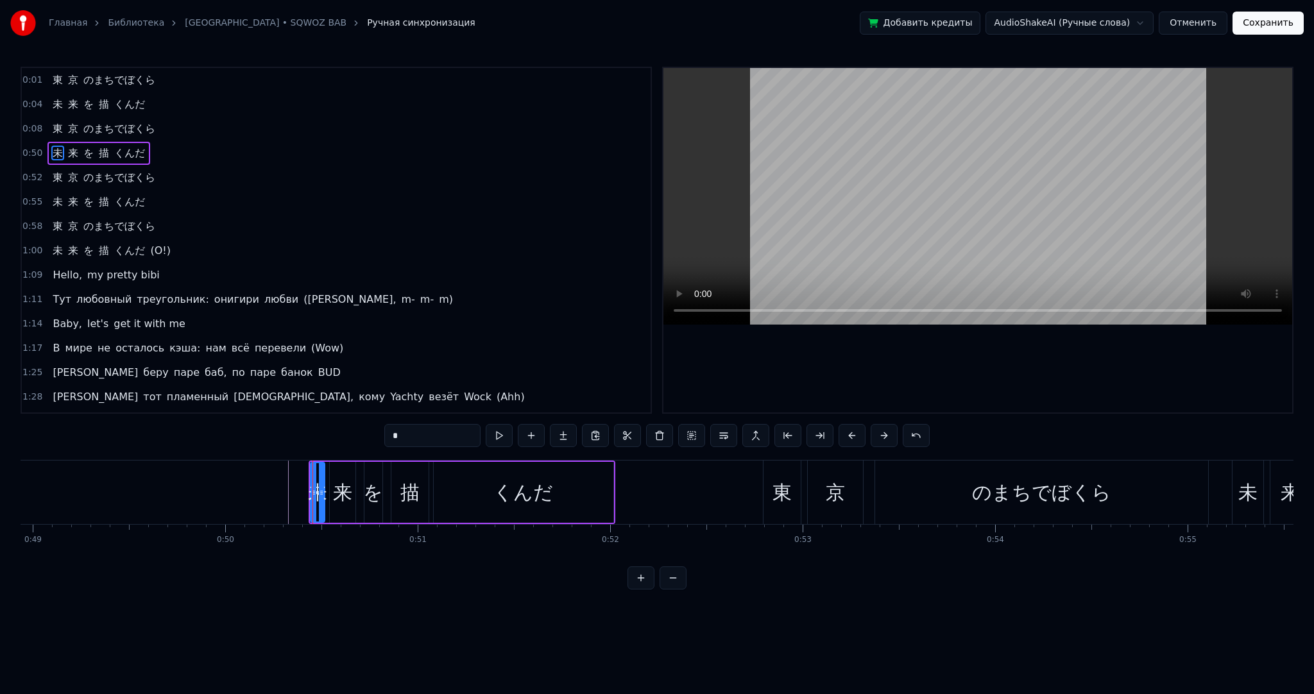
click at [53, 123] on span "東" at bounding box center [57, 128] width 13 height 15
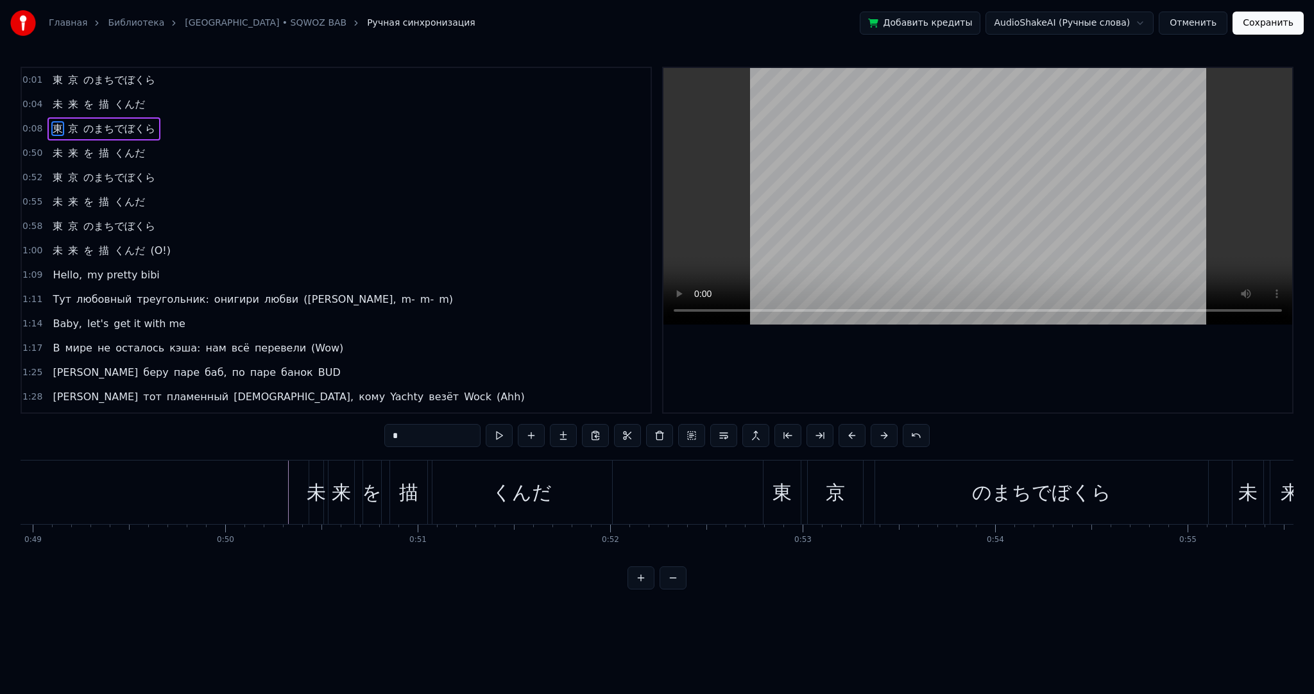
scroll to position [0, 1583]
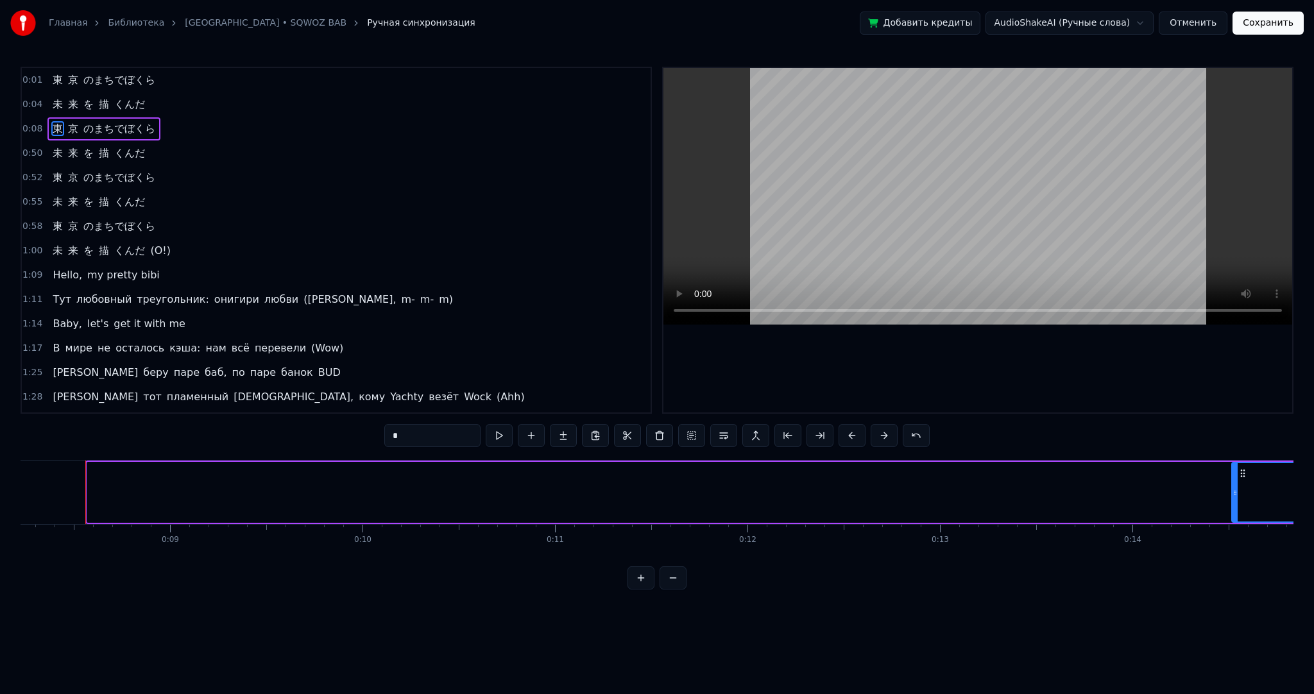
drag, startPoint x: 88, startPoint y: 477, endPoint x: 1262, endPoint y: 463, distance: 1173.9
click at [1238, 463] on div at bounding box center [1235, 492] width 5 height 58
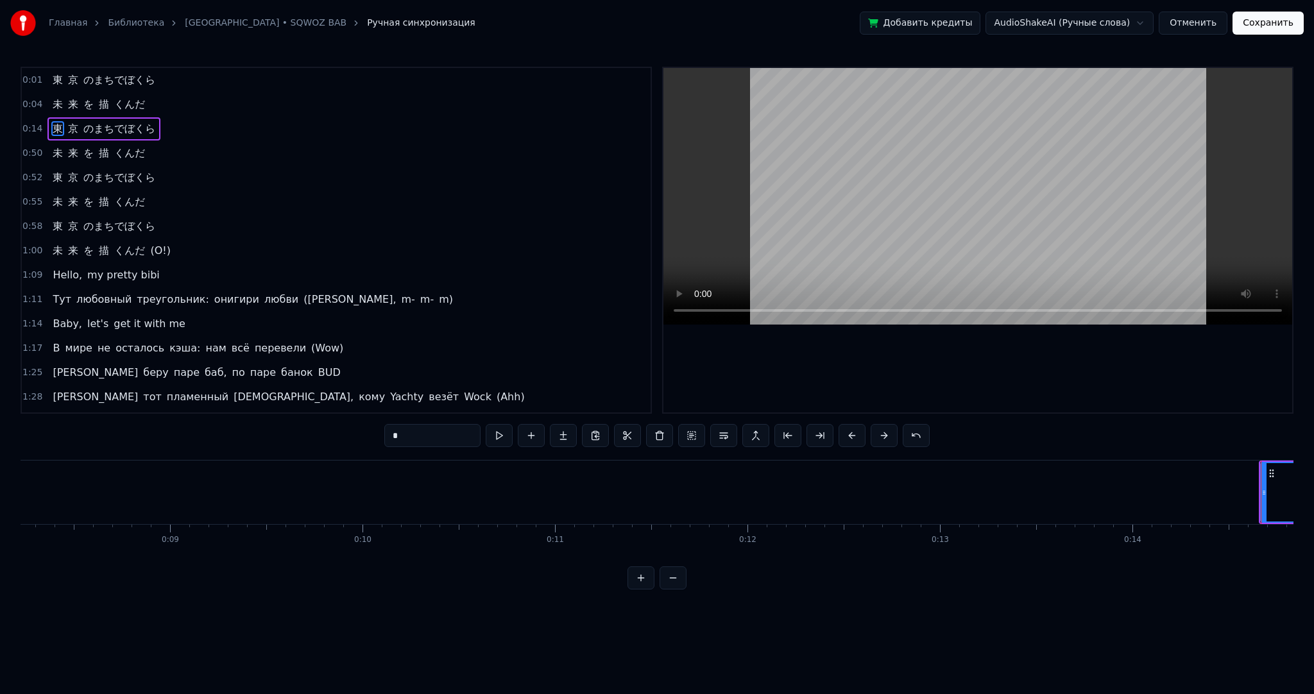
scroll to position [0, 2759]
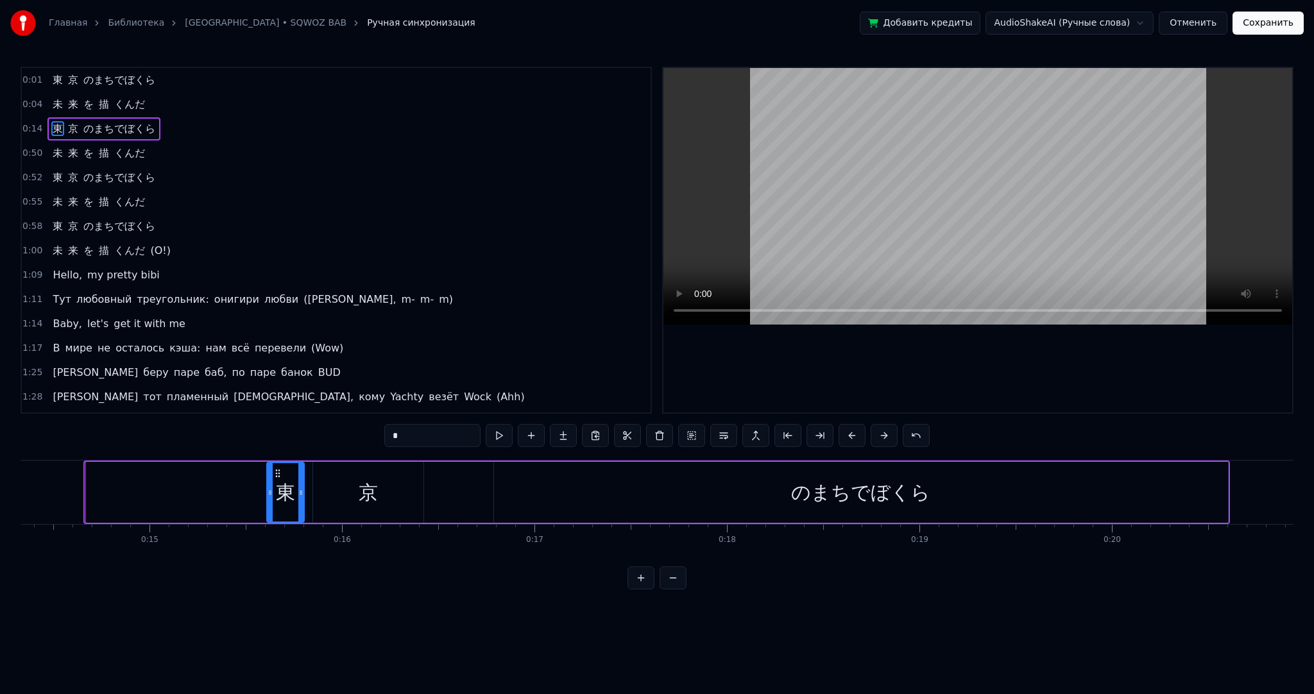
drag, startPoint x: 87, startPoint y: 485, endPoint x: 269, endPoint y: 480, distance: 181.7
click at [269, 480] on div at bounding box center [270, 492] width 5 height 58
click at [388, 495] on div "京" at bounding box center [368, 492] width 110 height 61
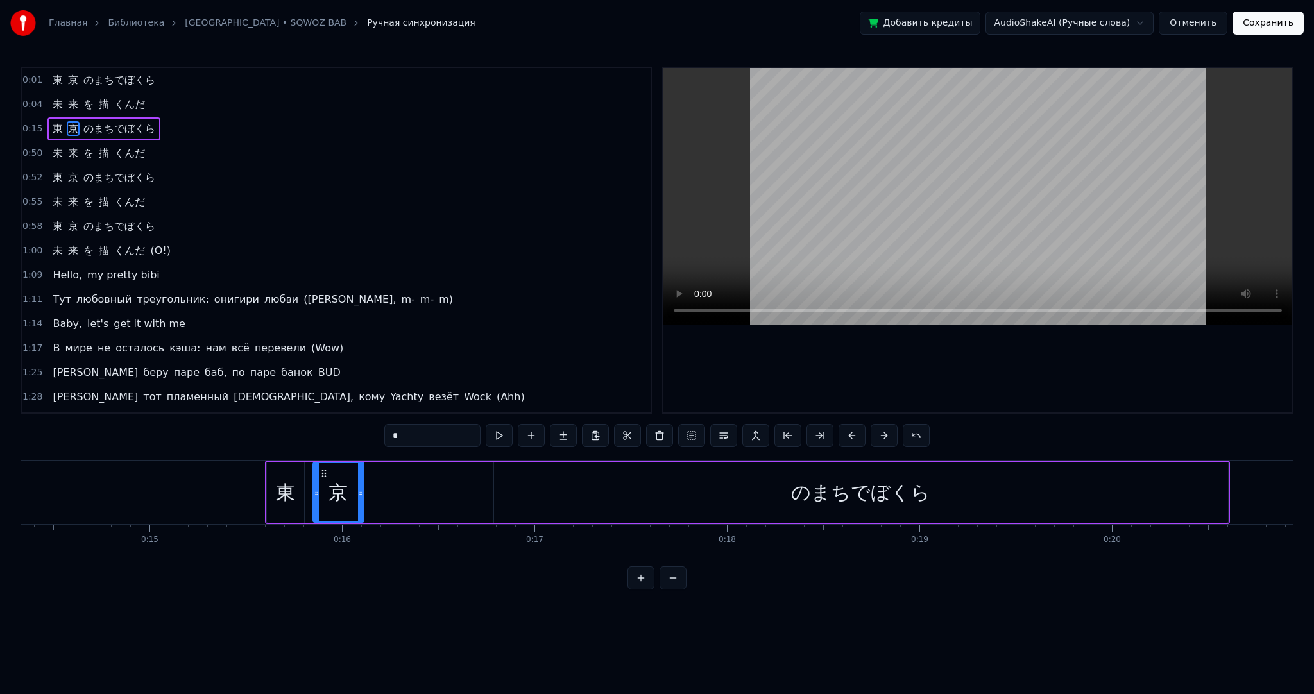
drag, startPoint x: 403, startPoint y: 490, endPoint x: 358, endPoint y: 485, distance: 45.1
click at [358, 485] on div at bounding box center [360, 492] width 5 height 58
click at [530, 488] on div "のまちでぼくら" at bounding box center [861, 492] width 734 height 61
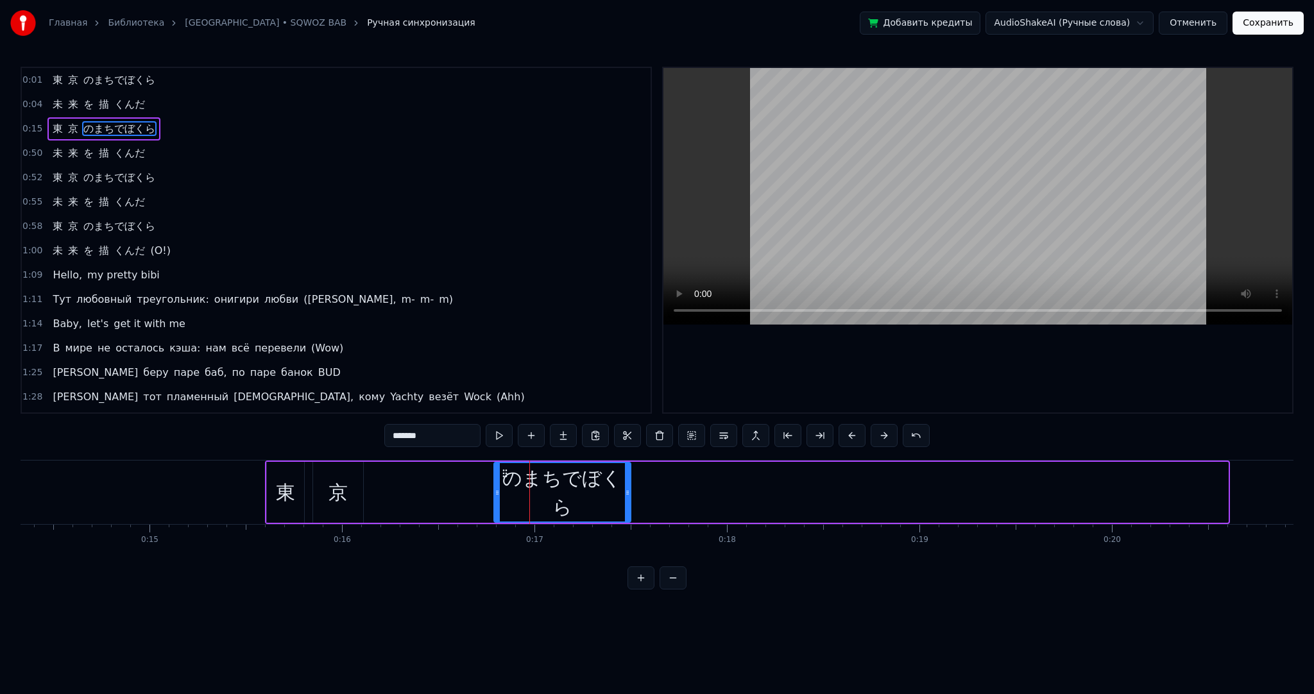
drag, startPoint x: 1223, startPoint y: 493, endPoint x: 626, endPoint y: 497, distance: 597.5
click at [626, 497] on div at bounding box center [627, 492] width 5 height 58
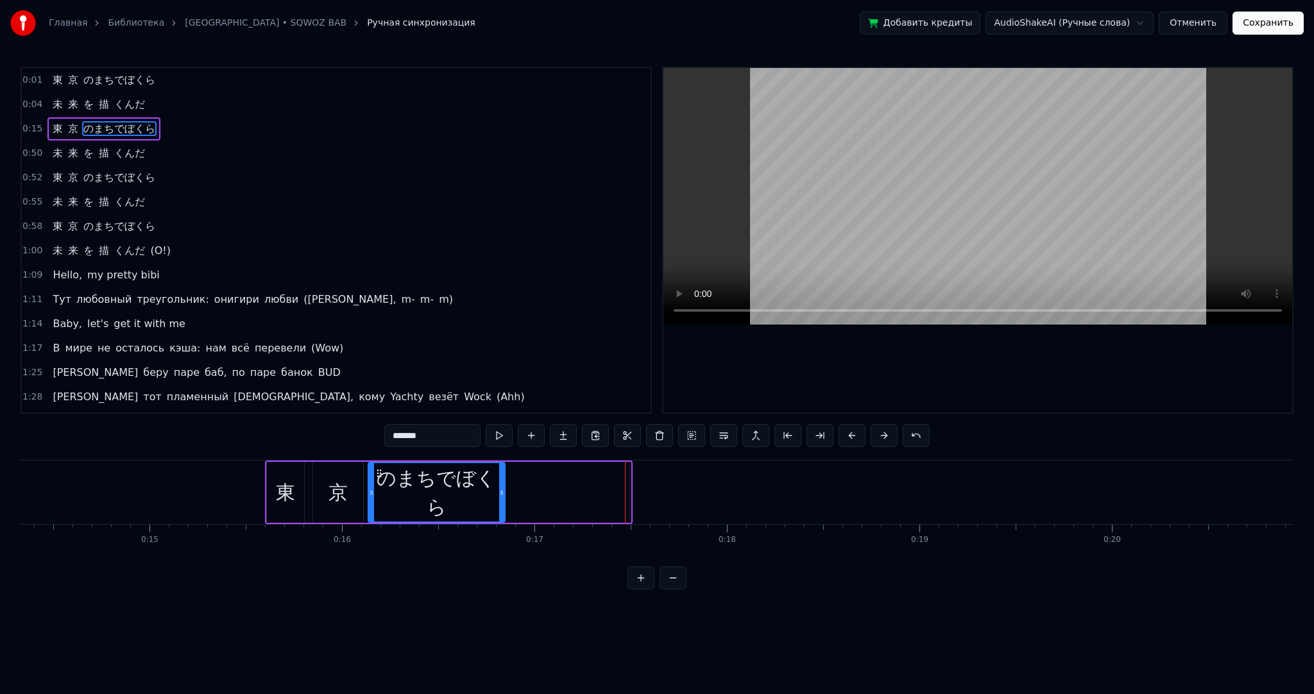
drag, startPoint x: 495, startPoint y: 471, endPoint x: 375, endPoint y: 470, distance: 120.7
click at [376, 470] on icon at bounding box center [379, 473] width 10 height 10
click at [272, 478] on div "東" at bounding box center [285, 492] width 37 height 61
type input "*"
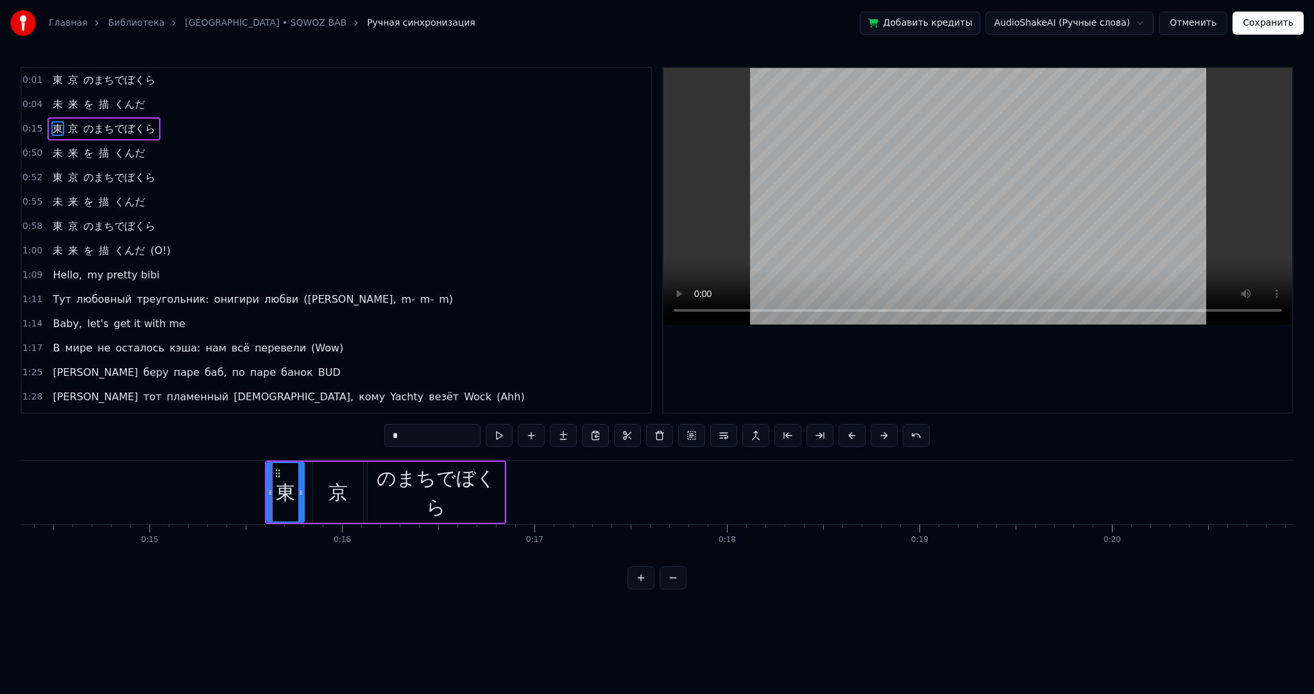
click at [305, 478] on div "東 京 のまちでぼくら" at bounding box center [385, 493] width 241 height 64
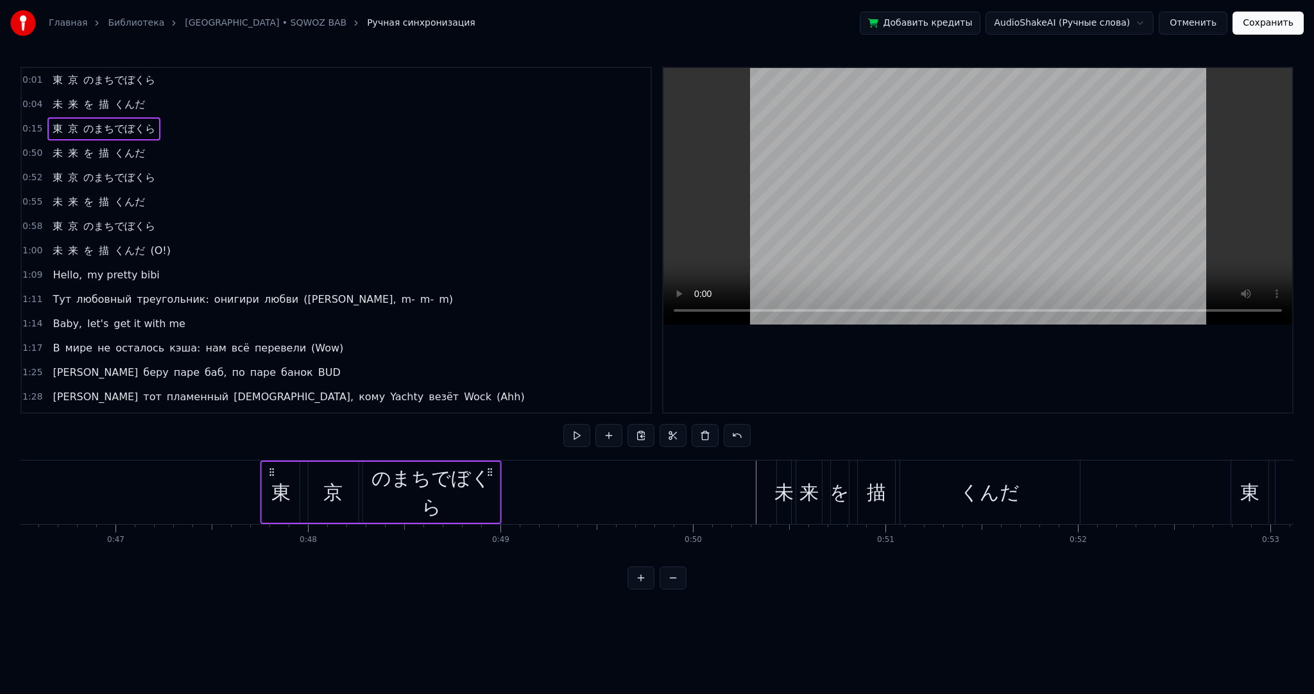
drag, startPoint x: 277, startPoint y: 471, endPoint x: 313, endPoint y: 485, distance: 38.6
click at [272, 488] on div "東 京 のまちでぼくら" at bounding box center [381, 493] width 241 height 64
click at [572, 441] on button at bounding box center [576, 435] width 27 height 23
drag, startPoint x: 271, startPoint y: 472, endPoint x: 327, endPoint y: 472, distance: 56.5
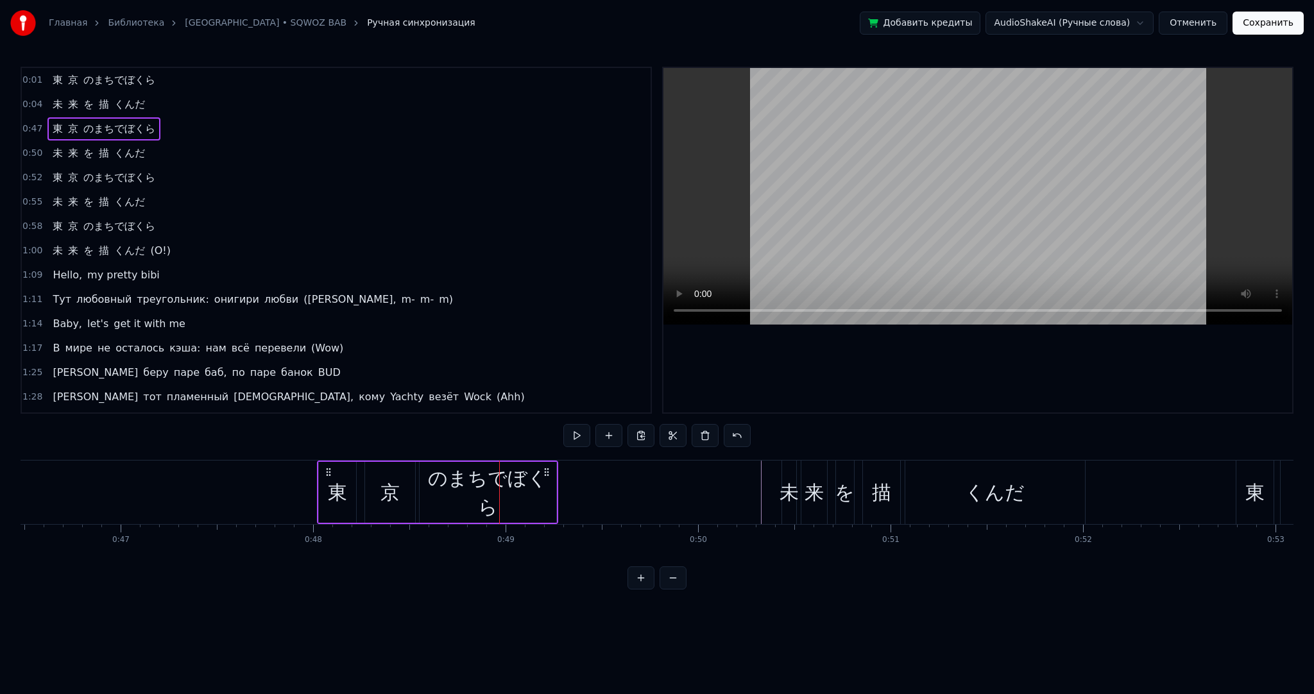
click at [327, 472] on icon at bounding box center [328, 472] width 10 height 10
click at [542, 492] on div "のまちでぼくら" at bounding box center [488, 493] width 137 height 58
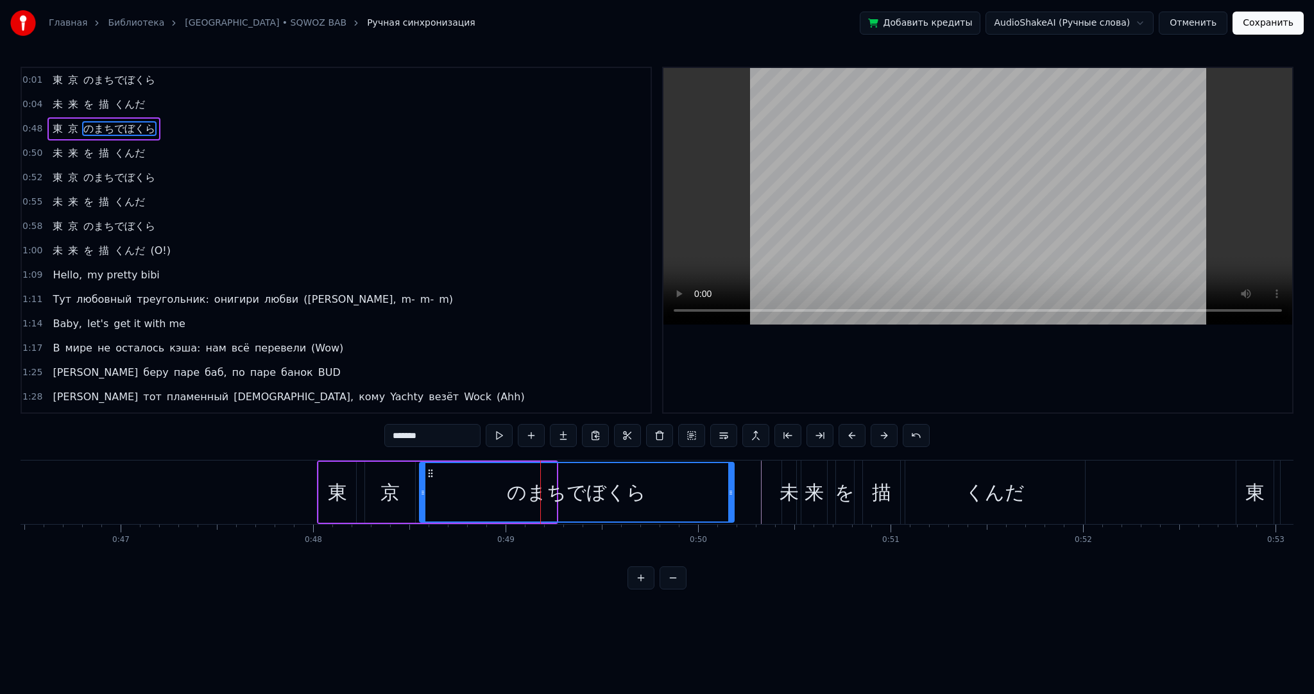
drag, startPoint x: 553, startPoint y: 493, endPoint x: 729, endPoint y: 494, distance: 175.8
click at [729, 494] on icon at bounding box center [730, 493] width 5 height 10
drag, startPoint x: 300, startPoint y: 477, endPoint x: 420, endPoint y: 467, distance: 119.9
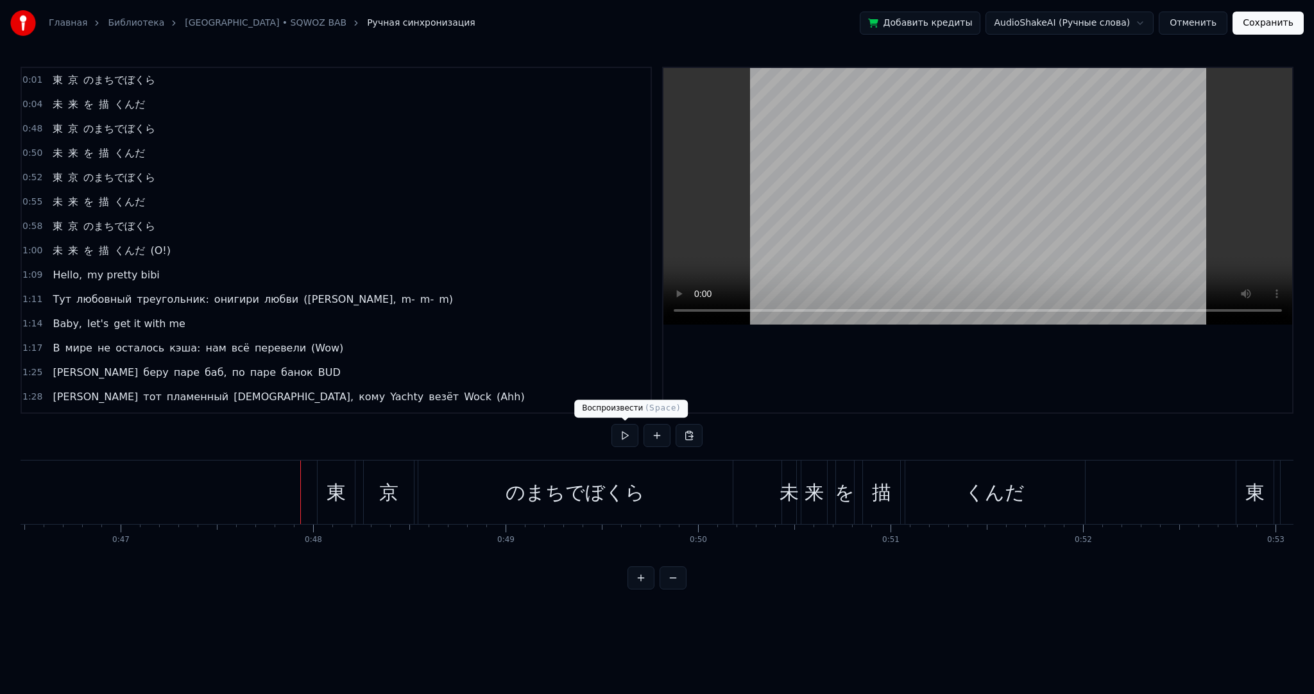
click at [624, 442] on button at bounding box center [625, 435] width 27 height 23
click at [628, 441] on button at bounding box center [625, 435] width 27 height 23
click at [330, 470] on div "東" at bounding box center [336, 493] width 37 height 64
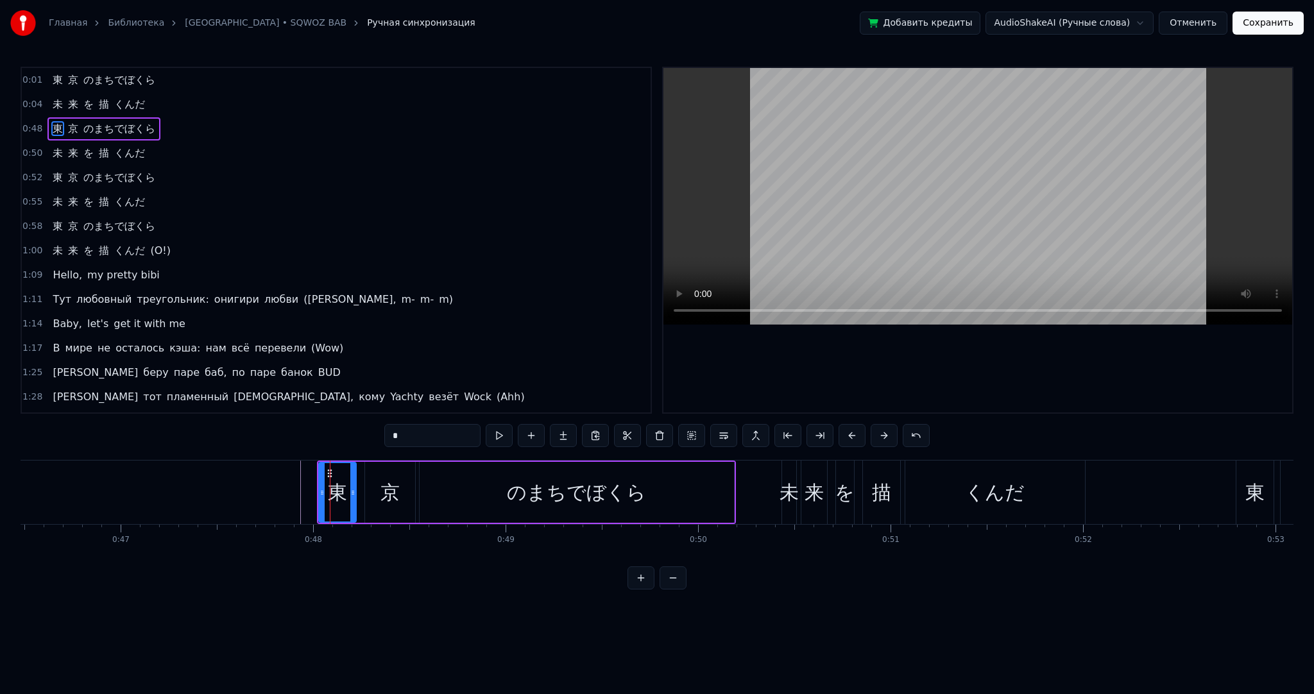
click at [52, 105] on span "未" at bounding box center [57, 104] width 13 height 15
type input "*"
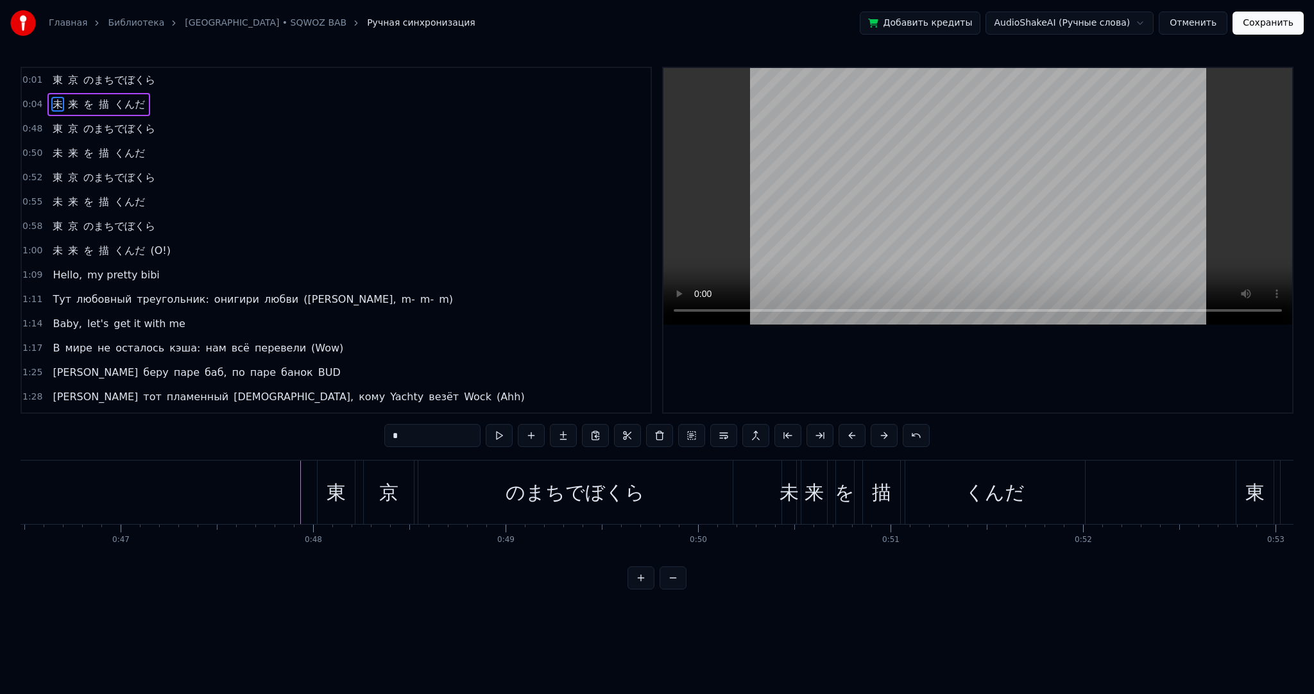
scroll to position [0, 855]
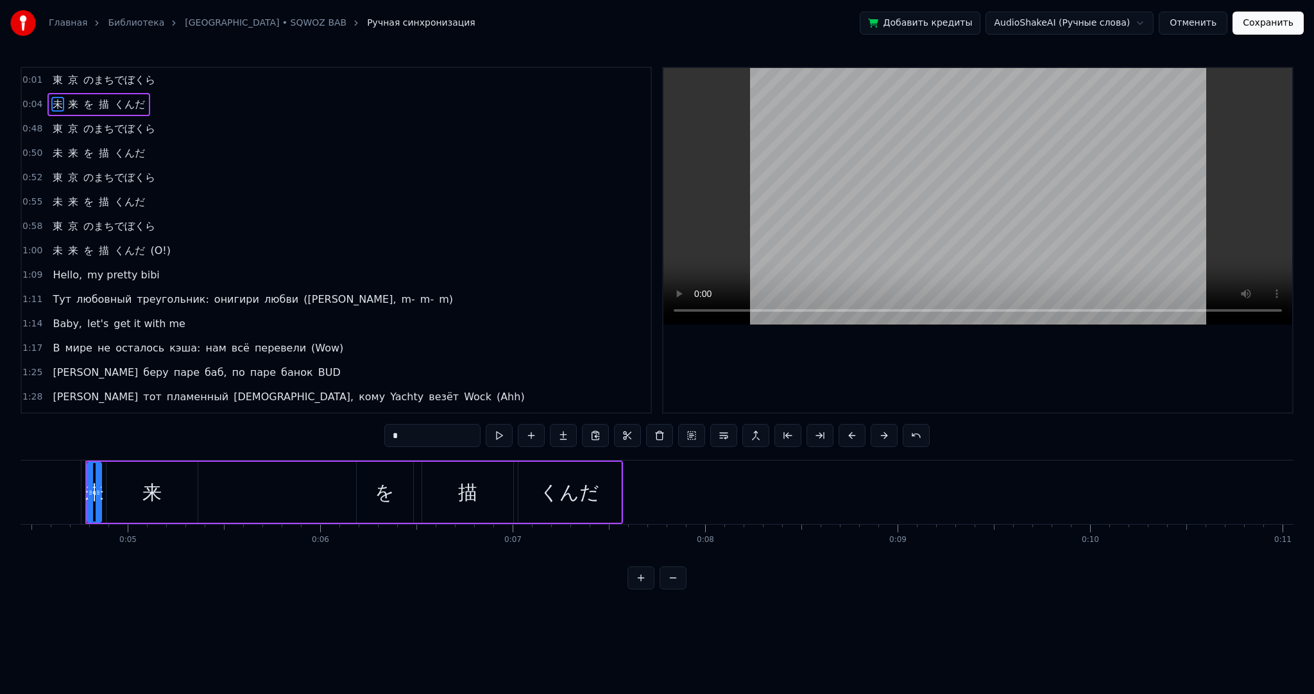
click at [352, 488] on div "未 来 を 描 くんだ" at bounding box center [354, 493] width 538 height 64
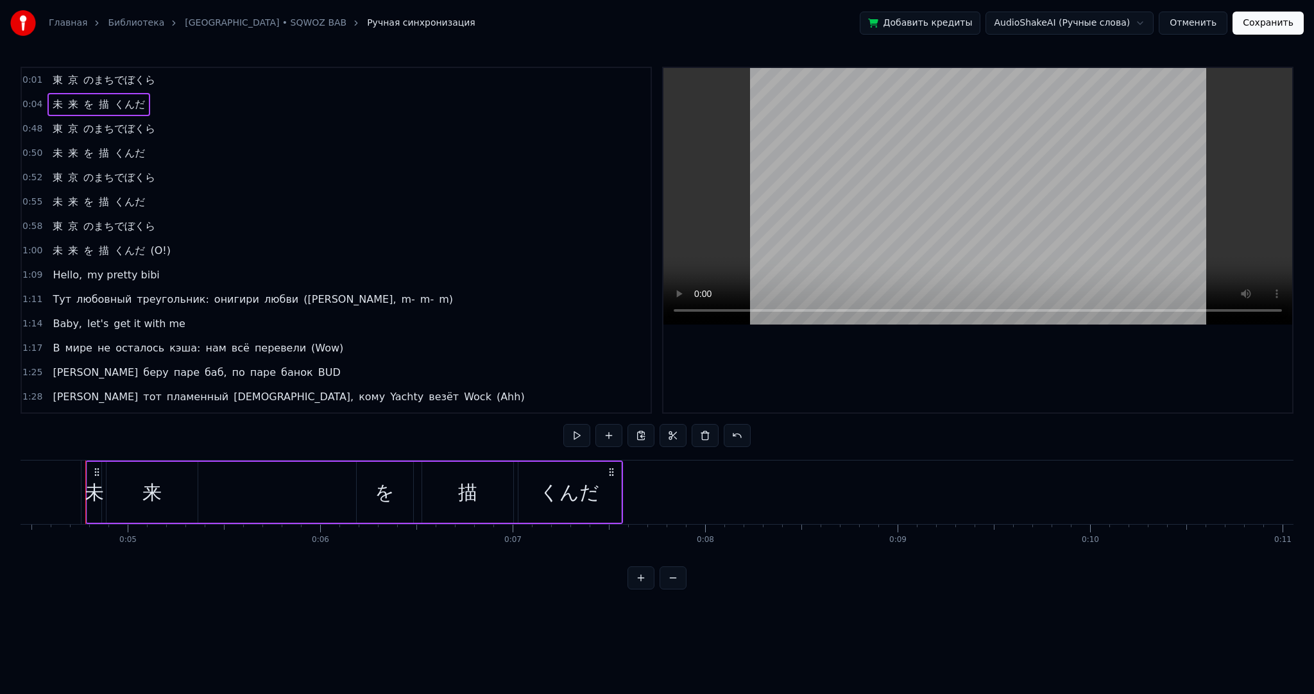
click at [364, 485] on div "を" at bounding box center [385, 492] width 56 height 61
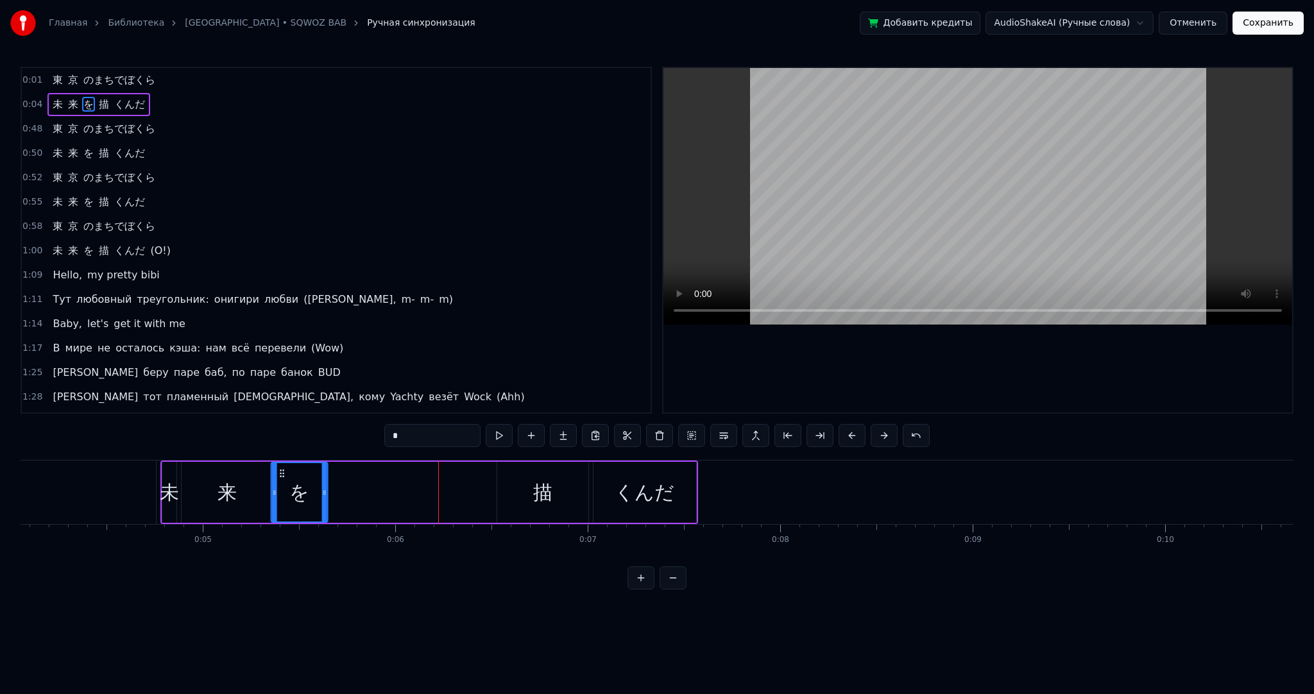
scroll to position [0, 777]
drag, startPoint x: 366, startPoint y: 469, endPoint x: 290, endPoint y: 469, distance: 75.7
click at [291, 470] on circle at bounding box center [291, 470] width 1 height 1
click at [547, 489] on div "描" at bounding box center [546, 492] width 19 height 29
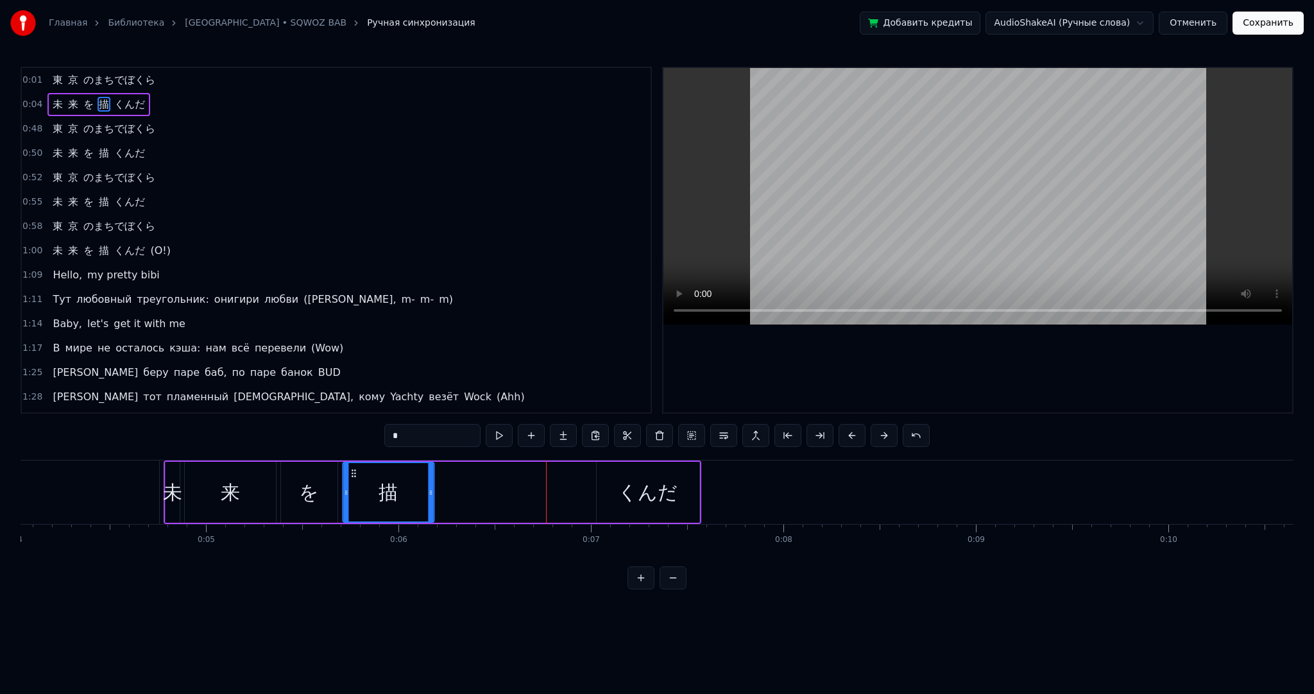
drag, startPoint x: 512, startPoint y: 469, endPoint x: 354, endPoint y: 470, distance: 157.9
click at [354, 470] on icon at bounding box center [353, 473] width 10 height 10
drag, startPoint x: 430, startPoint y: 487, endPoint x: 380, endPoint y: 487, distance: 50.1
click at [383, 488] on icon at bounding box center [385, 493] width 5 height 10
click at [628, 480] on div "くんだ" at bounding box center [648, 492] width 60 height 29
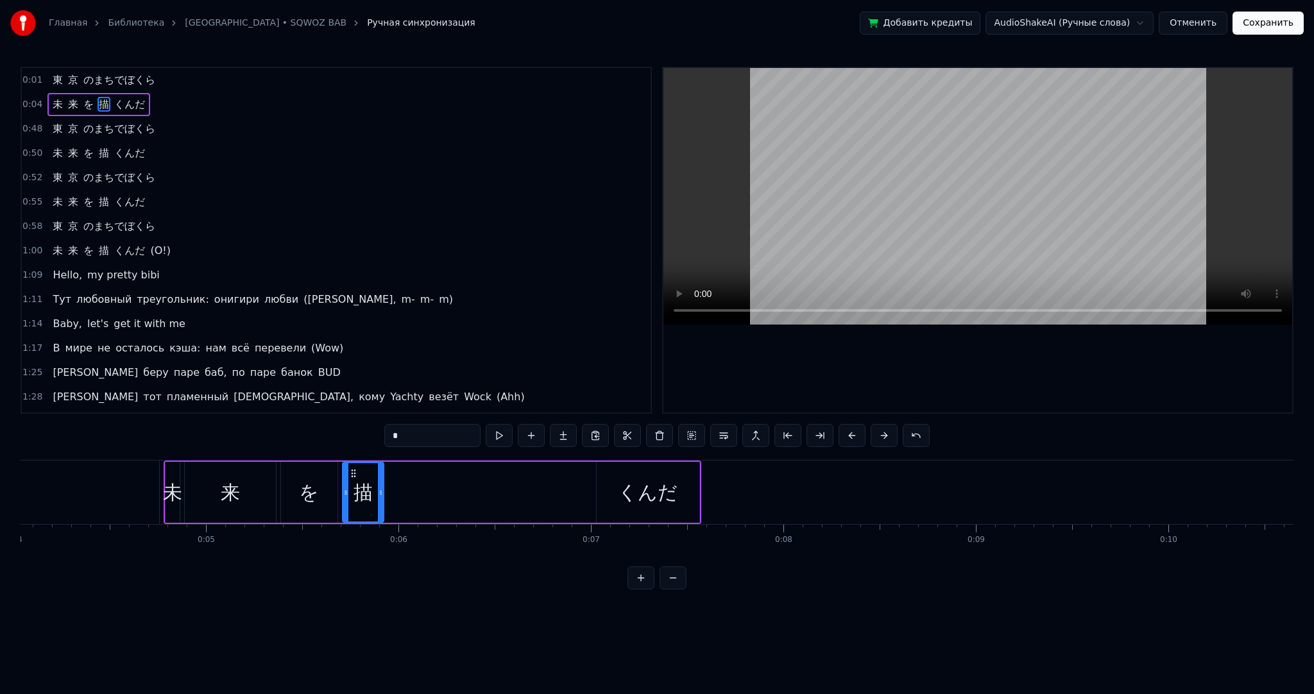
type input "***"
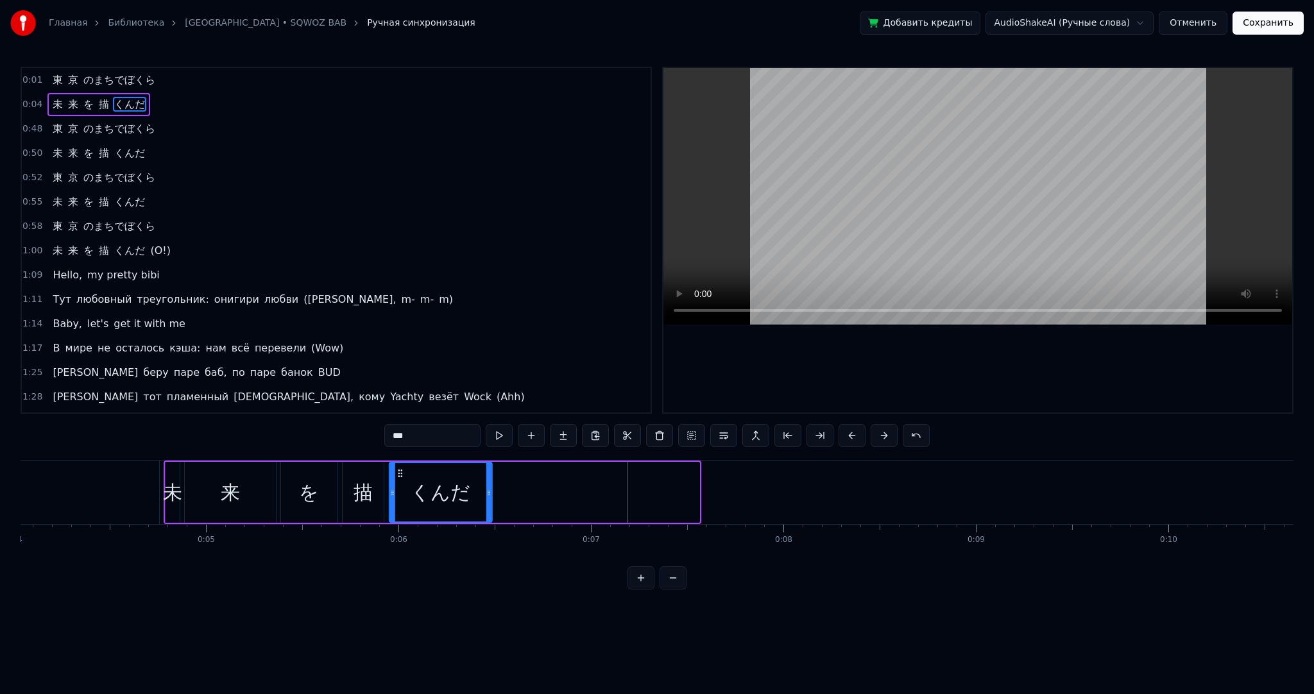
drag, startPoint x: 608, startPoint y: 470, endPoint x: 421, endPoint y: 479, distance: 187.6
click at [400, 477] on icon at bounding box center [400, 473] width 10 height 10
drag, startPoint x: 486, startPoint y: 488, endPoint x: 422, endPoint y: 495, distance: 64.6
click at [526, 490] on icon at bounding box center [522, 493] width 5 height 10
click at [278, 477] on div "未 来 を 描 くんだ" at bounding box center [356, 493] width 385 height 64
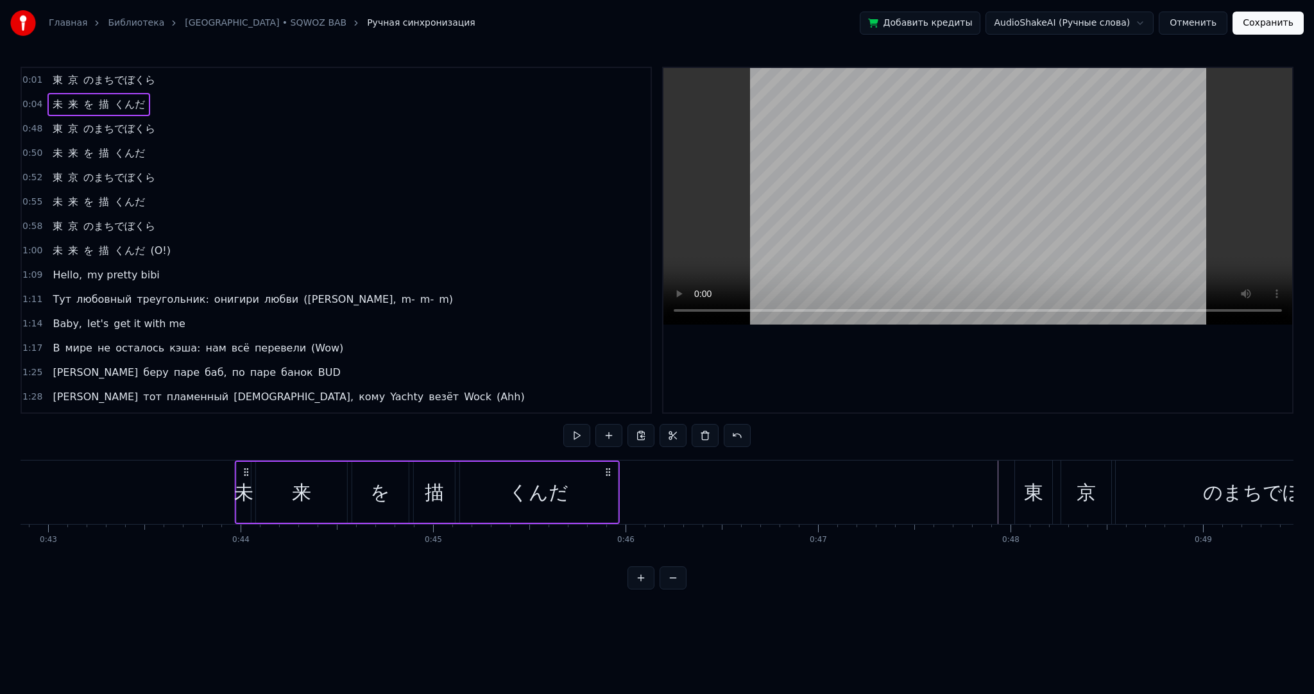
scroll to position [0, 8240]
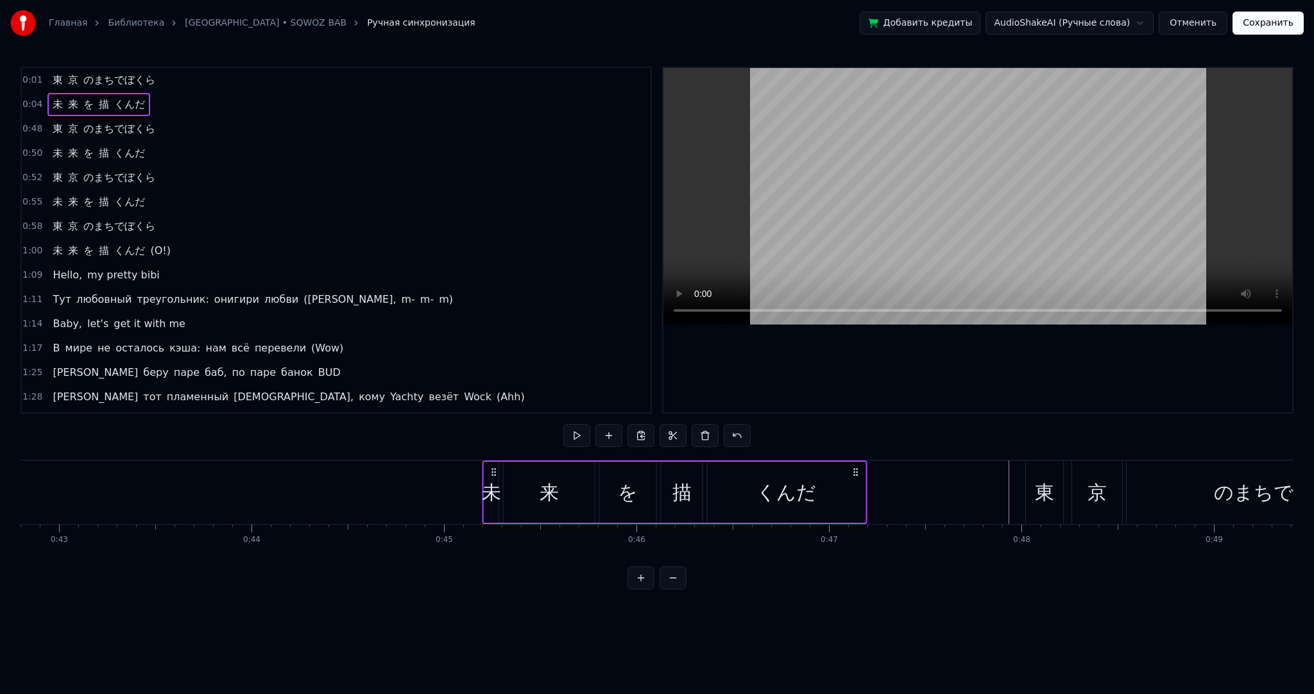
drag, startPoint x: 175, startPoint y: 468, endPoint x: 493, endPoint y: 508, distance: 320.9
click at [493, 508] on div "未 来 を 描 くんだ" at bounding box center [675, 493] width 385 height 64
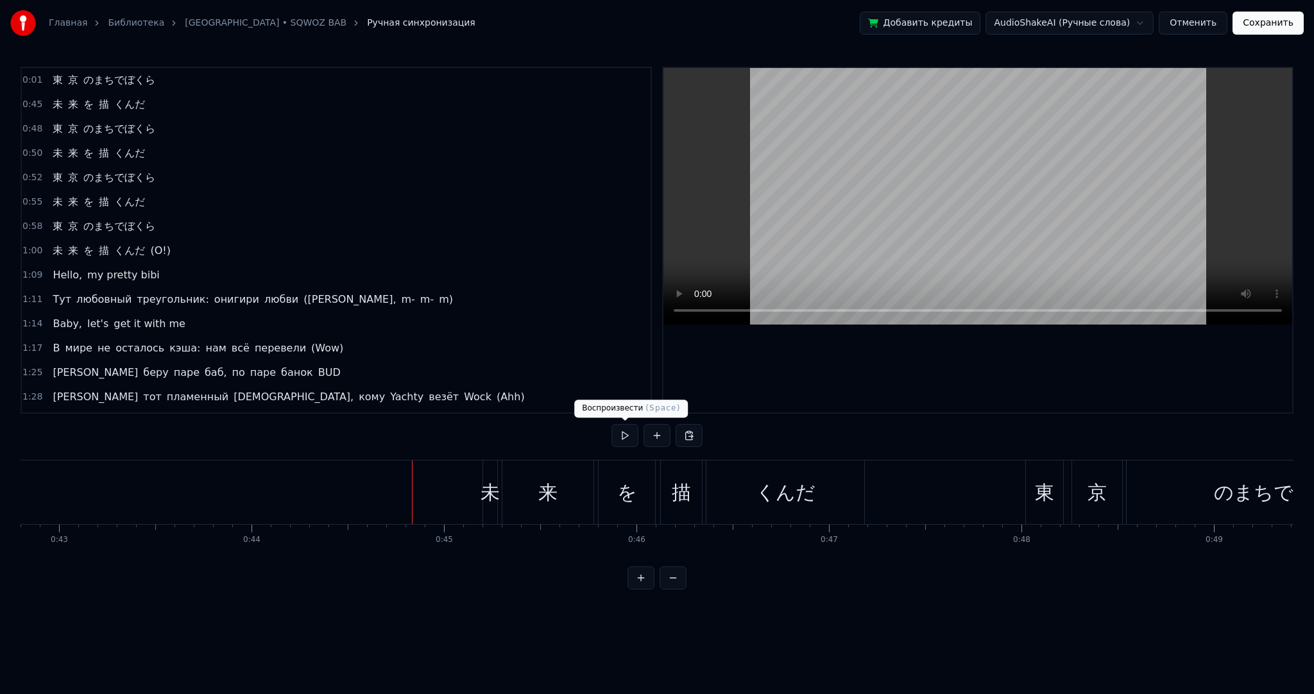
click at [632, 433] on button at bounding box center [625, 435] width 27 height 23
click at [486, 484] on div "未" at bounding box center [490, 492] width 19 height 29
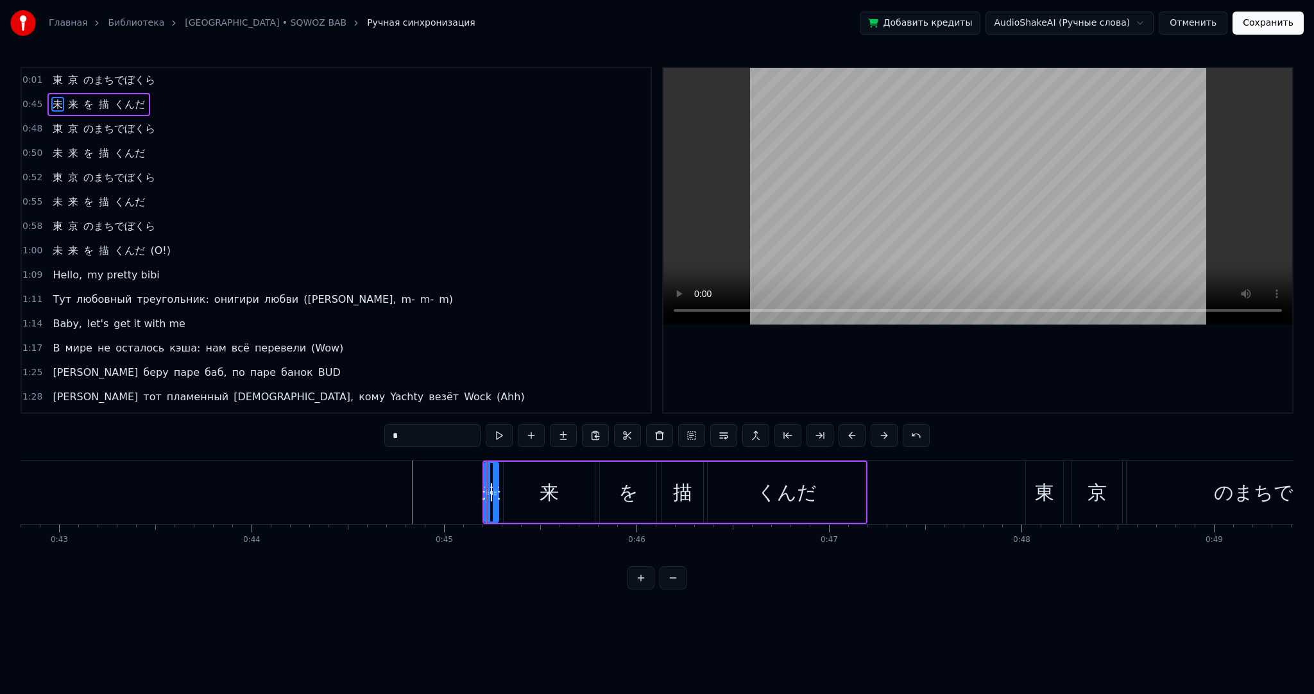
click at [497, 467] on div at bounding box center [495, 492] width 5 height 58
click at [499, 467] on div "未 来 を 描 くんだ" at bounding box center [675, 493] width 385 height 64
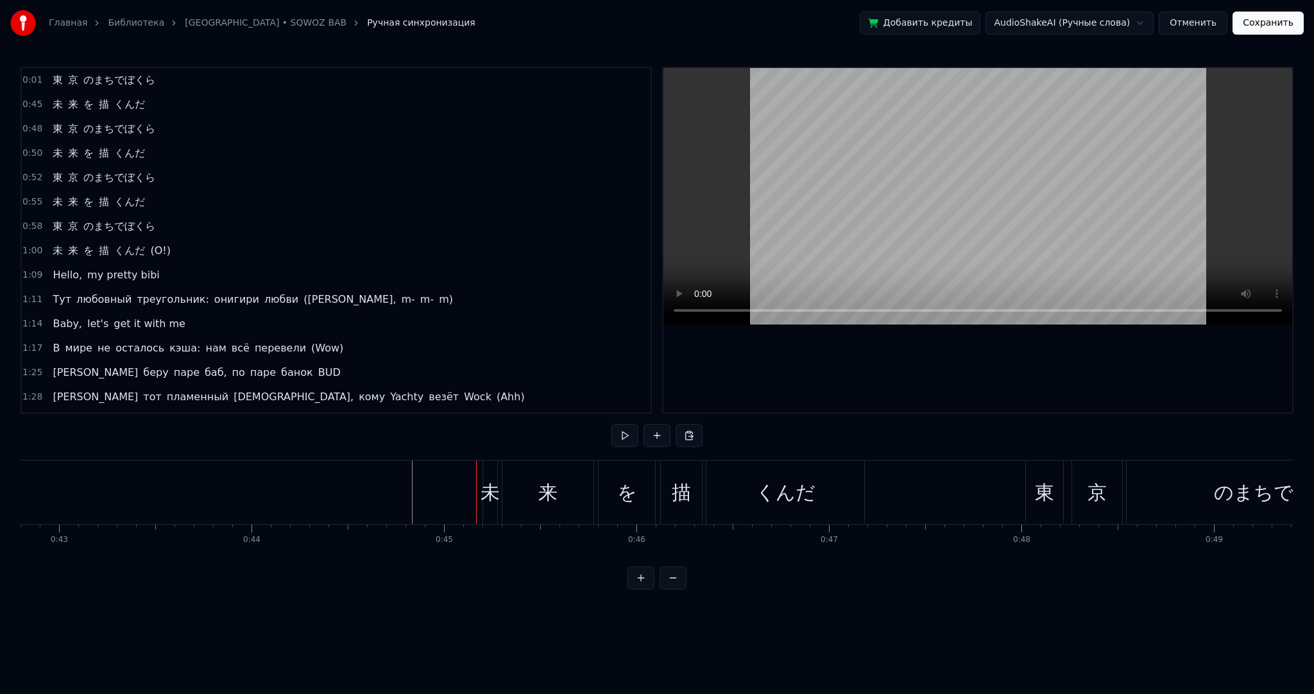
click at [493, 470] on div "未" at bounding box center [490, 493] width 14 height 64
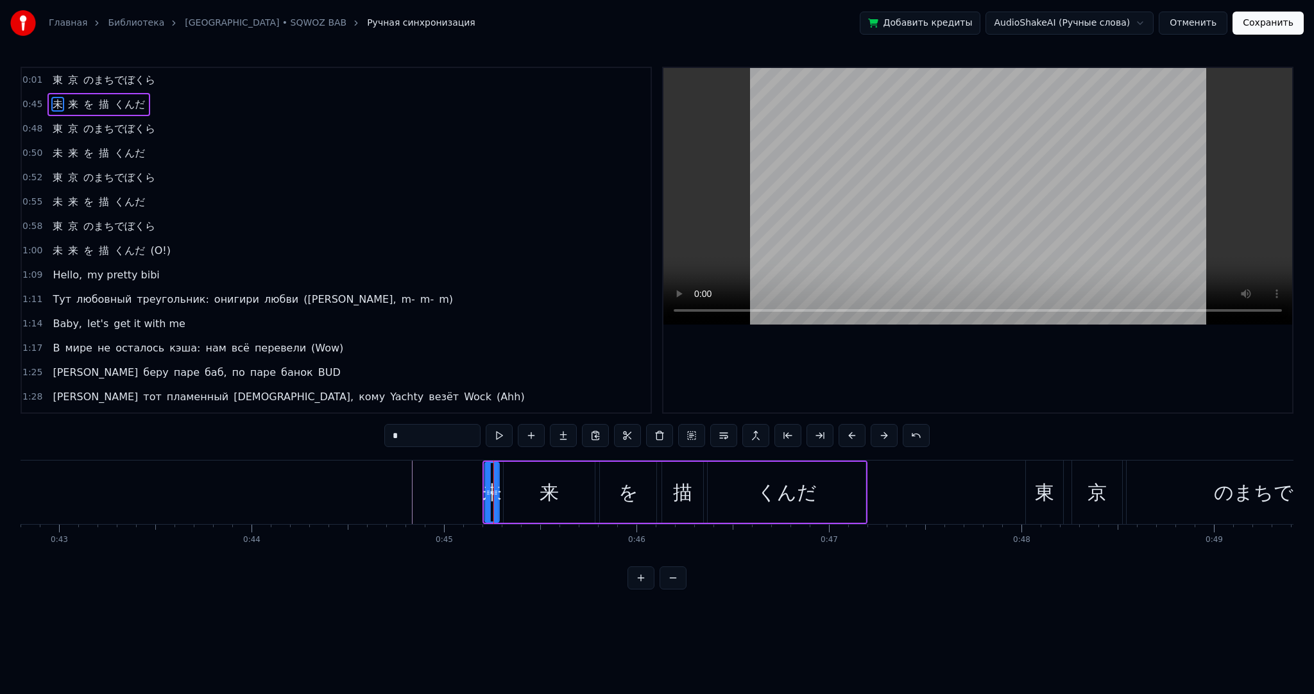
click at [498, 470] on icon at bounding box center [496, 473] width 10 height 10
click at [499, 468] on icon at bounding box center [496, 473] width 10 height 10
click at [503, 465] on div "来" at bounding box center [549, 492] width 92 height 61
type input "*"
click at [499, 465] on div "未 来 を 描 くんだ" at bounding box center [675, 493] width 384 height 64
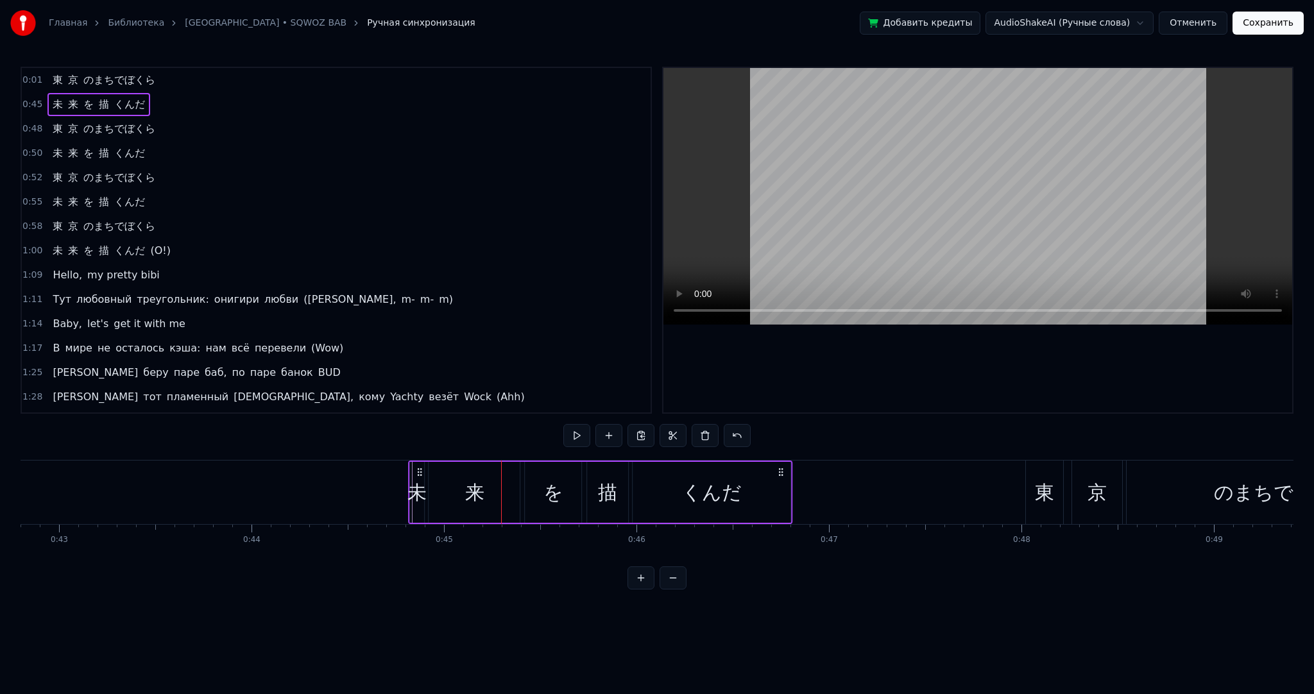
drag, startPoint x: 493, startPoint y: 467, endPoint x: 394, endPoint y: 470, distance: 98.9
click at [417, 468] on icon at bounding box center [420, 472] width 10 height 10
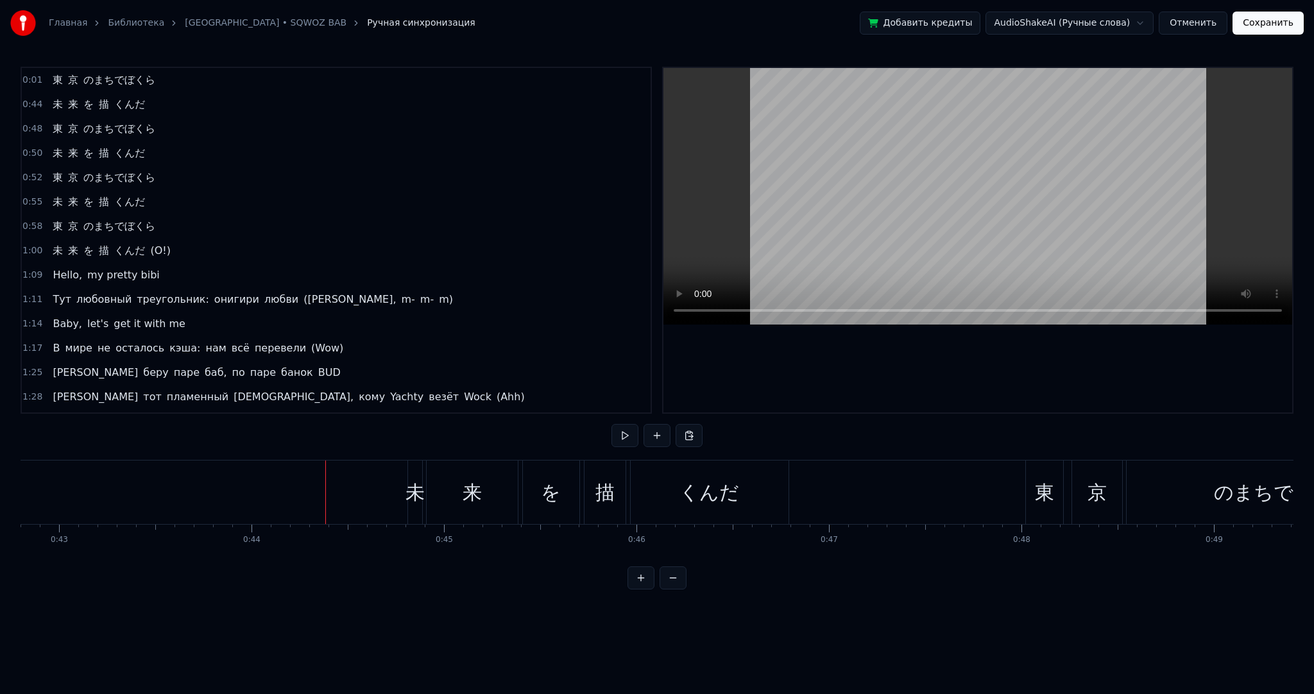
click at [617, 437] on button at bounding box center [625, 435] width 27 height 23
click at [626, 433] on button at bounding box center [625, 435] width 27 height 23
click at [617, 433] on button at bounding box center [625, 435] width 27 height 23
click at [624, 433] on button at bounding box center [625, 435] width 27 height 23
click at [411, 490] on div "未" at bounding box center [415, 492] width 19 height 29
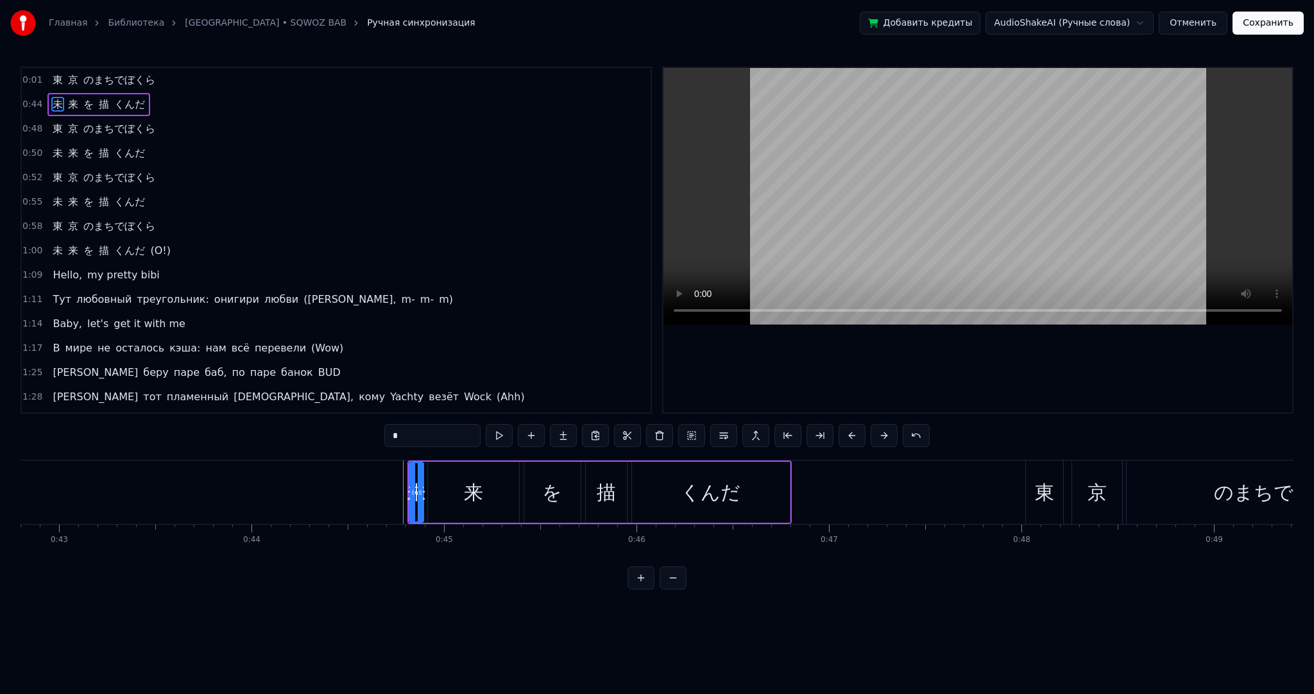
click at [424, 468] on icon at bounding box center [420, 473] width 10 height 10
click at [427, 467] on div "来" at bounding box center [473, 492] width 92 height 61
type input "*"
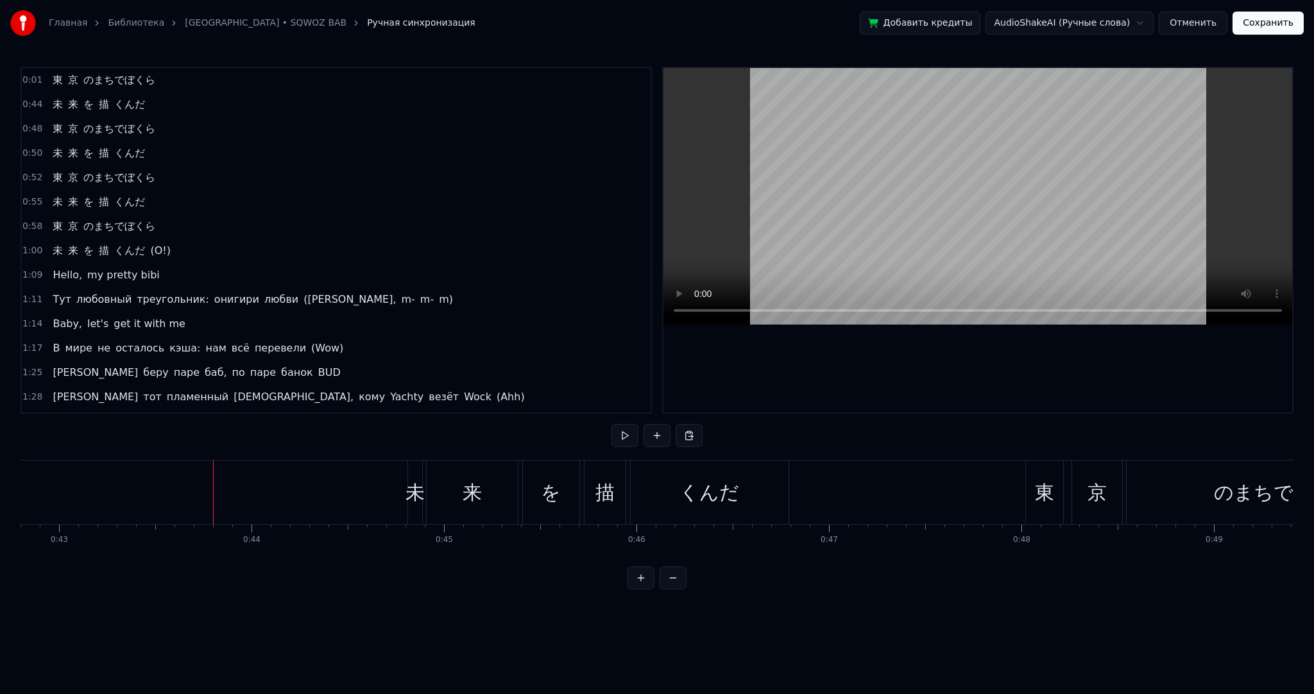
click at [635, 434] on button at bounding box center [625, 435] width 27 height 23
drag, startPoint x: 76, startPoint y: 486, endPoint x: 40, endPoint y: 481, distance: 36.9
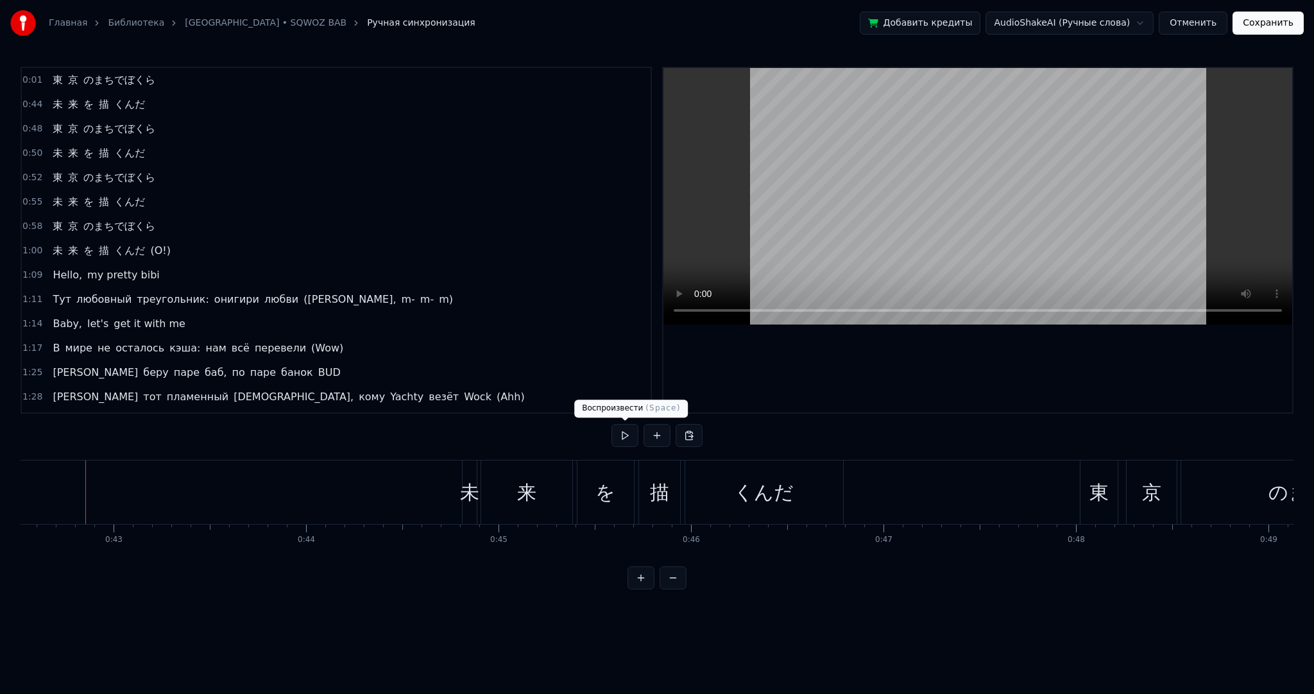
click at [620, 430] on button at bounding box center [625, 435] width 27 height 23
click at [621, 430] on button at bounding box center [625, 435] width 27 height 23
click at [463, 487] on div "未" at bounding box center [469, 492] width 19 height 29
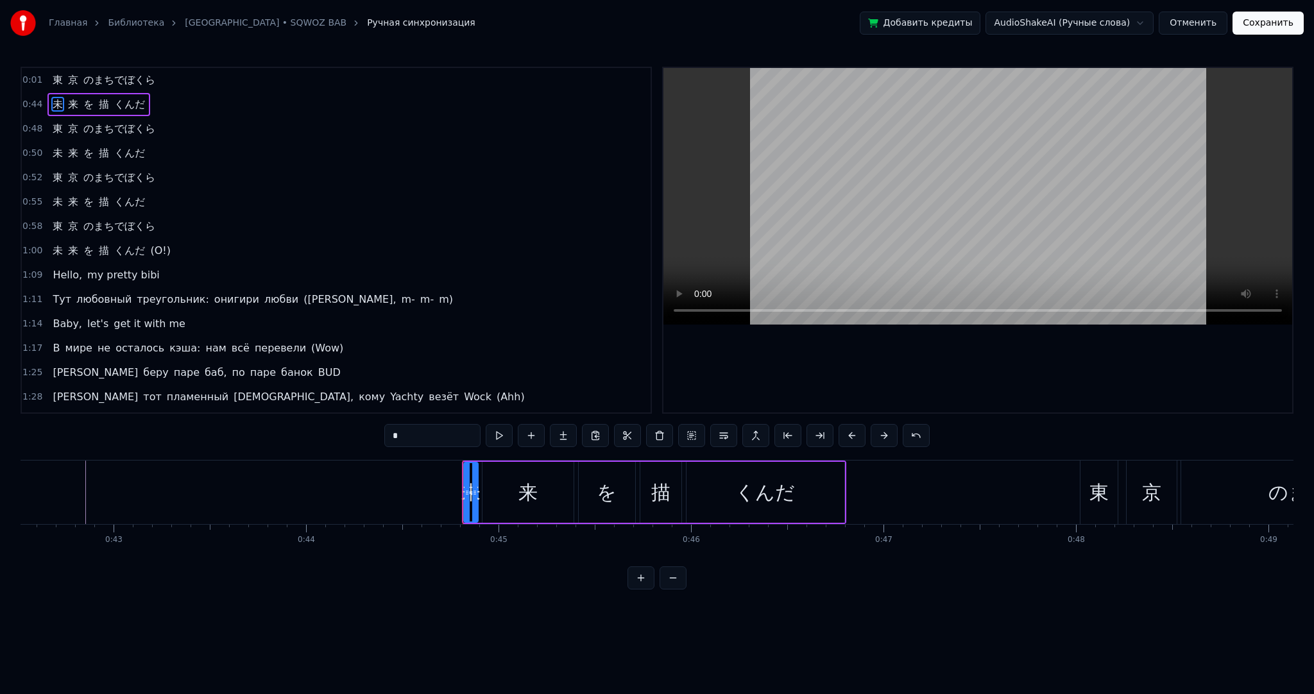
click at [476, 476] on div at bounding box center [474, 492] width 5 height 58
click at [146, 556] on div "東 京 のまちでぼくら 未 来 を 描 くんだ 東 京 のまちでぼくら 未 来 を 描 くんだ 東 京 のまちでぼくら 未 来 を 描 くんだ [GEOGRA…" at bounding box center [657, 508] width 1273 height 96
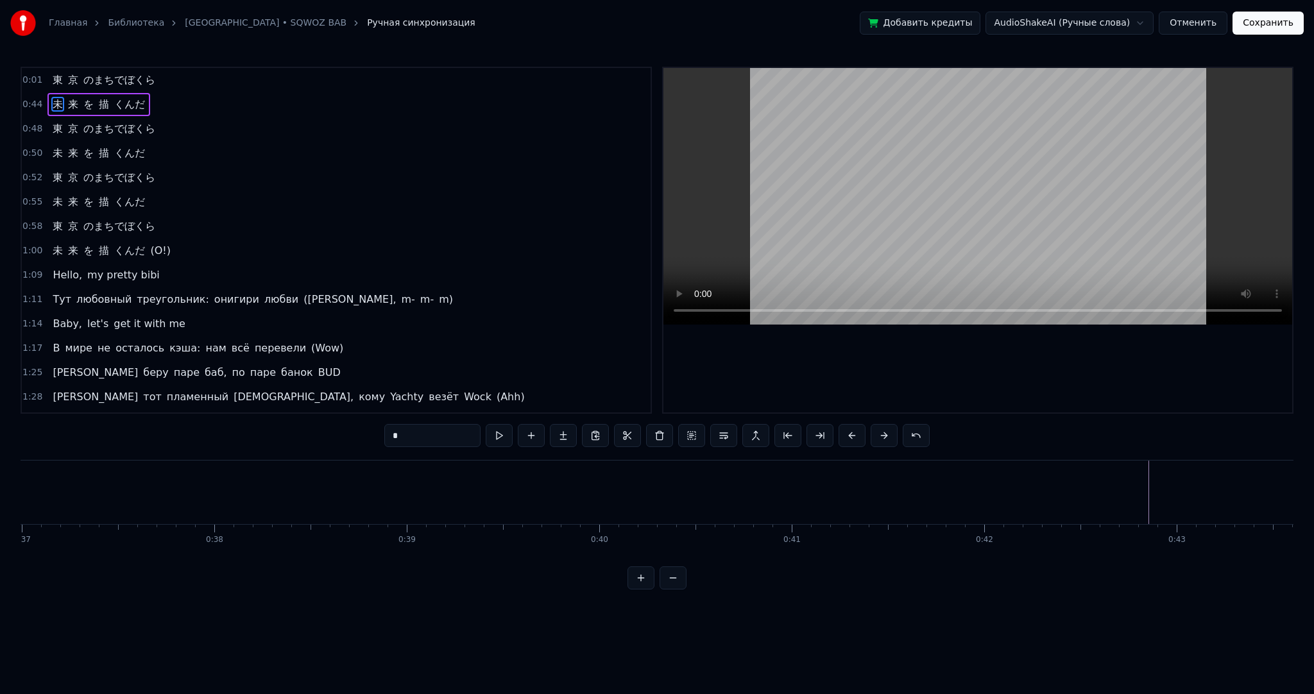
scroll to position [0, 7049]
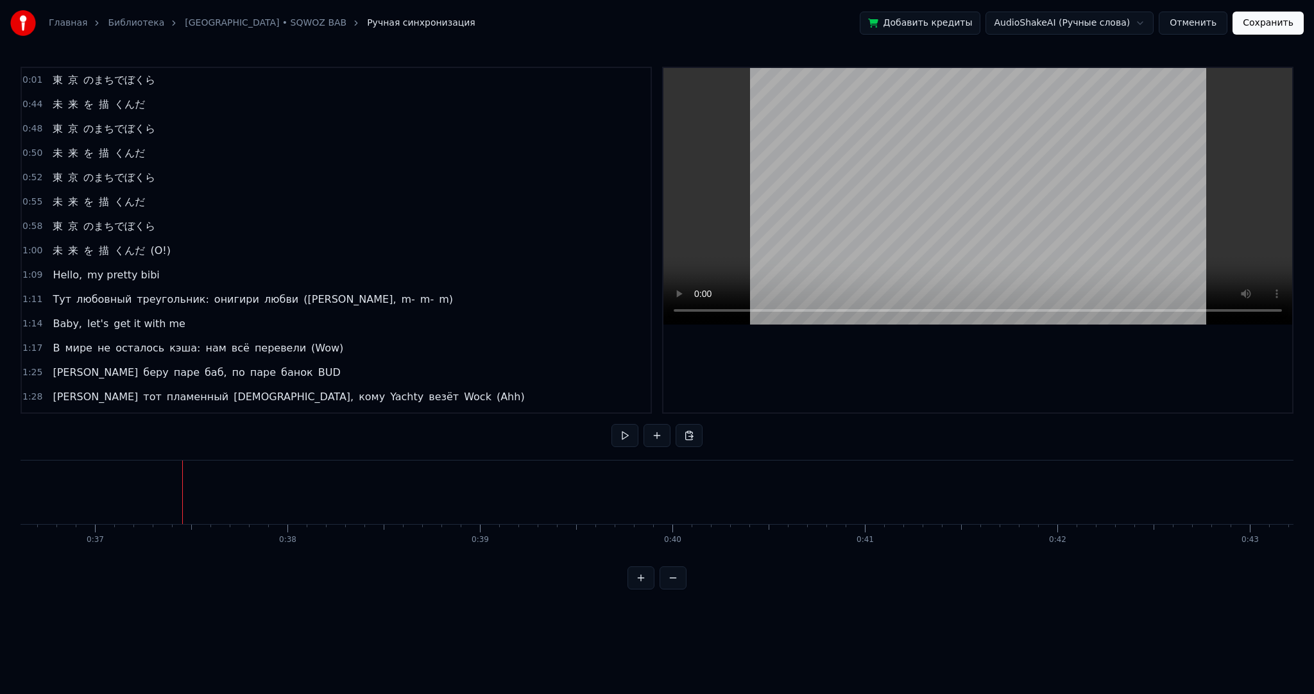
click at [617, 440] on button at bounding box center [625, 435] width 27 height 23
click at [624, 438] on button at bounding box center [625, 435] width 27 height 23
click at [56, 101] on span "未" at bounding box center [57, 104] width 13 height 15
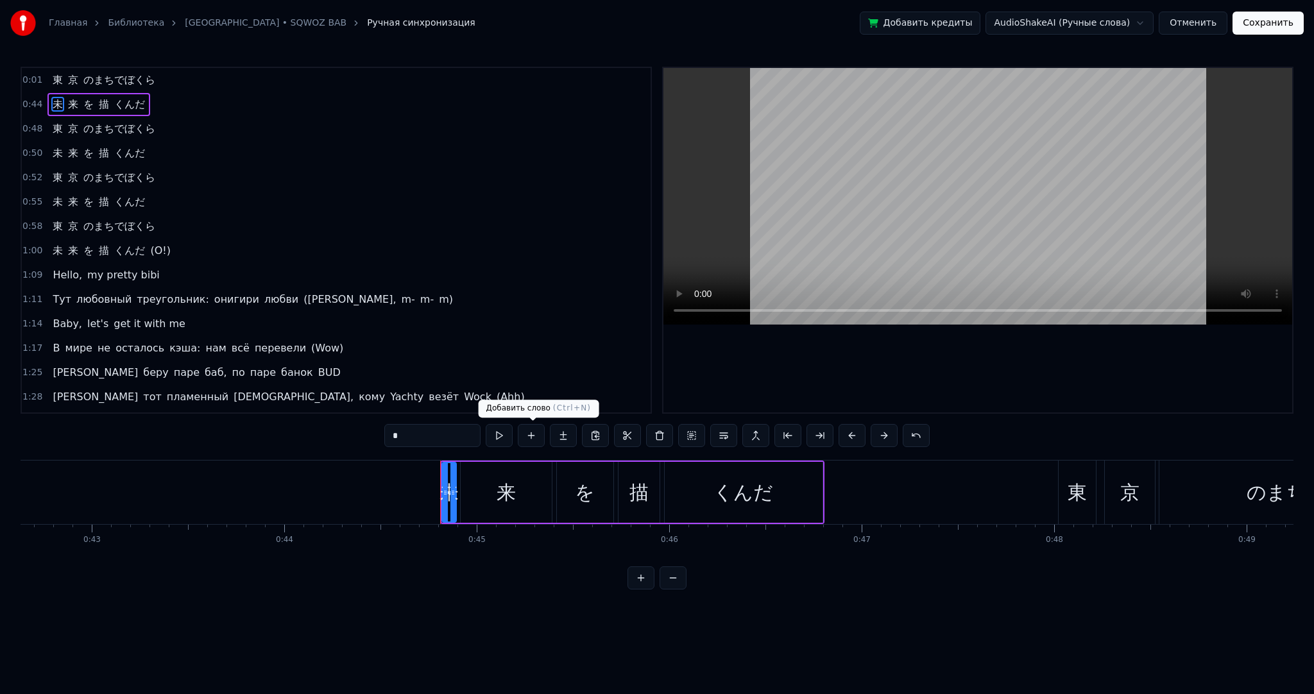
click at [703, 511] on div "くんだ" at bounding box center [744, 492] width 158 height 61
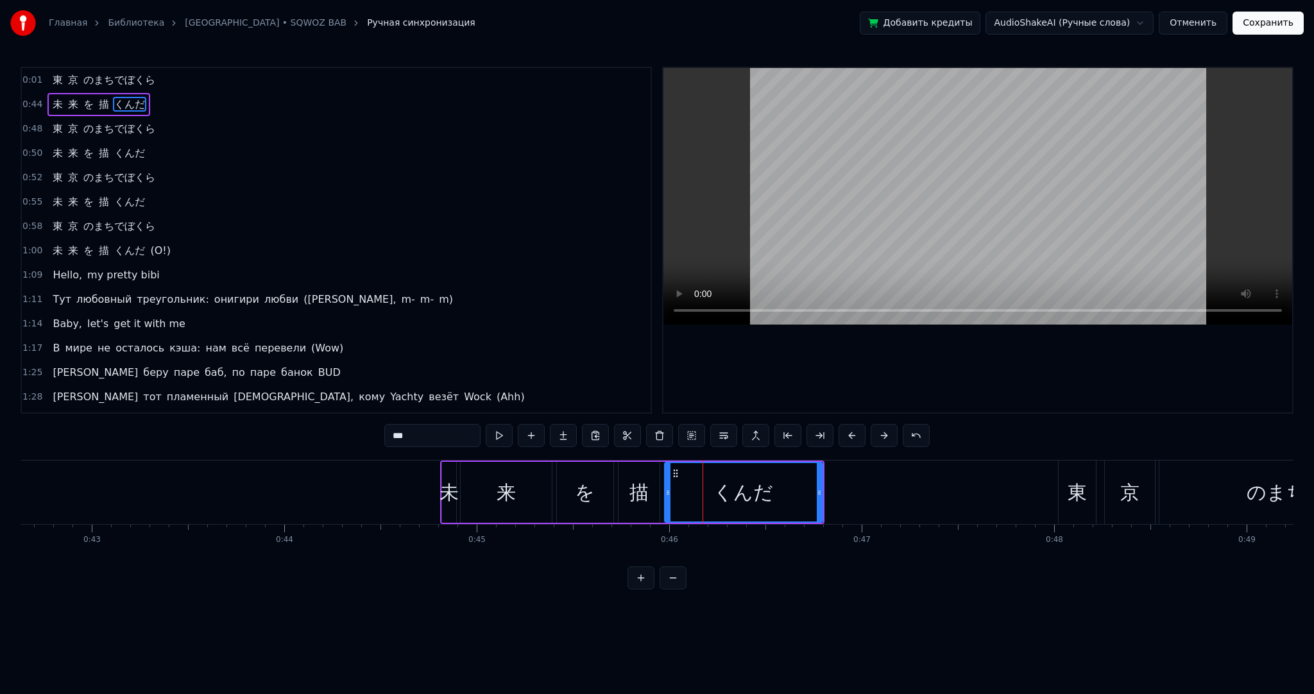
click at [446, 467] on div "未" at bounding box center [449, 492] width 14 height 61
type input "*"
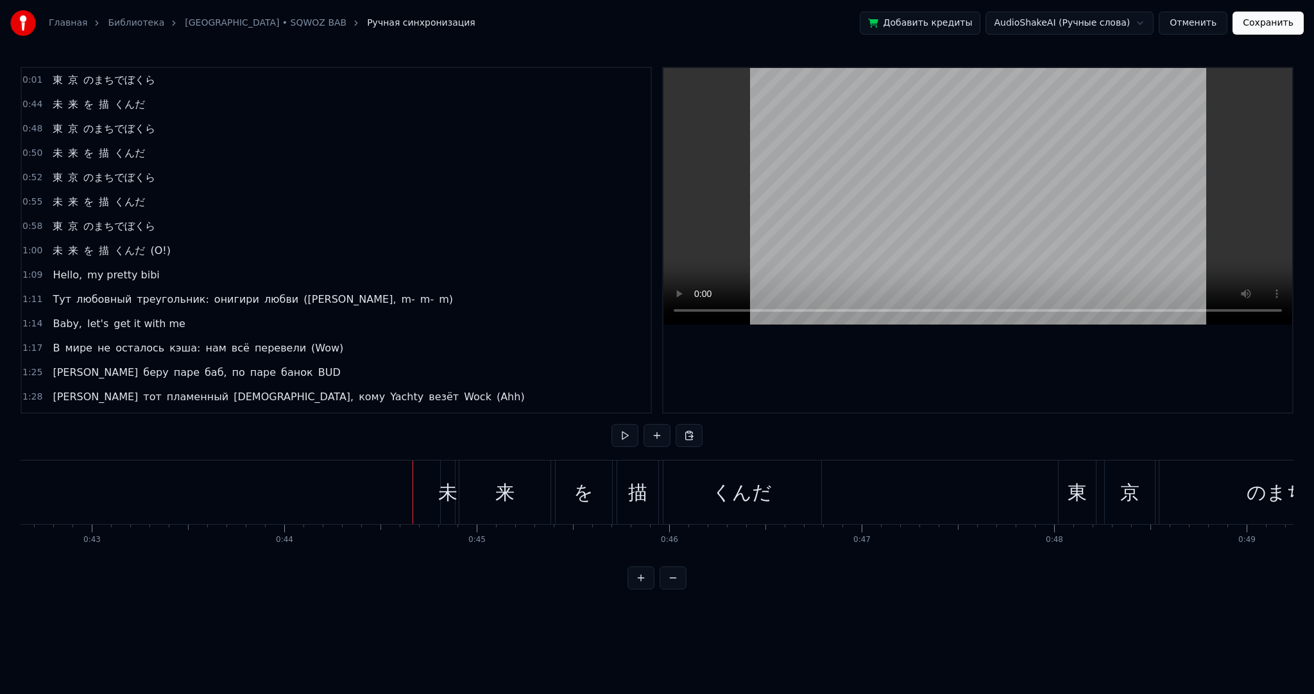
click at [614, 431] on button at bounding box center [625, 435] width 27 height 23
click at [616, 431] on button at bounding box center [625, 435] width 27 height 23
click at [617, 431] on button at bounding box center [625, 435] width 27 height 23
click at [755, 499] on div "くんだ" at bounding box center [742, 492] width 60 height 29
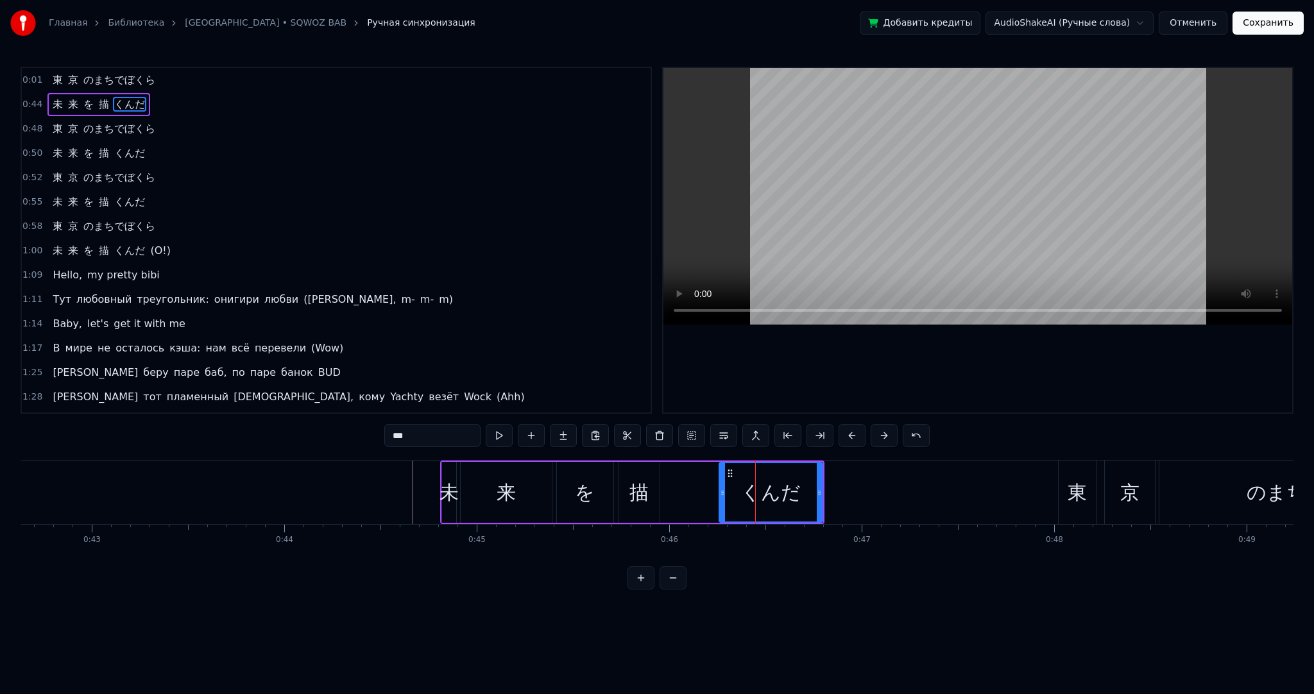
drag, startPoint x: 667, startPoint y: 492, endPoint x: 687, endPoint y: 488, distance: 20.4
click at [721, 486] on div at bounding box center [722, 492] width 5 height 58
click at [641, 492] on div "描" at bounding box center [639, 492] width 19 height 29
drag, startPoint x: 655, startPoint y: 485, endPoint x: 606, endPoint y: 483, distance: 48.8
click at [639, 483] on div at bounding box center [641, 492] width 5 height 58
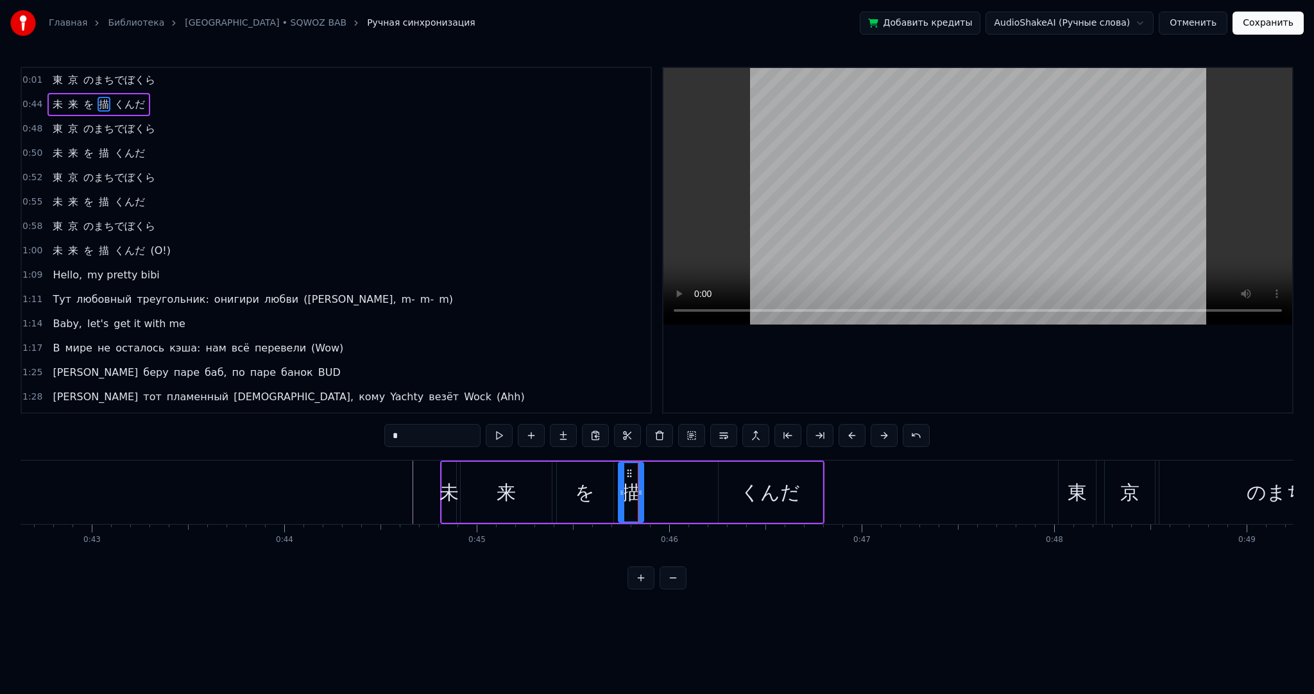
drag, startPoint x: 599, startPoint y: 483, endPoint x: 606, endPoint y: 484, distance: 6.5
click at [601, 483] on div "を" at bounding box center [585, 492] width 56 height 61
drag, startPoint x: 606, startPoint y: 484, endPoint x: 583, endPoint y: 483, distance: 23.1
click at [583, 483] on div at bounding box center [582, 492] width 5 height 58
click at [528, 490] on div "来" at bounding box center [506, 492] width 91 height 61
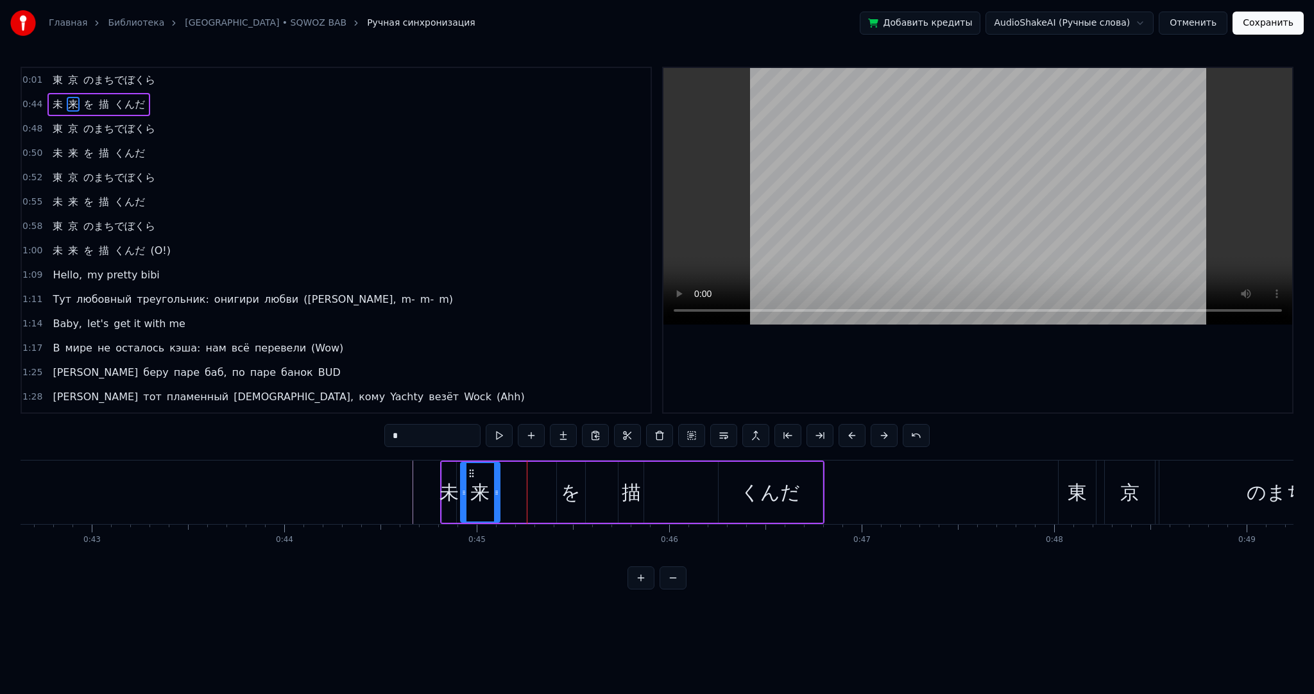
drag, startPoint x: 547, startPoint y: 494, endPoint x: 495, endPoint y: 487, distance: 52.4
click at [495, 488] on icon at bounding box center [496, 493] width 5 height 10
click at [575, 481] on div "を" at bounding box center [571, 492] width 20 height 29
drag, startPoint x: 563, startPoint y: 471, endPoint x: 512, endPoint y: 469, distance: 50.7
click at [512, 469] on icon at bounding box center [514, 473] width 10 height 10
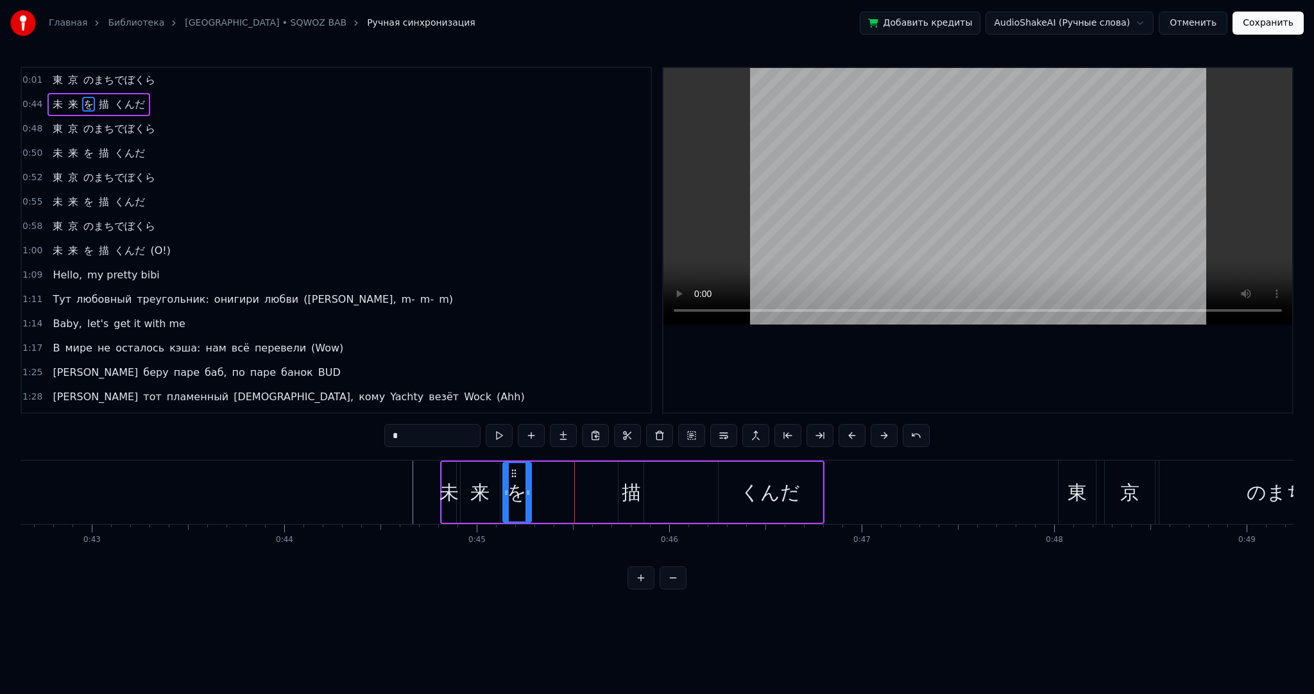
click at [619, 476] on div "描" at bounding box center [631, 492] width 25 height 61
drag, startPoint x: 626, startPoint y: 473, endPoint x: 549, endPoint y: 473, distance: 77.0
click at [542, 473] on icon at bounding box center [547, 473] width 10 height 10
click at [744, 481] on div "くんだ" at bounding box center [771, 492] width 60 height 29
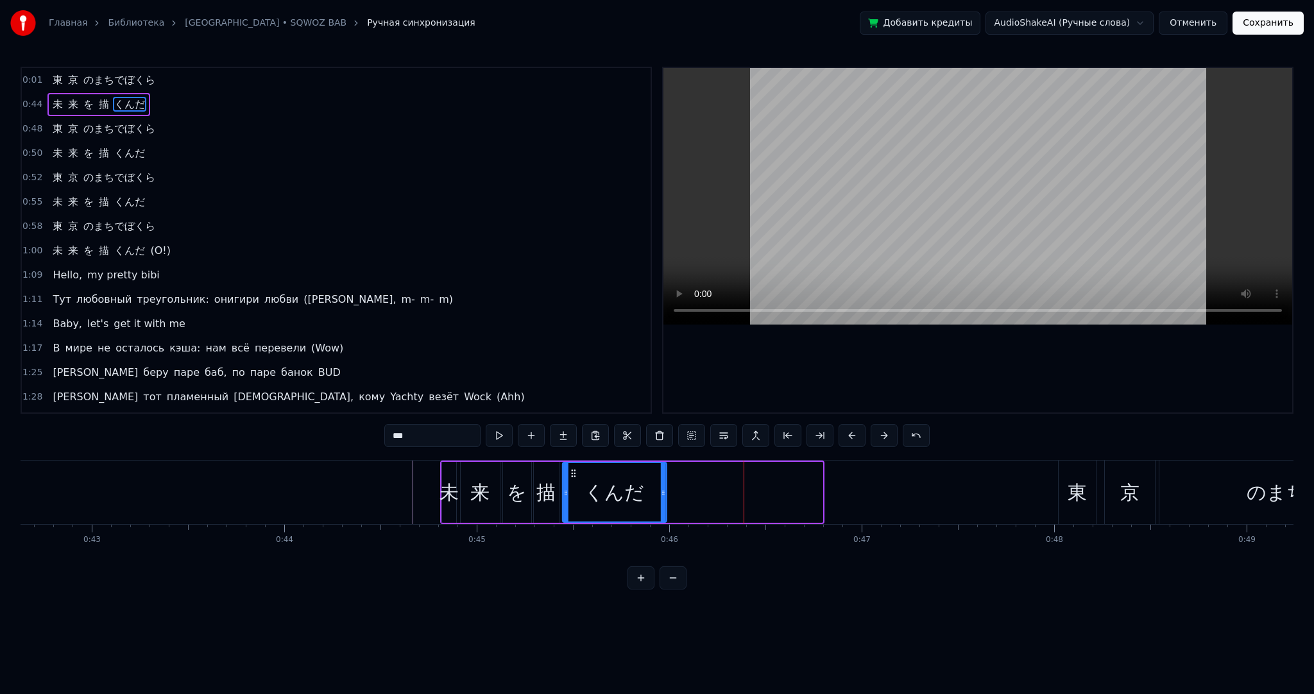
drag, startPoint x: 728, startPoint y: 470, endPoint x: 572, endPoint y: 474, distance: 156.0
click at [572, 474] on icon at bounding box center [574, 473] width 10 height 10
click at [458, 484] on div "未" at bounding box center [449, 492] width 19 height 29
type input "*"
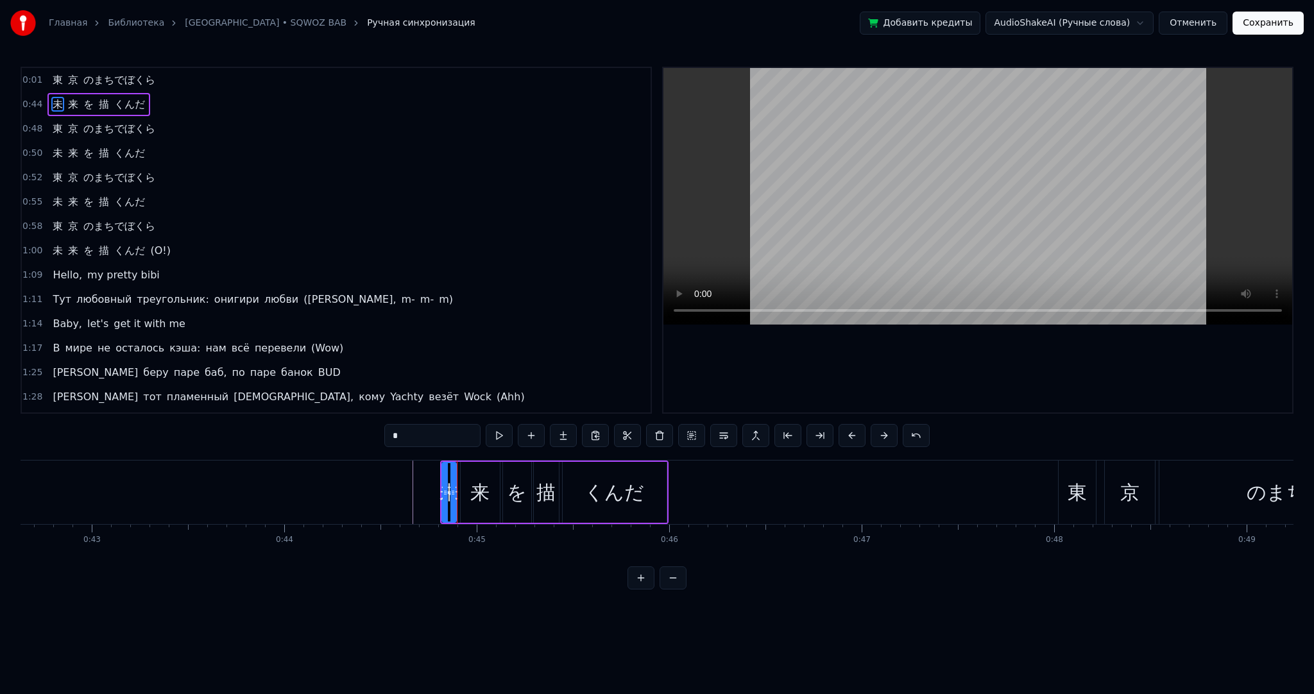
click at [142, 94] on div "未 来 を 描 くんだ" at bounding box center [98, 104] width 103 height 23
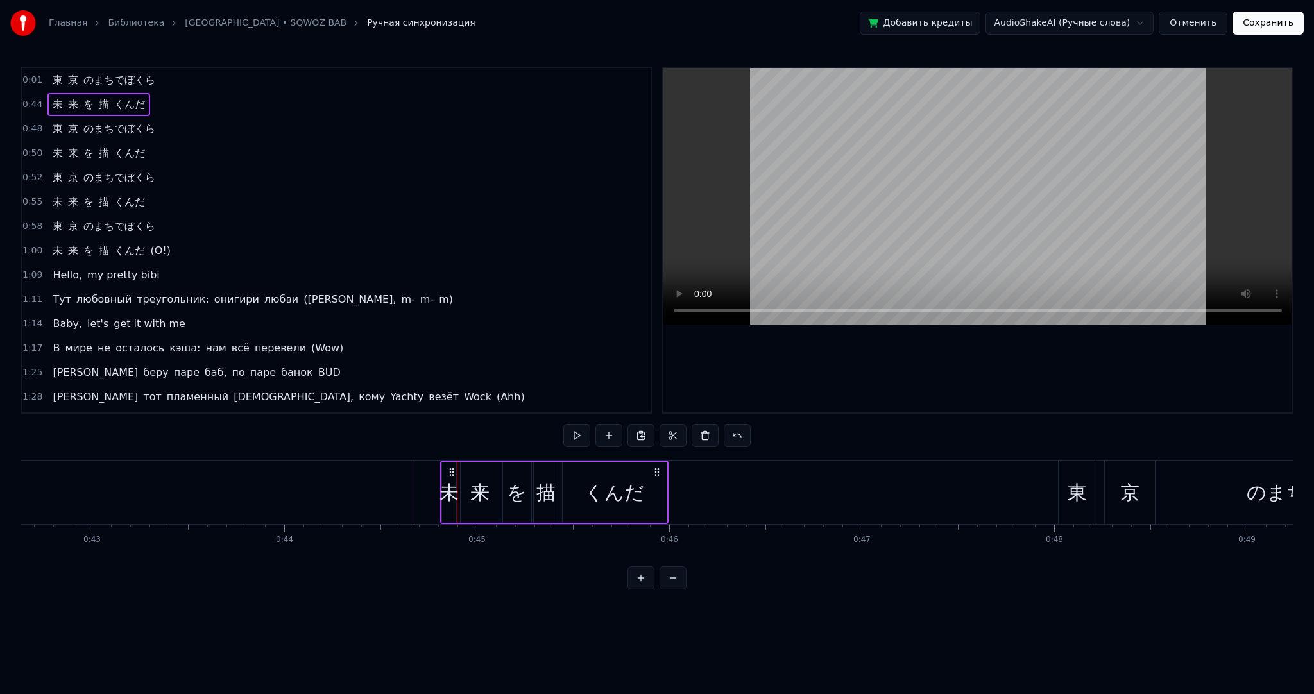
drag, startPoint x: 452, startPoint y: 465, endPoint x: 491, endPoint y: 469, distance: 39.3
click at [494, 469] on div "未 来 を 描 くんだ" at bounding box center [554, 493] width 228 height 64
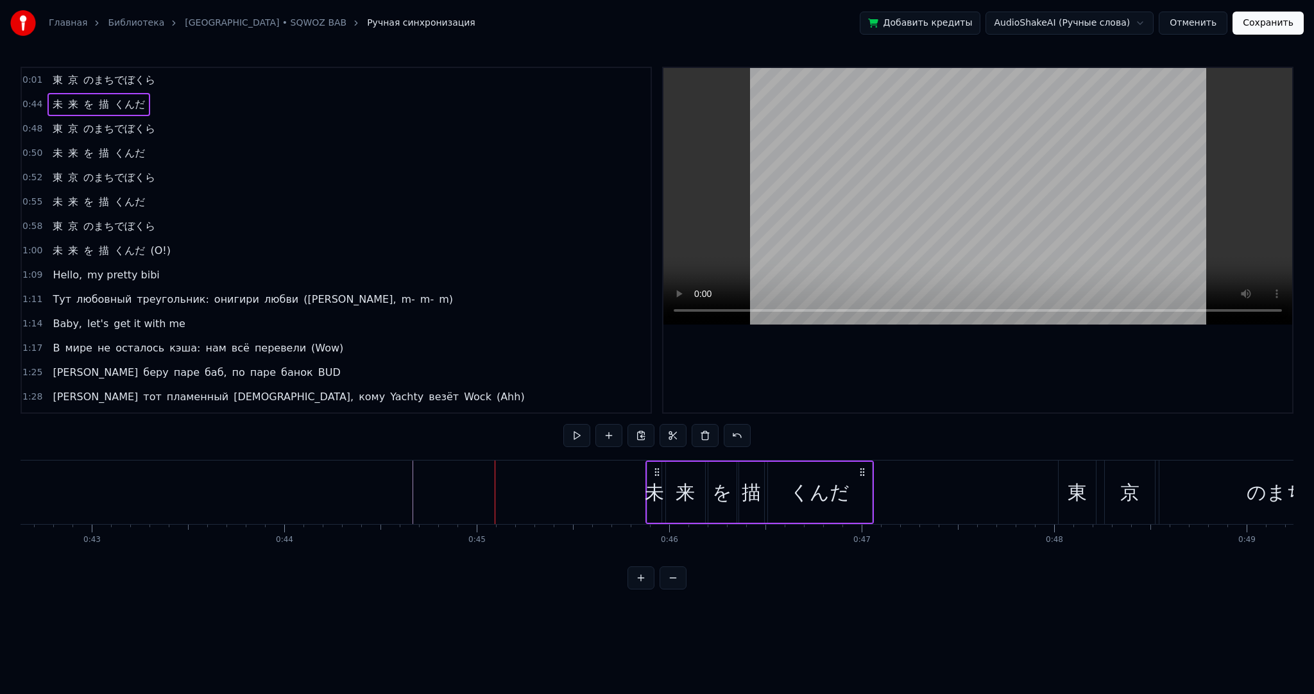
drag, startPoint x: 451, startPoint y: 470, endPoint x: 645, endPoint y: 470, distance: 193.8
click at [655, 468] on icon at bounding box center [657, 472] width 10 height 10
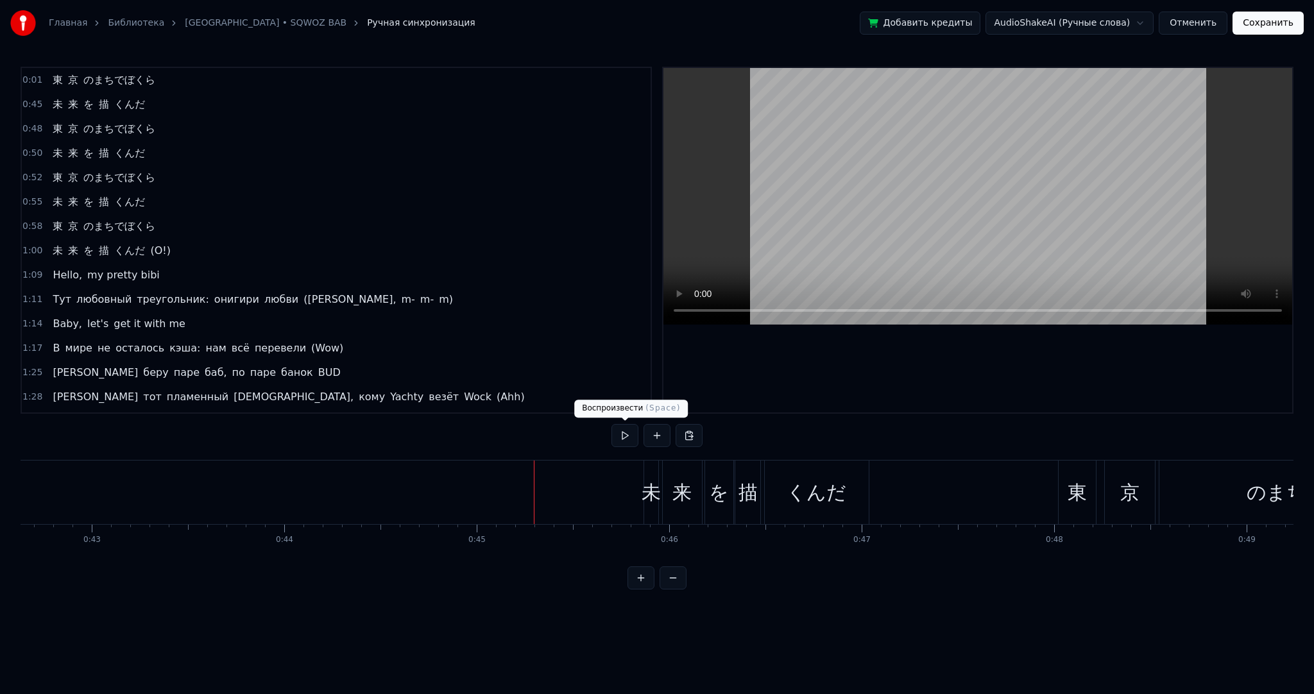
click at [632, 435] on button at bounding box center [625, 435] width 27 height 23
click at [54, 86] on span "東" at bounding box center [57, 80] width 13 height 15
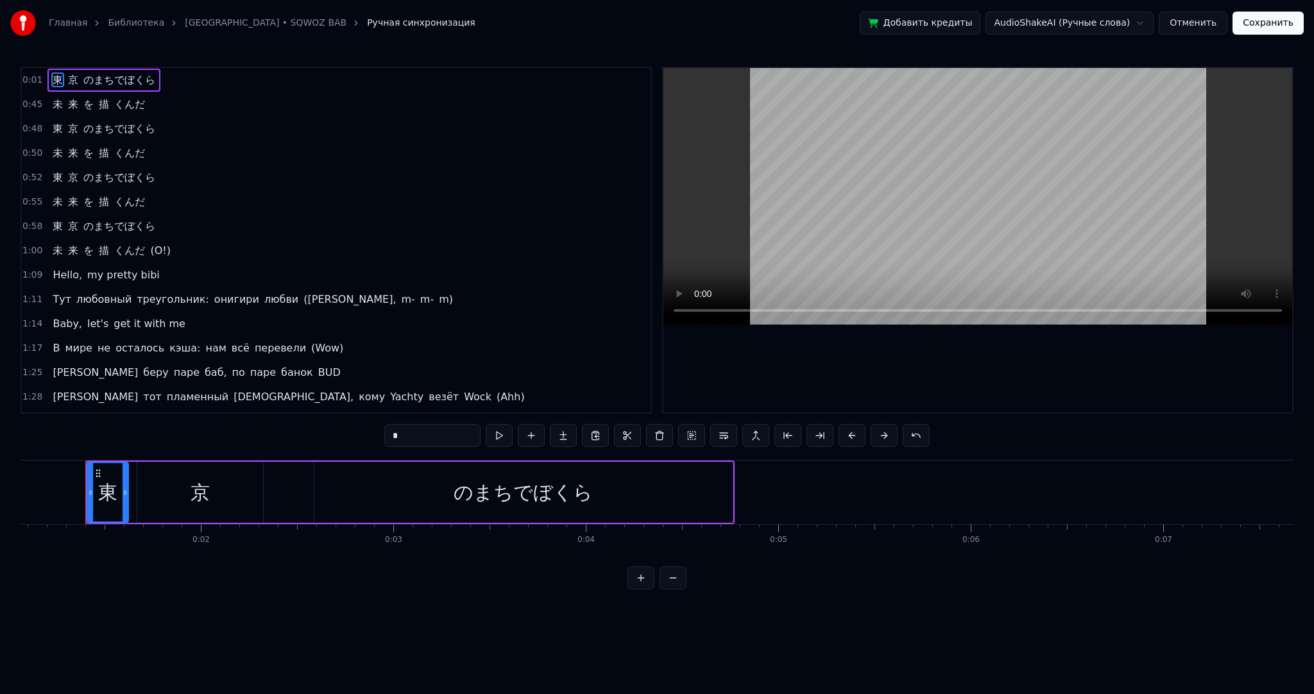
click at [730, 494] on div "のまちでぼくら" at bounding box center [523, 492] width 418 height 61
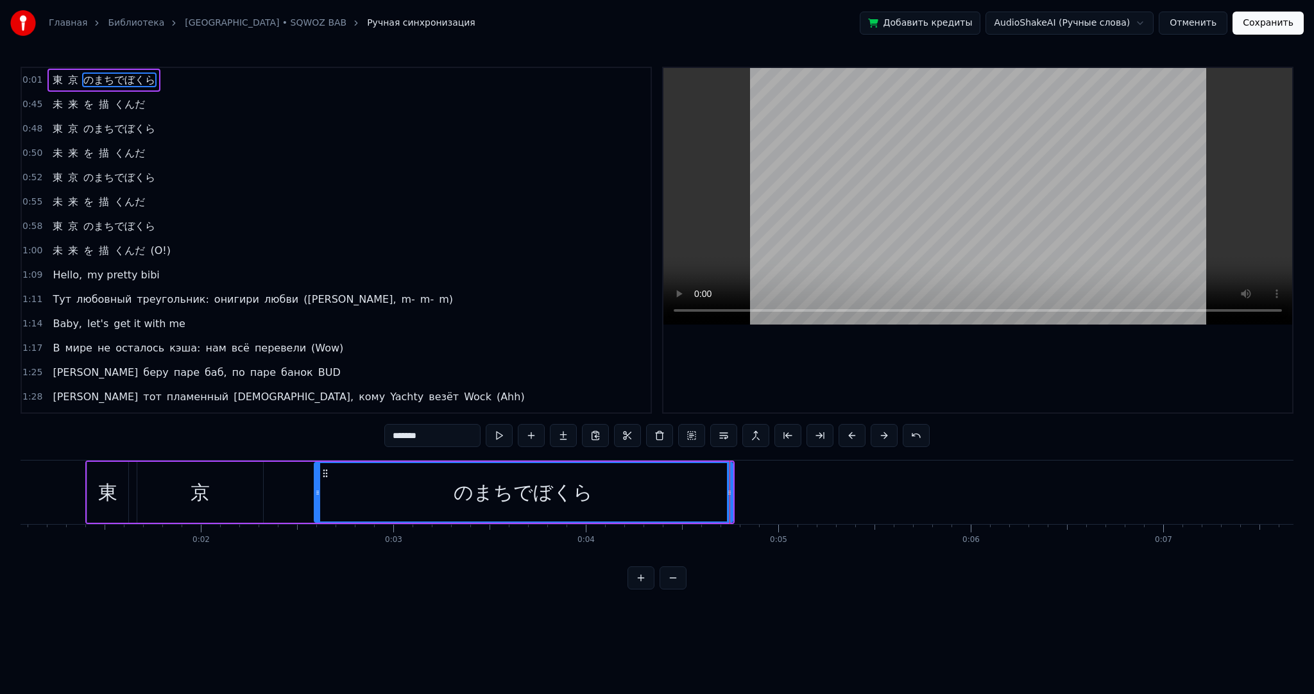
drag, startPoint x: 730, startPoint y: 494, endPoint x: 501, endPoint y: 491, distance: 229.1
click at [429, 489] on div "のまちでぼくら" at bounding box center [524, 492] width 420 height 61
click at [584, 497] on div "のまちでぼくら" at bounding box center [523, 492] width 139 height 29
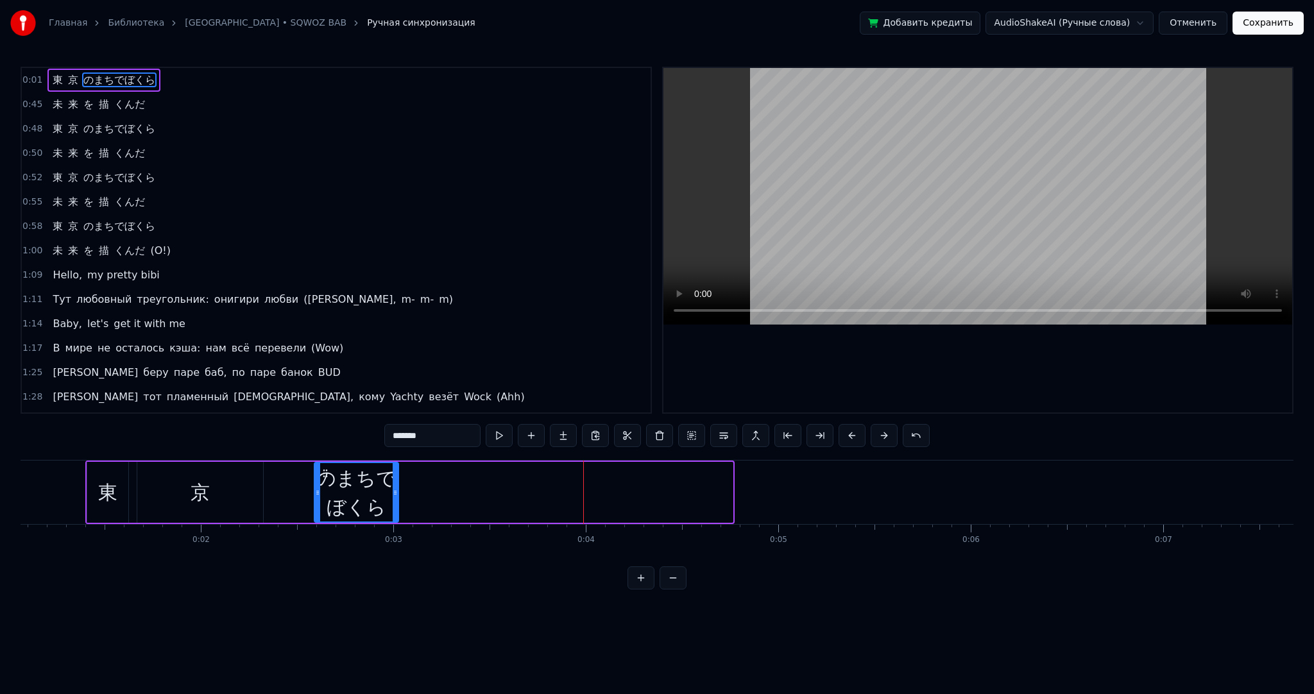
drag, startPoint x: 726, startPoint y: 497, endPoint x: 391, endPoint y: 483, distance: 335.3
click at [393, 483] on div at bounding box center [395, 492] width 5 height 58
drag, startPoint x: 223, startPoint y: 476, endPoint x: 232, endPoint y: 479, distance: 9.3
click at [224, 476] on div "京" at bounding box center [200, 492] width 126 height 61
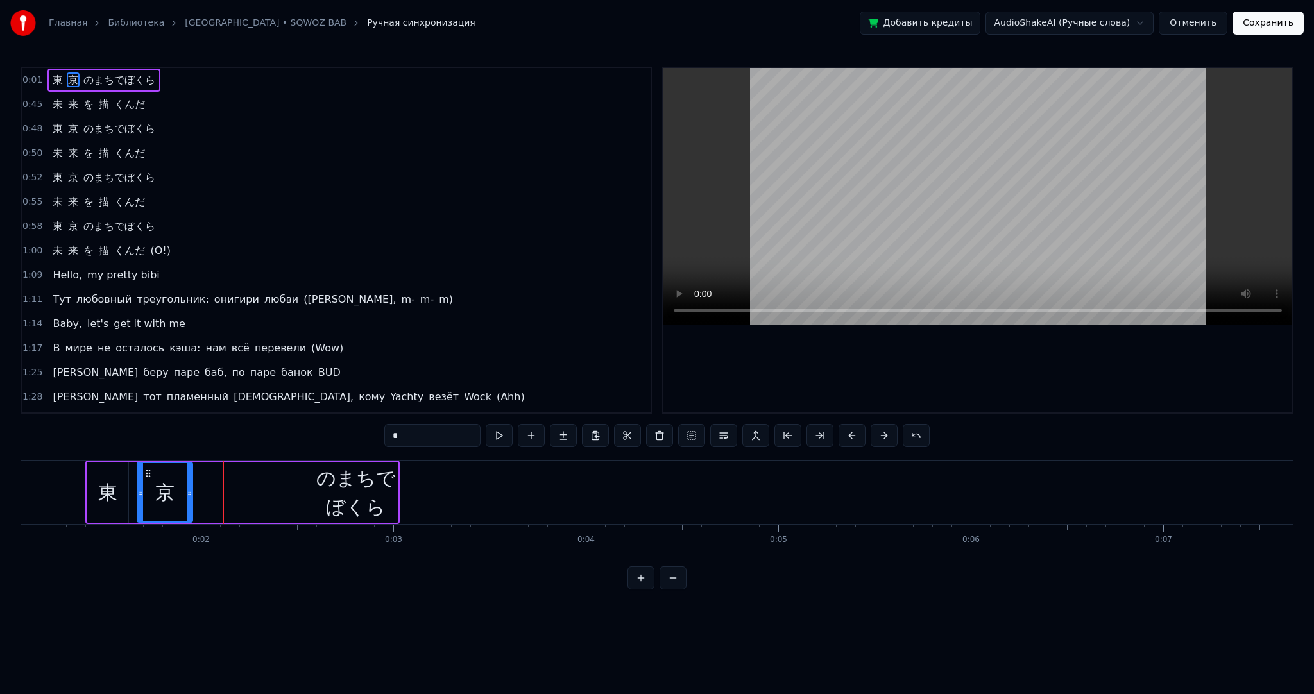
drag, startPoint x: 255, startPoint y: 485, endPoint x: 190, endPoint y: 481, distance: 64.9
click at [190, 481] on div at bounding box center [189, 492] width 5 height 58
click at [350, 495] on div "のまちでぼくら" at bounding box center [355, 493] width 83 height 58
type input "*******"
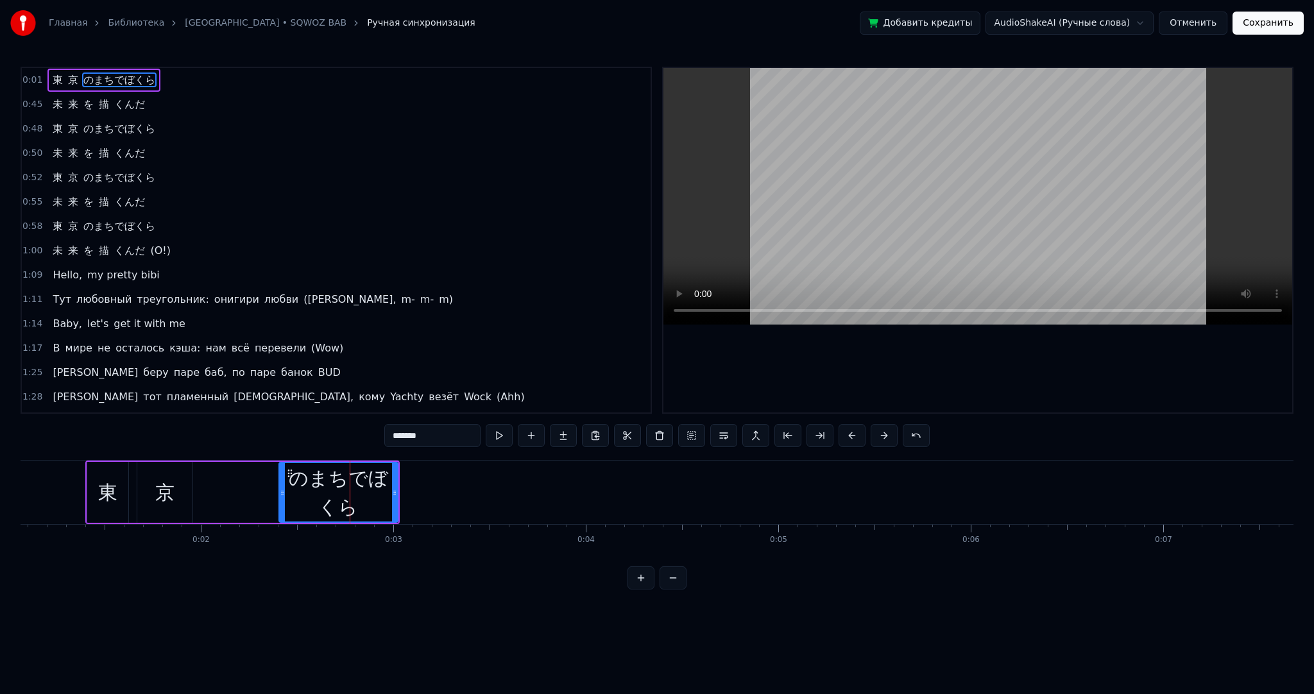
drag, startPoint x: 315, startPoint y: 491, endPoint x: 280, endPoint y: 492, distance: 35.3
click at [280, 492] on icon at bounding box center [282, 493] width 5 height 10
drag, startPoint x: 288, startPoint y: 467, endPoint x: 252, endPoint y: 470, distance: 36.7
click at [222, 465] on div "東 京 のまちでぼくら" at bounding box center [242, 493] width 314 height 64
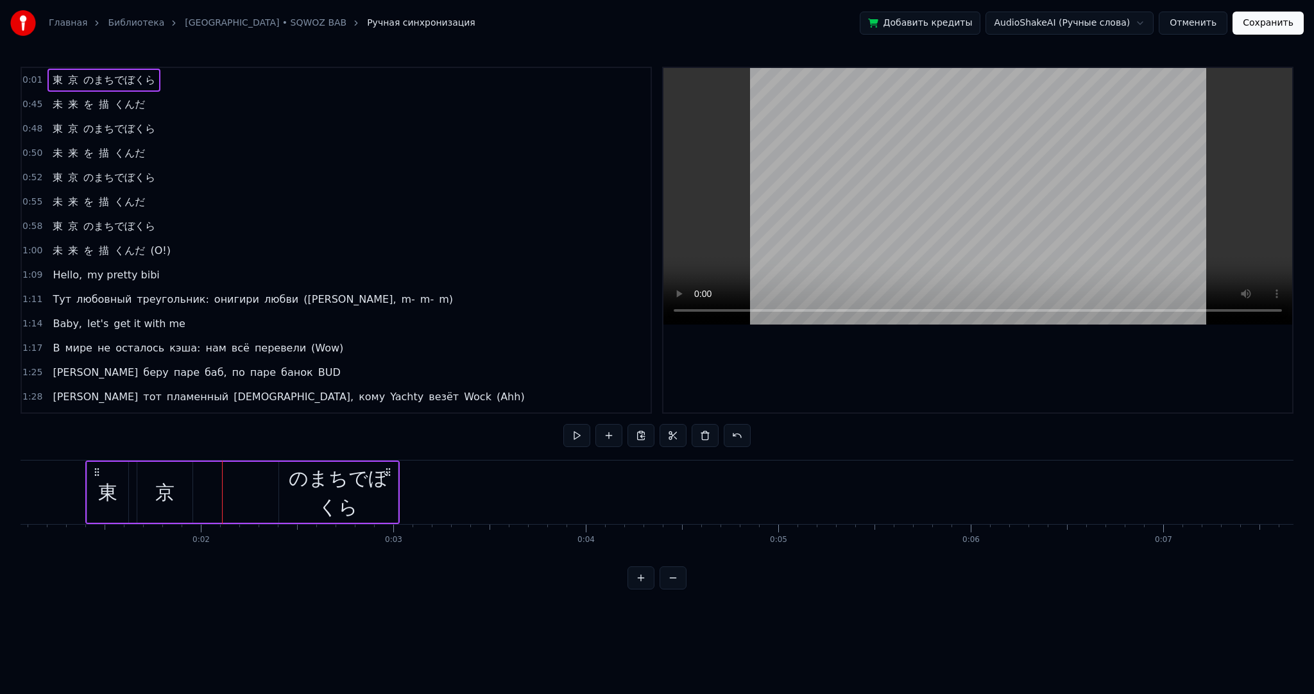
click at [309, 472] on div "のまちでぼくら" at bounding box center [338, 493] width 119 height 58
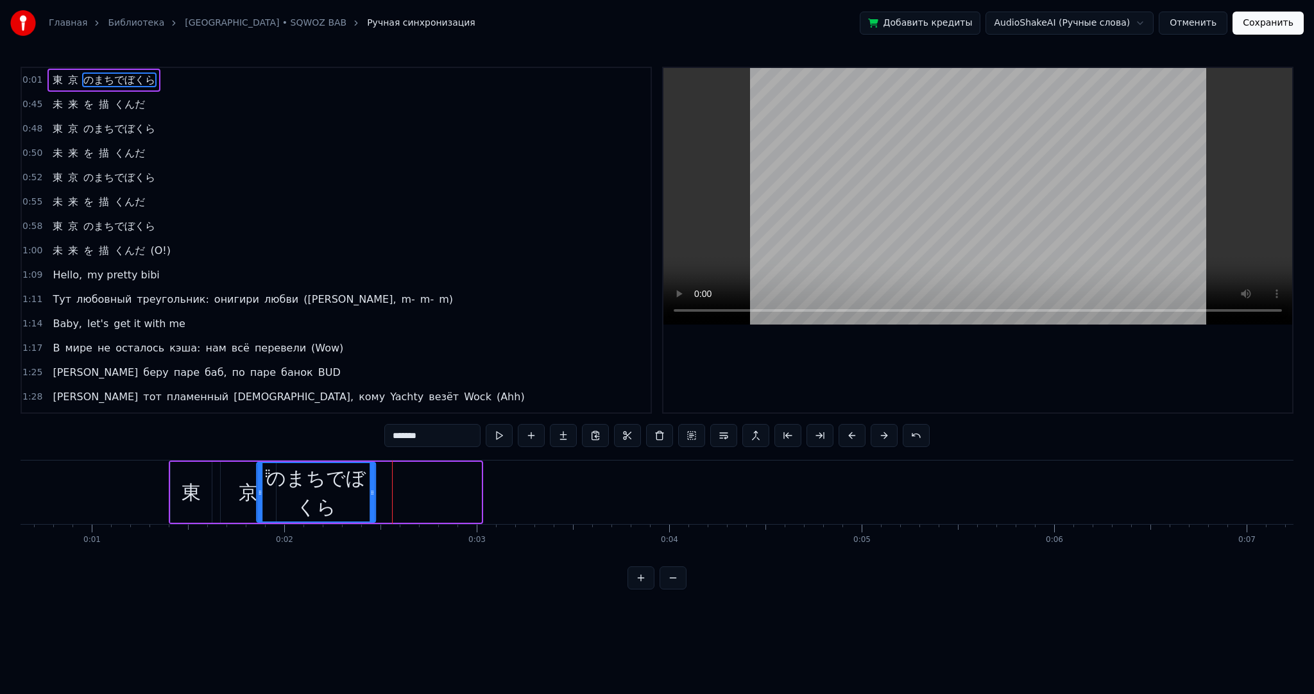
scroll to position [0, 115]
drag, startPoint x: 282, startPoint y: 471, endPoint x: 268, endPoint y: 477, distance: 15.3
click at [295, 477] on icon at bounding box center [296, 473] width 10 height 10
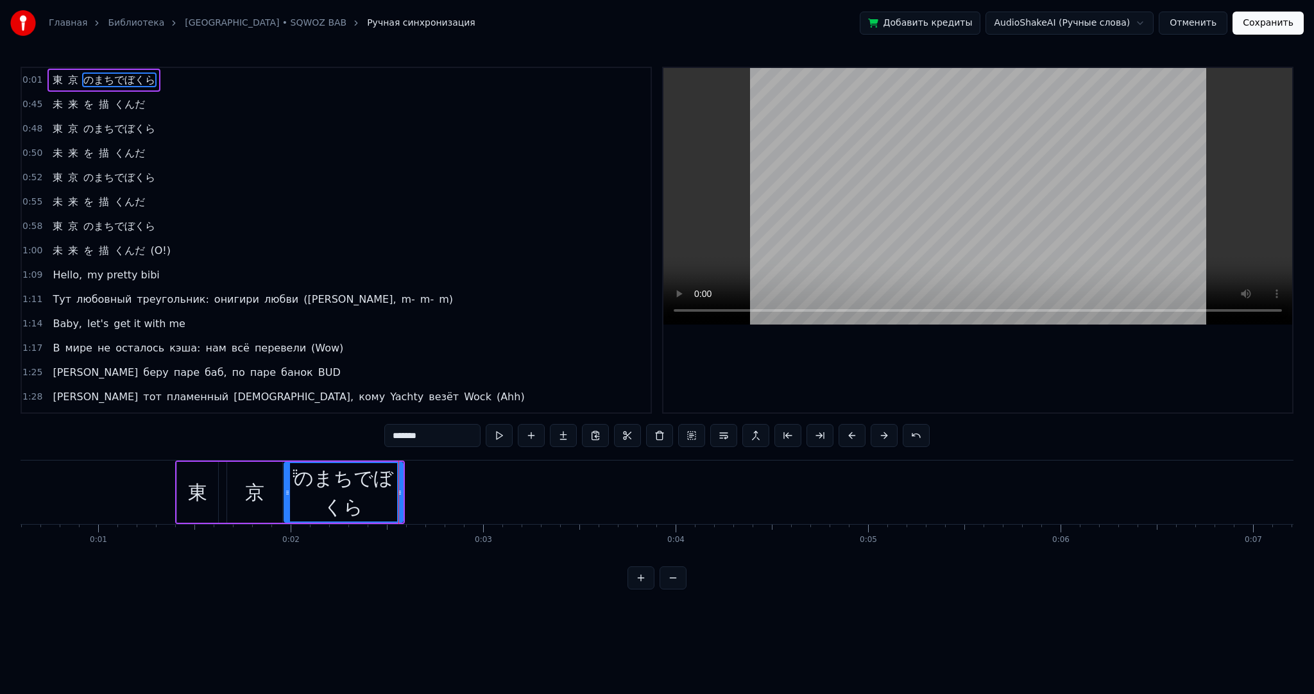
click at [205, 474] on div "東" at bounding box center [197, 492] width 41 height 61
type input "*"
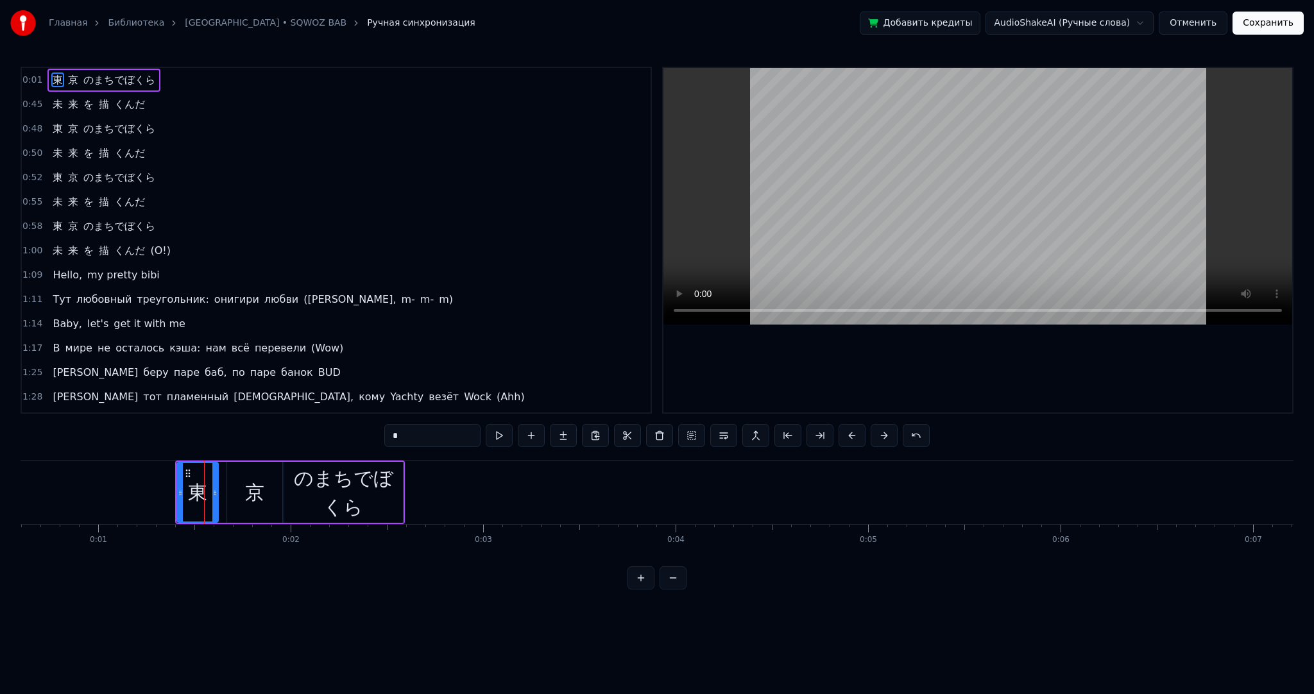
click at [62, 69] on div "東 京 のまちでぼくら" at bounding box center [103, 80] width 113 height 23
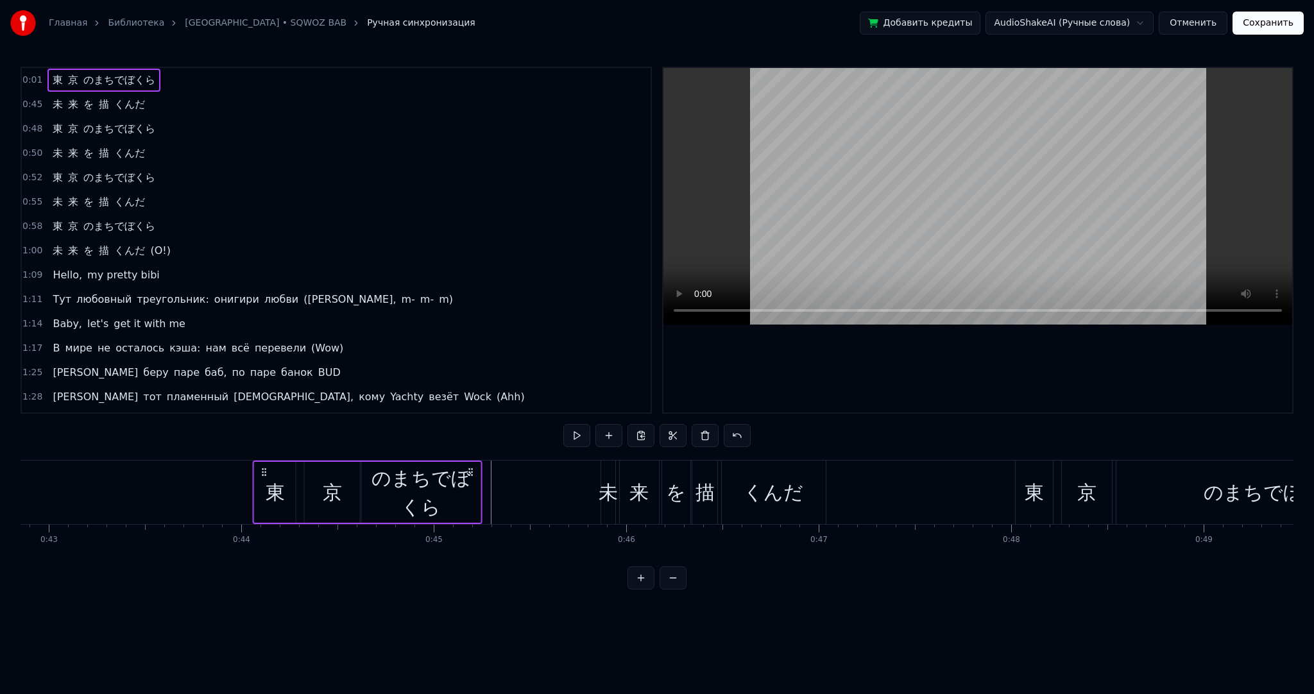
scroll to position [0, 8251]
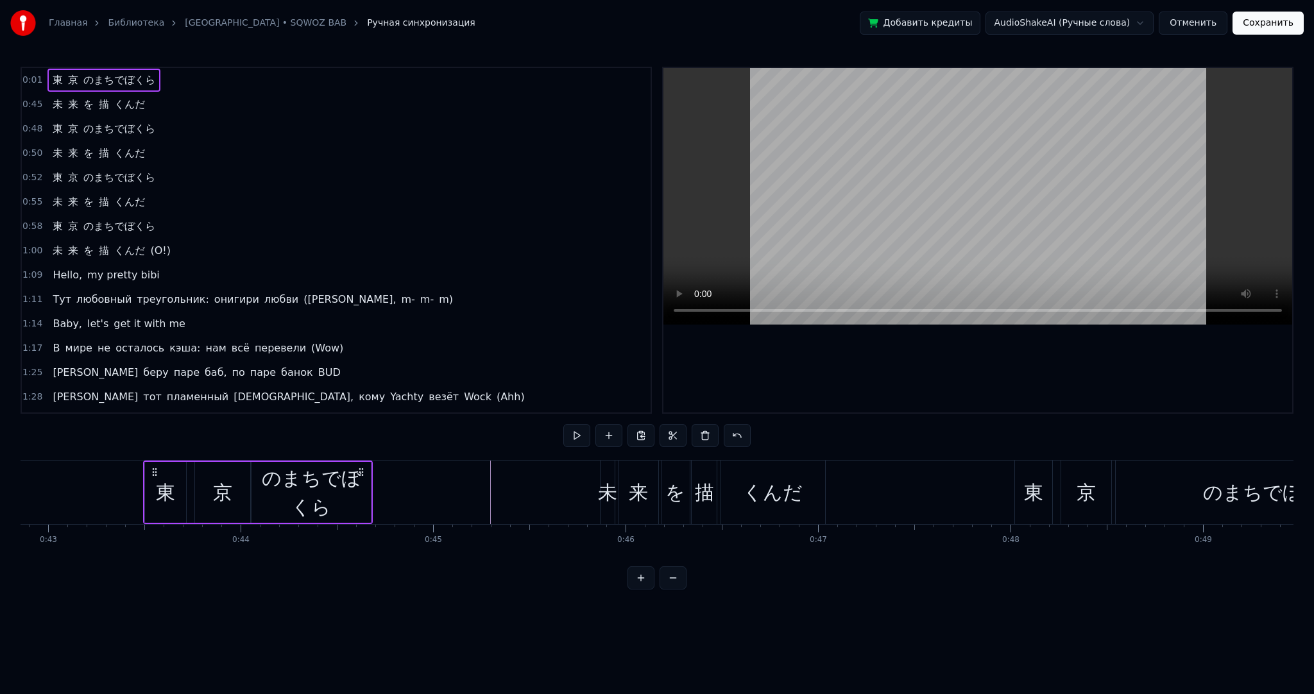
drag, startPoint x: 187, startPoint y: 468, endPoint x: 955, endPoint y: 445, distance: 767.9
click at [955, 445] on div "0:01 東 京 のまちでぼくら 0:45 未 来 を 描 くんだ 0:48 東 京 のまちでぼくら 0:50 未 来 を 描 くんだ 0:52 [GEOGR…" at bounding box center [657, 328] width 1273 height 523
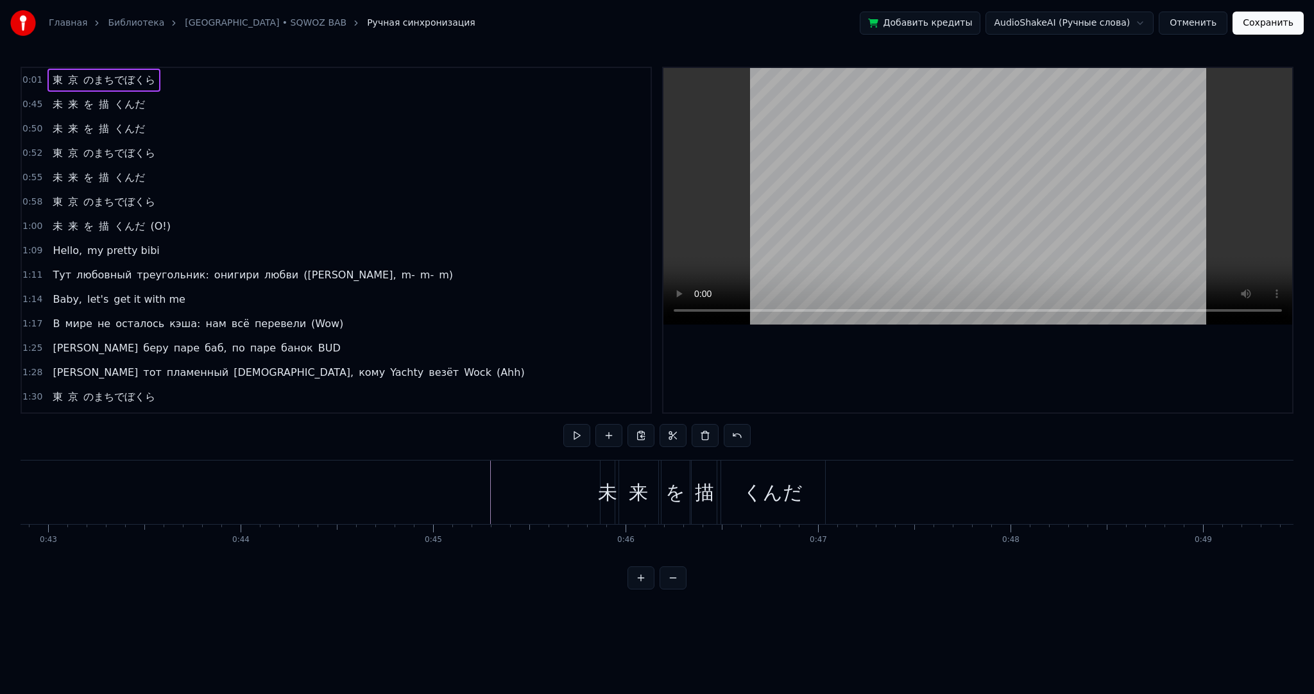
click at [53, 69] on div "東 京 のまちでぼくら" at bounding box center [103, 80] width 113 height 23
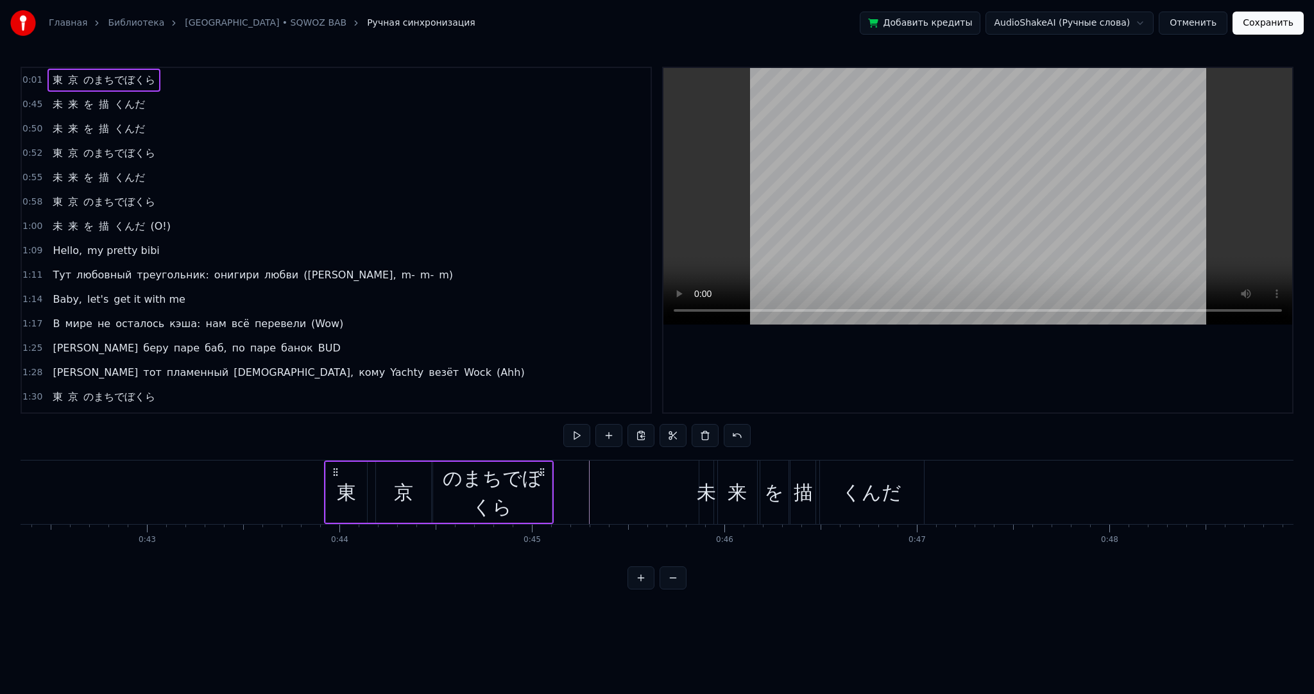
drag, startPoint x: 98, startPoint y: 469, endPoint x: 337, endPoint y: 468, distance: 238.7
click at [337, 468] on icon at bounding box center [336, 472] width 10 height 10
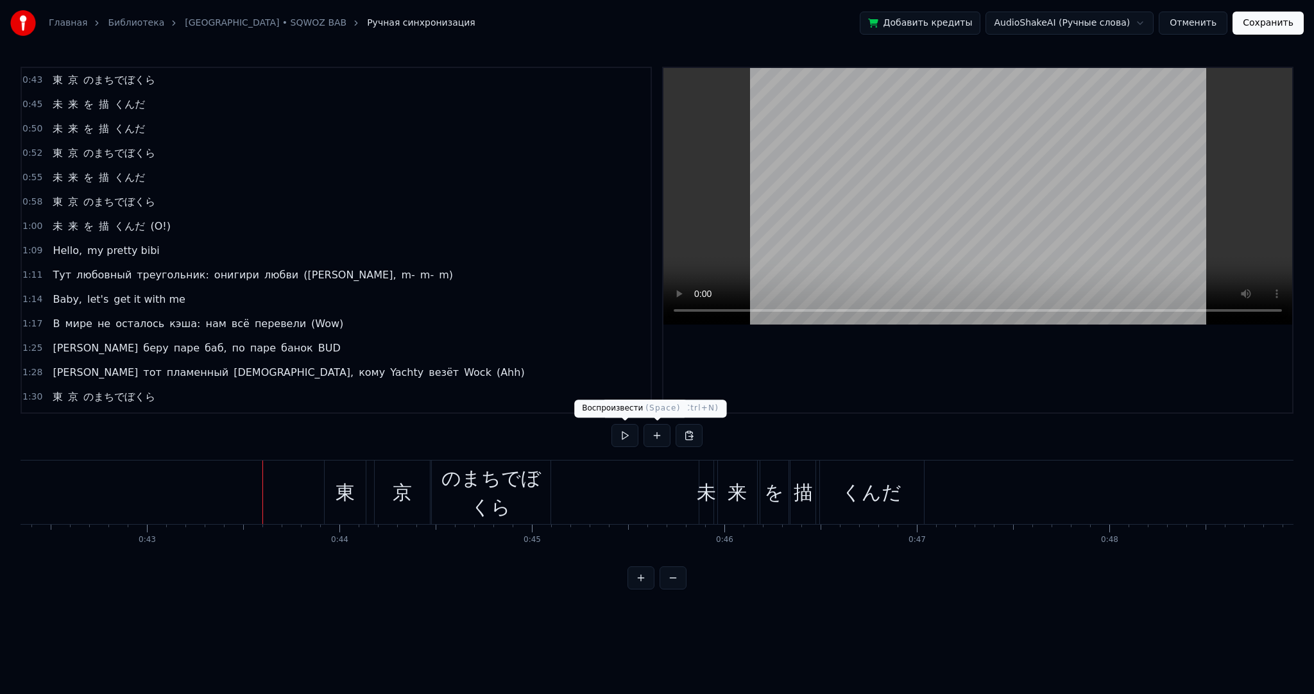
click at [627, 436] on button at bounding box center [625, 435] width 27 height 23
click at [629, 436] on button at bounding box center [625, 435] width 27 height 23
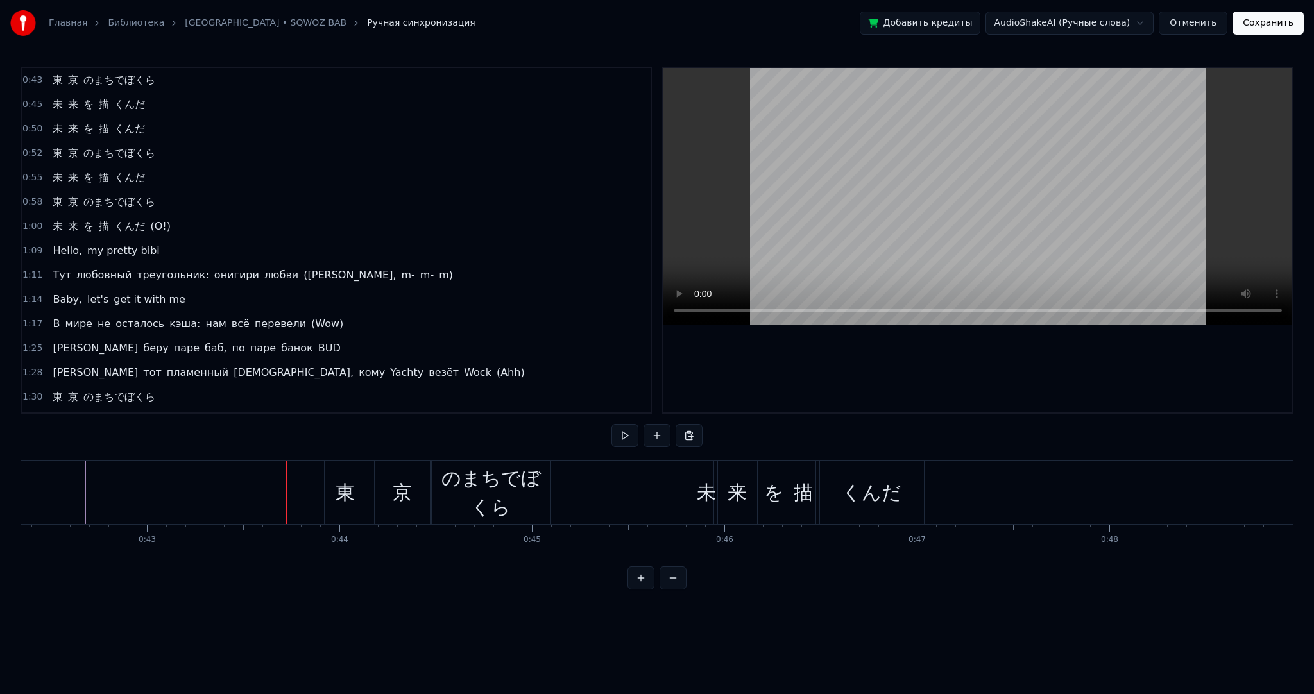
click at [339, 470] on div "東" at bounding box center [345, 493] width 41 height 64
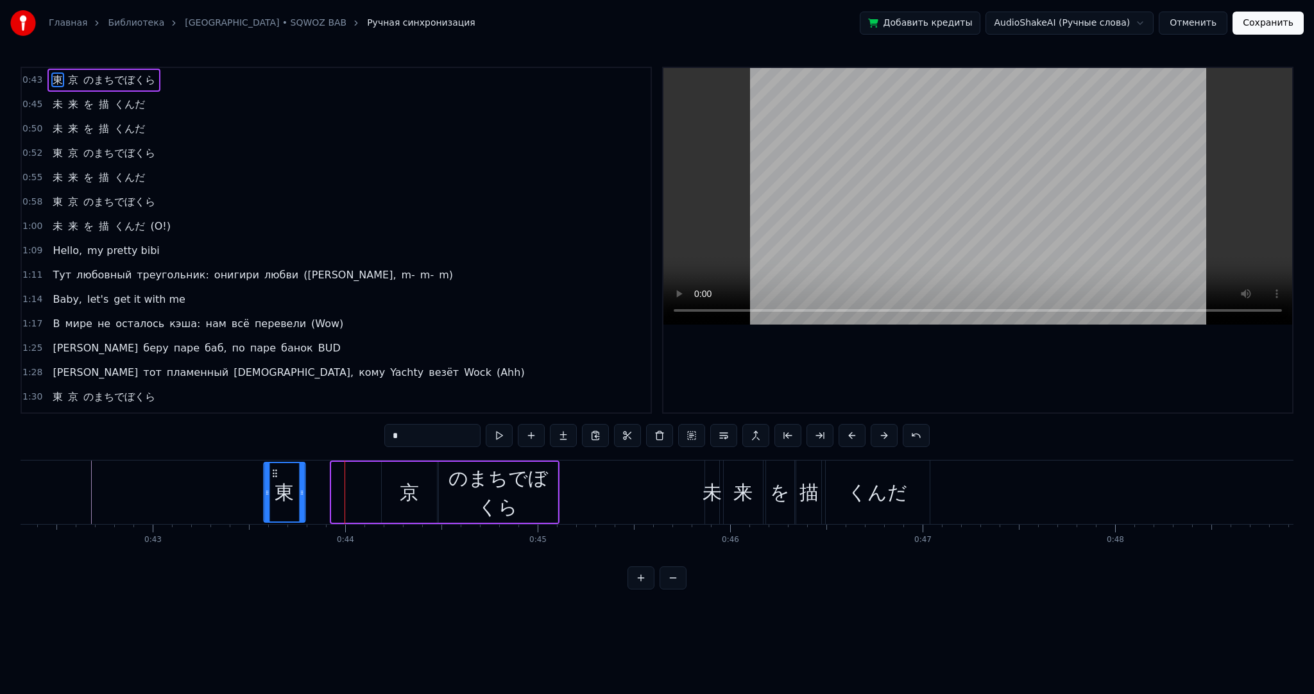
scroll to position [0, 8135]
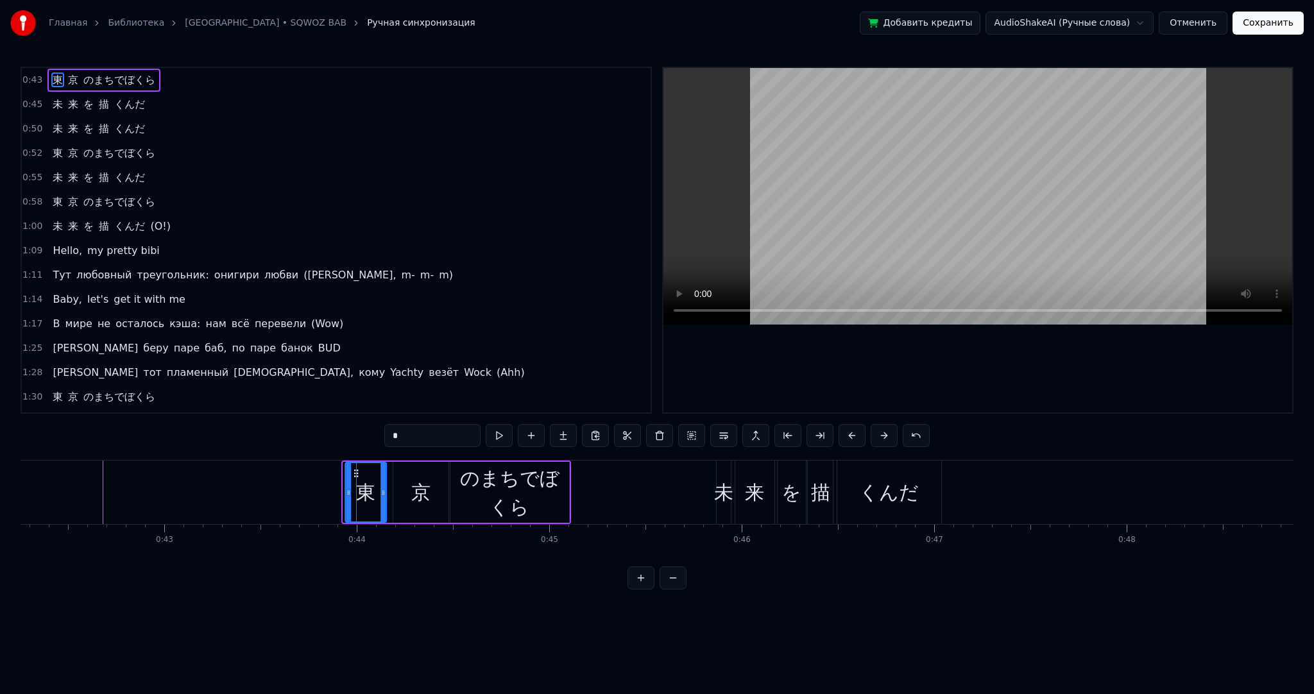
drag, startPoint x: 334, startPoint y: 470, endPoint x: 352, endPoint y: 474, distance: 19.0
click at [352, 474] on icon at bounding box center [356, 473] width 10 height 10
click at [381, 470] on div at bounding box center [383, 492] width 5 height 58
click at [388, 468] on div "東 京 のまちでぼくら" at bounding box center [457, 493] width 228 height 64
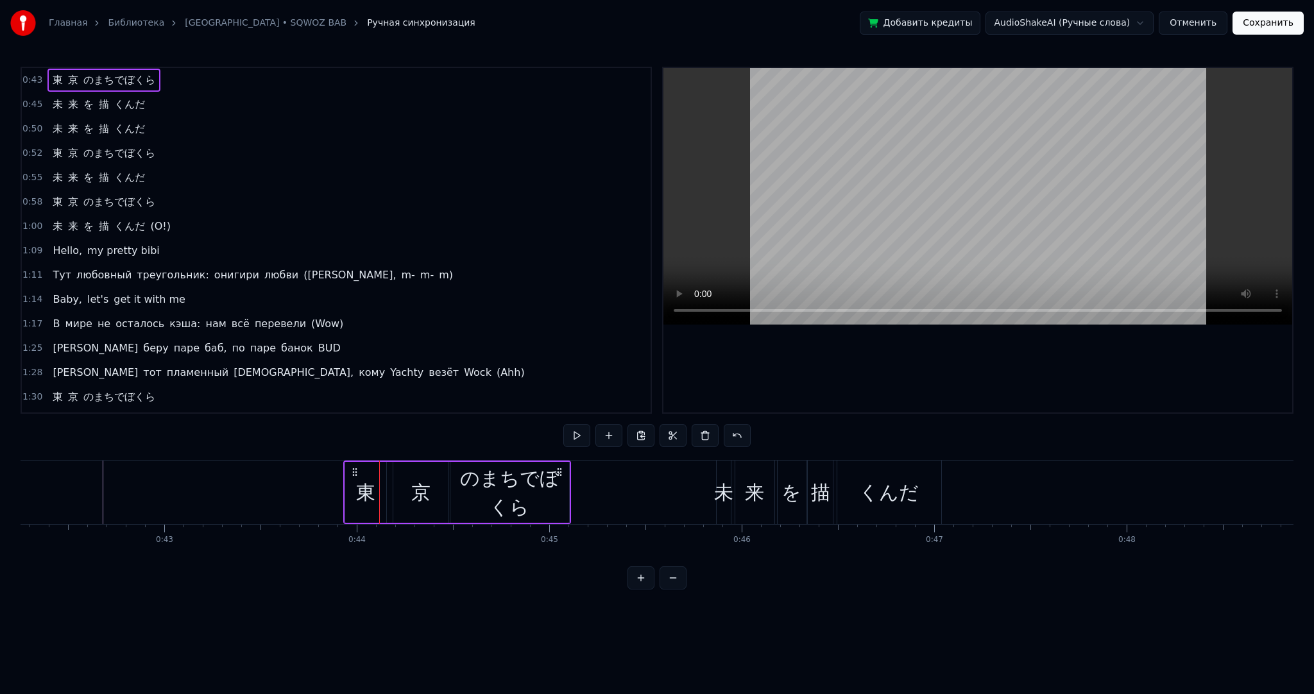
click at [393, 471] on div "京" at bounding box center [421, 492] width 56 height 61
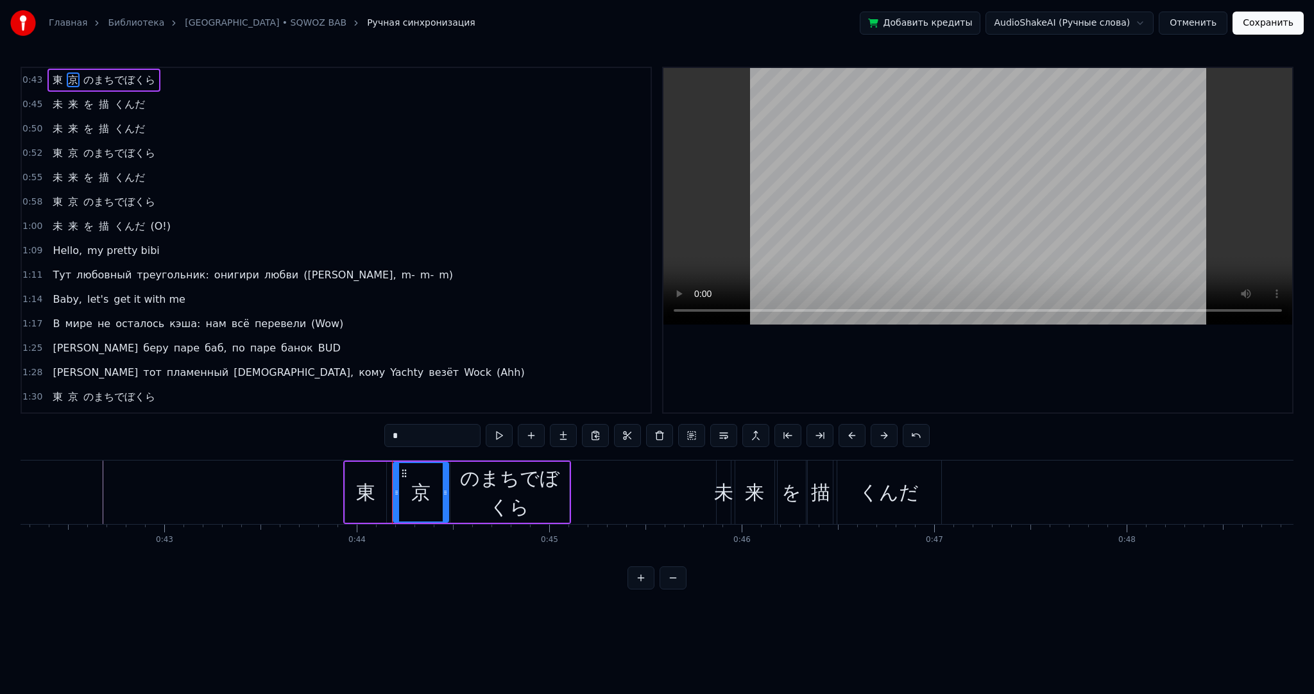
click at [390, 467] on div "東 京 のまちでぼくら" at bounding box center [457, 493] width 228 height 64
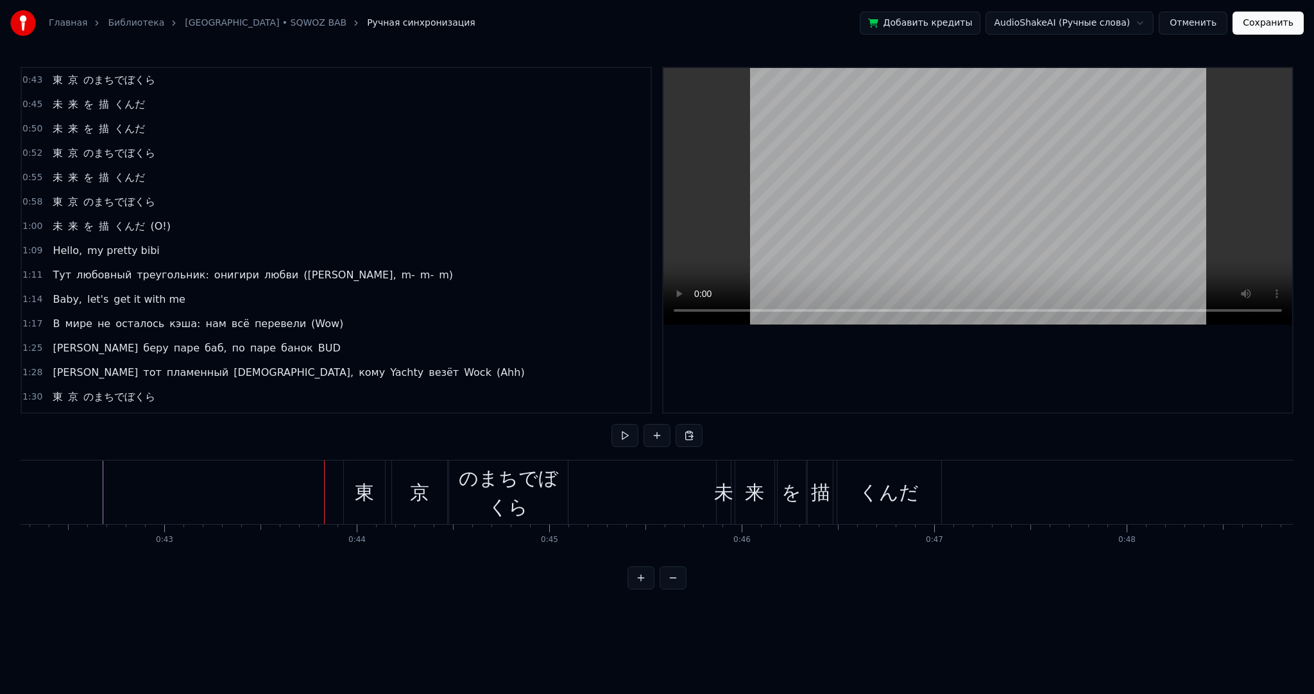
click at [355, 468] on div "東" at bounding box center [364, 493] width 41 height 64
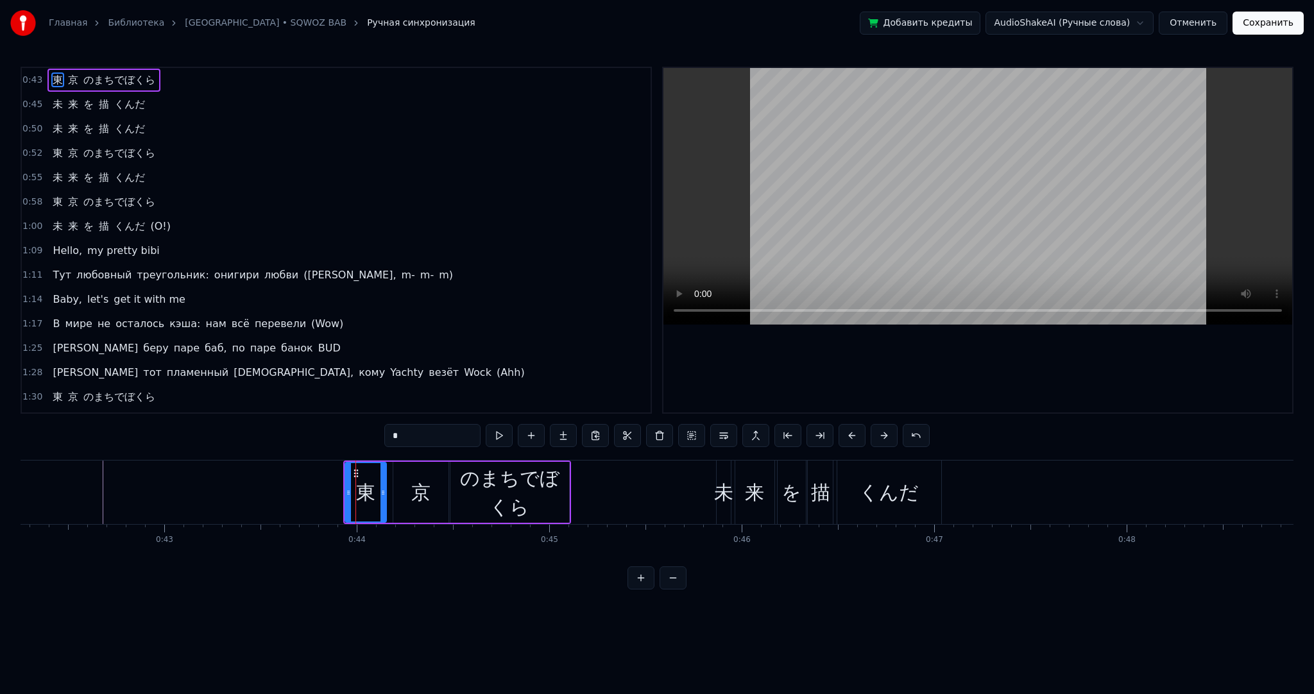
click at [388, 469] on div "東 京 のまちでぼくら" at bounding box center [457, 493] width 228 height 64
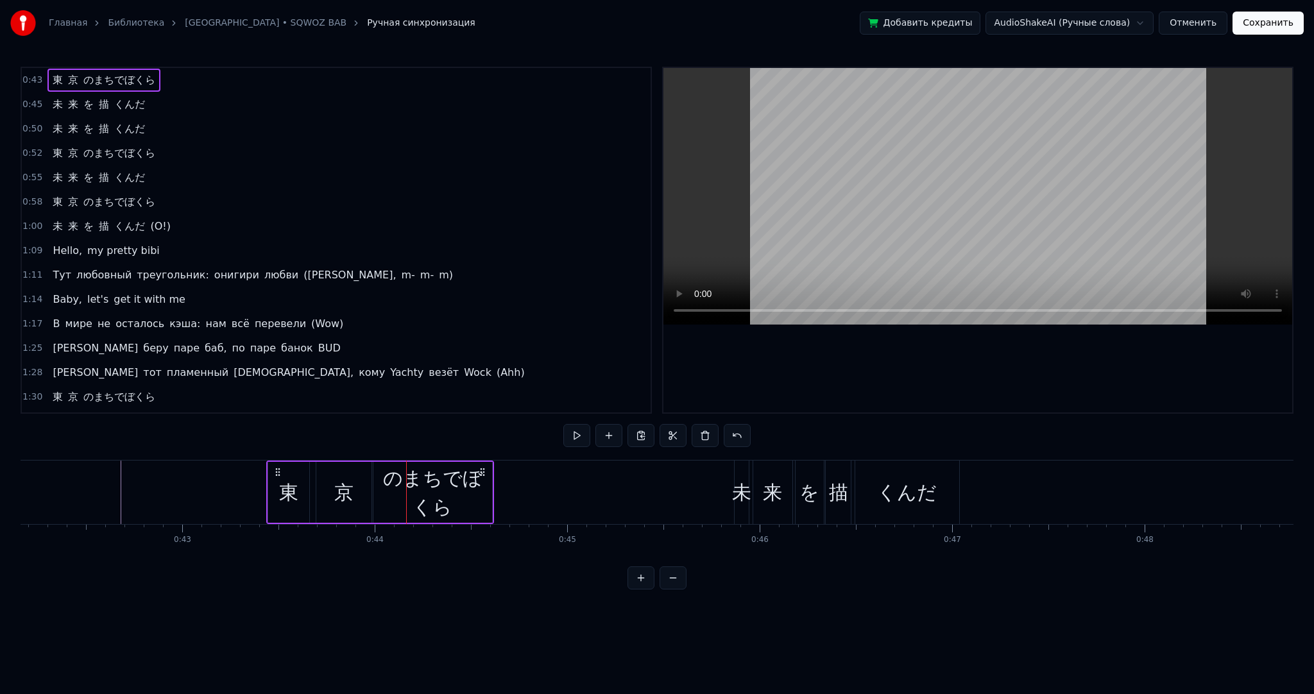
scroll to position [0, 8107]
drag, startPoint x: 352, startPoint y: 468, endPoint x: 286, endPoint y: 469, distance: 65.5
click at [293, 468] on icon at bounding box center [298, 472] width 10 height 10
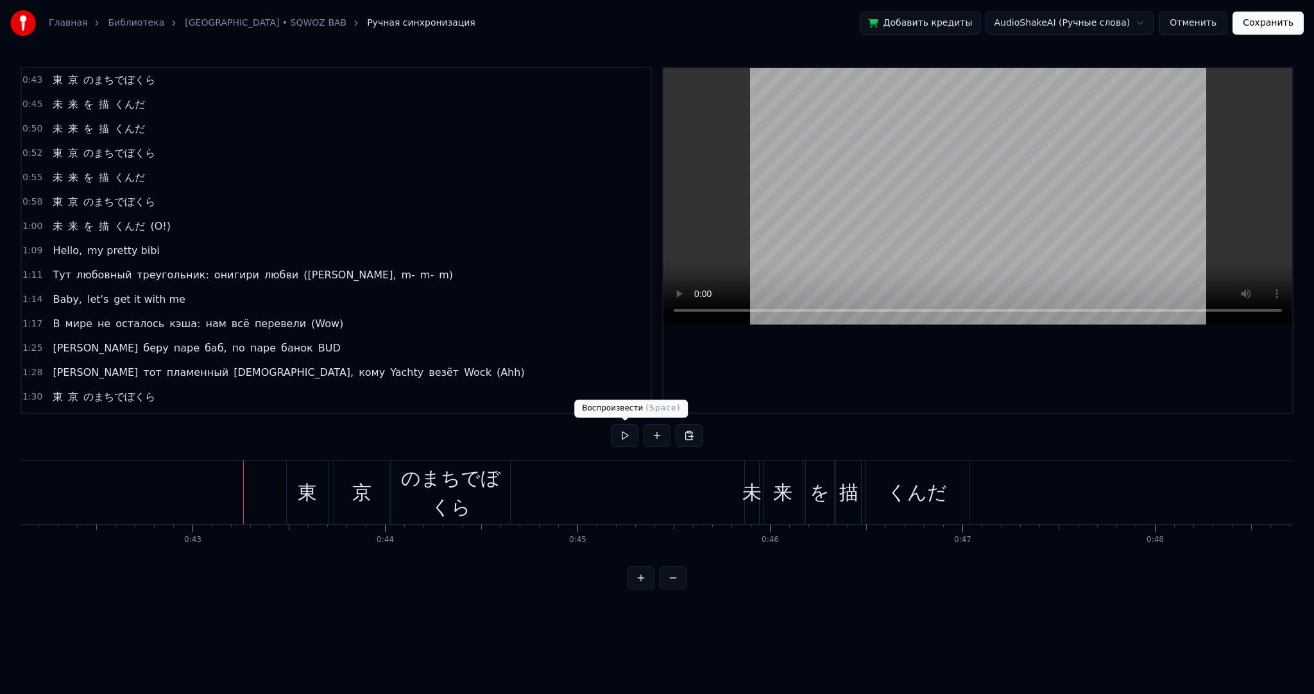
click at [616, 439] on button at bounding box center [625, 435] width 27 height 23
click at [617, 438] on button at bounding box center [625, 435] width 27 height 23
click at [325, 467] on div "東" at bounding box center [307, 493] width 41 height 64
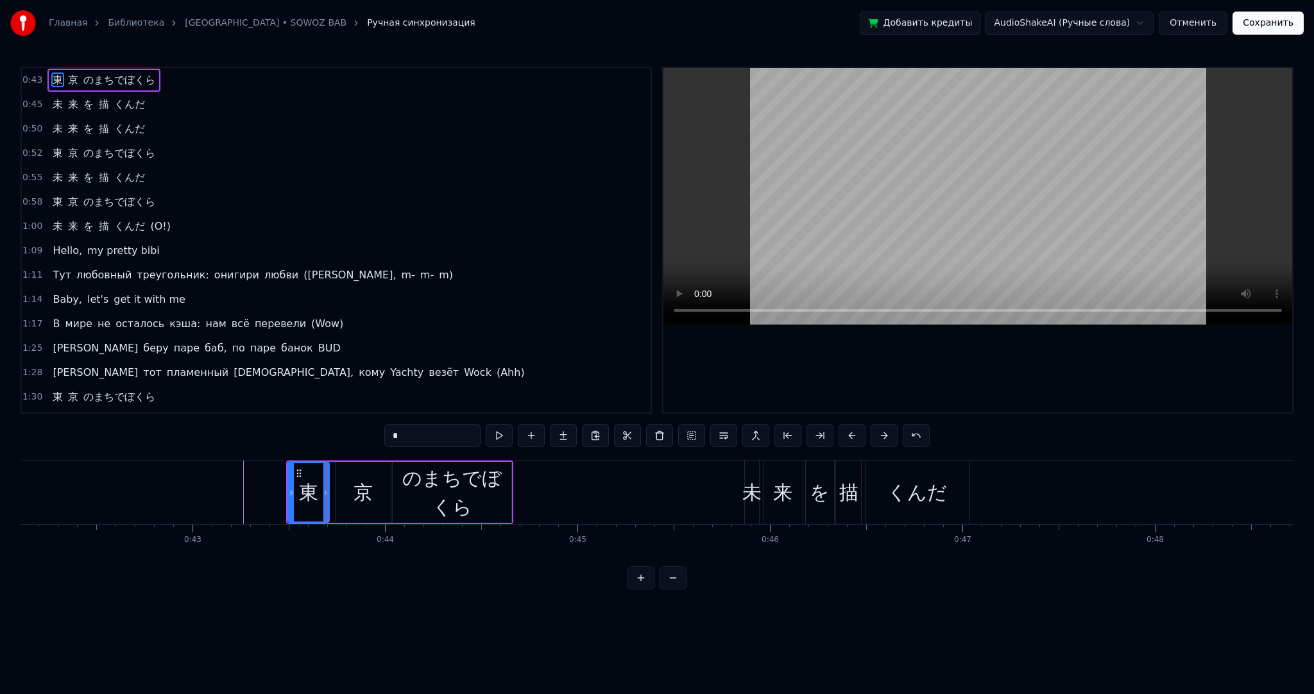
click at [331, 467] on div "東 京 のまちでぼくら" at bounding box center [400, 493] width 228 height 64
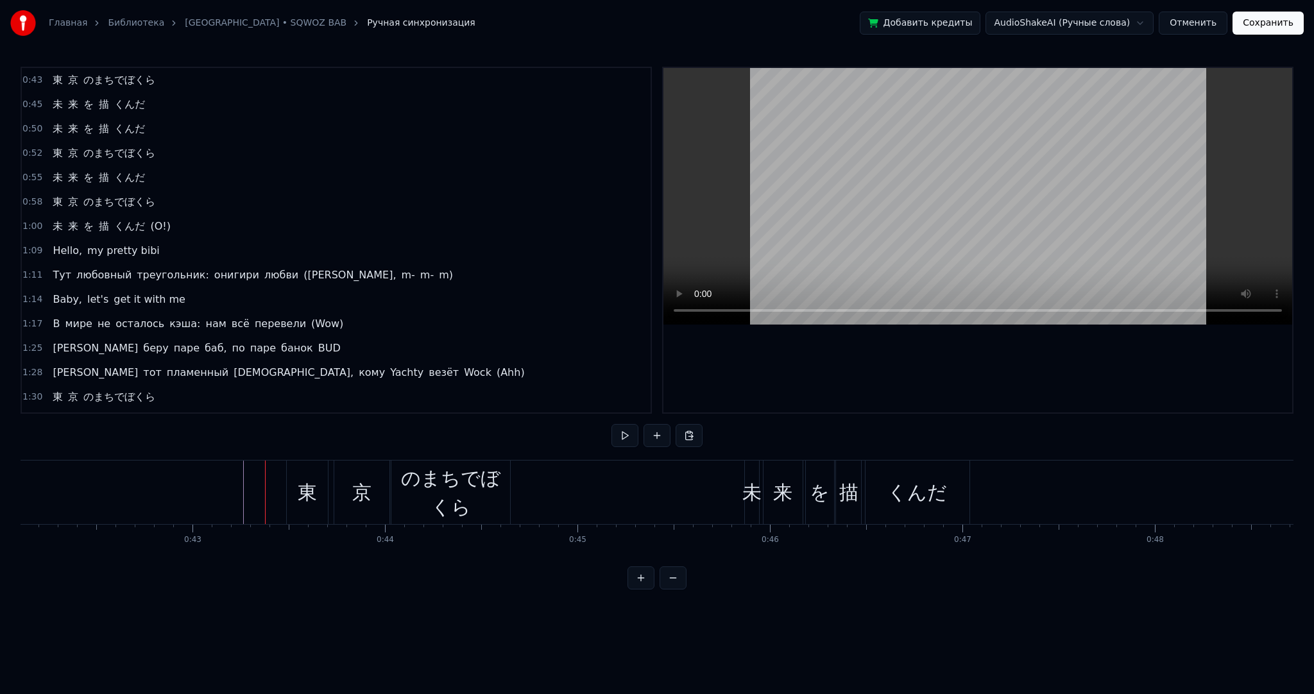
click at [295, 467] on div "東" at bounding box center [307, 493] width 41 height 64
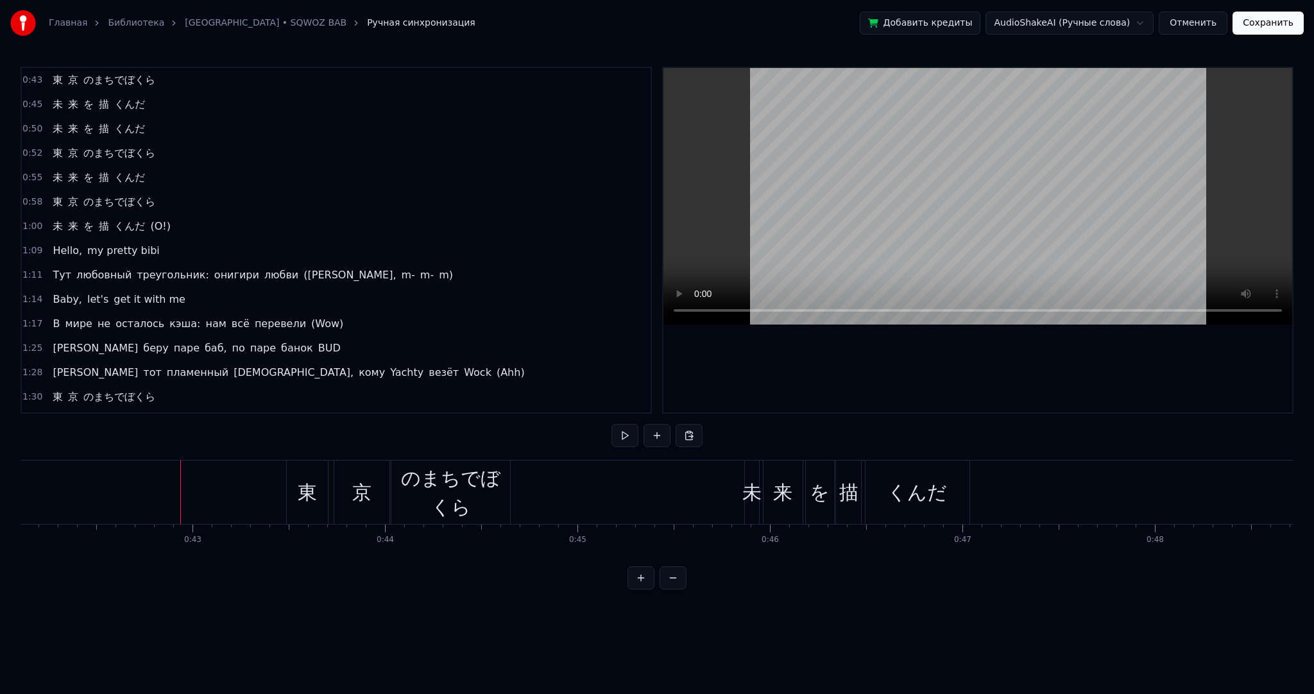
click at [624, 439] on button at bounding box center [625, 435] width 27 height 23
click at [332, 477] on div "東 京 のまちでぼくら" at bounding box center [400, 493] width 228 height 64
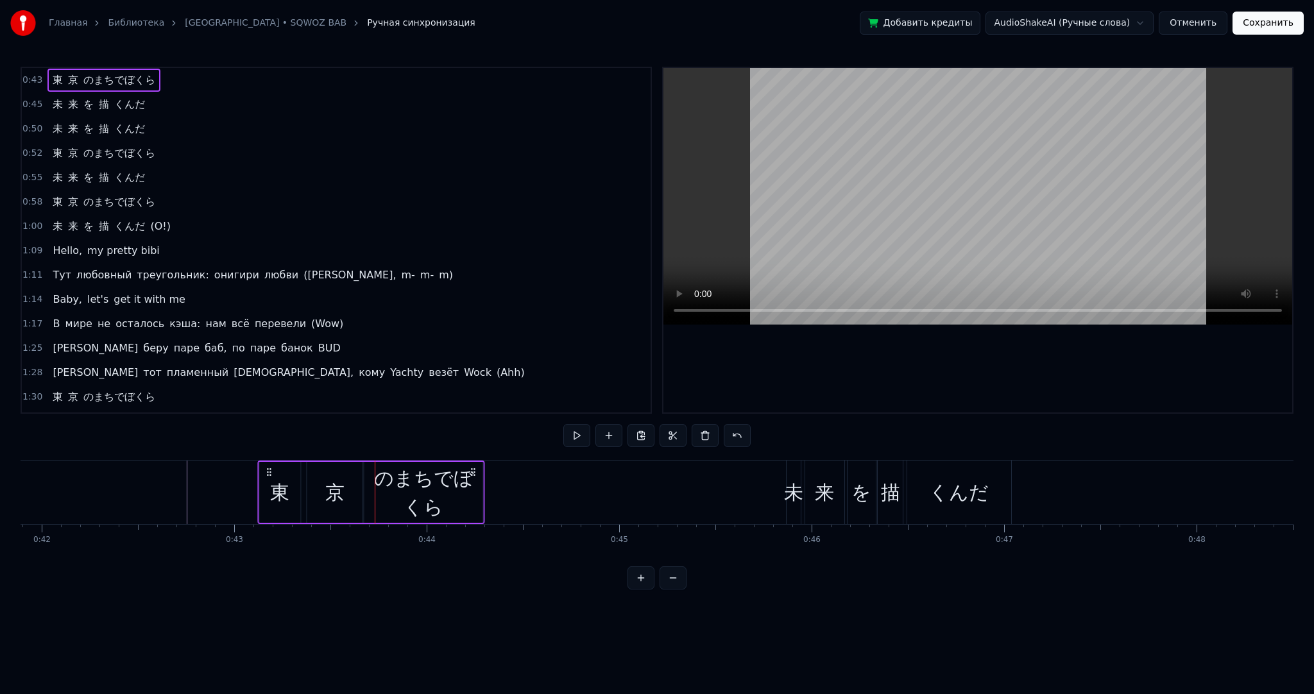
scroll to position [0, 8059]
drag, startPoint x: 295, startPoint y: 468, endPoint x: 283, endPoint y: 470, distance: 11.7
click at [283, 470] on icon at bounding box center [284, 472] width 10 height 10
click at [448, 492] on div "のまちでぼくら" at bounding box center [438, 493] width 119 height 58
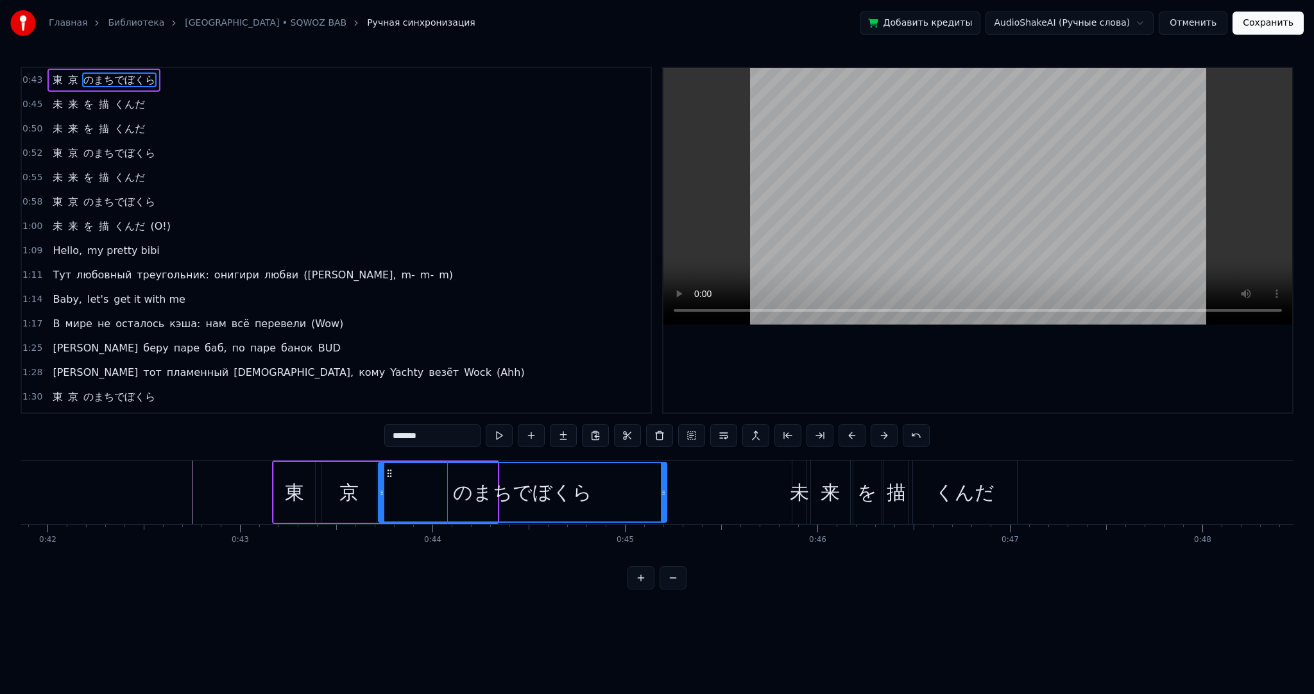
drag, startPoint x: 495, startPoint y: 488, endPoint x: 664, endPoint y: 490, distance: 169.4
click at [664, 490] on icon at bounding box center [663, 493] width 5 height 10
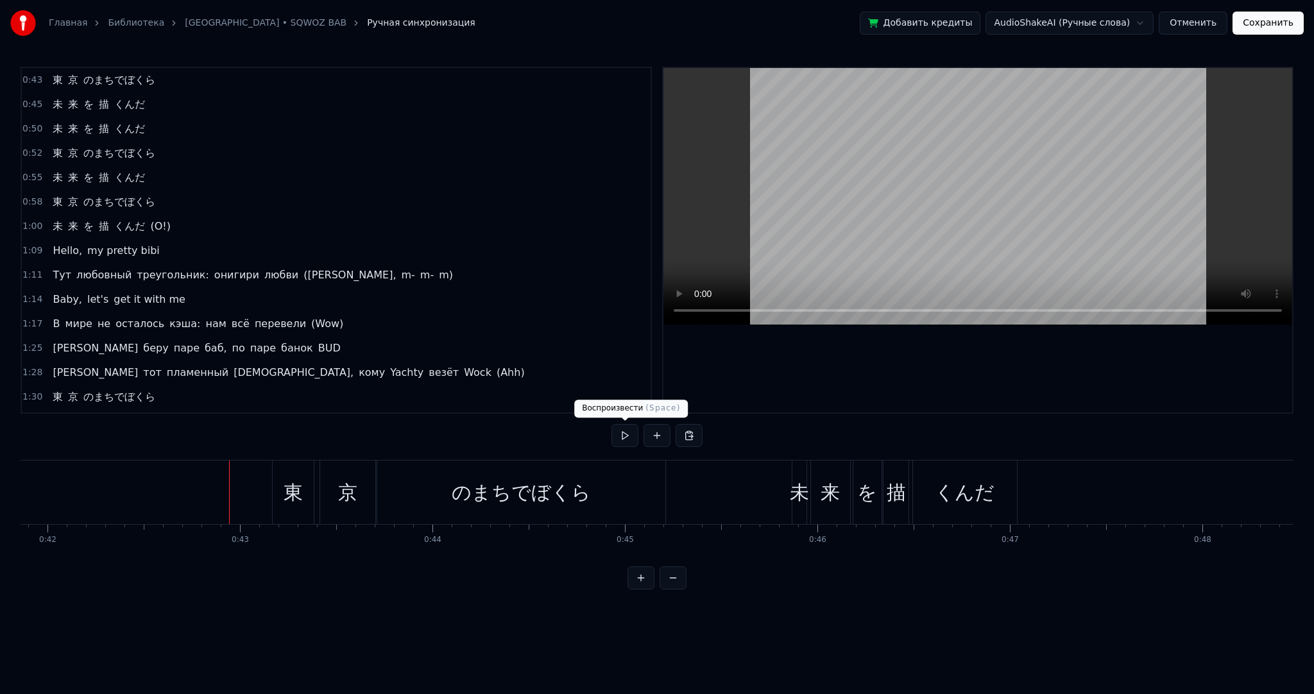
click at [621, 438] on button at bounding box center [625, 435] width 27 height 23
click at [622, 438] on button at bounding box center [625, 435] width 27 height 23
click at [804, 495] on div "未" at bounding box center [799, 492] width 19 height 29
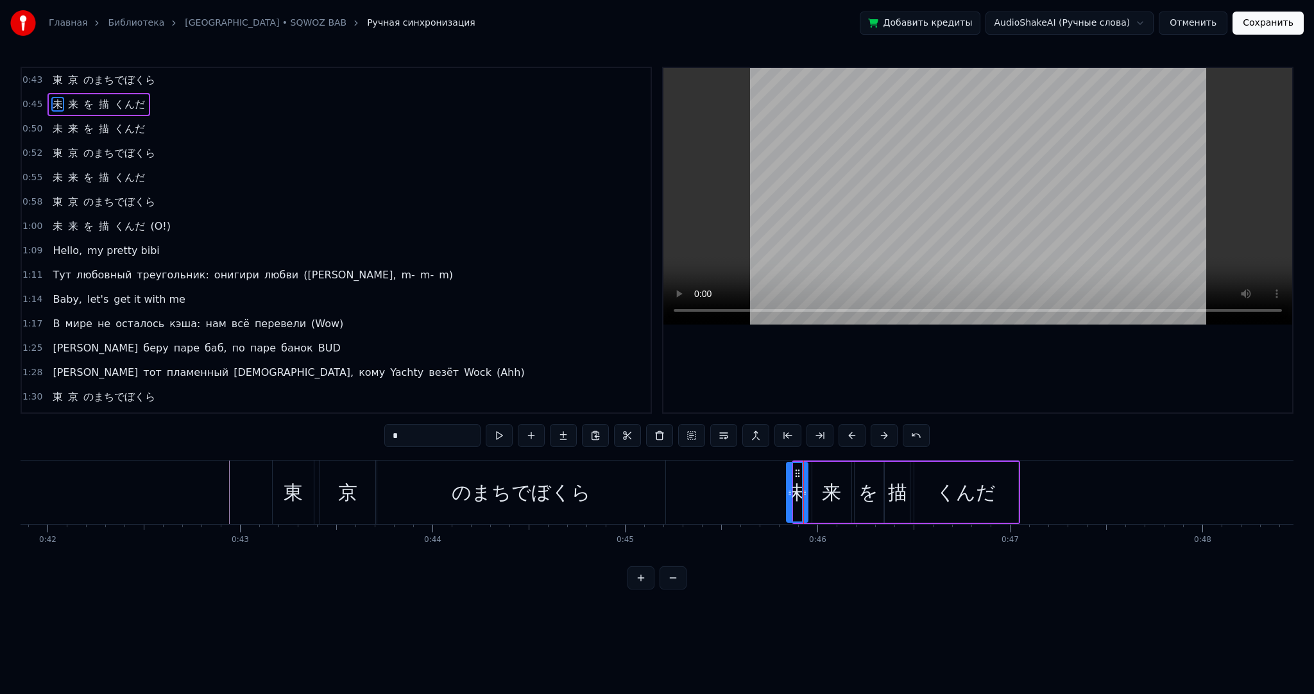
drag, startPoint x: 794, startPoint y: 487, endPoint x: 785, endPoint y: 486, distance: 9.0
click at [787, 486] on div at bounding box center [789, 492] width 5 height 58
click at [791, 471] on icon at bounding box center [794, 473] width 10 height 10
click at [937, 477] on div "くんだ" at bounding box center [967, 492] width 104 height 61
type input "***"
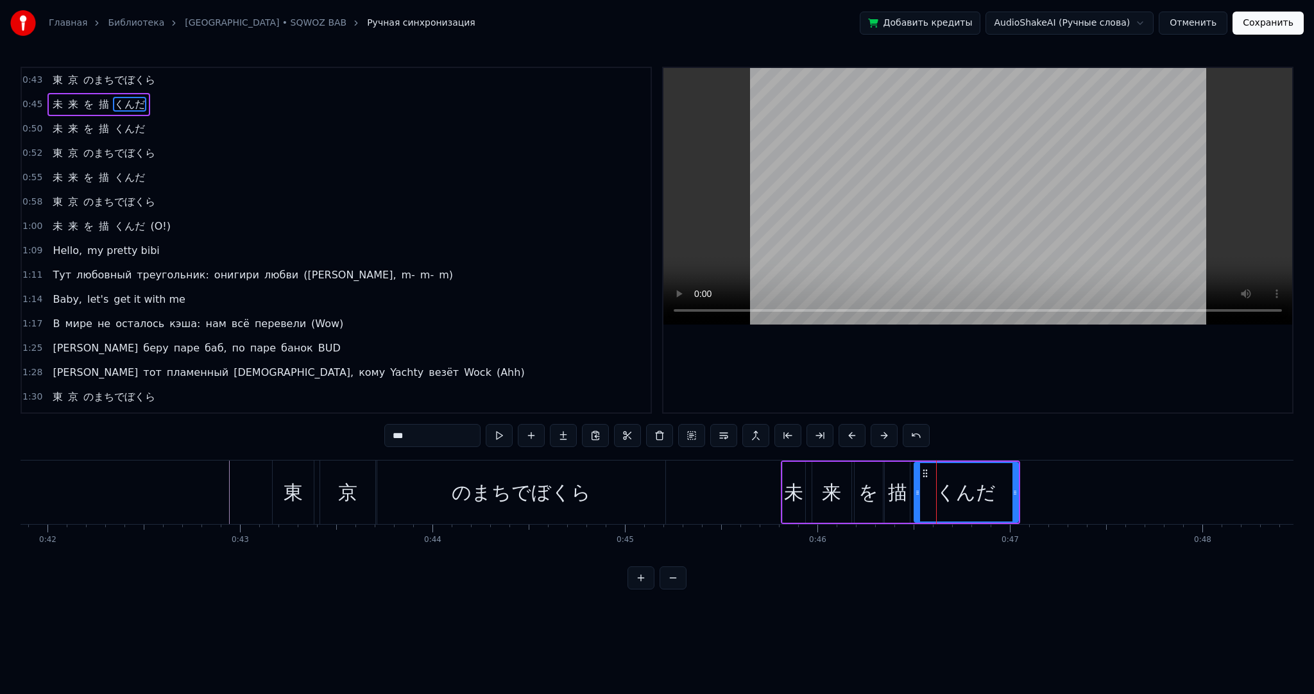
click at [915, 474] on div at bounding box center [917, 492] width 5 height 58
click at [913, 474] on div at bounding box center [913, 493] width 1 height 64
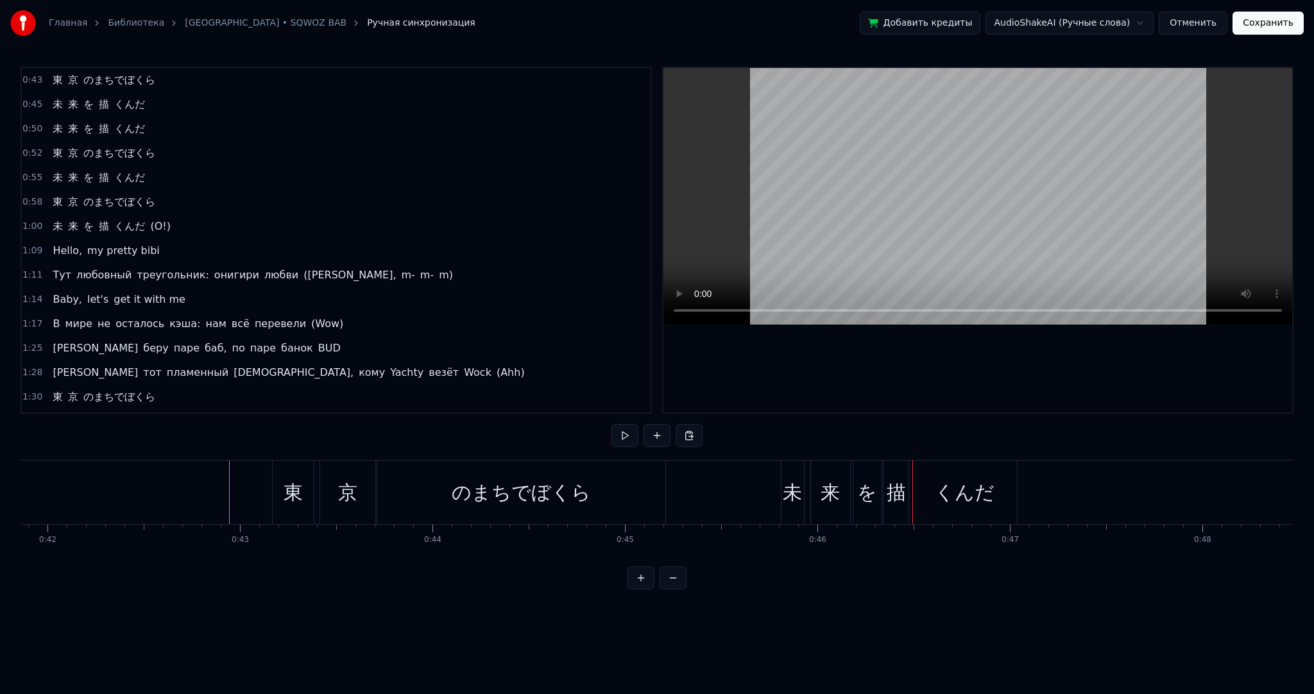
click at [801, 475] on div "未" at bounding box center [793, 493] width 22 height 64
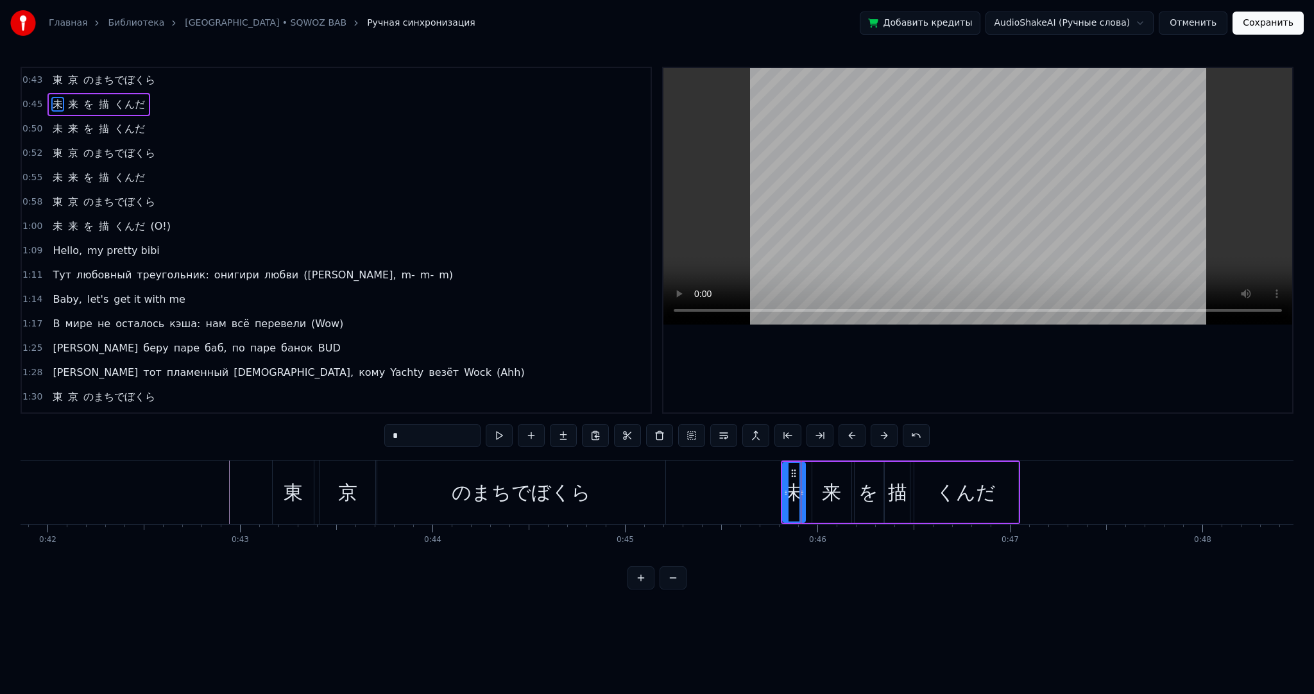
click at [62, 93] on div "未 来 を 描 くんだ" at bounding box center [98, 104] width 103 height 23
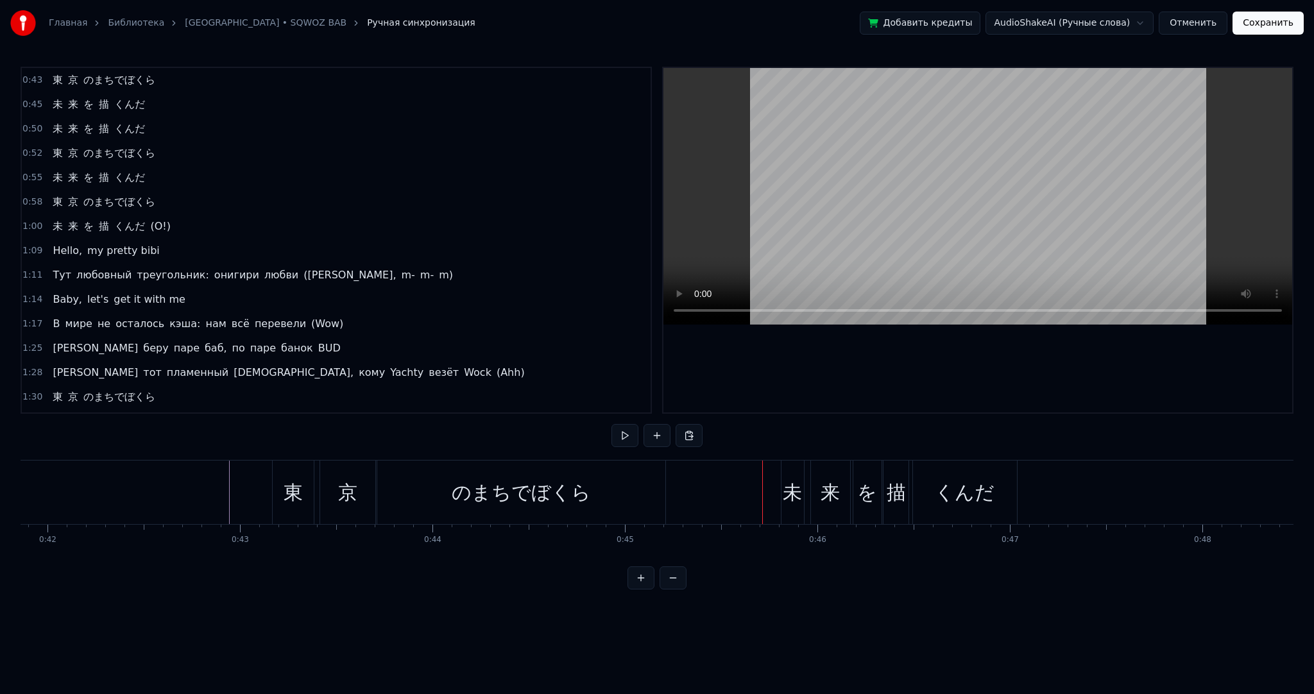
click at [83, 92] on div "0:45 未 来 を 描 くんだ" at bounding box center [336, 104] width 629 height 24
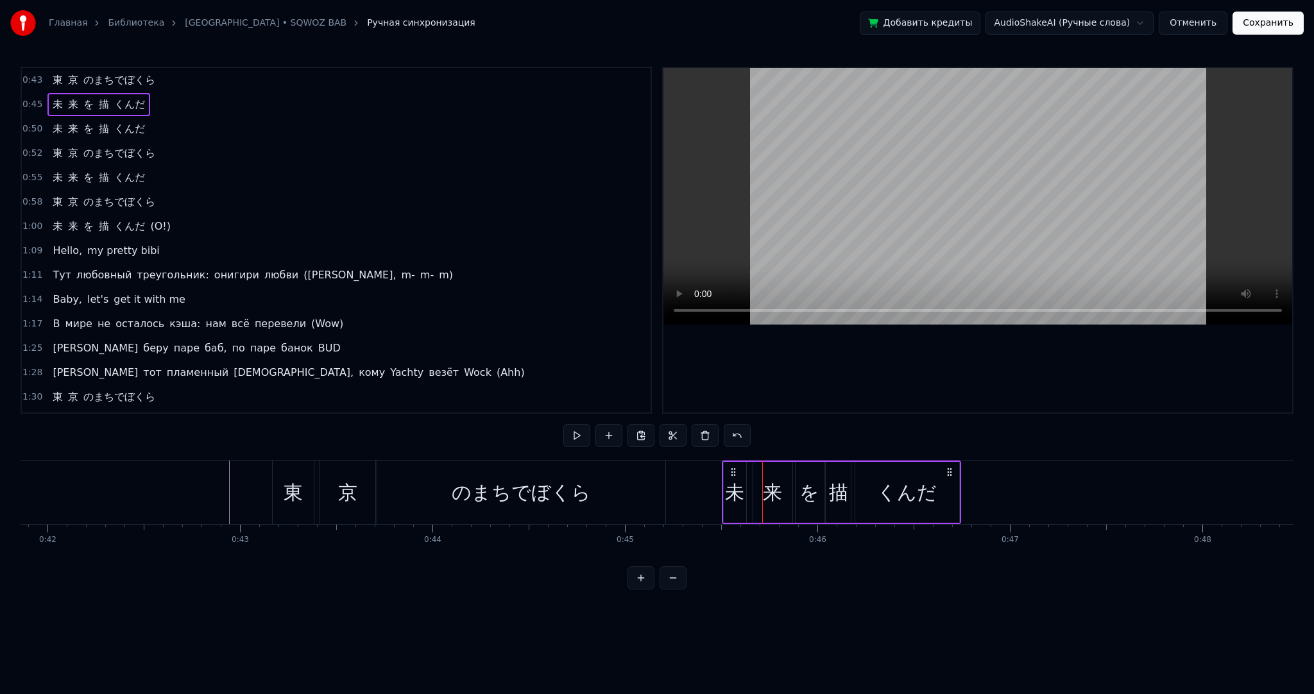
drag, startPoint x: 791, startPoint y: 470, endPoint x: 671, endPoint y: 452, distance: 122.0
click at [730, 474] on icon at bounding box center [733, 472] width 10 height 10
click at [565, 429] on button at bounding box center [576, 435] width 27 height 23
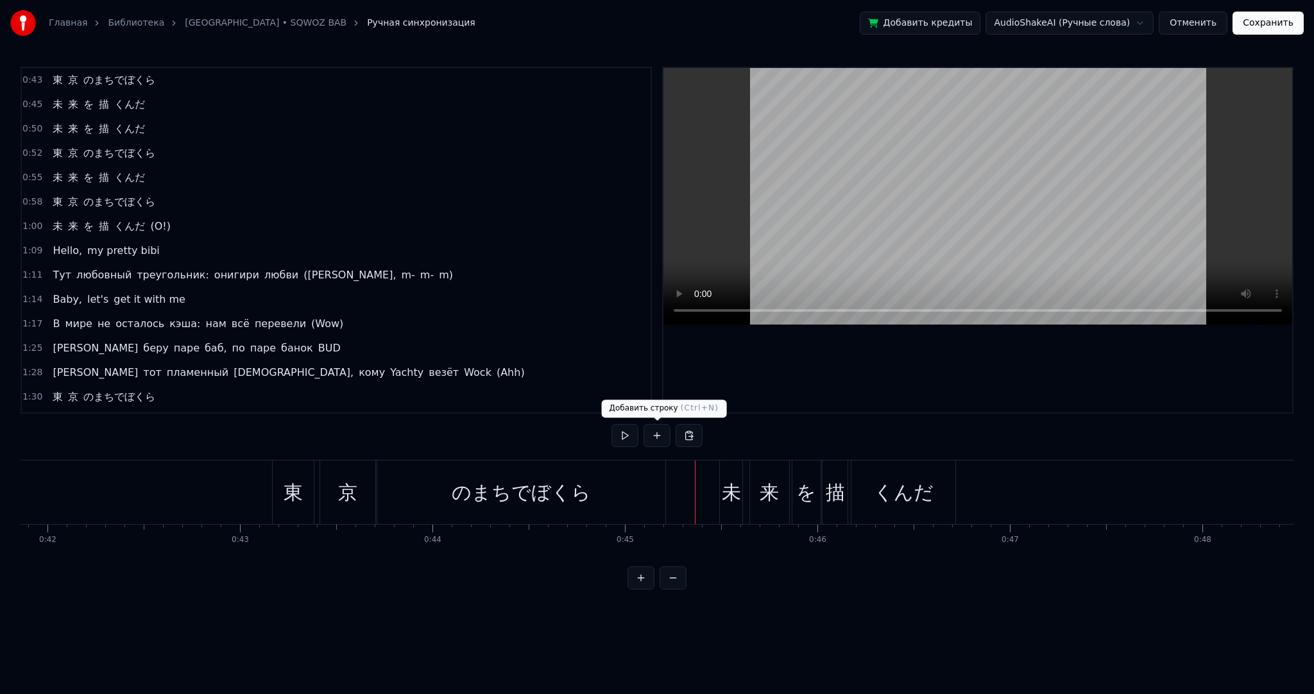
click at [630, 429] on button at bounding box center [625, 435] width 27 height 23
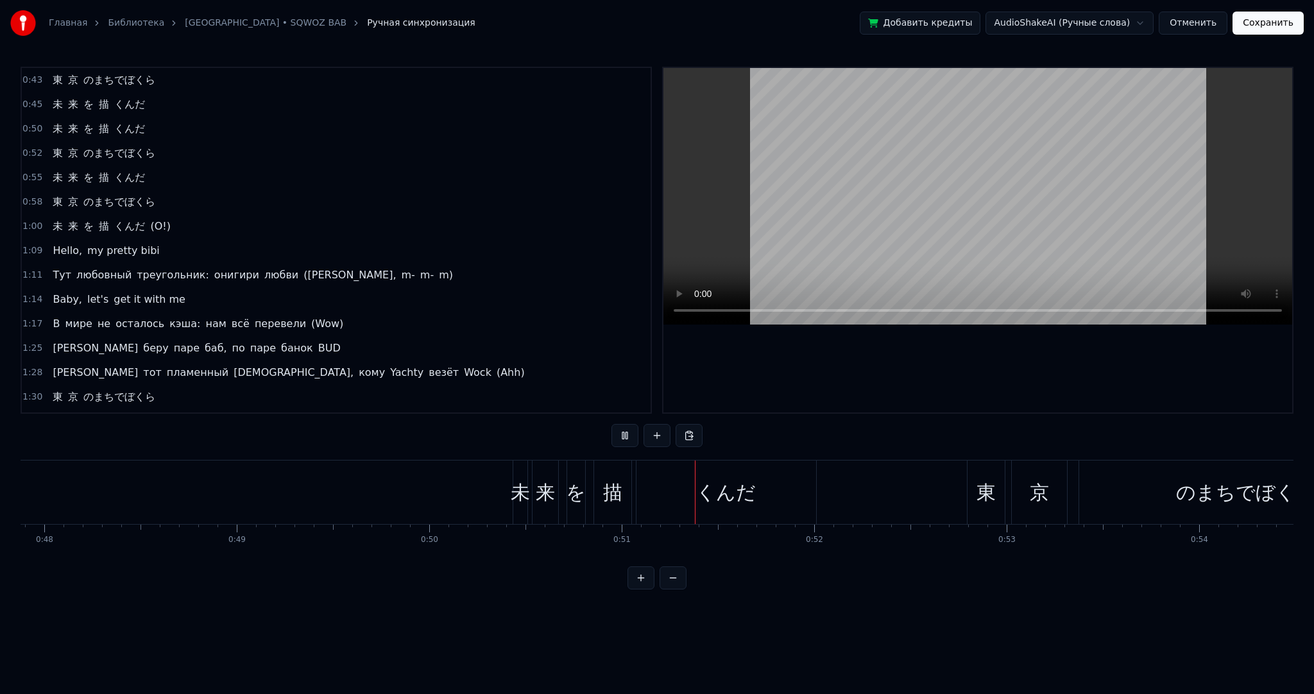
click at [630, 429] on button at bounding box center [625, 435] width 27 height 23
click at [70, 243] on span "Hello," at bounding box center [67, 250] width 32 height 15
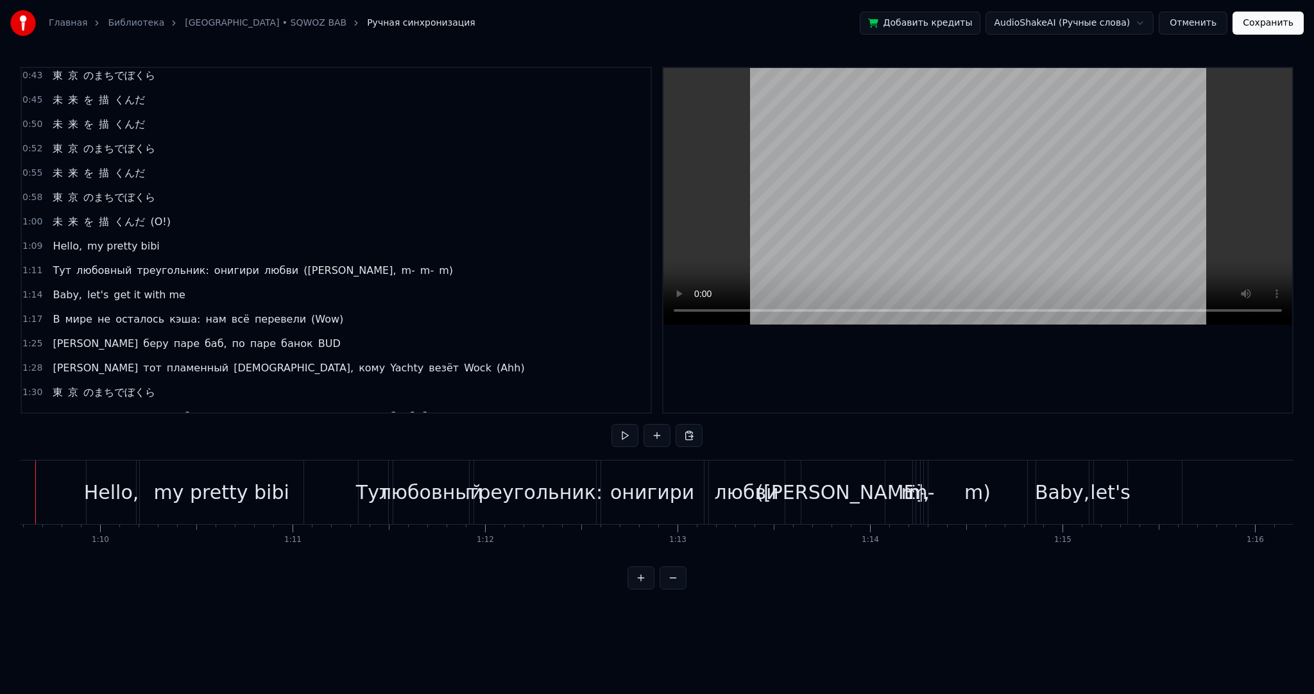
scroll to position [0, 13348]
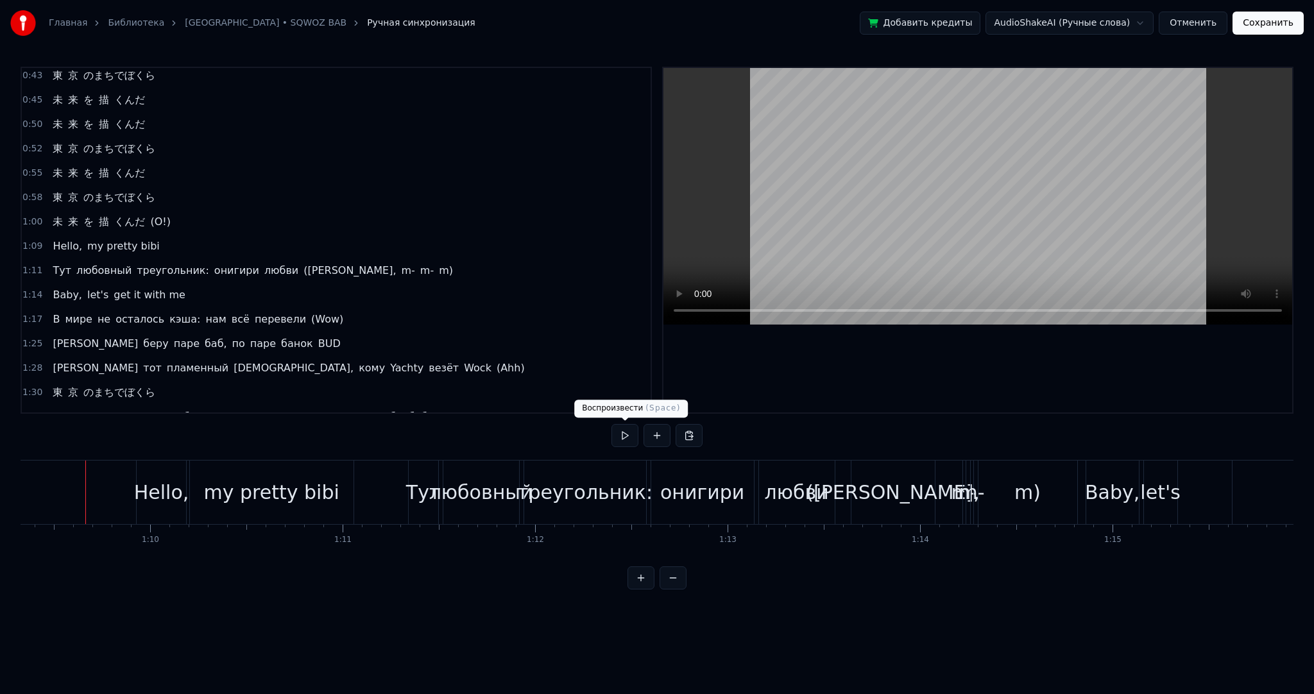
click at [624, 434] on button at bounding box center [625, 435] width 27 height 23
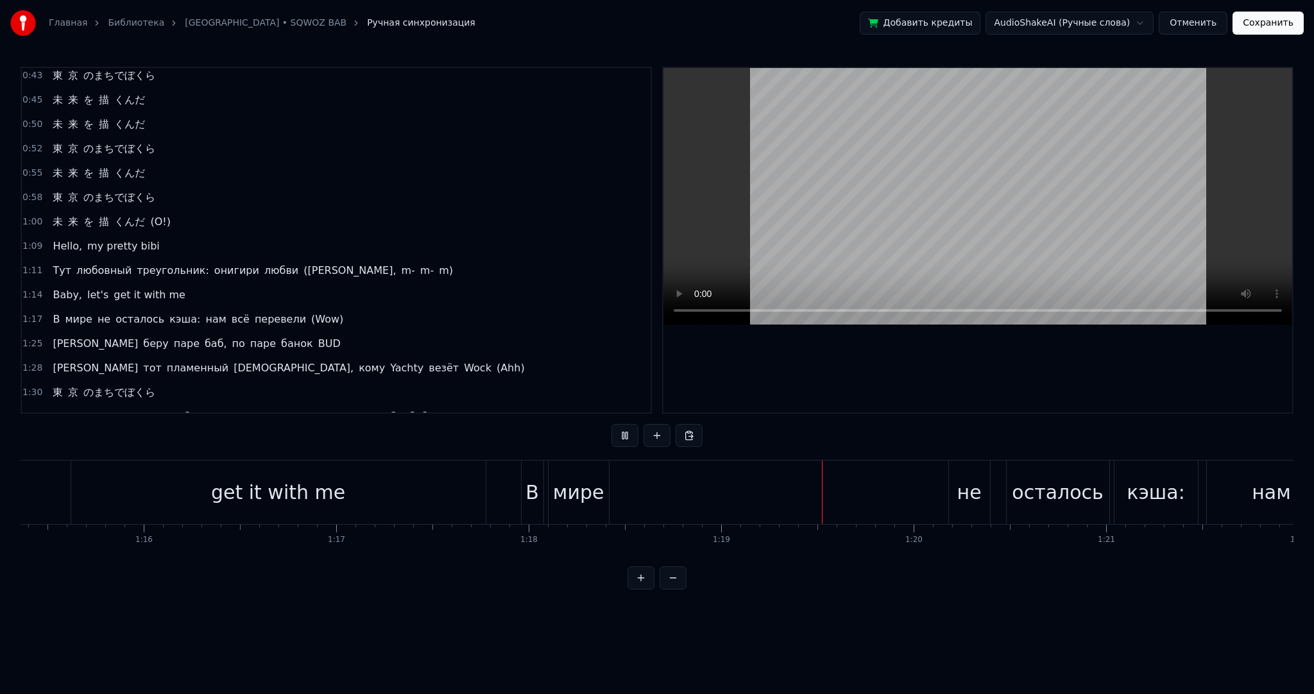
click at [818, 168] on video at bounding box center [978, 196] width 629 height 257
click at [798, 181] on video at bounding box center [978, 196] width 629 height 257
click at [868, 167] on video at bounding box center [978, 196] width 629 height 257
click at [437, 490] on div "get it with me" at bounding box center [278, 493] width 415 height 64
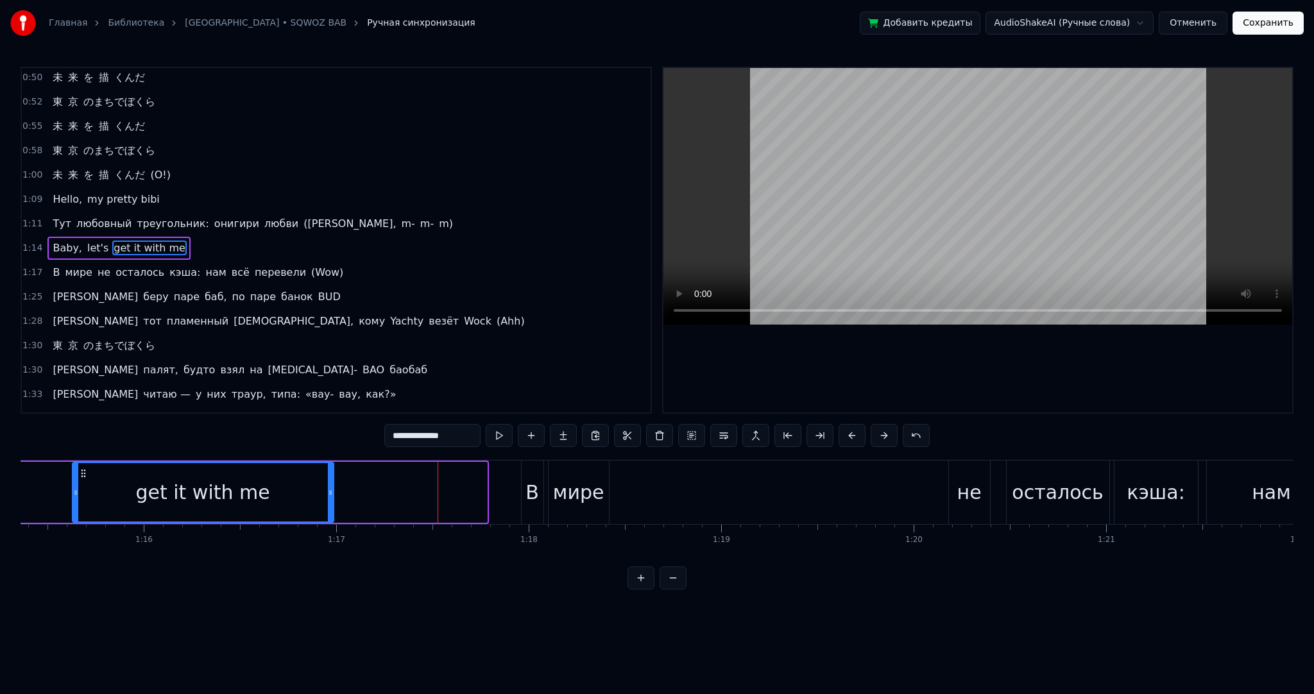
drag, startPoint x: 483, startPoint y: 494, endPoint x: 321, endPoint y: 488, distance: 161.8
click at [328, 488] on icon at bounding box center [330, 493] width 5 height 10
click at [500, 431] on button at bounding box center [499, 435] width 27 height 23
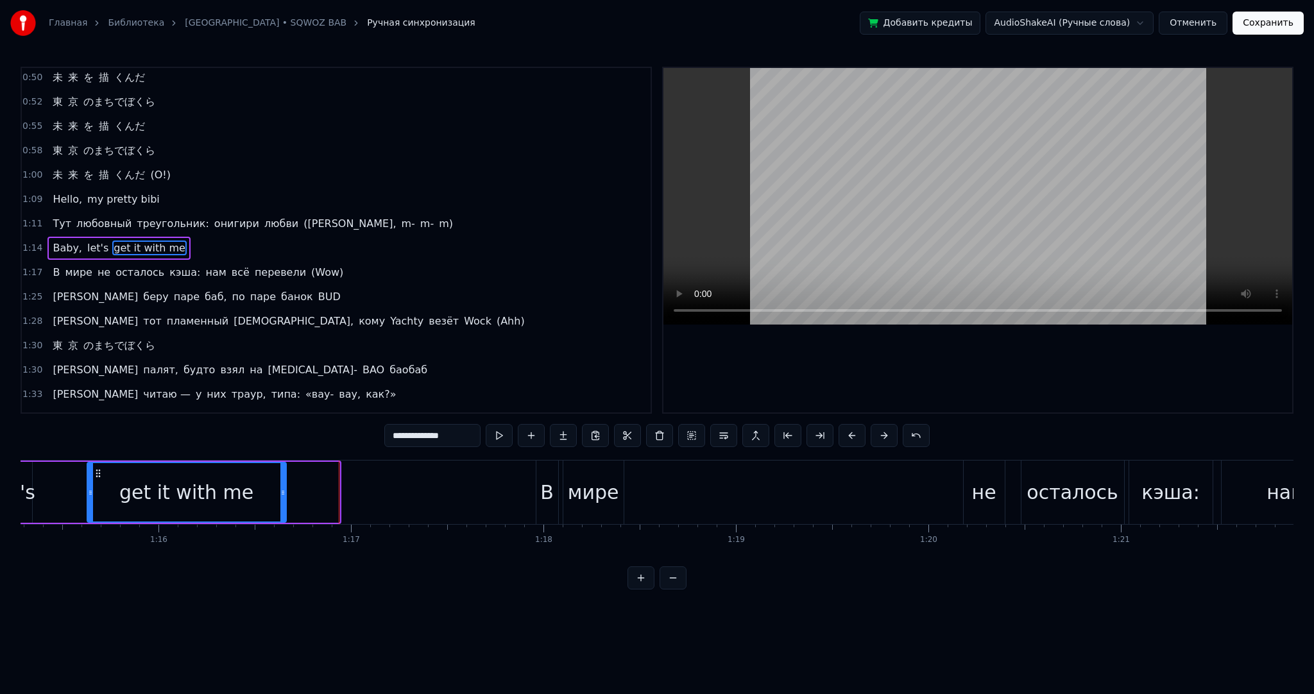
drag, startPoint x: 334, startPoint y: 495, endPoint x: 259, endPoint y: 490, distance: 75.3
click at [280, 492] on icon at bounding box center [282, 493] width 5 height 10
click at [494, 435] on button at bounding box center [499, 435] width 27 height 23
click at [543, 485] on div "В" at bounding box center [546, 492] width 13 height 29
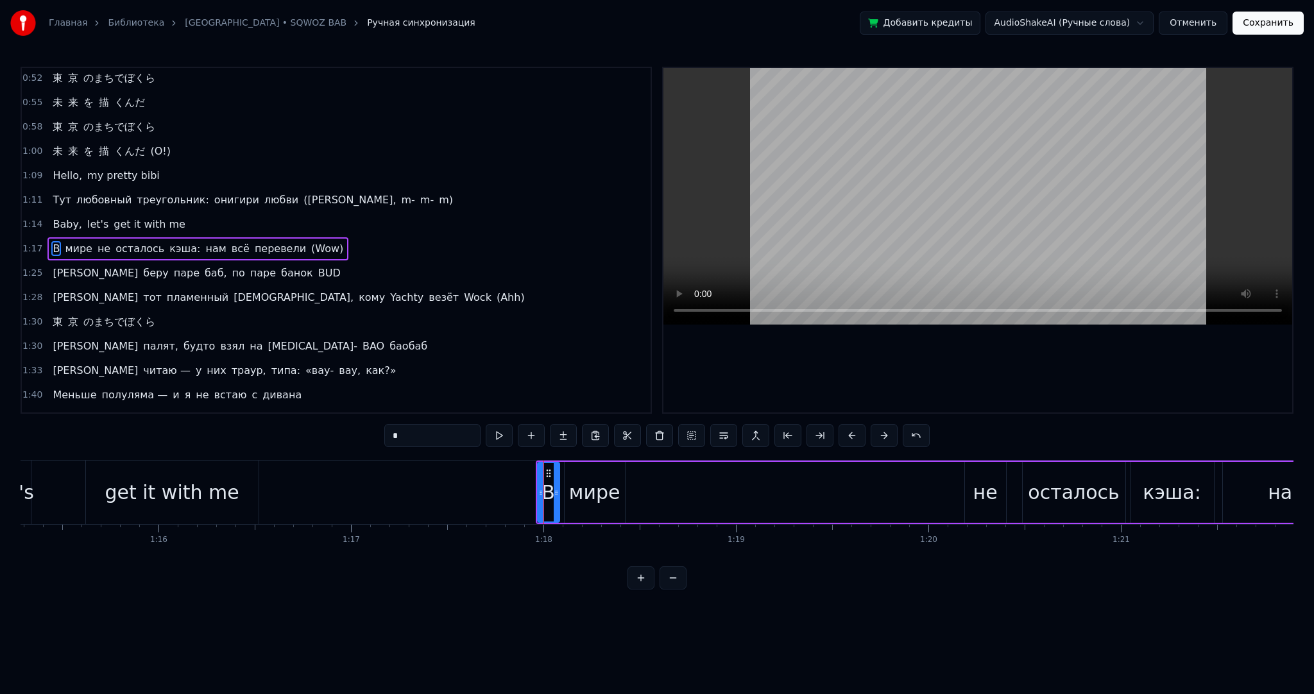
click at [216, 485] on div "get it with me" at bounding box center [172, 492] width 134 height 29
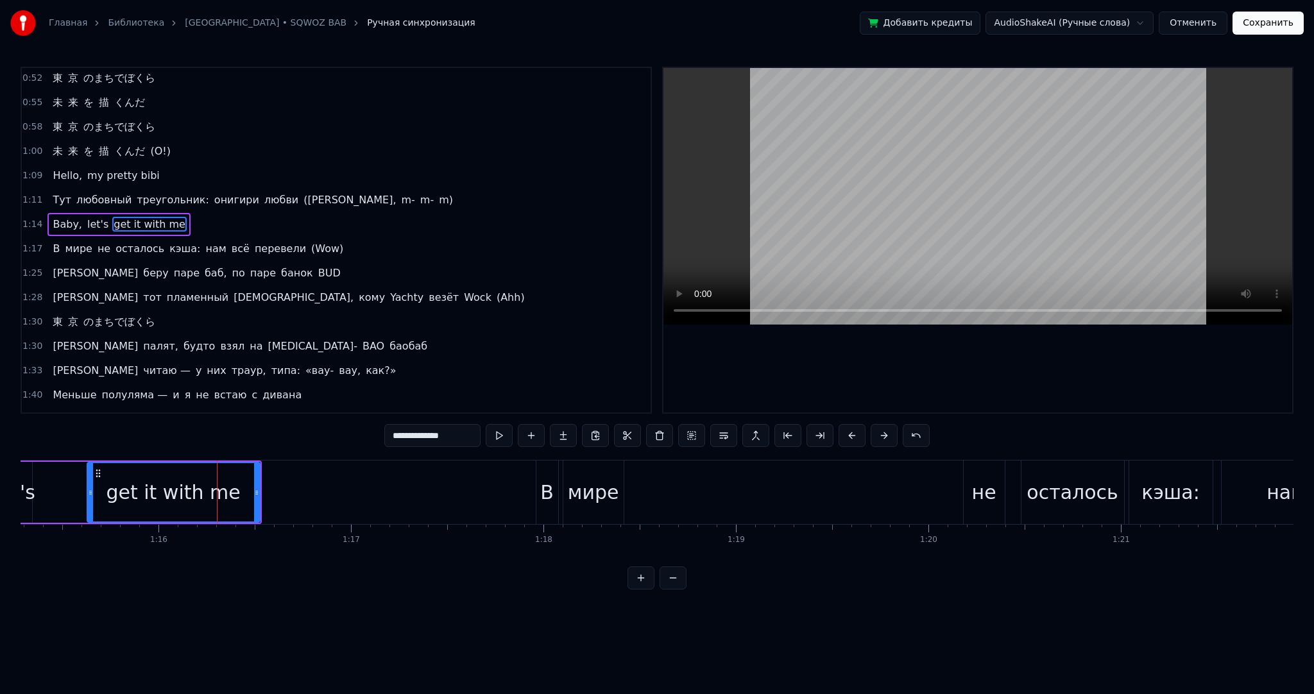
scroll to position [51, 0]
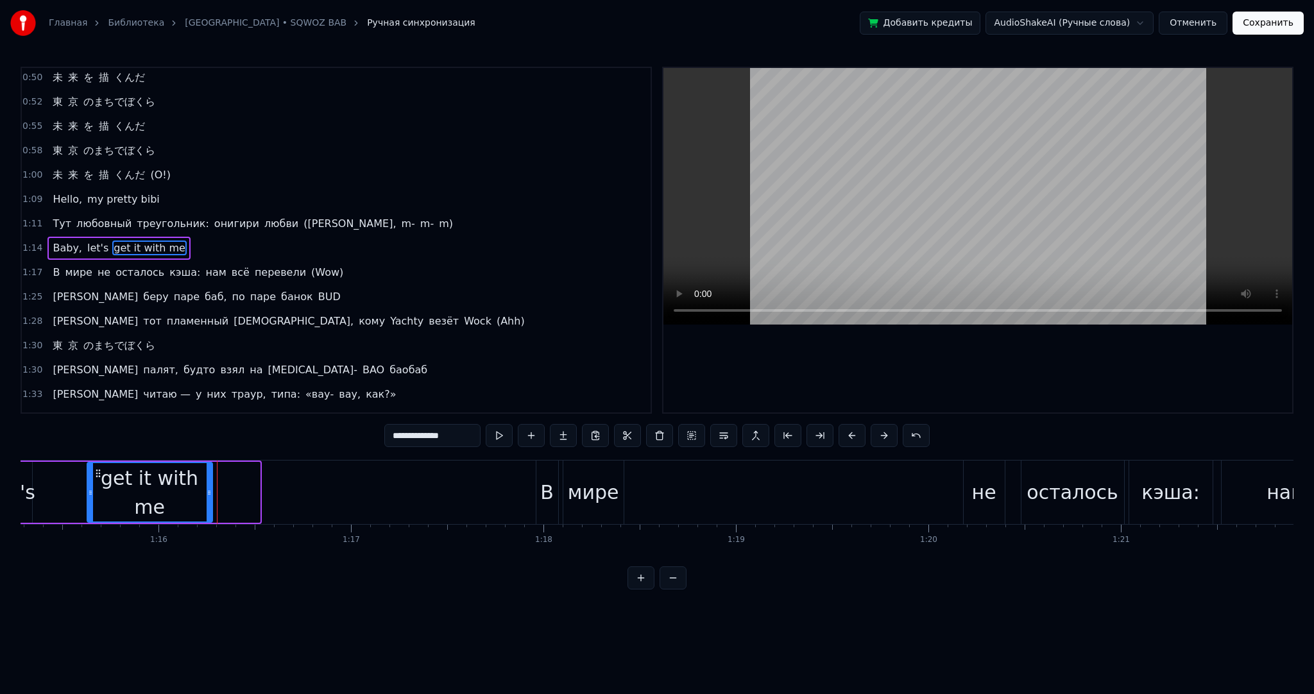
drag, startPoint x: 256, startPoint y: 489, endPoint x: 202, endPoint y: 487, distance: 53.9
click at [207, 488] on icon at bounding box center [209, 493] width 5 height 10
click at [501, 430] on button at bounding box center [499, 435] width 27 height 23
click at [558, 492] on div "В" at bounding box center [547, 493] width 23 height 64
type input "*"
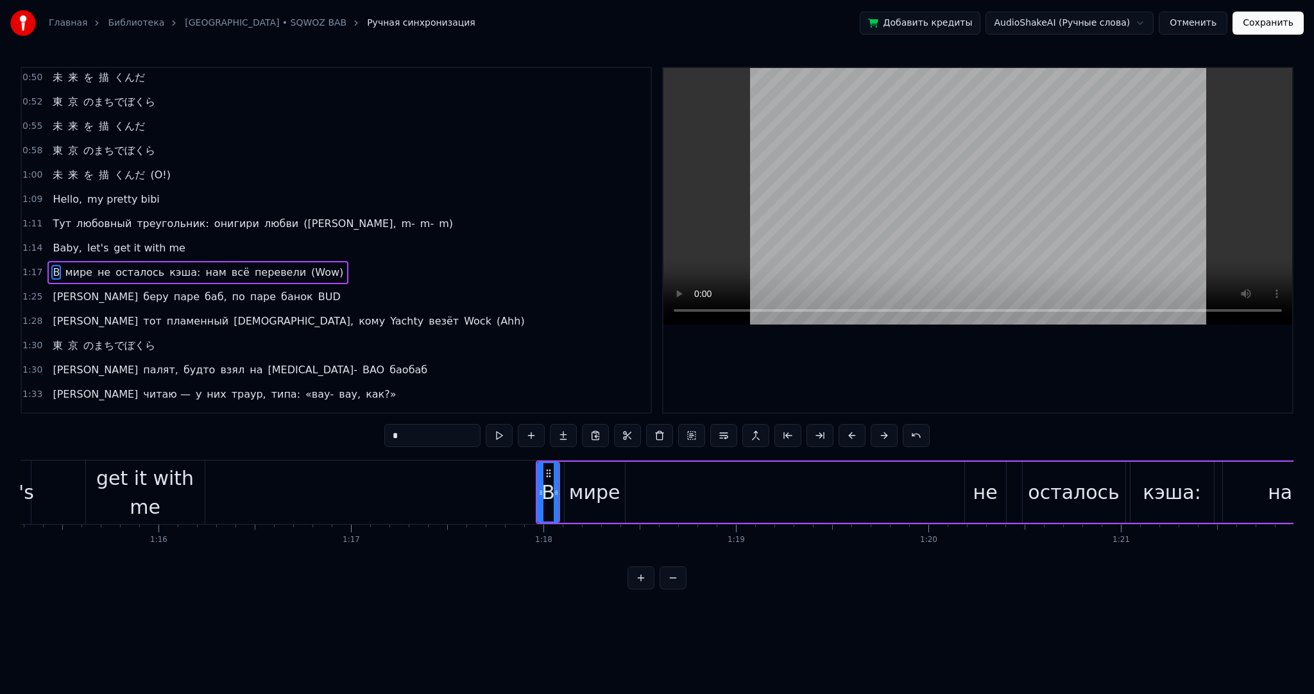
scroll to position [75, 0]
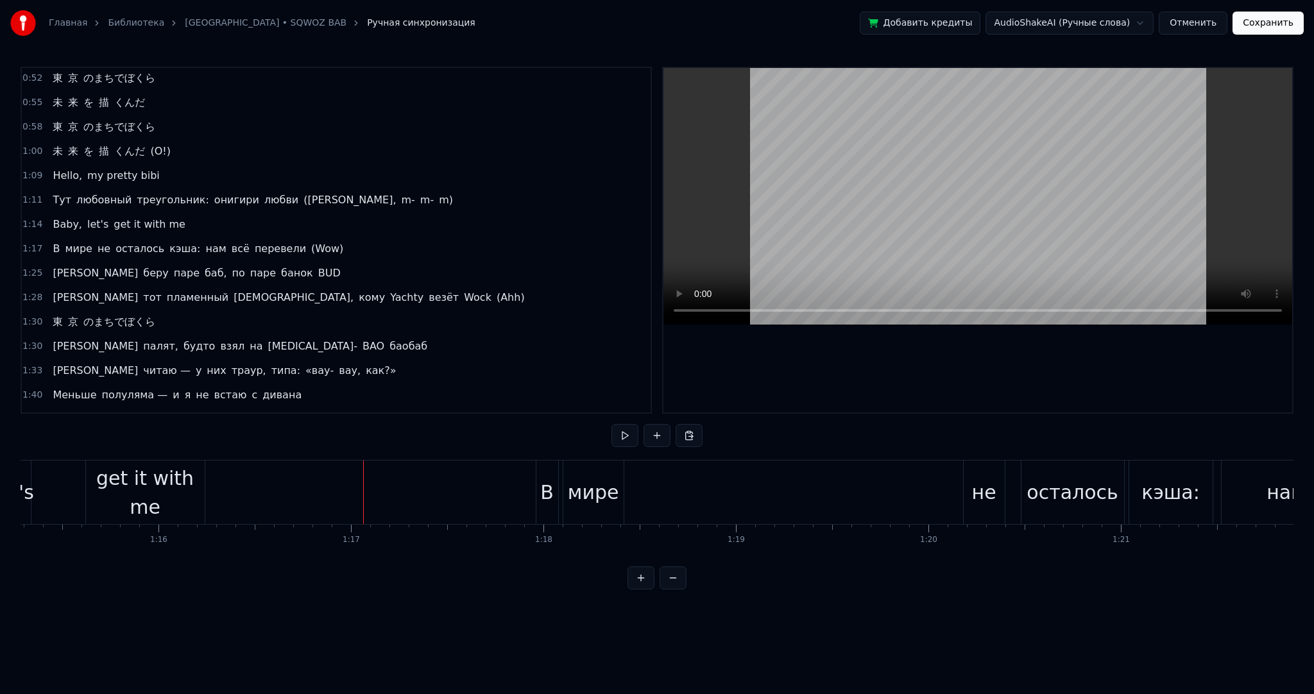
click at [547, 481] on div "В" at bounding box center [546, 492] width 13 height 29
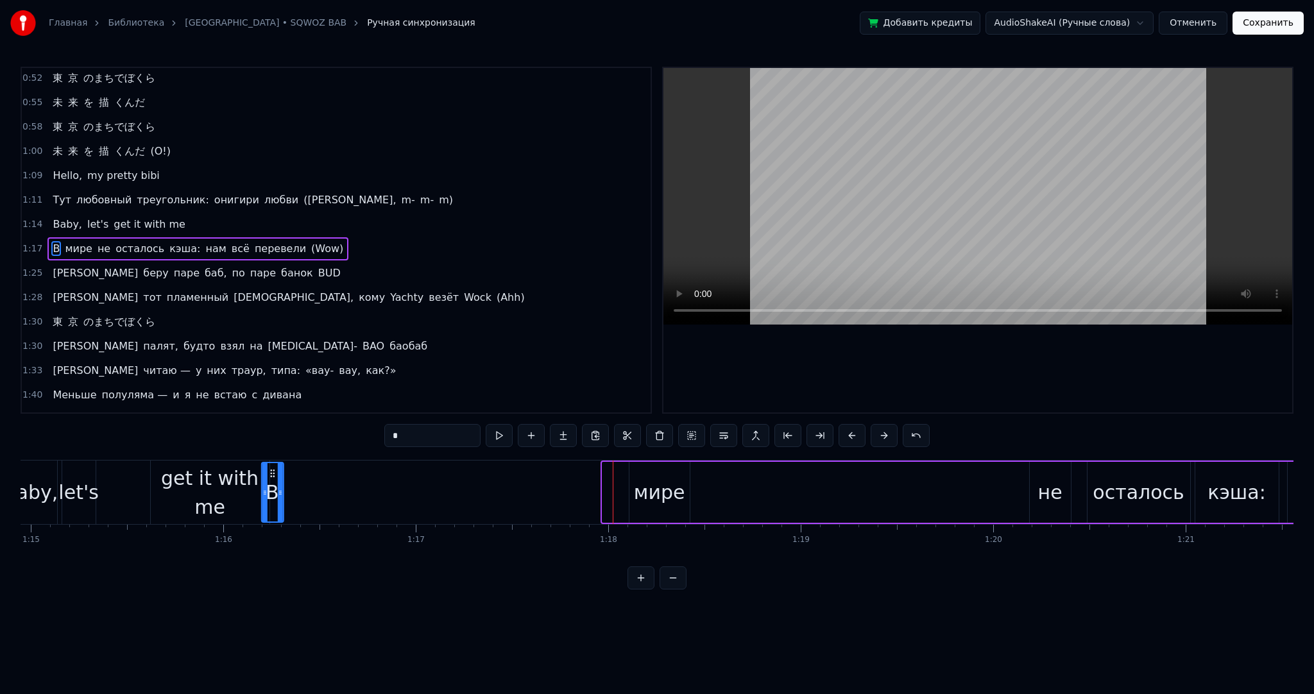
scroll to position [0, 14419]
drag, startPoint x: 548, startPoint y: 470, endPoint x: 296, endPoint y: 467, distance: 252.2
click at [296, 467] on div "В" at bounding box center [296, 492] width 21 height 58
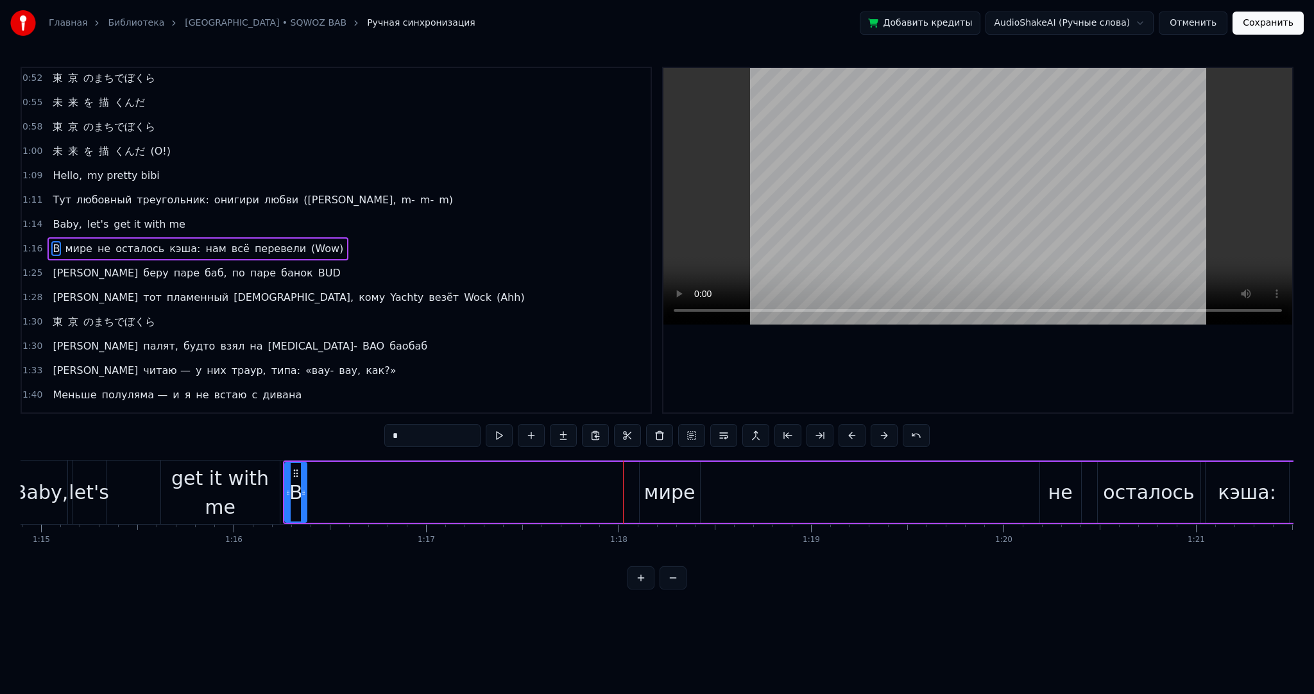
click at [656, 490] on div "мире" at bounding box center [669, 492] width 51 height 29
type input "****"
drag, startPoint x: 647, startPoint y: 470, endPoint x: 318, endPoint y: 466, distance: 329.3
click at [318, 466] on div "мире" at bounding box center [340, 492] width 59 height 58
click at [282, 467] on div "Baby, let's get it with me" at bounding box center [148, 493] width 269 height 64
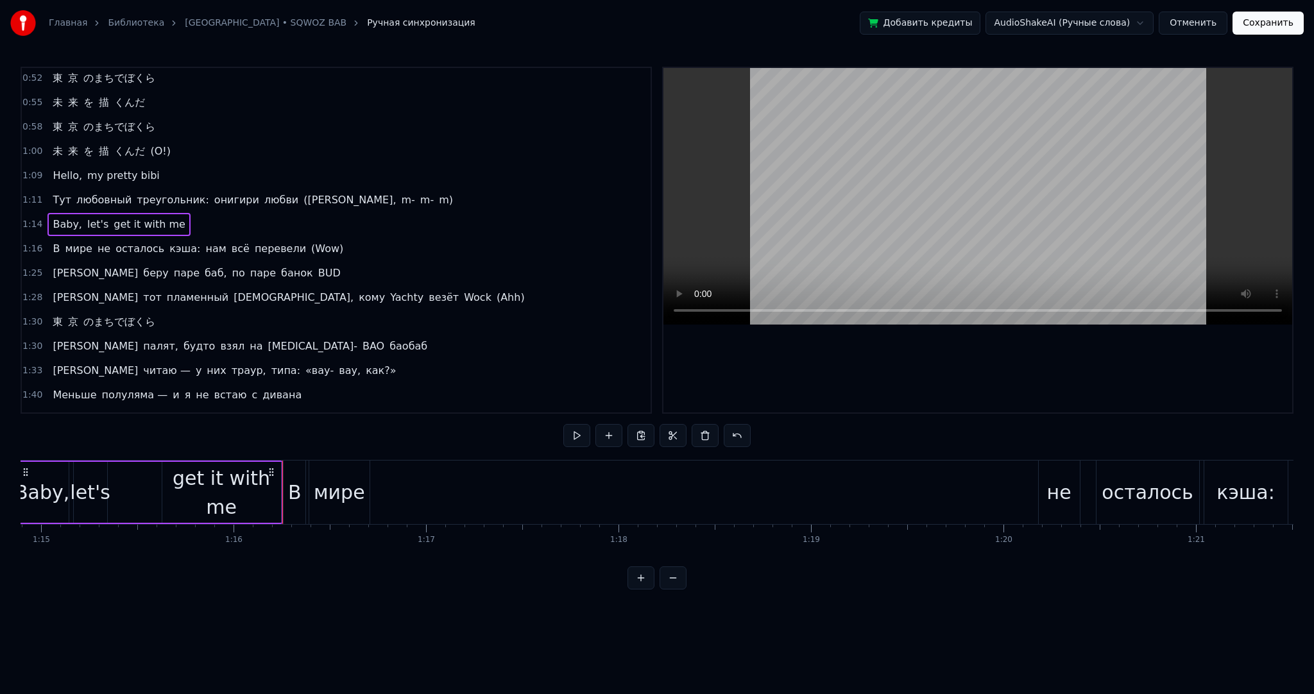
click at [290, 481] on div "В" at bounding box center [294, 492] width 13 height 29
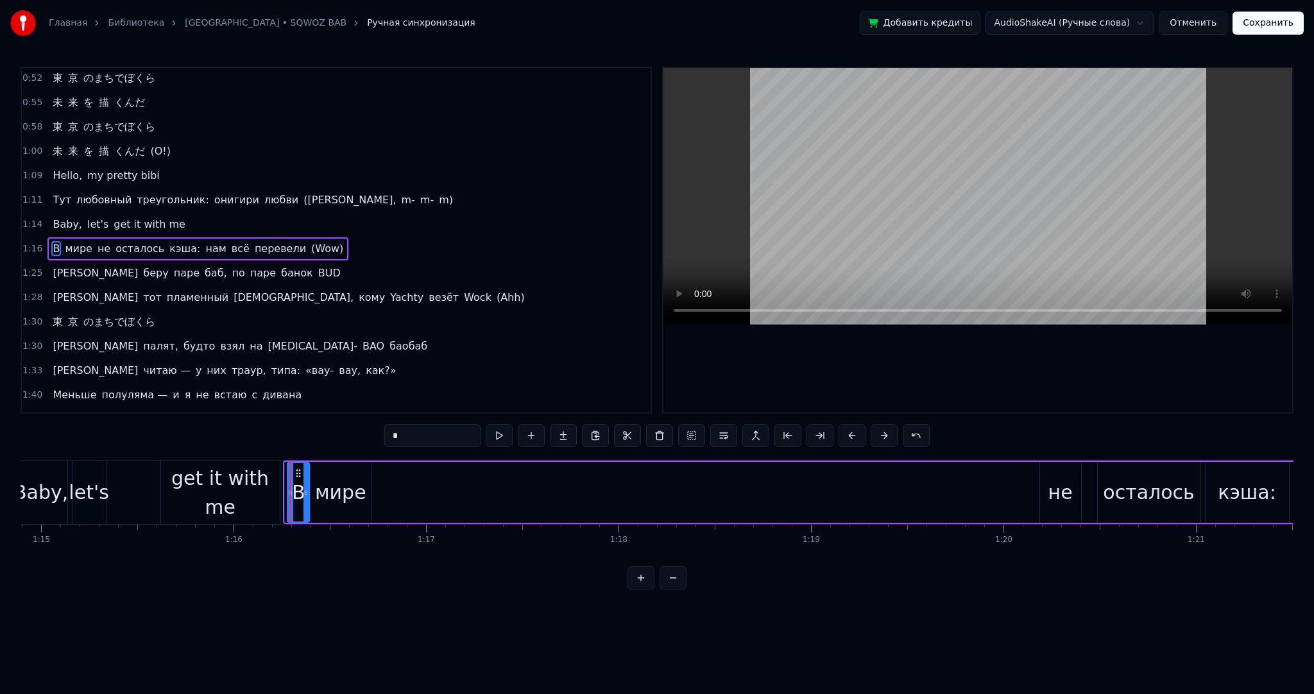
click at [296, 474] on icon at bounding box center [298, 473] width 10 height 10
click at [285, 471] on div "В мире не осталось кэша: нам всё перевели (Wow)" at bounding box center [1190, 493] width 1811 height 64
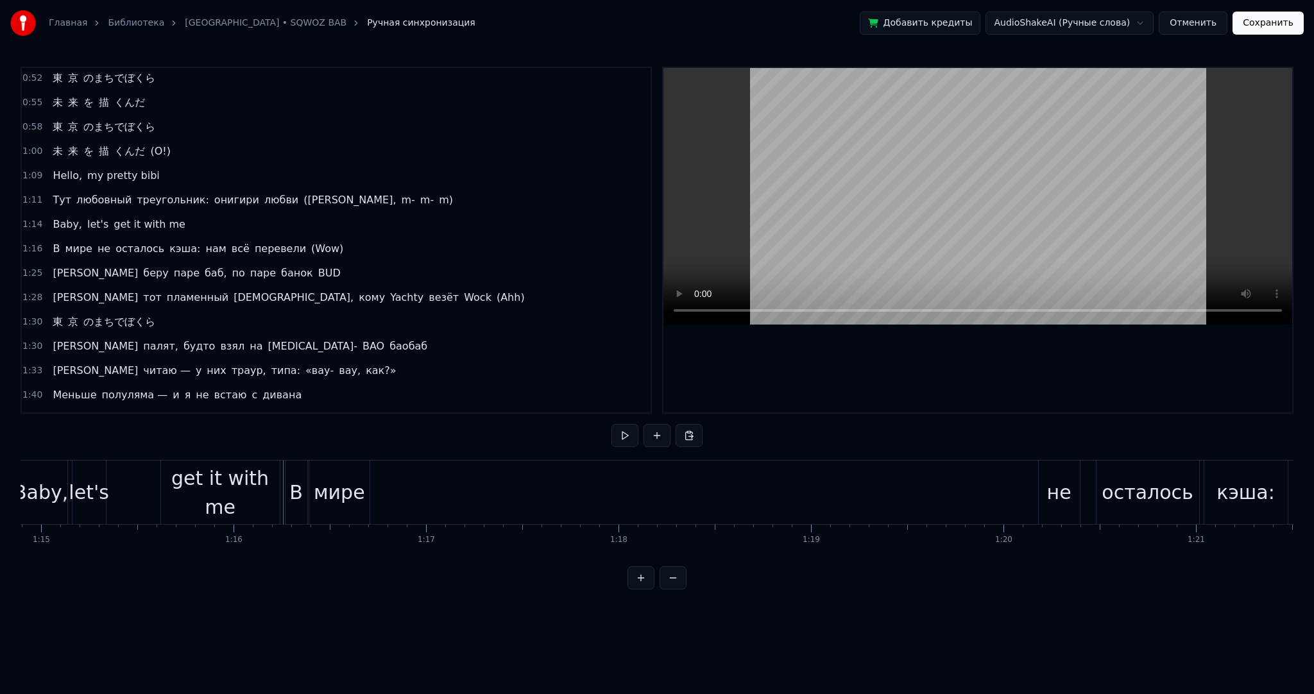
click at [620, 436] on button at bounding box center [625, 435] width 27 height 23
click at [621, 435] on button at bounding box center [625, 435] width 27 height 23
click at [1058, 490] on div "не" at bounding box center [1059, 492] width 24 height 29
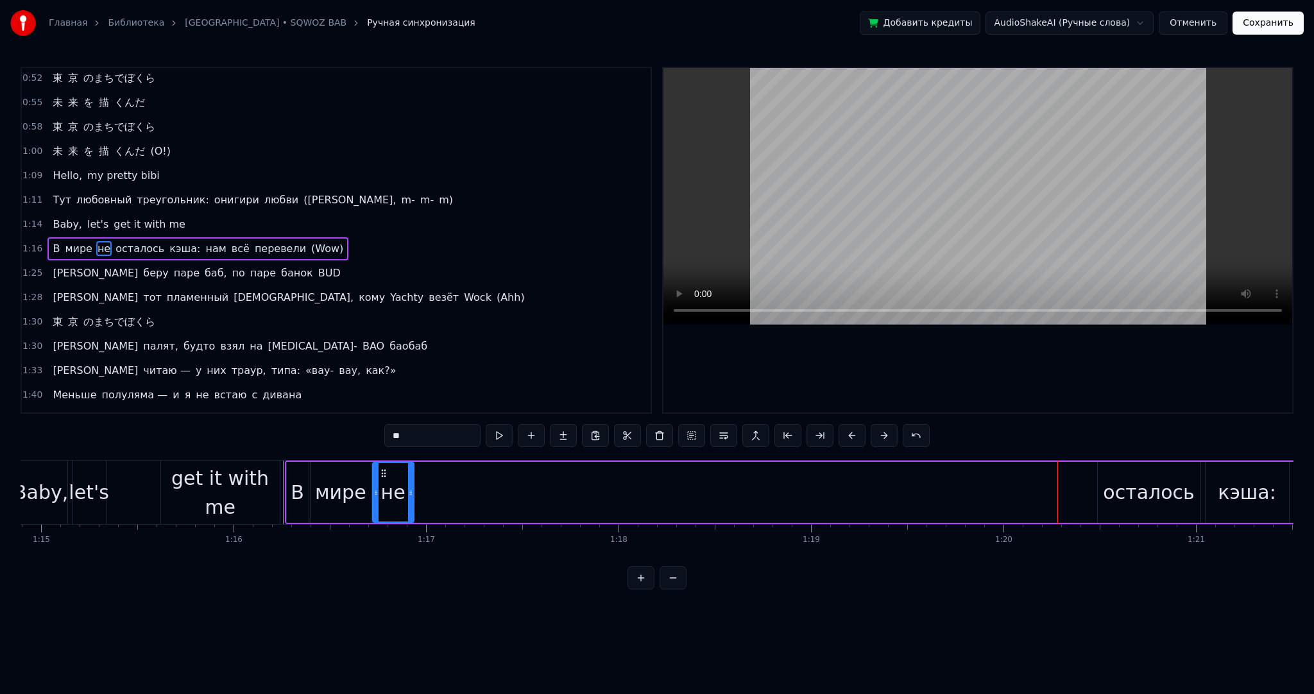
drag, startPoint x: 1049, startPoint y: 470, endPoint x: 406, endPoint y: 464, distance: 643.1
click at [381, 465] on div "не" at bounding box center [394, 492] width 40 height 58
click at [1145, 498] on div "осталось" at bounding box center [1148, 492] width 91 height 29
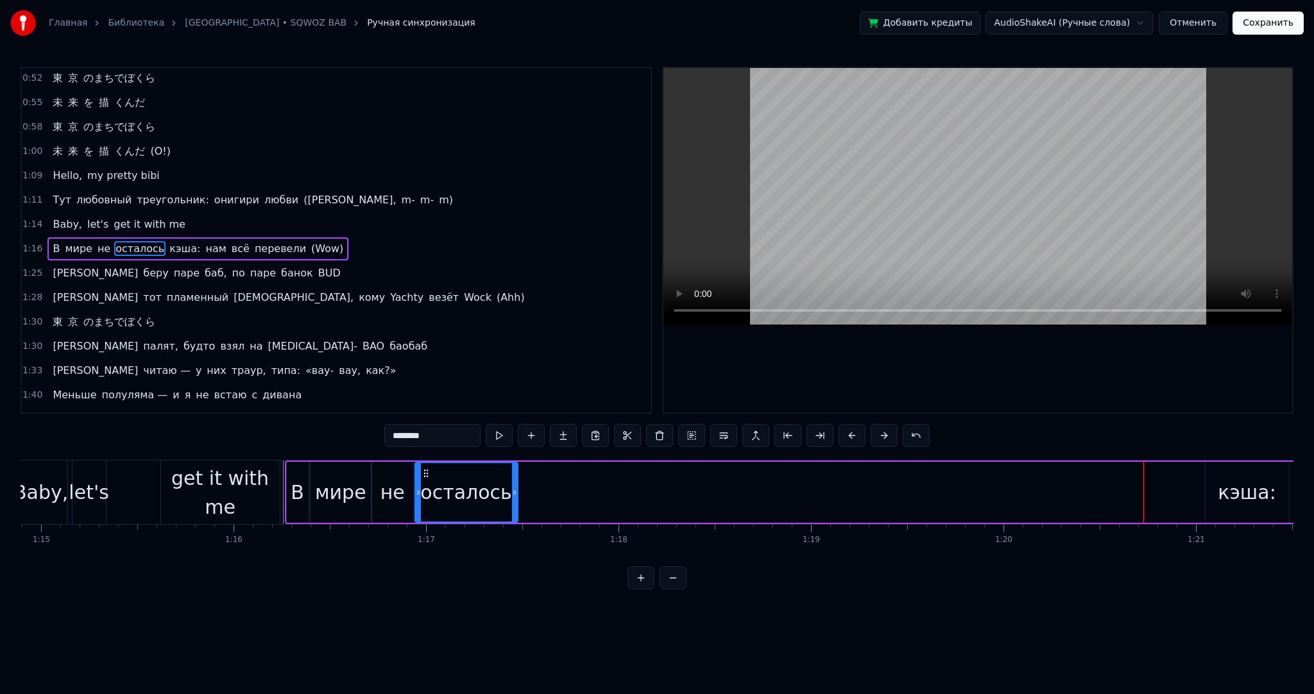
drag, startPoint x: 1110, startPoint y: 472, endPoint x: 418, endPoint y: 458, distance: 692.6
click at [429, 487] on div "осталось" at bounding box center [466, 492] width 101 height 58
click at [168, 241] on span "кэша:" at bounding box center [184, 248] width 33 height 15
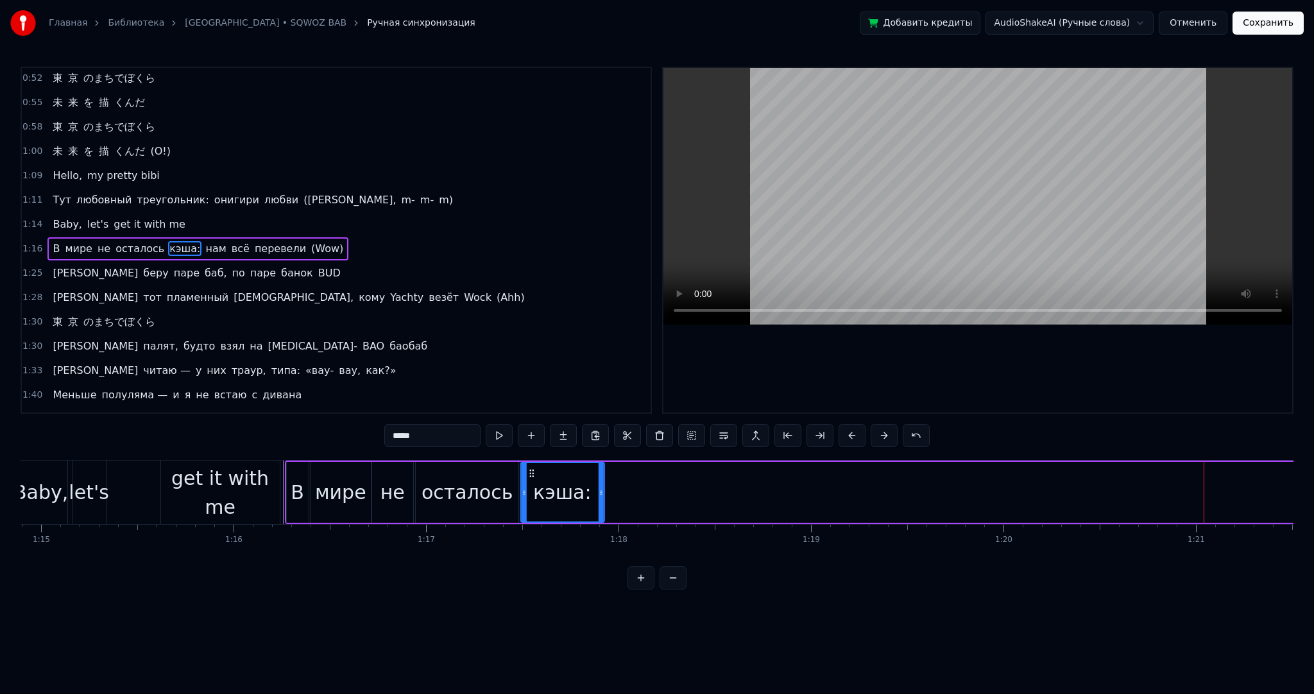
drag, startPoint x: 1217, startPoint y: 470, endPoint x: 533, endPoint y: 481, distance: 684.2
click at [533, 481] on div "кэша:" at bounding box center [562, 492] width 82 height 58
click at [204, 241] on span "нам" at bounding box center [215, 248] width 23 height 15
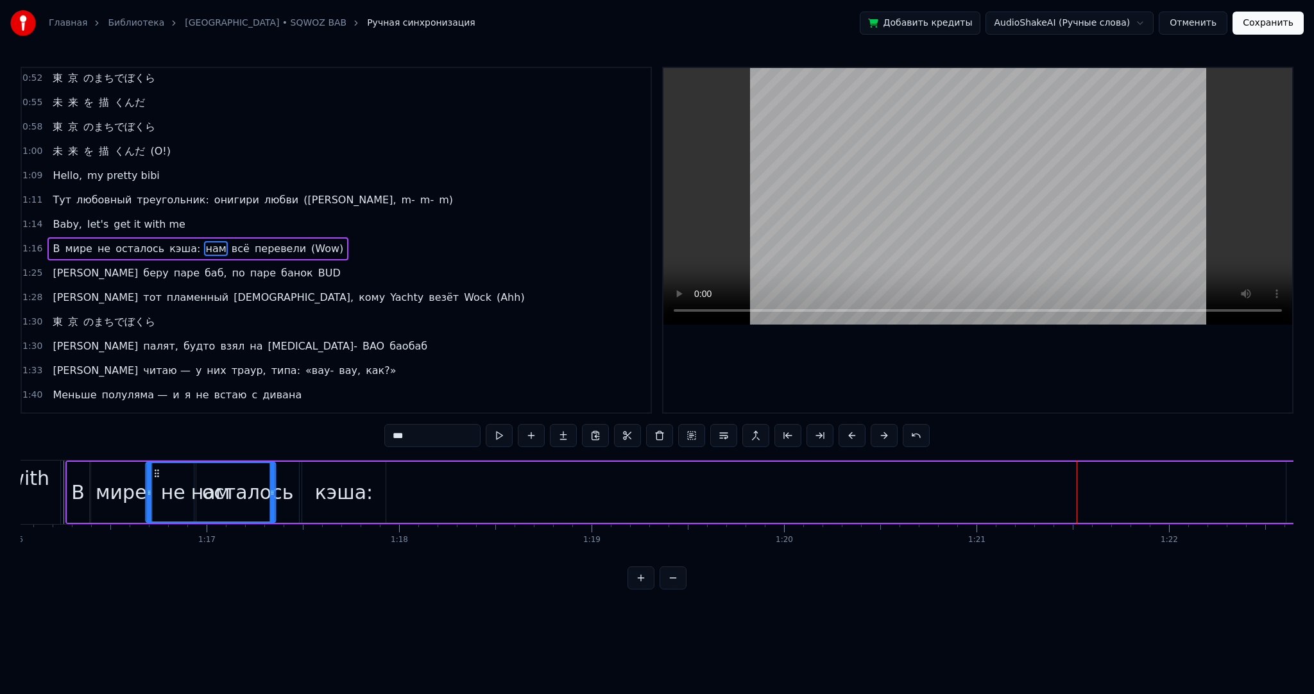
scroll to position [0, 14636]
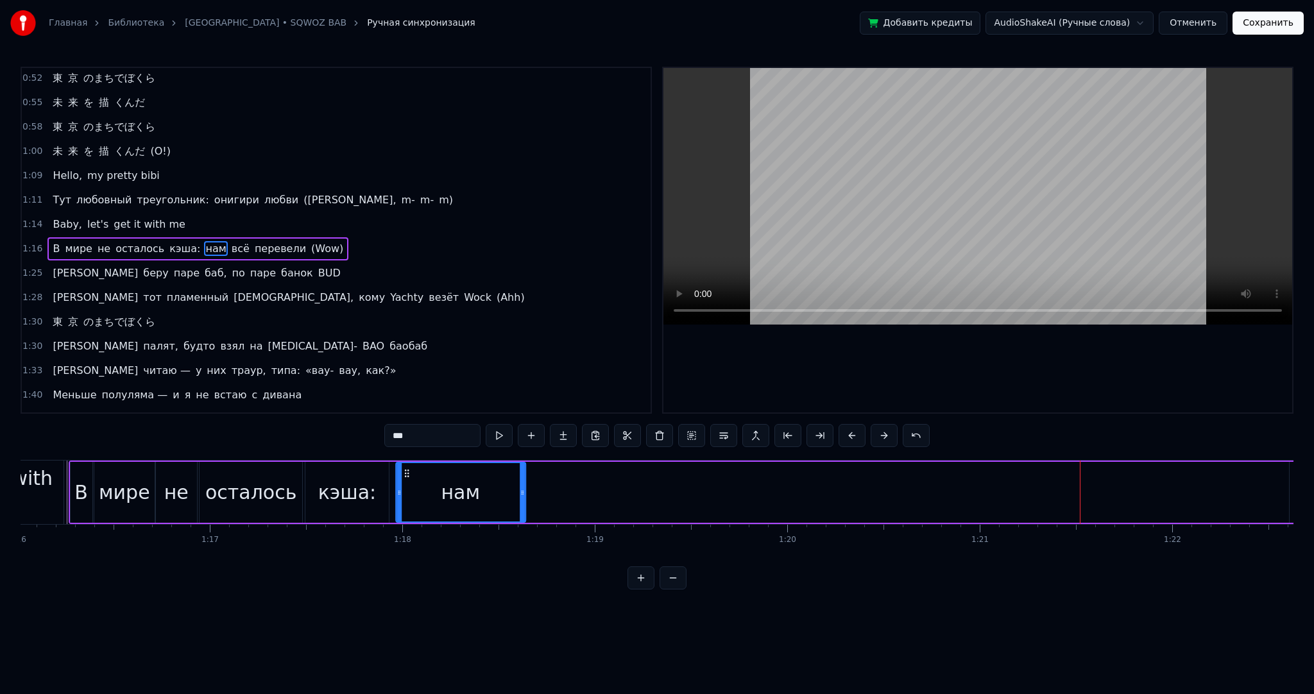
drag, startPoint x: 99, startPoint y: 472, endPoint x: 408, endPoint y: 481, distance: 308.8
click at [408, 481] on div "нам" at bounding box center [461, 492] width 128 height 58
click at [230, 241] on span "всё" at bounding box center [240, 248] width 21 height 15
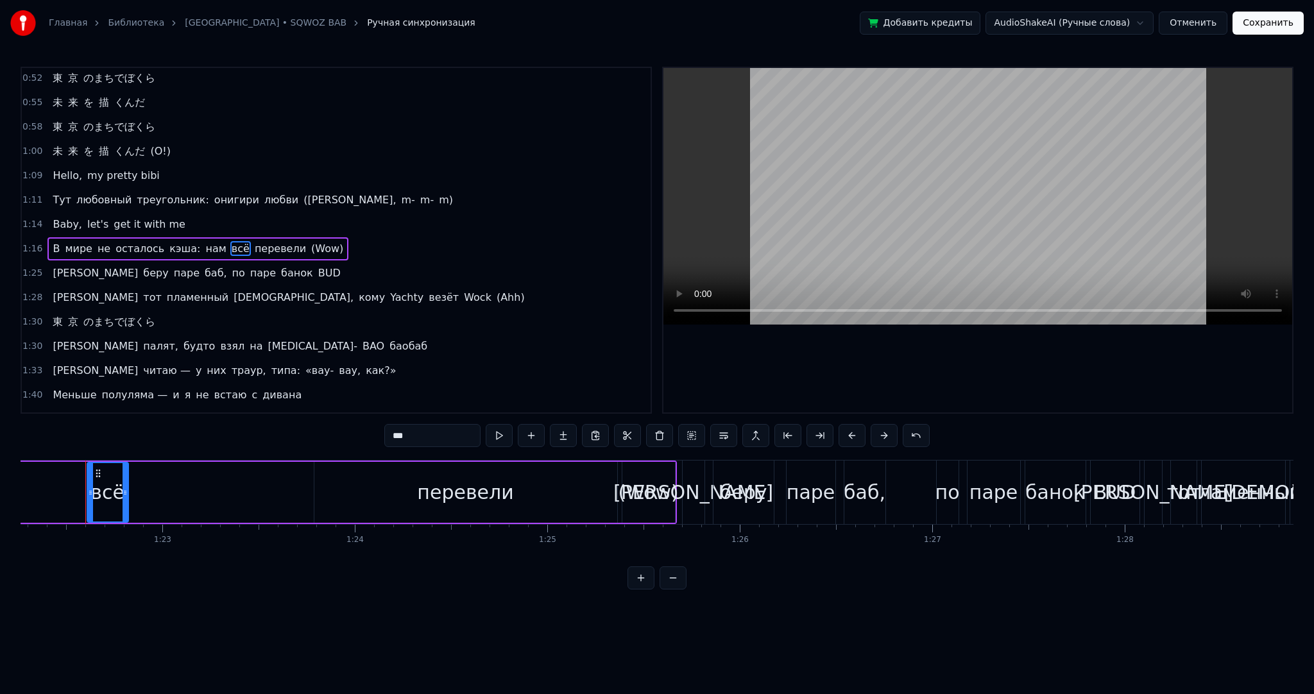
drag, startPoint x: 299, startPoint y: 485, endPoint x: 112, endPoint y: 480, distance: 187.5
click at [124, 483] on div at bounding box center [125, 492] width 5 height 58
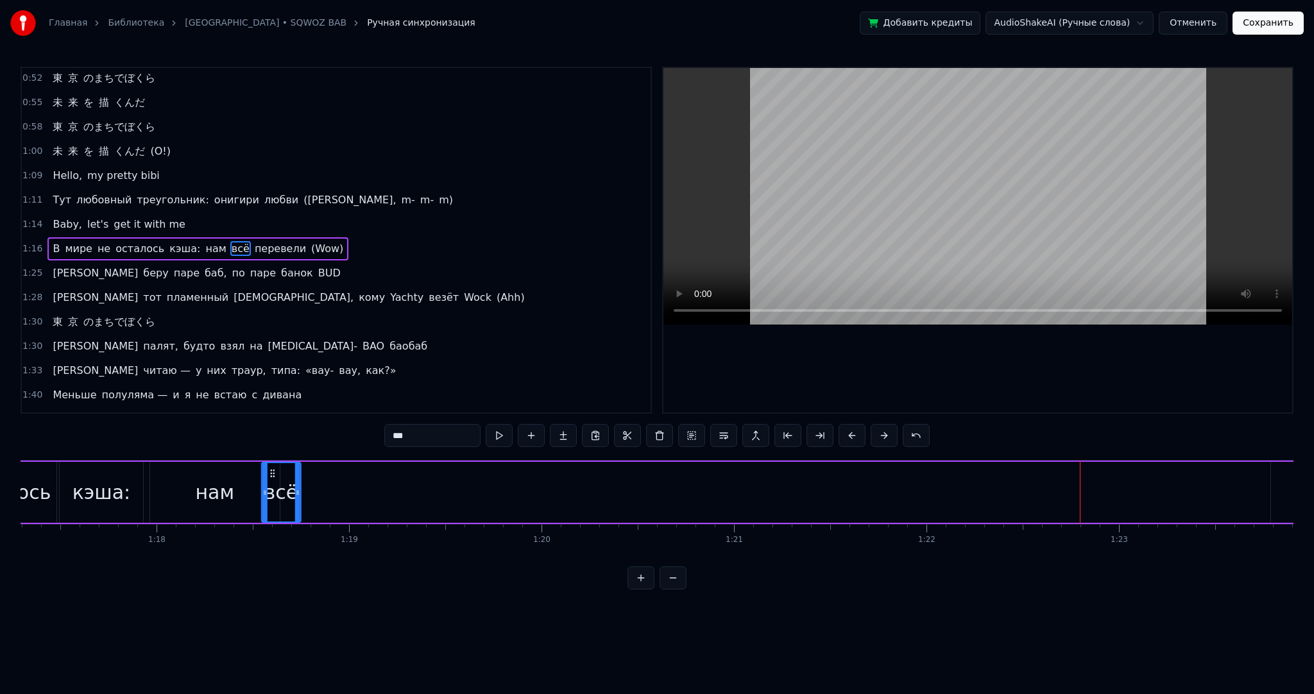
scroll to position [0, 14881]
drag, startPoint x: 61, startPoint y: 467, endPoint x: 267, endPoint y: 391, distance: 219.3
click at [295, 474] on icon at bounding box center [298, 473] width 10 height 10
click at [254, 241] on span "перевели" at bounding box center [281, 248] width 54 height 15
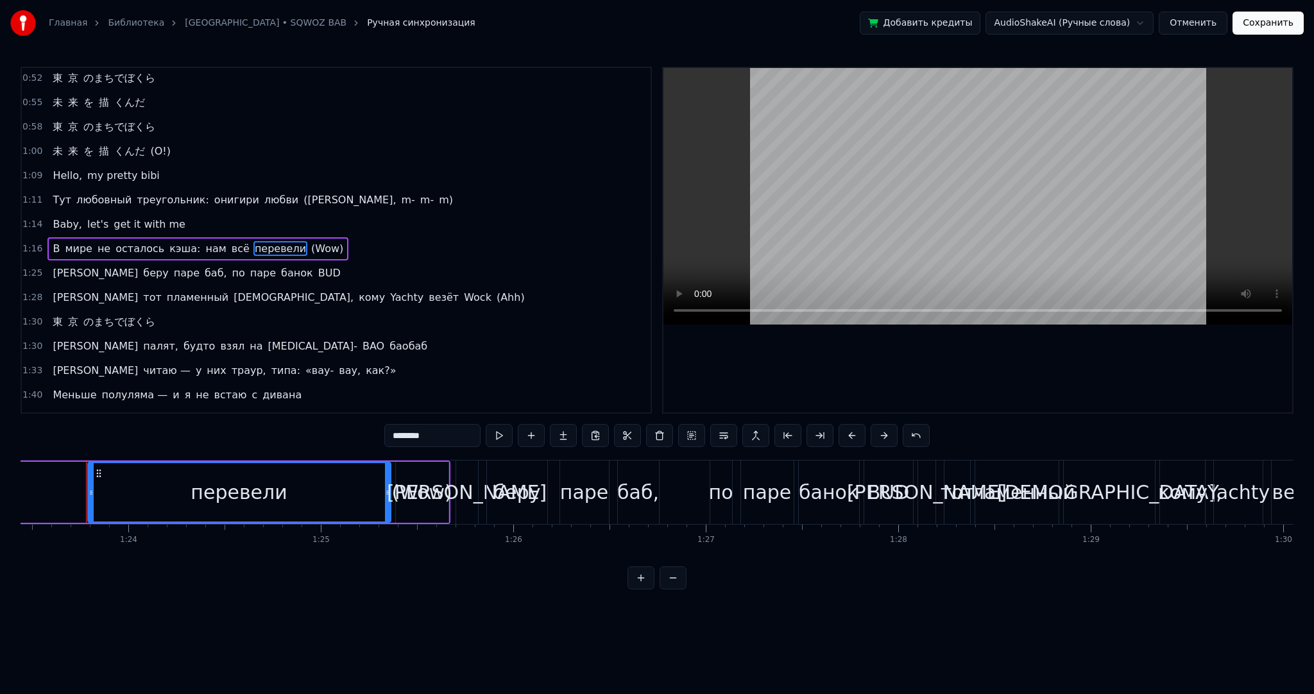
click at [402, 487] on div "(Wow)" at bounding box center [421, 492] width 60 height 29
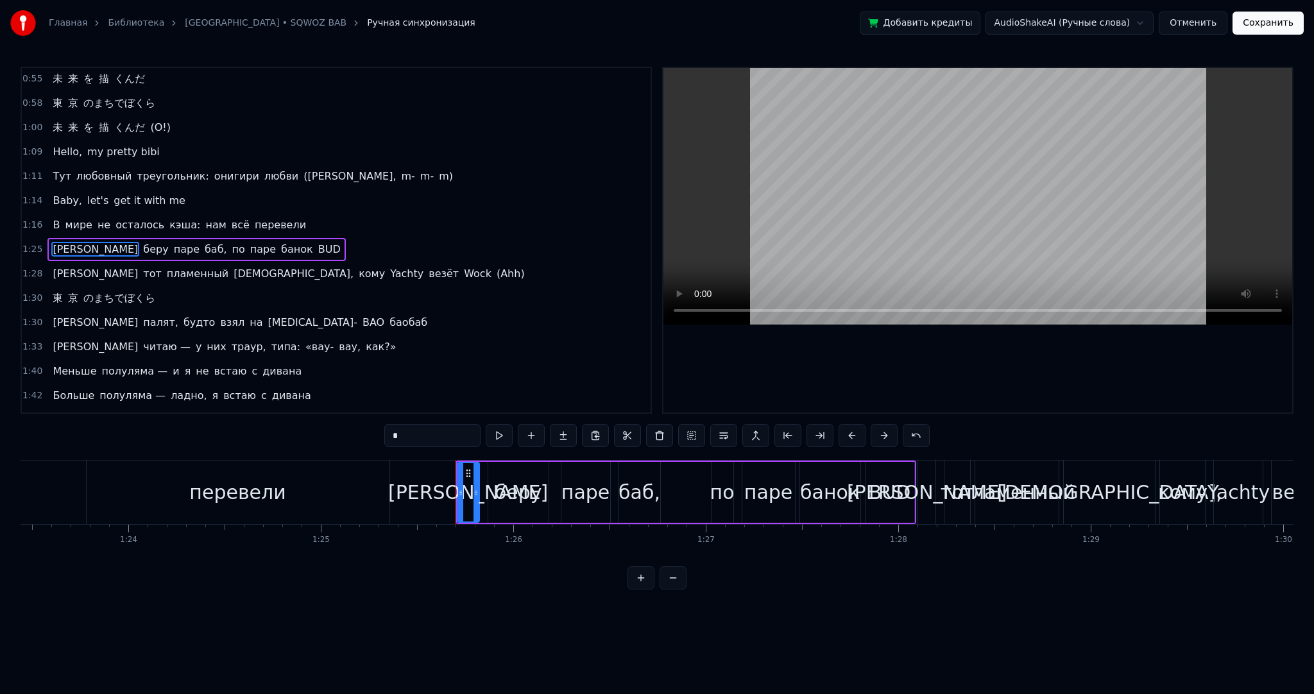
click at [306, 490] on div "перевели" at bounding box center [238, 493] width 303 height 64
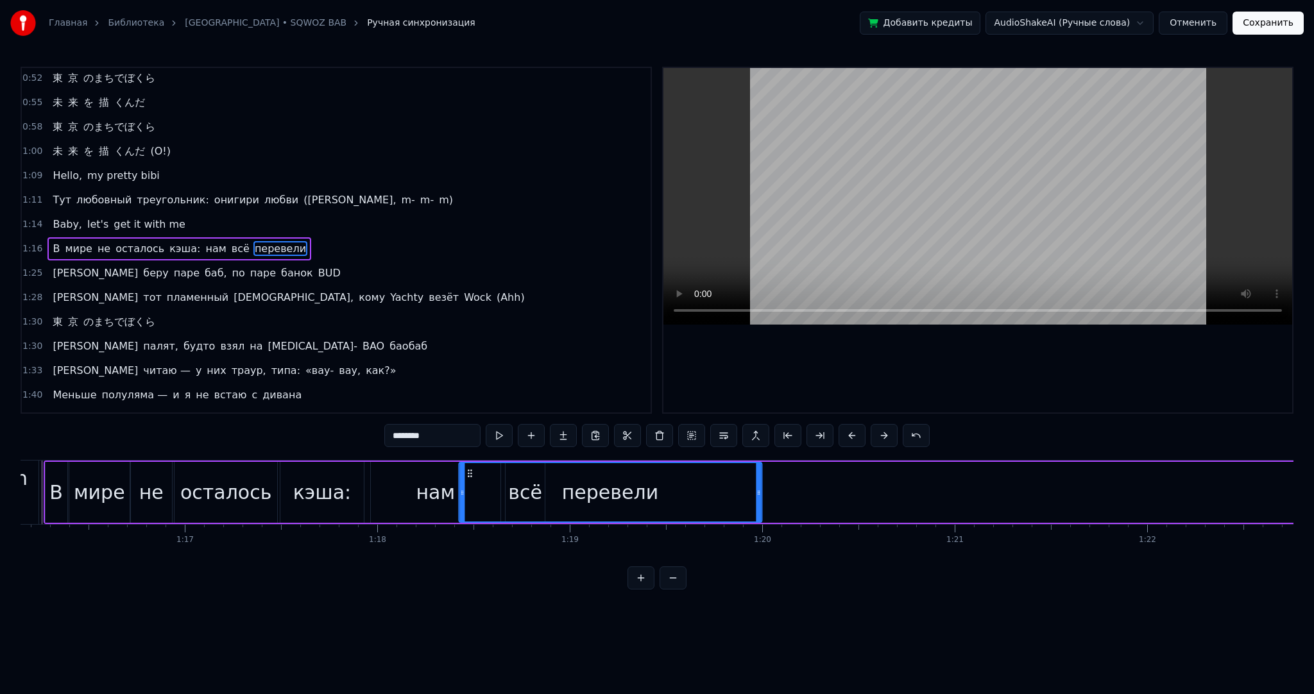
scroll to position [0, 14661]
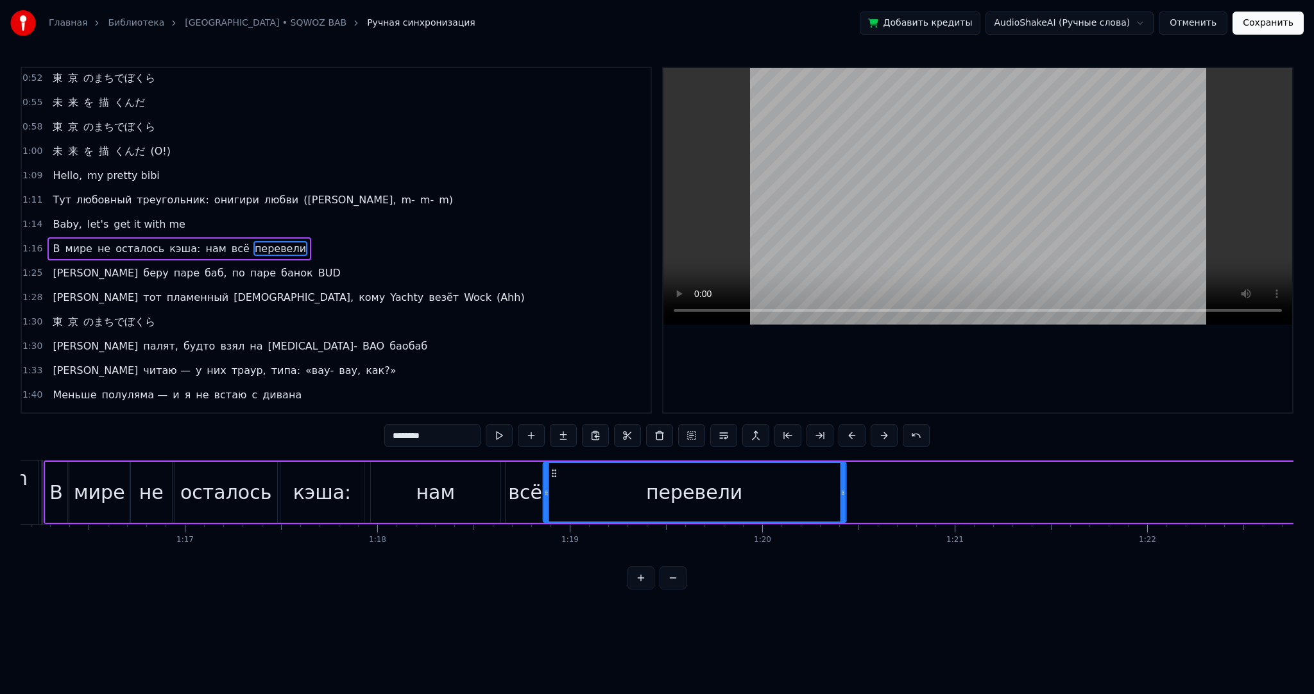
drag, startPoint x: 99, startPoint y: 471, endPoint x: 760, endPoint y: 485, distance: 660.5
click at [760, 485] on div "перевели" at bounding box center [695, 492] width 302 height 58
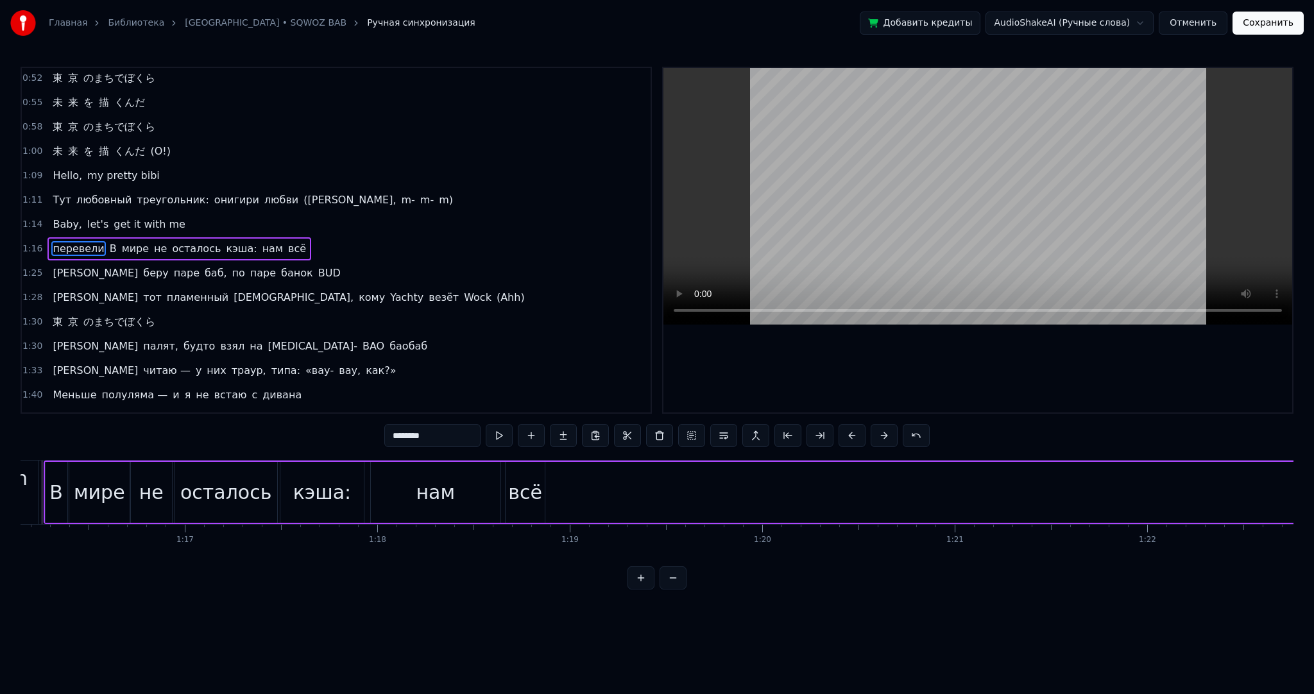
click at [123, 483] on div "мире" at bounding box center [99, 492] width 60 height 61
drag, startPoint x: 126, startPoint y: 485, endPoint x: 119, endPoint y: 485, distance: 7.1
click at [114, 483] on div at bounding box center [116, 492] width 5 height 58
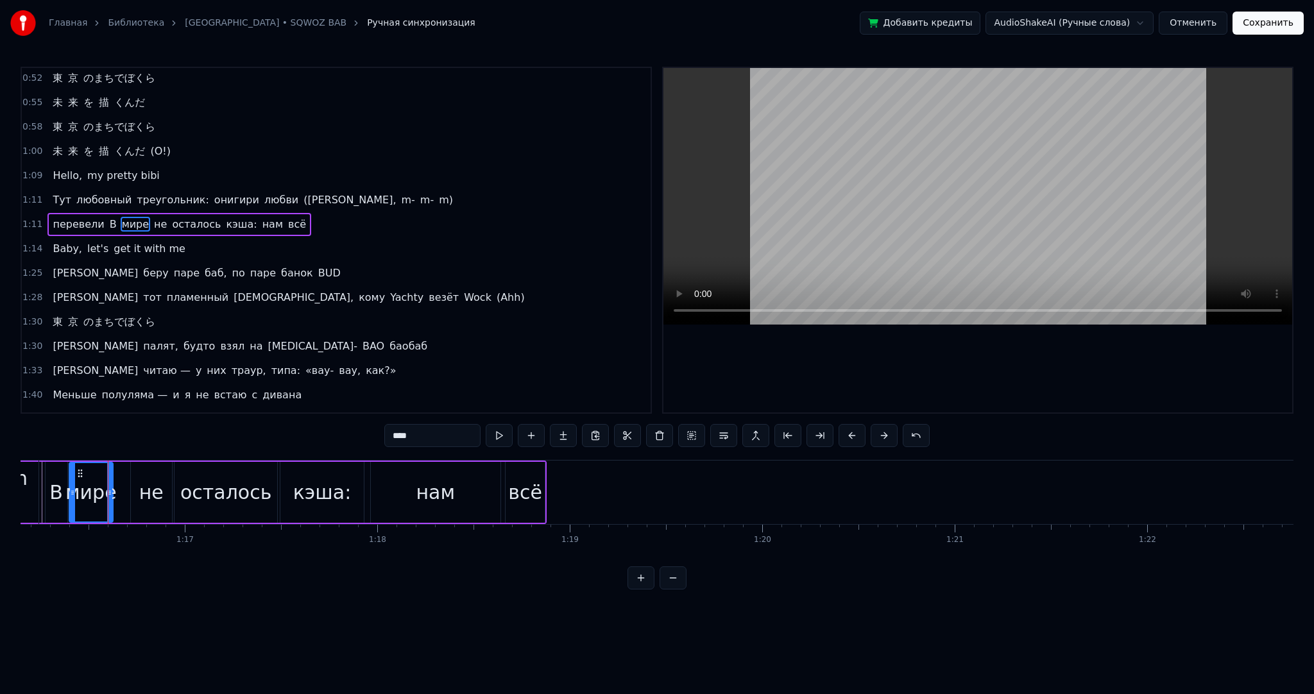
scroll to position [51, 0]
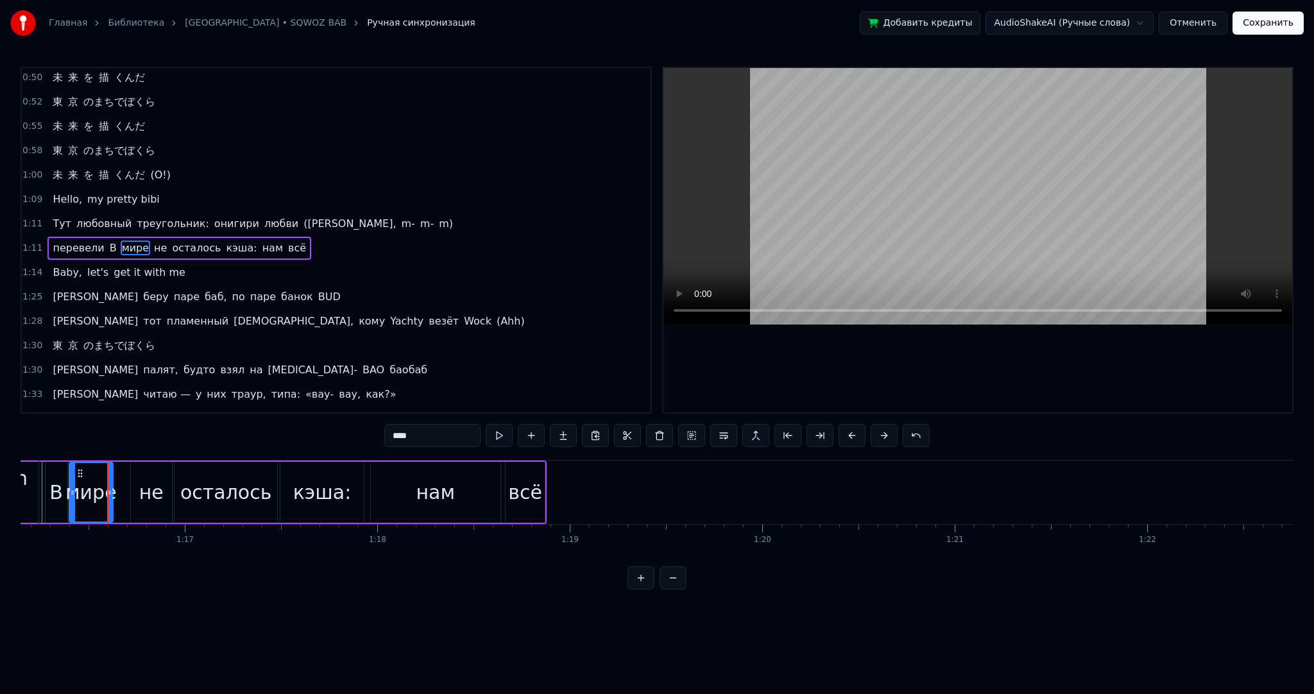
click at [157, 485] on div "не" at bounding box center [151, 492] width 24 height 29
drag, startPoint x: 168, startPoint y: 487, endPoint x: 150, endPoint y: 479, distance: 19.2
click at [161, 485] on div at bounding box center [163, 492] width 5 height 58
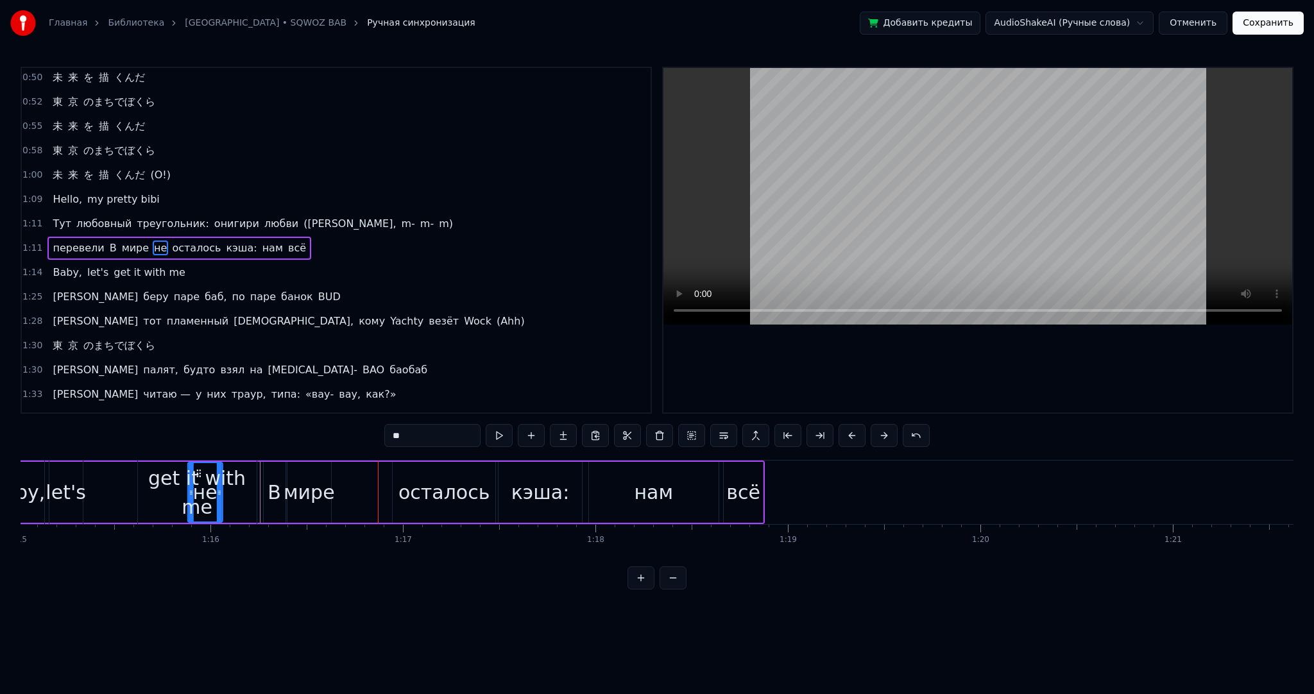
scroll to position [0, 14440]
drag, startPoint x: 139, startPoint y: 472, endPoint x: 346, endPoint y: 486, distance: 207.2
click at [346, 486] on div "не" at bounding box center [354, 492] width 33 height 58
click at [424, 485] on div "осталось" at bounding box center [446, 492] width 91 height 29
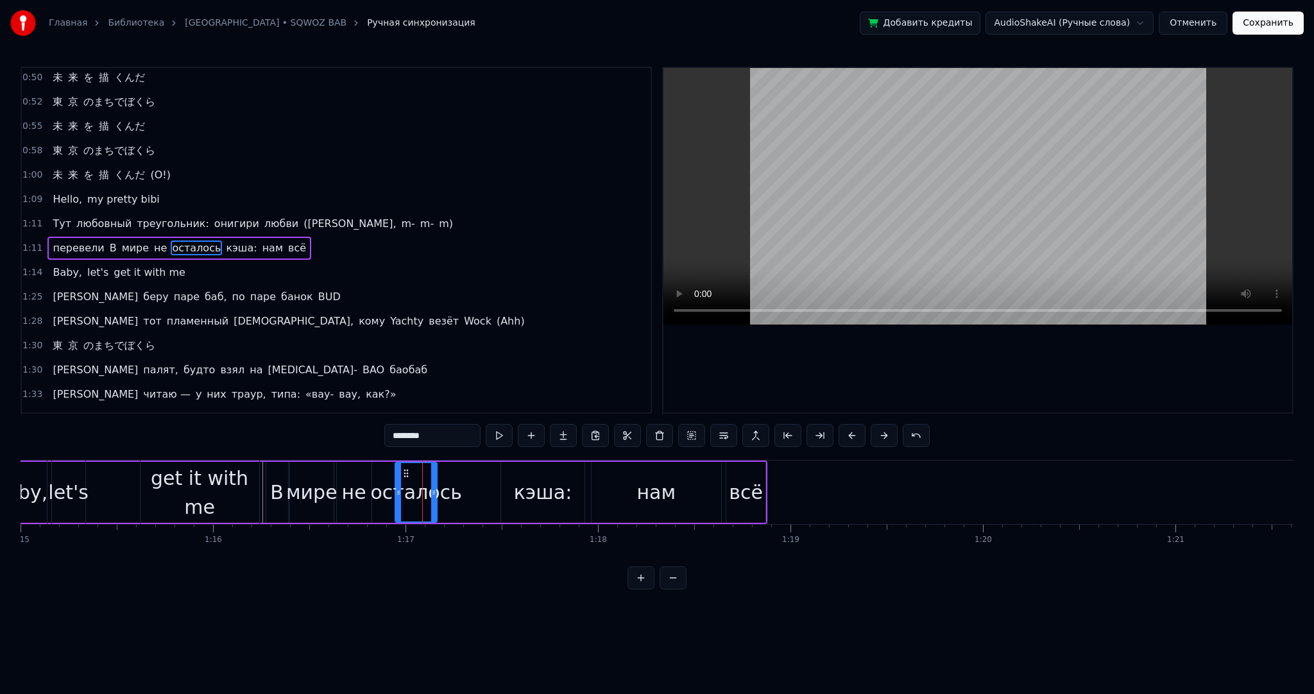
drag, startPoint x: 495, startPoint y: 490, endPoint x: 434, endPoint y: 492, distance: 61.0
click at [434, 492] on icon at bounding box center [433, 493] width 5 height 10
drag, startPoint x: 404, startPoint y: 470, endPoint x: 385, endPoint y: 470, distance: 19.3
click at [385, 470] on circle at bounding box center [385, 470] width 1 height 1
click at [519, 479] on div "кэша:" at bounding box center [543, 492] width 58 height 29
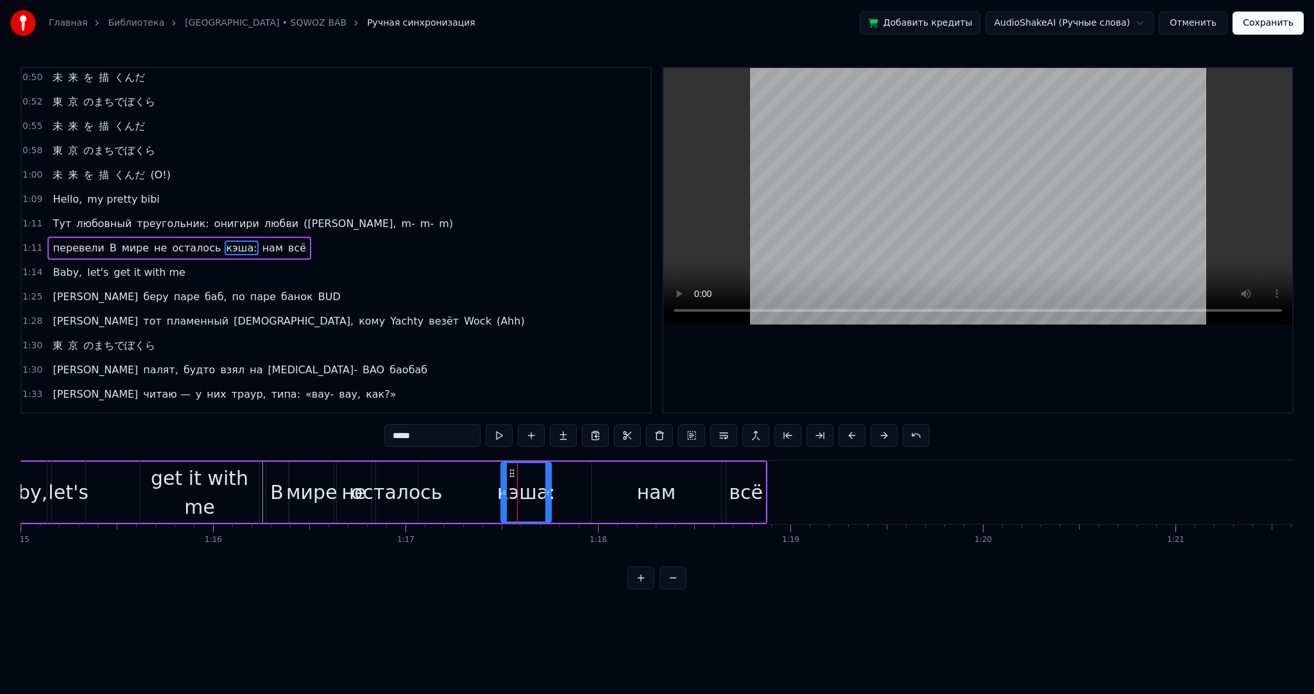
drag, startPoint x: 583, startPoint y: 491, endPoint x: 533, endPoint y: 486, distance: 50.9
click at [549, 492] on icon at bounding box center [548, 493] width 5 height 10
drag, startPoint x: 510, startPoint y: 471, endPoint x: 436, endPoint y: 467, distance: 73.3
click at [430, 467] on div "кэша:" at bounding box center [450, 492] width 48 height 58
click at [610, 486] on div "нам" at bounding box center [657, 492] width 130 height 61
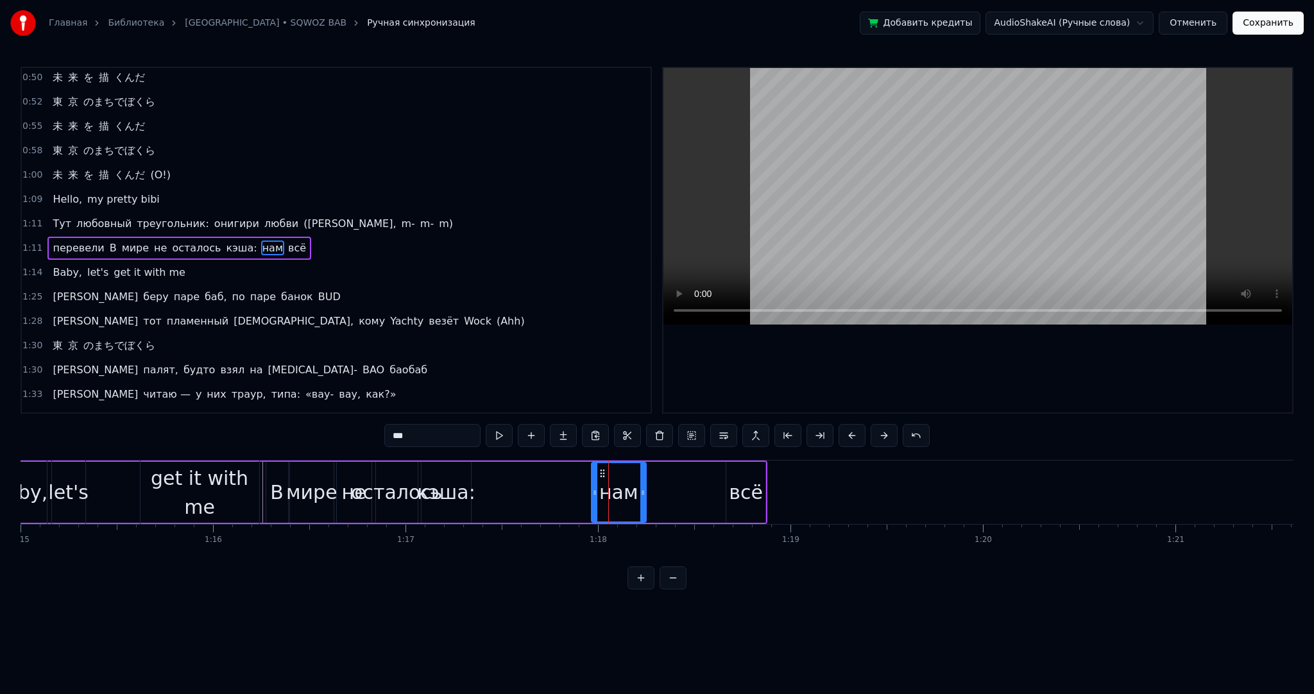
drag, startPoint x: 716, startPoint y: 495, endPoint x: 617, endPoint y: 479, distance: 100.8
click at [642, 495] on icon at bounding box center [642, 493] width 5 height 10
drag, startPoint x: 601, startPoint y: 470, endPoint x: 488, endPoint y: 463, distance: 112.5
click at [485, 467] on div "нам" at bounding box center [504, 492] width 54 height 58
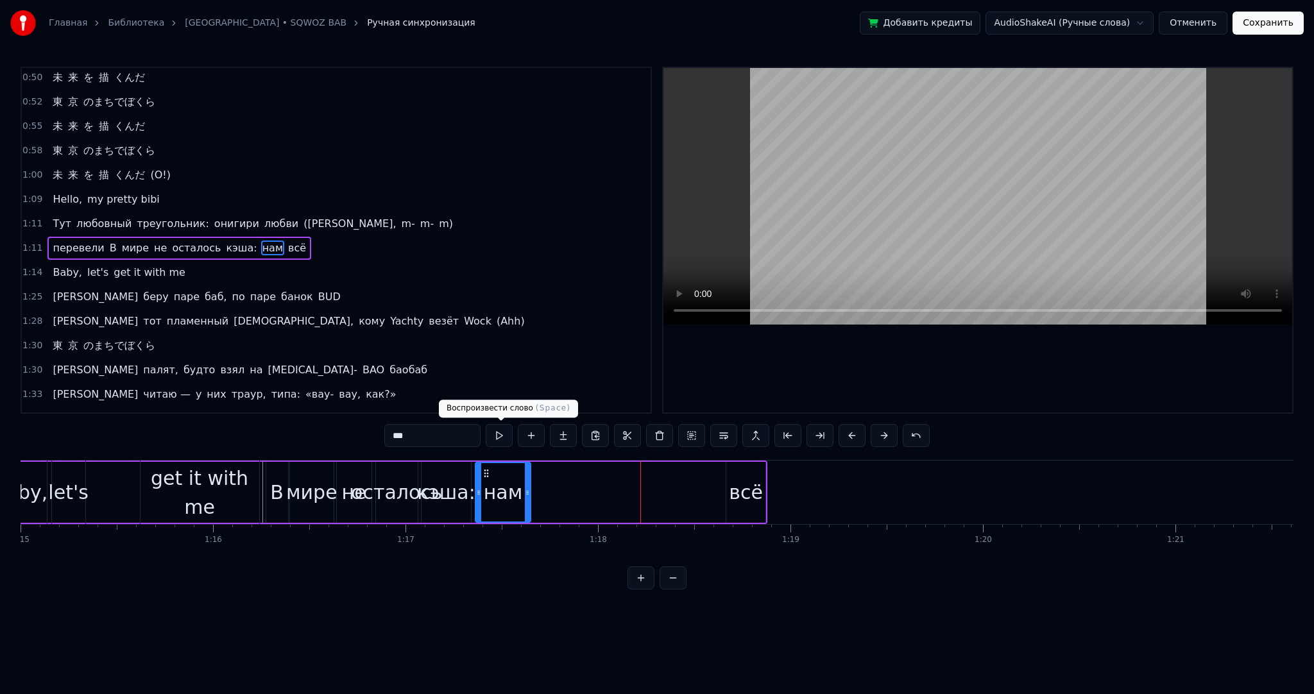
click at [495, 434] on button at bounding box center [499, 435] width 27 height 23
click at [498, 433] on button at bounding box center [499, 435] width 27 height 23
click at [737, 489] on div "всё" at bounding box center [746, 492] width 34 height 29
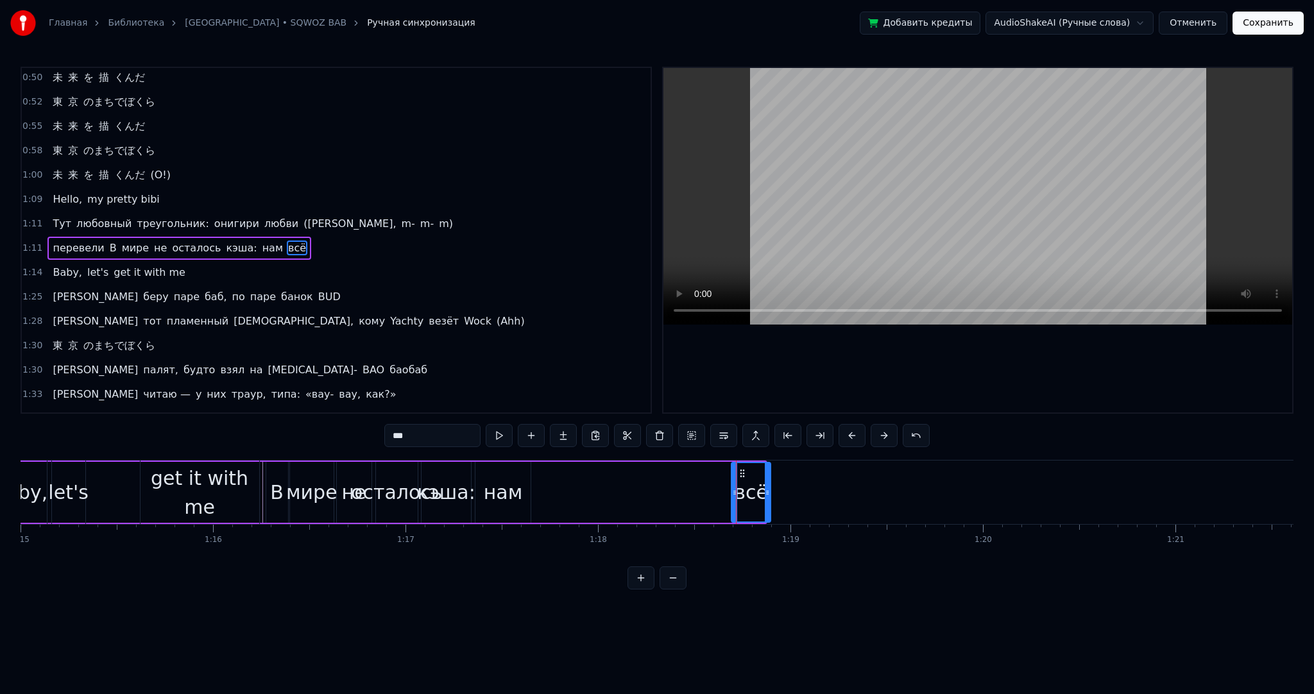
click at [742, 470] on icon at bounding box center [742, 473] width 10 height 10
click at [440, 493] on div "кэша:" at bounding box center [446, 492] width 58 height 29
click at [501, 489] on div "нам" at bounding box center [503, 492] width 39 height 29
type input "***"
drag, startPoint x: 483, startPoint y: 467, endPoint x: 544, endPoint y: 468, distance: 61.0
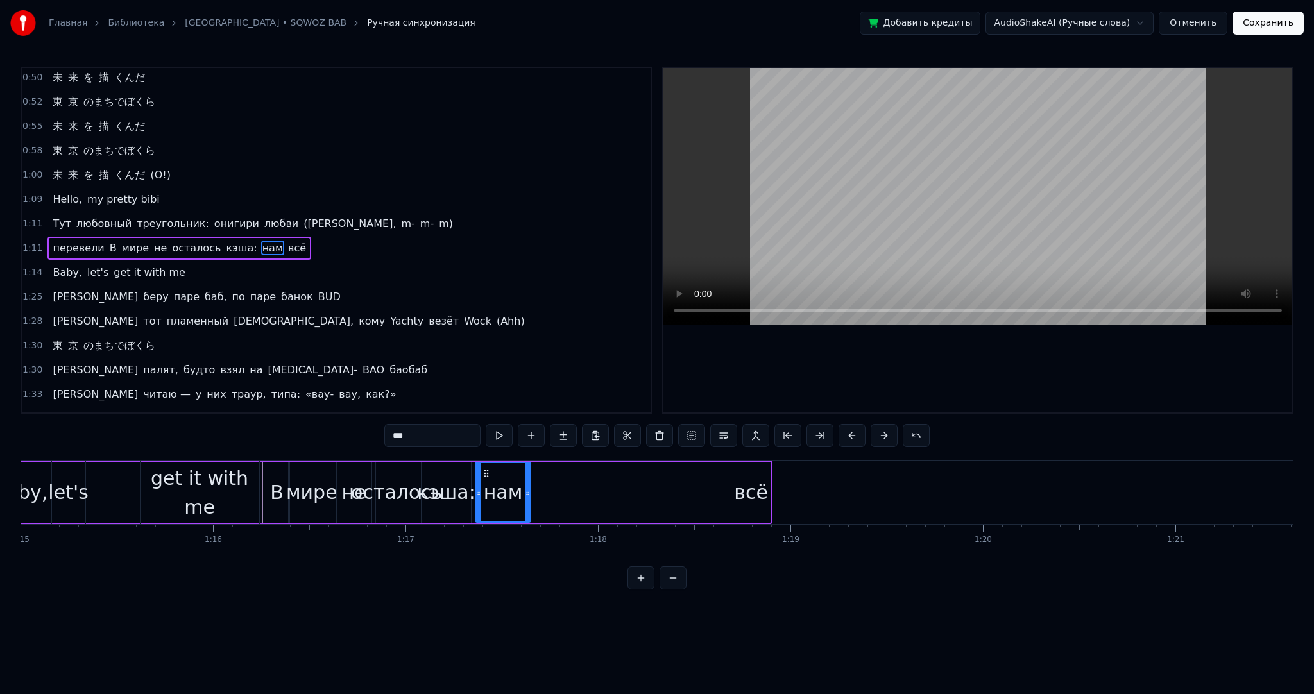
click at [544, 468] on div "перевели В мире не осталось кэша: нам всё" at bounding box center [65, 493] width 1416 height 64
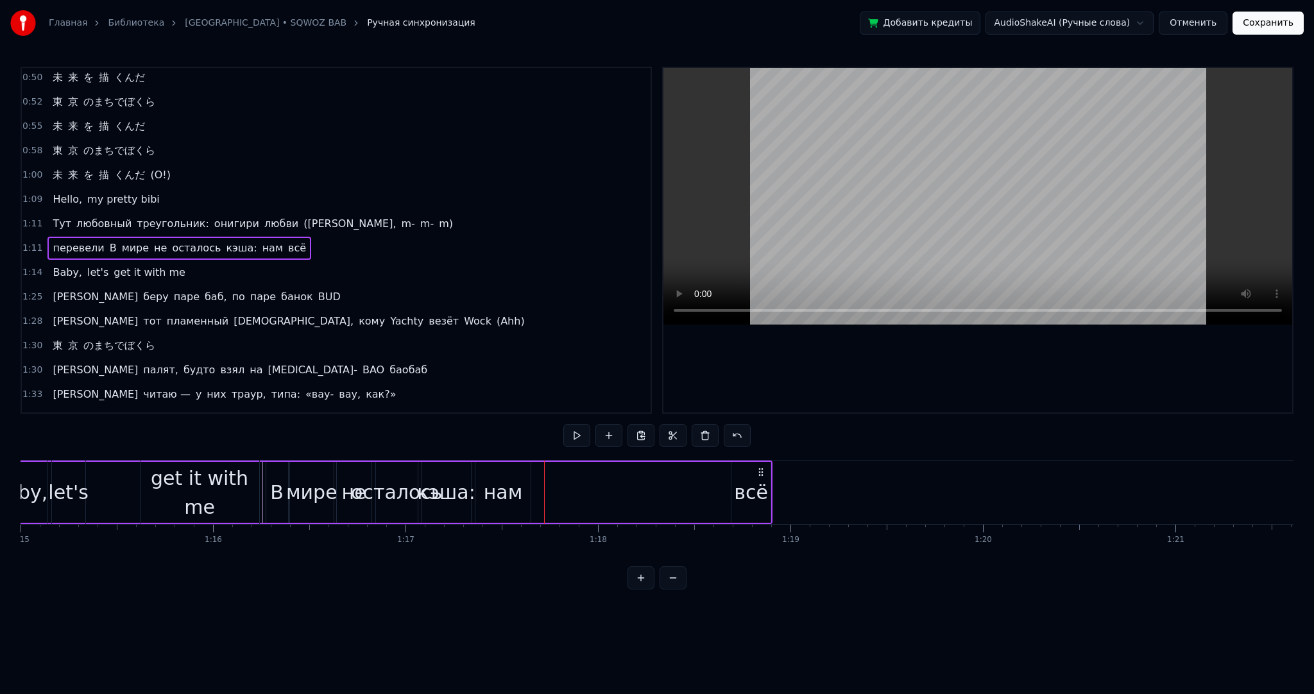
click at [394, 485] on div "осталось" at bounding box center [396, 492] width 91 height 29
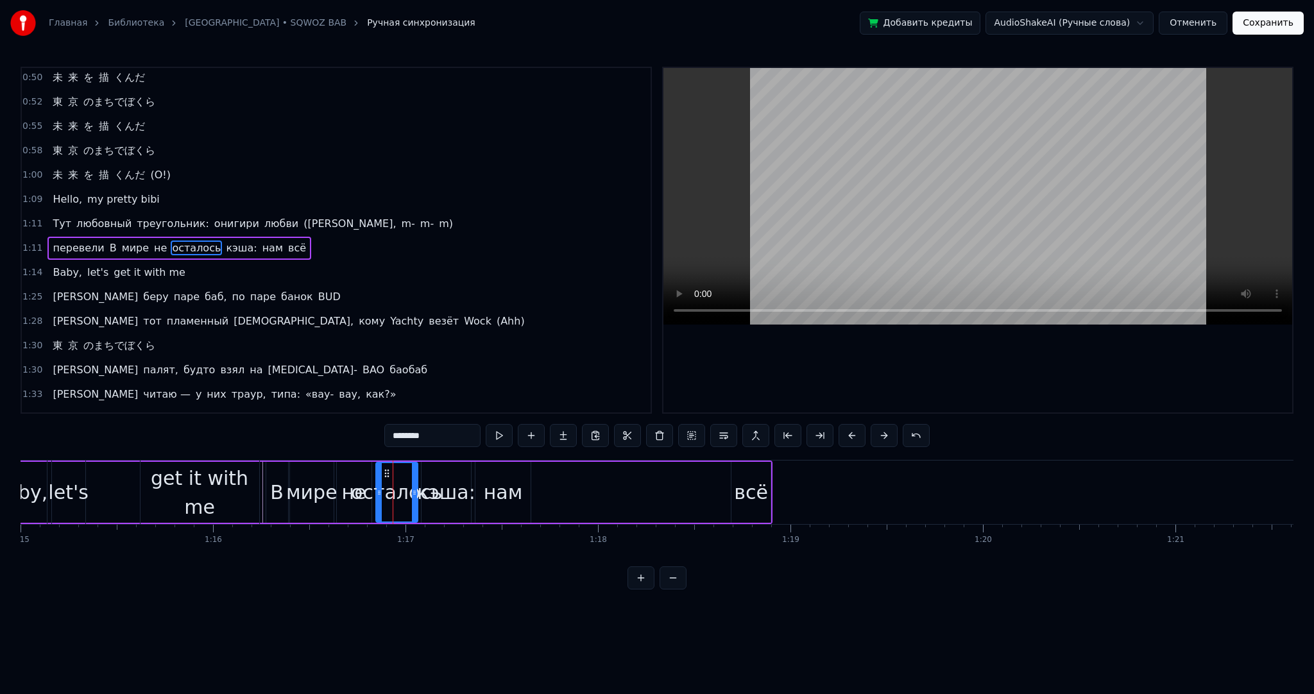
click at [499, 472] on div "нам" at bounding box center [503, 492] width 55 height 61
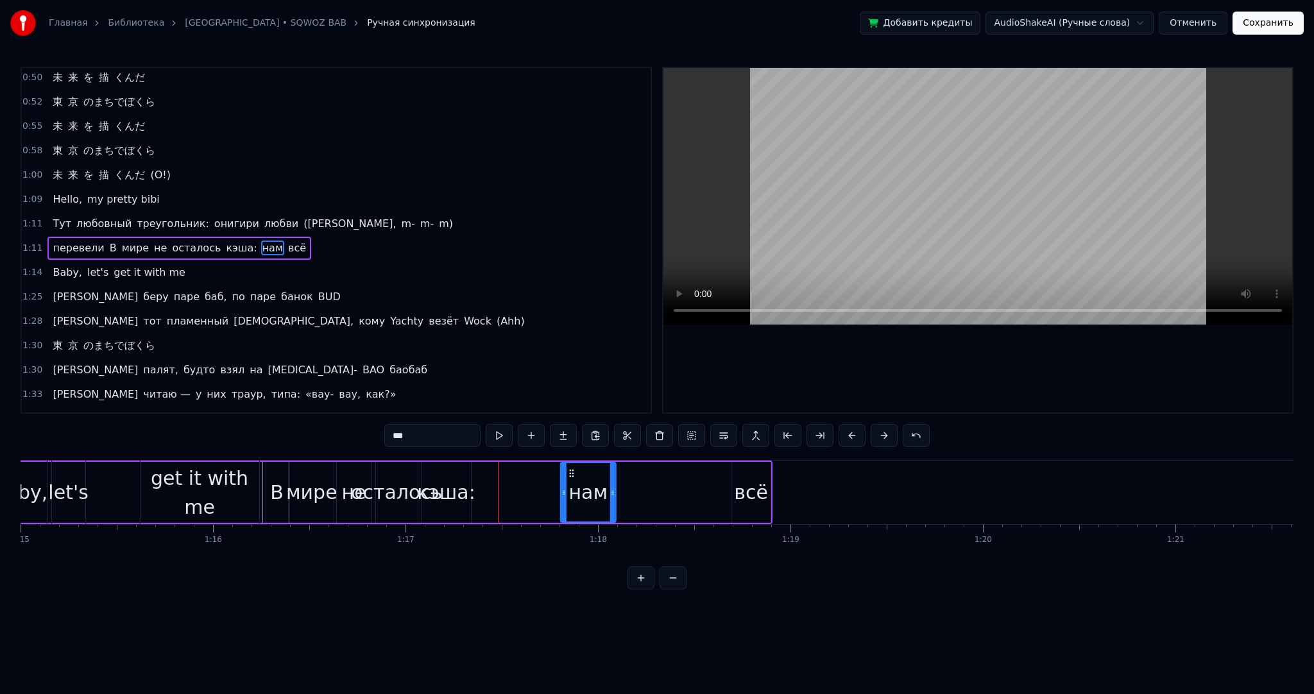
drag, startPoint x: 487, startPoint y: 472, endPoint x: 540, endPoint y: 474, distance: 52.7
click at [574, 472] on icon at bounding box center [572, 473] width 10 height 10
click at [423, 481] on div "кэша:" at bounding box center [446, 492] width 58 height 29
drag, startPoint x: 432, startPoint y: 472, endPoint x: 439, endPoint y: 472, distance: 7.1
click at [439, 472] on icon at bounding box center [440, 473] width 10 height 10
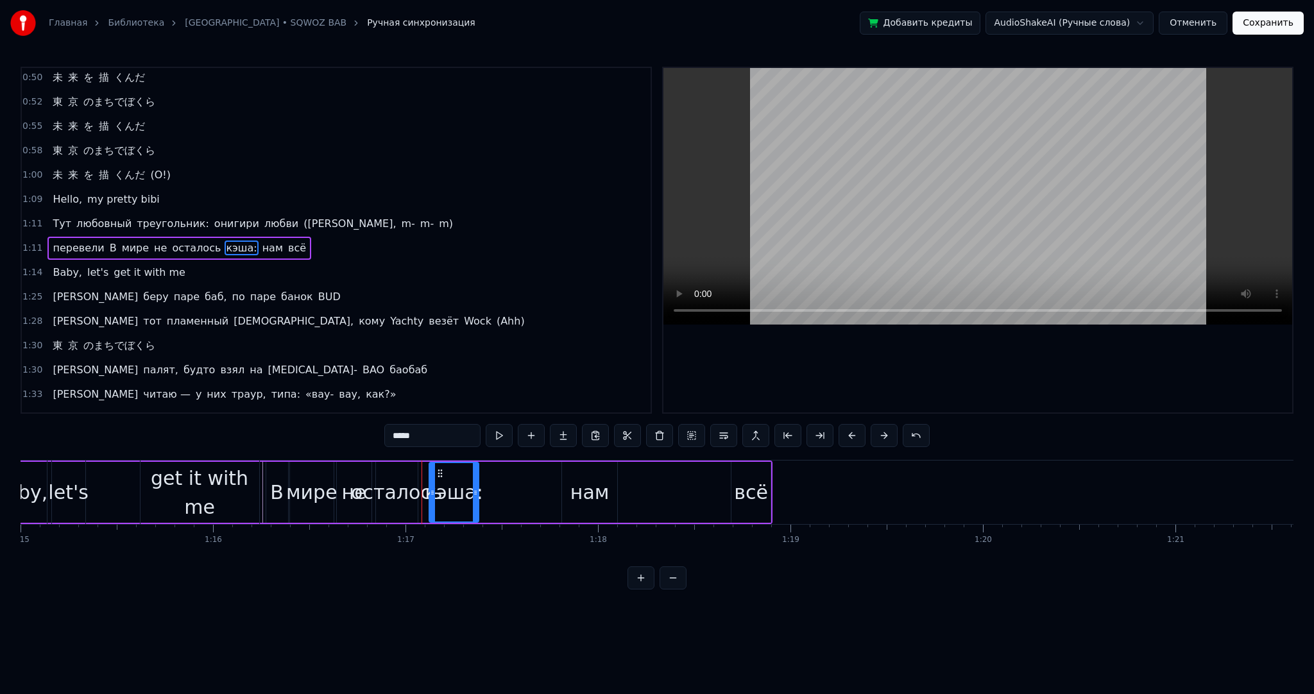
click at [86, 241] on span "перевели" at bounding box center [78, 248] width 54 height 15
type input "********"
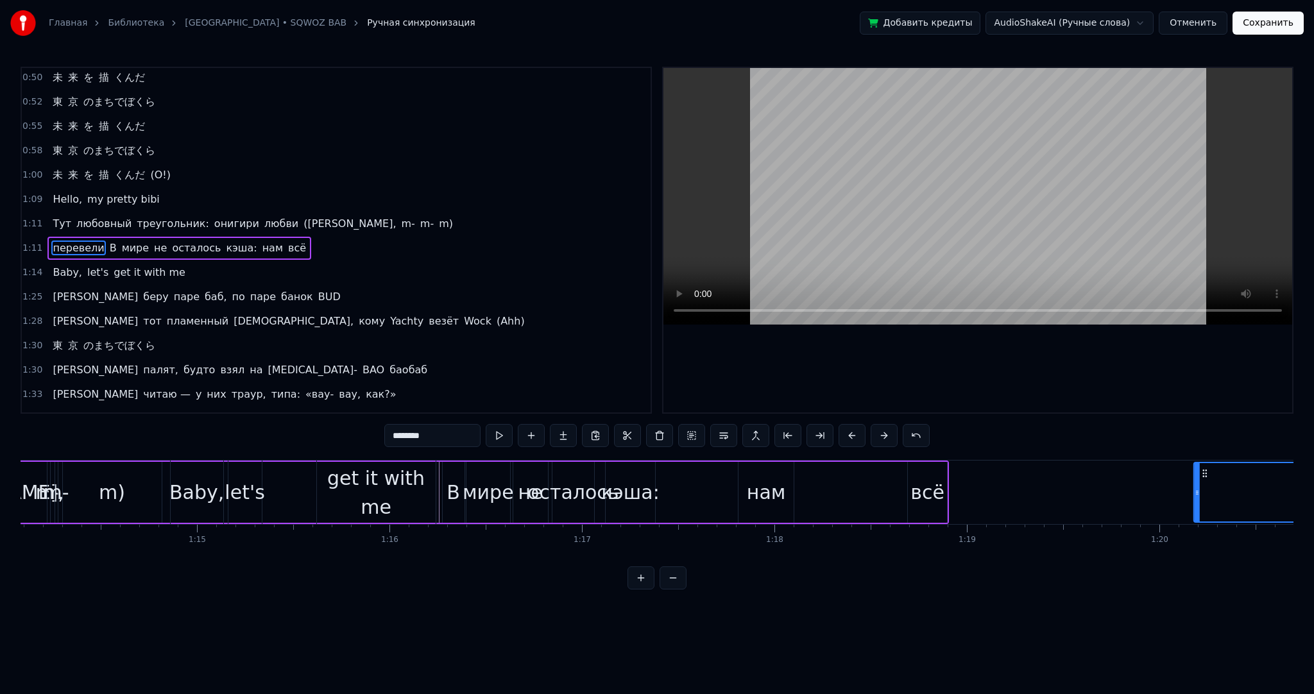
scroll to position [0, 14380]
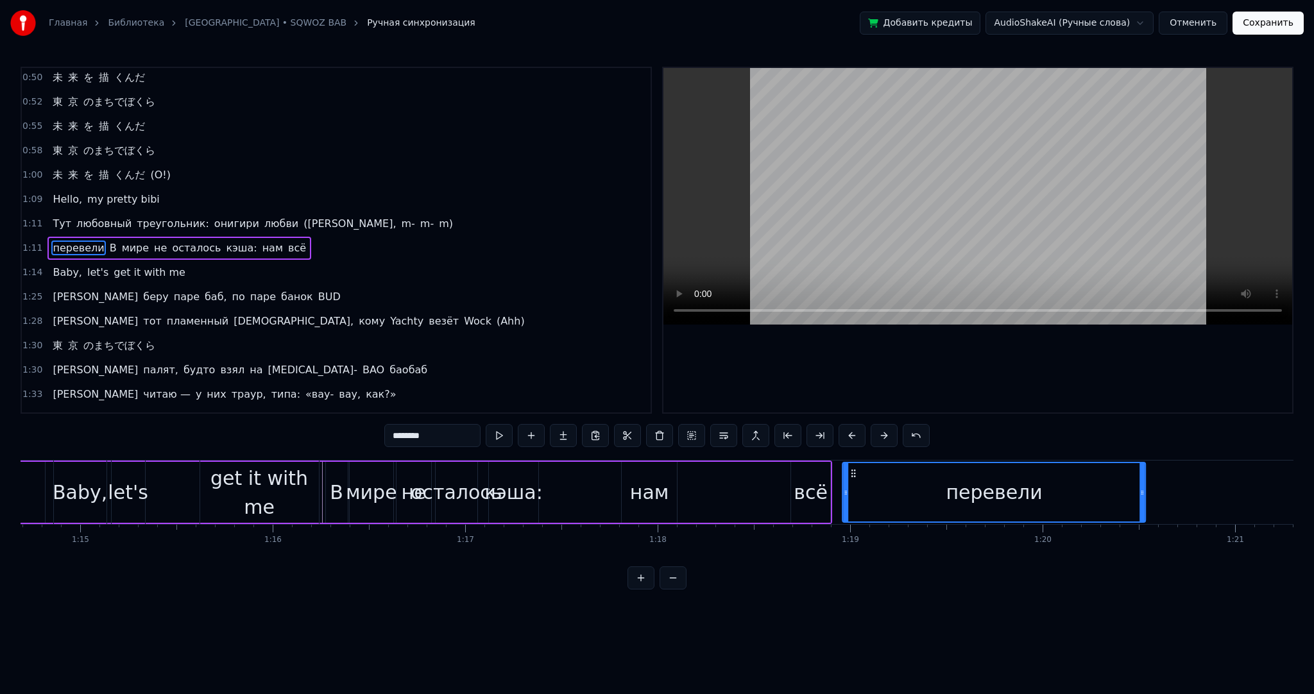
drag, startPoint x: 95, startPoint y: 470, endPoint x: 845, endPoint y: 485, distance: 749.7
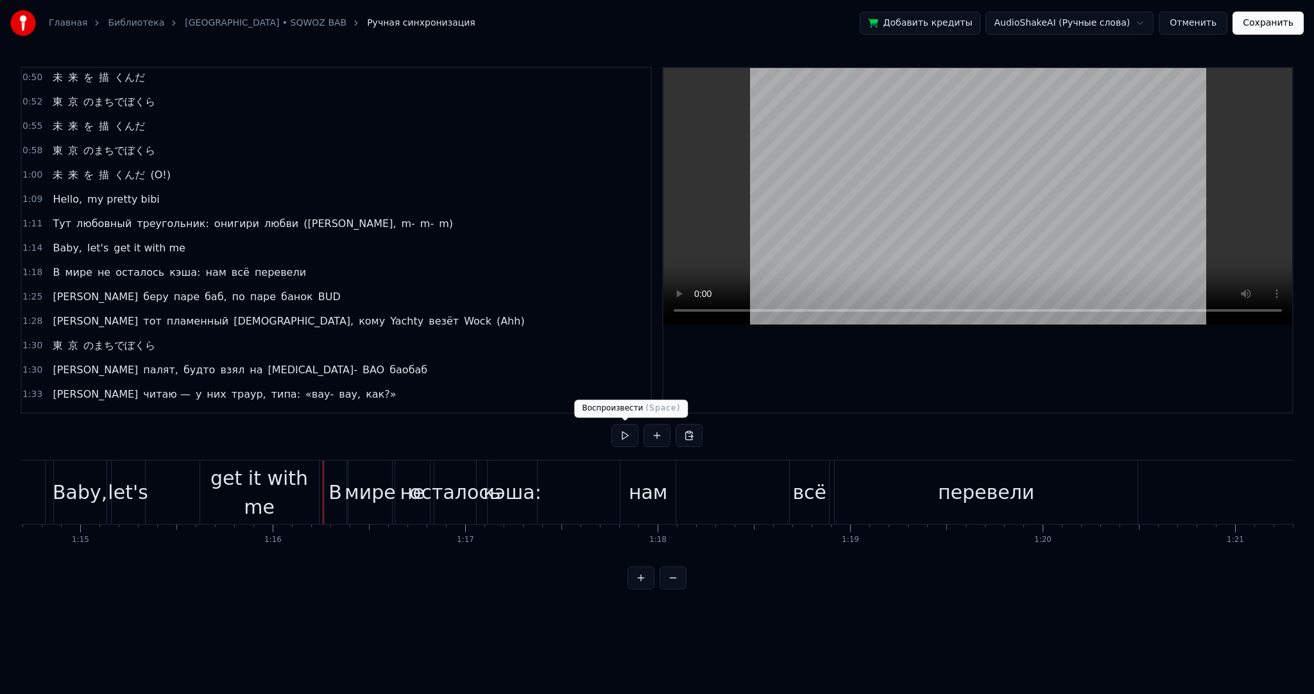
click at [630, 431] on button at bounding box center [625, 435] width 27 height 23
click at [623, 479] on div "нам" at bounding box center [648, 493] width 56 height 64
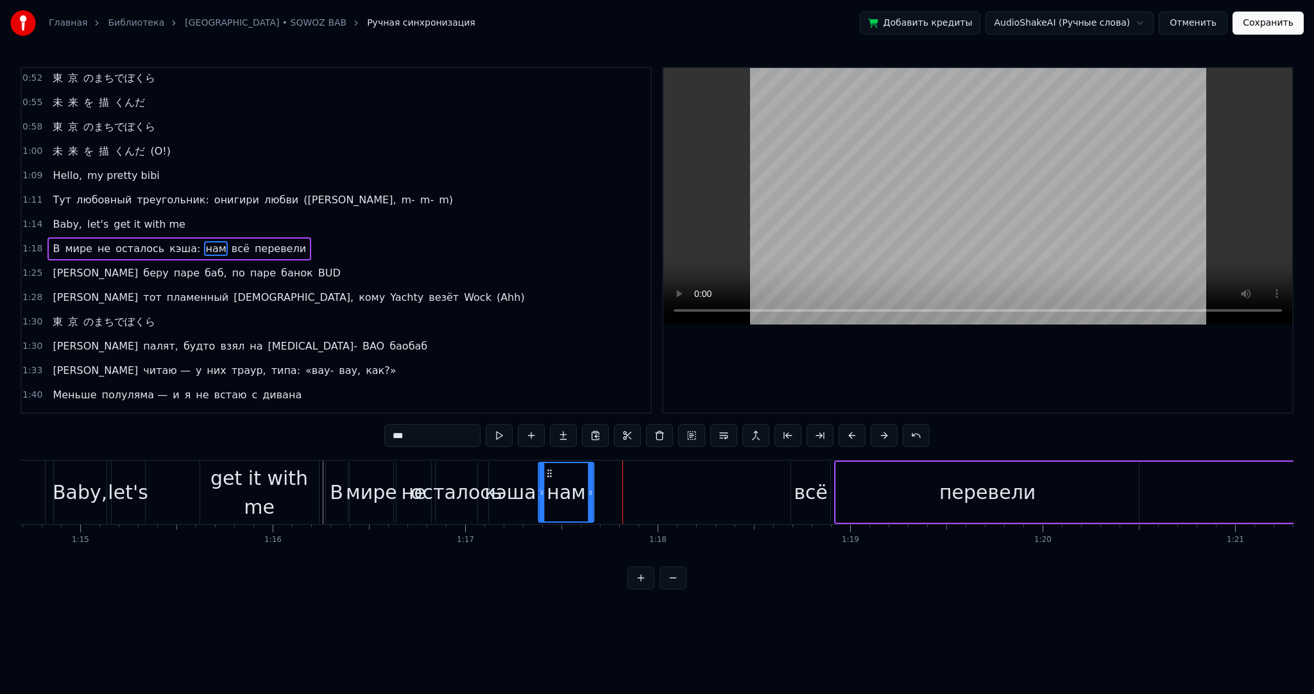
drag, startPoint x: 632, startPoint y: 472, endPoint x: 548, endPoint y: 472, distance: 83.4
click at [548, 472] on icon at bounding box center [550, 473] width 10 height 10
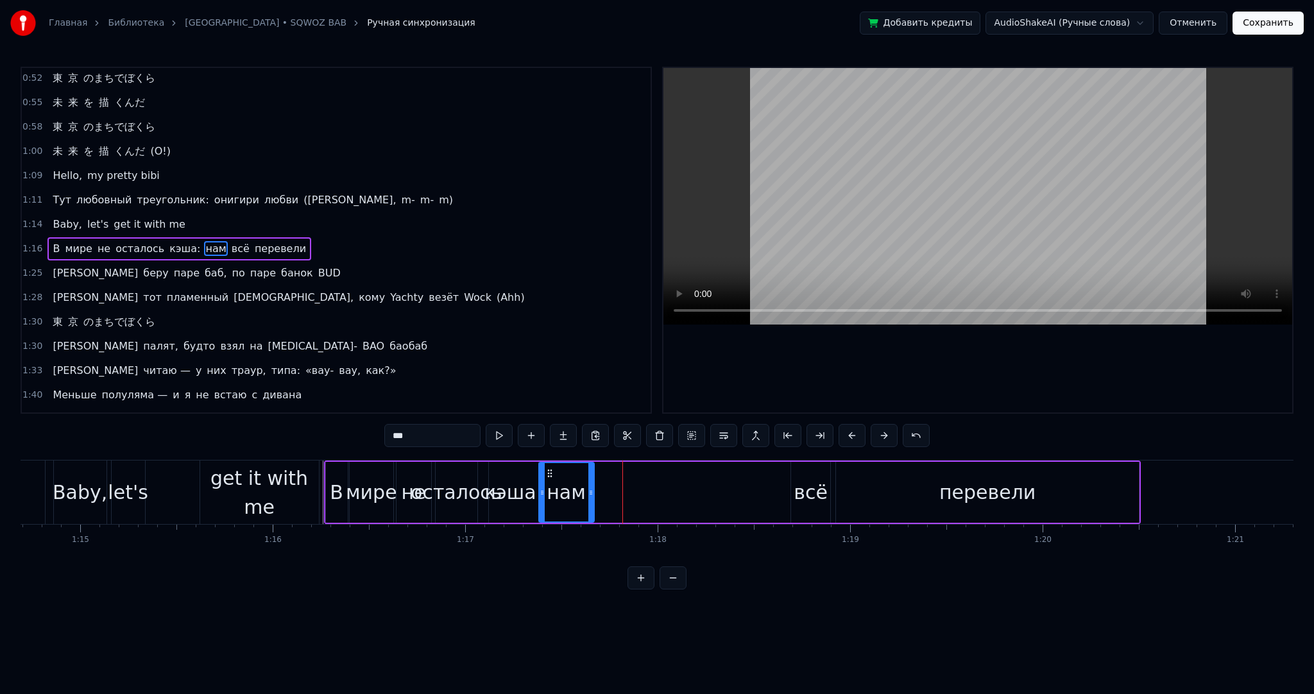
click at [804, 480] on div "всё" at bounding box center [811, 492] width 34 height 29
drag, startPoint x: 802, startPoint y: 472, endPoint x: 606, endPoint y: 475, distance: 195.8
click at [606, 475] on icon at bounding box center [608, 473] width 10 height 10
click at [902, 480] on div "перевели" at bounding box center [987, 492] width 303 height 61
type input "********"
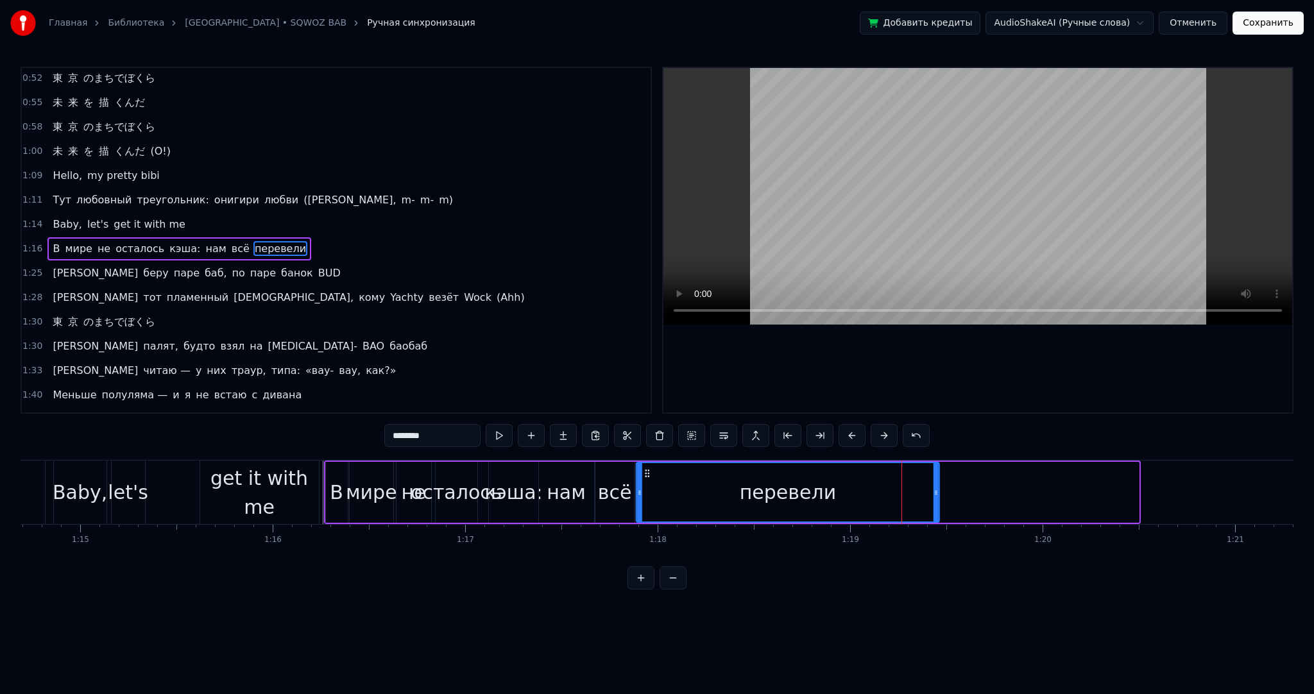
drag, startPoint x: 848, startPoint y: 470, endPoint x: 648, endPoint y: 479, distance: 200.5
click at [648, 479] on div "перевели" at bounding box center [788, 492] width 302 height 58
click at [506, 434] on button at bounding box center [499, 435] width 27 height 23
click at [827, 486] on div "перевели" at bounding box center [787, 492] width 96 height 29
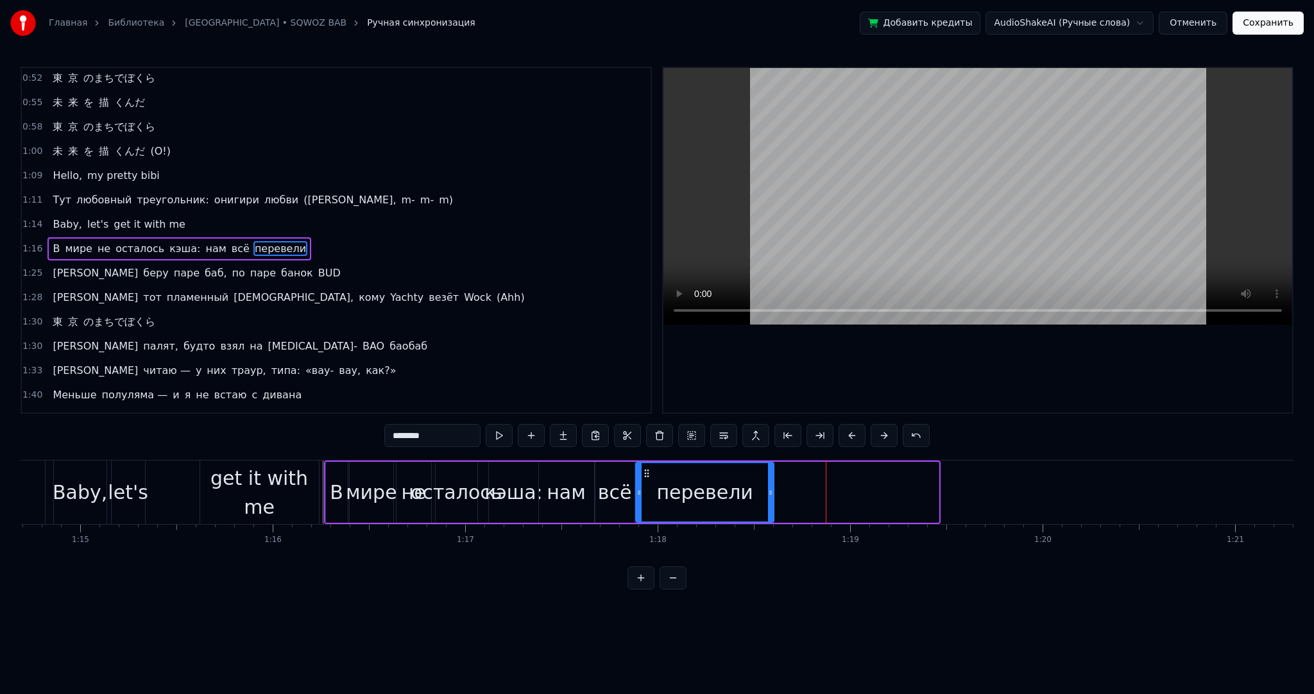
drag, startPoint x: 932, startPoint y: 496, endPoint x: 669, endPoint y: 471, distance: 264.3
click at [768, 494] on icon at bounding box center [770, 493] width 5 height 10
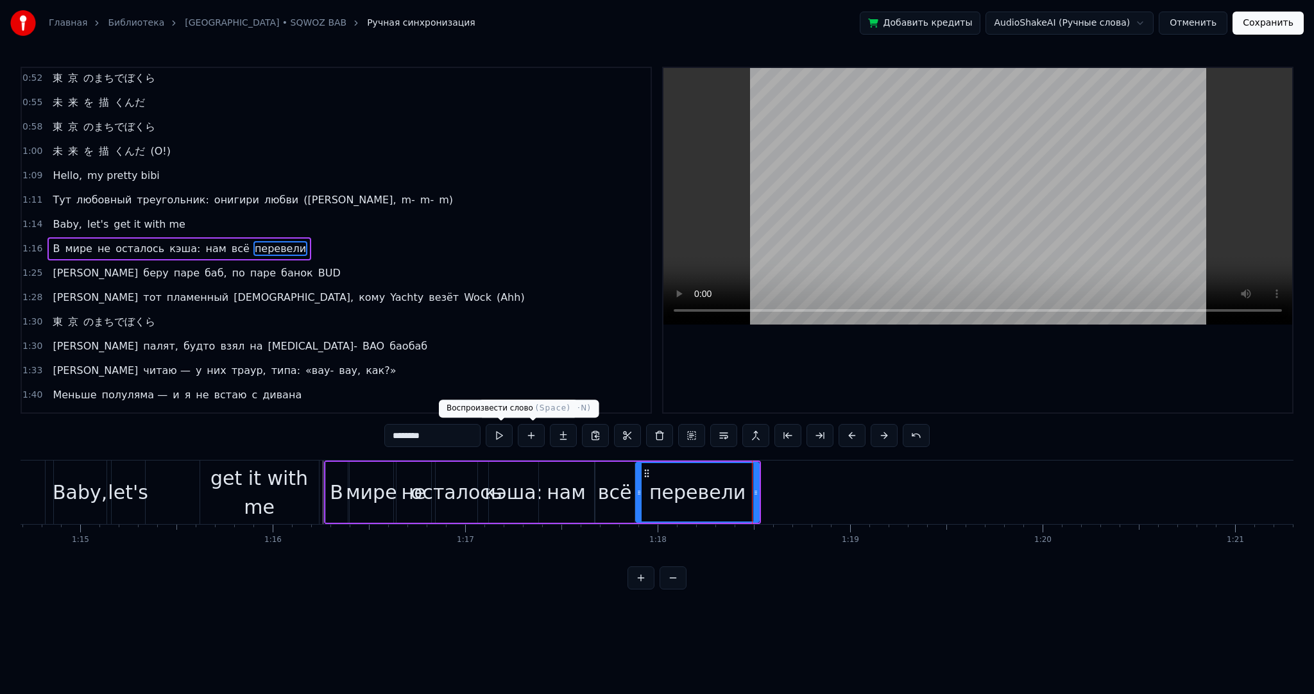
click at [506, 433] on button at bounding box center [499, 435] width 27 height 23
click at [319, 472] on div "Baby, let's get it with me" at bounding box center [187, 493] width 269 height 64
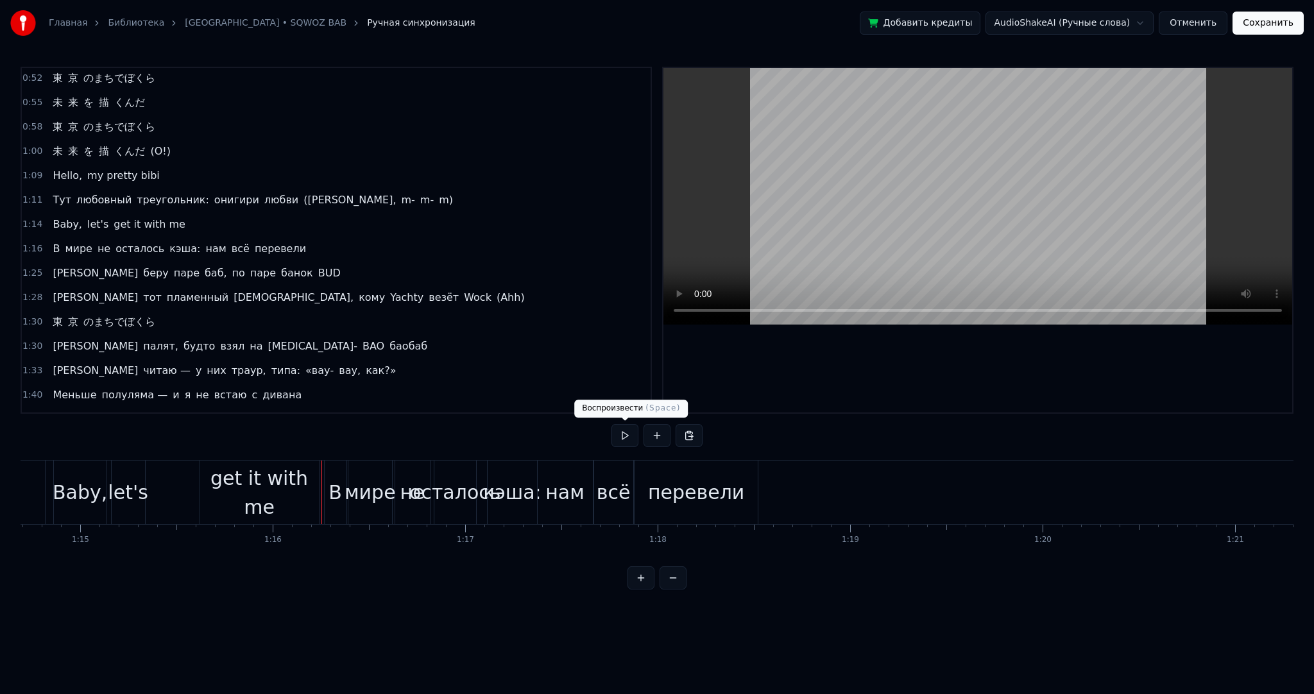
click at [627, 436] on button at bounding box center [625, 435] width 27 height 23
click at [636, 433] on button at bounding box center [625, 435] width 27 height 23
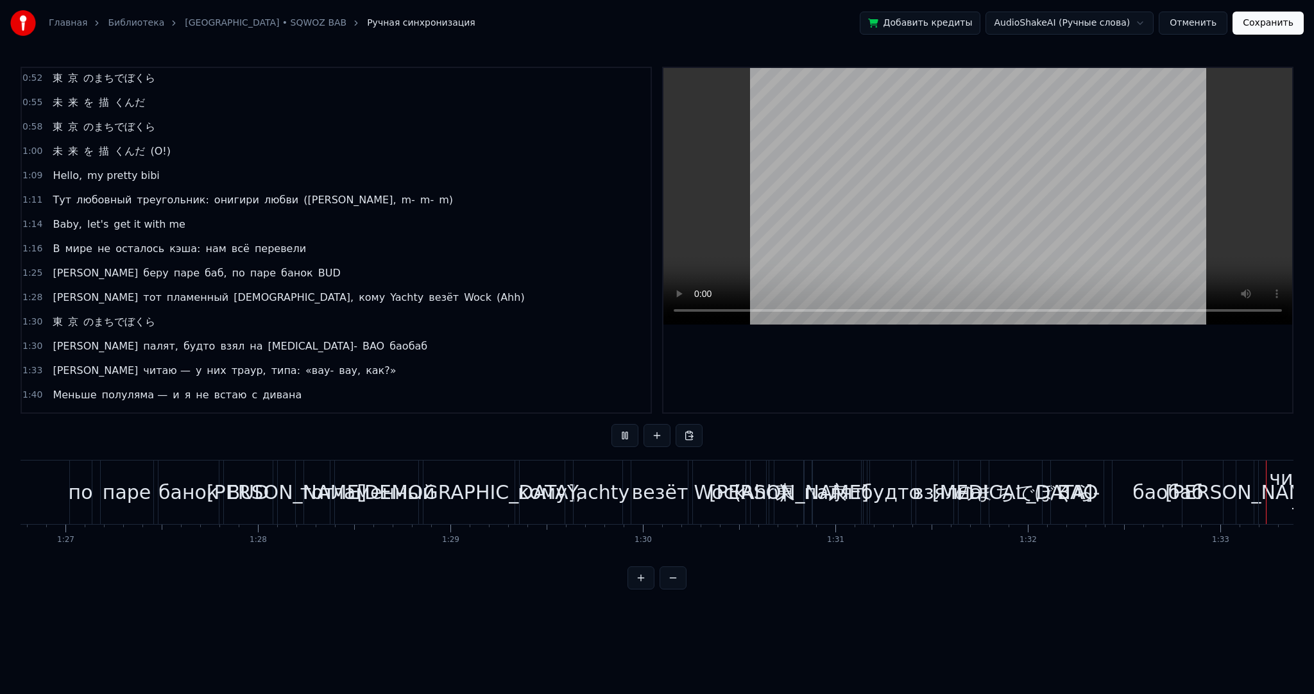
scroll to position [0, 17882]
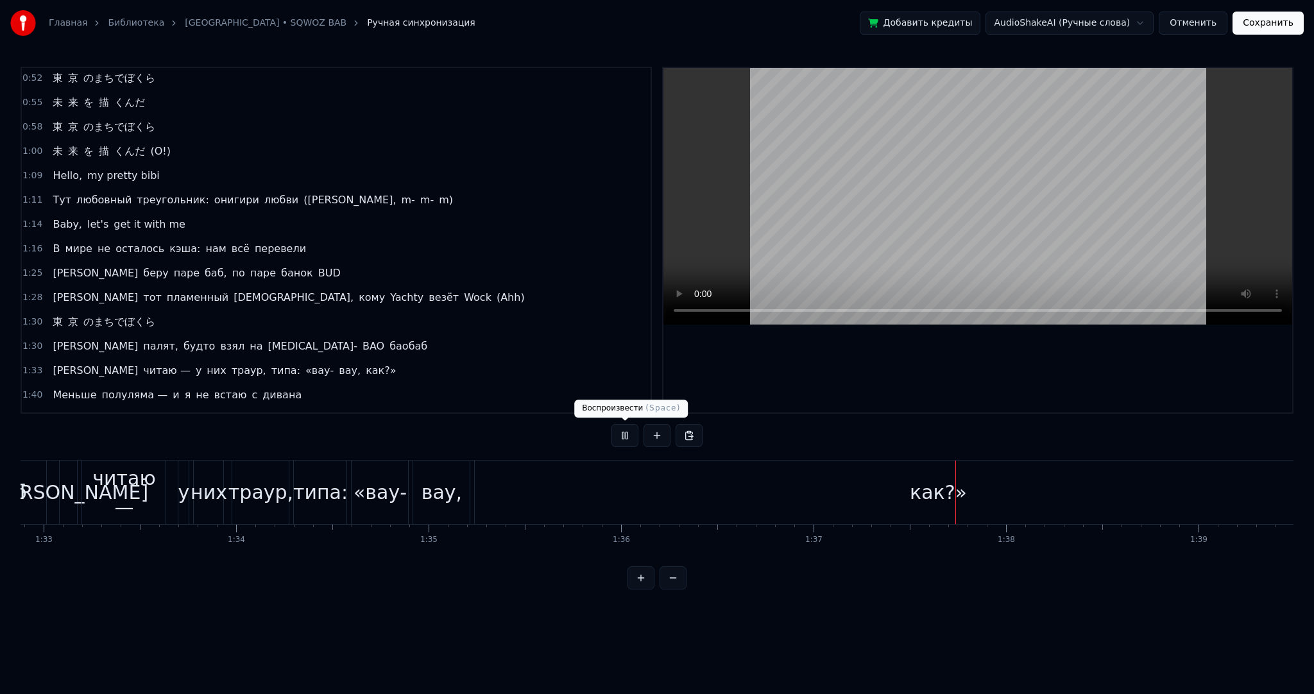
click at [630, 435] on button at bounding box center [625, 435] width 27 height 23
click at [760, 508] on div "как?»" at bounding box center [938, 493] width 927 height 64
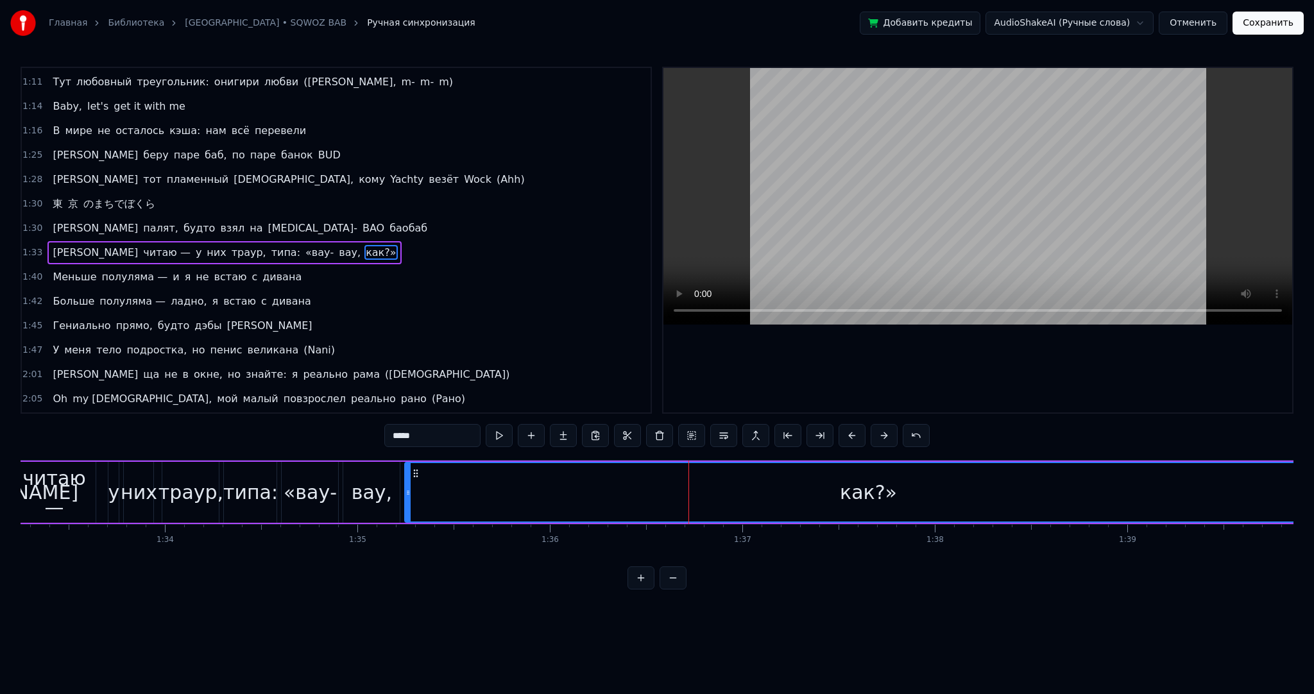
scroll to position [0, 18137]
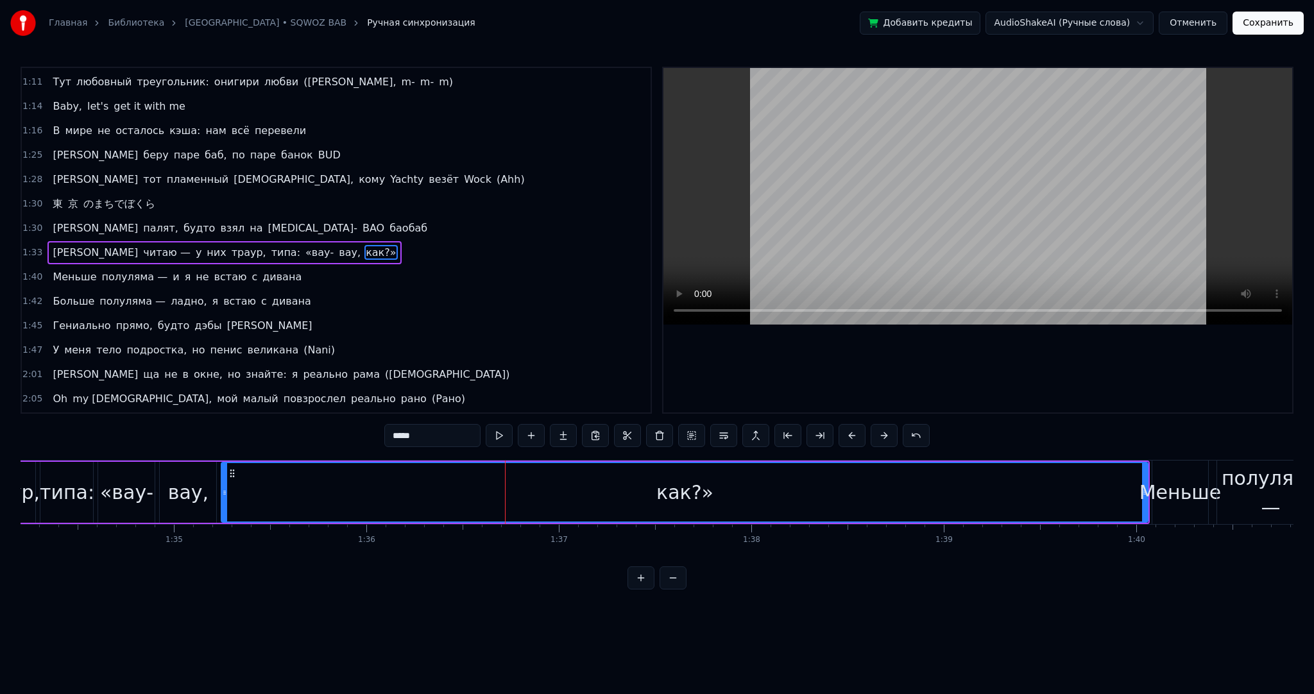
click at [56, 196] on span "東" at bounding box center [57, 203] width 13 height 15
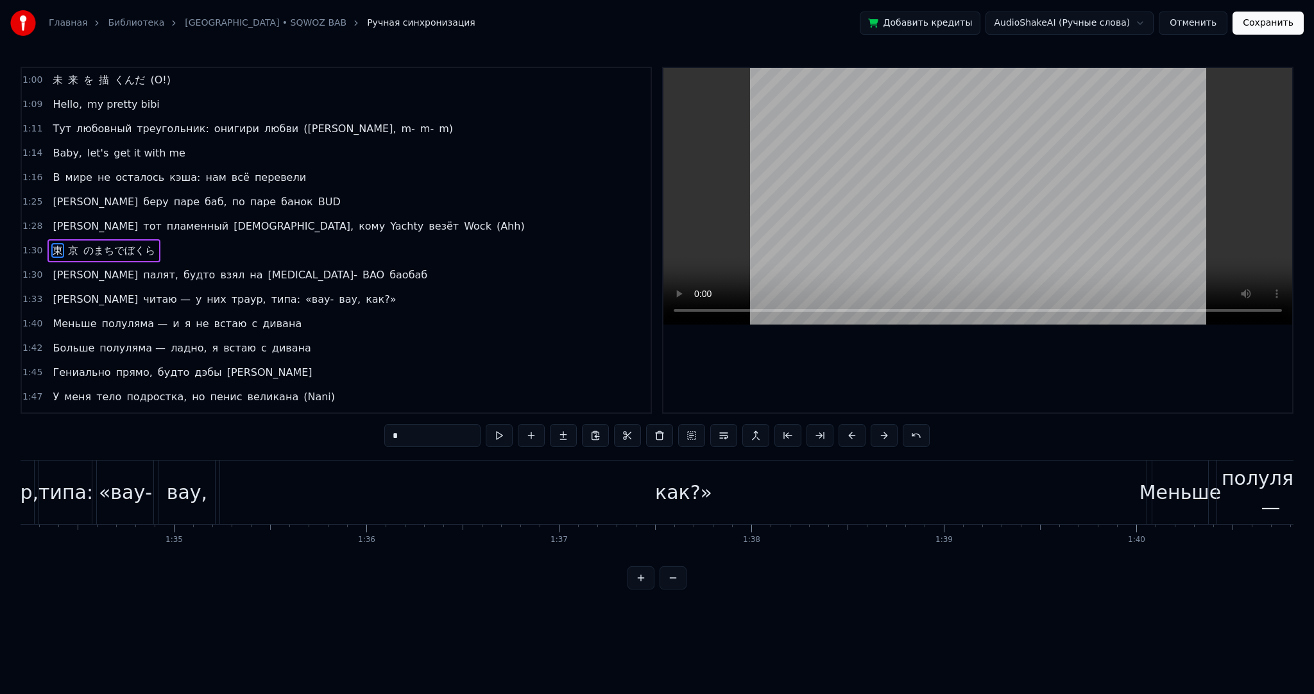
scroll to position [0, 17386]
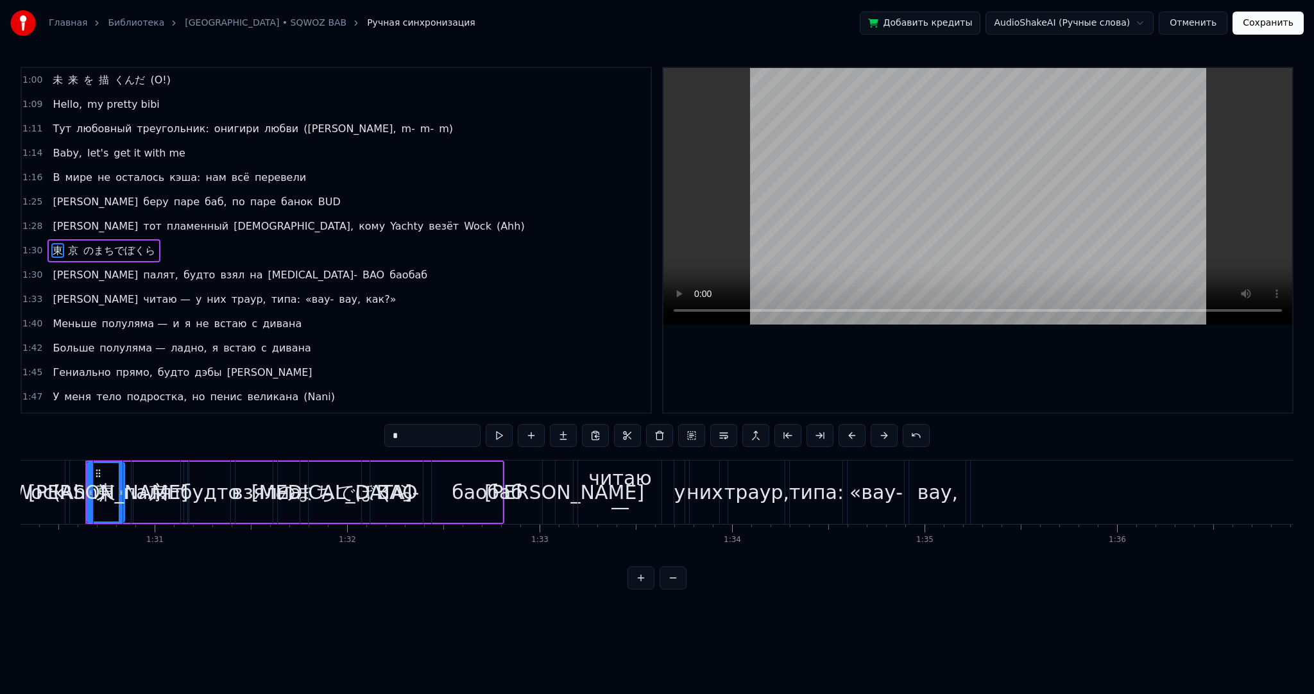
type input "***"
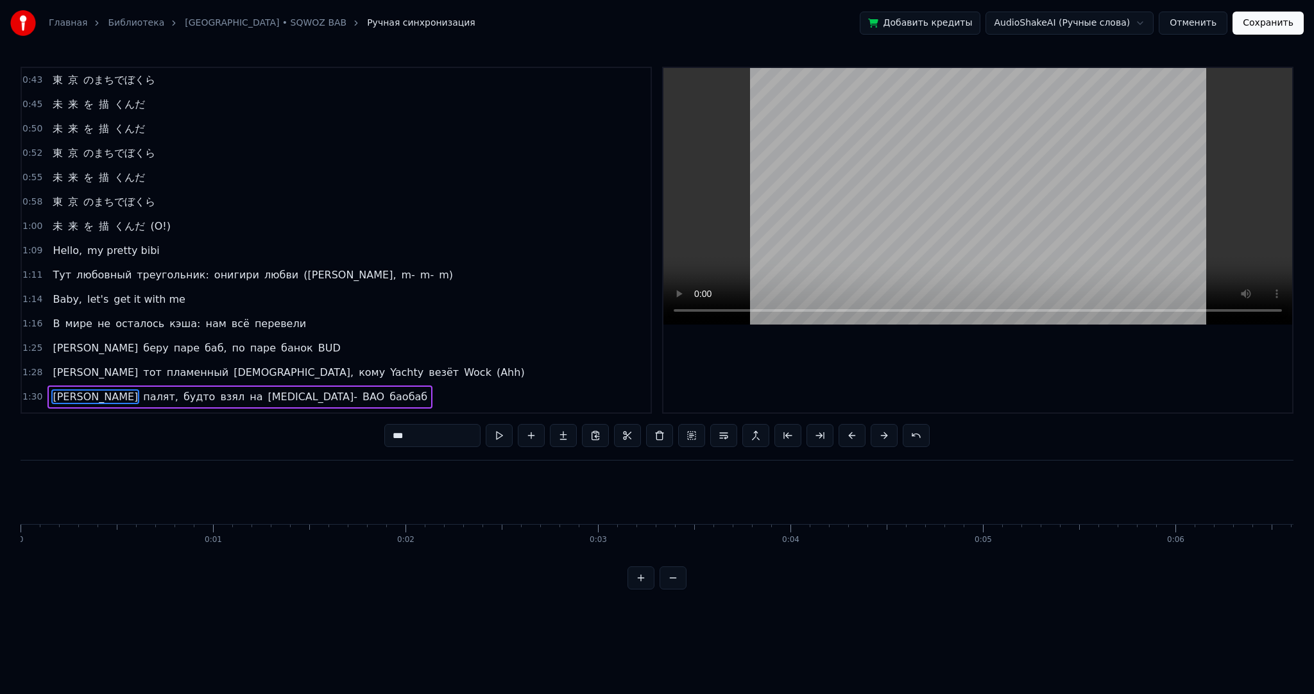
scroll to position [0, 17386]
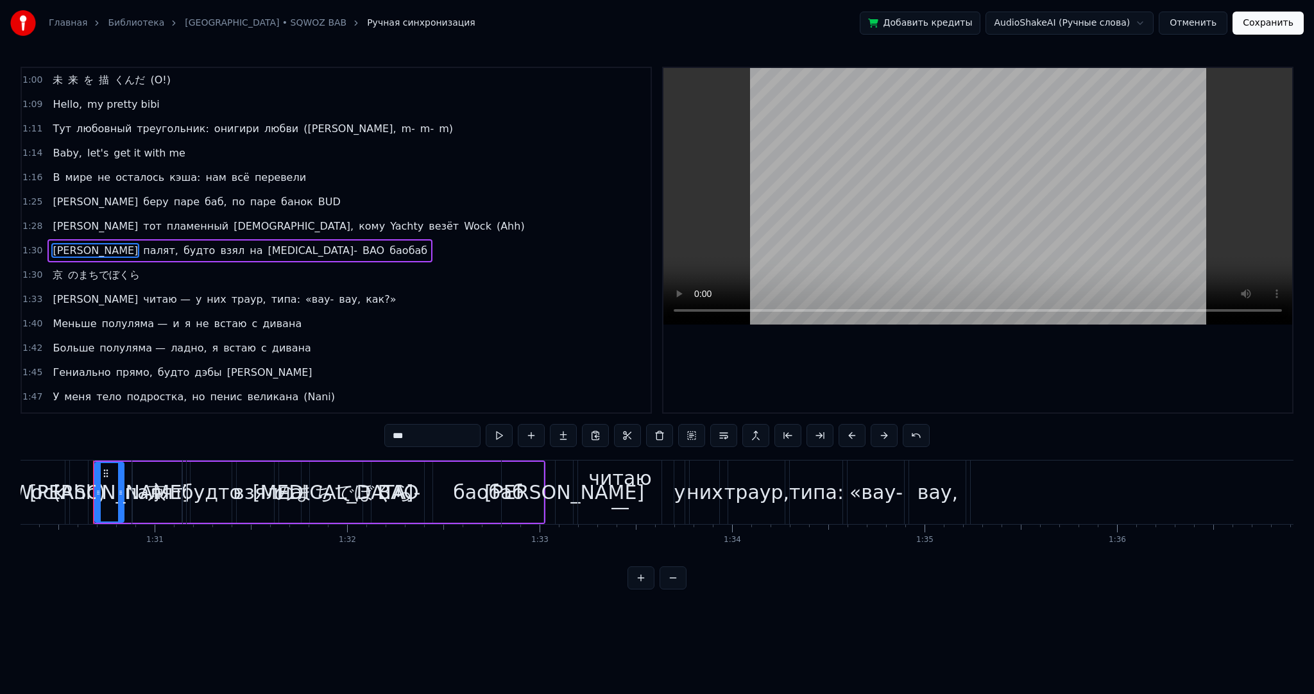
click at [60, 267] on div "京 のまちでぼくら" at bounding box center [96, 275] width 98 height 23
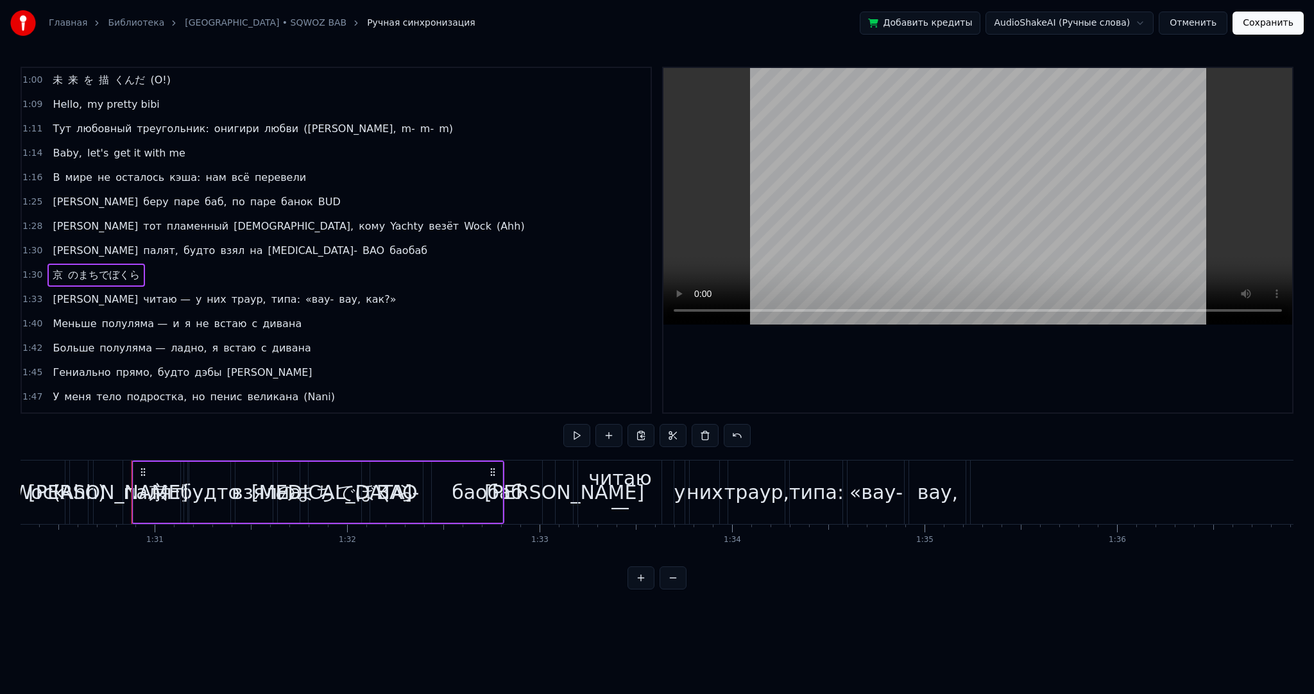
click at [51, 264] on div "京 のまちでぼくら" at bounding box center [96, 275] width 98 height 23
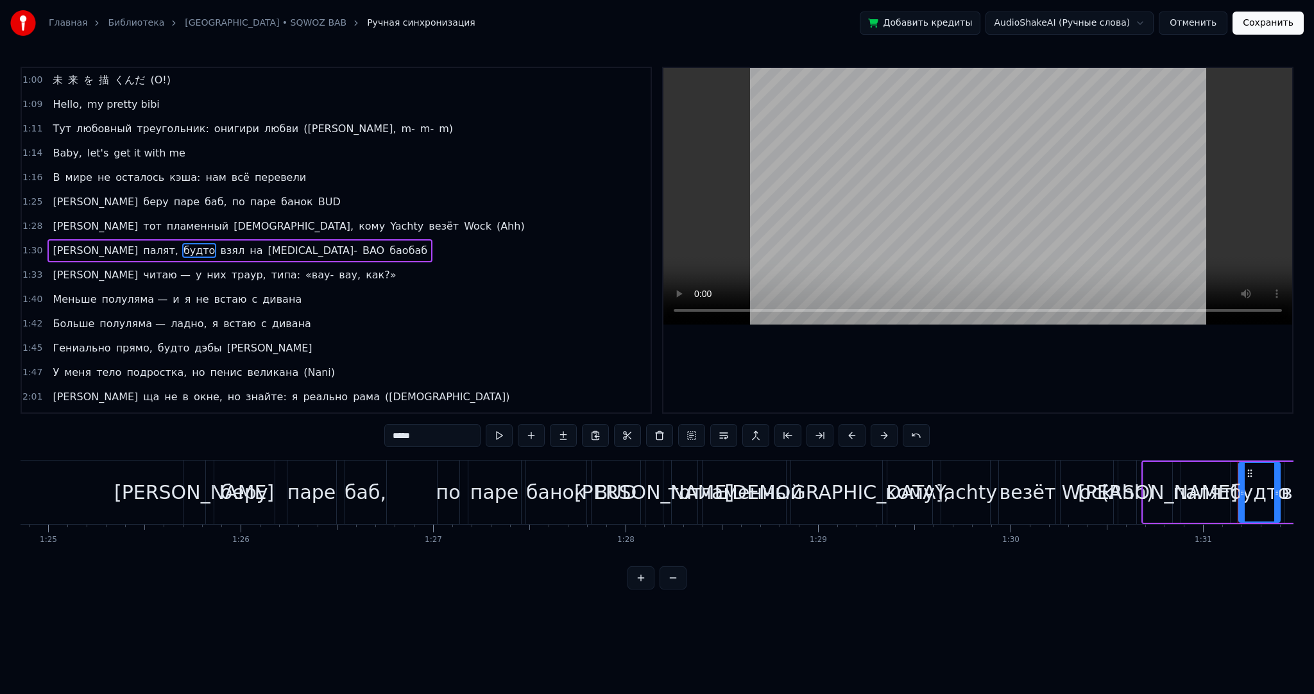
scroll to position [0, 16264]
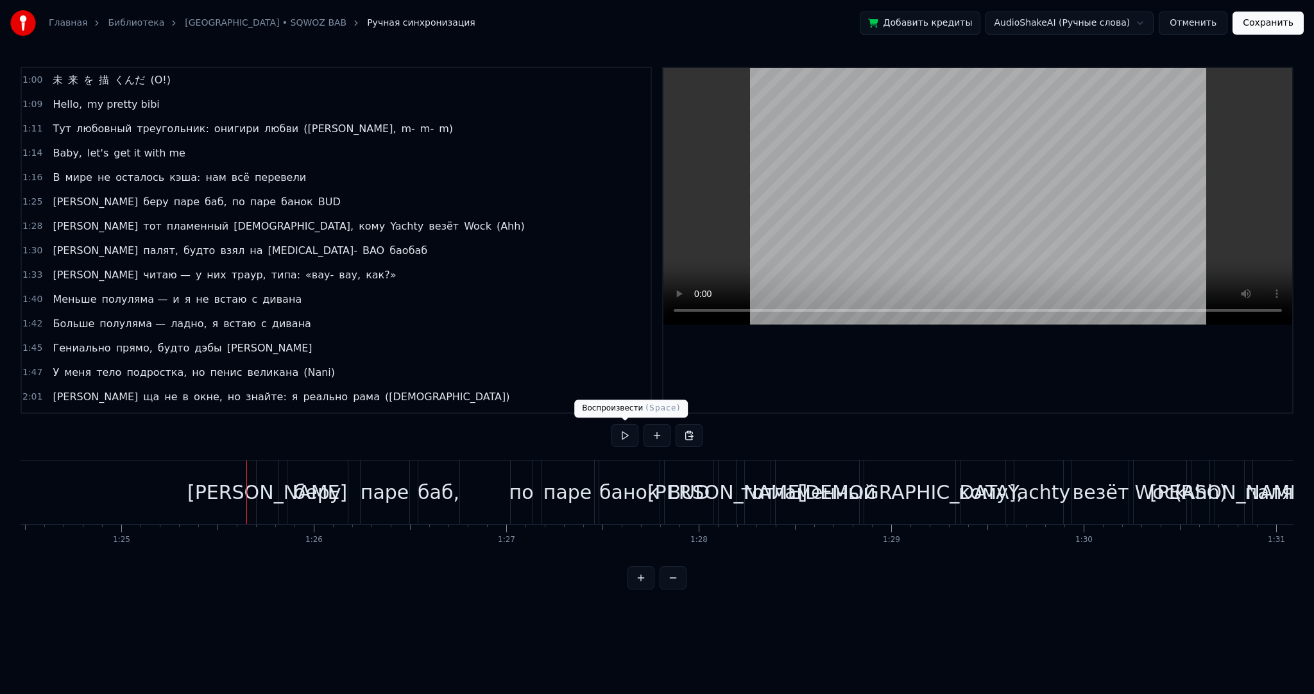
click at [619, 438] on button at bounding box center [625, 435] width 27 height 23
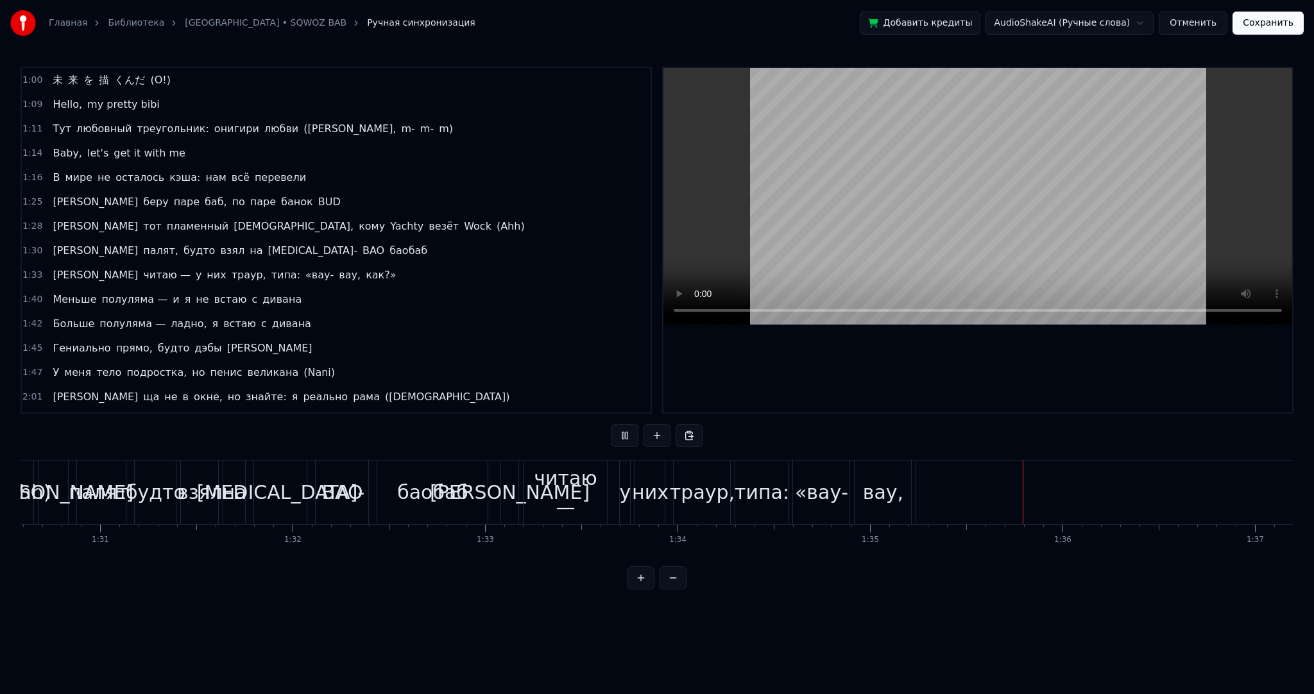
click at [626, 433] on button at bounding box center [625, 435] width 27 height 23
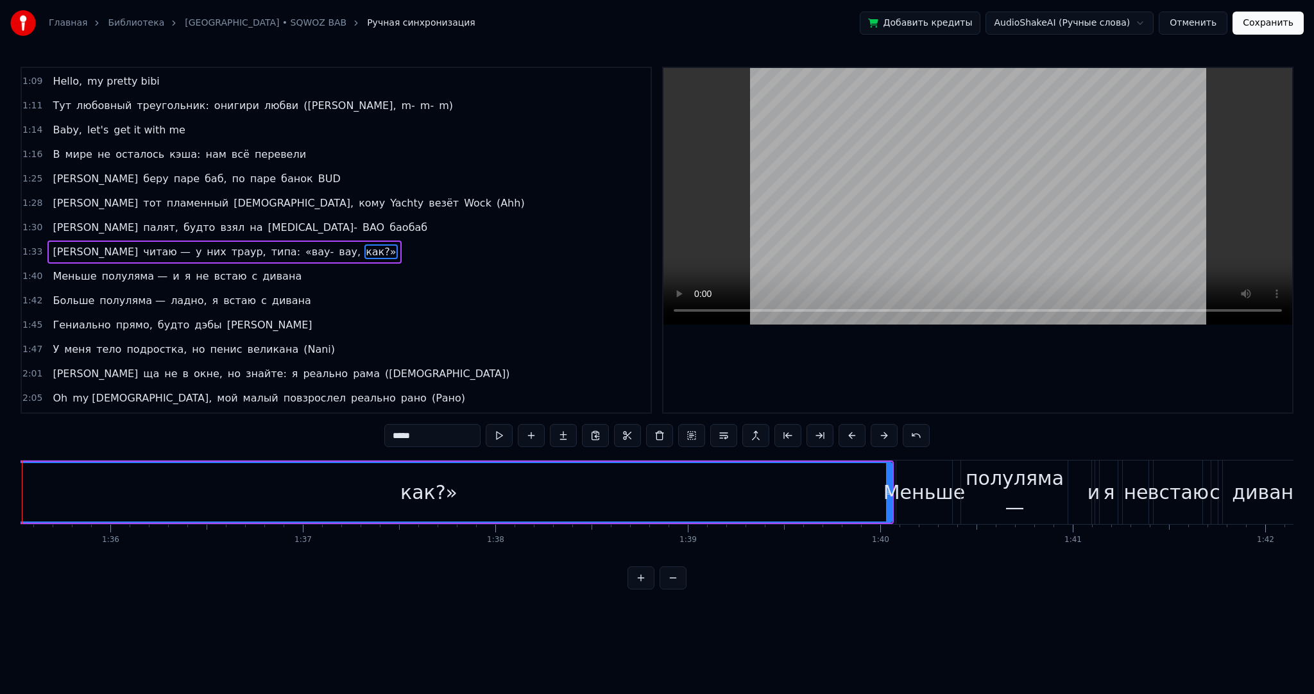
scroll to position [0, 17990]
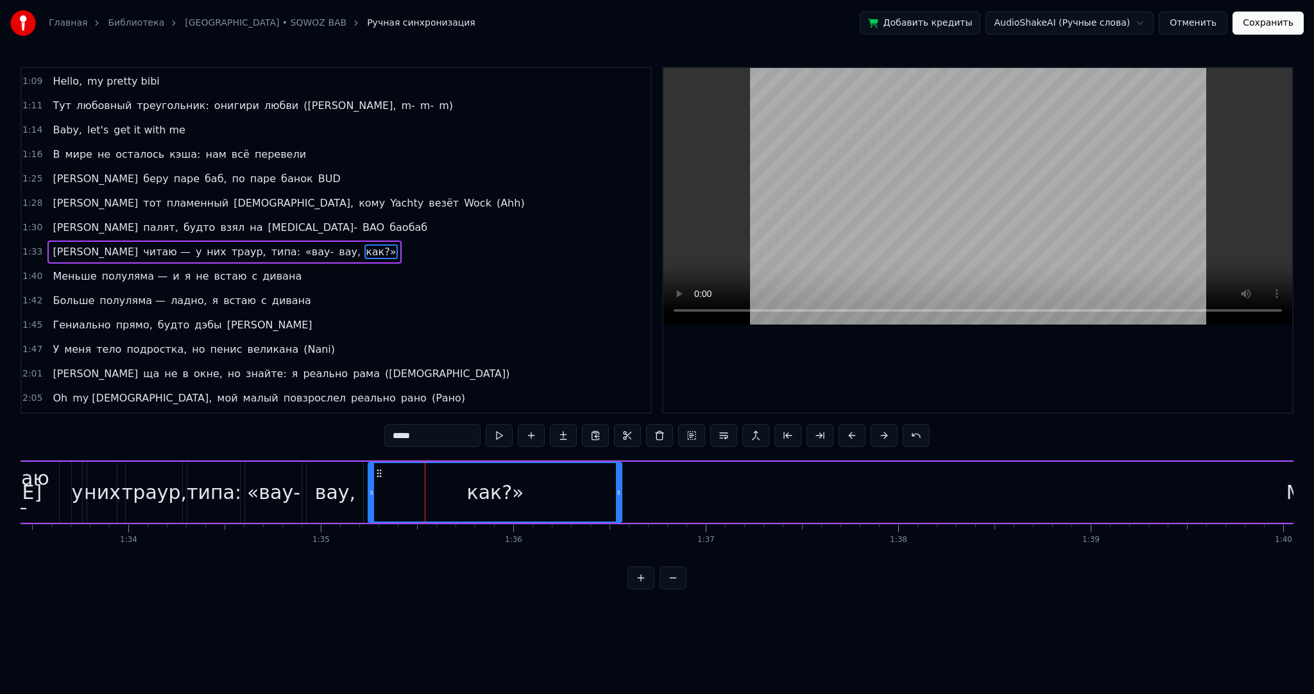
drag, startPoint x: 1289, startPoint y: 490, endPoint x: 565, endPoint y: 470, distance: 724.8
click at [614, 499] on div "как?»" at bounding box center [495, 492] width 252 height 58
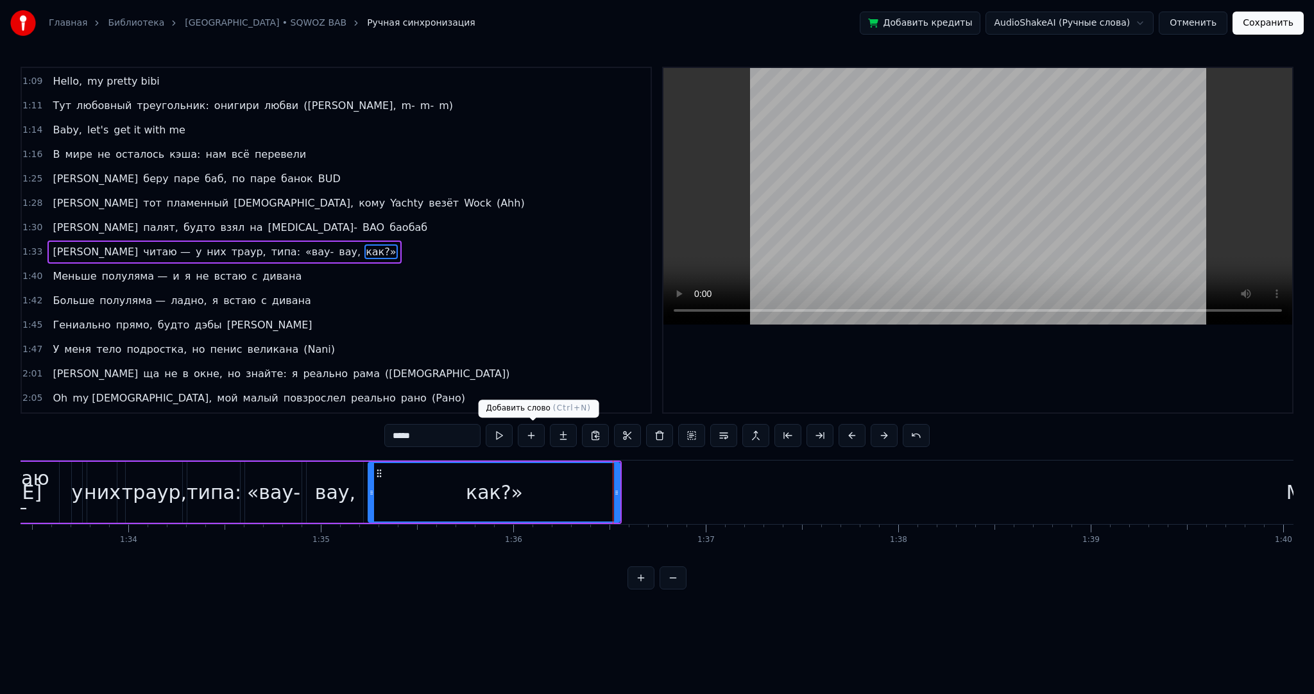
click at [497, 430] on button at bounding box center [499, 435] width 27 height 23
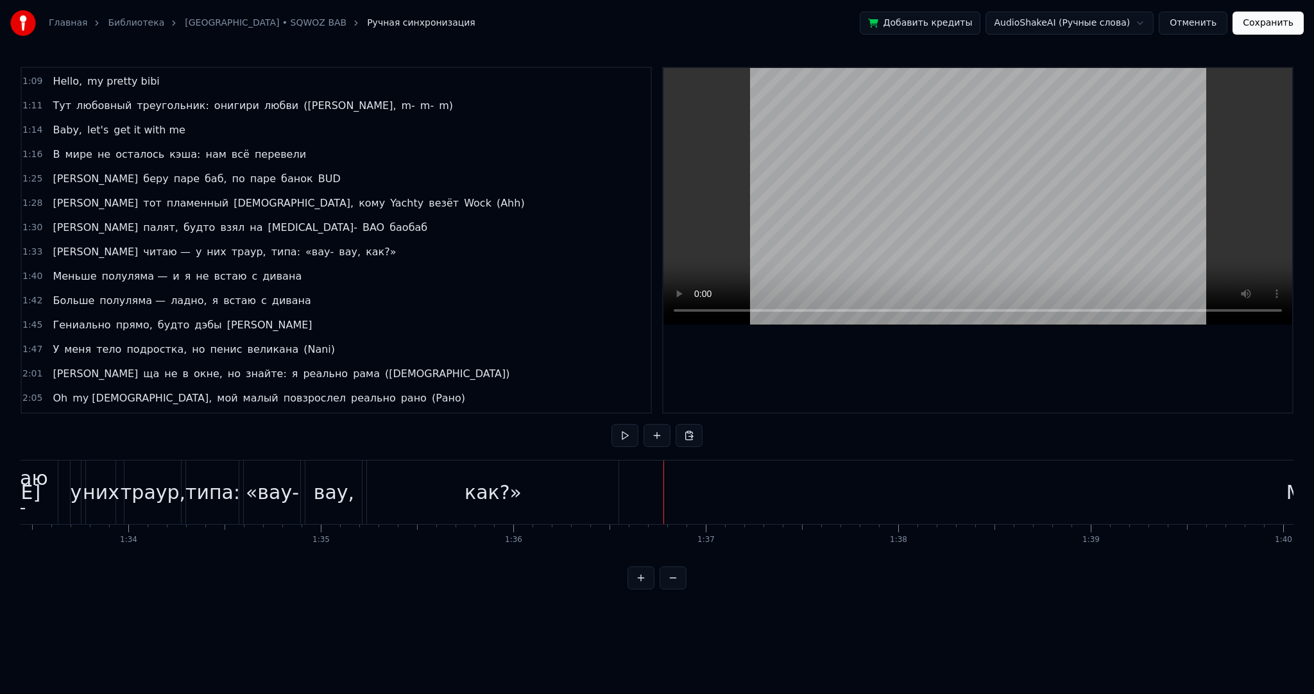
click at [620, 435] on button at bounding box center [625, 435] width 27 height 23
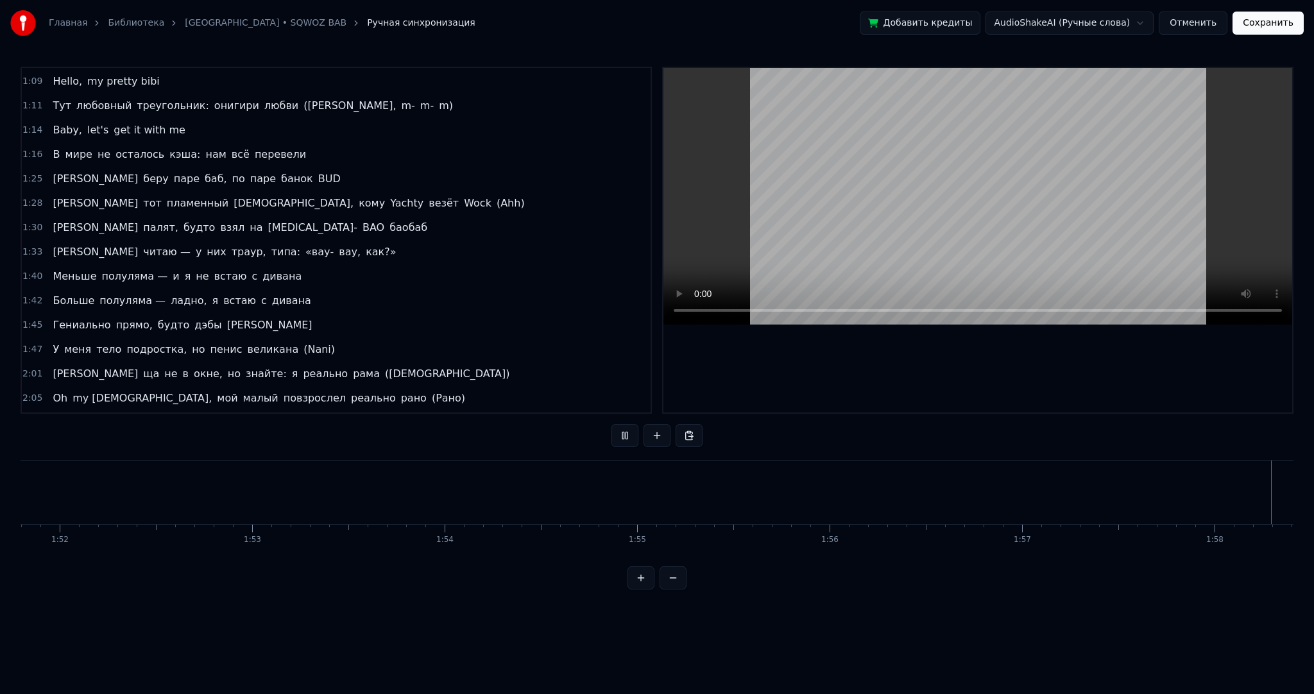
scroll to position [0, 22706]
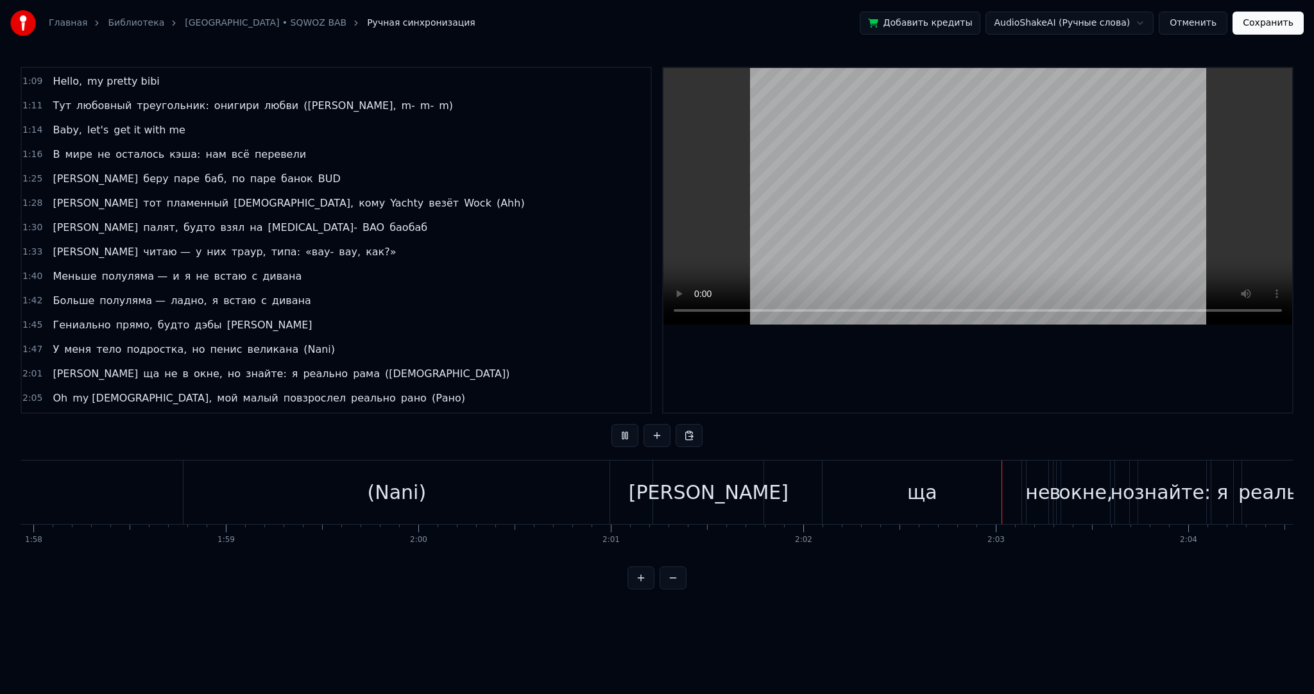
click at [879, 226] on video at bounding box center [978, 196] width 629 height 257
click at [865, 478] on div "ща" at bounding box center [922, 493] width 199 height 64
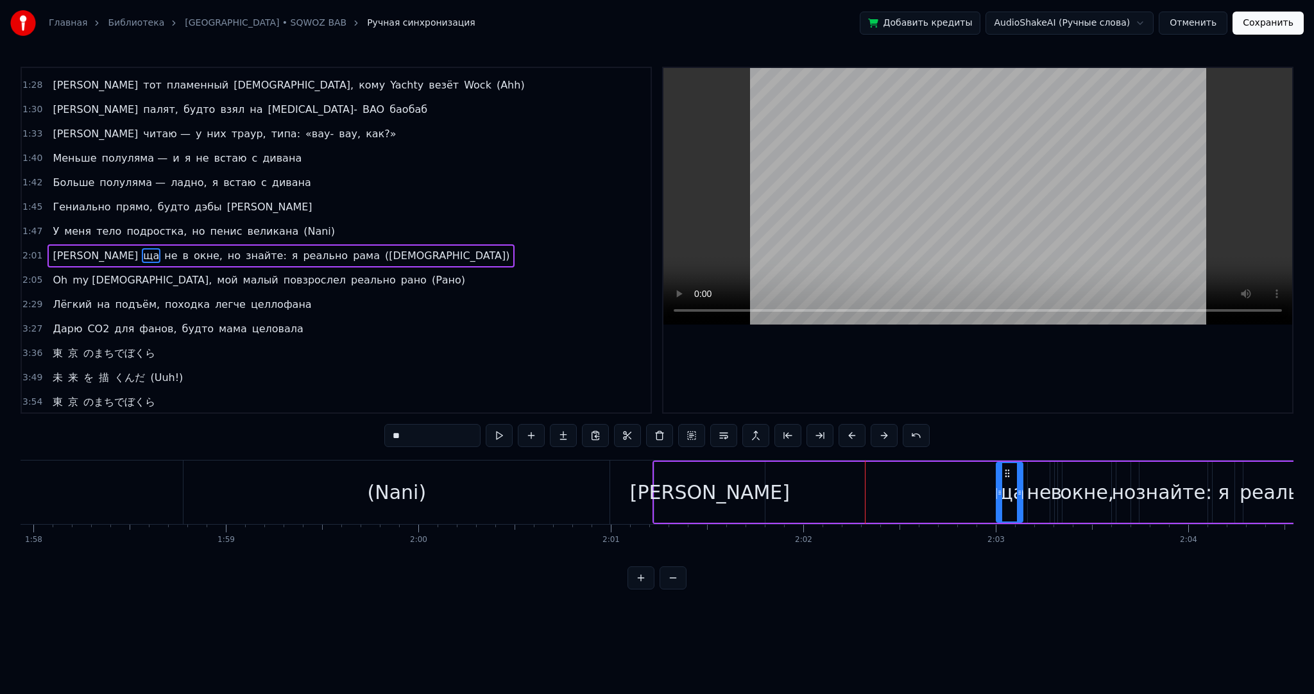
drag, startPoint x: 824, startPoint y: 484, endPoint x: 997, endPoint y: 490, distance: 172.8
click at [997, 490] on div at bounding box center [999, 492] width 5 height 58
click at [721, 494] on div "[PERSON_NAME]" at bounding box center [710, 492] width 110 height 61
type input "*"
drag, startPoint x: 655, startPoint y: 480, endPoint x: 745, endPoint y: 474, distance: 90.0
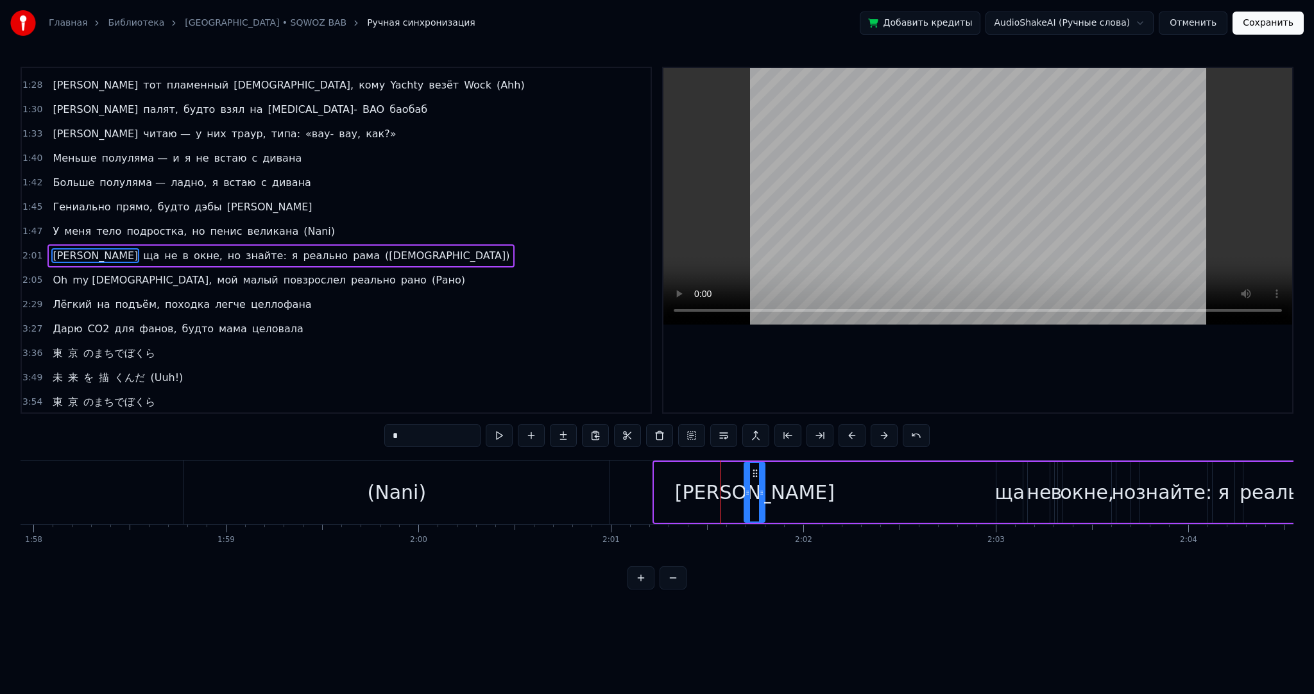
click at [745, 474] on div at bounding box center [747, 492] width 5 height 58
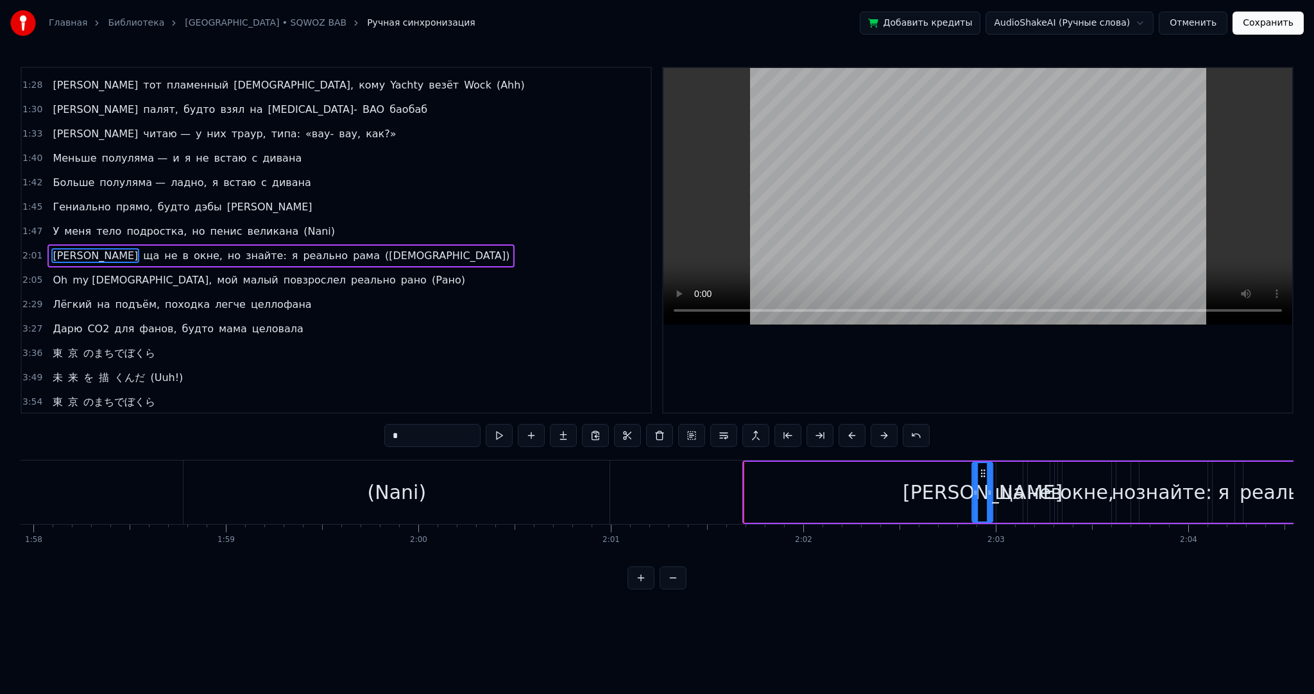
drag, startPoint x: 752, startPoint y: 474, endPoint x: 981, endPoint y: 481, distance: 228.6
click at [981, 481] on div "[PERSON_NAME]" at bounding box center [983, 492] width 19 height 58
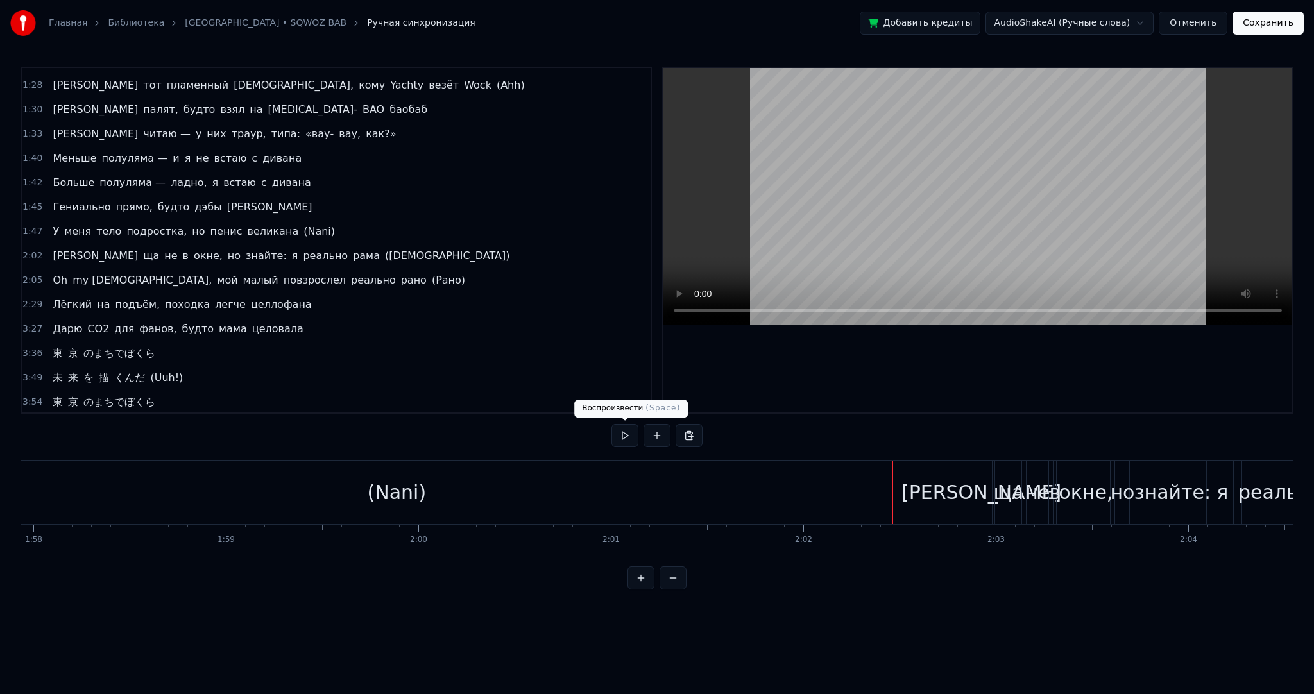
click at [623, 441] on button at bounding box center [625, 435] width 27 height 23
click at [421, 501] on div "(Nani)" at bounding box center [397, 492] width 59 height 29
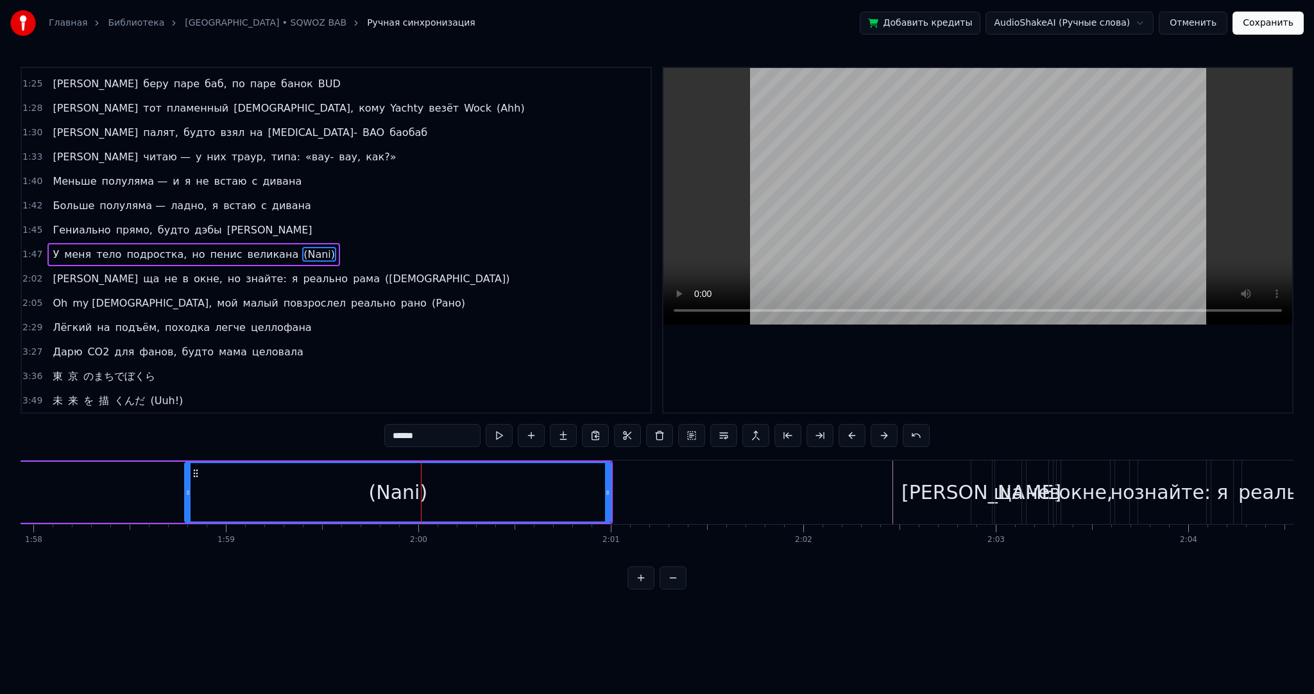
type input "*"
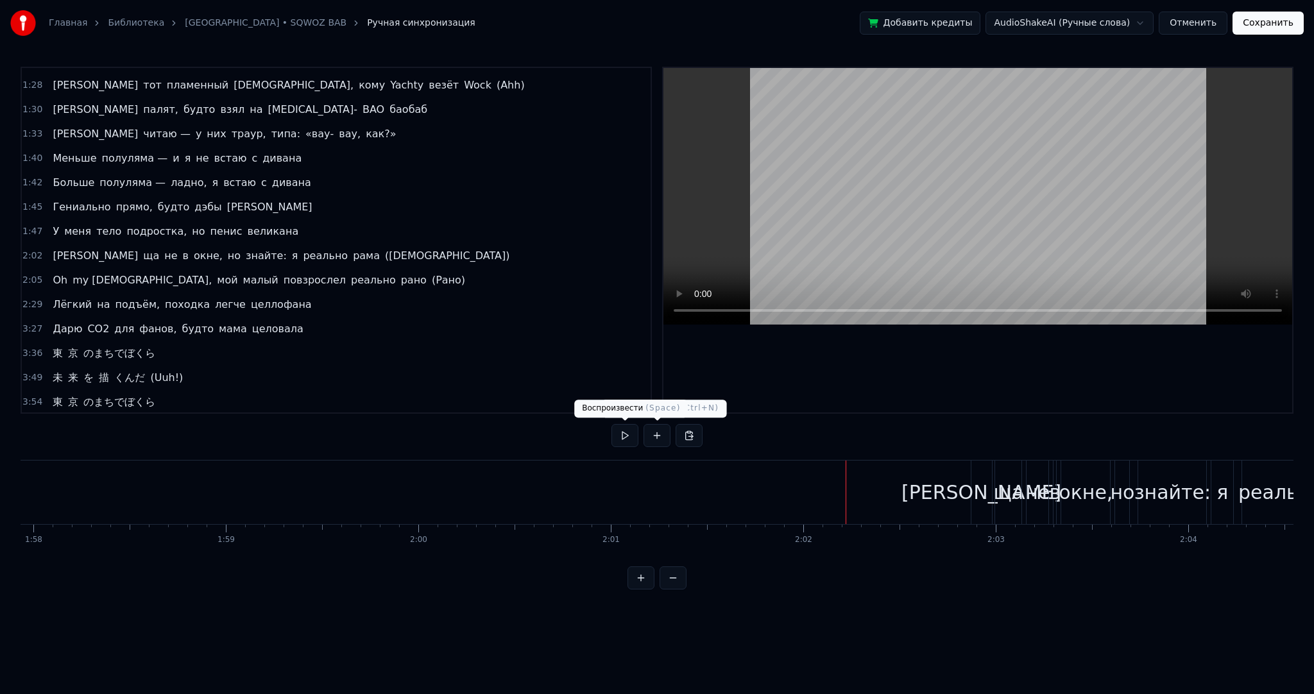
click at [628, 438] on button at bounding box center [625, 435] width 27 height 23
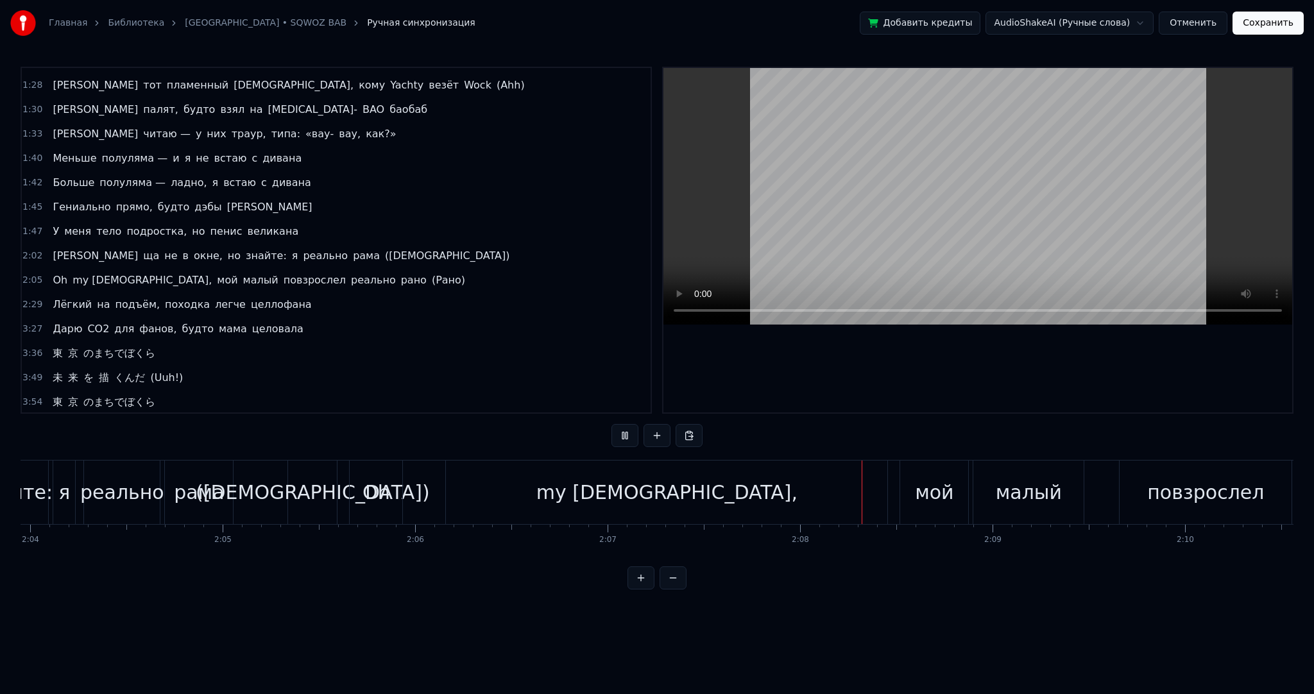
click at [856, 205] on video at bounding box center [978, 196] width 629 height 257
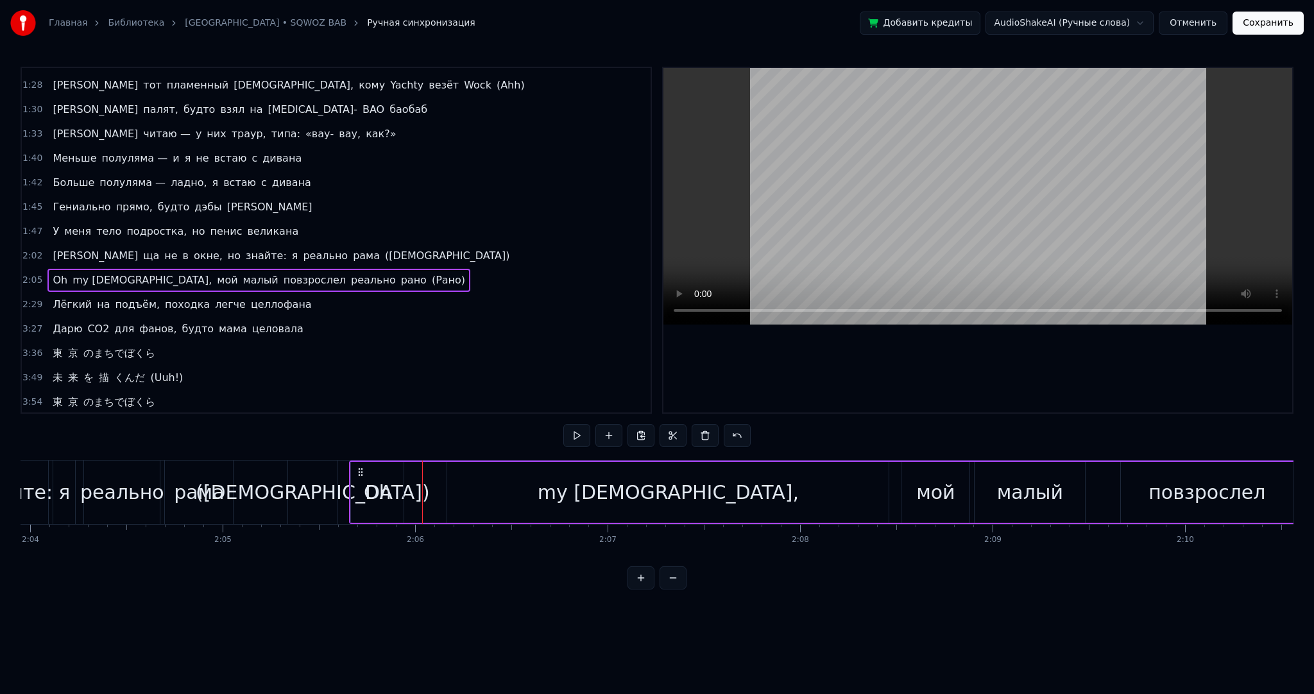
click at [258, 494] on div "Я ща не в окне, но знайте: я реально рама (Рама)" at bounding box center [77, 493] width 528 height 64
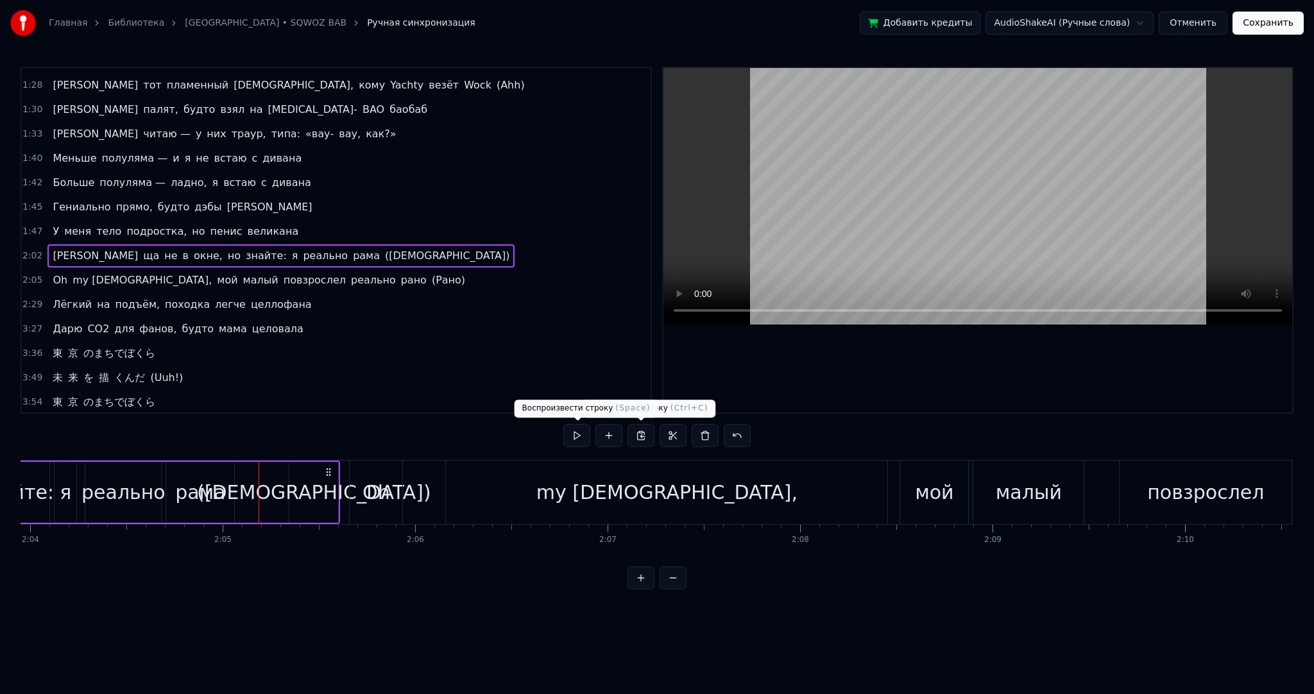
click at [573, 435] on button at bounding box center [576, 435] width 27 height 23
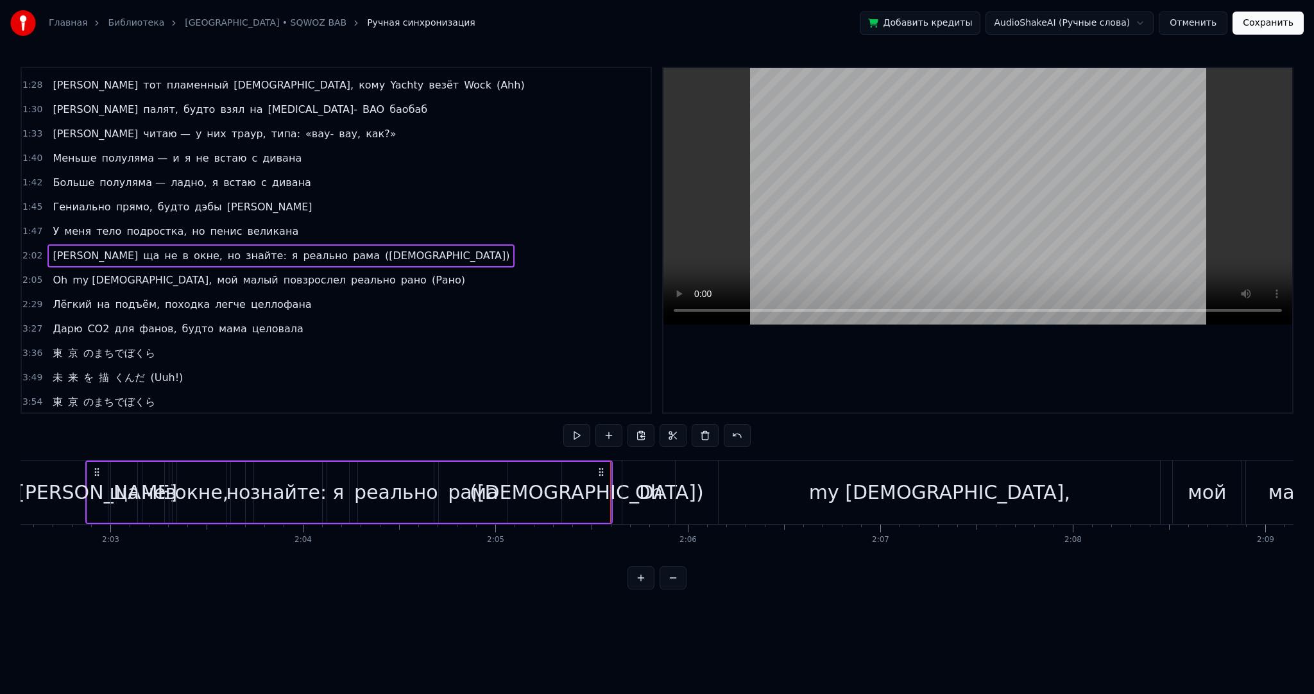
click at [601, 495] on div "([DEMOGRAPHIC_DATA])" at bounding box center [587, 492] width 234 height 29
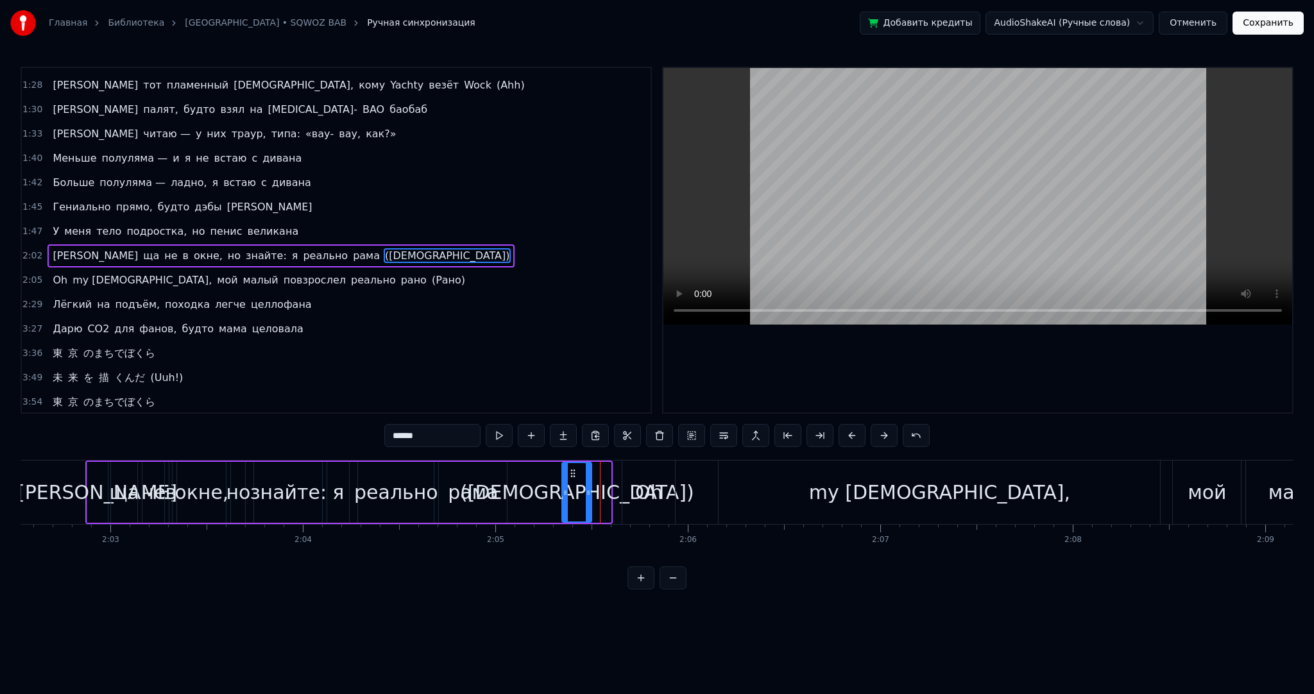
drag, startPoint x: 607, startPoint y: 495, endPoint x: 585, endPoint y: 493, distance: 22.0
click at [586, 493] on icon at bounding box center [588, 493] width 5 height 10
click at [653, 497] on div "Oh" at bounding box center [649, 492] width 28 height 29
type input "**"
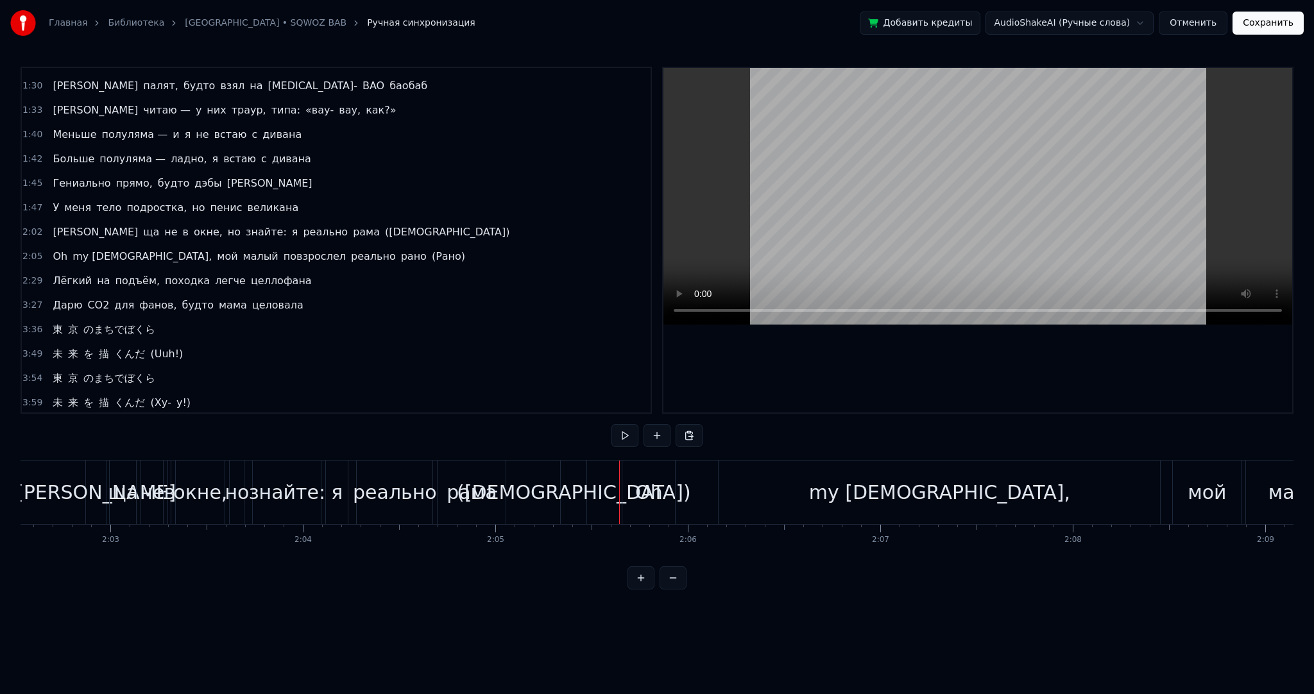
click at [637, 470] on div "Oh" at bounding box center [649, 493] width 53 height 64
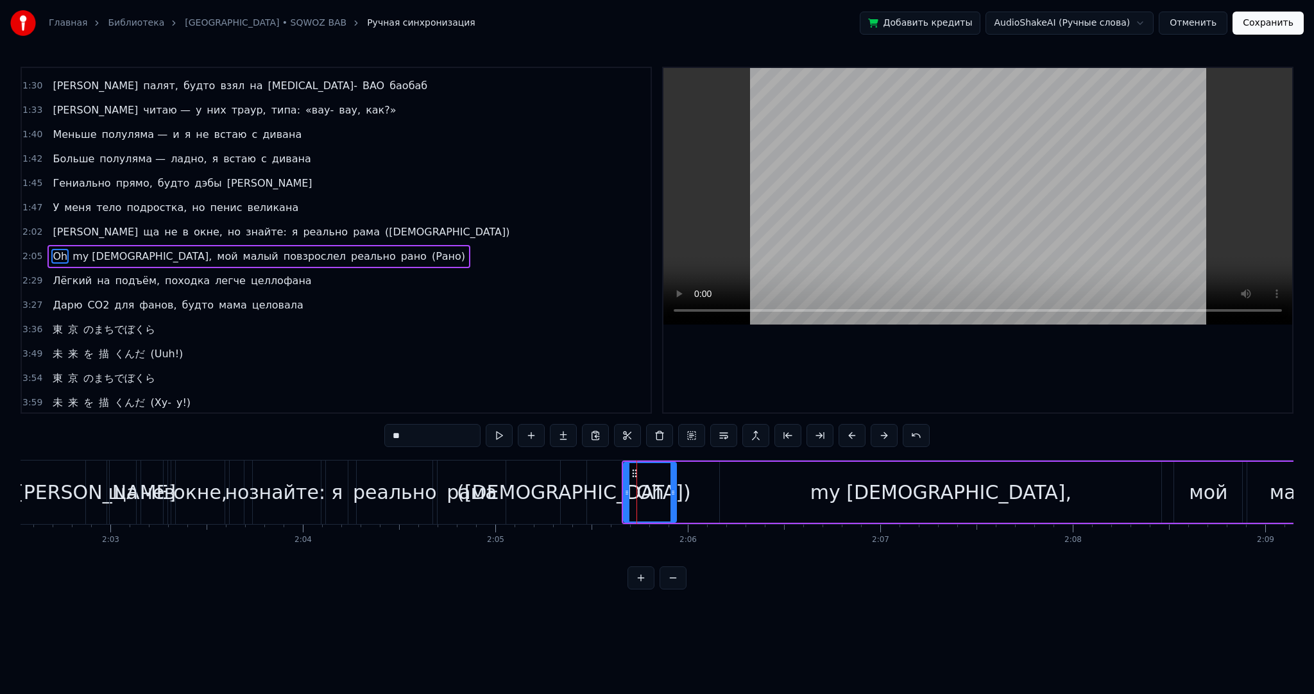
click at [57, 322] on span "東" at bounding box center [57, 329] width 13 height 15
type input "*"
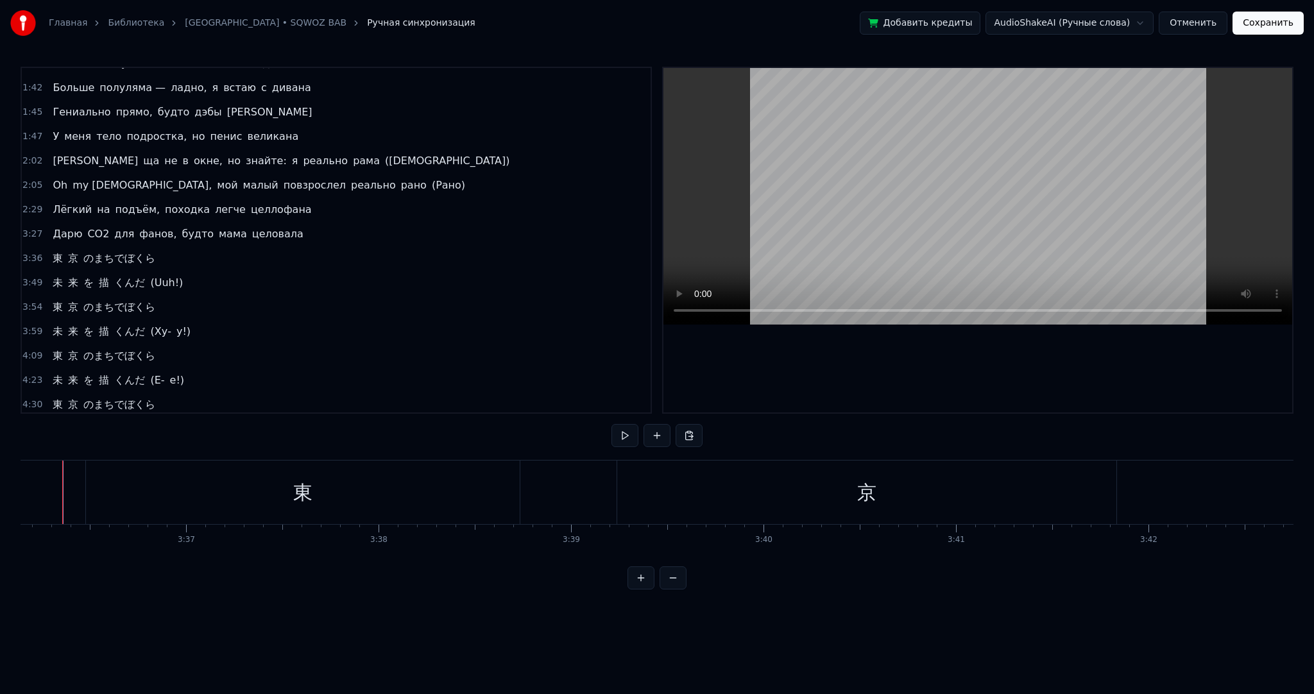
scroll to position [0, 41591]
click at [623, 433] on button at bounding box center [625, 435] width 27 height 23
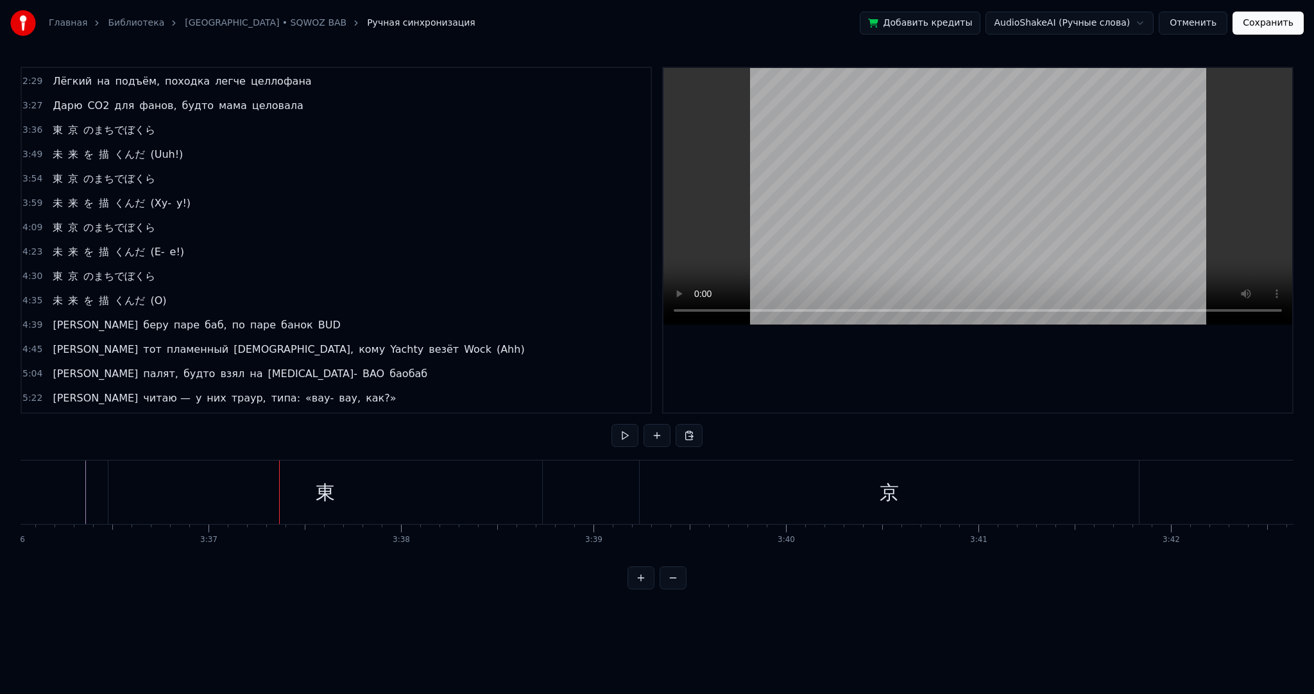
click at [53, 318] on span "[PERSON_NAME]" at bounding box center [95, 325] width 88 height 15
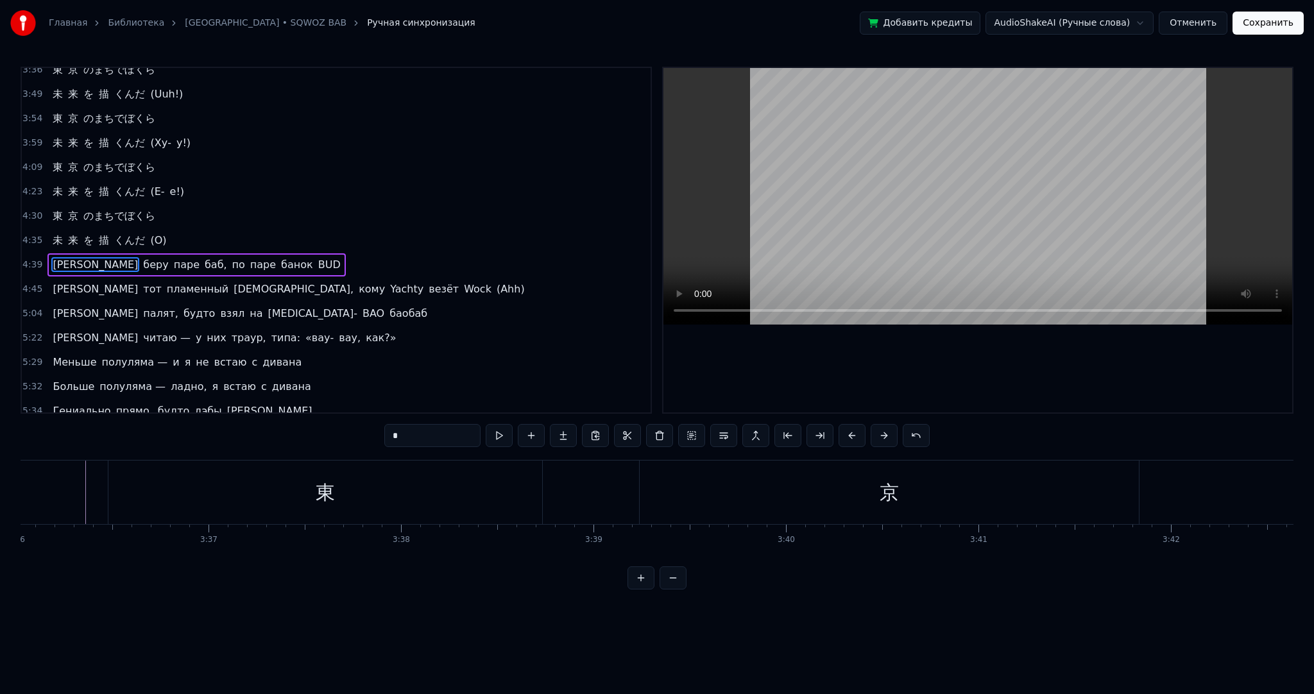
scroll to position [0, 53693]
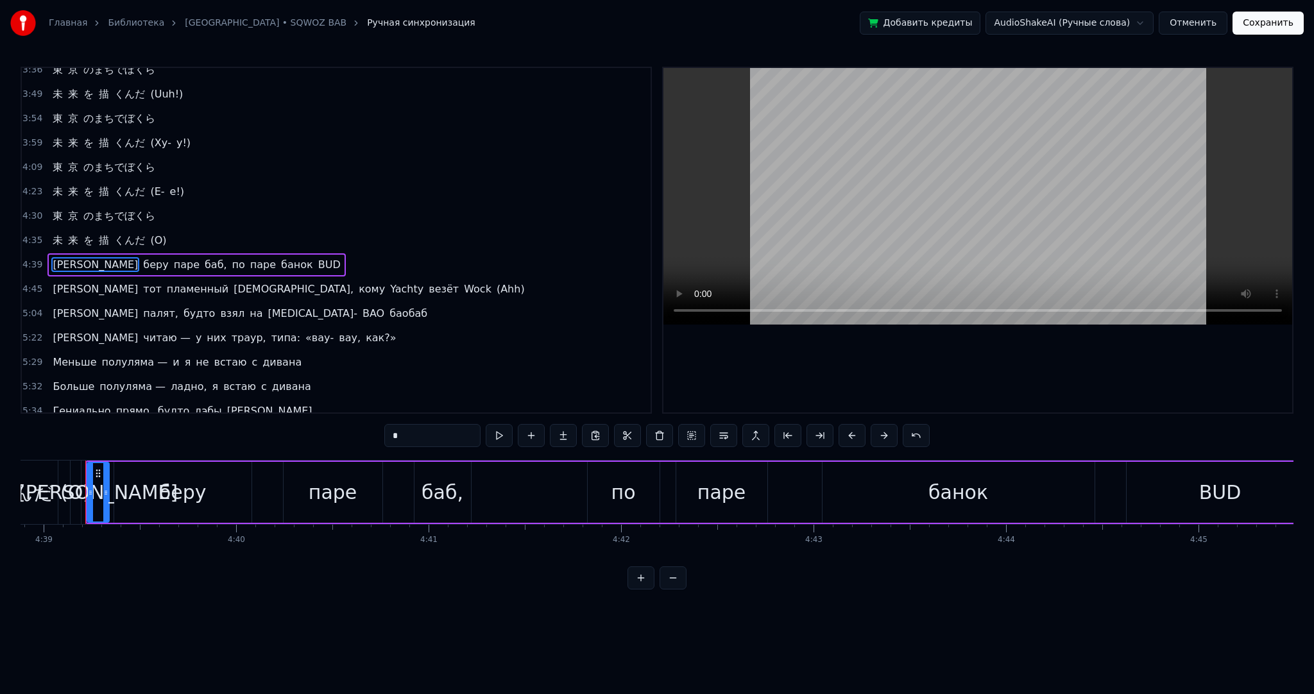
click at [90, 485] on div at bounding box center [90, 492] width 5 height 58
click at [87, 485] on div "[PERSON_NAME]" at bounding box center [98, 492] width 23 height 61
click at [511, 438] on button at bounding box center [499, 435] width 27 height 23
click at [507, 438] on button at bounding box center [499, 435] width 27 height 23
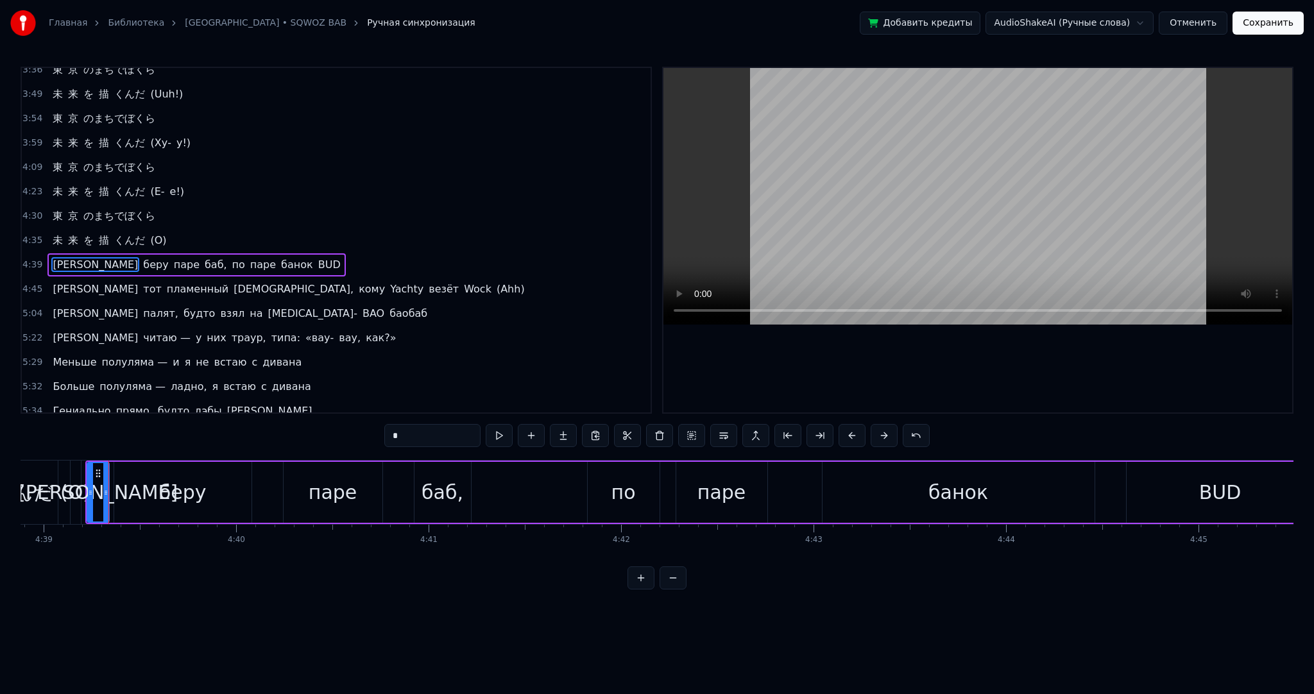
click at [142, 257] on span "беру" at bounding box center [156, 264] width 28 height 15
type input "****"
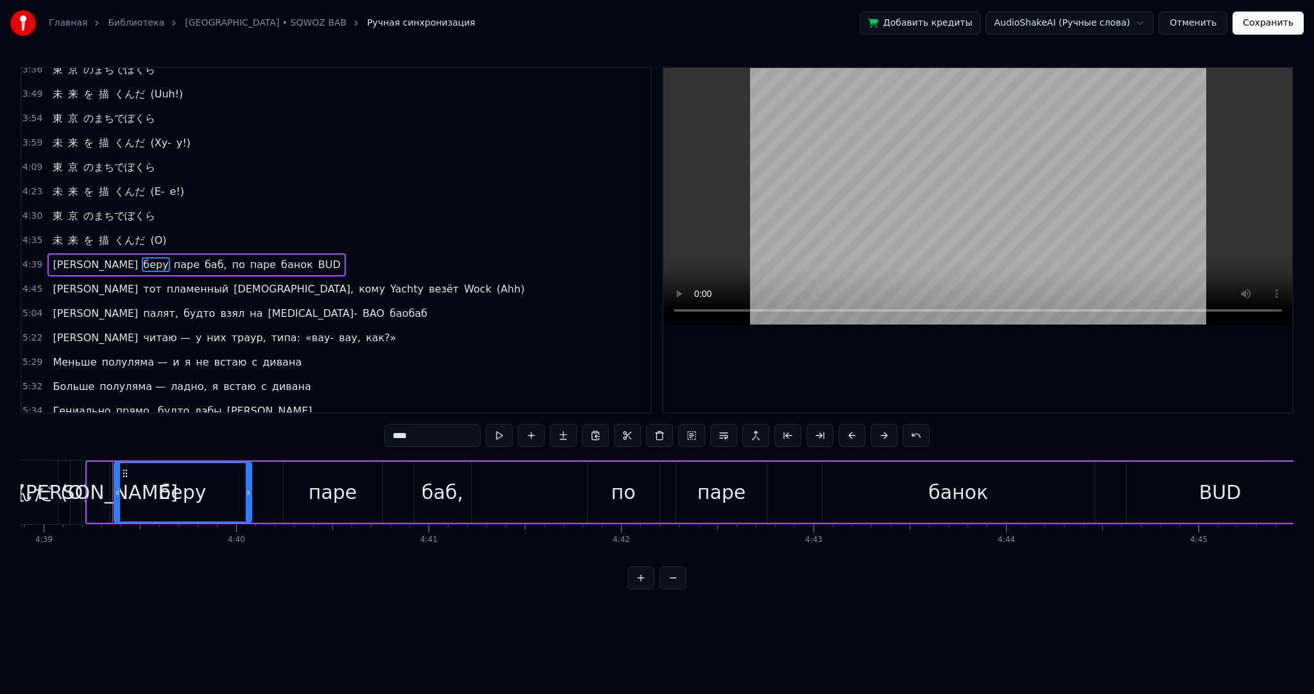
click at [58, 254] on div "Я беру паре баб, по паре банок BUD" at bounding box center [196, 265] width 298 height 23
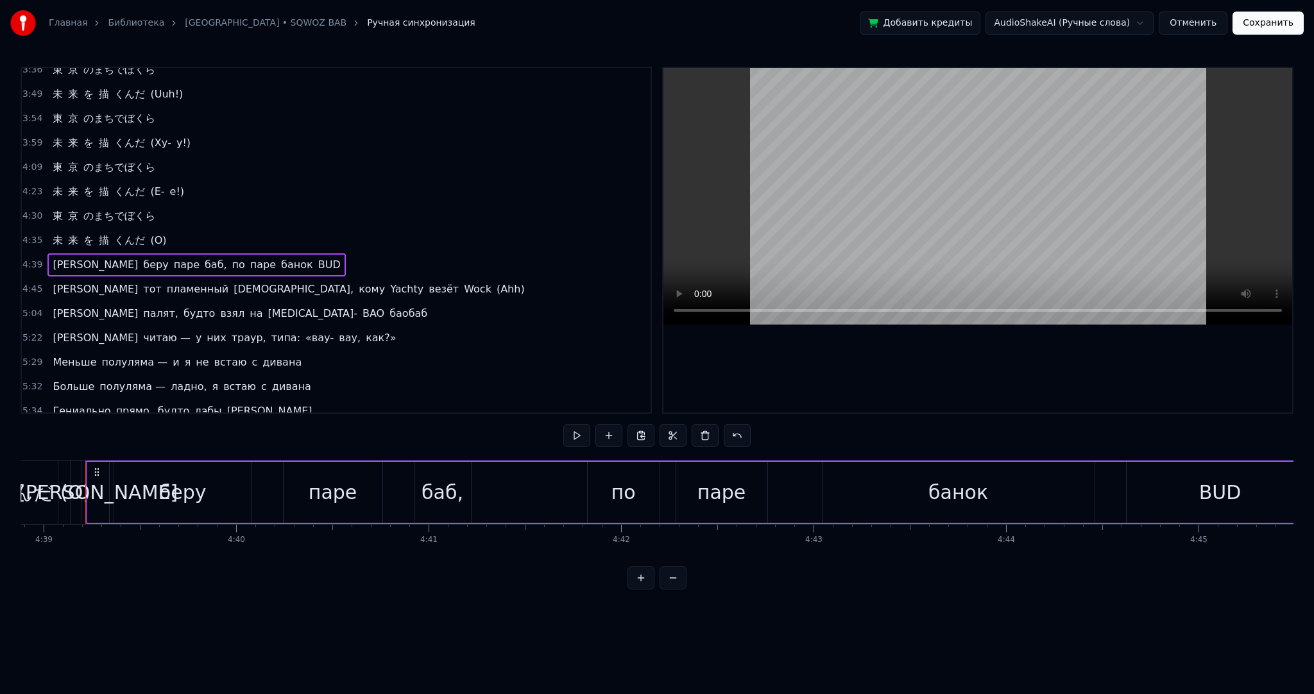
click at [572, 438] on button at bounding box center [576, 435] width 27 height 23
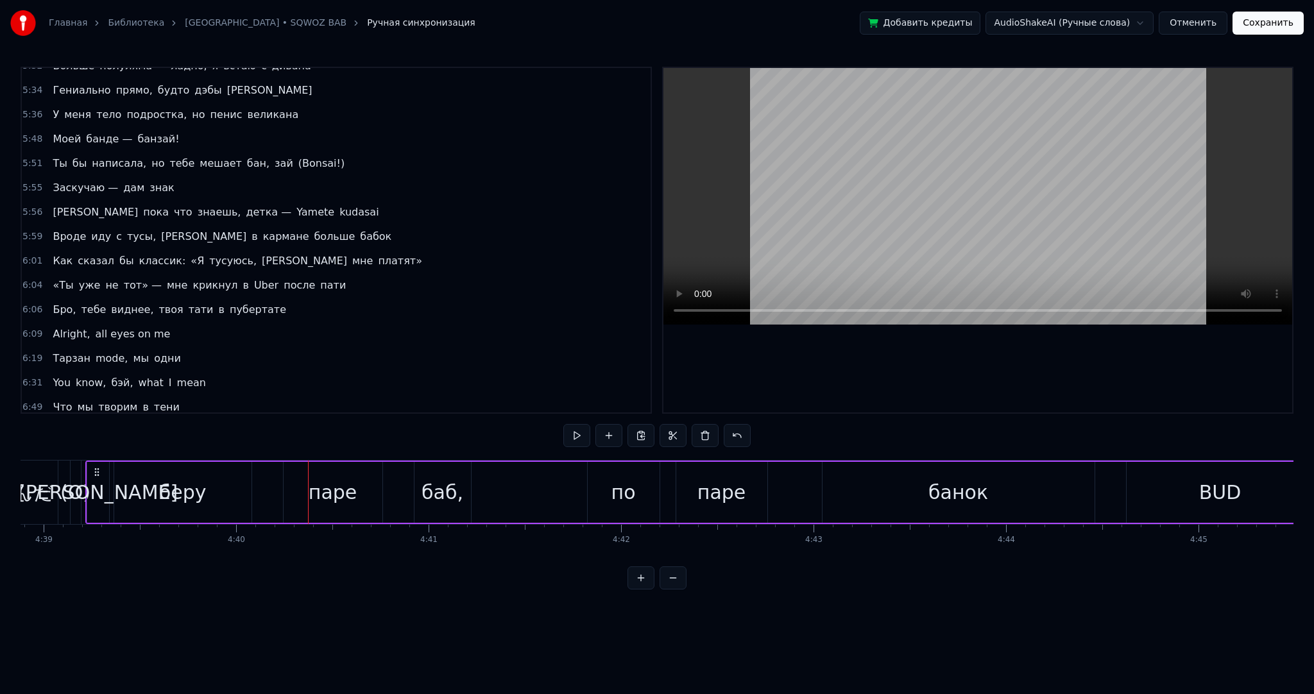
click at [1196, 32] on button "Отменить" at bounding box center [1193, 23] width 69 height 23
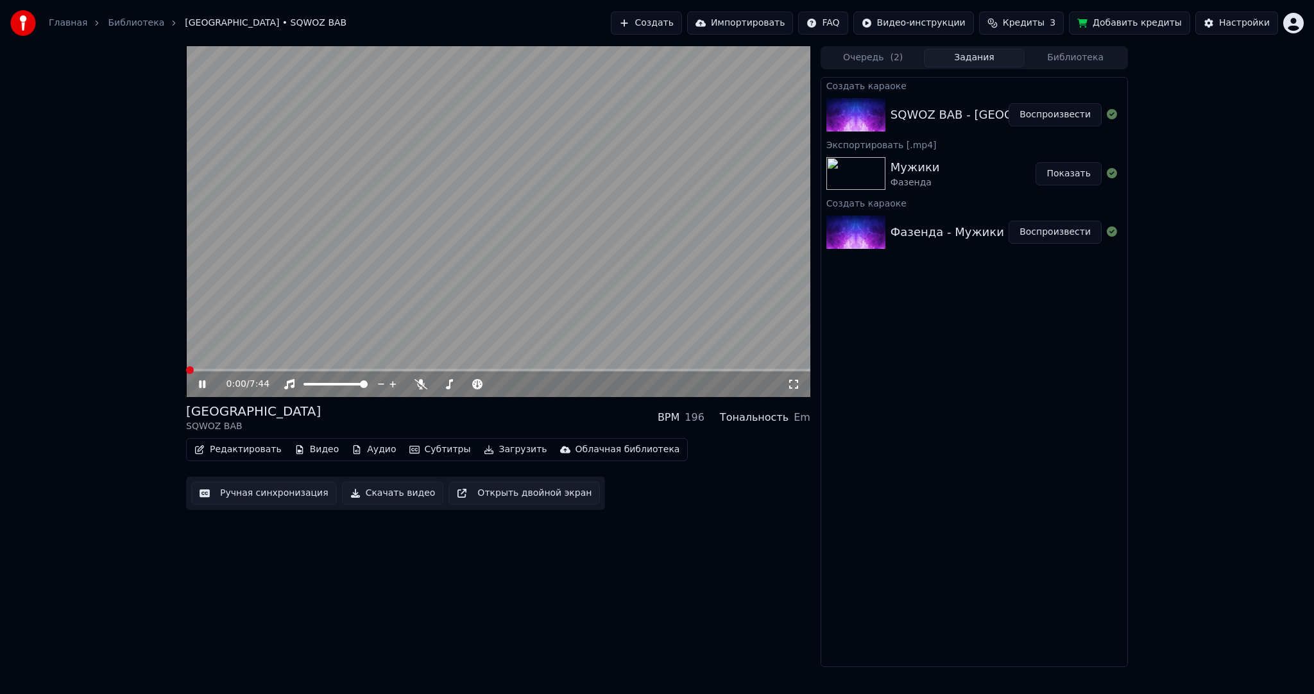
click at [943, 107] on div "SQWOZ BAB - [GEOGRAPHIC_DATA]" at bounding box center [993, 115] width 205 height 18
click at [648, 273] on video at bounding box center [498, 221] width 624 height 351
click at [1253, 28] on div "Настройки" at bounding box center [1244, 23] width 51 height 13
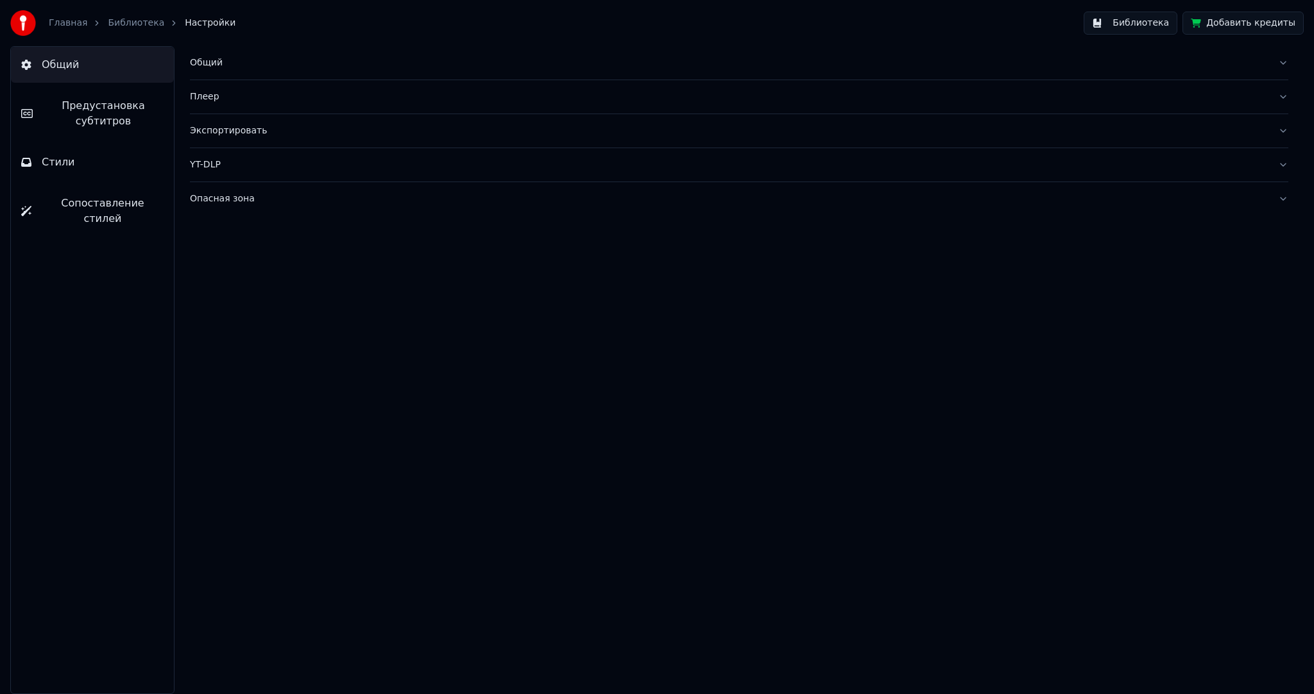
click at [135, 101] on span "Предустановка субтитров" at bounding box center [103, 113] width 121 height 31
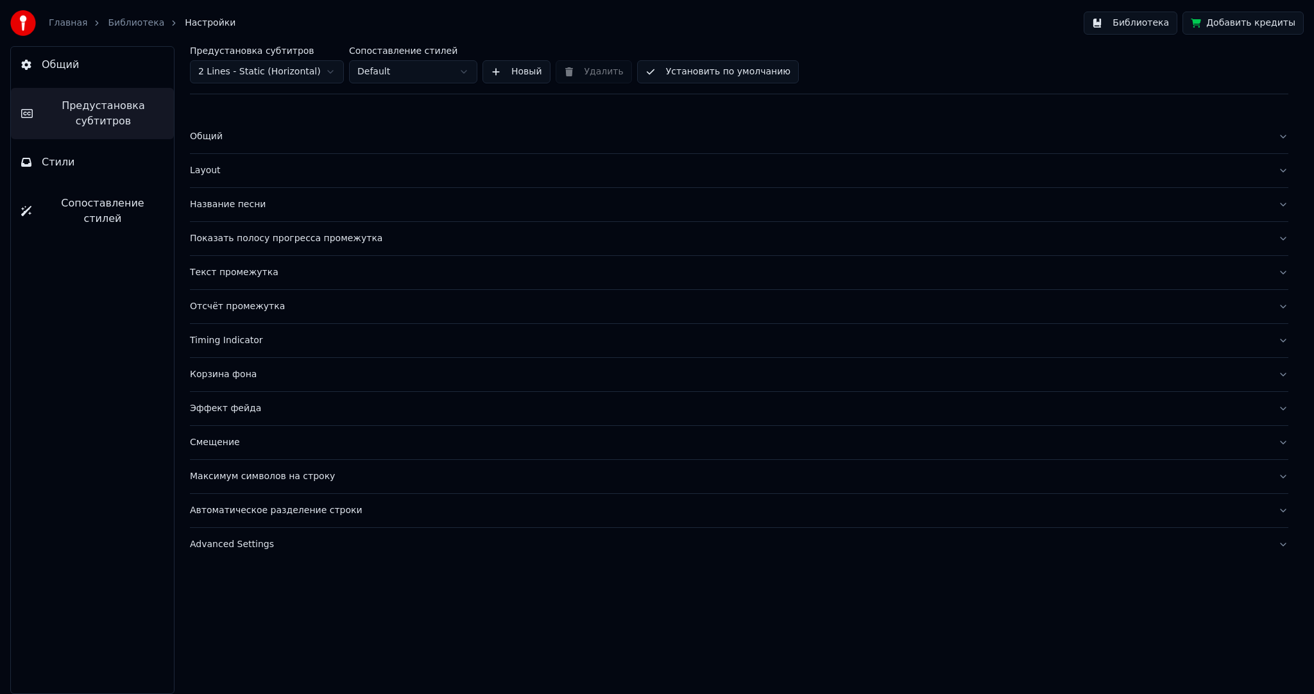
click at [216, 60] on html "Главная Библиотека Настройки Библиотека Добавить кредиты Общий Предустановка су…" at bounding box center [657, 347] width 1314 height 694
click at [227, 347] on button "Timing Indicator" at bounding box center [739, 340] width 1099 height 33
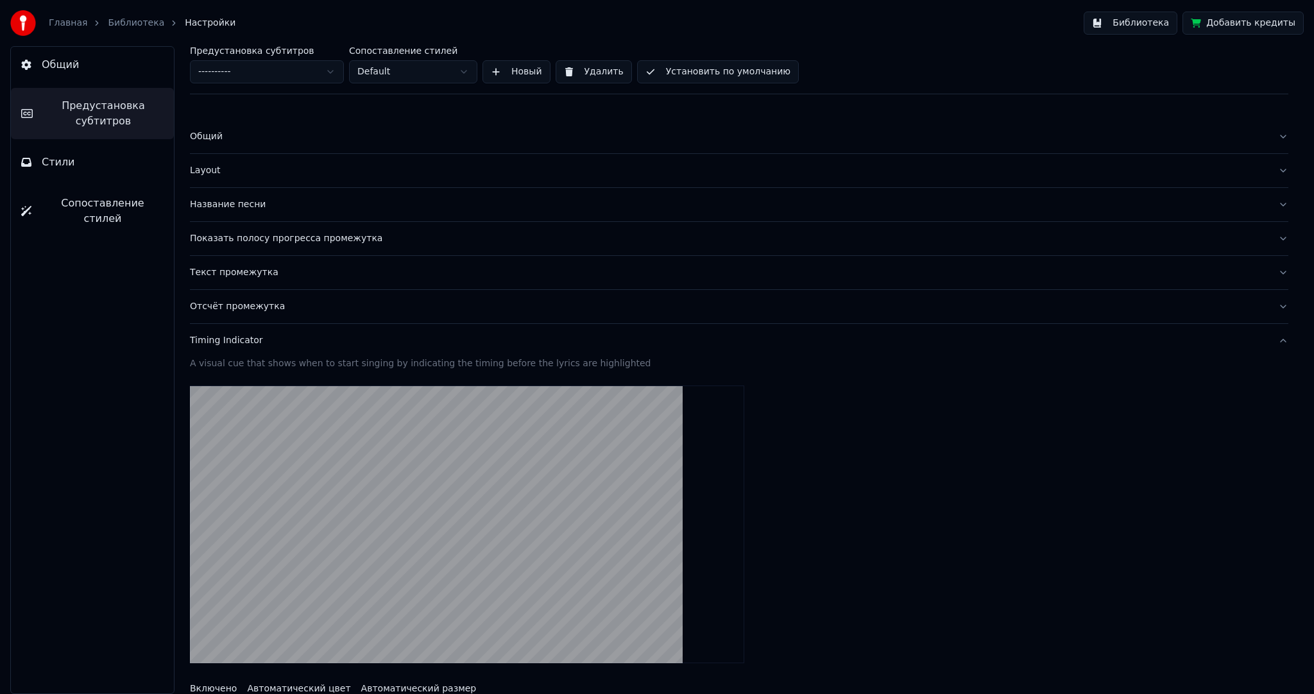
scroll to position [321, 0]
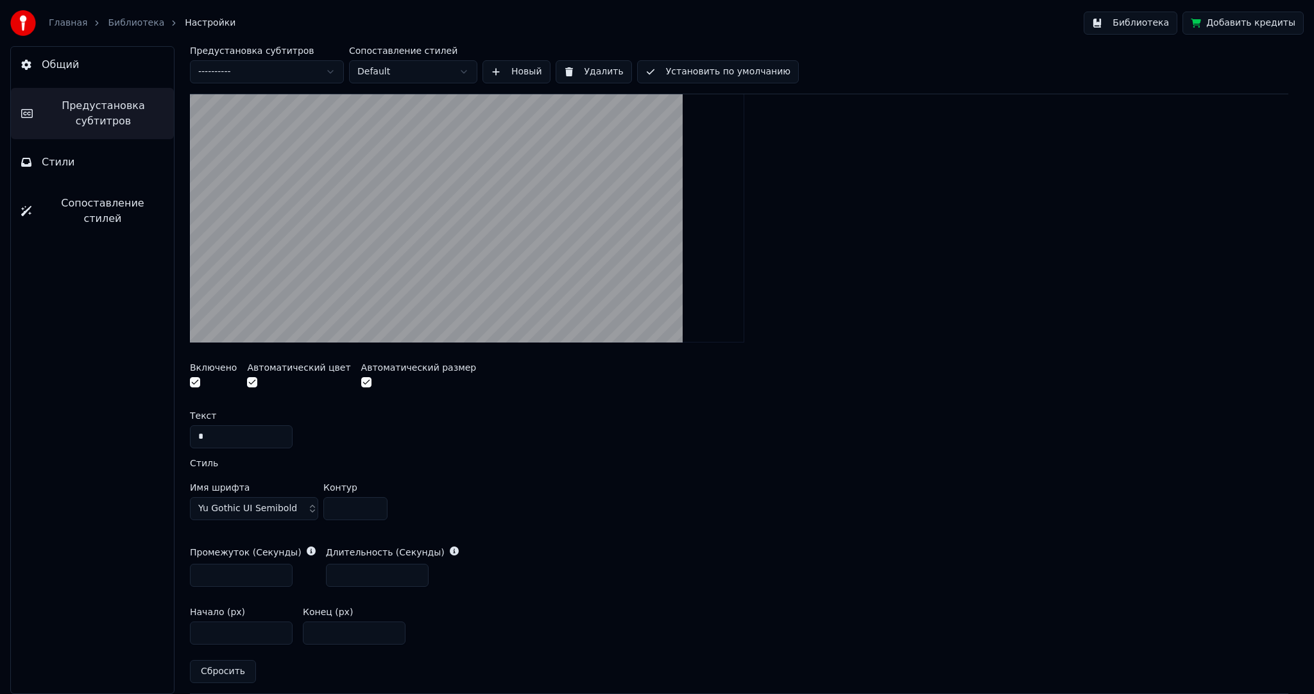
click at [264, 503] on span "Yu Gothic UI Semibold" at bounding box center [247, 509] width 99 height 13
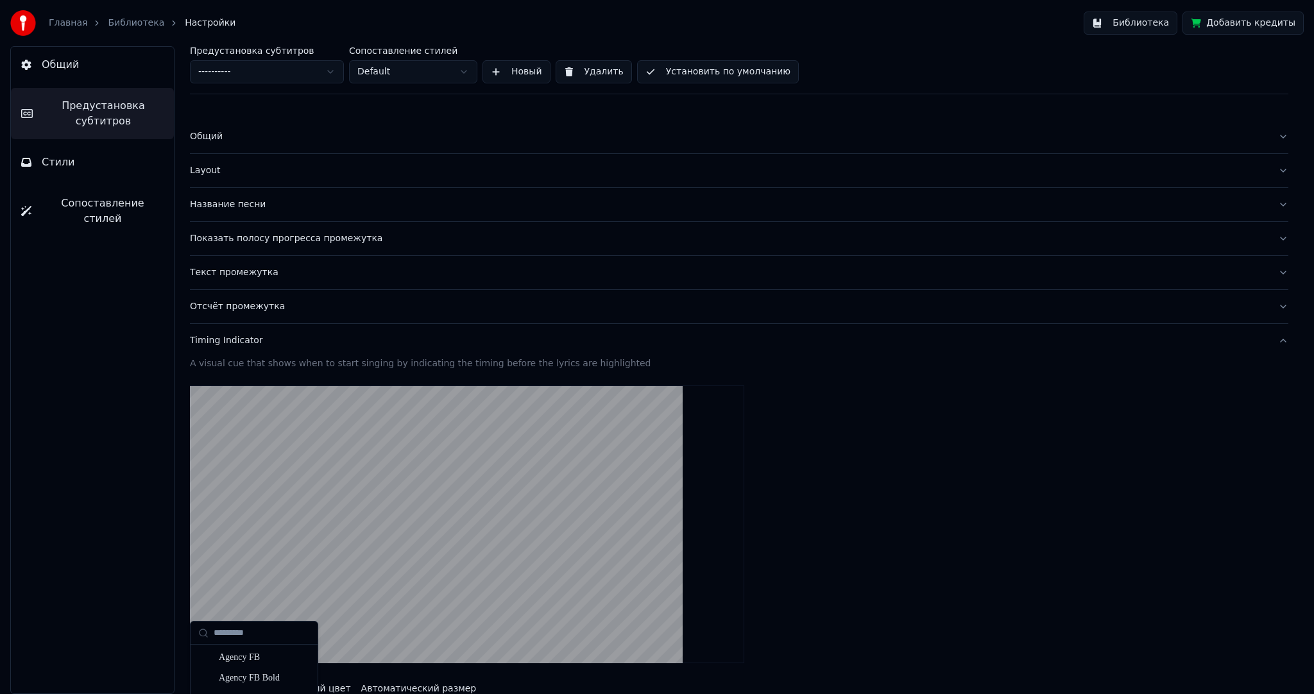
scroll to position [128, 0]
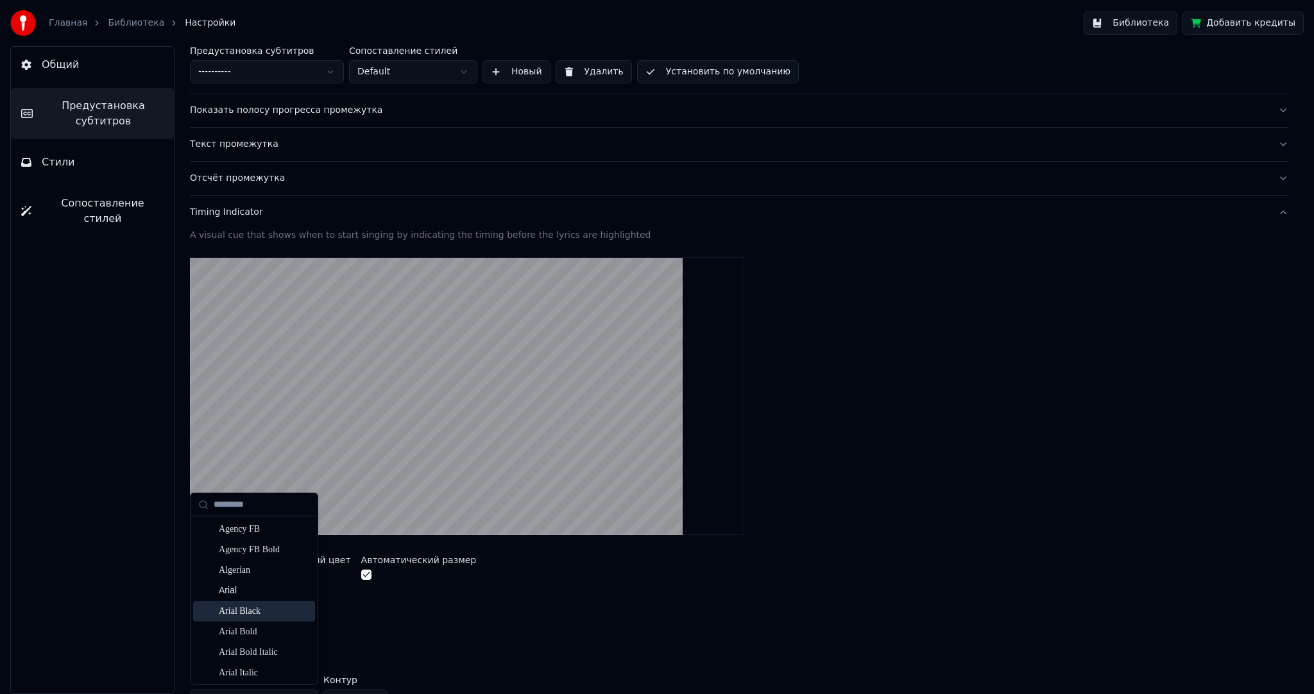
click at [258, 606] on div "Arial Black" at bounding box center [264, 611] width 91 height 13
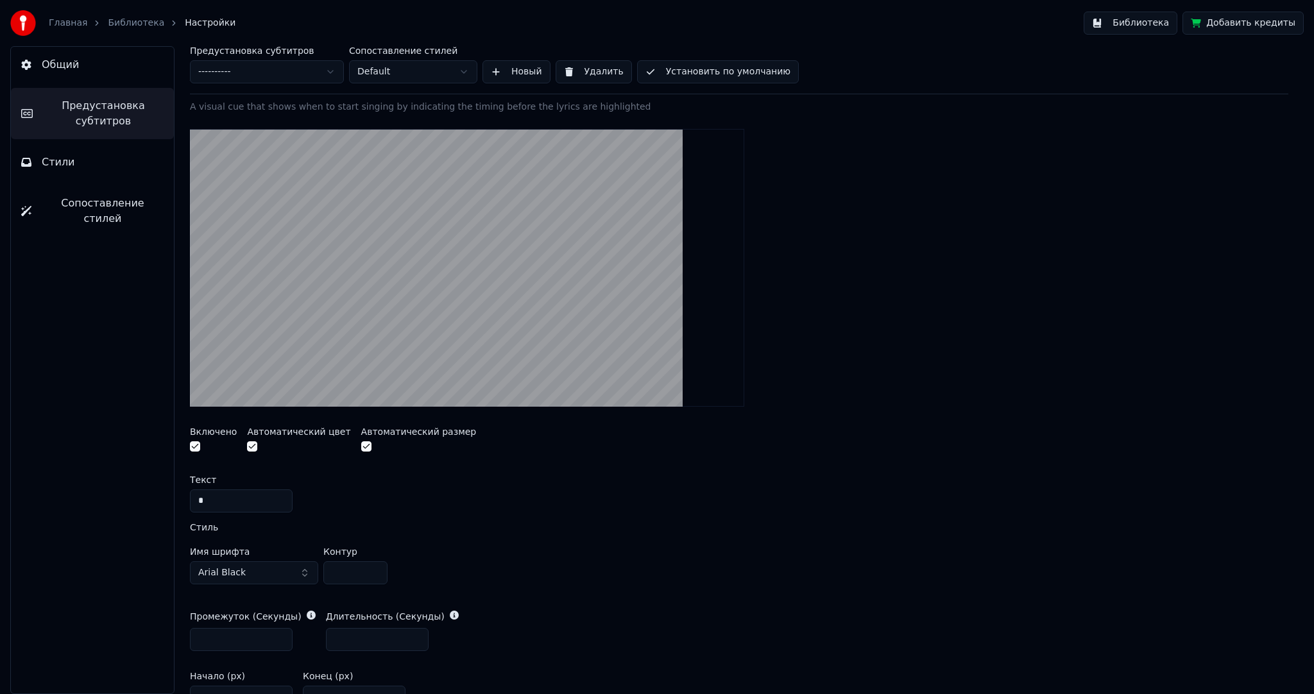
scroll to position [385, 0]
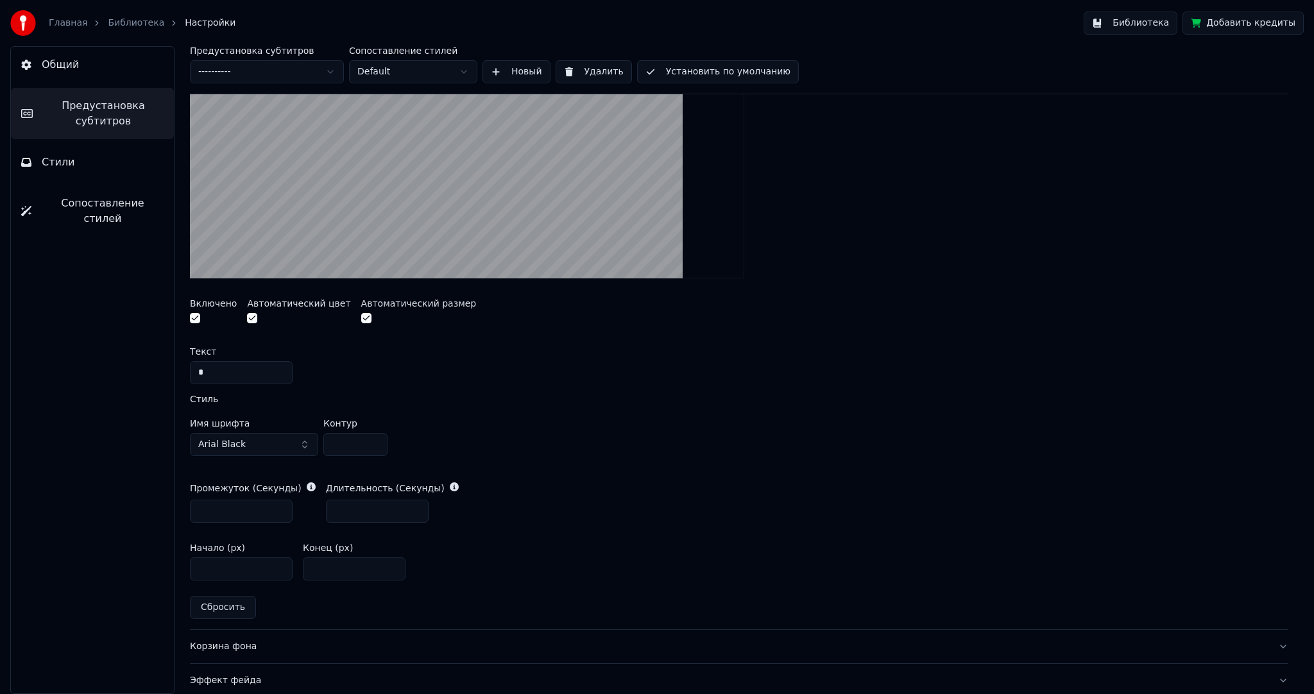
click at [248, 441] on button "Arial Black" at bounding box center [254, 444] width 128 height 23
click at [261, 545] on div "Arial" at bounding box center [254, 555] width 122 height 21
click at [250, 438] on button "Arial" at bounding box center [254, 444] width 128 height 23
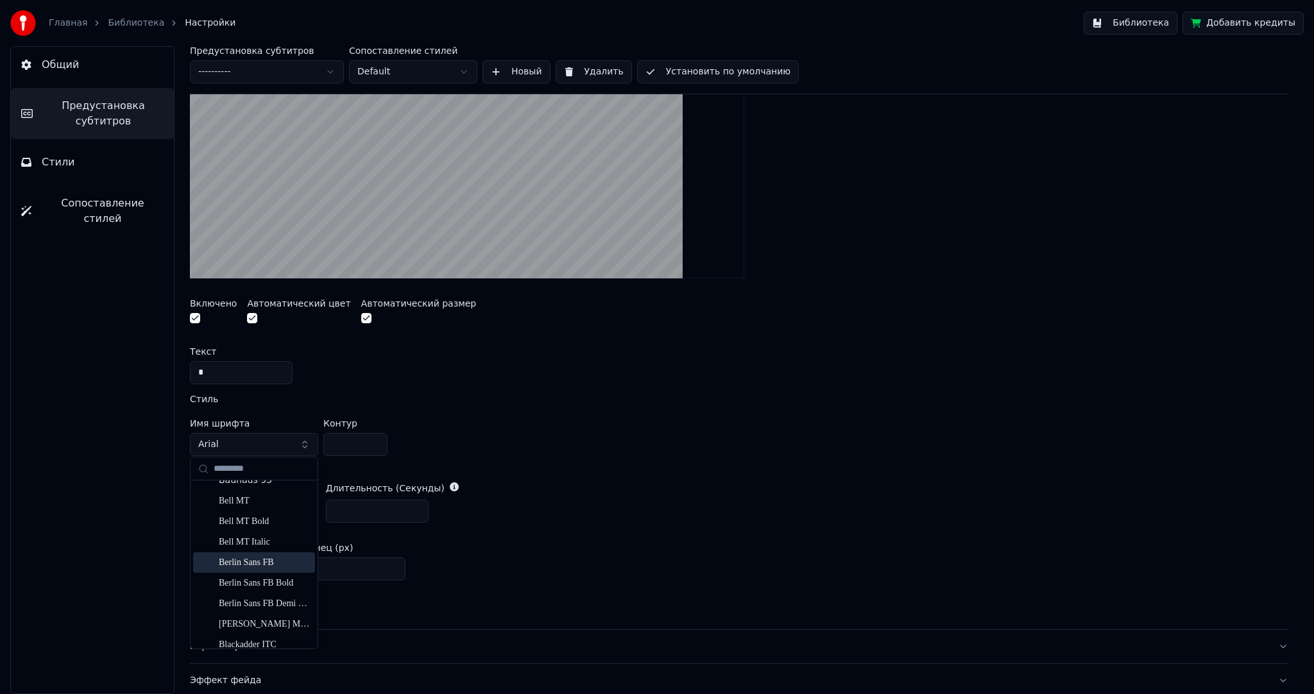
click at [259, 564] on div "Berlin Sans FB" at bounding box center [264, 562] width 91 height 13
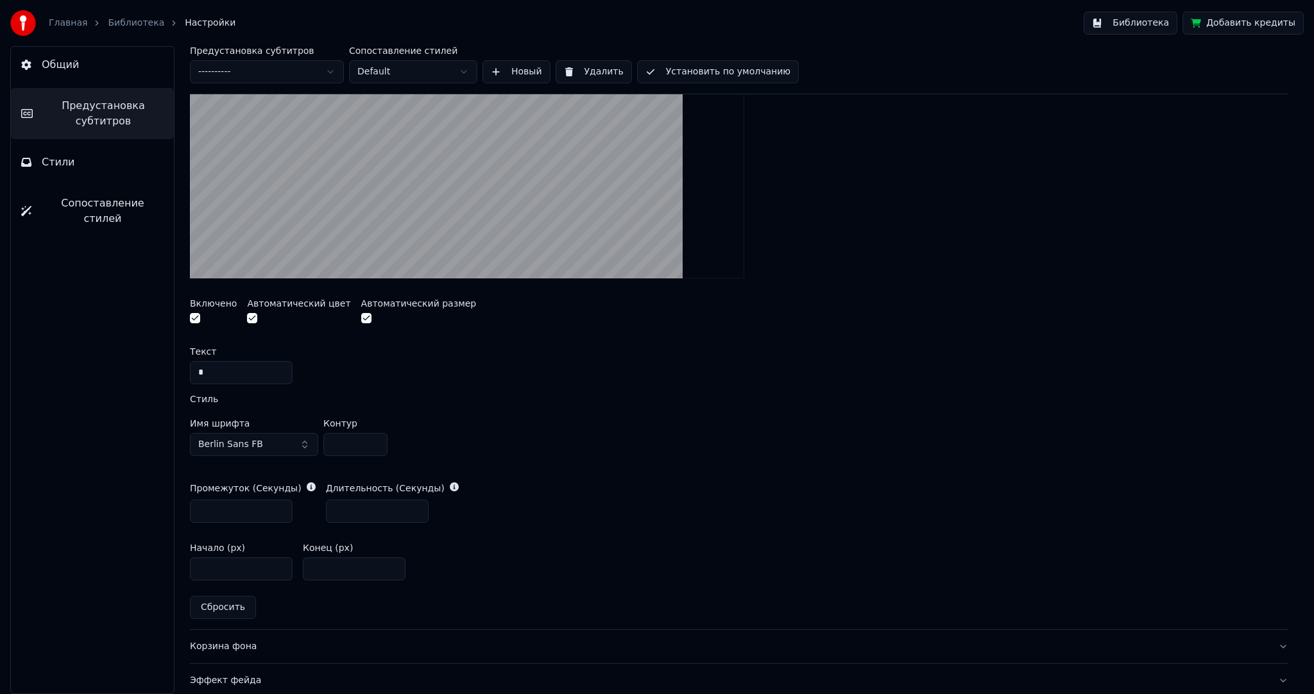
click at [253, 443] on span "Berlin Sans FB" at bounding box center [230, 444] width 65 height 13
click at [565, 447] on div "Имя шрифта Berlin Sans FB Контур *" at bounding box center [739, 440] width 1099 height 42
click at [118, 21] on link "Библиотека" at bounding box center [136, 23] width 56 height 13
